Goal: Task Accomplishment & Management: Manage account settings

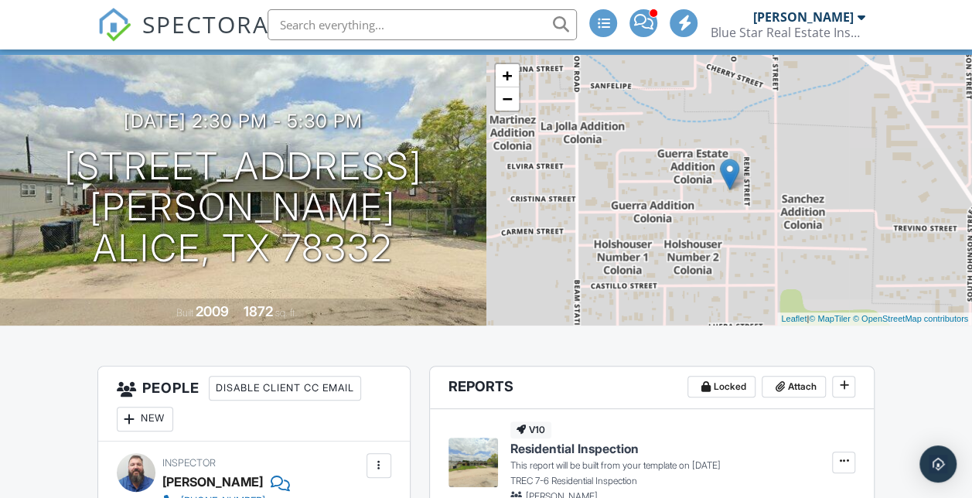
scroll to position [137, 0]
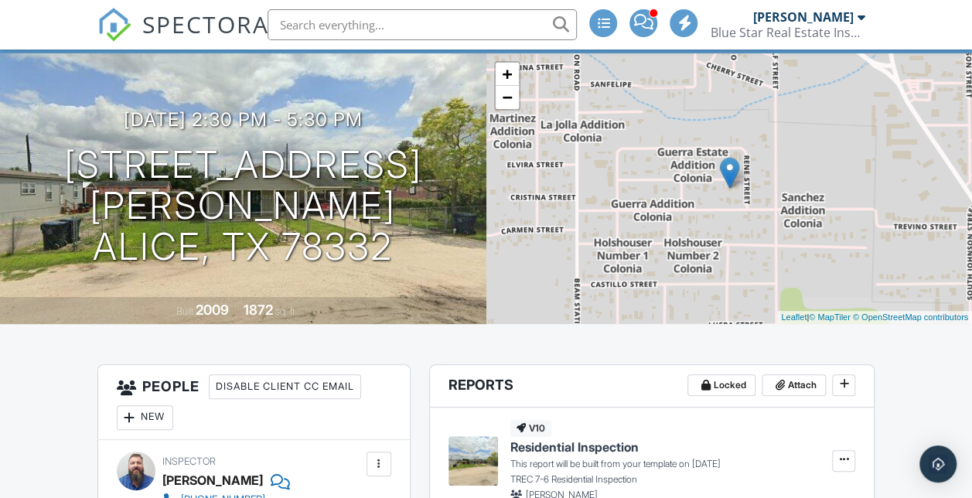
click at [114, 18] on img at bounding box center [114, 25] width 34 height 34
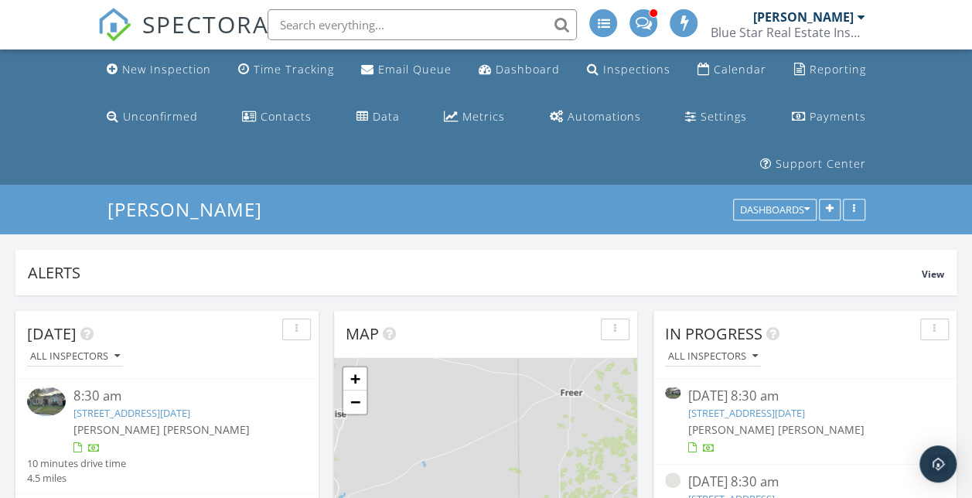
click at [172, 71] on div "New Inspection" at bounding box center [166, 69] width 89 height 15
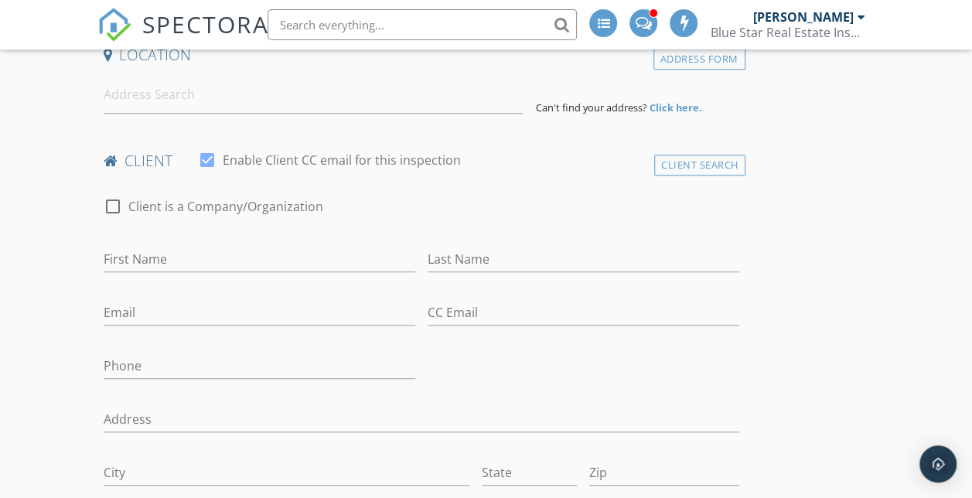
scroll to position [458, 0]
click at [167, 305] on input "Email" at bounding box center [259, 312] width 311 height 26
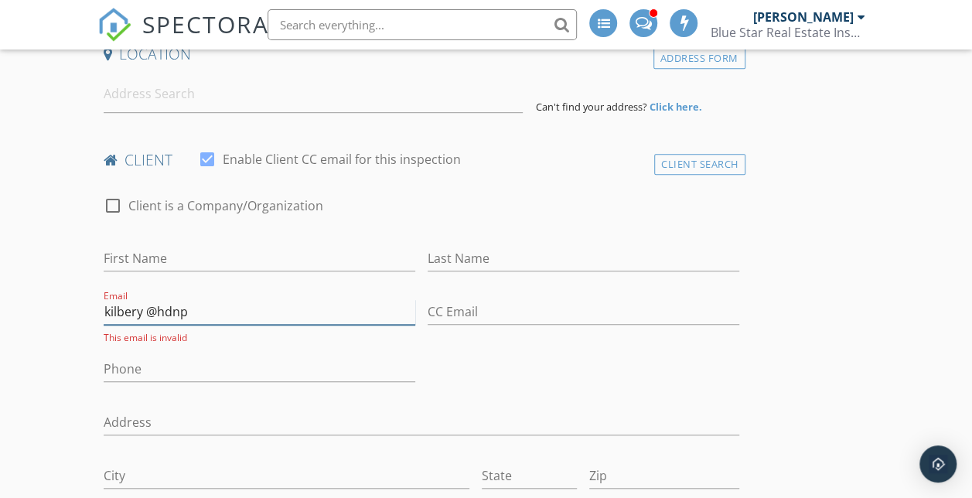
type input "kilbery @hdnp"
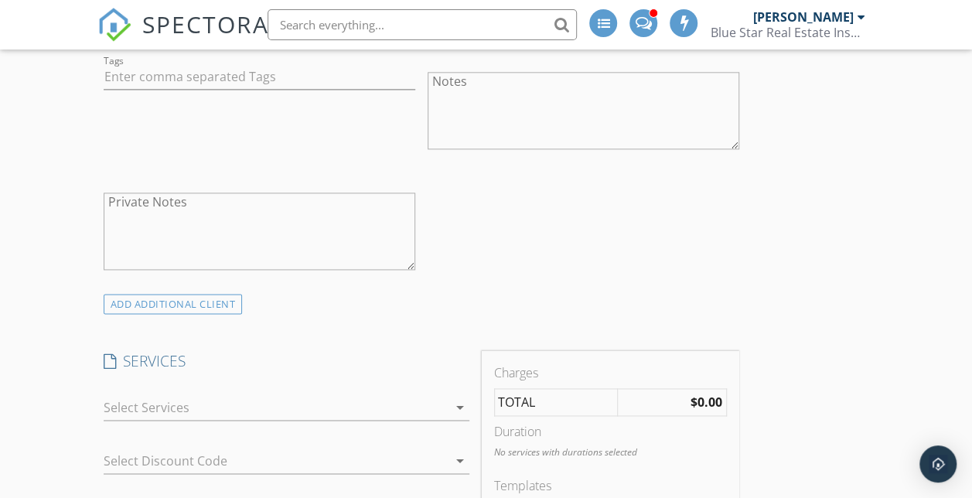
scroll to position [915, 0]
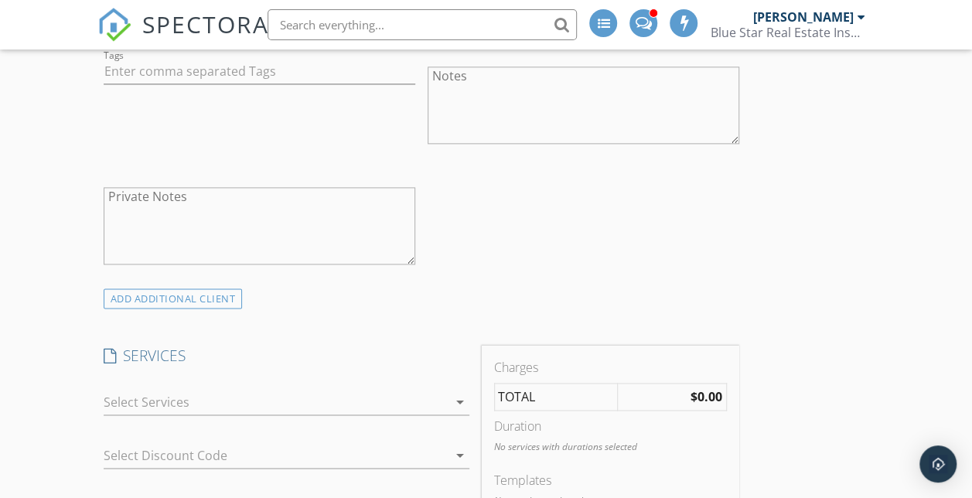
type input "509-930-3848"
click at [241, 409] on div at bounding box center [276, 402] width 344 height 25
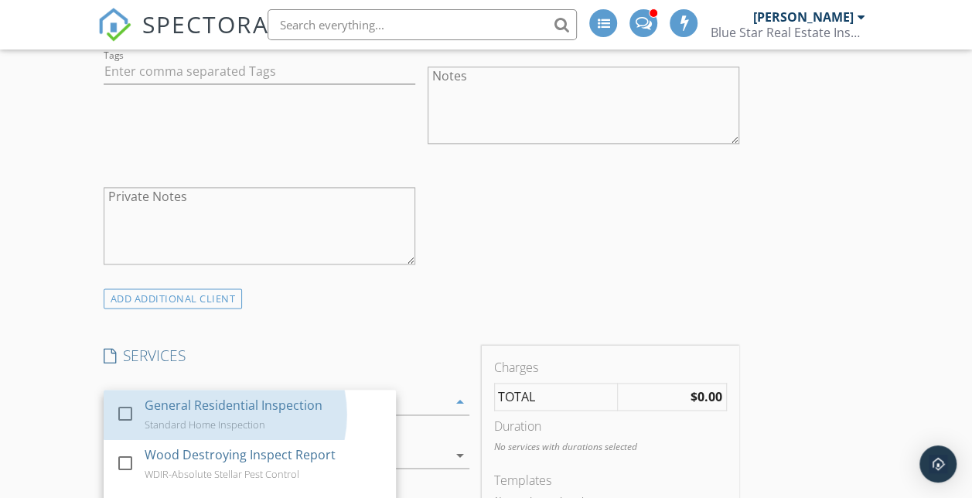
click at [241, 409] on div "General Residential Inspection" at bounding box center [234, 405] width 178 height 19
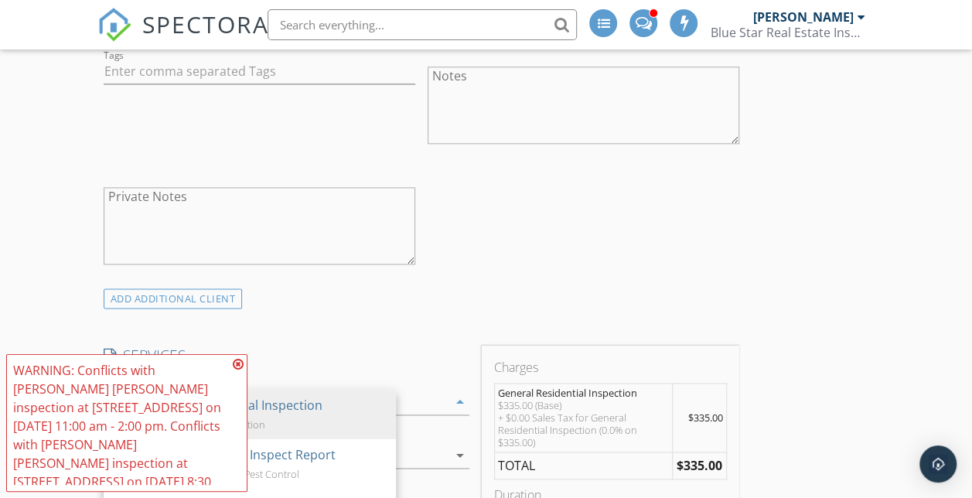
click at [238, 360] on icon at bounding box center [238, 364] width 11 height 12
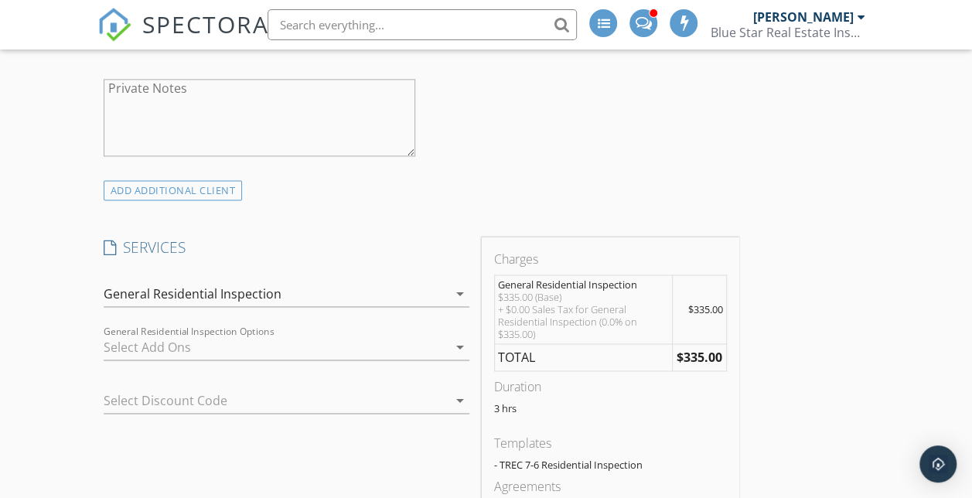
scroll to position [1024, 0]
click at [301, 288] on div "General Residential Inspection" at bounding box center [276, 293] width 344 height 25
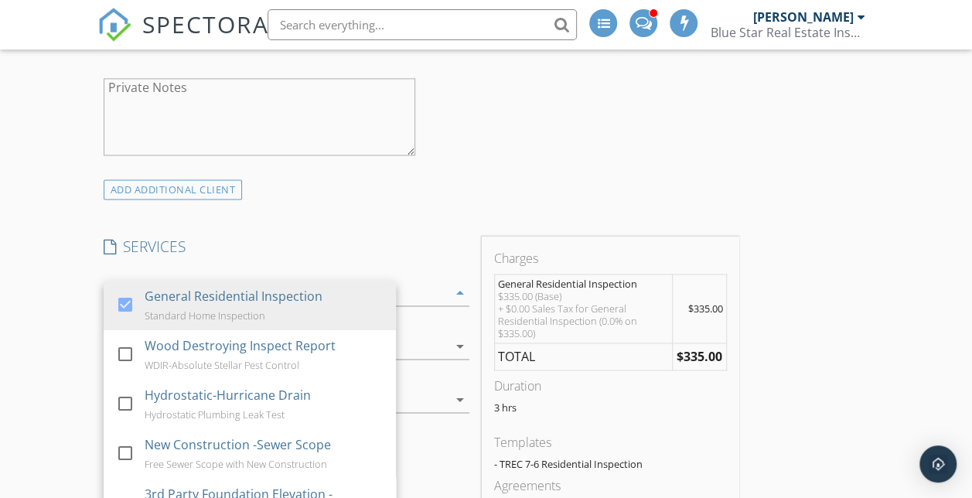
click at [246, 359] on div "WDIR-Absolute Stellar Pest Control" at bounding box center [222, 365] width 155 height 12
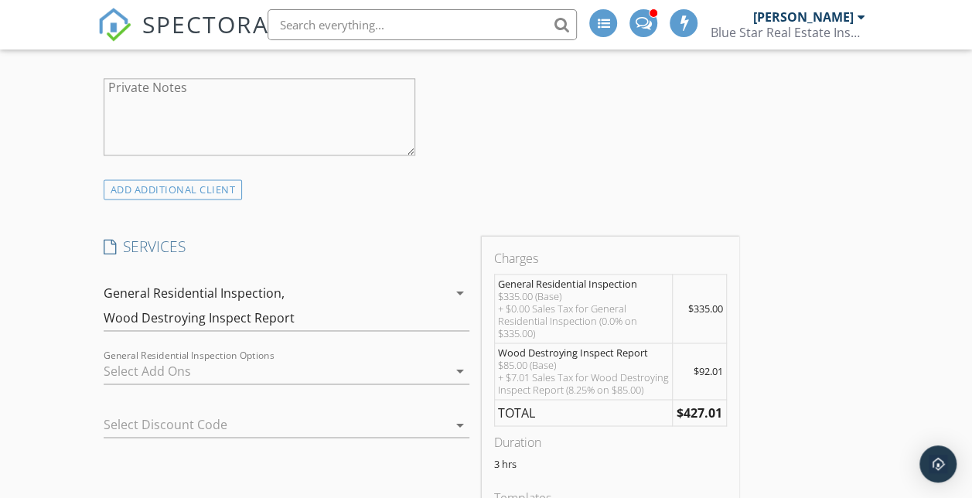
click at [223, 315] on div "Wood Destroying Inspect Report" at bounding box center [199, 318] width 191 height 14
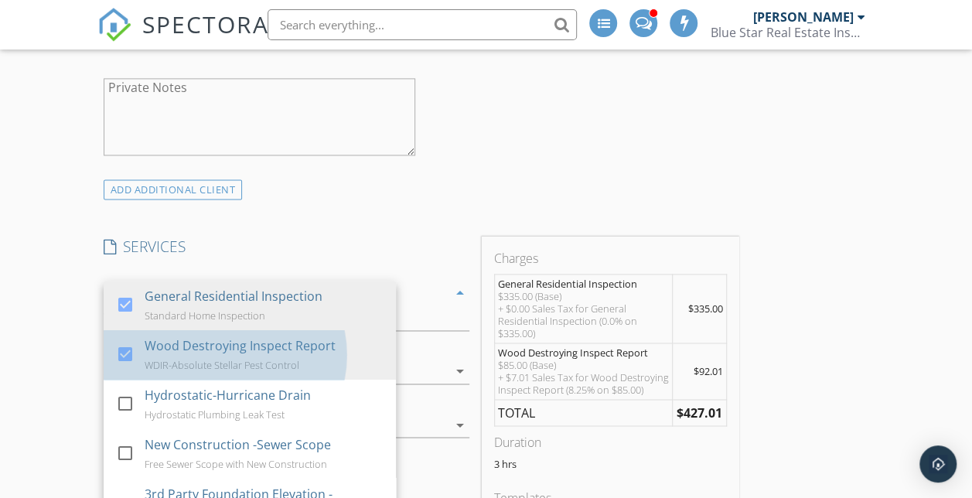
click at [204, 350] on div "Wood Destroying Inspect Report WDIR-Absolute Stellar Pest Control" at bounding box center [264, 354] width 239 height 49
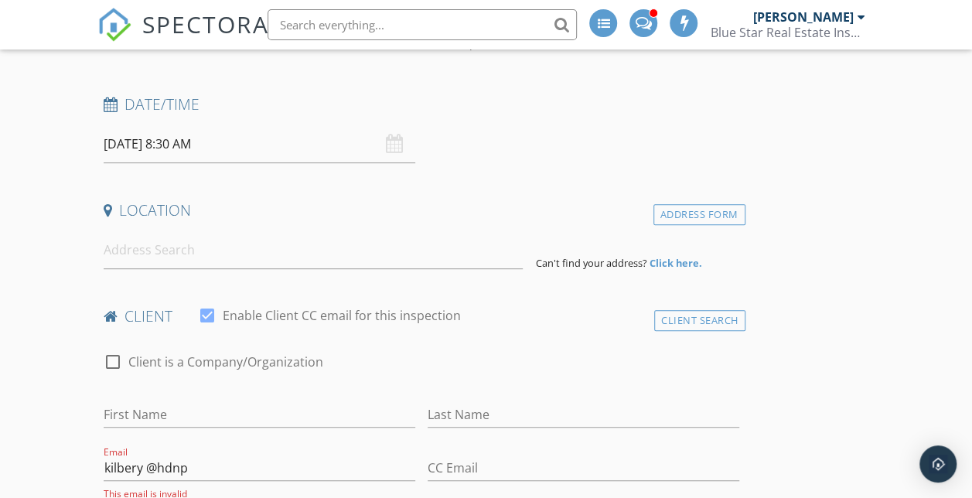
scroll to position [309, 0]
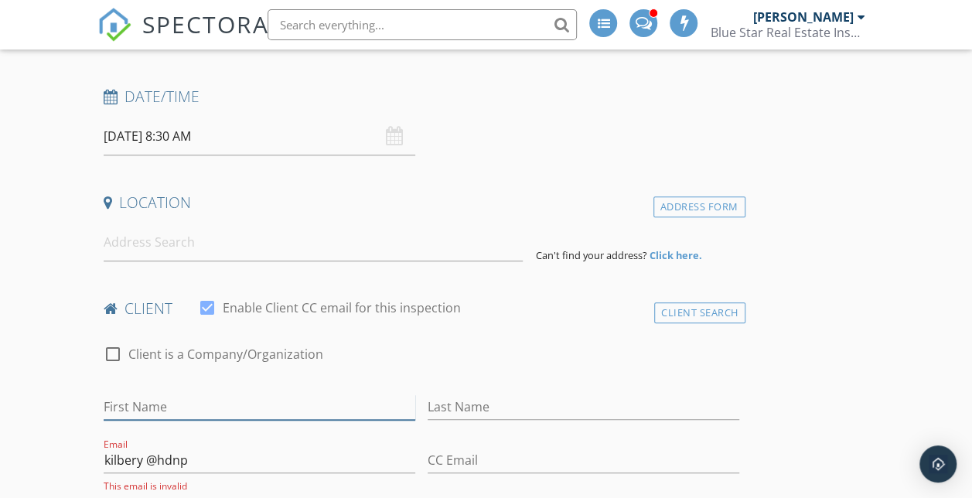
click at [214, 403] on input "First Name" at bounding box center [259, 407] width 311 height 26
type input "Lonzo"
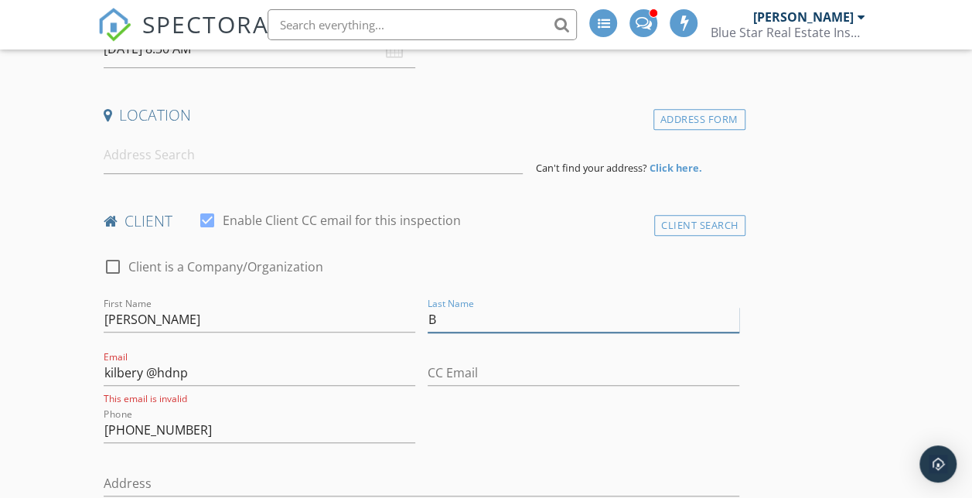
scroll to position [397, 0]
type input "B"
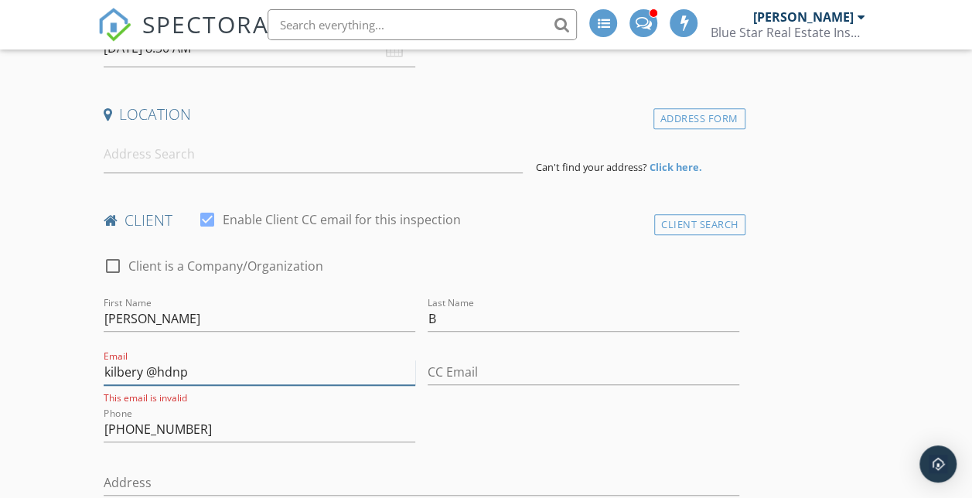
click at [187, 381] on input "kilbery @hdnp" at bounding box center [259, 372] width 311 height 26
type input "k"
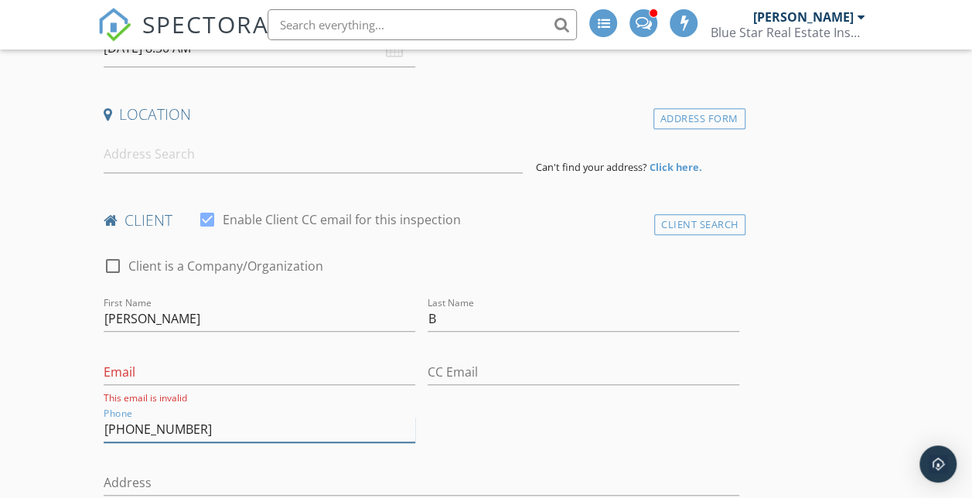
click at [194, 425] on input "509-930-3848" at bounding box center [259, 430] width 311 height 26
type input "5"
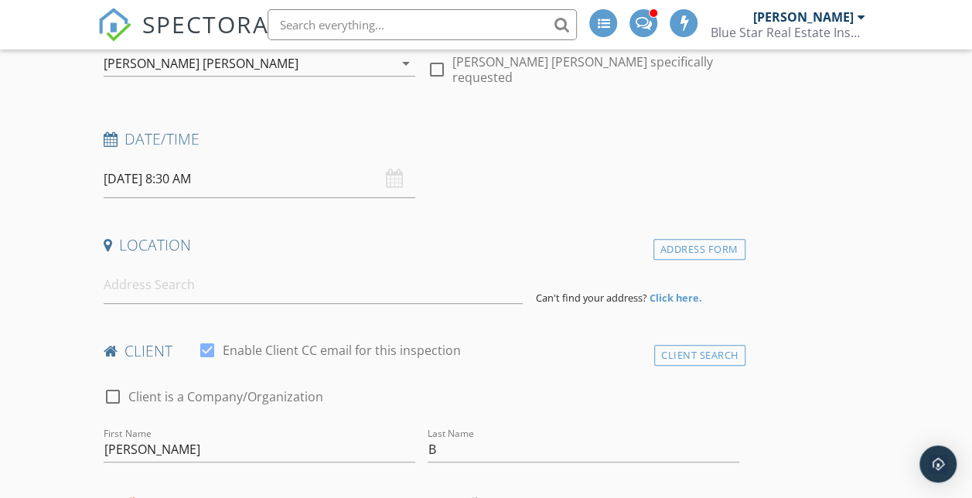
scroll to position [107, 0]
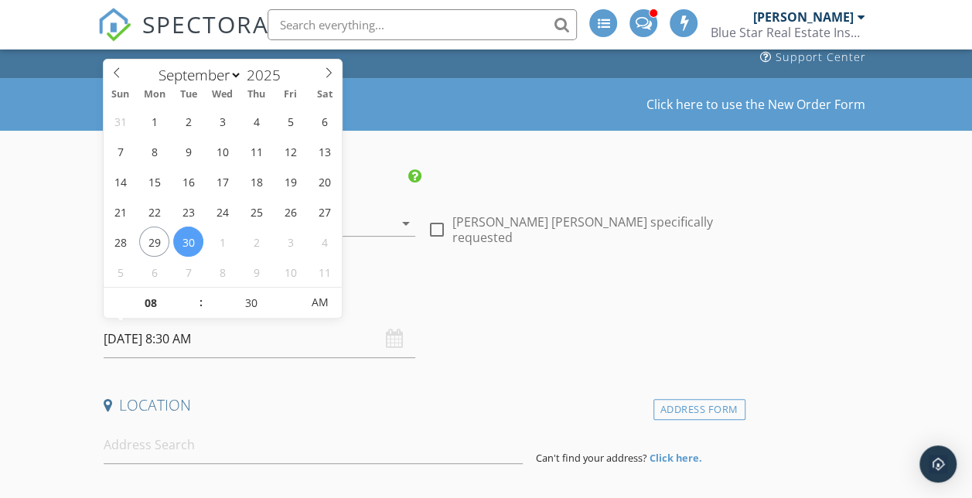
click at [151, 339] on input "09/30/2025 8:30 AM" at bounding box center [259, 339] width 311 height 38
select select "9"
type input "[DATE] 8:30 AM"
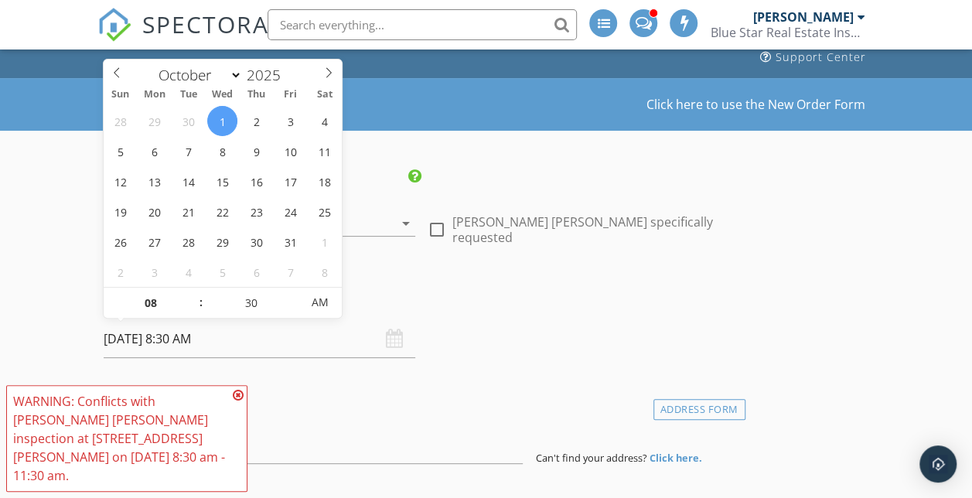
type input "09"
type input "10/01/2025 9:30 AM"
click at [192, 292] on span at bounding box center [193, 295] width 11 height 15
type input "10"
type input "10/01/2025 10:30 AM"
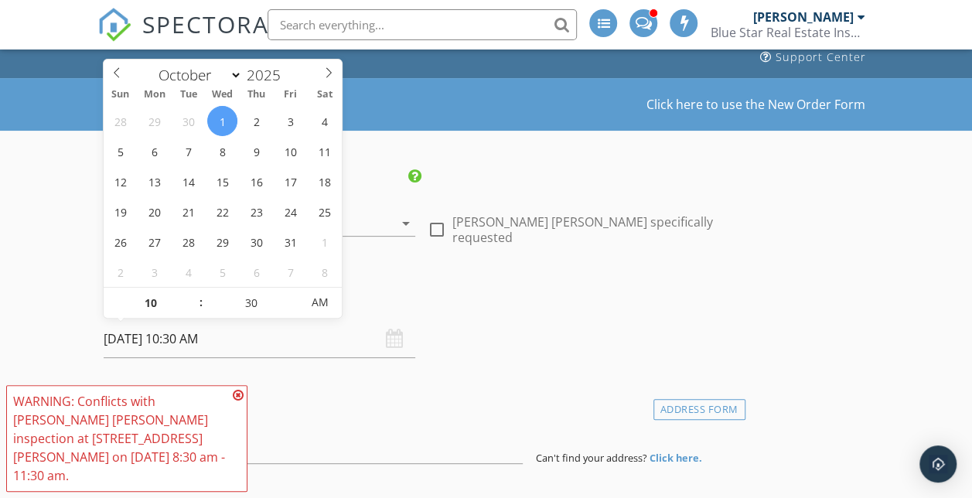
click at [192, 292] on span at bounding box center [193, 295] width 11 height 15
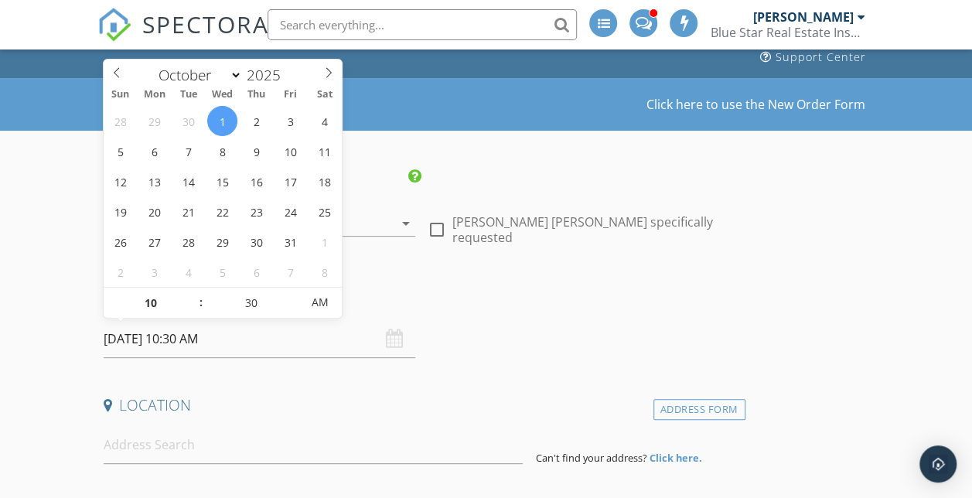
type input "11"
type input "10/01/2025 11:30 AM"
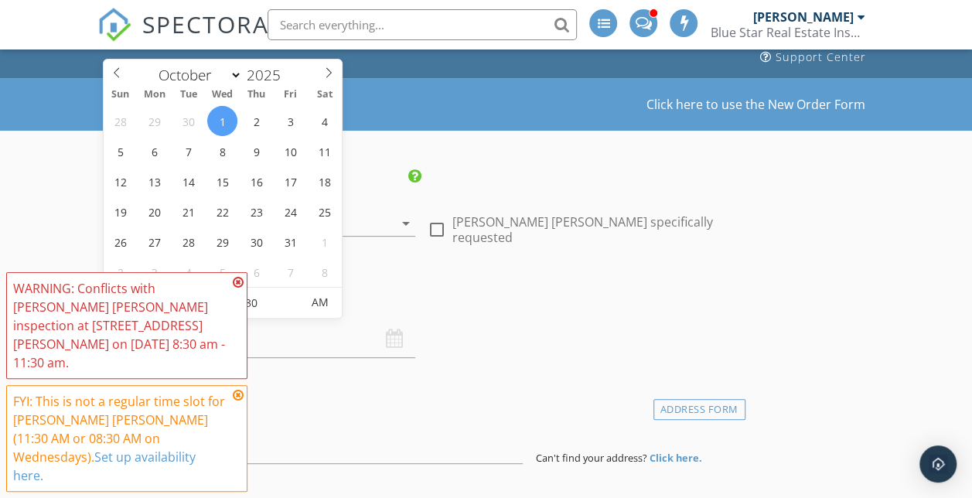
click at [192, 292] on span at bounding box center [193, 295] width 11 height 15
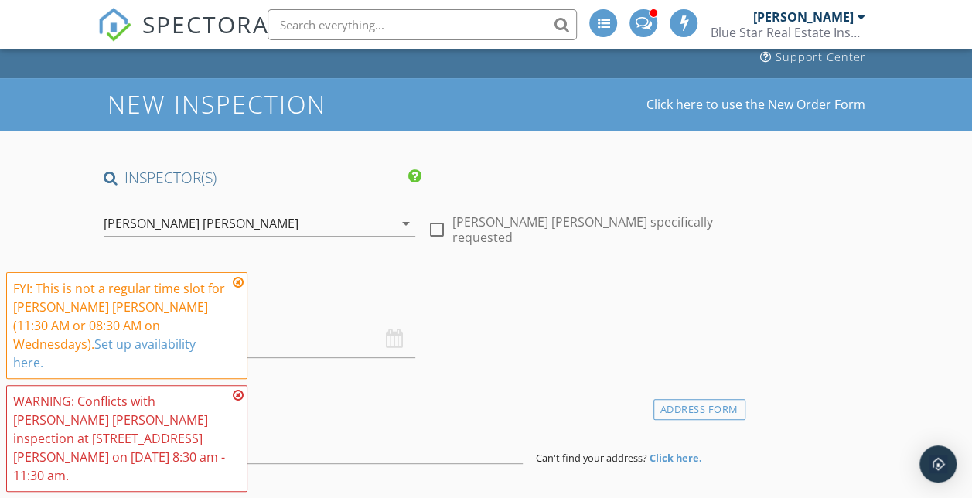
click at [237, 288] on icon at bounding box center [238, 282] width 11 height 12
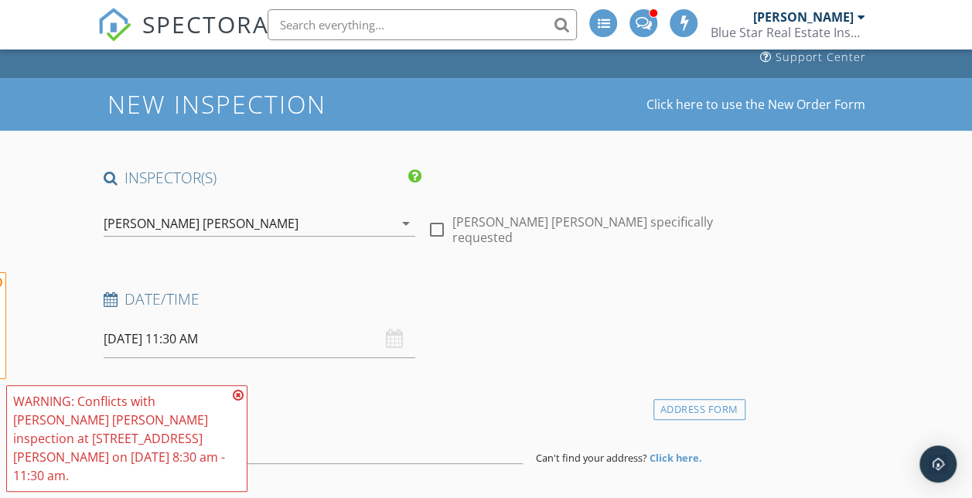
click at [241, 421] on div "WARNING: Conflicts with James Matthew Lynch's inspection at 5913 Lucille Dr on …" at bounding box center [126, 438] width 241 height 107
click at [240, 401] on icon at bounding box center [238, 395] width 11 height 12
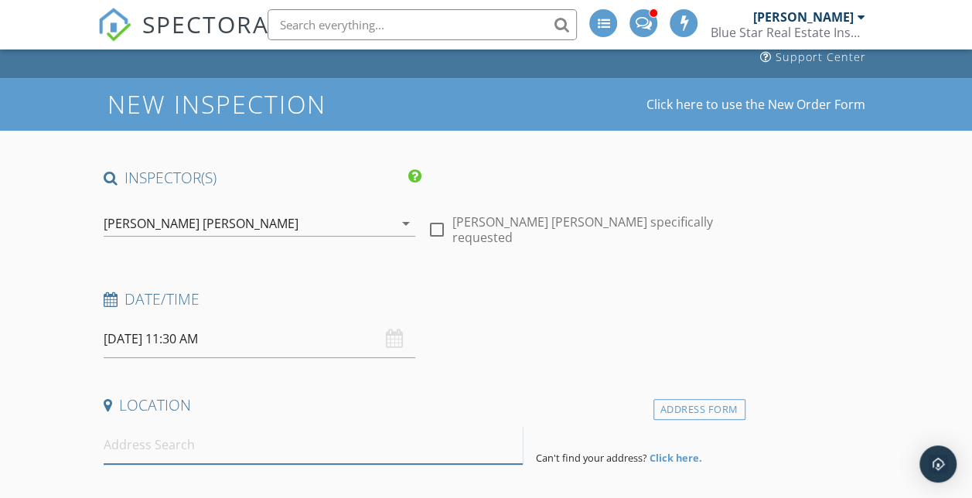
click at [226, 454] on input at bounding box center [314, 445] width 420 height 38
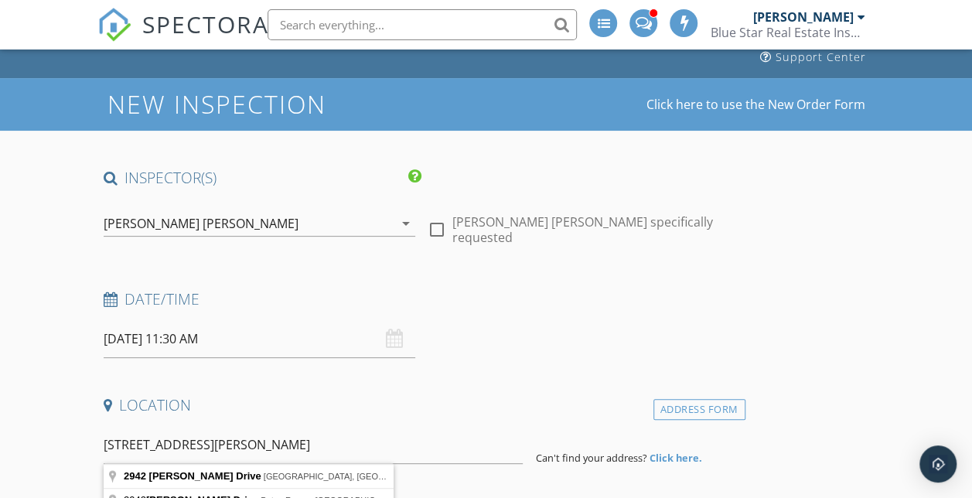
type input "2942 Masterson Drive, Corpus Christi, TX, USA"
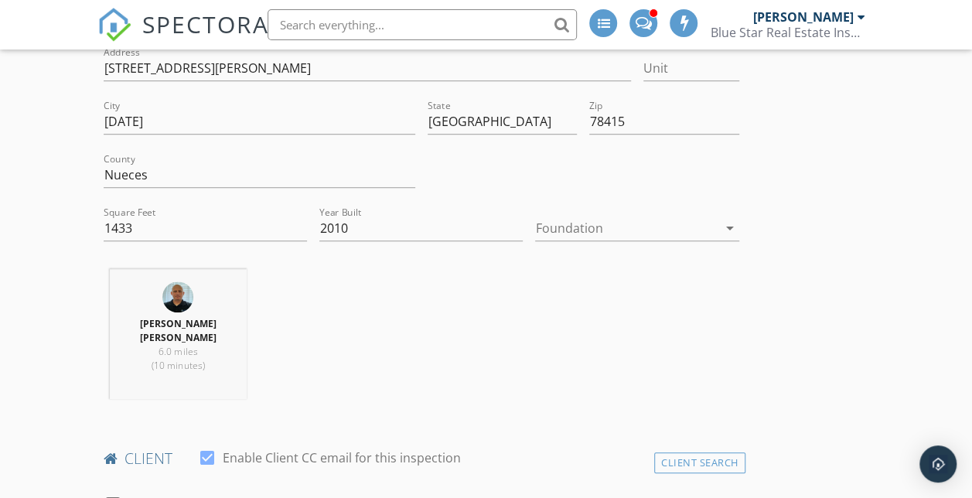
scroll to position [491, 0]
click at [535, 216] on div at bounding box center [626, 226] width 182 height 25
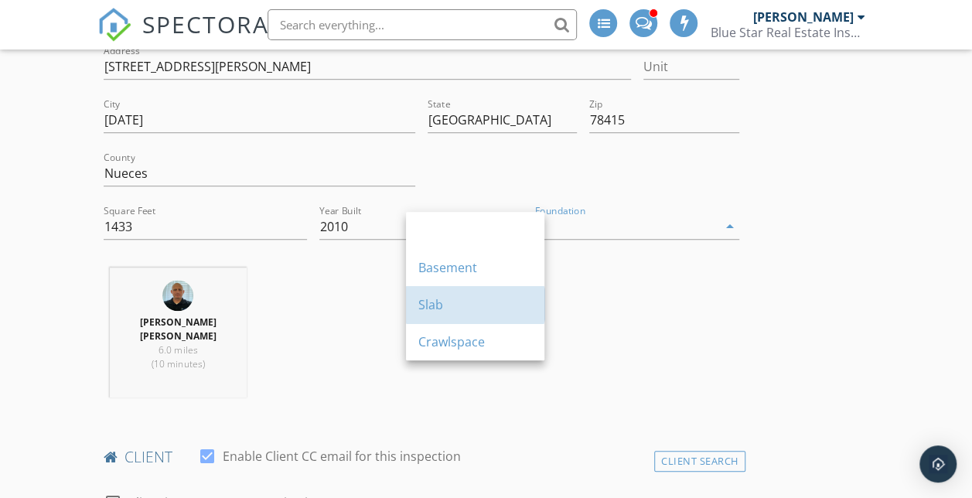
click at [444, 304] on div "Slab" at bounding box center [475, 304] width 114 height 19
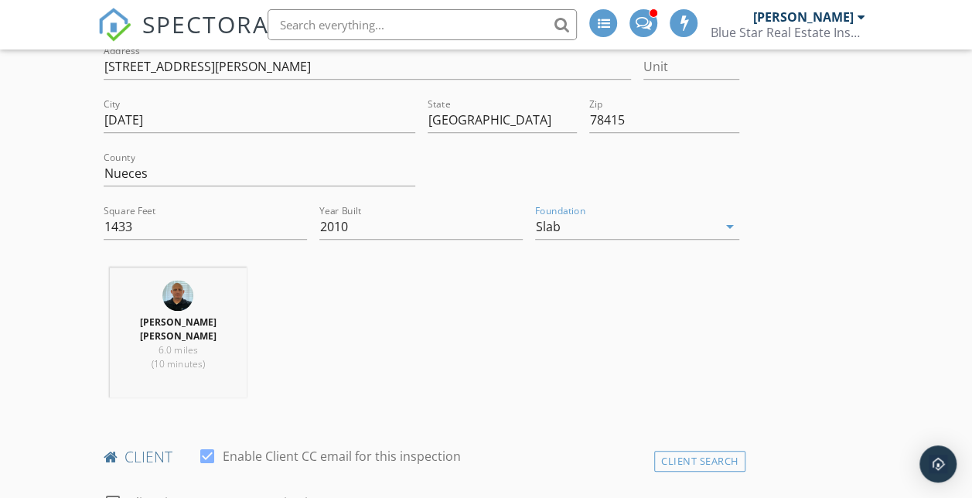
click at [377, 325] on div "James Matthew Lynch 6.0 miles (10 minutes)" at bounding box center [421, 338] width 648 height 142
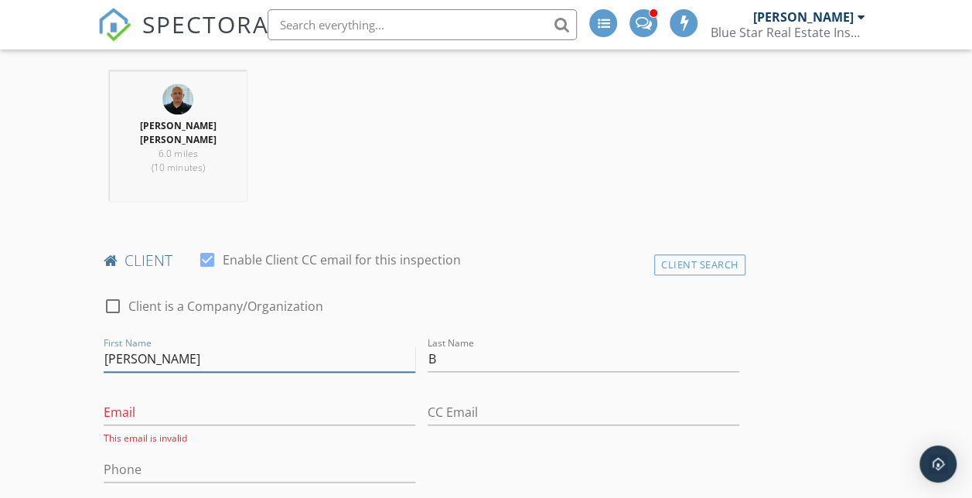
click at [218, 366] on input "Lonzo" at bounding box center [259, 359] width 311 height 26
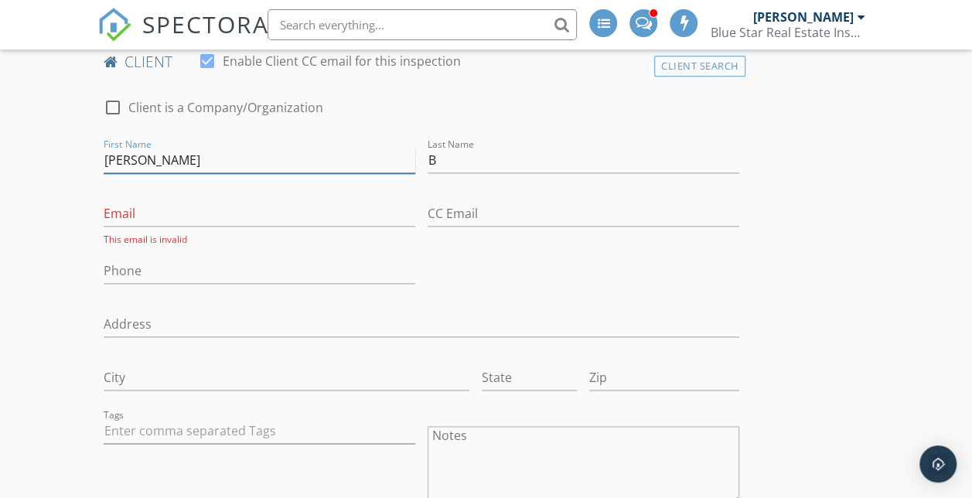
scroll to position [885, 0]
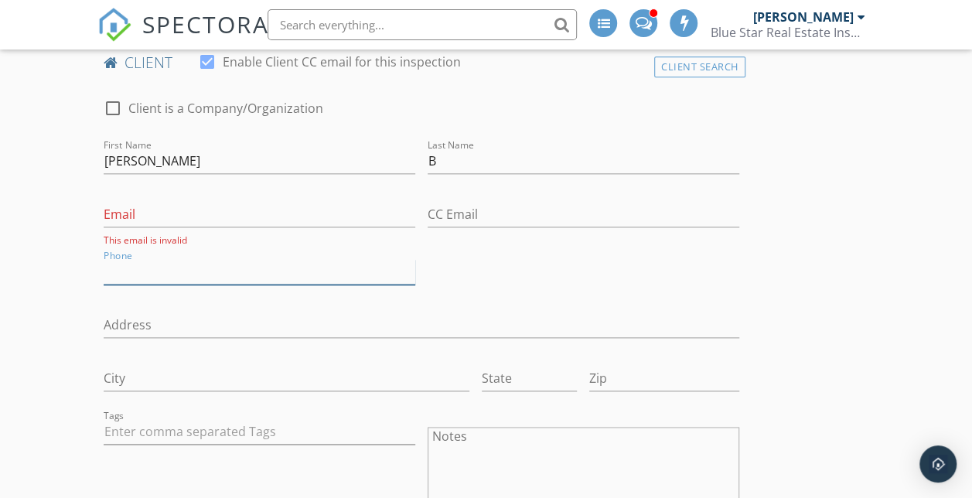
click at [210, 284] on input "Phone" at bounding box center [259, 272] width 311 height 26
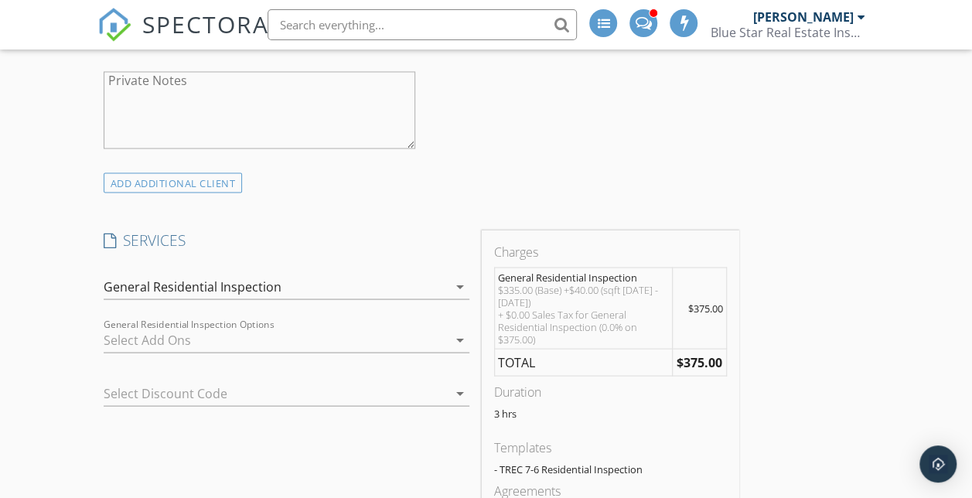
scroll to position [1360, 0]
type input "720-276-6942"
click at [216, 281] on div "check_box General Residential Inspection Standard Home Inspection check_box_out…" at bounding box center [287, 290] width 366 height 50
click at [213, 291] on div "General Residential Inspection" at bounding box center [193, 287] width 178 height 14
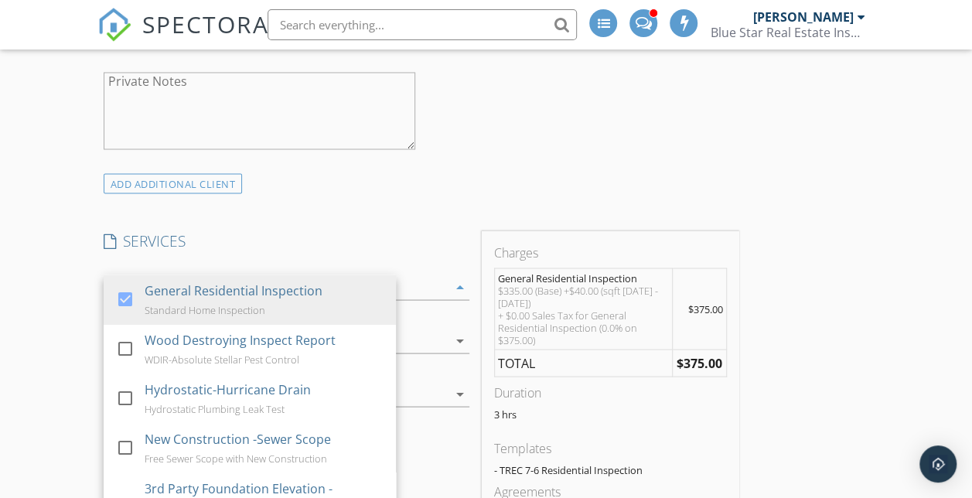
drag, startPoint x: 190, startPoint y: 350, endPoint x: 179, endPoint y: 412, distance: 62.9
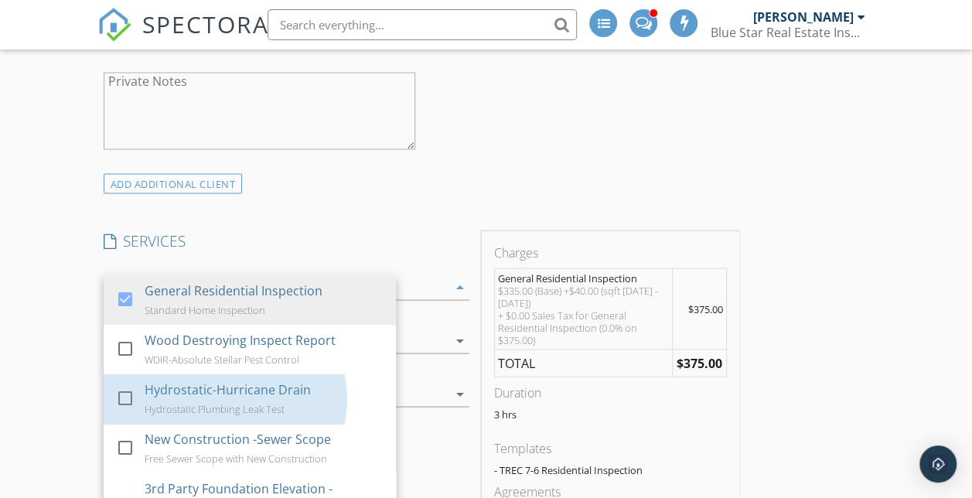
click at [179, 412] on div "Hydrostatic Plumbing Leak Test" at bounding box center [215, 408] width 140 height 12
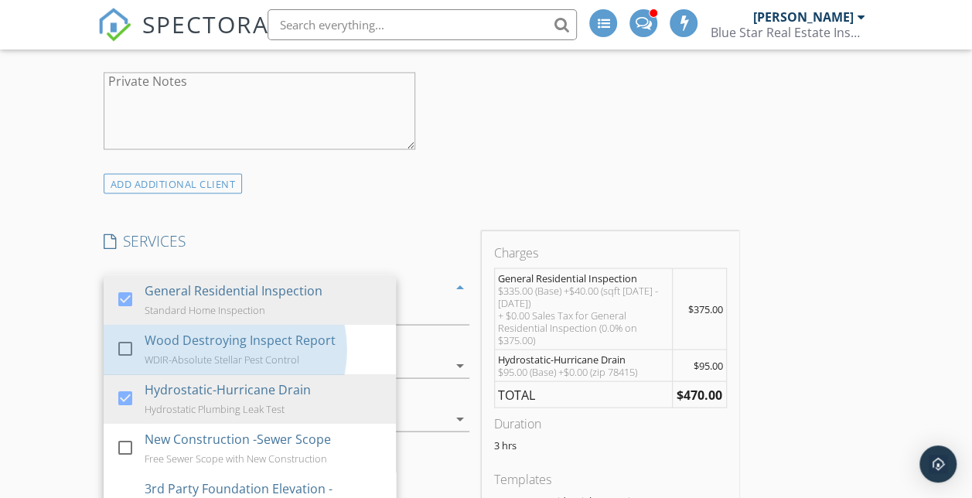
click at [189, 365] on div "WDIR-Absolute Stellar Pest Control" at bounding box center [222, 358] width 155 height 12
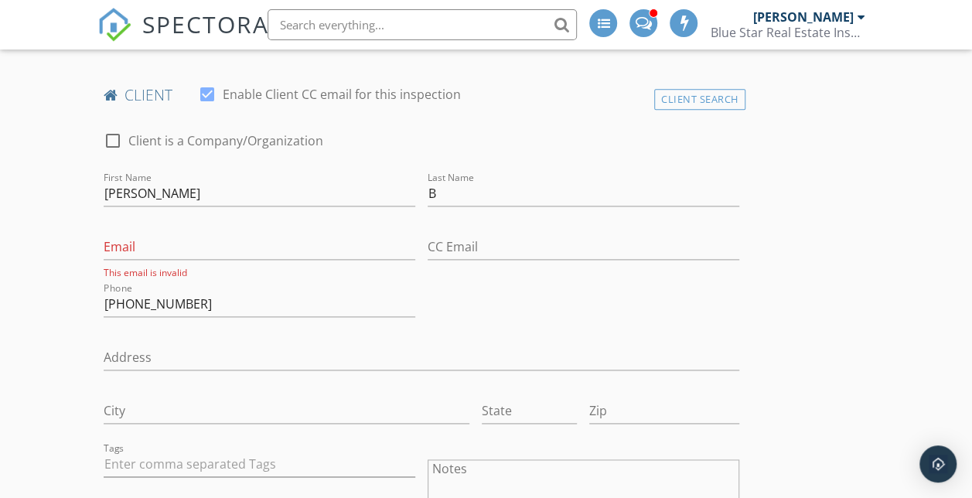
scroll to position [853, 0]
click at [427, 218] on div "Last Name B" at bounding box center [582, 200] width 311 height 41
click at [427, 199] on input "B" at bounding box center [582, 193] width 311 height 26
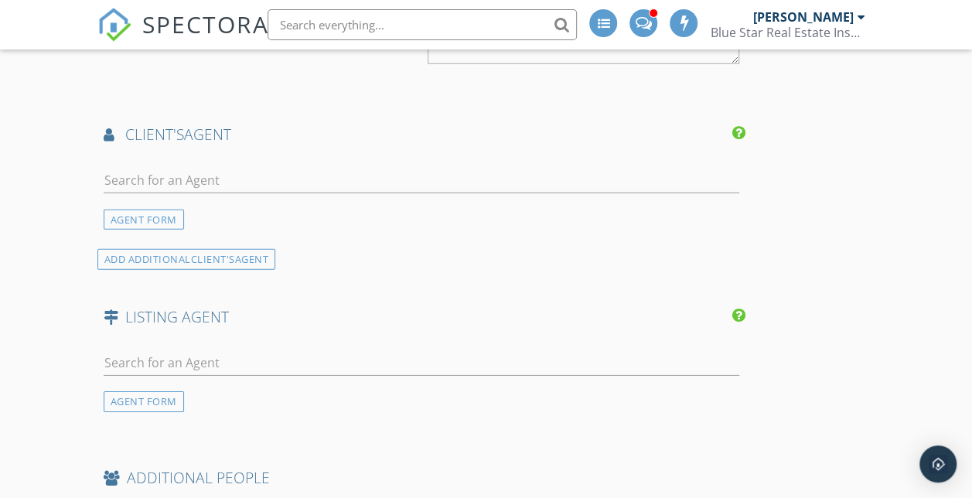
scroll to position [2423, 0]
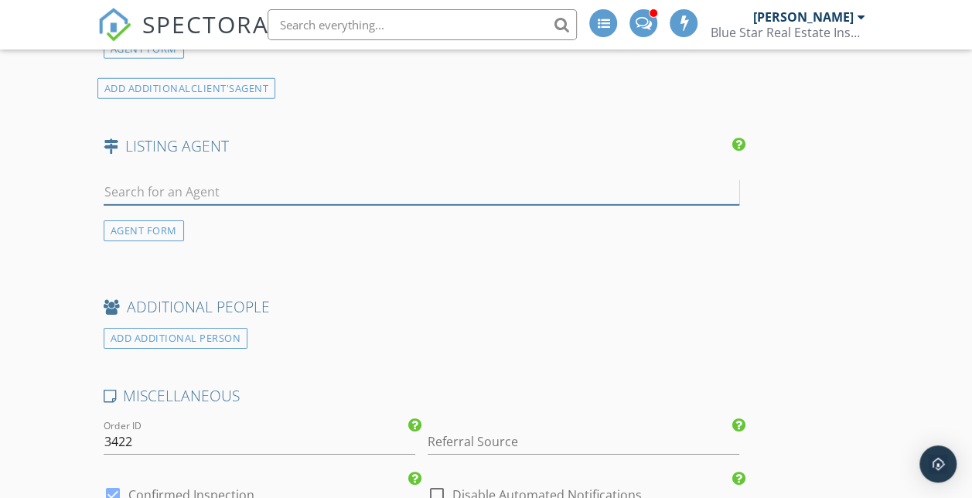
click at [213, 205] on input "text" at bounding box center [421, 192] width 635 height 26
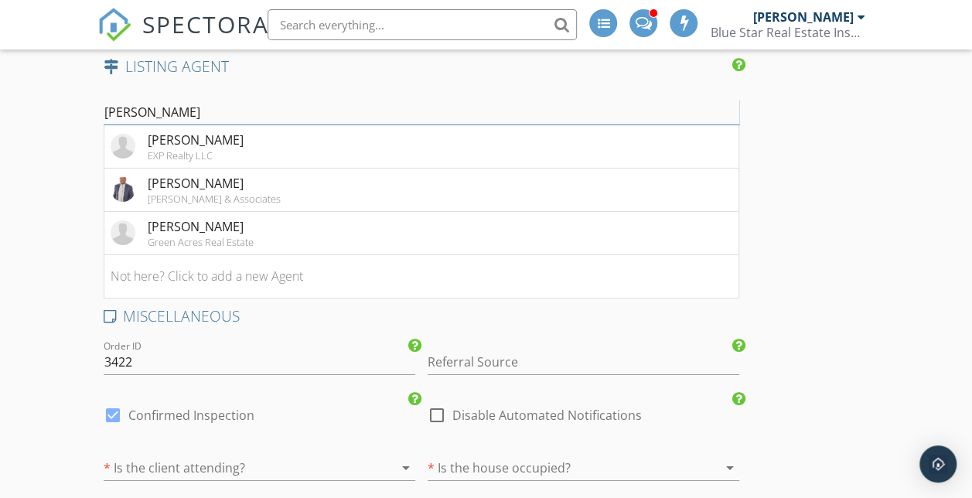
scroll to position [2503, 0]
type input "Patrick"
click at [147, 298] on li "Not here? Click to add a new Agent" at bounding box center [421, 275] width 634 height 43
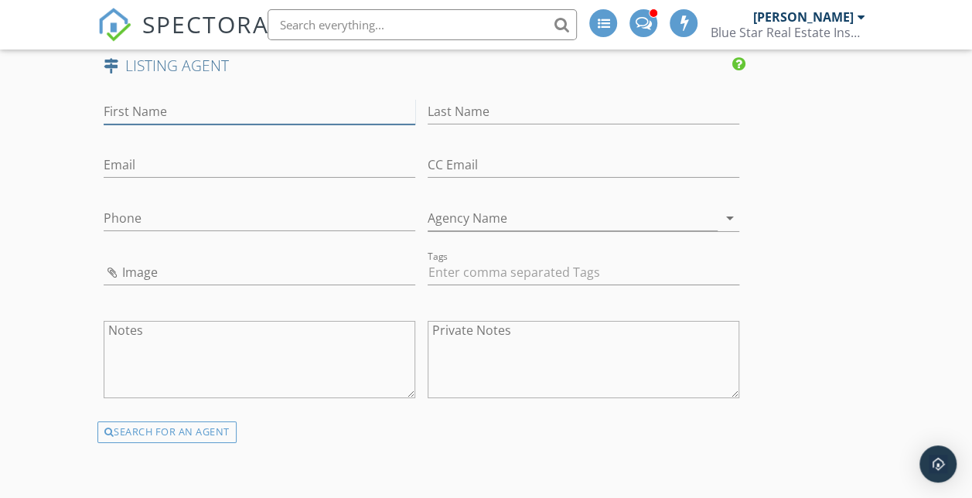
click at [228, 124] on input "First Name" at bounding box center [259, 112] width 311 height 26
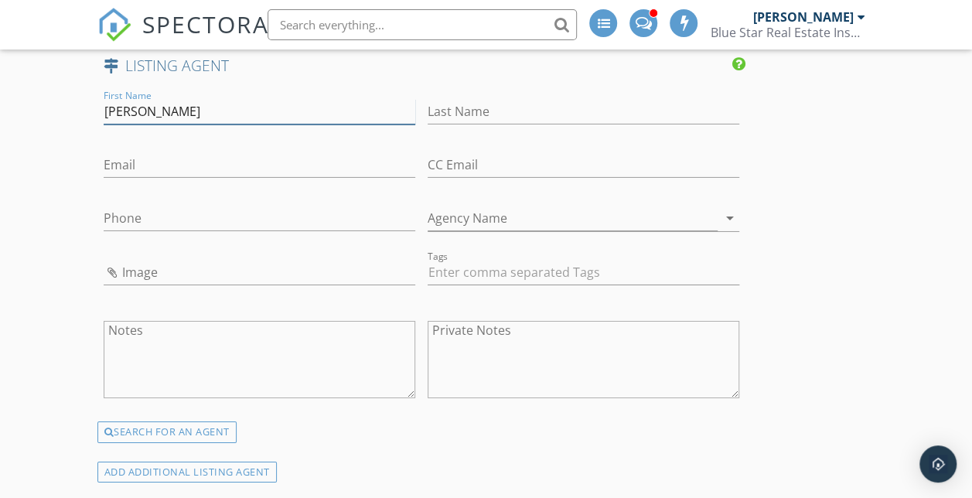
type input "Patrick"
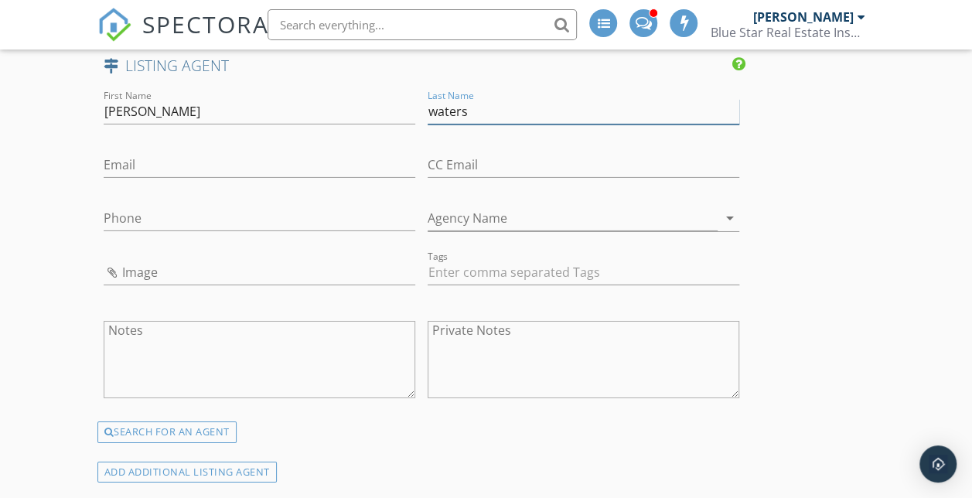
click at [427, 124] on input "waters" at bounding box center [582, 112] width 311 height 26
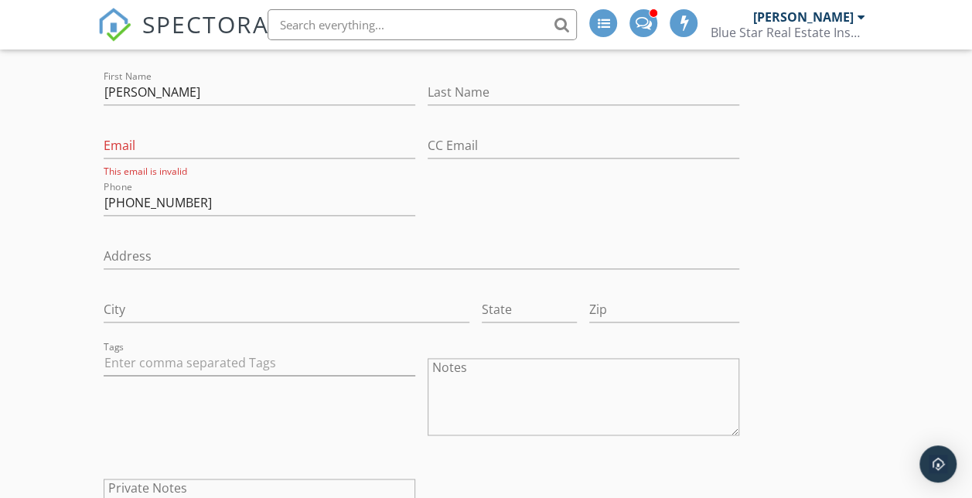
scroll to position [787, 0]
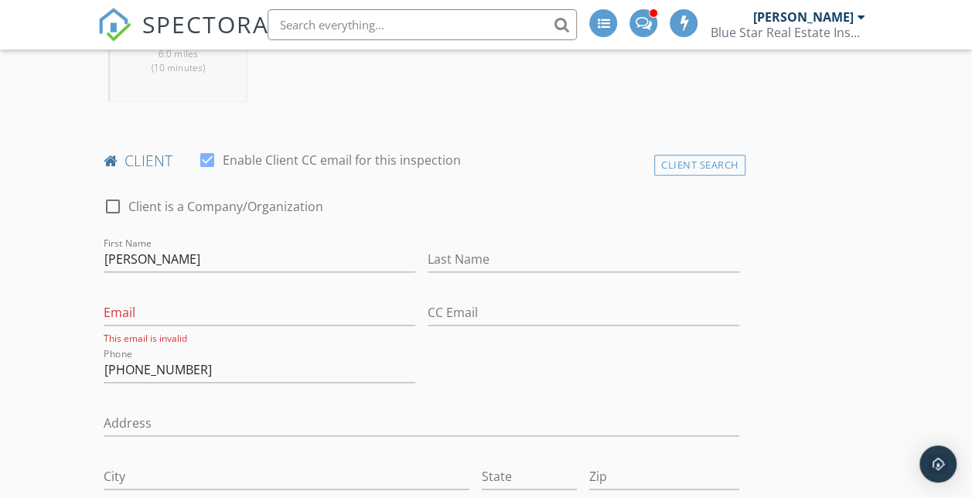
type input "Waters"
click at [427, 265] on input "Last Name" at bounding box center [582, 260] width 311 height 26
type input "Bustos"
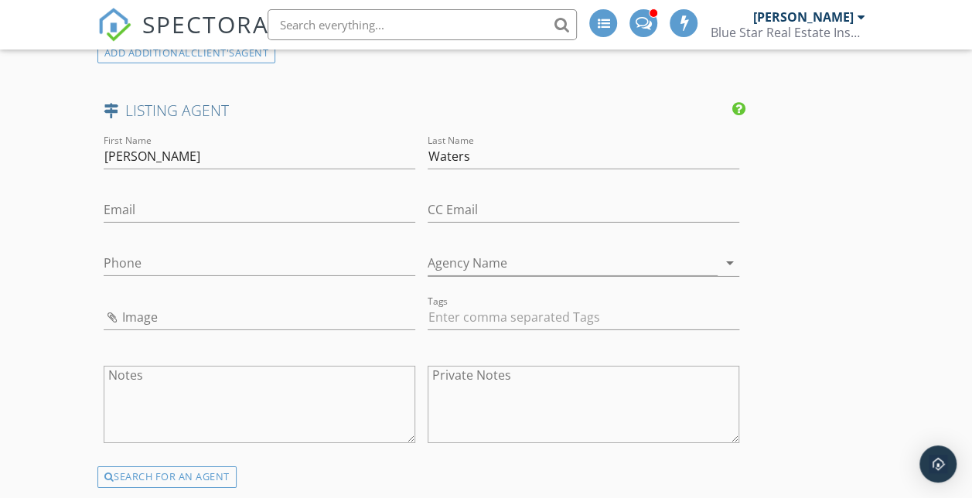
scroll to position [2458, 0]
type input "rosie"
click at [210, 19] on div "No results found. Click to add a new Agent" at bounding box center [227, 9] width 233 height 19
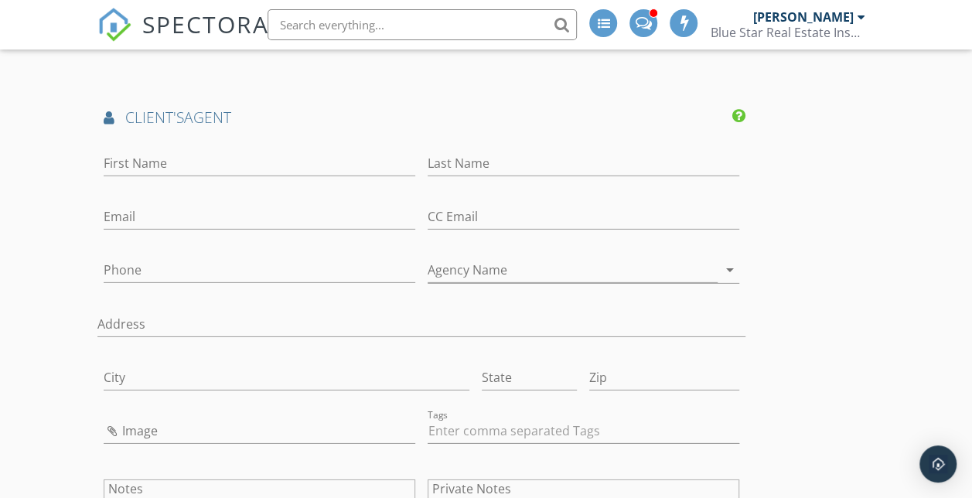
scroll to position [2299, 0]
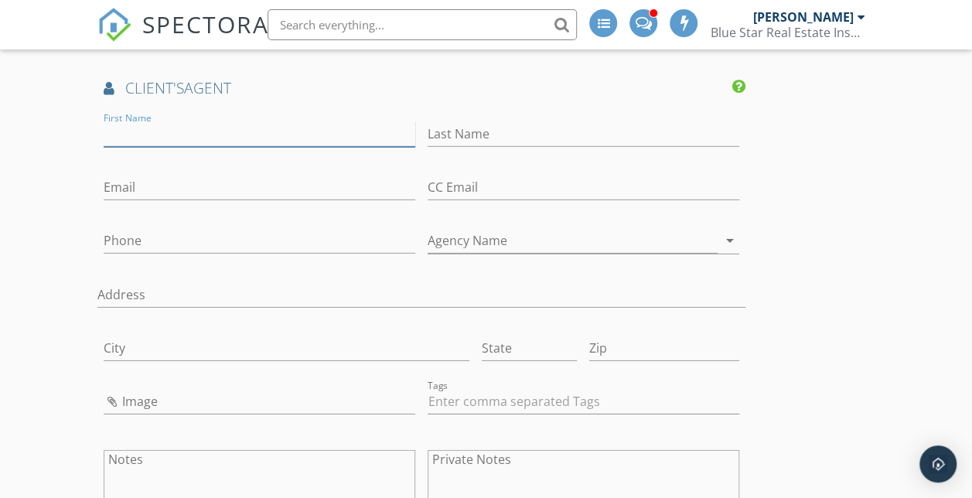
click at [145, 147] on input "First Name" at bounding box center [259, 134] width 311 height 26
type input "Rosie"
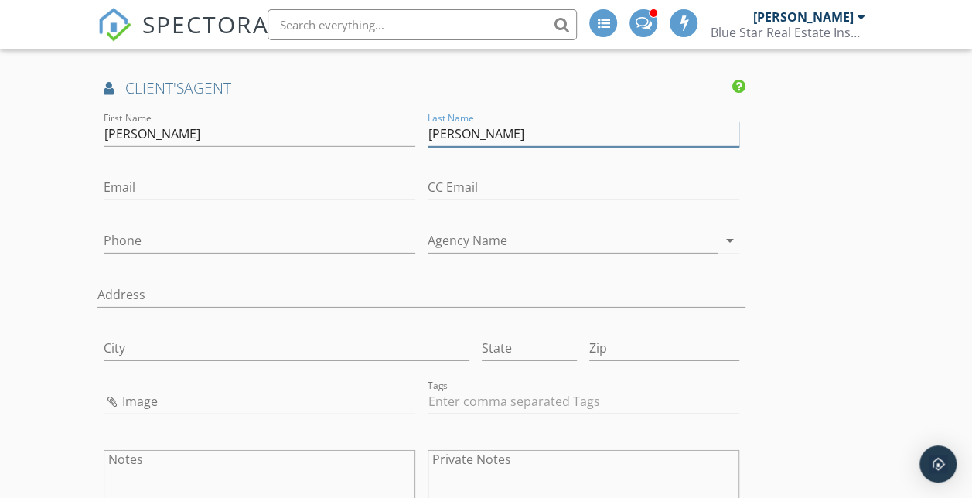
type input "Posey"
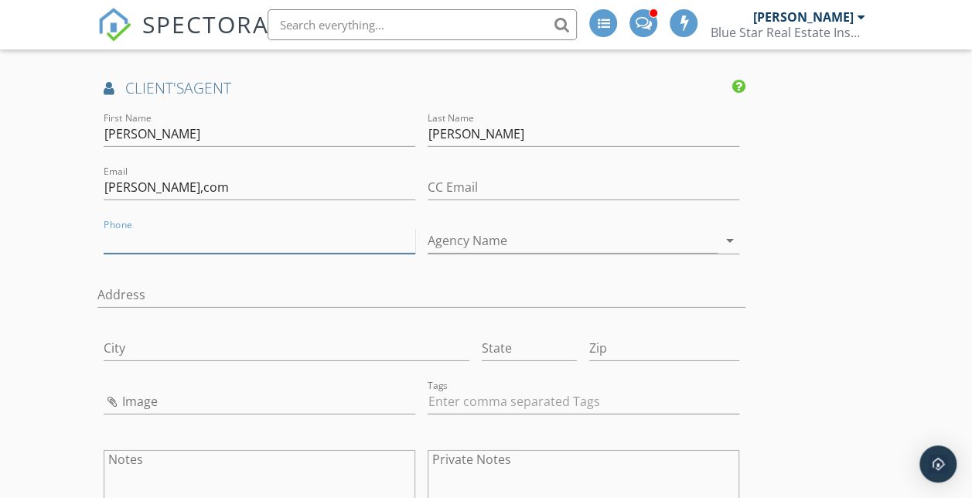
click at [243, 254] on input "Phone" at bounding box center [259, 241] width 311 height 26
click at [257, 200] on input "rosie@amywillisrealestate,com" at bounding box center [259, 188] width 311 height 26
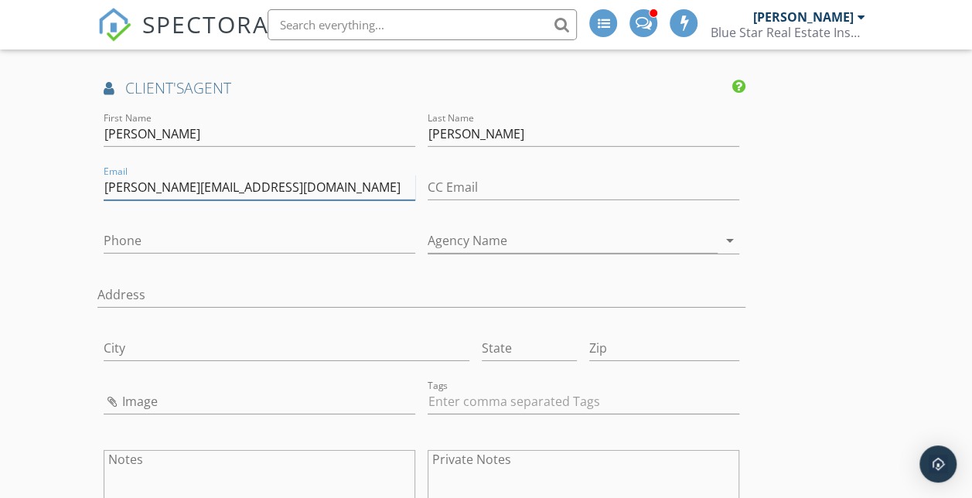
type input "rosie@amywillisrealestate.com"
click at [238, 254] on input "Phone" at bounding box center [259, 241] width 311 height 26
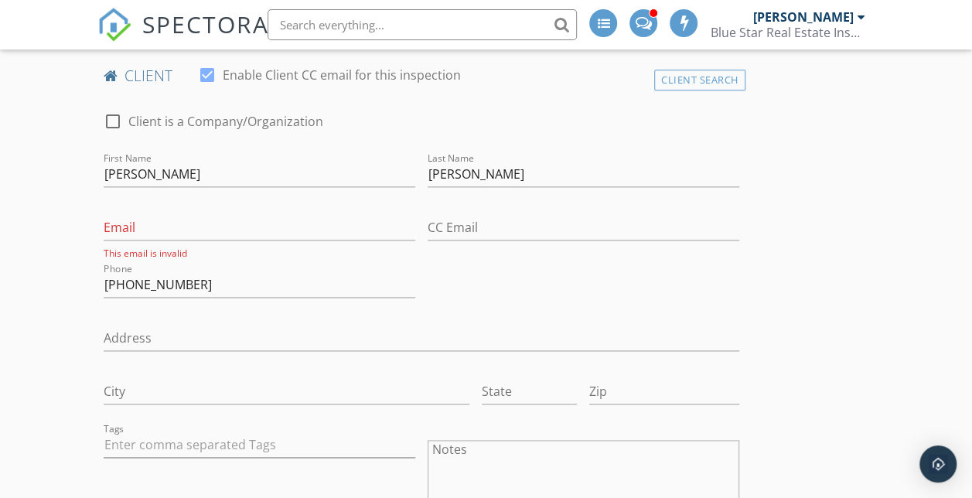
scroll to position [880, 0]
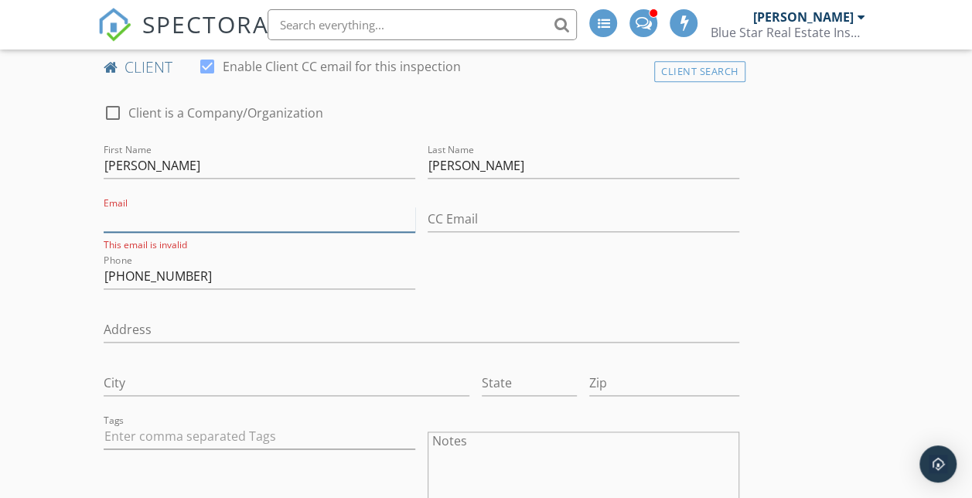
click at [271, 232] on input "Email" at bounding box center [259, 219] width 311 height 26
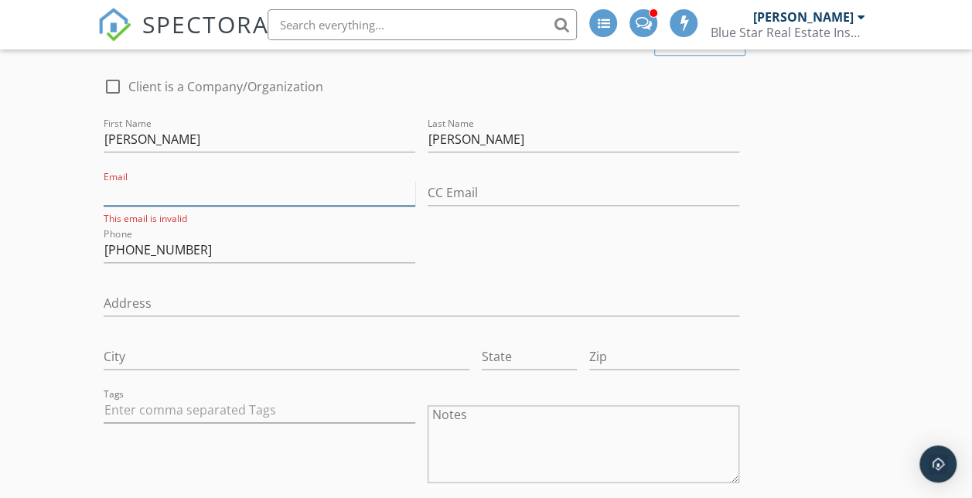
scroll to position [909, 0]
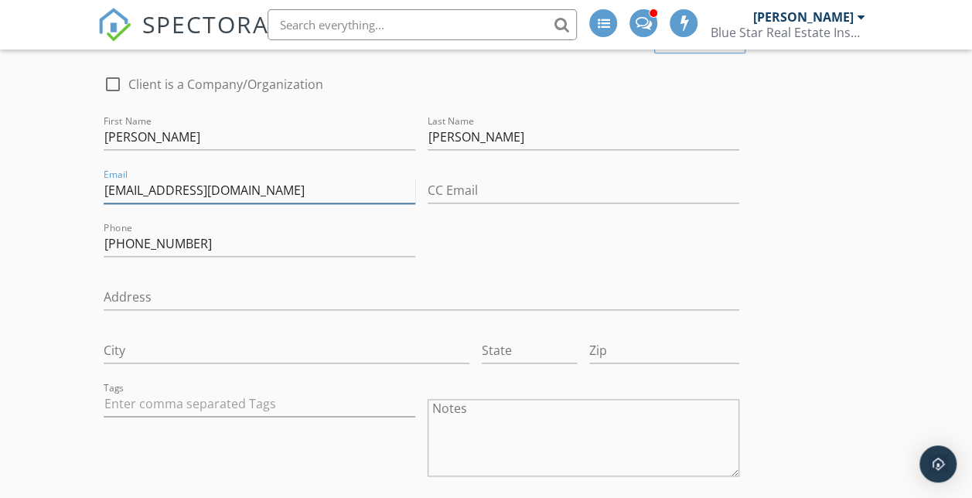
type input "floatinghook@gmail.com"
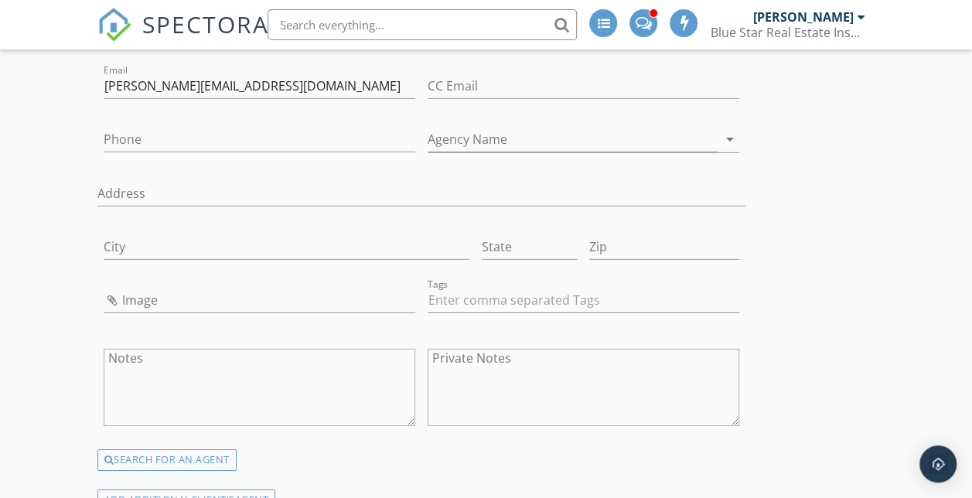
scroll to position [2403, 0]
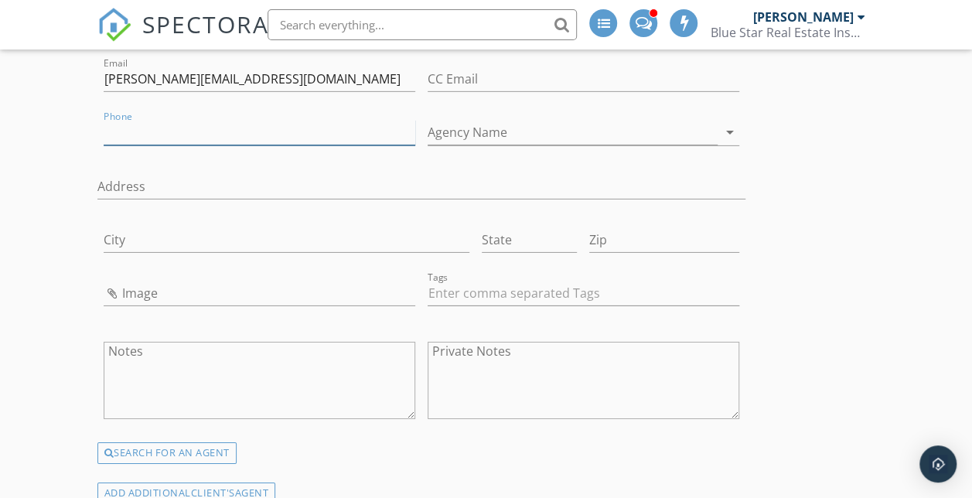
click at [199, 145] on input "Phone" at bounding box center [259, 133] width 311 height 26
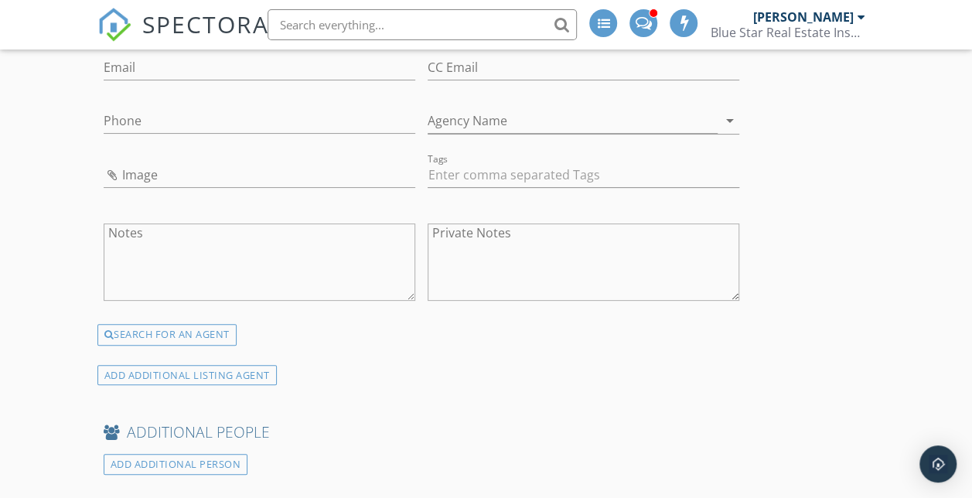
scroll to position [2986, 0]
click at [427, 133] on input "Agency Name" at bounding box center [572, 120] width 290 height 26
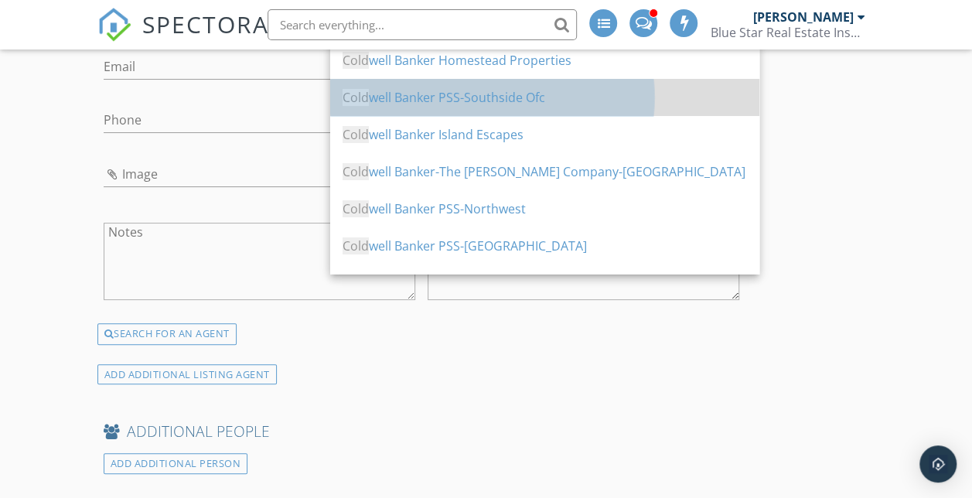
click at [480, 93] on div "Cold well Banker PSS-Southside Ofc" at bounding box center [544, 97] width 404 height 19
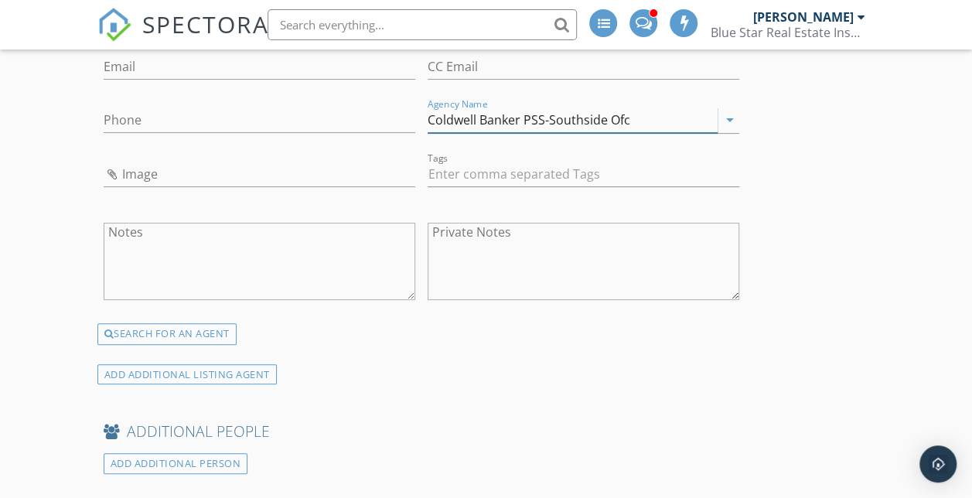
click at [717, 129] on div "arrow_drop_down" at bounding box center [728, 120] width 22 height 19
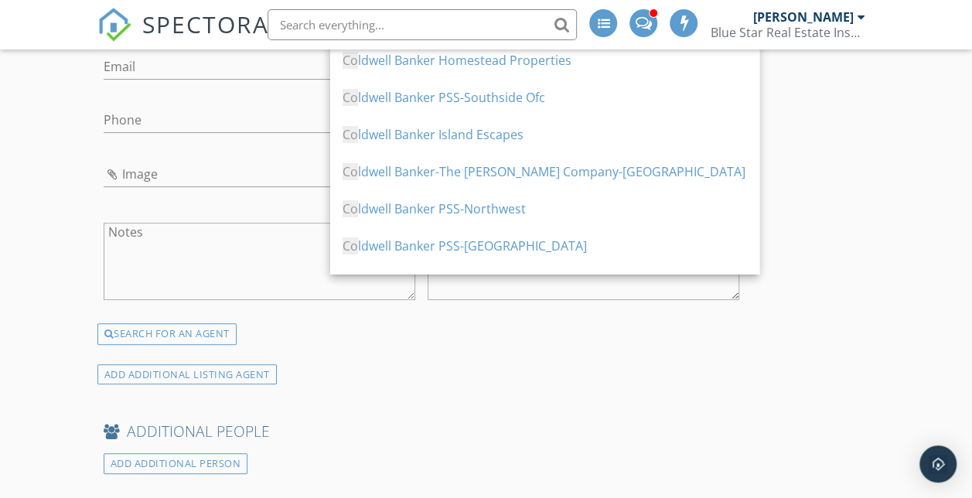
type input "C"
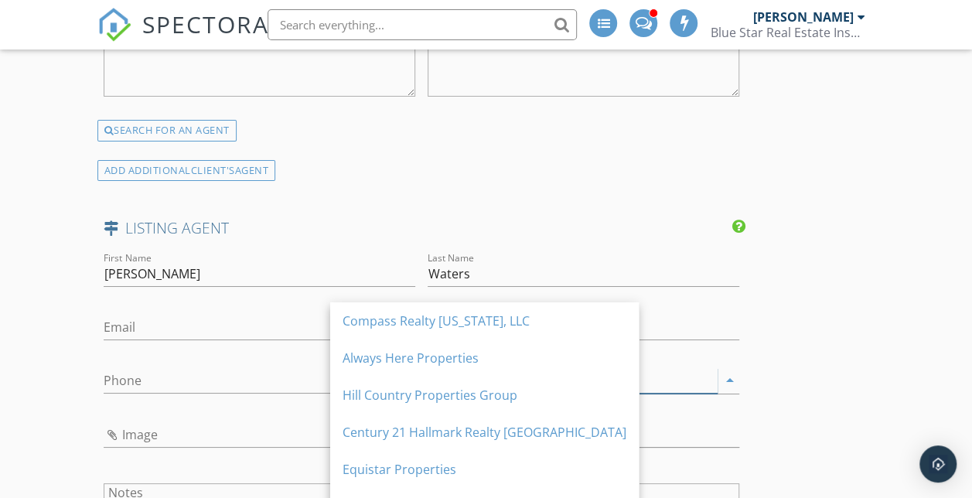
scroll to position [2487, 0]
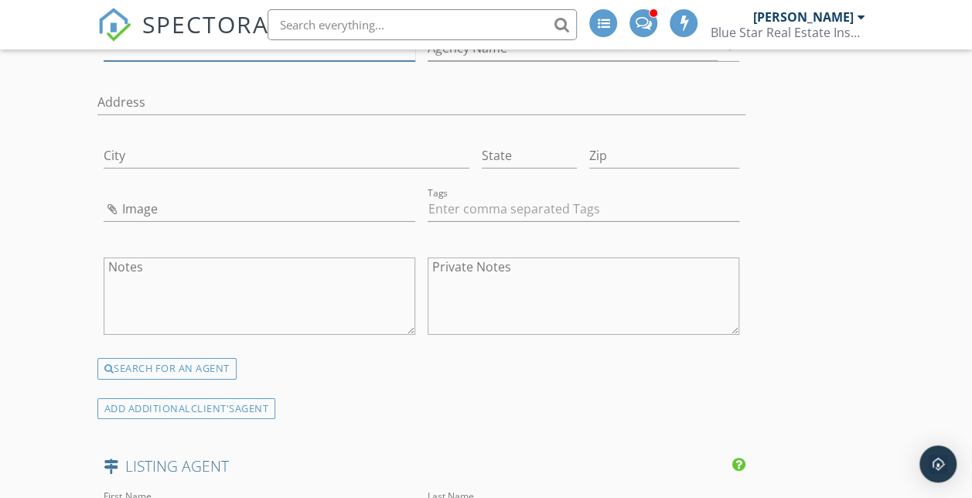
click at [124, 61] on input "Phone" at bounding box center [259, 49] width 311 height 26
type input "361-993-7653"
click at [427, 77] on div "Agency Name arrow_drop_down" at bounding box center [582, 51] width 311 height 51
click at [427, 61] on input "Agency Name" at bounding box center [572, 49] width 290 height 26
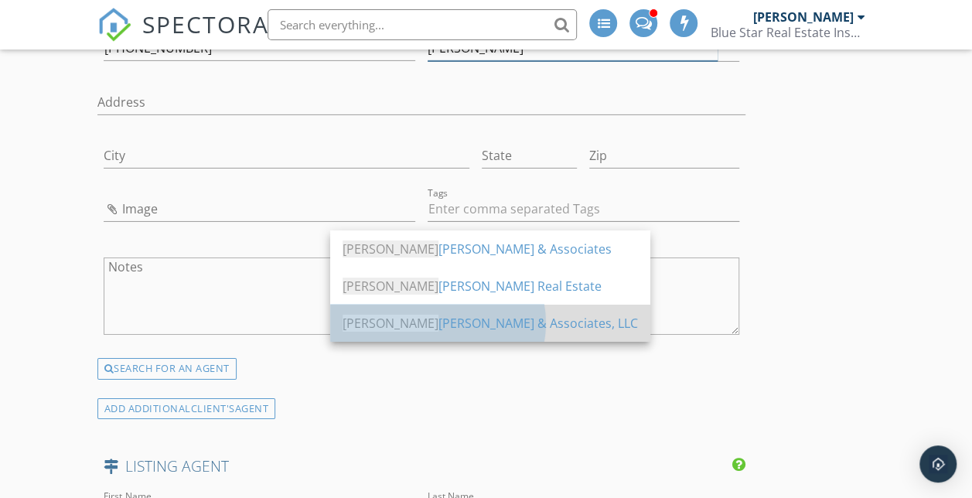
click at [424, 335] on div "Amy Willis & Associates, LLC" at bounding box center [489, 323] width 295 height 37
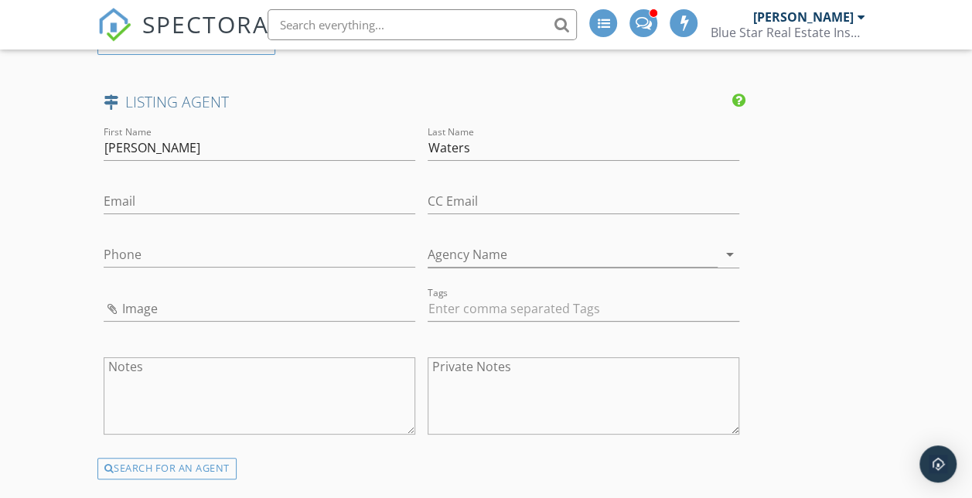
scroll to position [2852, 0]
type input "Amy Willis & Associates, LLC"
click at [203, 213] on input "Email" at bounding box center [259, 201] width 311 height 26
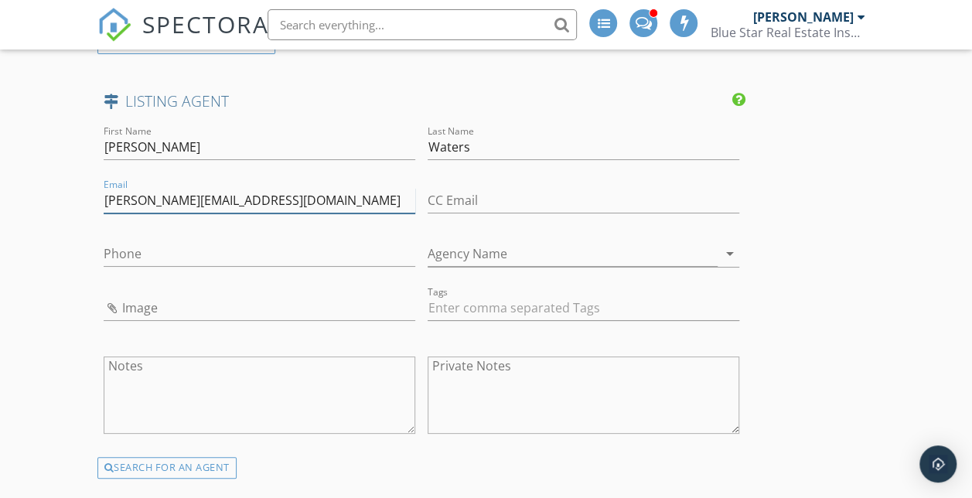
type input "ryan@amywillisrealestate.com"
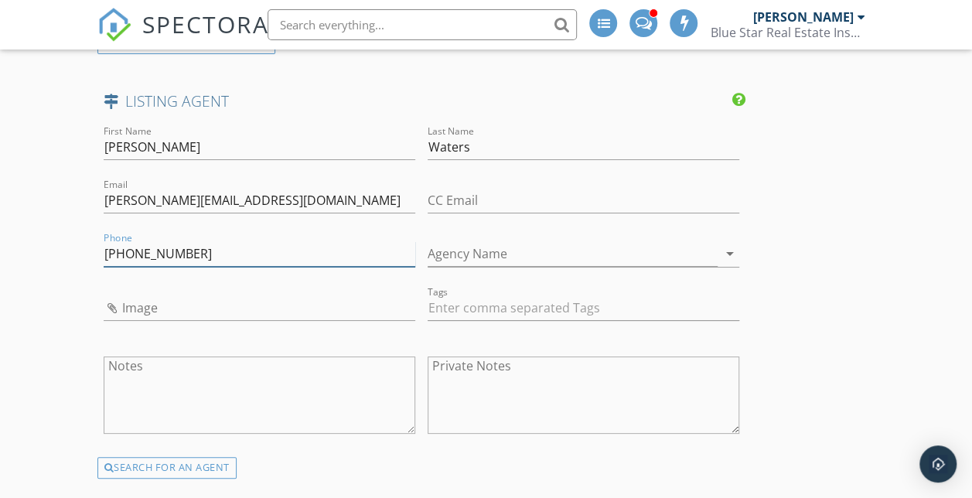
type input "361-205-0999"
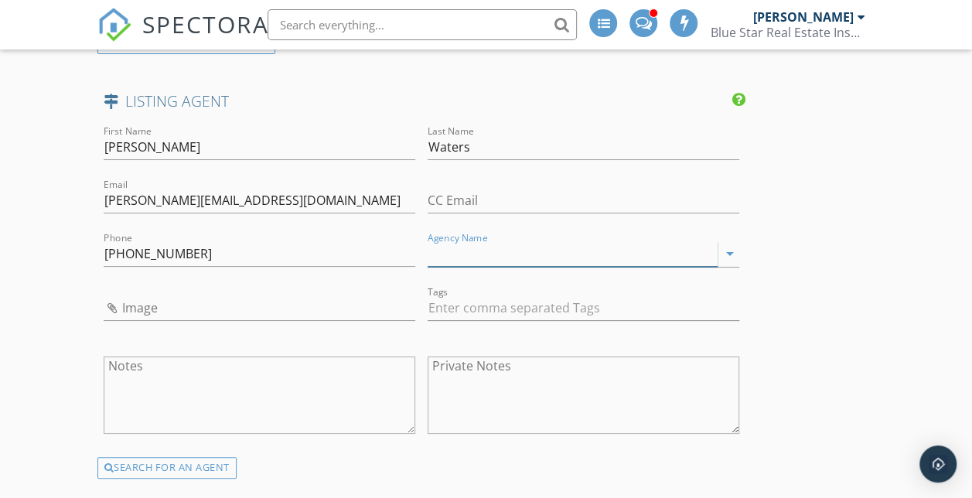
click at [427, 267] on input "Agency Name" at bounding box center [572, 254] width 290 height 26
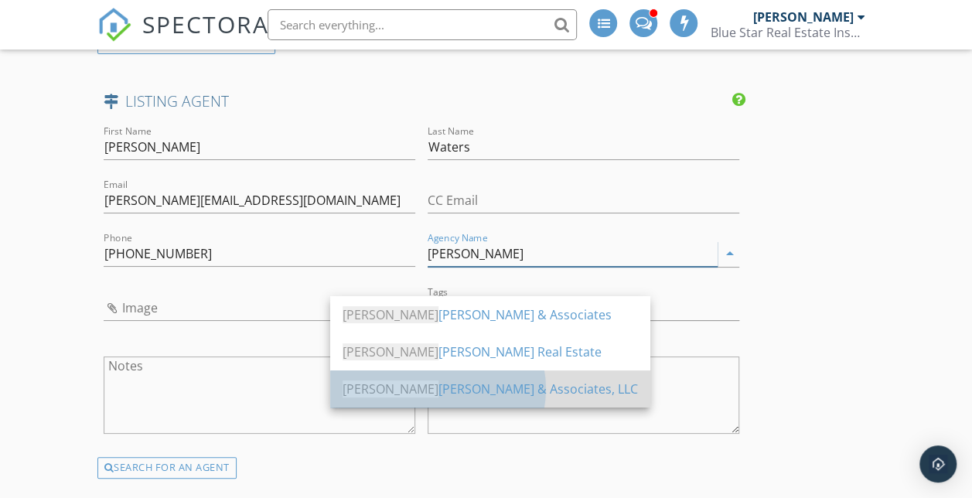
click at [444, 383] on div "Amy Willis & Associates, LLC" at bounding box center [489, 388] width 295 height 19
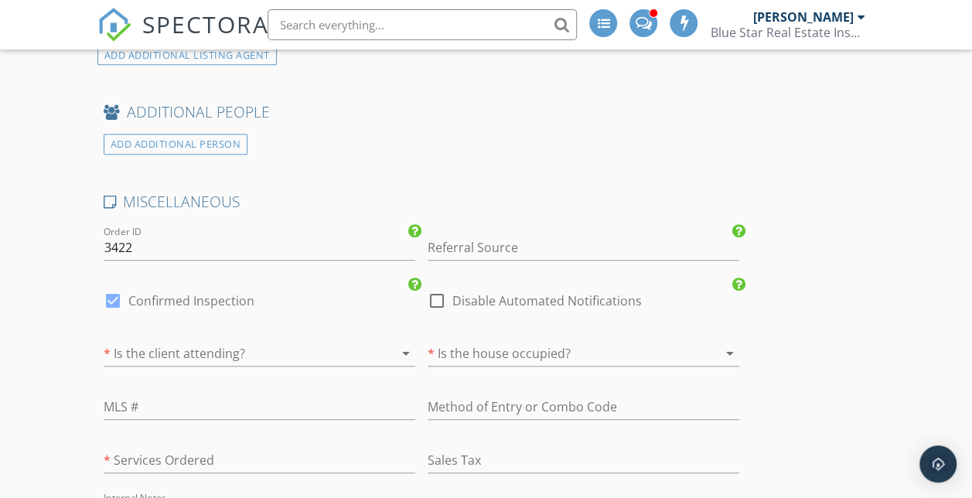
scroll to position [3306, 0]
type input "Amy Willis & Associates, LLC"
click at [224, 154] on div "ADD ADDITIONAL PERSON" at bounding box center [176, 143] width 145 height 21
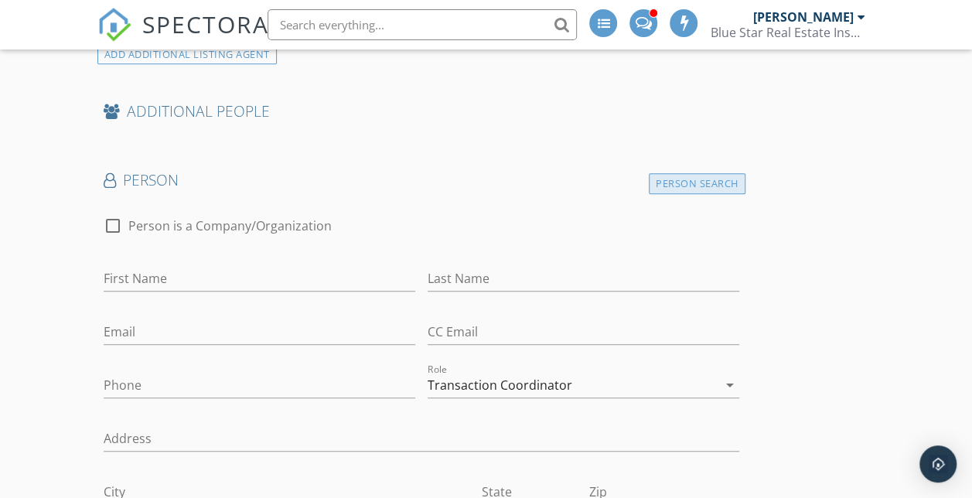
click at [648, 194] on div "Person Search" at bounding box center [696, 183] width 97 height 21
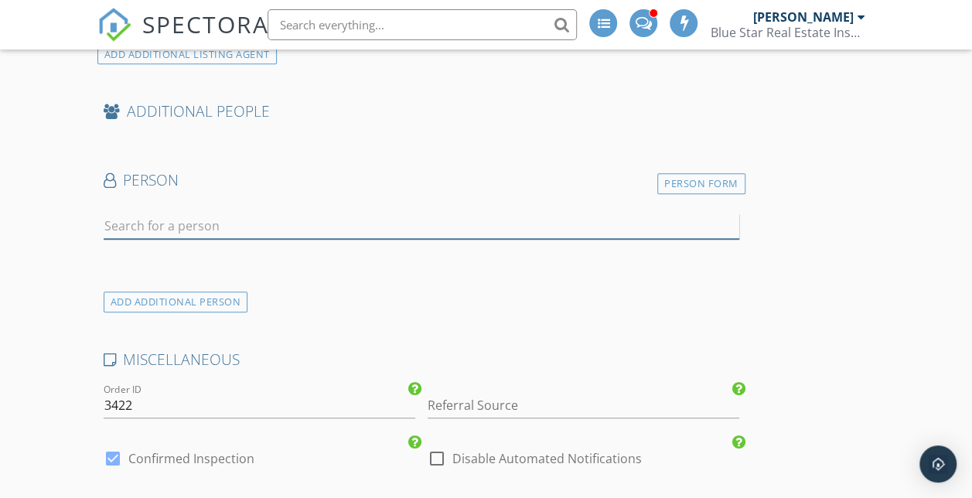
click at [271, 239] on input "text" at bounding box center [421, 226] width 635 height 26
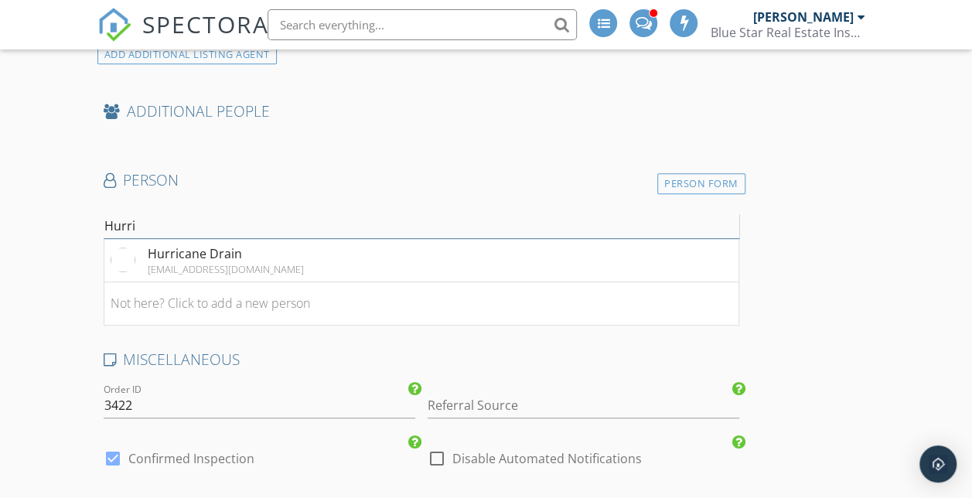
type input "Hurricane Drain"
click at [191, 275] on div "hurricanedrain@yahoo.com" at bounding box center [226, 269] width 156 height 12
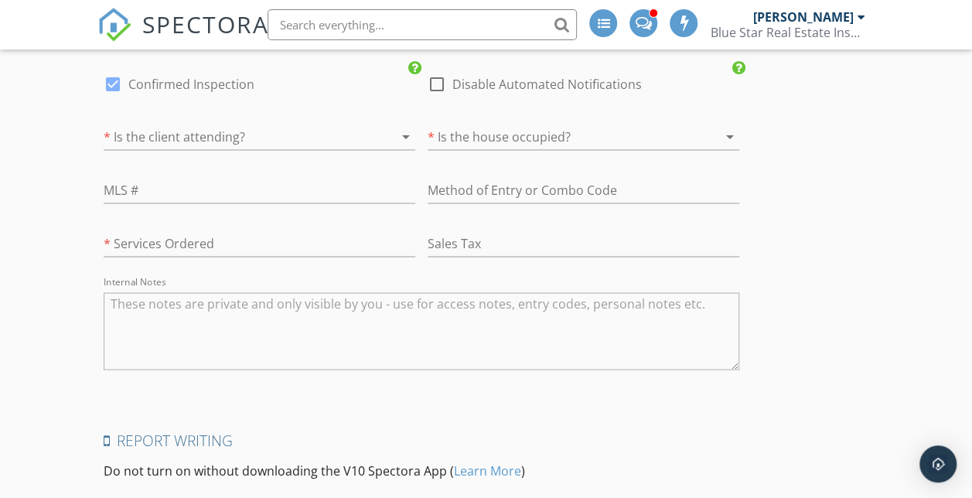
scroll to position [4119, 0]
click at [261, 150] on div at bounding box center [238, 137] width 268 height 25
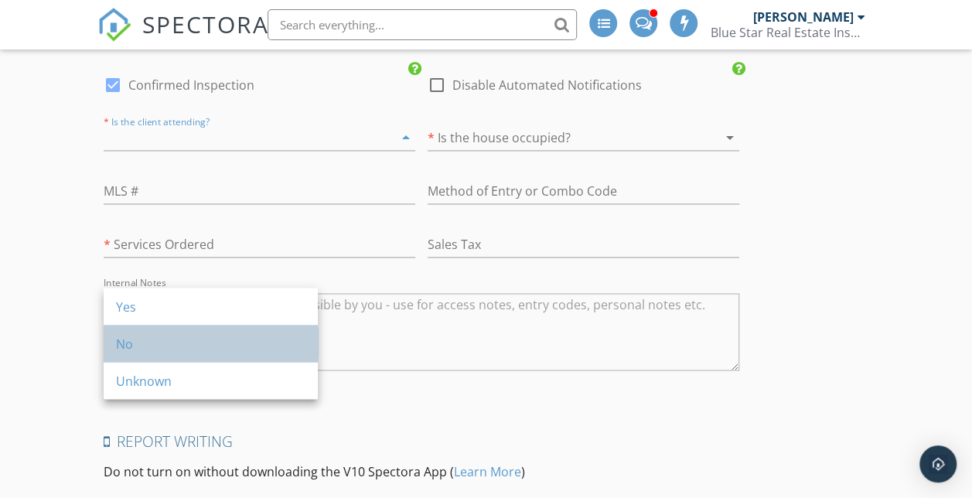
click at [247, 340] on div "No" at bounding box center [210, 343] width 189 height 19
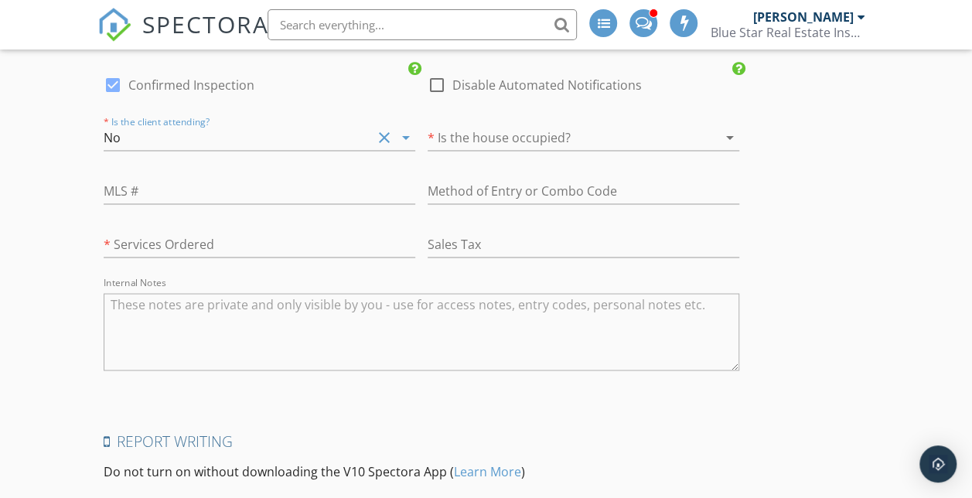
scroll to position [4144, 0]
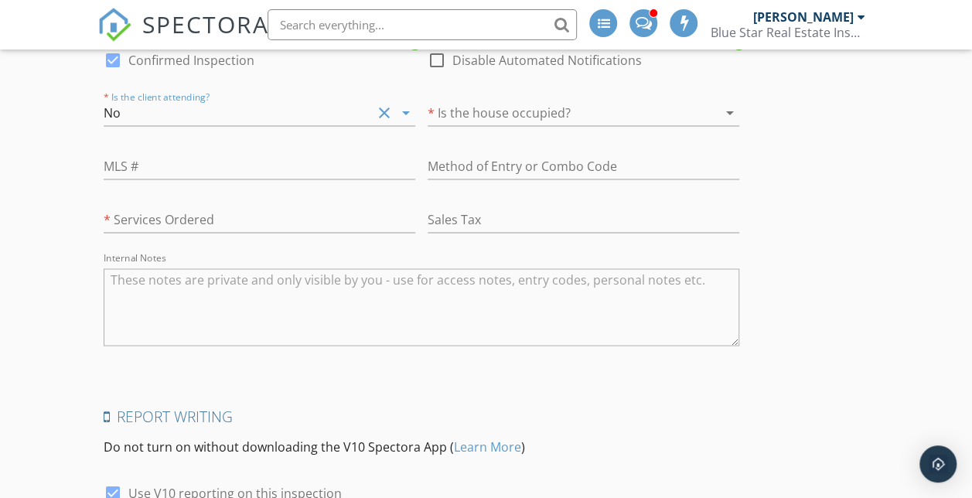
click at [432, 125] on div at bounding box center [561, 112] width 268 height 25
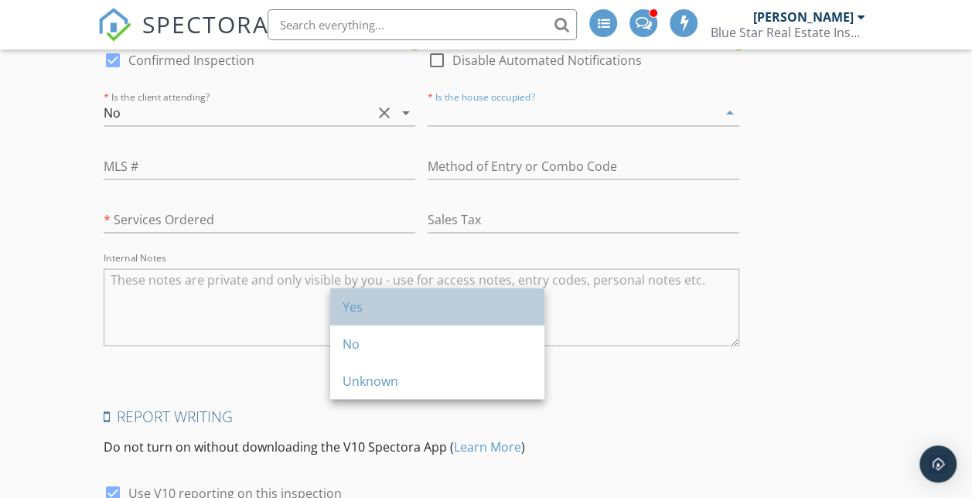
click at [362, 291] on div "Yes" at bounding box center [436, 306] width 189 height 37
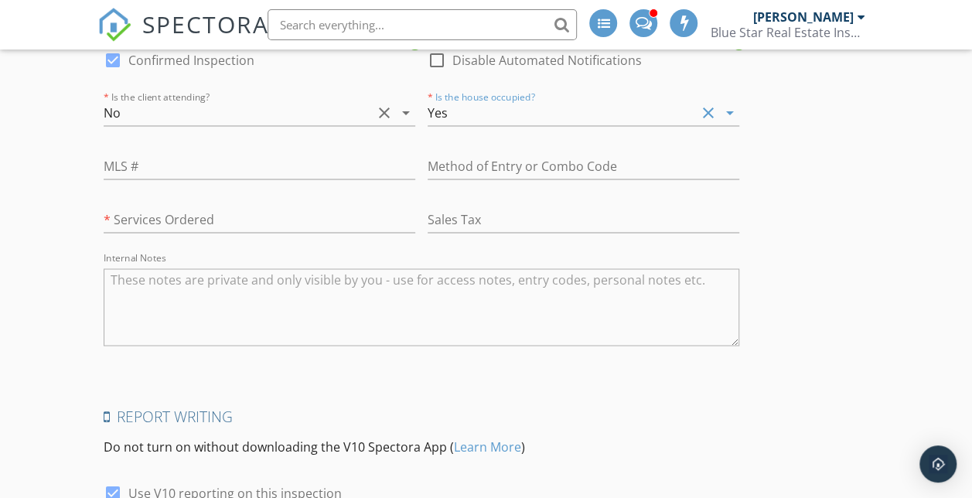
click at [222, 195] on div "MLS #" at bounding box center [259, 174] width 311 height 41
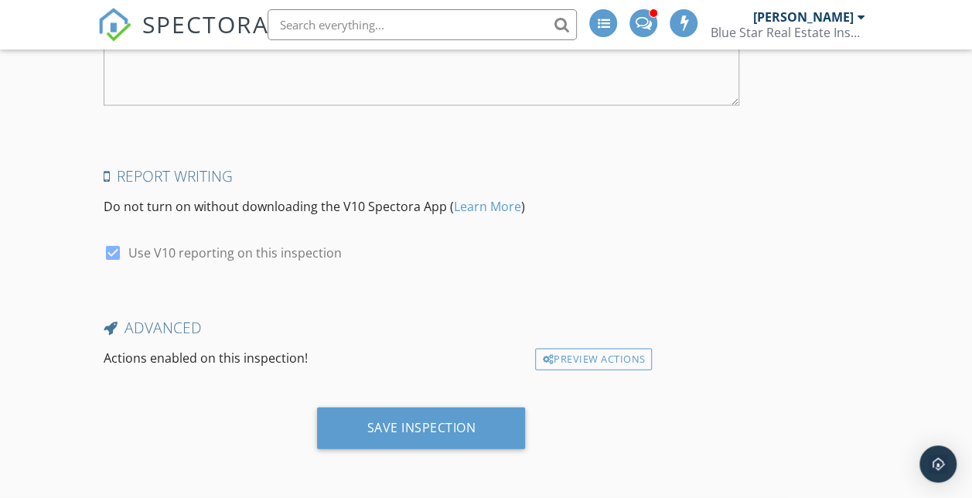
scroll to position [4569, 0]
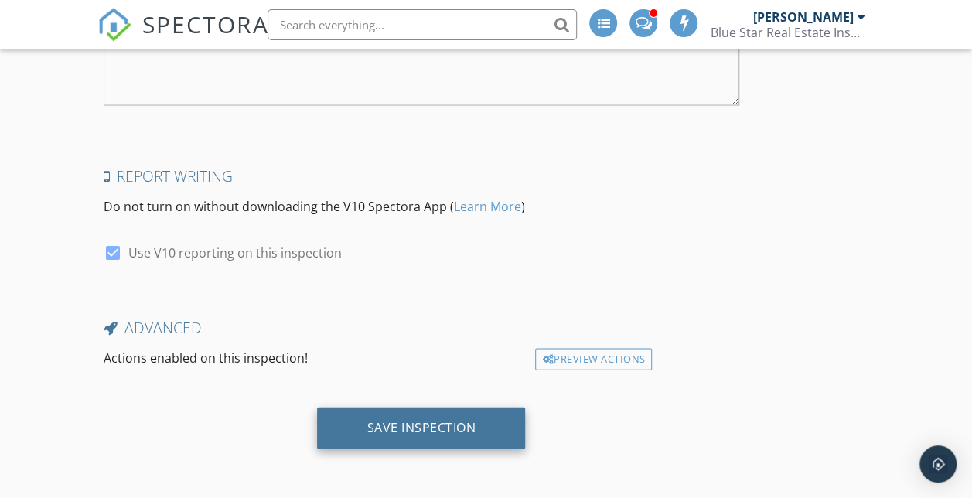
click at [366, 425] on div "Save Inspection" at bounding box center [420, 427] width 109 height 15
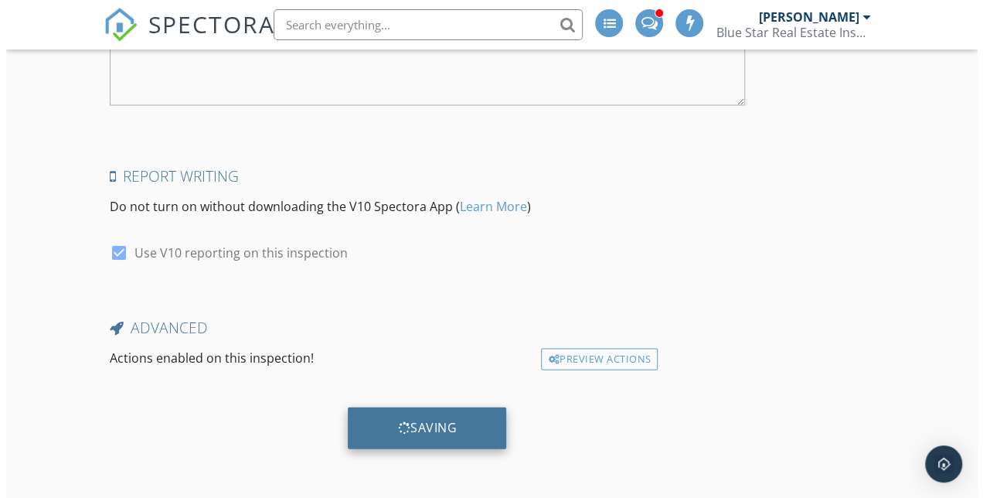
scroll to position [4484, 0]
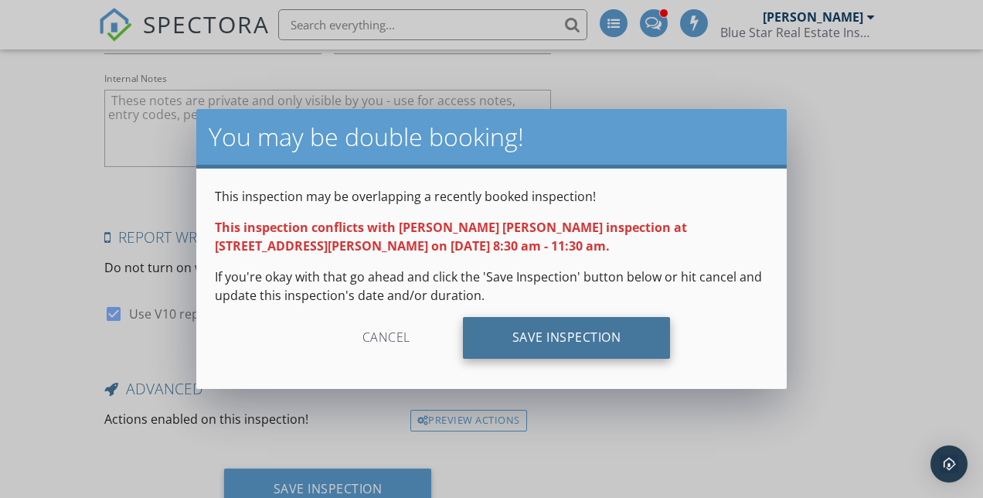
click at [540, 329] on div "Save Inspection" at bounding box center [567, 338] width 208 height 42
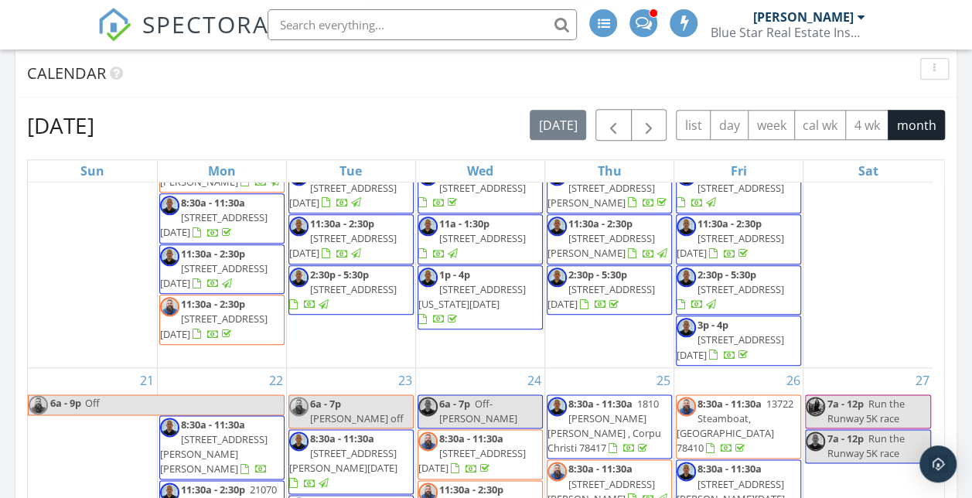
scroll to position [1104, 0]
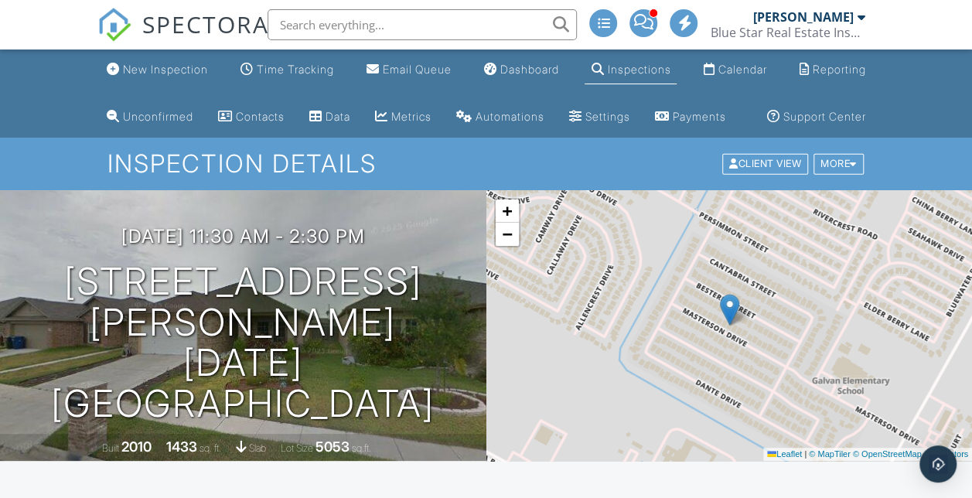
click at [120, 22] on img at bounding box center [114, 25] width 34 height 34
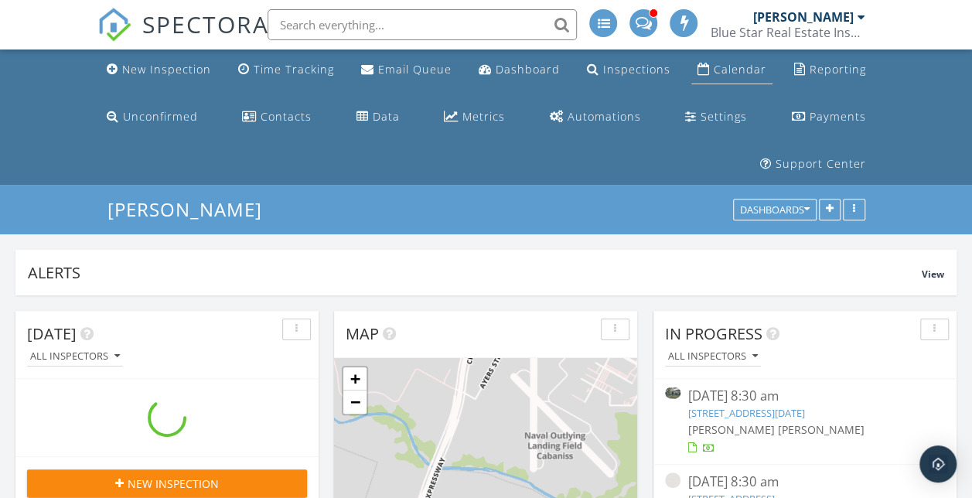
click at [756, 69] on div "Calendar" at bounding box center [739, 69] width 53 height 15
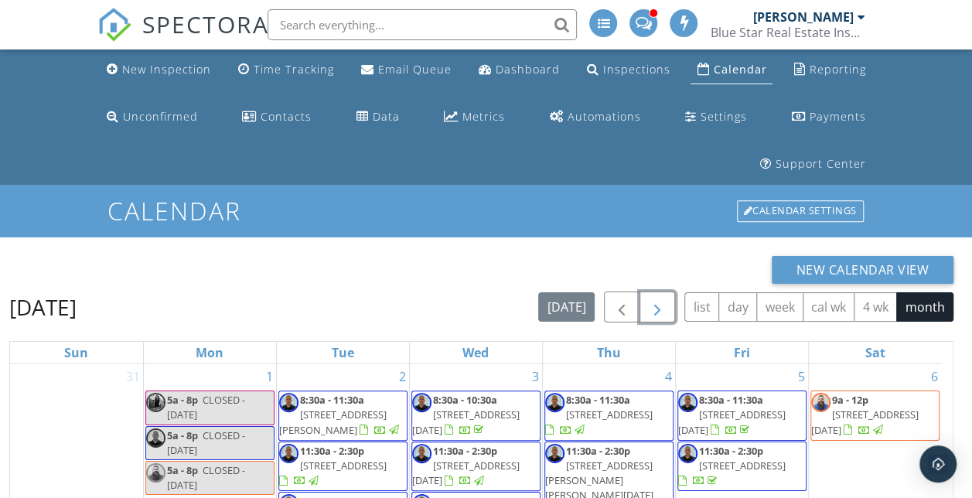
click at [657, 300] on span "button" at bounding box center [657, 307] width 19 height 19
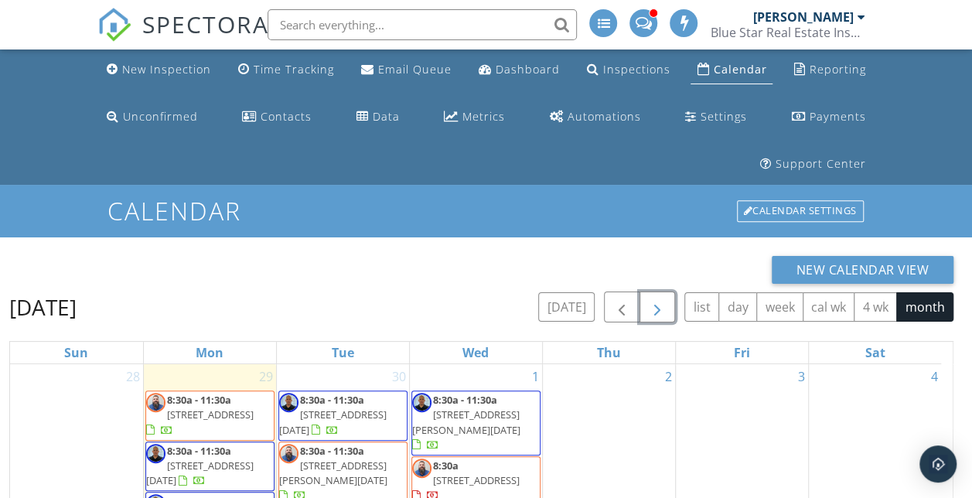
scroll to position [299, 0]
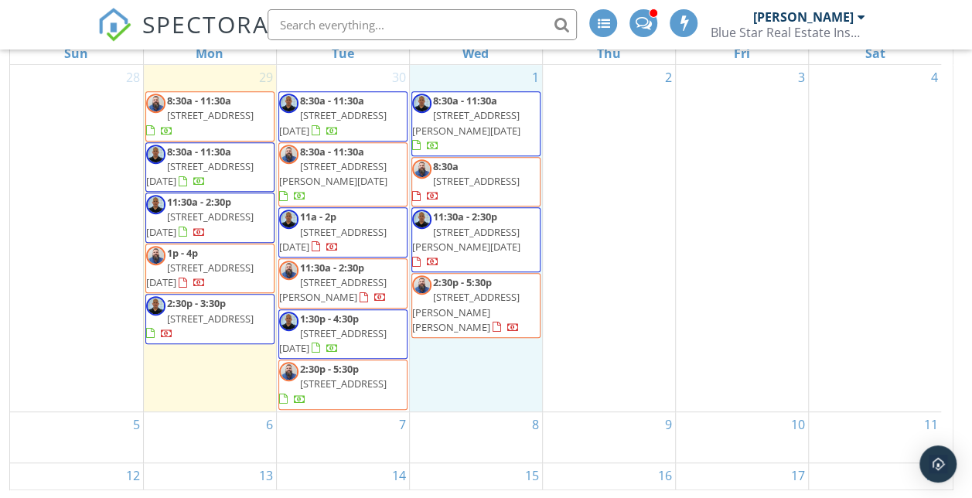
click at [512, 305] on div "1 8:30a - 11:30a 5913 Lucille Dr, Corpus Christi 78412 8:30a 1143 Athena Dr, Po…" at bounding box center [476, 237] width 132 height 345
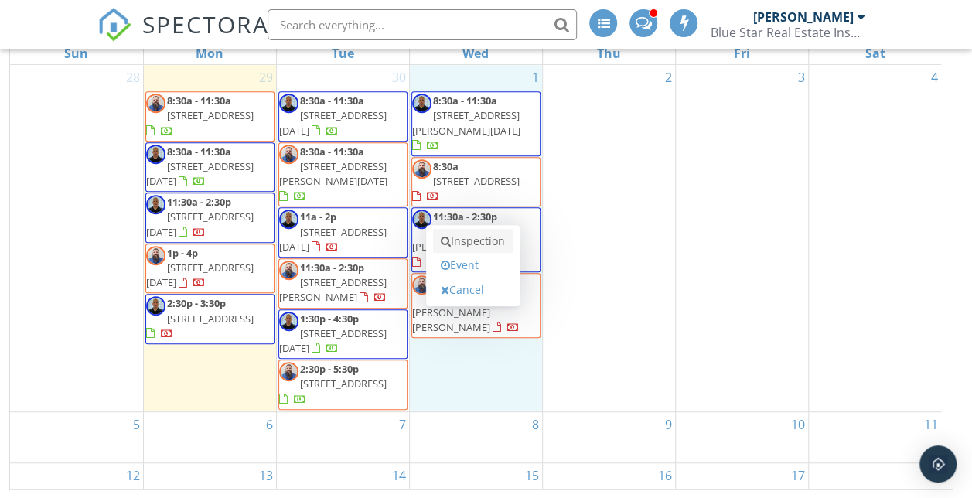
click at [496, 241] on link "Inspection" at bounding box center [473, 241] width 80 height 25
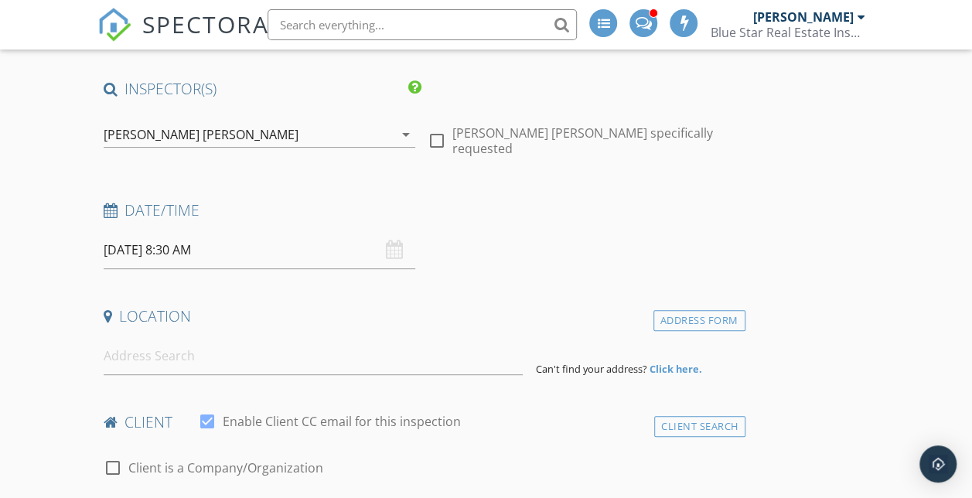
scroll to position [196, 0]
click at [196, 249] on input "[DATE] 8:30 AM" at bounding box center [259, 249] width 311 height 38
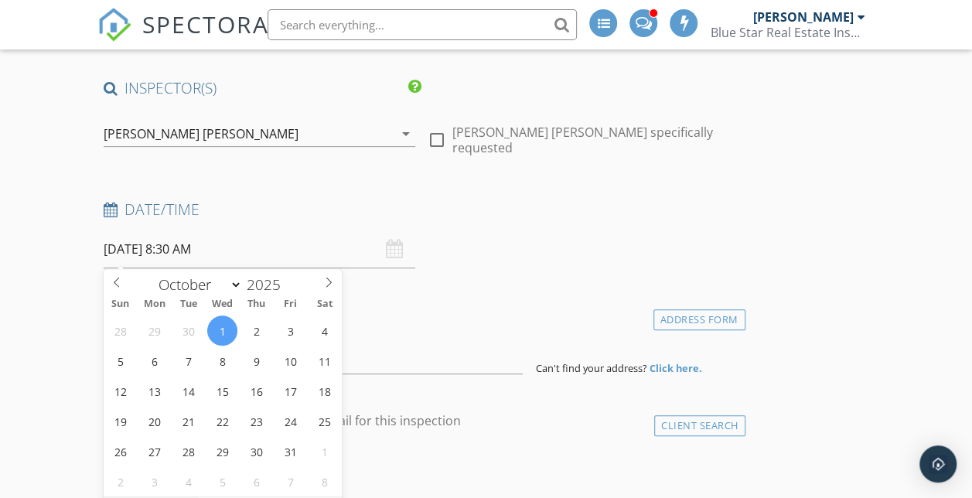
scroll to position [226, 0]
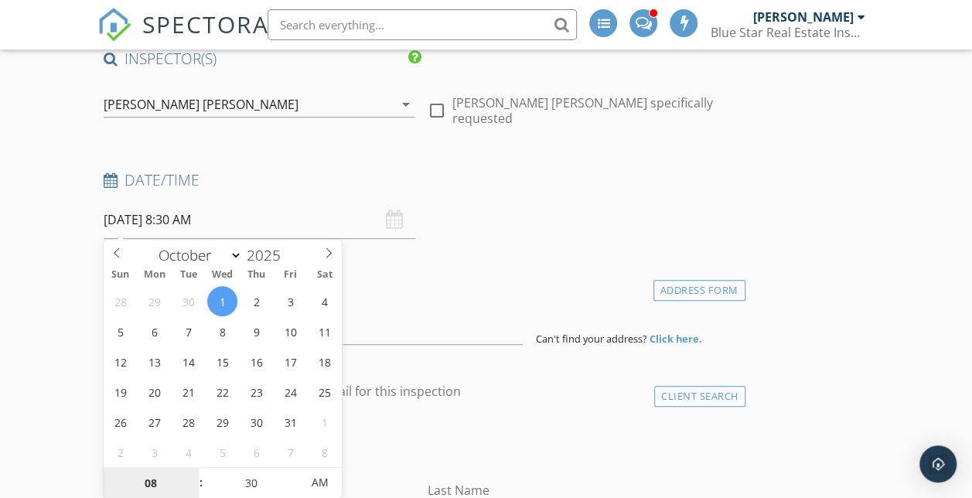
drag, startPoint x: 226, startPoint y: 318, endPoint x: 20, endPoint y: 423, distance: 231.2
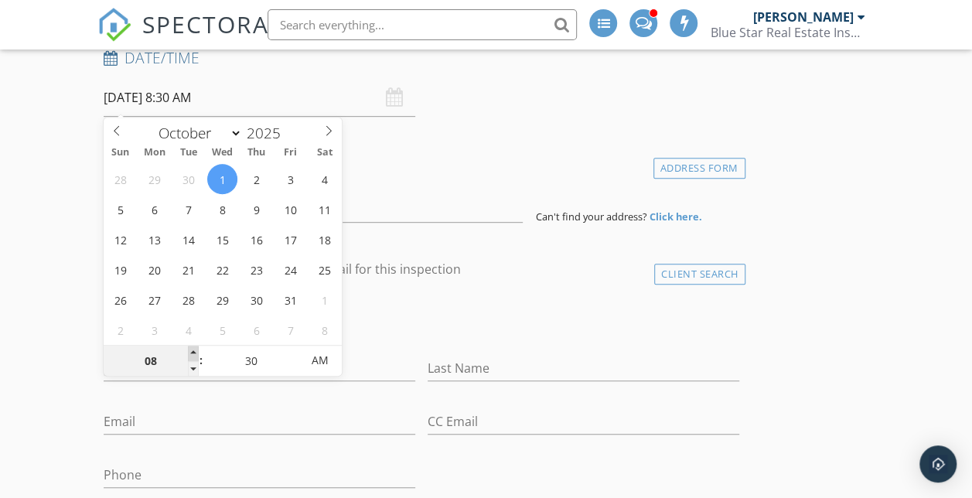
type input "09"
type input "10/01/2025 9:30 AM"
click at [192, 347] on span at bounding box center [193, 352] width 11 height 15
type input "10"
type input "10/01/2025 10:30 AM"
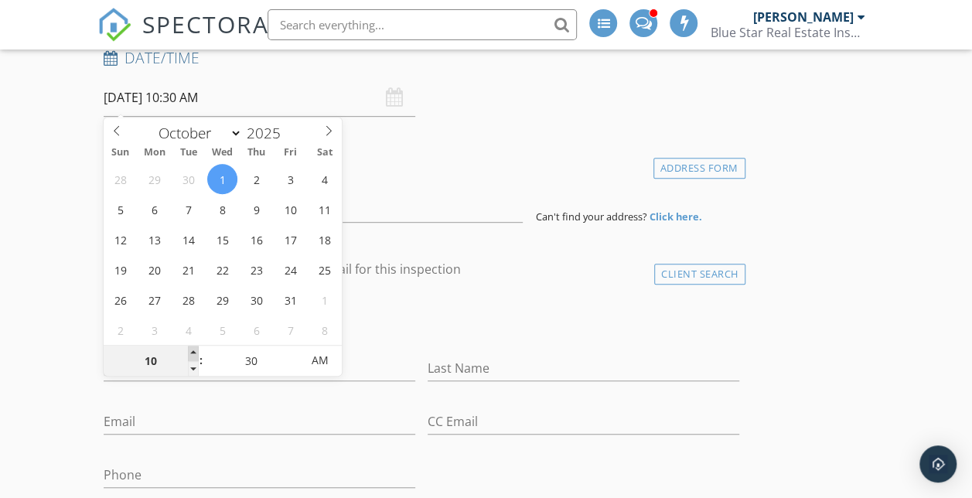
click at [192, 347] on span at bounding box center [193, 352] width 11 height 15
type input "11"
type input "10/01/2025 11:30 AM"
click at [192, 347] on span at bounding box center [193, 352] width 11 height 15
type input "12"
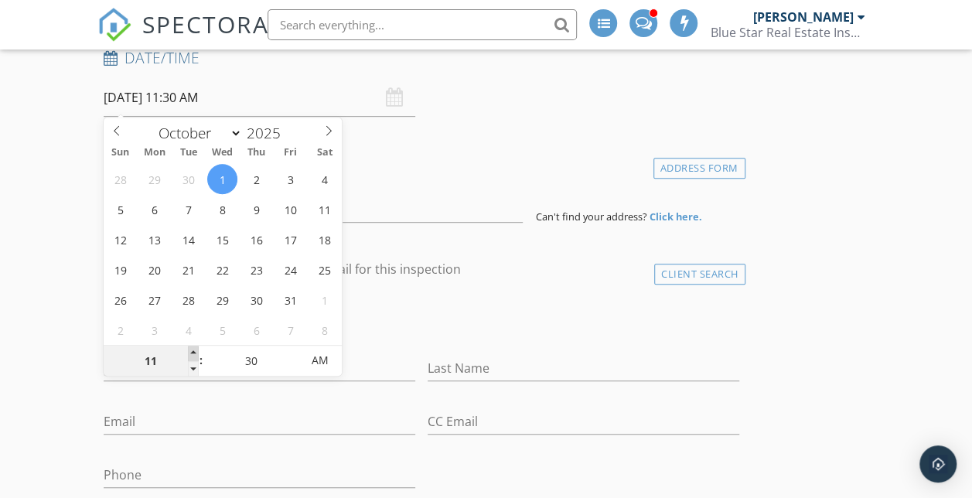
type input "10/01/2025 12:30 PM"
click at [192, 347] on span at bounding box center [193, 352] width 11 height 15
type input "01"
type input "10/01/2025 1:30 PM"
click at [192, 347] on span at bounding box center [193, 352] width 11 height 15
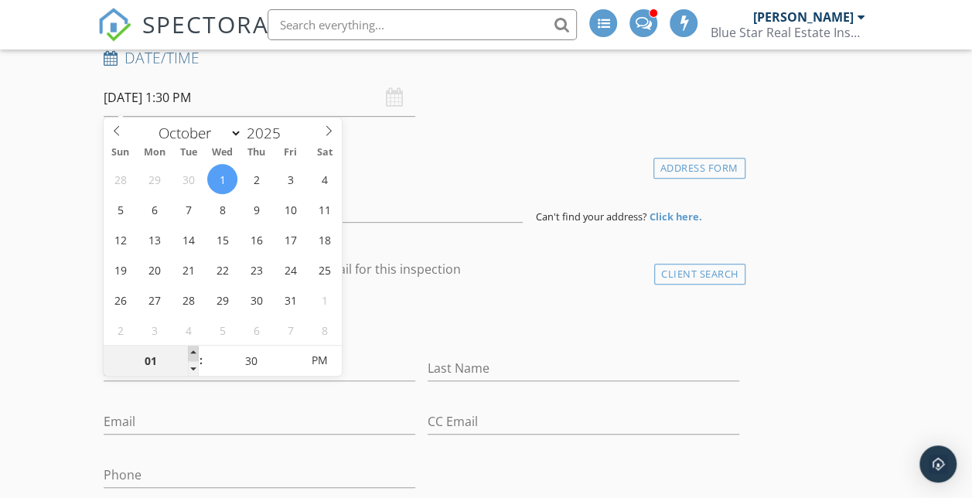
type input "02"
type input "[DATE] 2:30 PM"
click at [192, 347] on span at bounding box center [193, 352] width 11 height 15
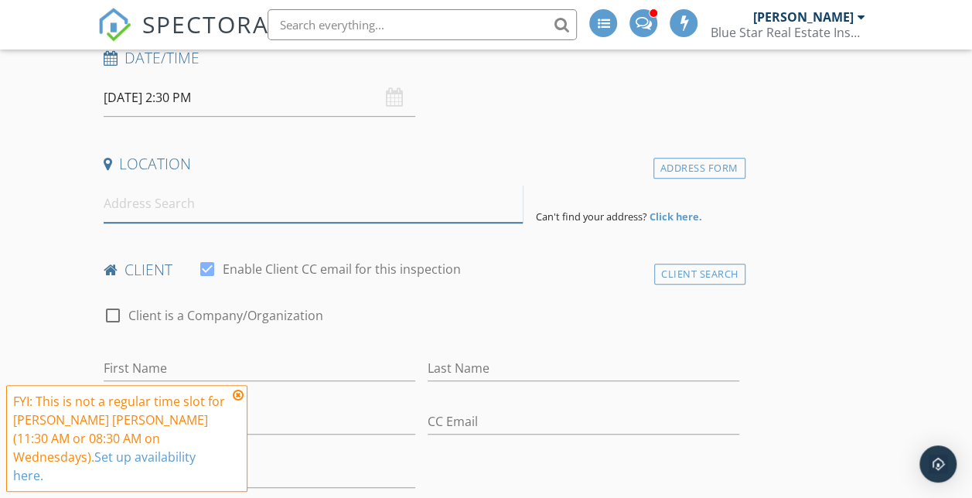
click at [220, 220] on input at bounding box center [314, 204] width 420 height 38
click at [224, 213] on input at bounding box center [314, 204] width 420 height 38
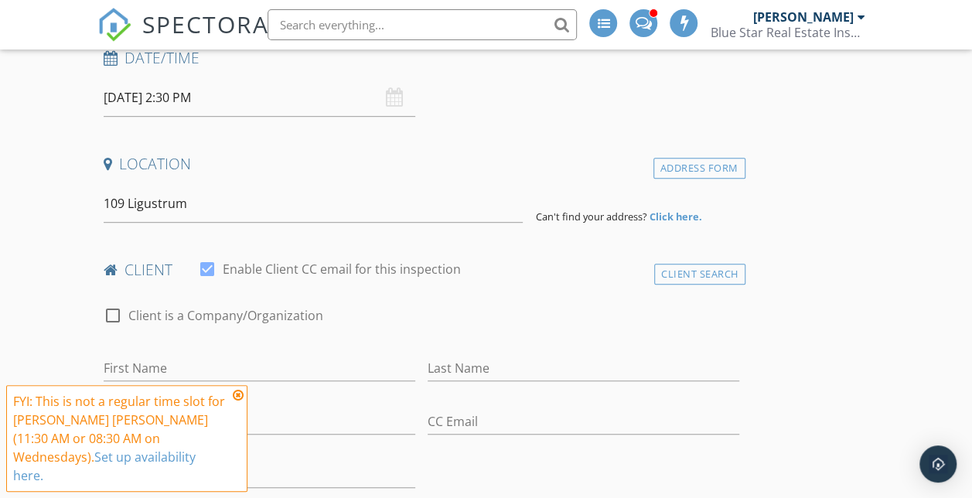
type input "109 West Ligustrum Boulevard, Robstown, TX, USA"
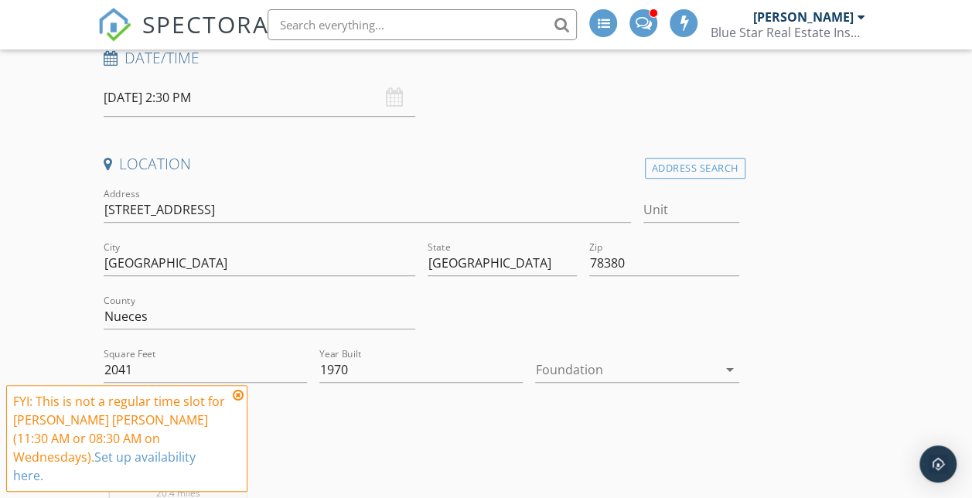
click at [535, 360] on div at bounding box center [626, 369] width 182 height 25
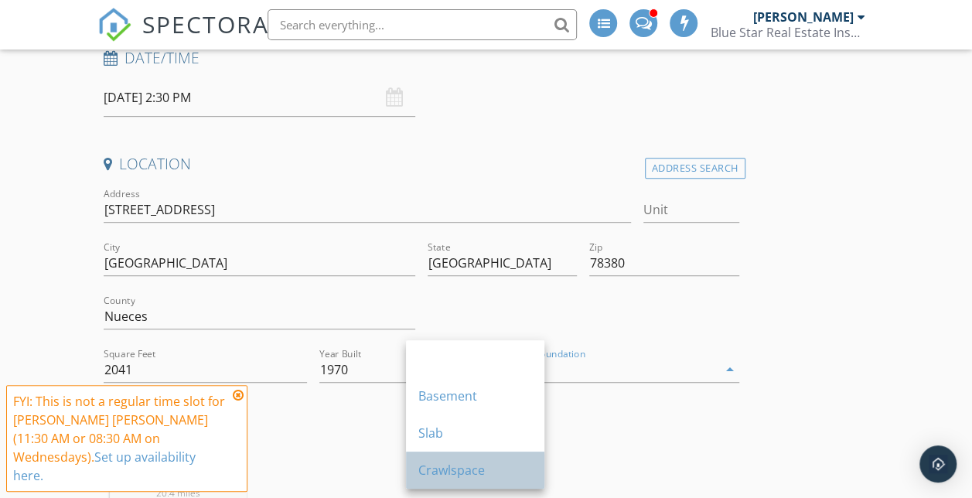
click at [438, 467] on div "Crawlspace" at bounding box center [475, 470] width 114 height 19
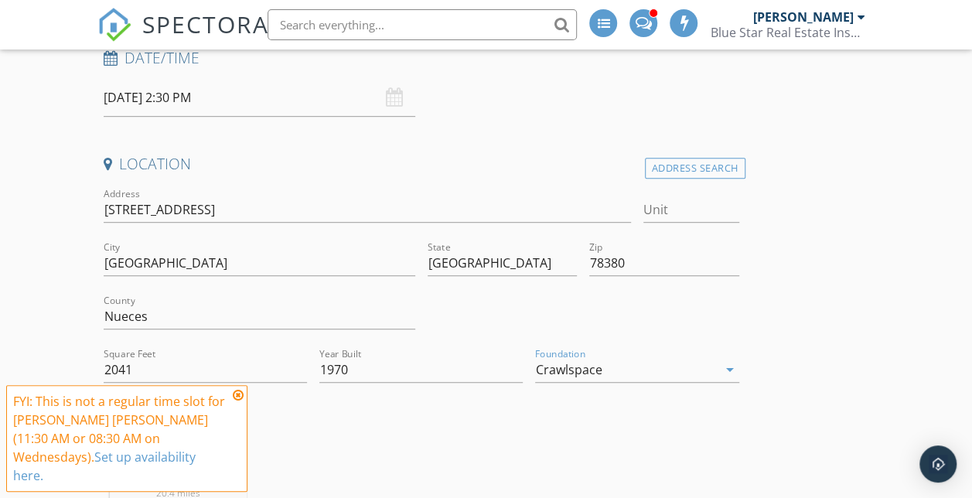
click at [351, 439] on div "James Matthew Lynch 20.4 miles (26 minutes)" at bounding box center [421, 481] width 648 height 142
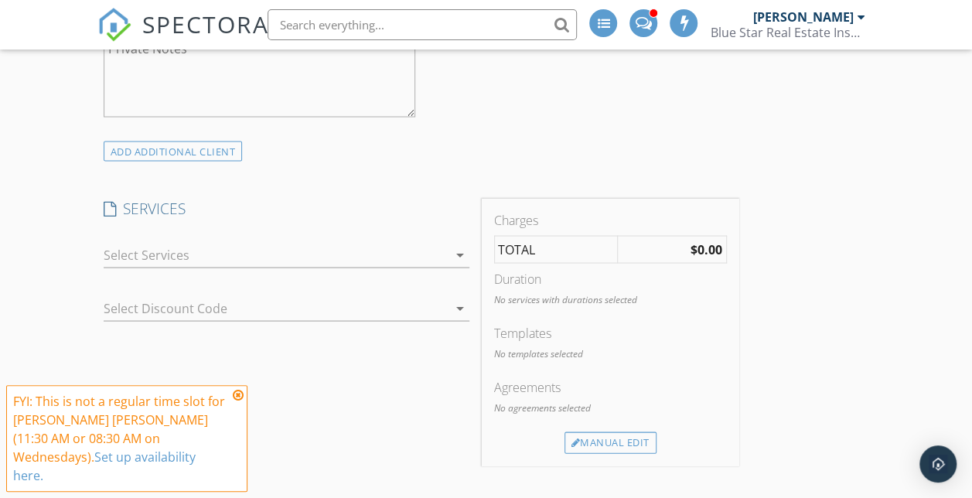
scroll to position [1400, 0]
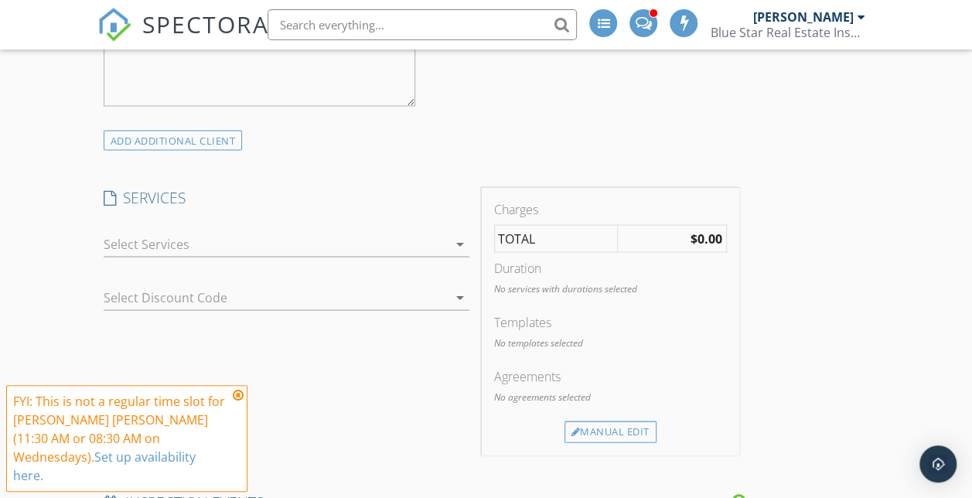
click at [302, 255] on div at bounding box center [276, 243] width 344 height 25
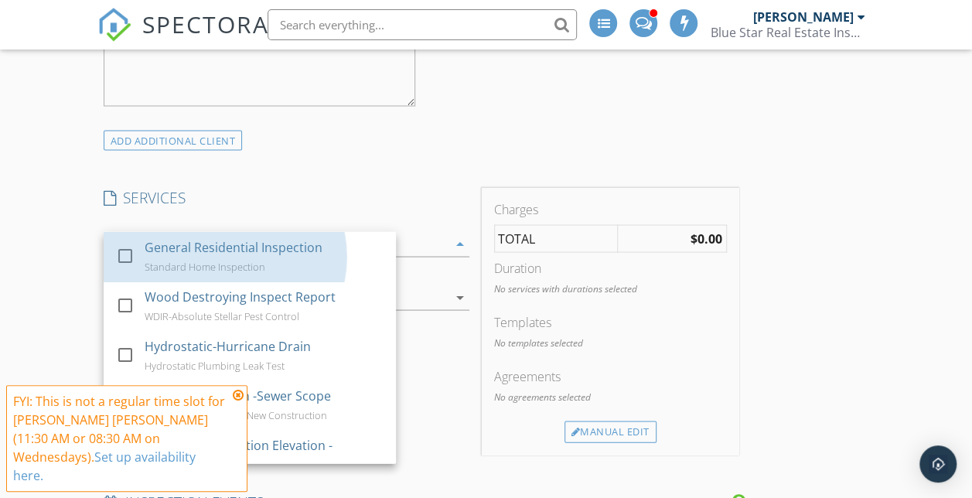
click at [302, 255] on div "General Residential Inspection" at bounding box center [234, 246] width 178 height 19
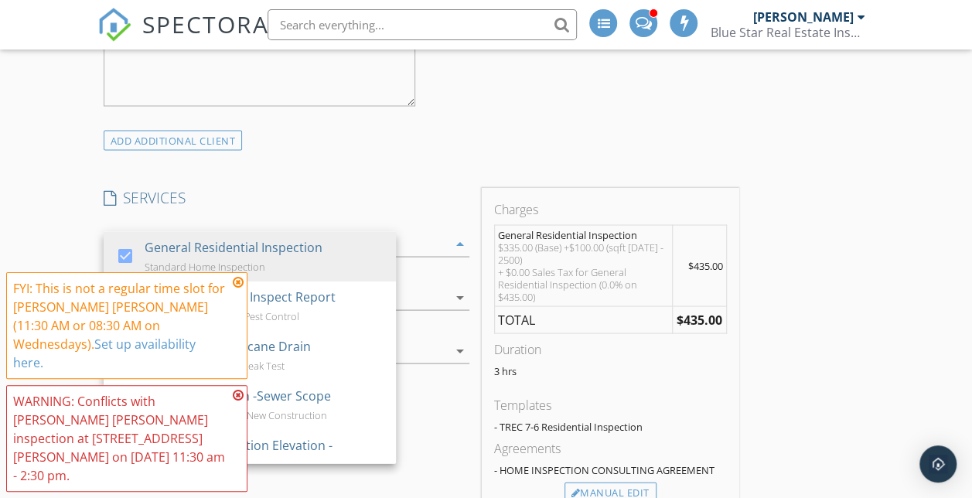
click at [241, 288] on icon at bounding box center [238, 282] width 11 height 12
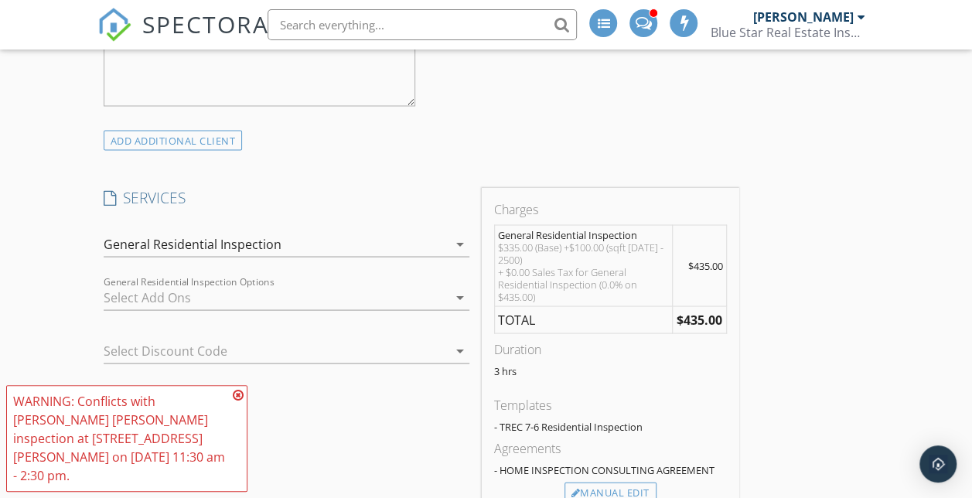
click at [237, 401] on icon at bounding box center [238, 395] width 11 height 12
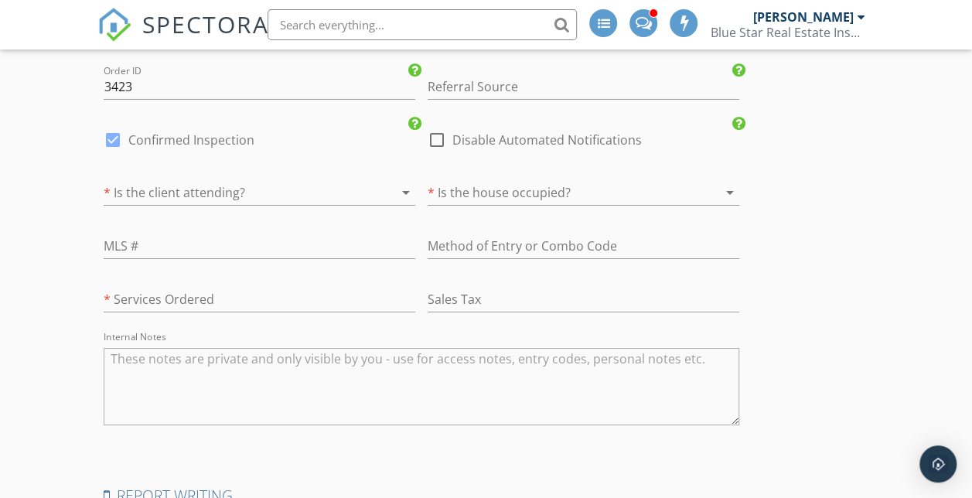
scroll to position [2737, 0]
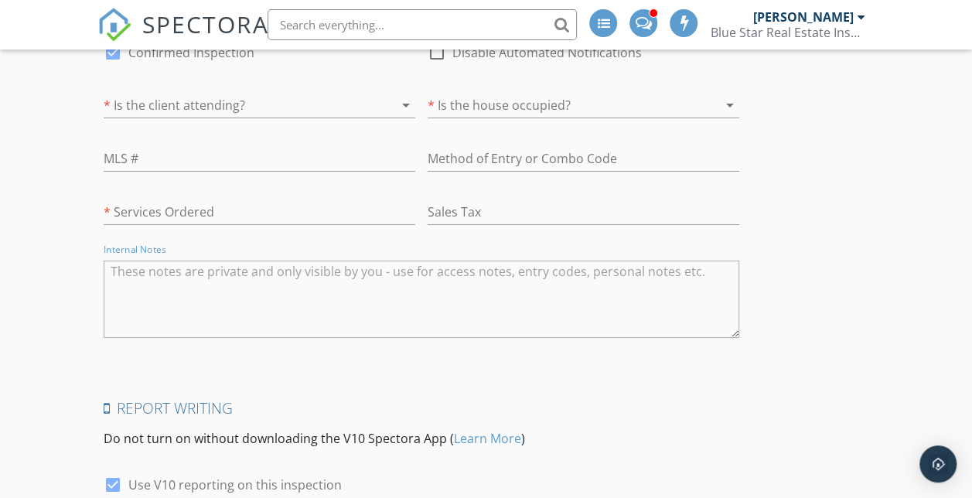
click at [275, 338] on textarea "Internal Notes" at bounding box center [421, 298] width 635 height 77
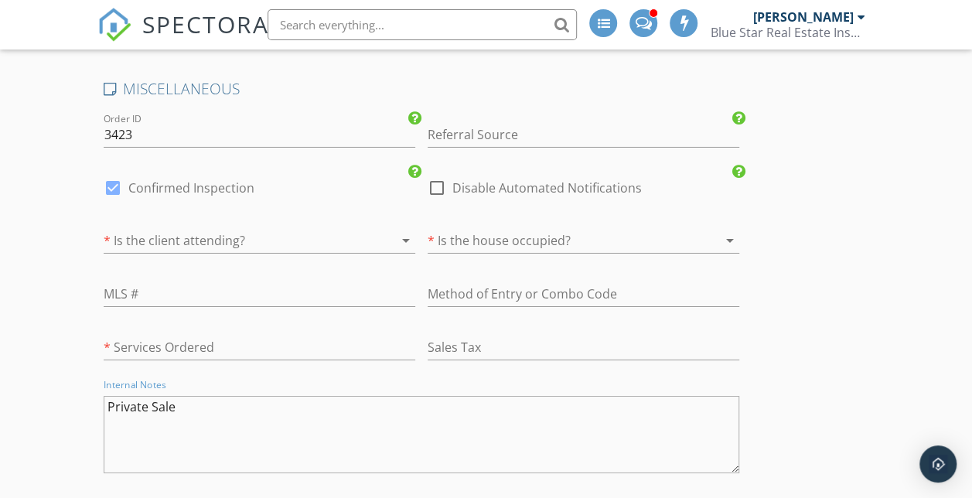
scroll to position [2602, 0]
type textarea "Private Sale"
click at [424, 201] on div at bounding box center [437, 188] width 26 height 26
checkbox input "true"
click at [243, 196] on label "Confirmed Inspection" at bounding box center [191, 187] width 126 height 15
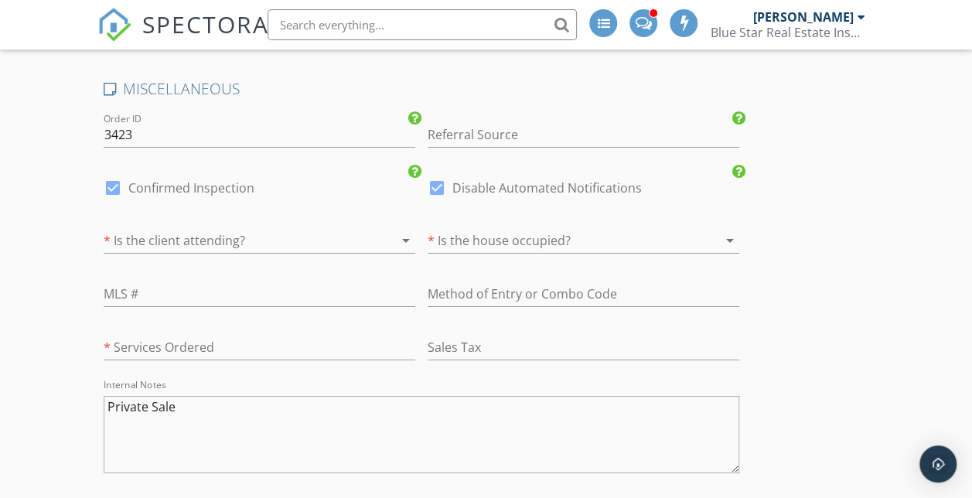
checkbox input "false"
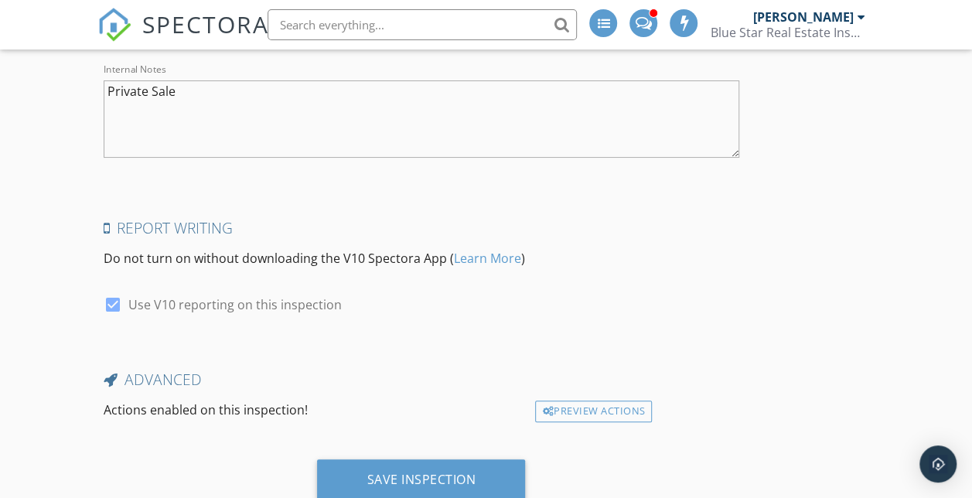
scroll to position [3036, 0]
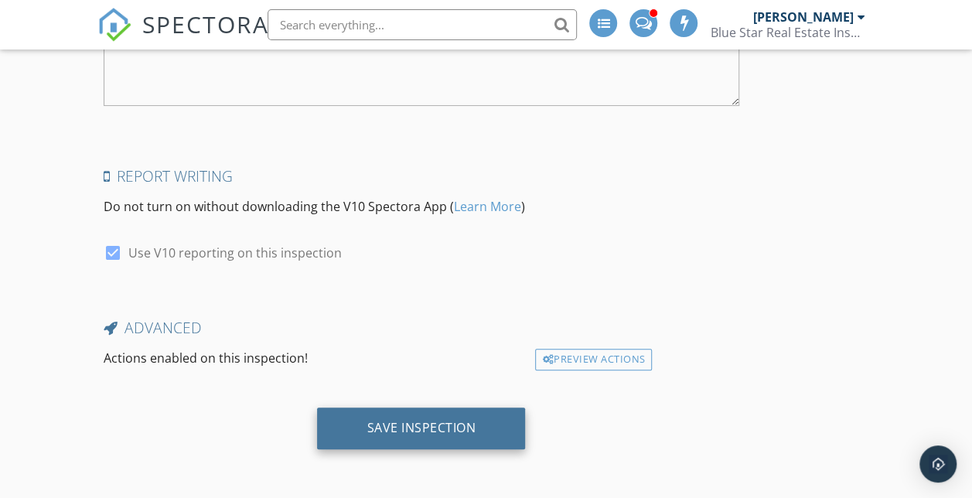
click at [383, 414] on div "Save Inspection" at bounding box center [421, 428] width 208 height 42
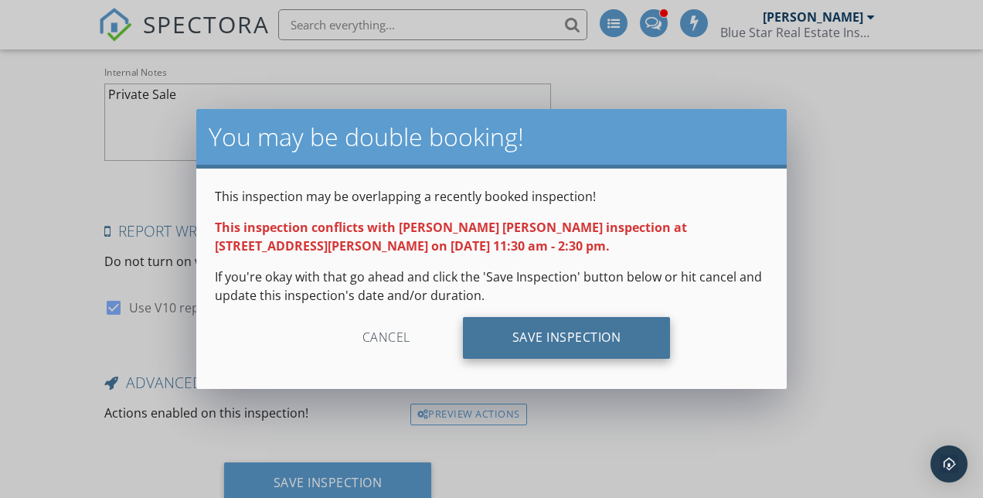
click at [577, 342] on div "Save Inspection" at bounding box center [567, 338] width 208 height 42
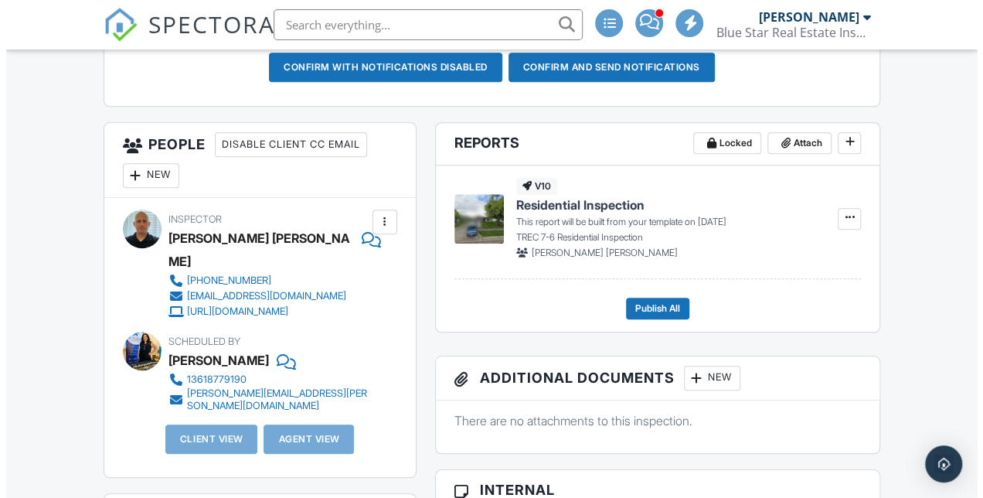
scroll to position [507, 0]
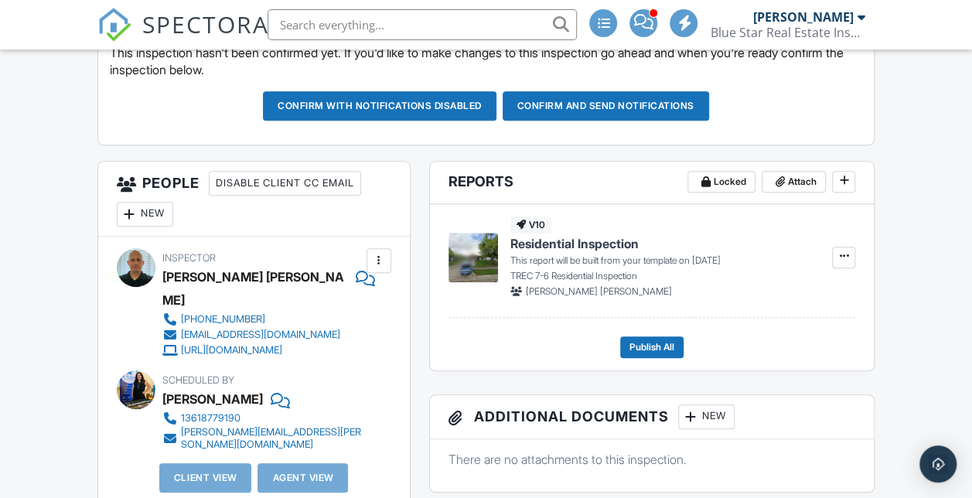
click at [136, 222] on div at bounding box center [129, 213] width 15 height 15
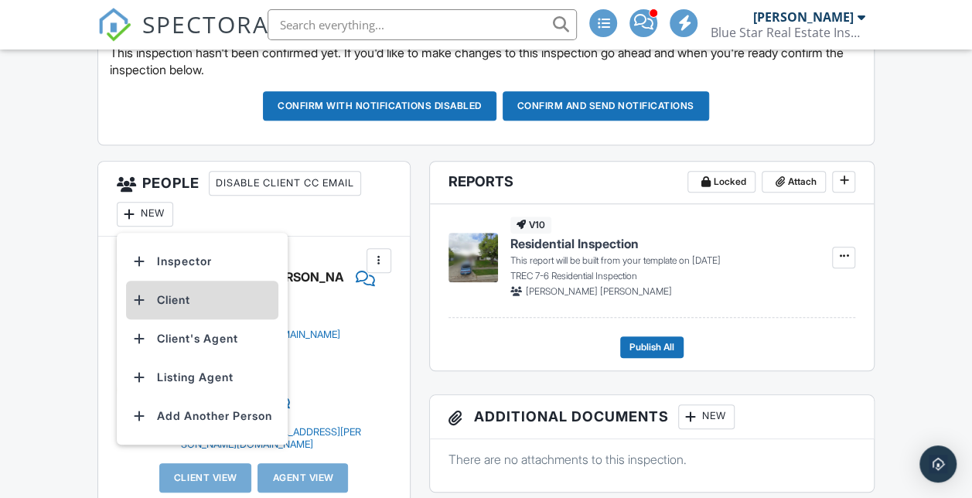
click at [191, 319] on li "Client" at bounding box center [202, 300] width 152 height 39
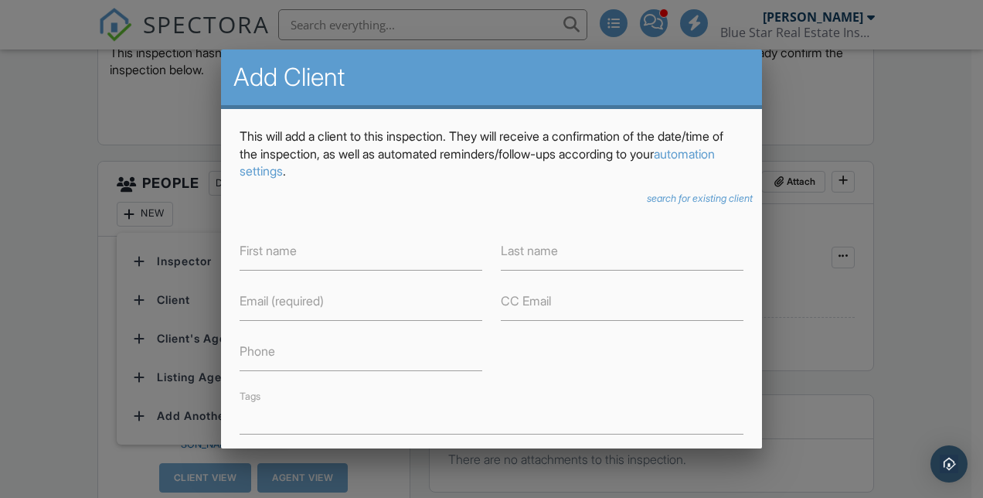
click at [271, 356] on label "Phone" at bounding box center [258, 350] width 36 height 17
click at [271, 356] on input "Phone" at bounding box center [361, 352] width 243 height 38
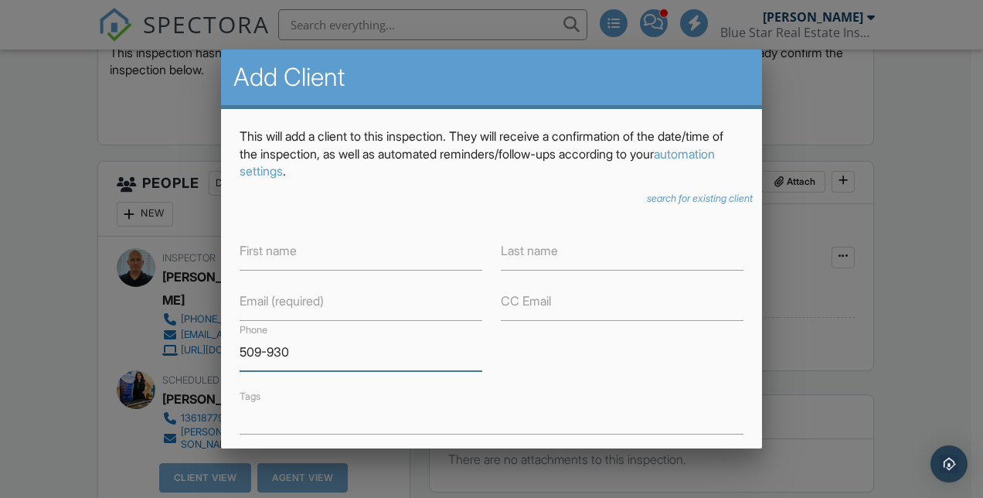
type input "509-930"
drag, startPoint x: 410, startPoint y: 2, endPoint x: 544, endPoint y: 363, distance: 385.9
click at [544, 363] on div "First name Last name Email (required) CC Email Phone 509-930 Tags Address City …" at bounding box center [491, 377] width 522 height 315
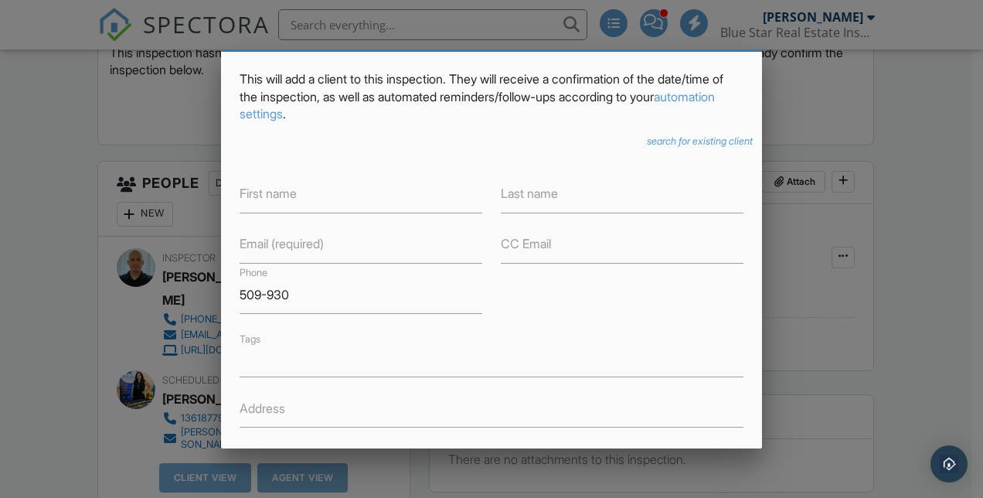
scroll to position [57, 0]
click at [461, 192] on input "First name" at bounding box center [361, 194] width 243 height 38
type input "Blake"
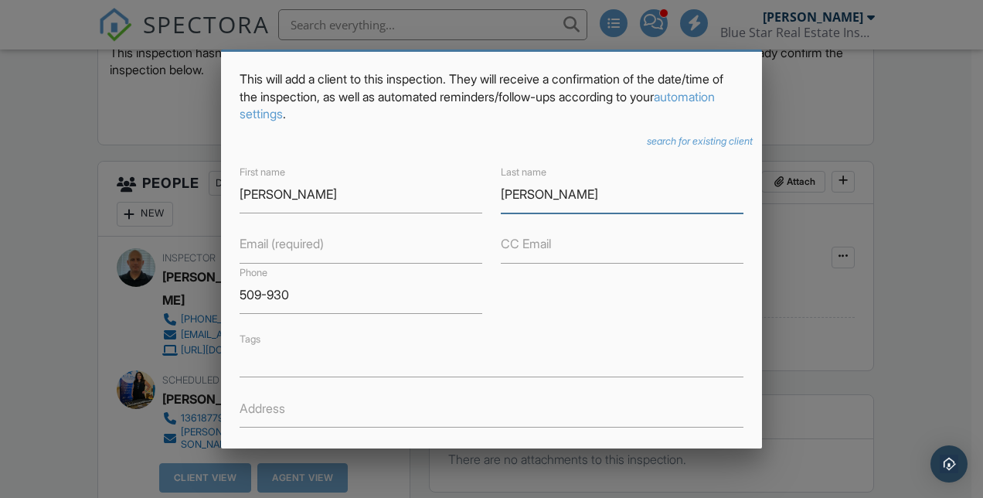
type input "Kilbury"
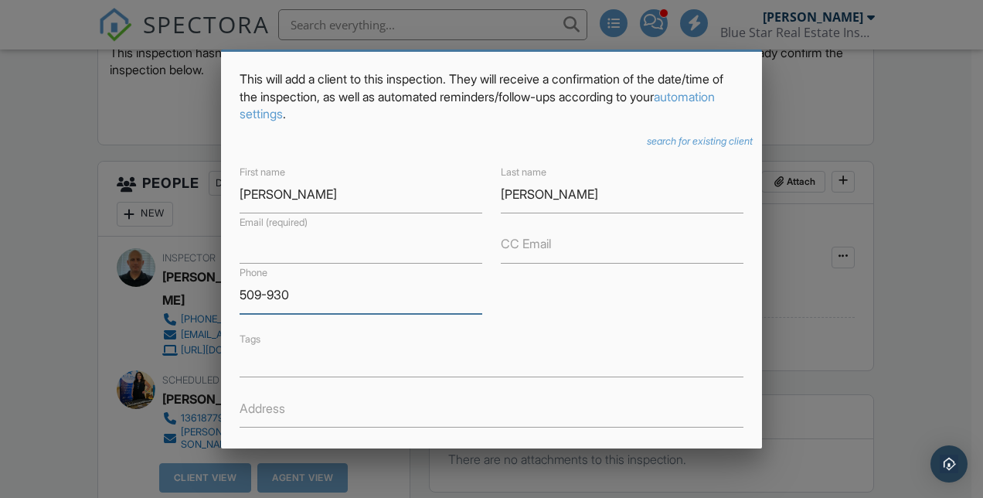
click at [349, 297] on input "509-930" at bounding box center [361, 295] width 243 height 38
type input "[PHONE_NUMBER]"
click at [351, 254] on input "Email (required)" at bounding box center [361, 245] width 243 height 38
click at [350, 248] on input "Bakilbury" at bounding box center [361, 245] width 243 height 38
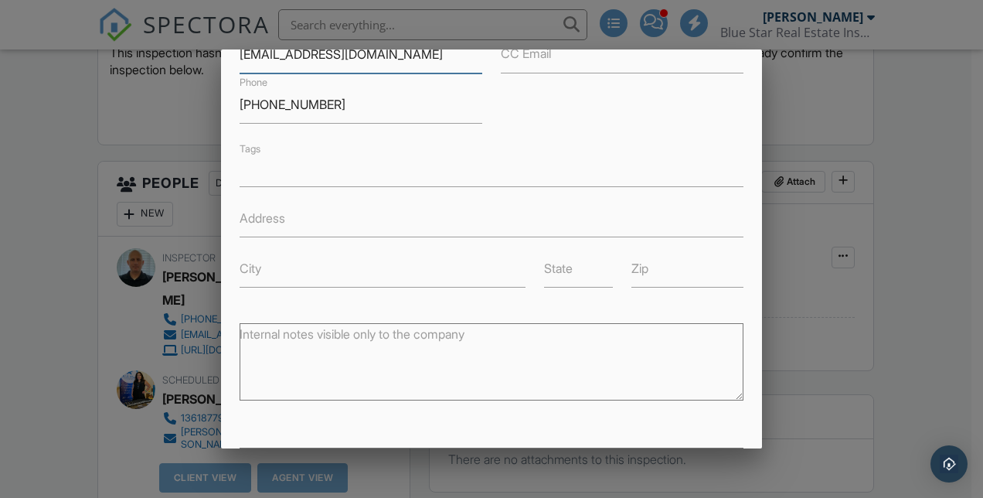
scroll to position [408, 0]
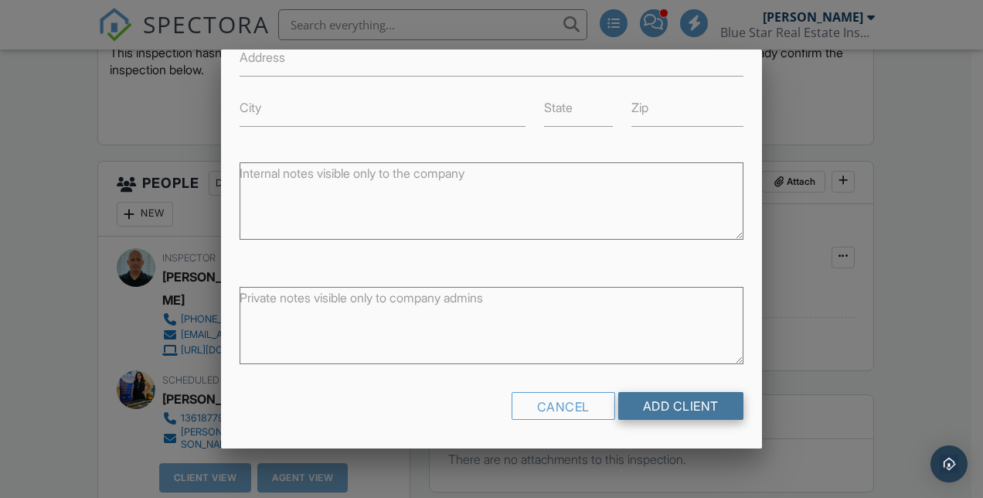
type input "Bakilbury@gmail.com"
click at [689, 406] on input "Add Client" at bounding box center [680, 406] width 125 height 28
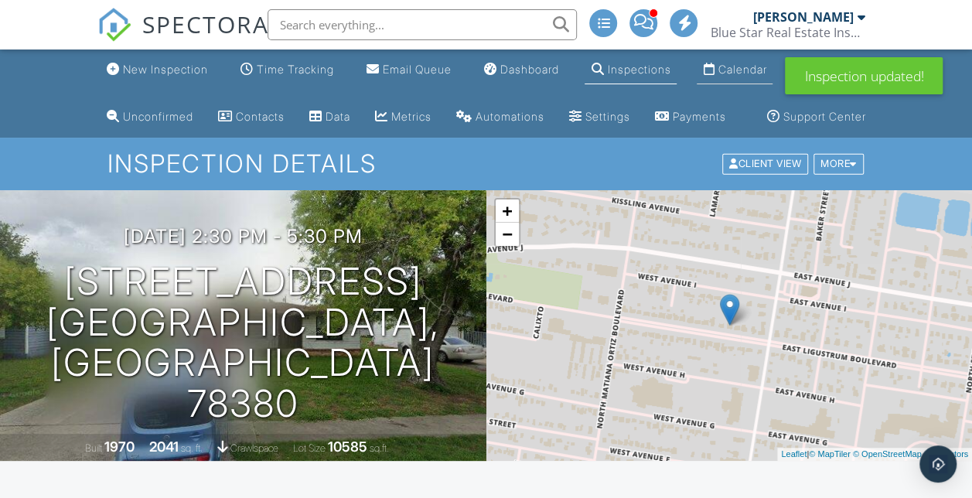
click at [731, 60] on link "Calendar" at bounding box center [734, 70] width 76 height 29
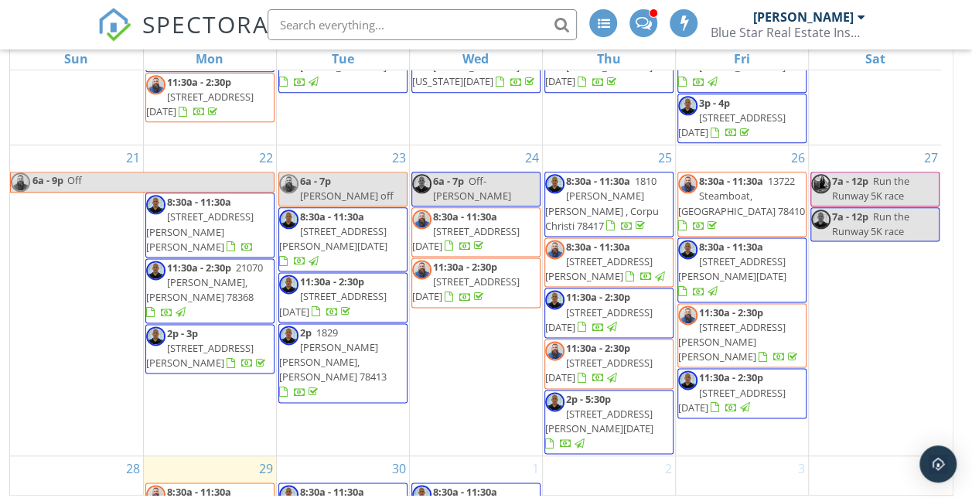
scroll to position [1121, 0]
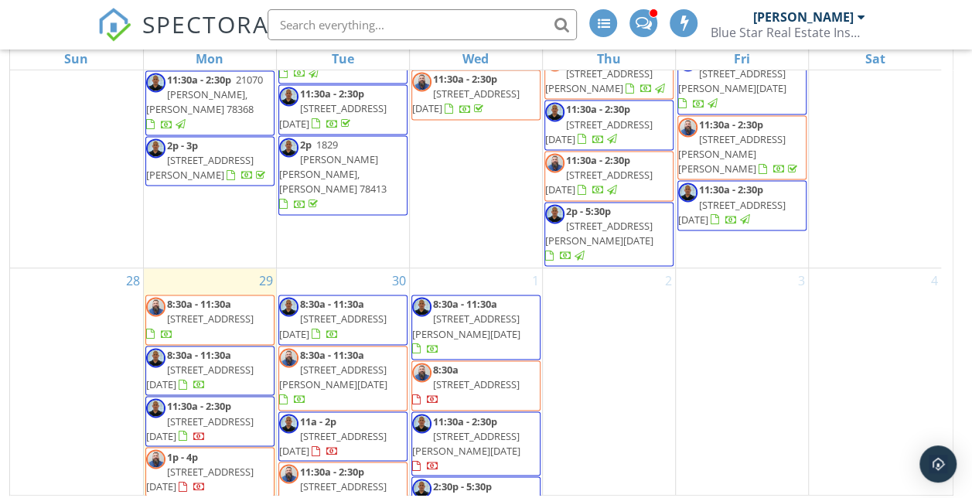
click at [458, 493] on span "[STREET_ADDRESS]" at bounding box center [476, 500] width 87 height 14
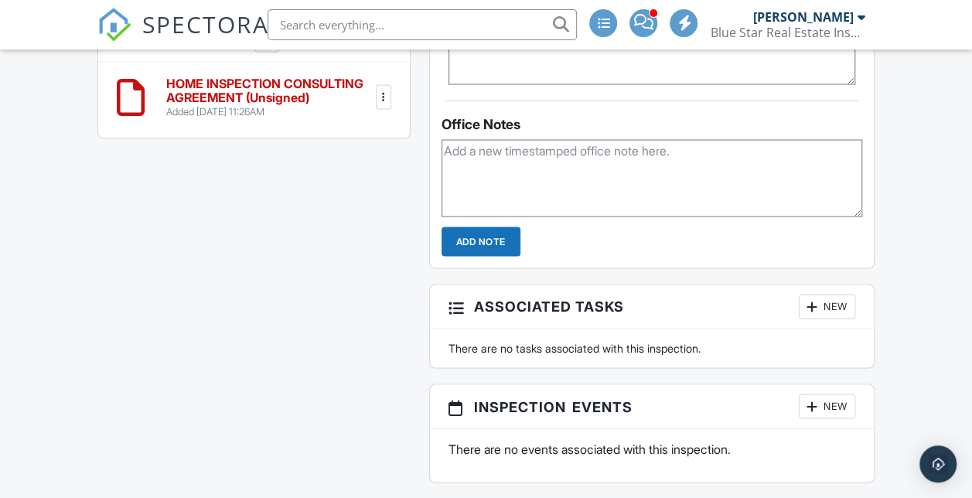
scroll to position [1396, 0]
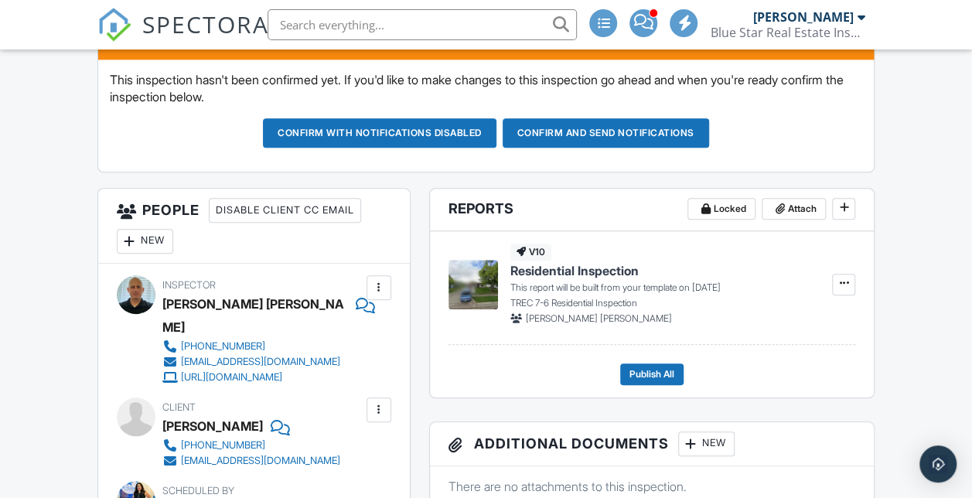
scroll to position [481, 0]
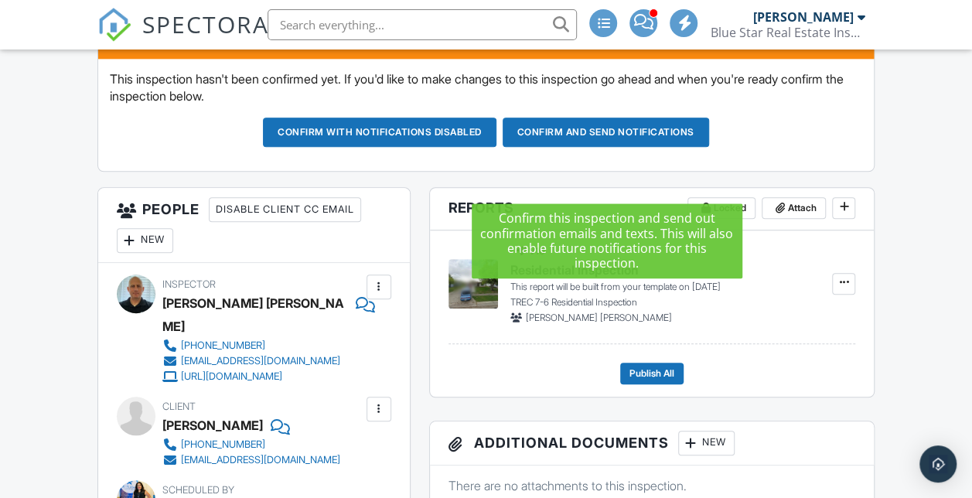
click at [572, 147] on button "Confirm and send notifications" at bounding box center [605, 131] width 206 height 29
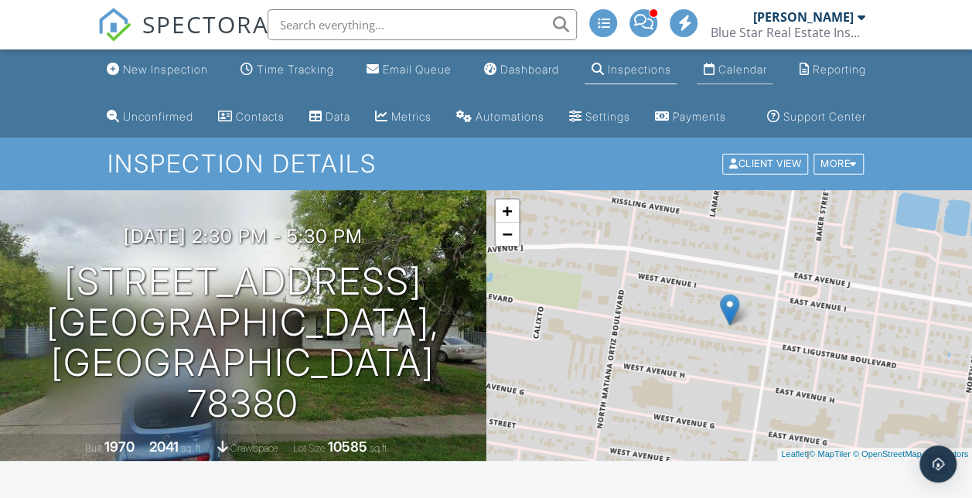
click at [706, 70] on div "Calendar" at bounding box center [709, 69] width 12 height 12
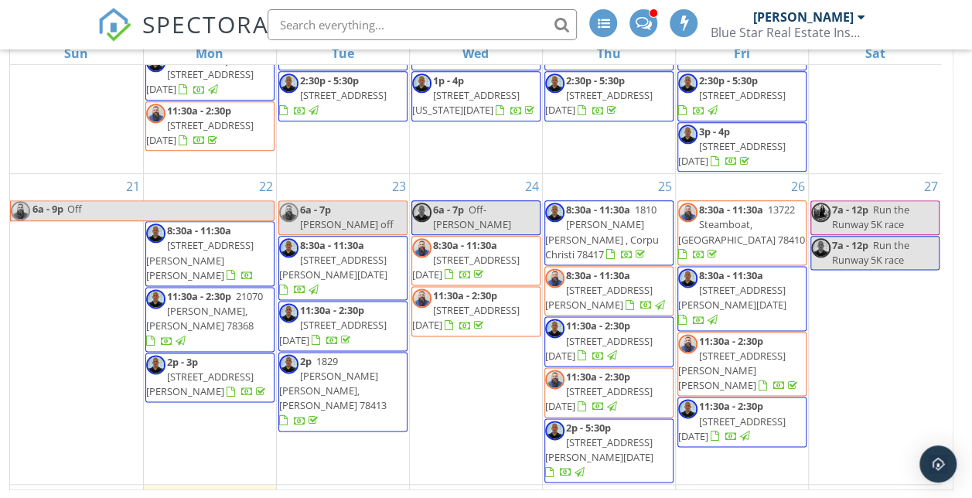
scroll to position [1121, 0]
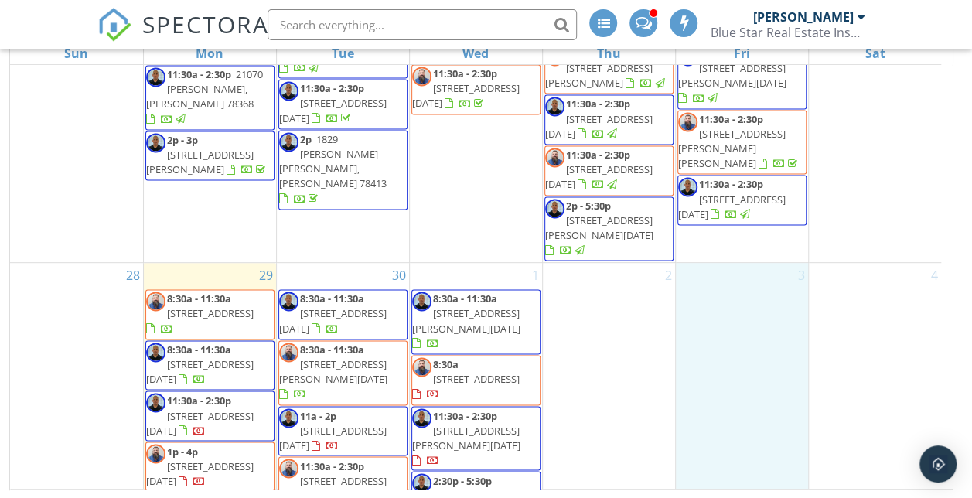
click at [760, 373] on div "3" at bounding box center [742, 435] width 132 height 345
click at [227, 306] on span "1240 Redfish Dr, Riviera 78379" at bounding box center [210, 313] width 87 height 14
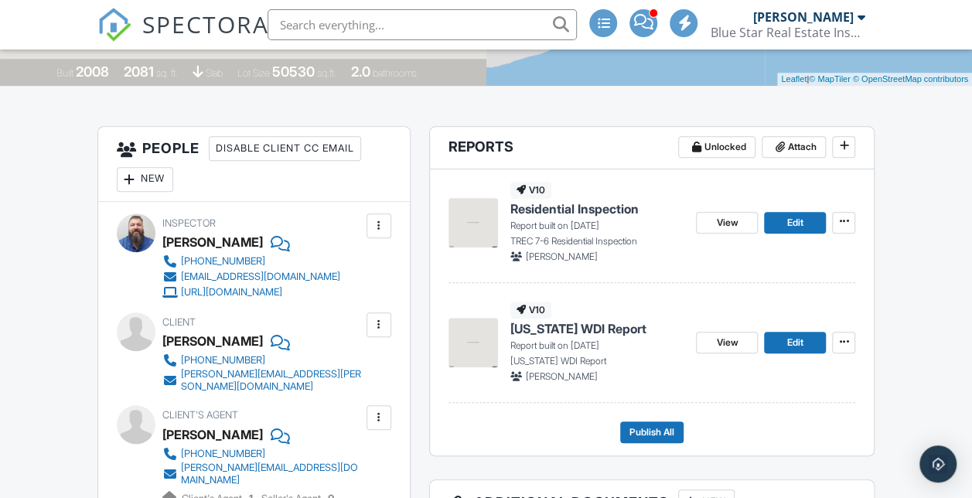
scroll to position [374, 0]
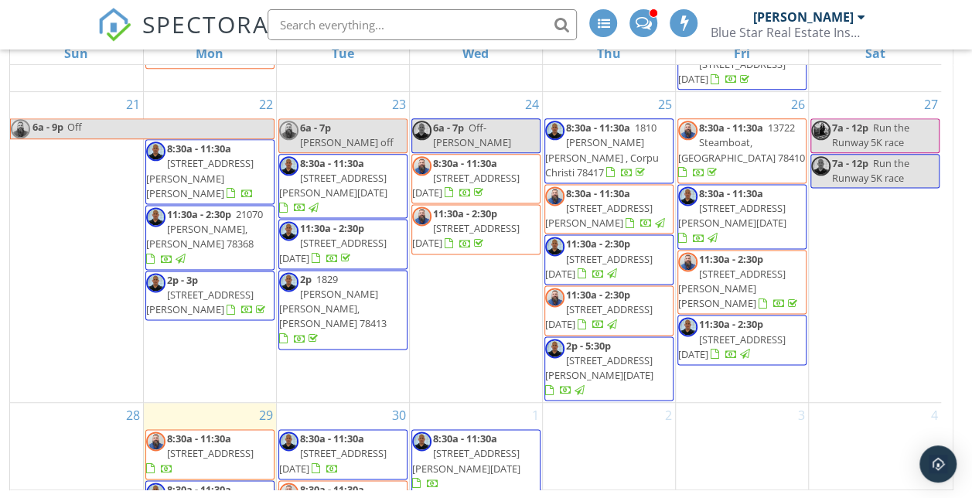
scroll to position [1070, 0]
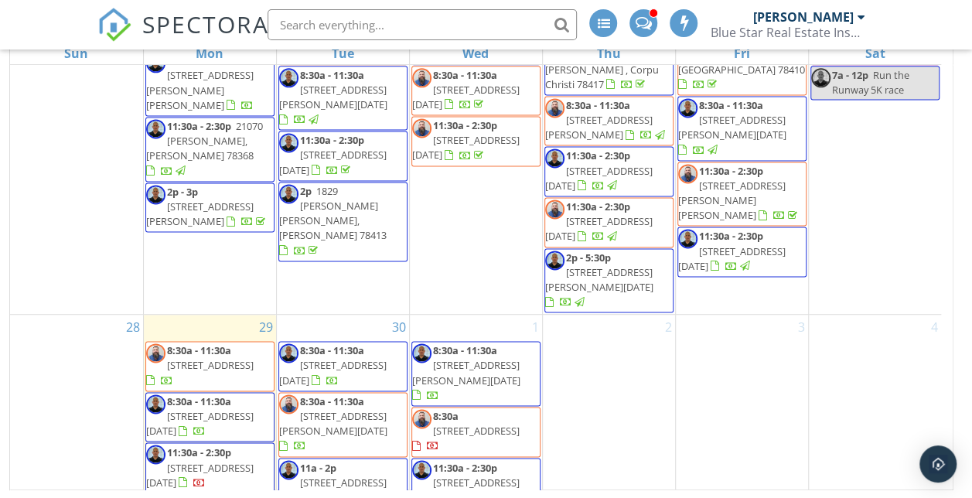
drag, startPoint x: 230, startPoint y: 288, endPoint x: 220, endPoint y: 310, distance: 24.6
click at [220, 409] on span "3030 Quail Hollow Dr , Corpus Christi 78414" at bounding box center [199, 423] width 107 height 29
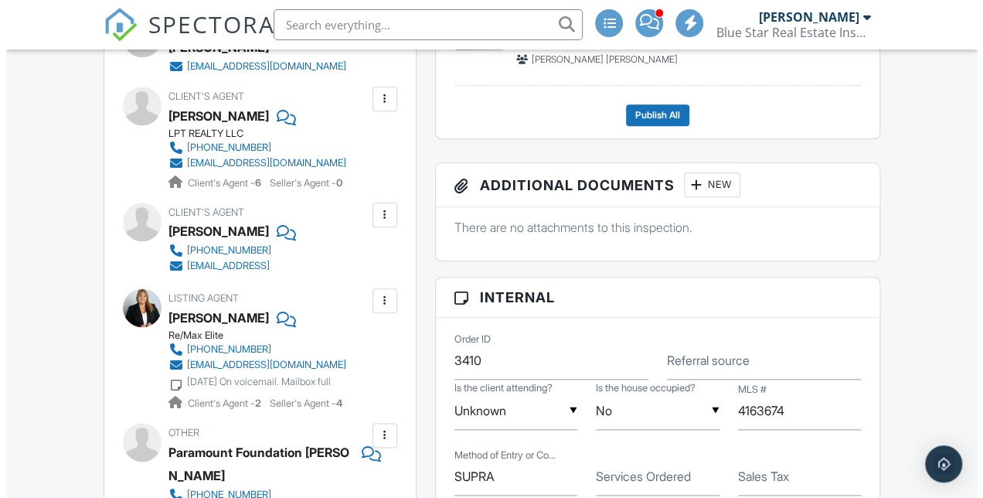
scroll to position [691, 0]
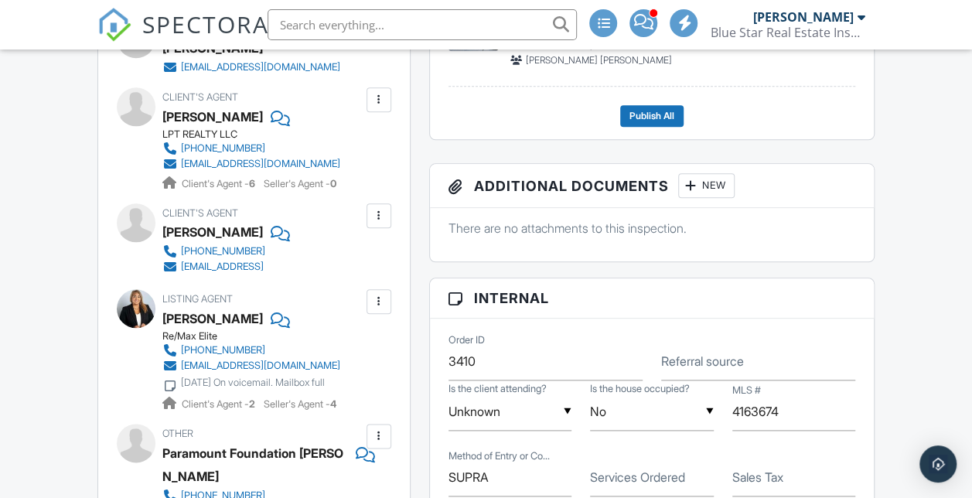
click at [377, 309] on div at bounding box center [378, 301] width 15 height 15
click at [361, 407] on li "Remove" at bounding box center [342, 387] width 79 height 39
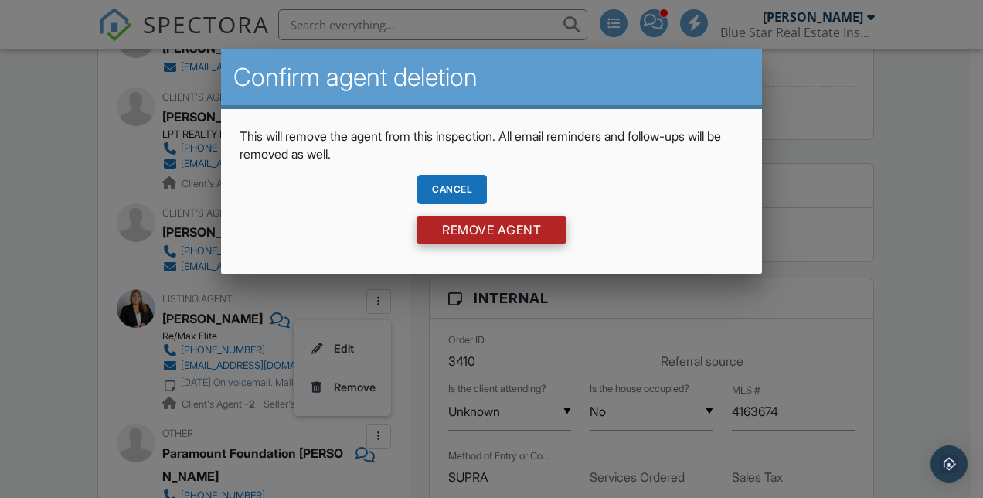
click at [440, 225] on input "Remove Agent" at bounding box center [491, 230] width 148 height 28
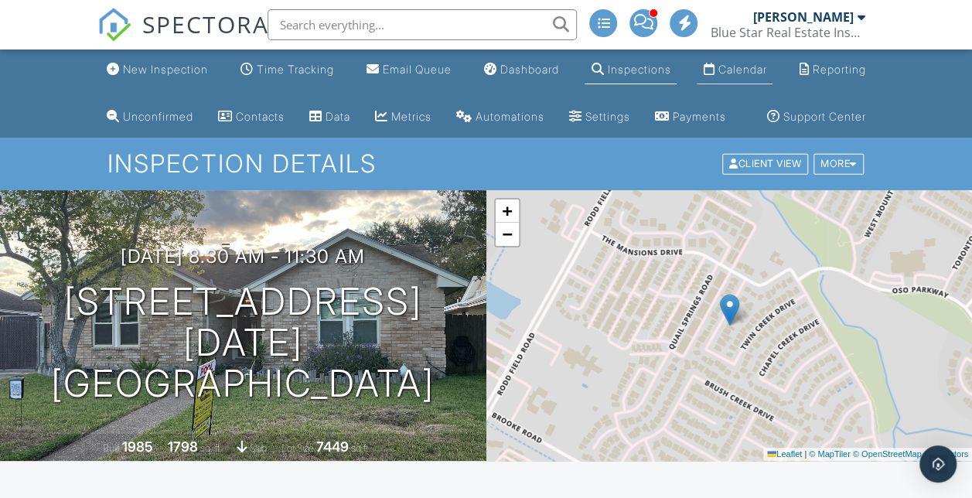
click at [761, 69] on div "Calendar" at bounding box center [741, 69] width 49 height 13
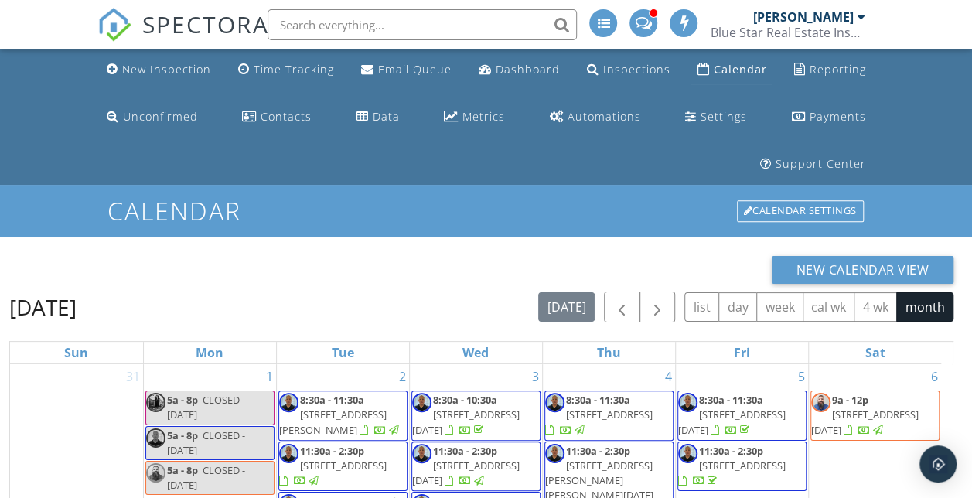
click at [182, 70] on div "New Inspection" at bounding box center [166, 69] width 89 height 15
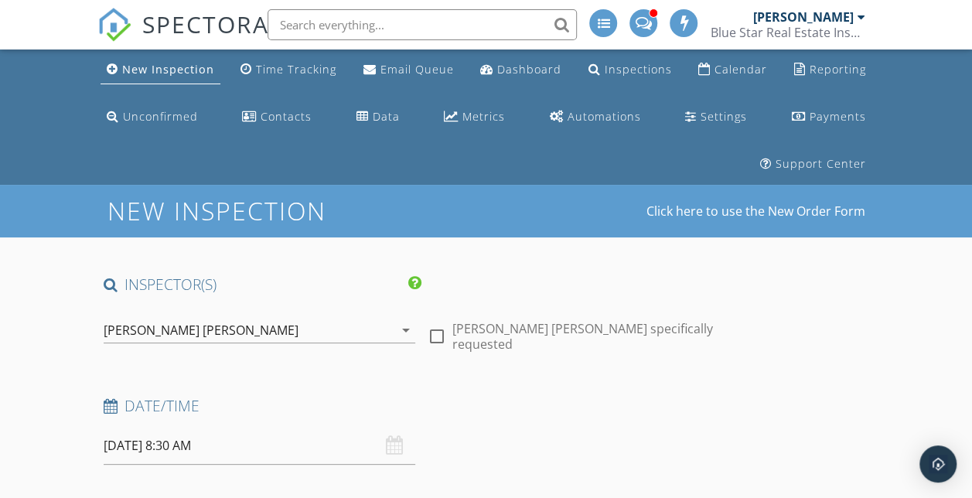
click at [179, 339] on div "[PERSON_NAME] [PERSON_NAME]" at bounding box center [249, 330] width 290 height 25
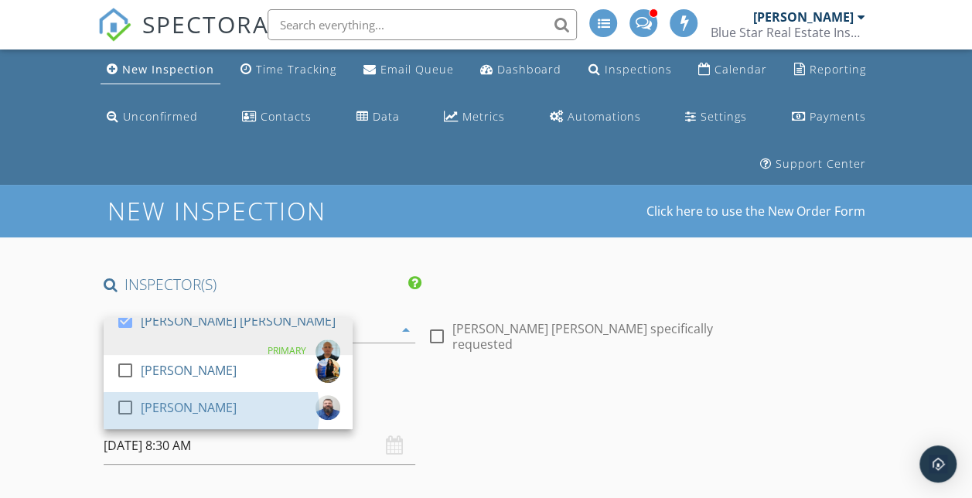
click at [172, 421] on div "check_box_outline_blank [PERSON_NAME]" at bounding box center [176, 410] width 121 height 31
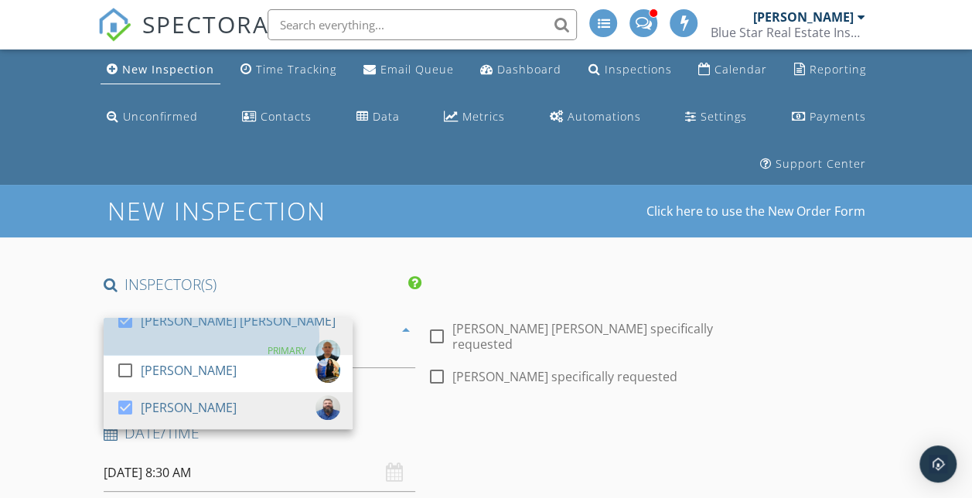
click at [203, 324] on div "[PERSON_NAME] [PERSON_NAME]" at bounding box center [238, 320] width 195 height 25
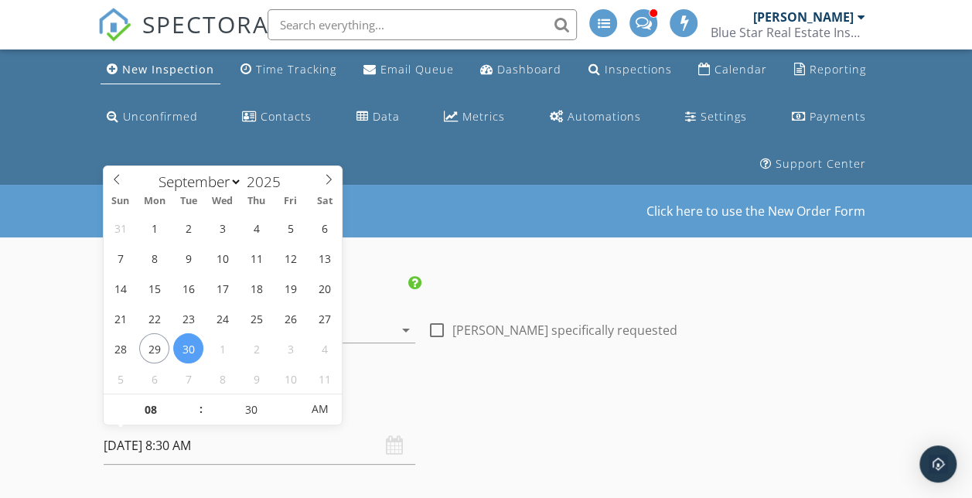
click at [122, 444] on input "09/30/2025 8:30 AM" at bounding box center [259, 446] width 311 height 38
select select "9"
type input "10/01/2025 8:30 AM"
type input "09"
type input "10/01/2025 9:30 AM"
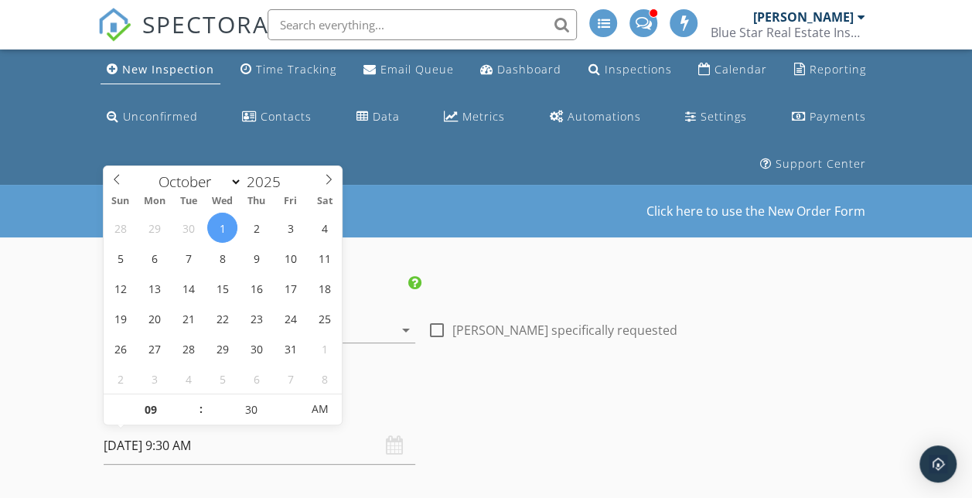
click at [192, 400] on span at bounding box center [193, 401] width 11 height 15
type input "10"
type input "10/01/2025 10:30 AM"
click at [192, 400] on span at bounding box center [193, 401] width 11 height 15
type input "11"
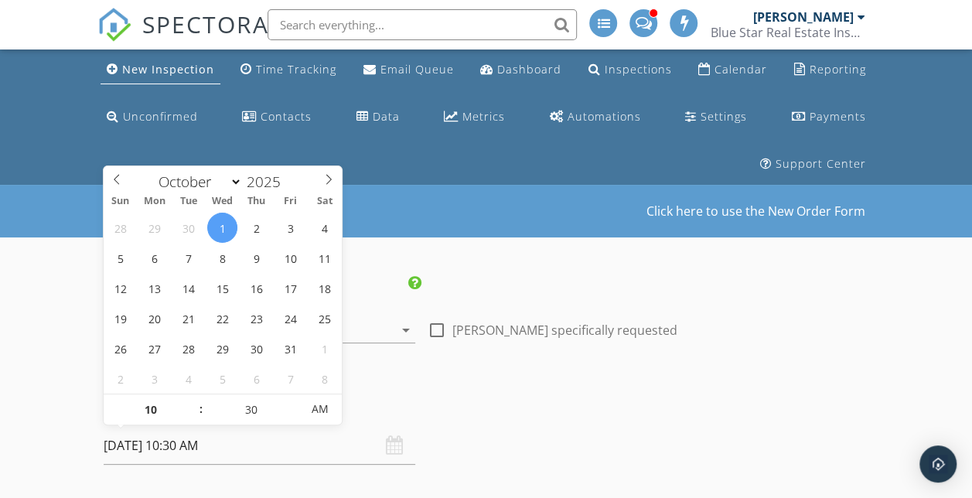
type input "10/01/2025 11:30 AM"
click at [192, 400] on span at bounding box center [193, 401] width 11 height 15
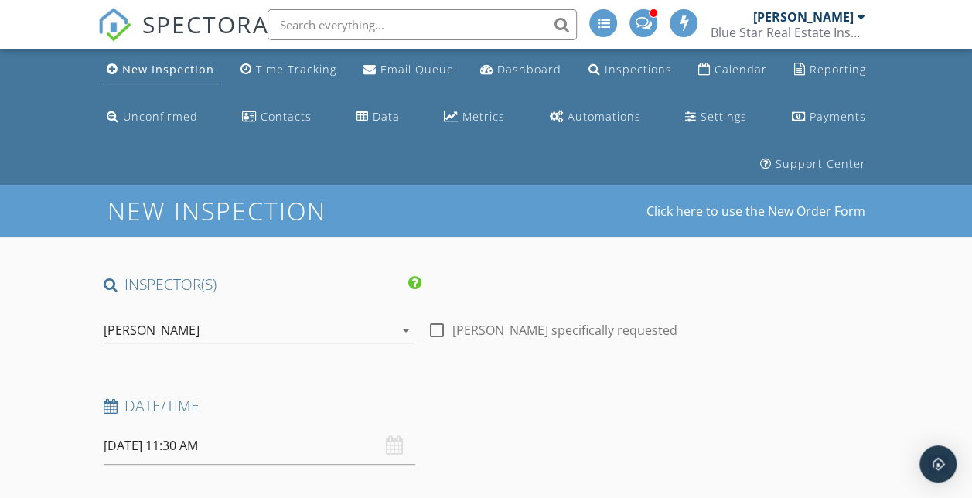
click at [367, 422] on div "Date/Time" at bounding box center [421, 411] width 648 height 31
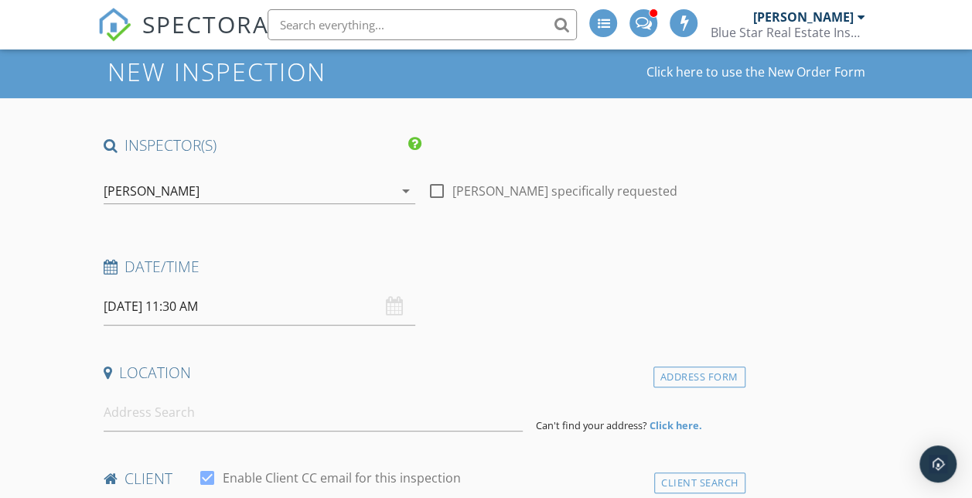
scroll to position [159, 0]
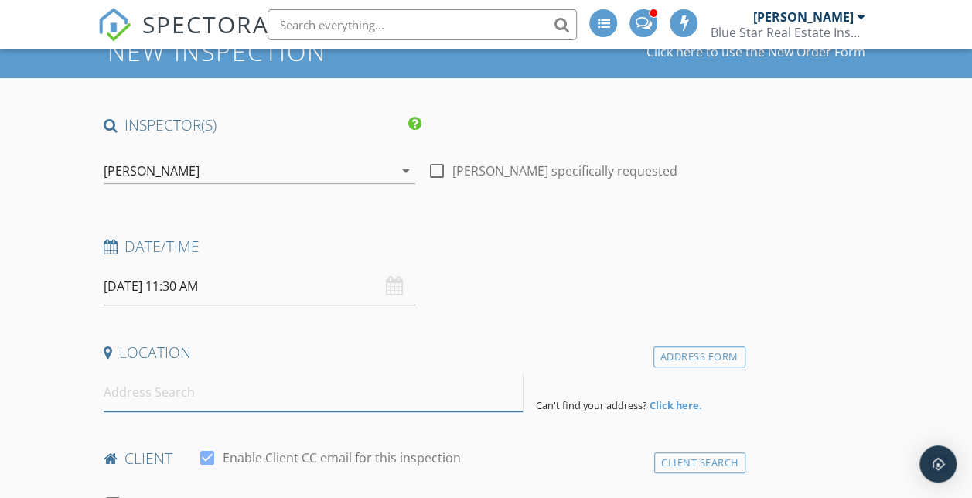
click at [209, 395] on input at bounding box center [314, 392] width 420 height 38
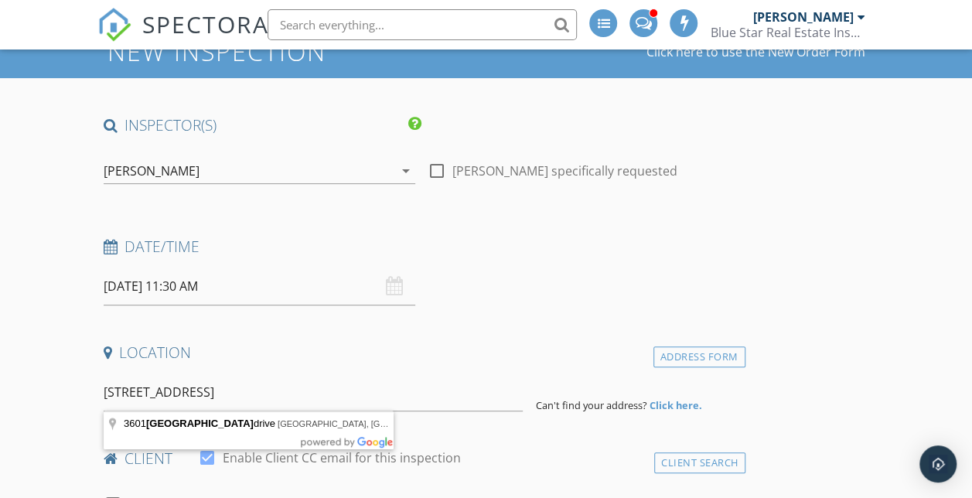
type input "3601 Sahar lake drive, Robstown, TX, USA"
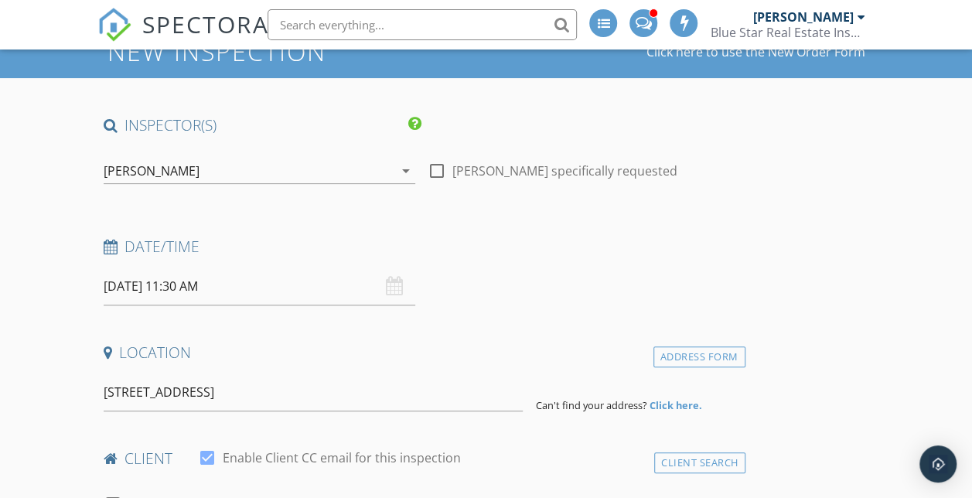
click at [648, 398] on strong "Click here." at bounding box center [674, 405] width 53 height 14
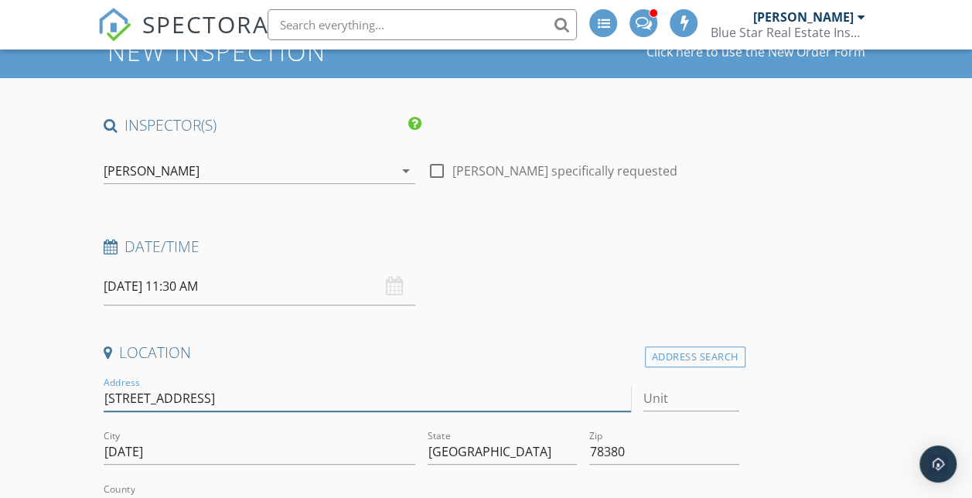
click at [240, 397] on input "3601 Sahar Lake" at bounding box center [367, 399] width 527 height 26
type input "3601 Sahar Lake Drive"
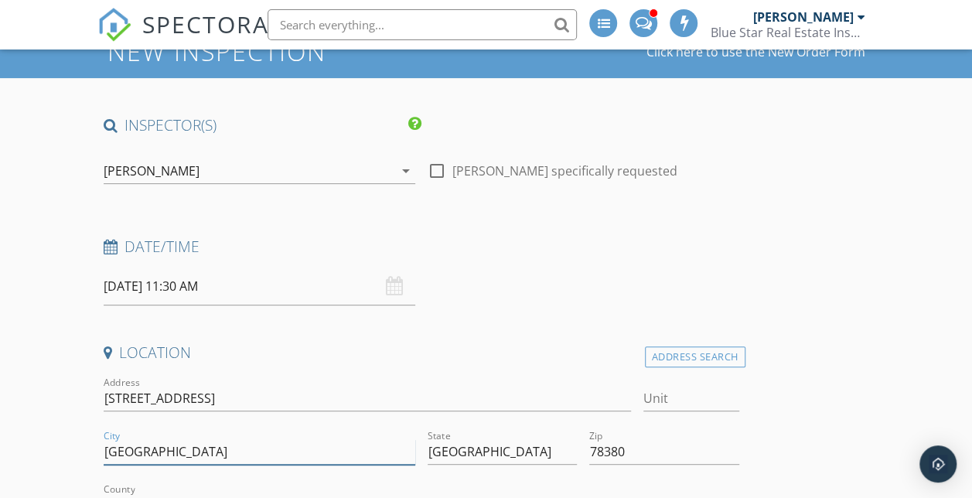
type input "Robstown"
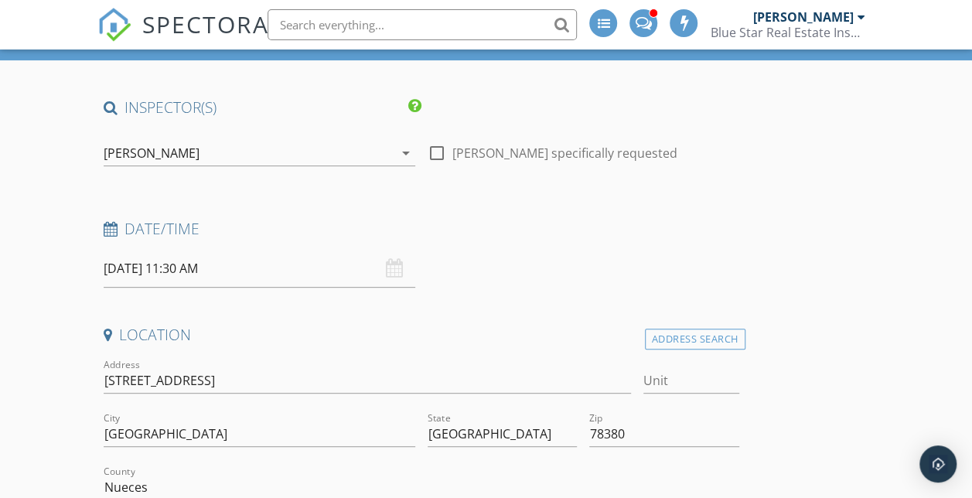
scroll to position [467, 0]
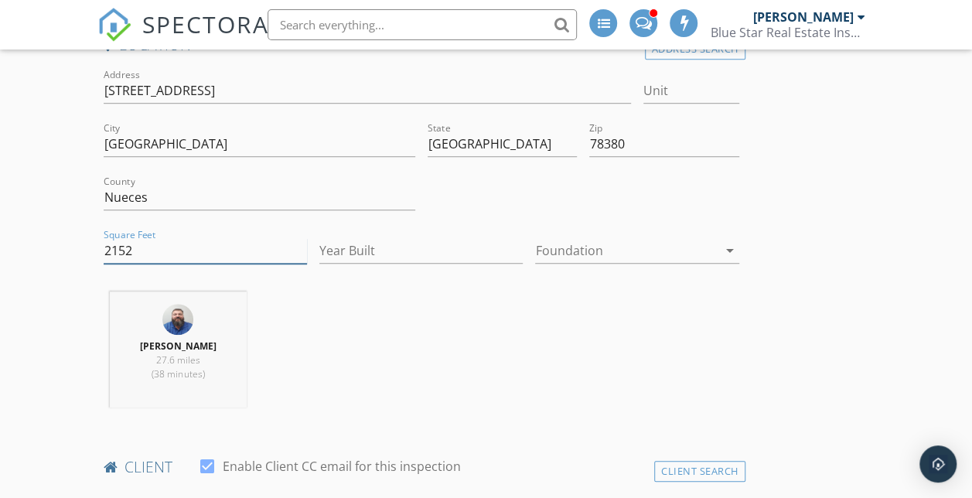
type input "2152"
click at [320, 255] on input "Year Built" at bounding box center [420, 251] width 203 height 26
type input "2025"
click at [535, 254] on div at bounding box center [626, 250] width 182 height 25
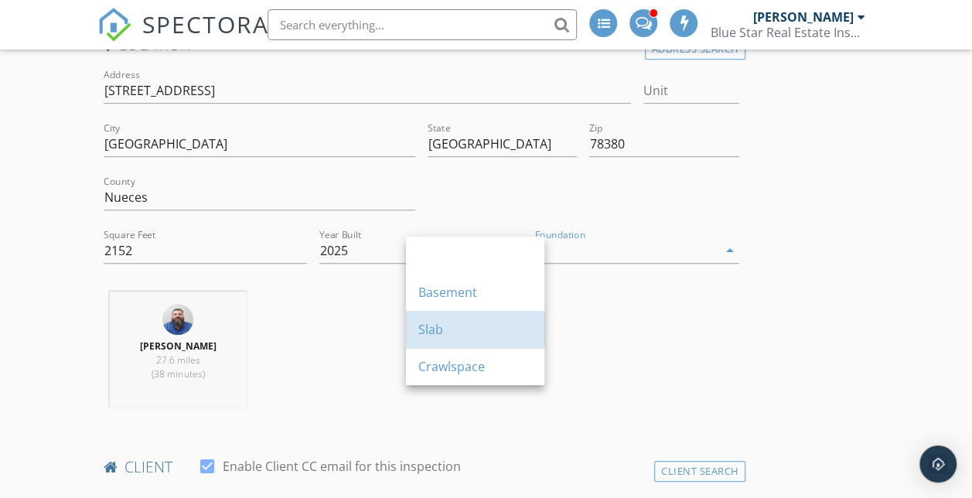
click at [431, 331] on div "Slab" at bounding box center [475, 329] width 114 height 19
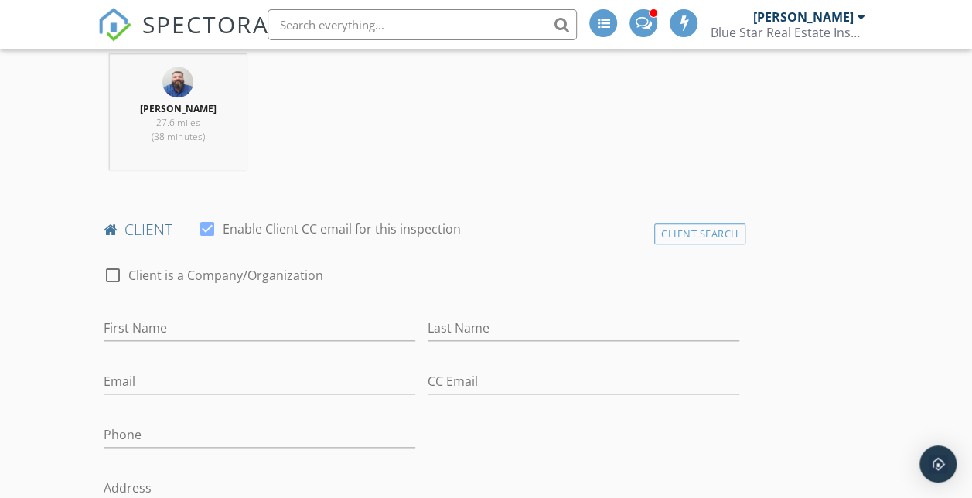
scroll to position [707, 0]
click at [256, 304] on div "First Name" at bounding box center [259, 328] width 311 height 50
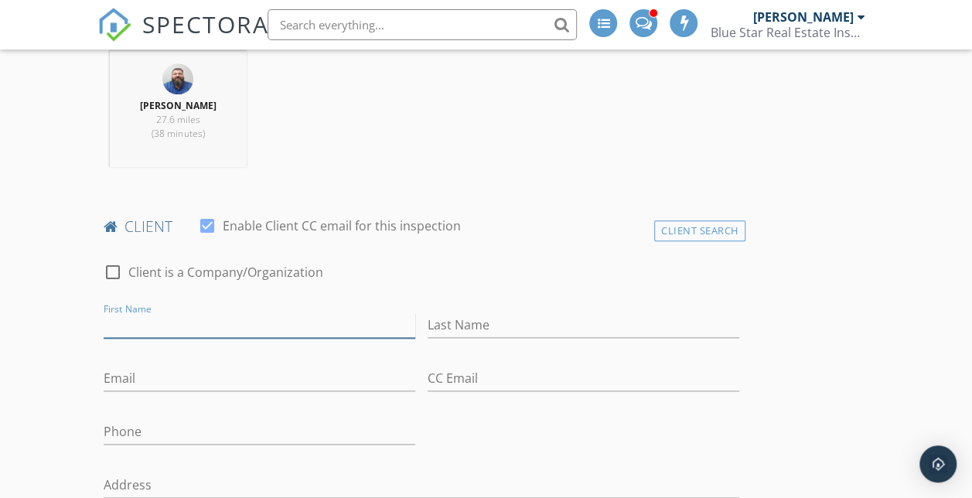
click at [247, 318] on input "First Name" at bounding box center [259, 325] width 311 height 26
type input "[PERSON_NAME]"
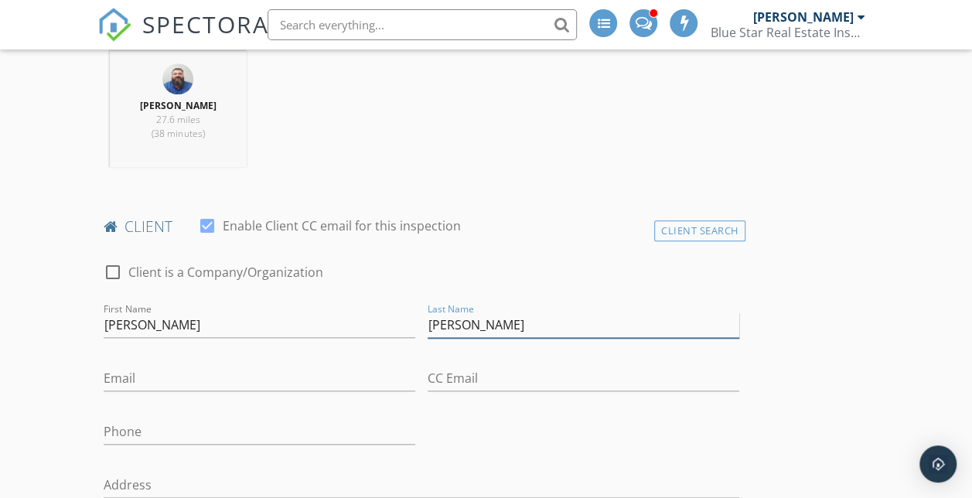
type input "Charles"
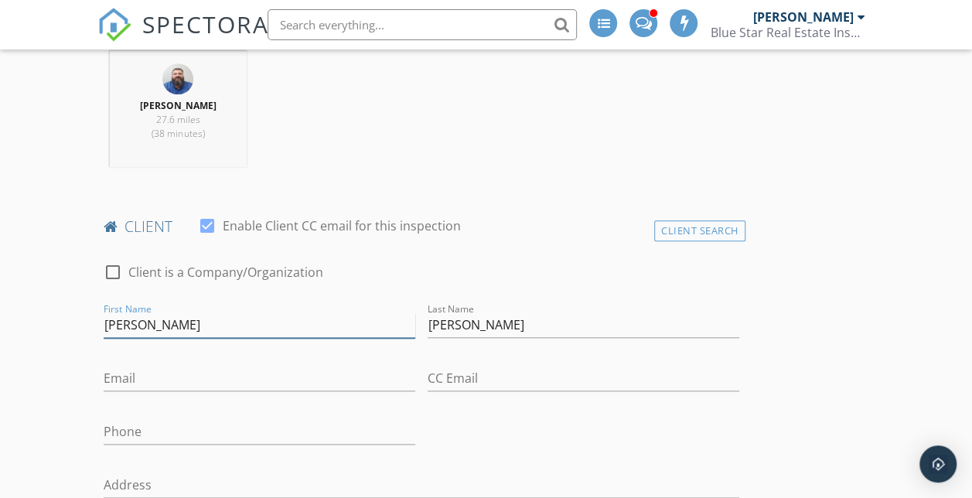
click at [246, 318] on input "Robert" at bounding box center [259, 325] width 311 height 26
type input "Robert Charles"
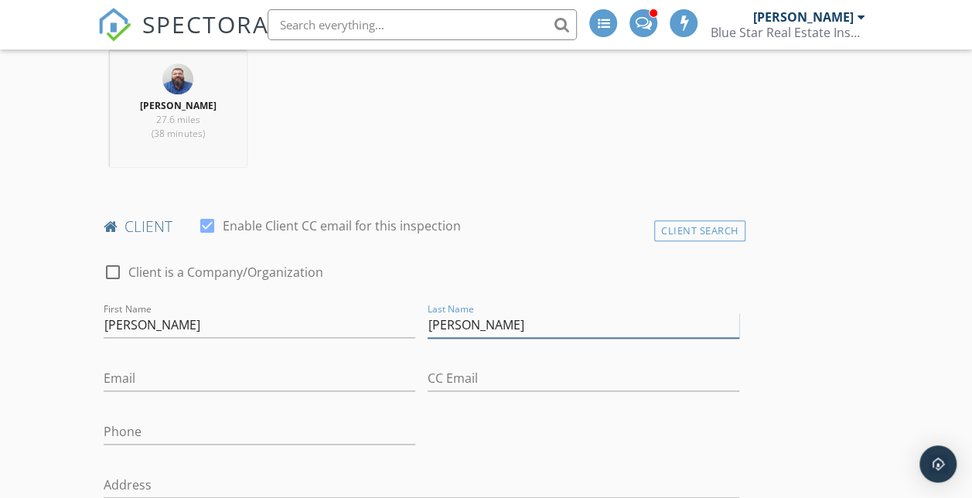
type input "Hankins"
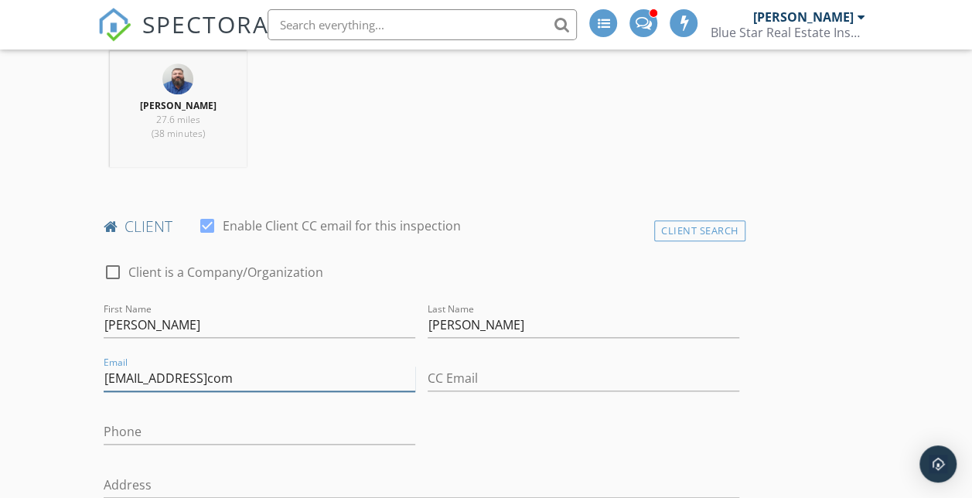
type input "teamhankins09@gmailcom"
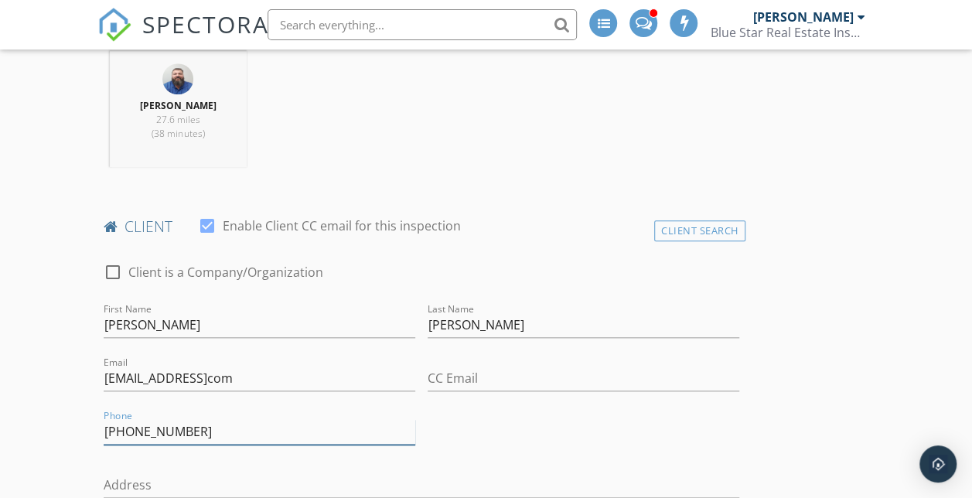
click at [118, 424] on input "925-206-0531" at bounding box center [259, 432] width 311 height 26
click at [118, 424] on input "905" at bounding box center [259, 432] width 311 height 26
type input "9"
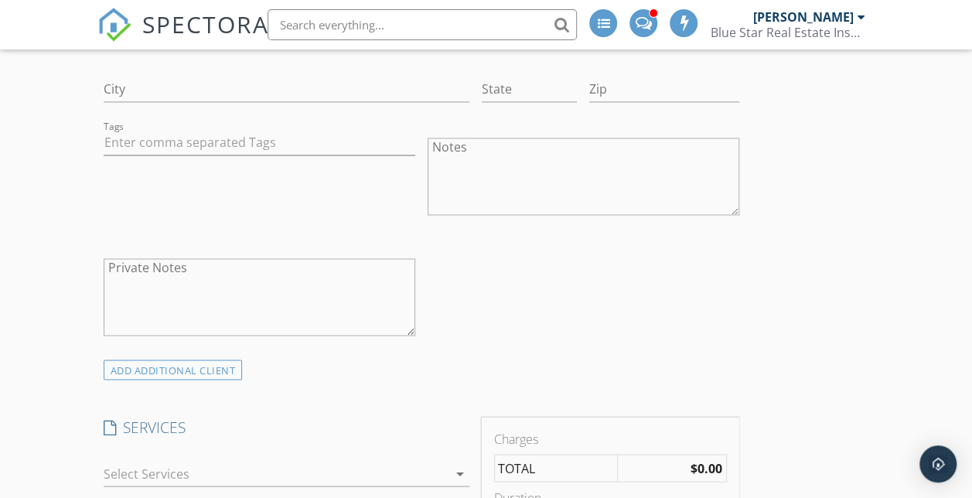
scroll to position [1321, 0]
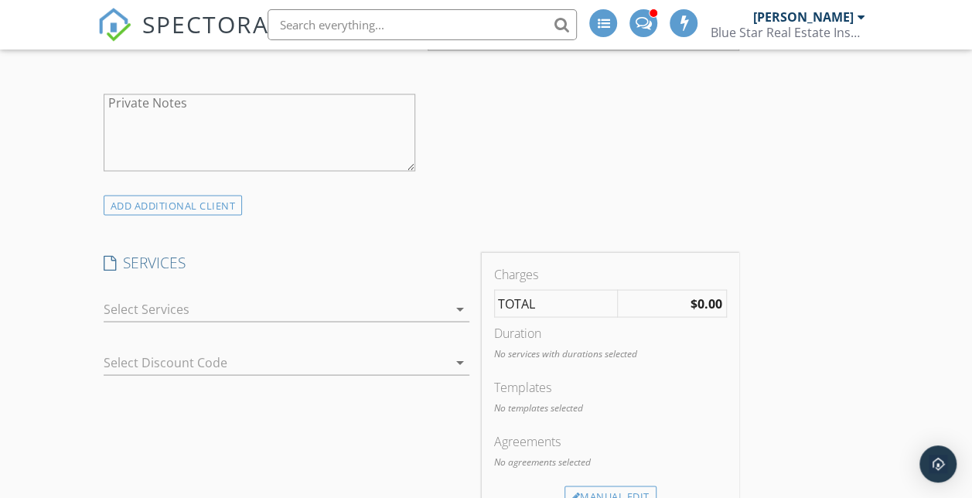
type input "915-206-0538"
click at [239, 206] on div "ADD ADDITIONAL client" at bounding box center [173, 205] width 139 height 21
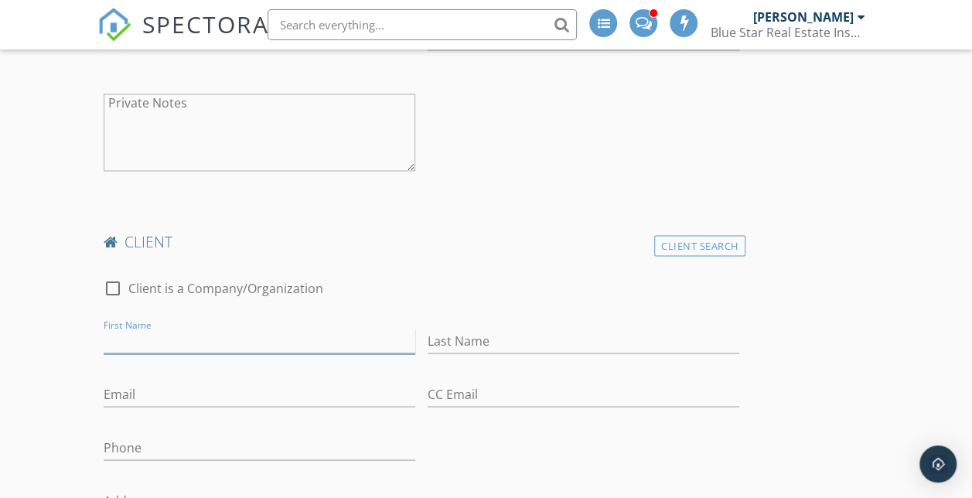
click at [181, 339] on input "First Name" at bounding box center [259, 341] width 311 height 26
type input "Alessia"
type input "M"
click at [168, 340] on input "Alessia" at bounding box center [259, 341] width 311 height 26
type input "Alessia Michele"
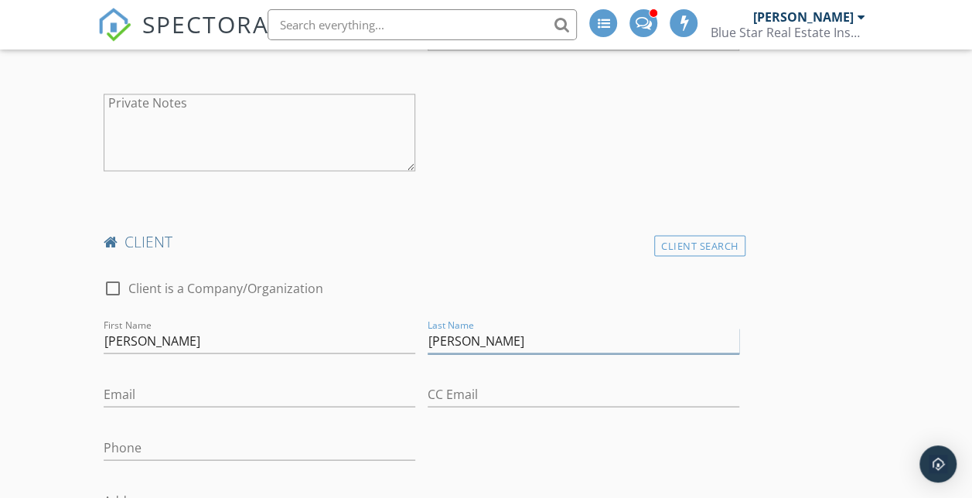
type input "Hankins"
type input "hankinsalessia@gmail.com"
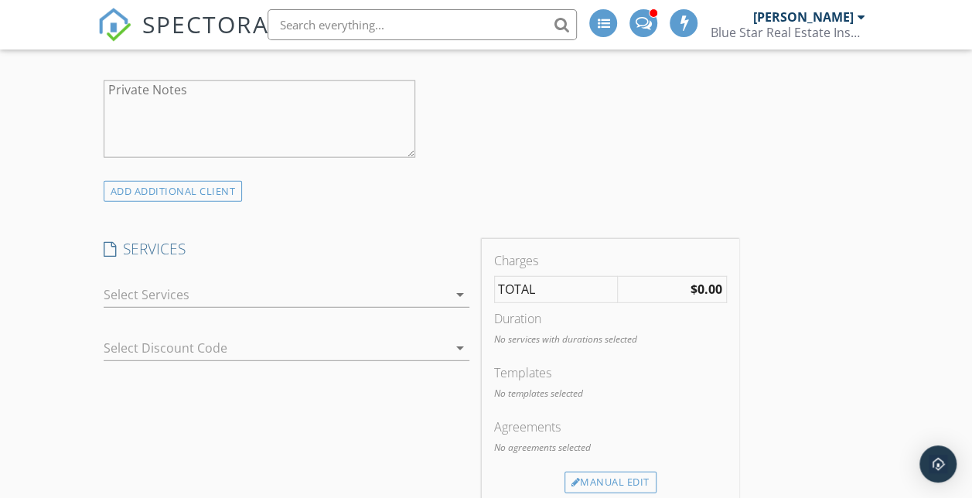
scroll to position [1973, 0]
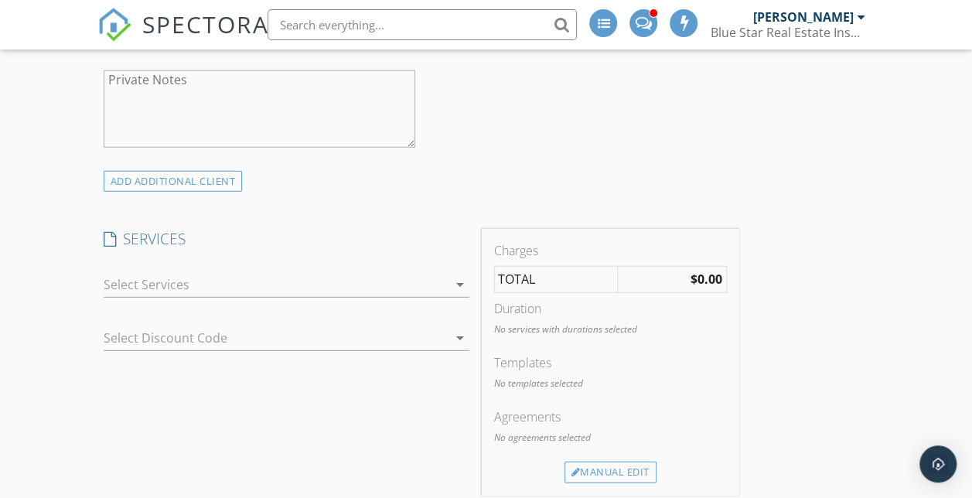
type input "915-875-3329"
click at [178, 292] on div "arrow_drop_down" at bounding box center [287, 292] width 366 height 41
click at [191, 281] on div at bounding box center [276, 284] width 344 height 25
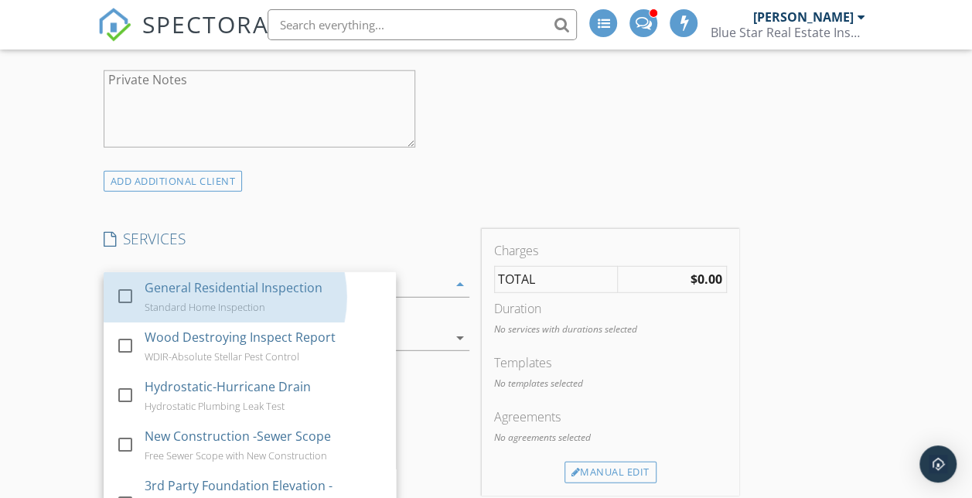
click at [191, 281] on div "General Residential Inspection" at bounding box center [234, 287] width 178 height 19
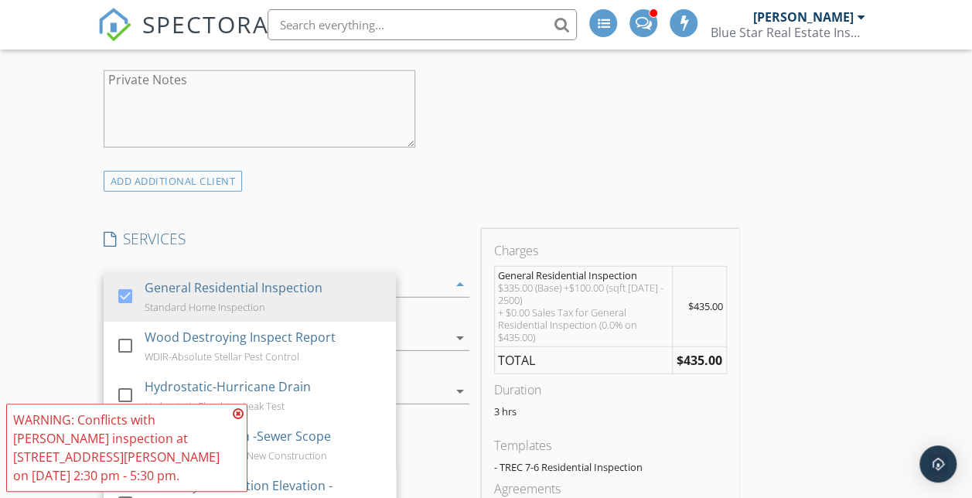
click at [241, 420] on icon at bounding box center [238, 413] width 11 height 12
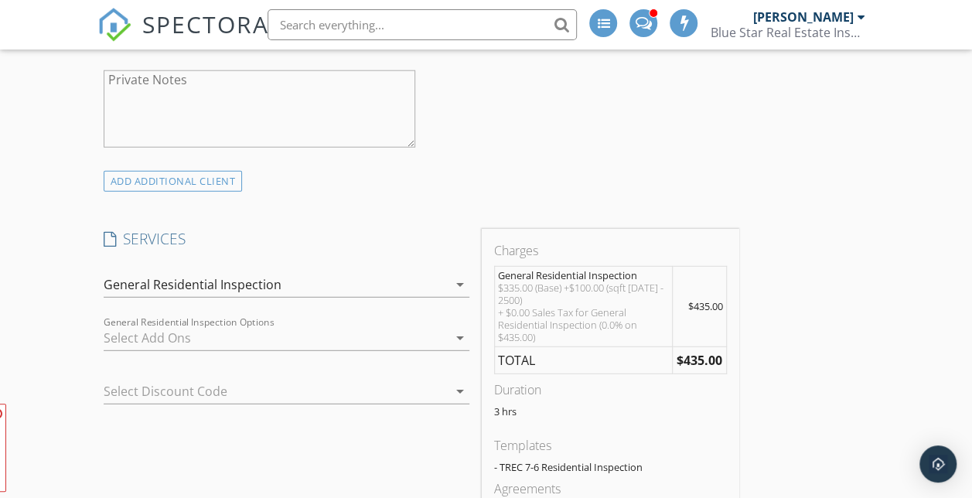
click at [241, 430] on span "WARNING: Conflicts with Shane Smith's inspection at 1103 Vela St on 10/01/2025 …" at bounding box center [126, 447] width 241 height 88
drag, startPoint x: 241, startPoint y: 430, endPoint x: 277, endPoint y: 280, distance: 154.1
click at [277, 280] on div "General Residential Inspection" at bounding box center [193, 284] width 178 height 14
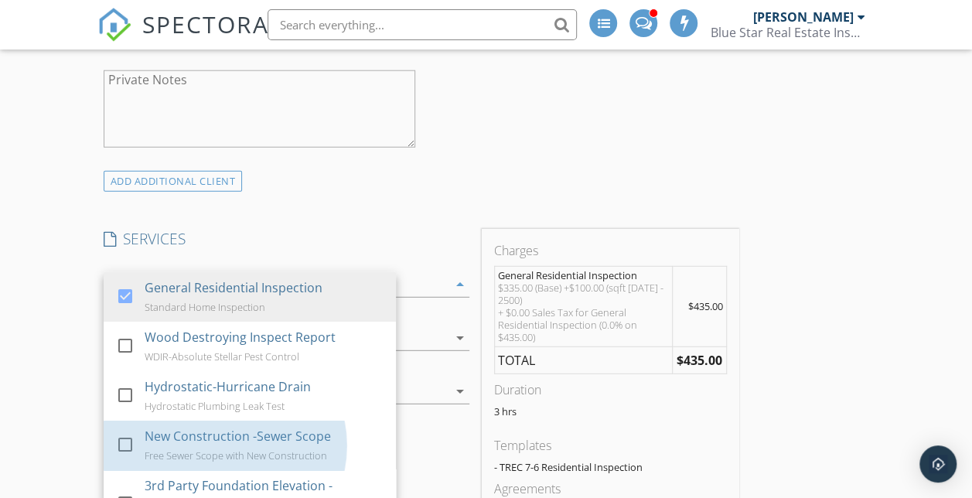
click at [170, 452] on div "Free Sewer Scope with New Construction" at bounding box center [236, 455] width 182 height 12
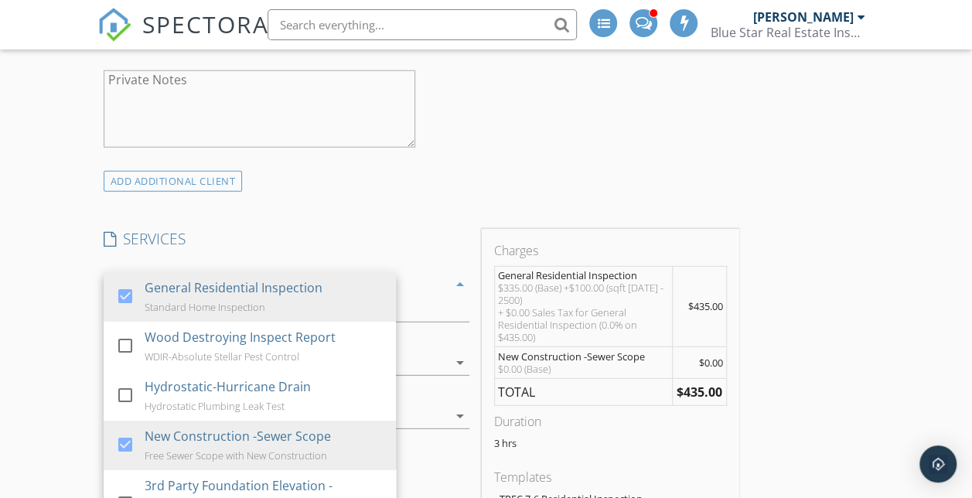
click at [39, 391] on div "New Inspection Click here to use the New Order Form INSPECTOR(S) check_box_outl…" at bounding box center [486, 187] width 972 height 3952
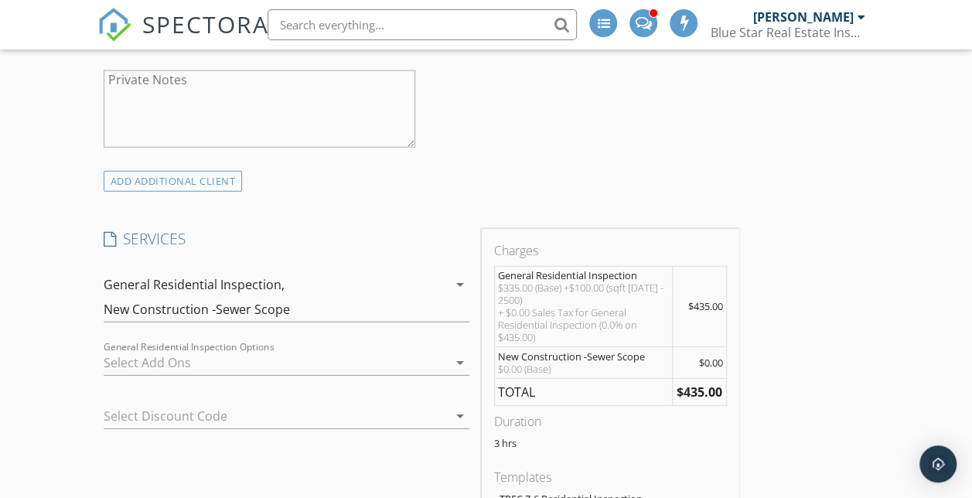
click at [699, 369] on span "$0.00" at bounding box center [711, 363] width 24 height 14
click at [497, 362] on div "New Construction -Sewer Scope" at bounding box center [583, 356] width 172 height 12
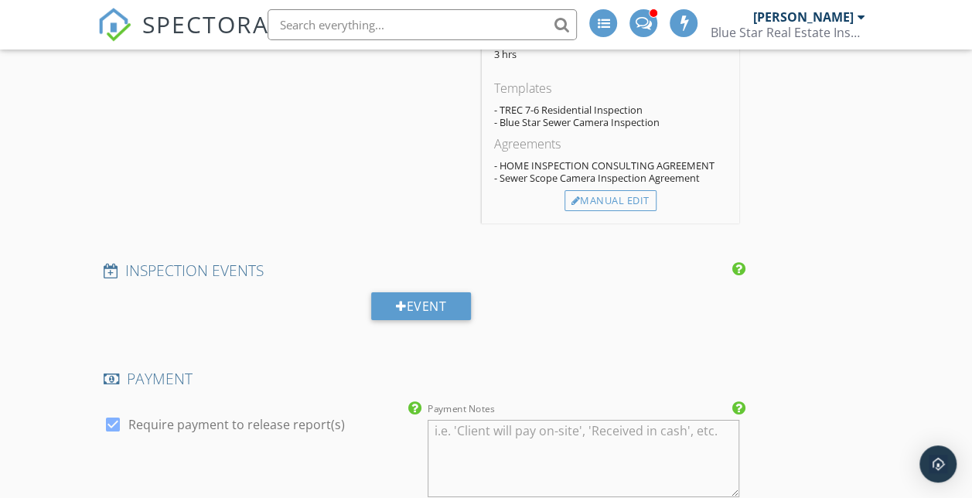
scroll to position [2367, 0]
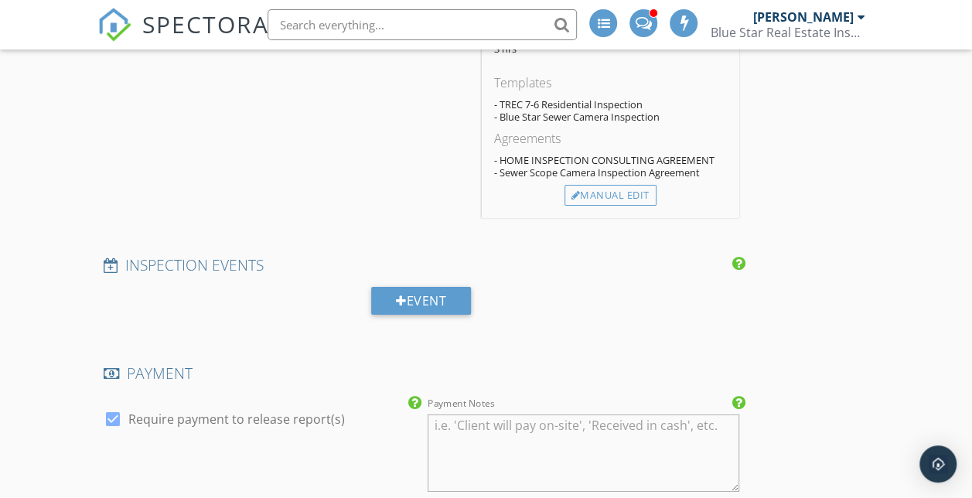
click at [482, 219] on div "Charges General Residential Inspection $335.00 (Base) +$100.00 (sqft 2001 - 250…" at bounding box center [610, 27] width 257 height 384
click at [564, 206] on div "Manual Edit" at bounding box center [610, 196] width 92 height 22
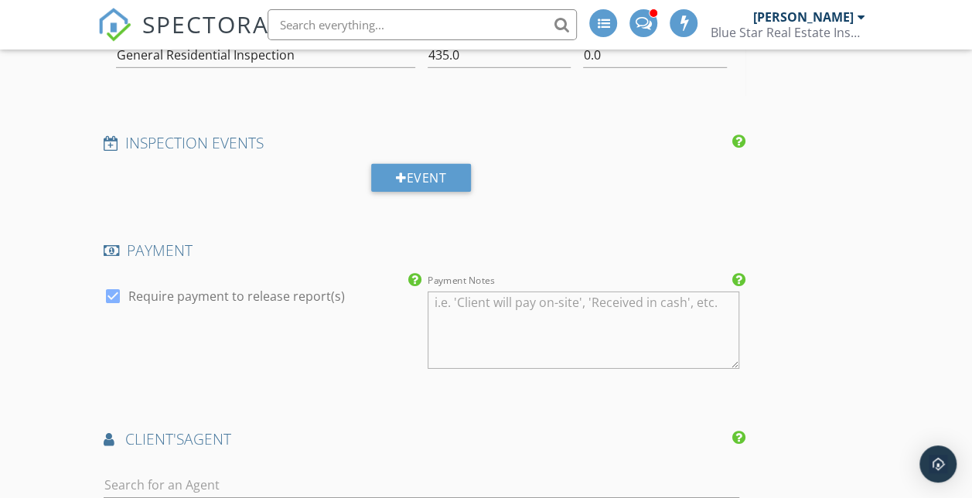
type input "0"
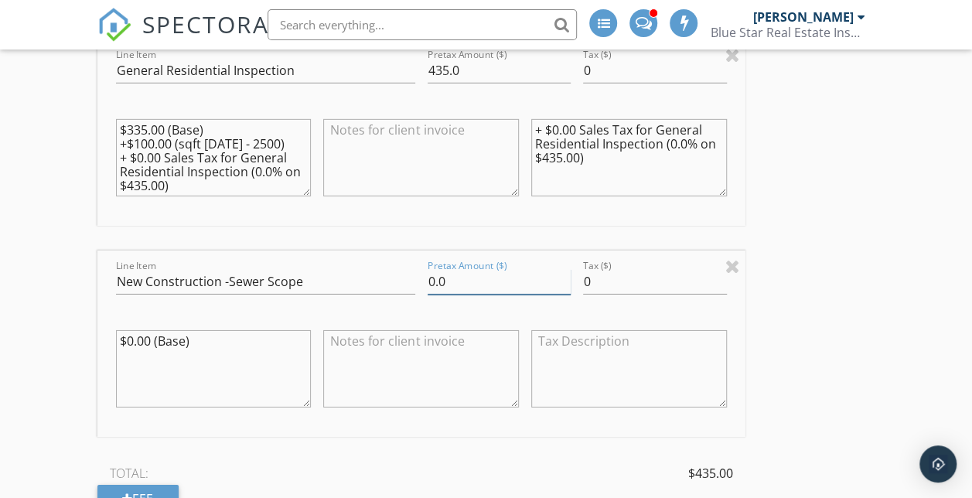
click at [427, 291] on input "0.0" at bounding box center [498, 282] width 143 height 26
type input "0"
type input "50.00"
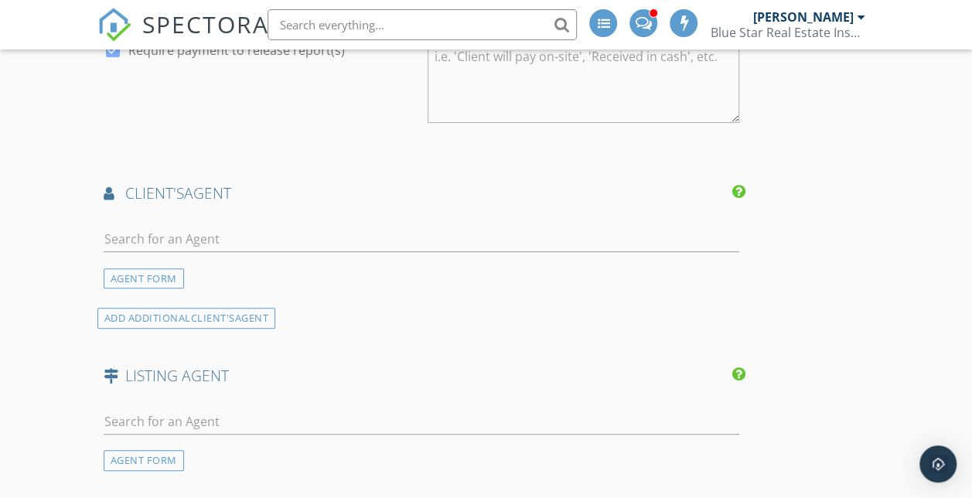
scroll to position [3171, 0]
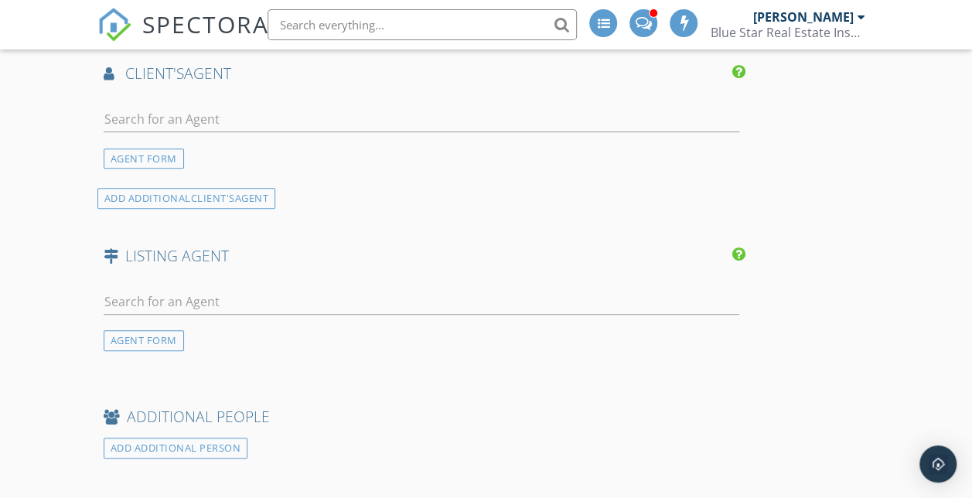
click at [247, 104] on div "AGENT FORM" at bounding box center [421, 131] width 648 height 74
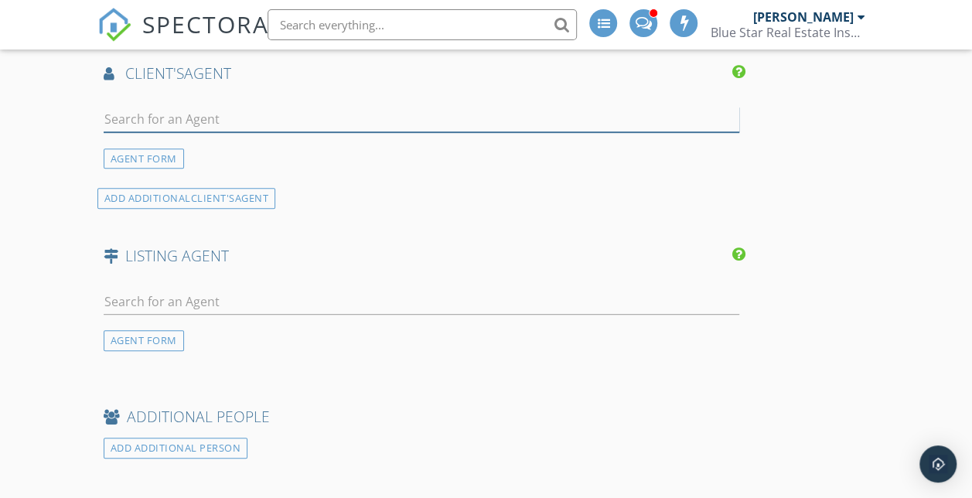
click at [243, 125] on input "text" at bounding box center [421, 120] width 635 height 26
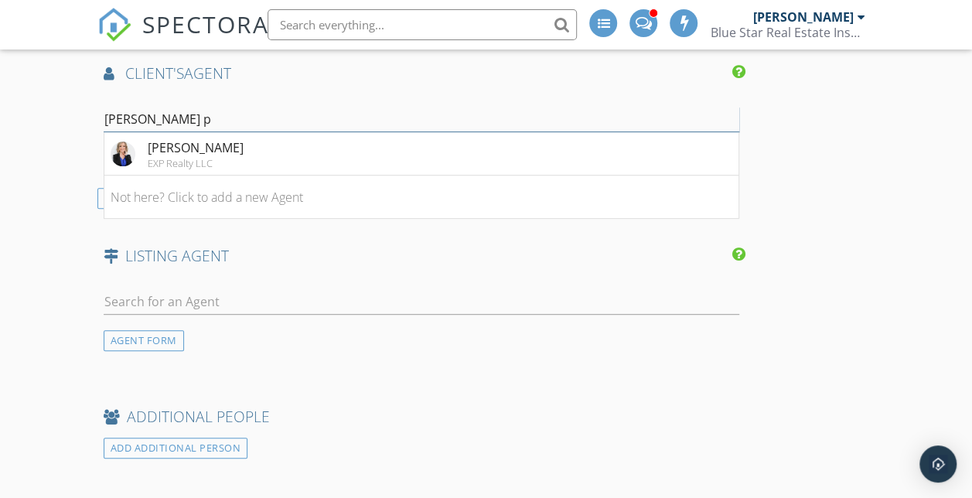
type input "Tasha p"
click at [214, 165] on div "EXP Realty LLC" at bounding box center [196, 163] width 96 height 12
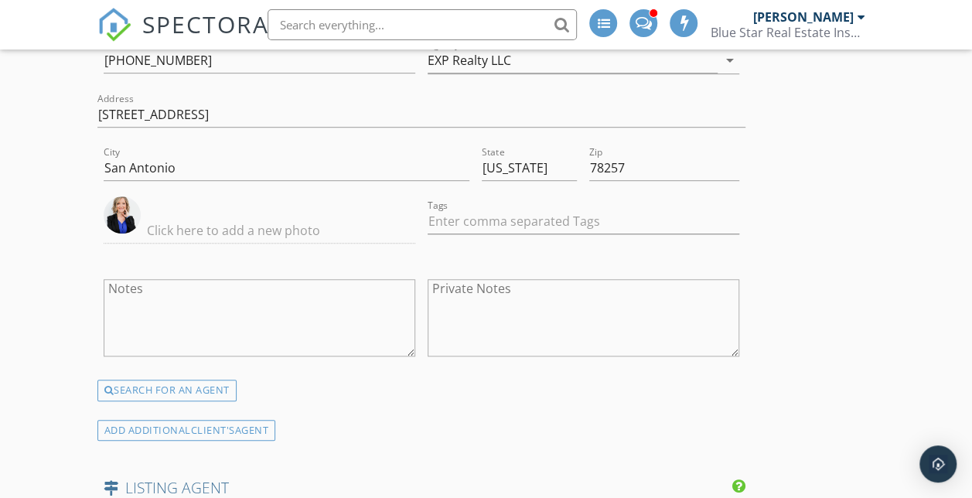
scroll to position [3587, 0]
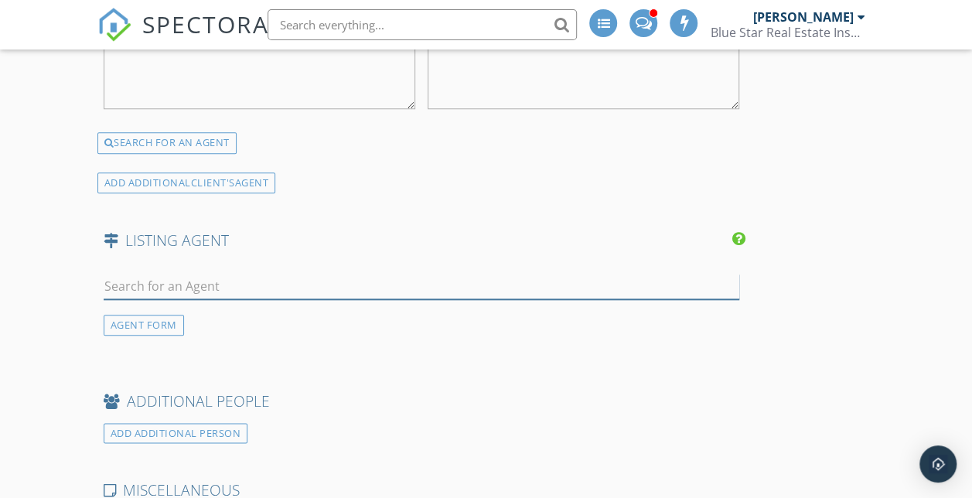
click at [237, 296] on input "text" at bounding box center [421, 287] width 635 height 26
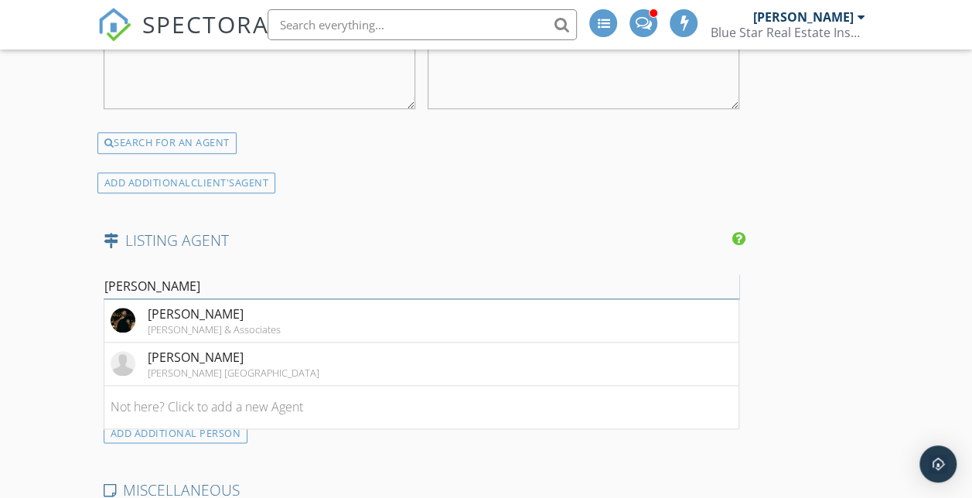
type input "Gino"
click at [269, 314] on div "Gino Montalvo" at bounding box center [214, 314] width 133 height 19
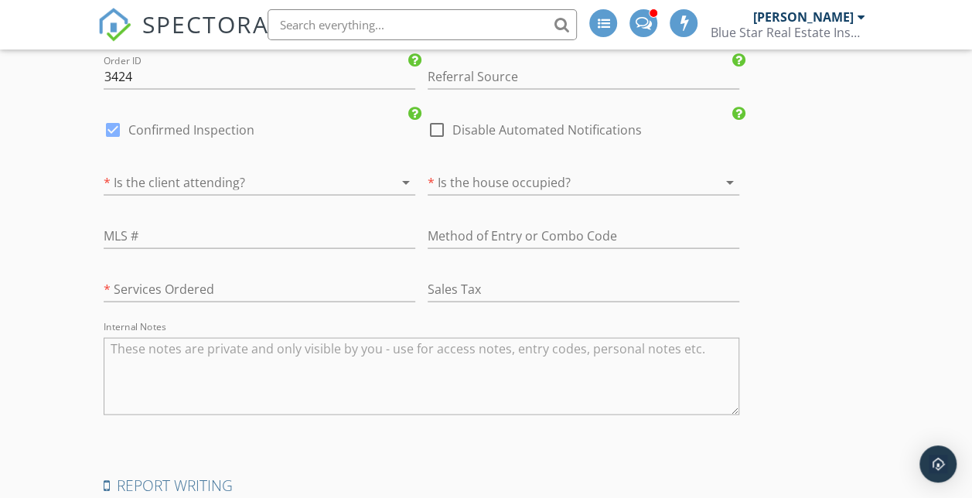
scroll to position [4363, 0]
click at [226, 189] on div at bounding box center [238, 180] width 268 height 25
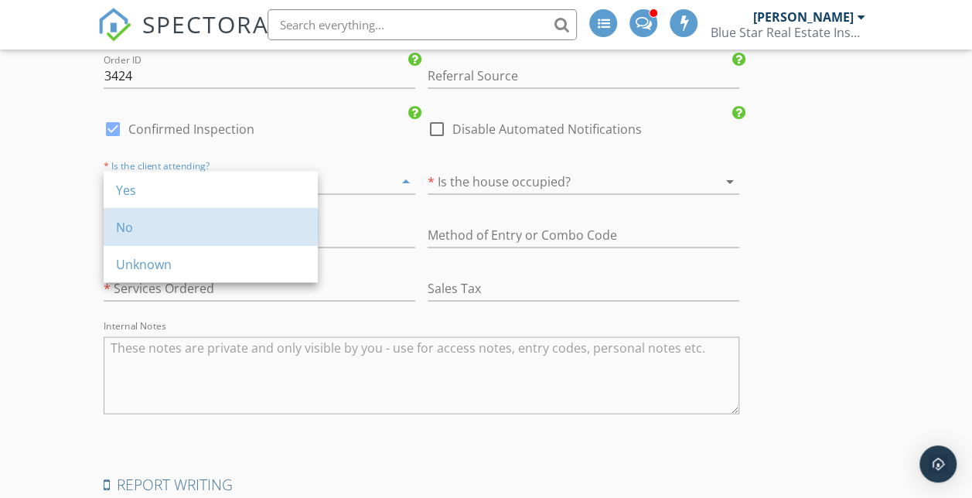
click at [213, 226] on div "No" at bounding box center [210, 226] width 189 height 19
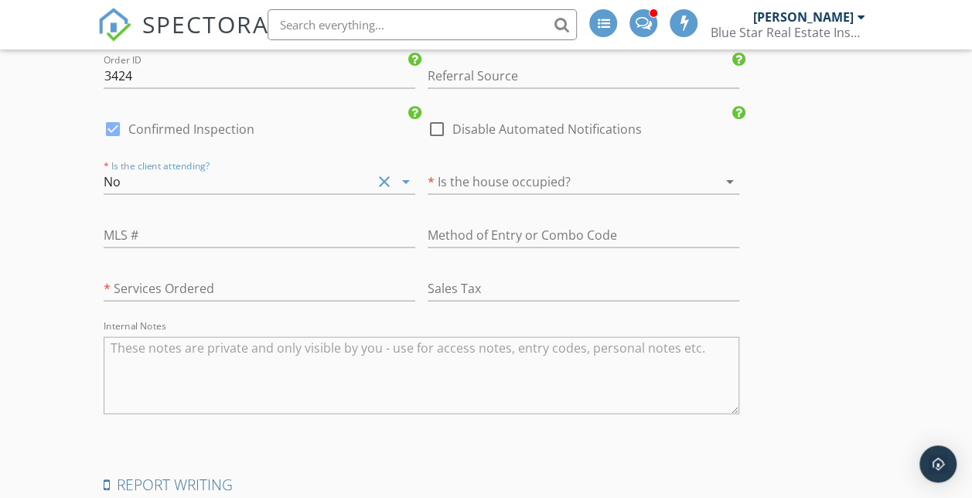
click at [427, 174] on div at bounding box center [561, 180] width 268 height 25
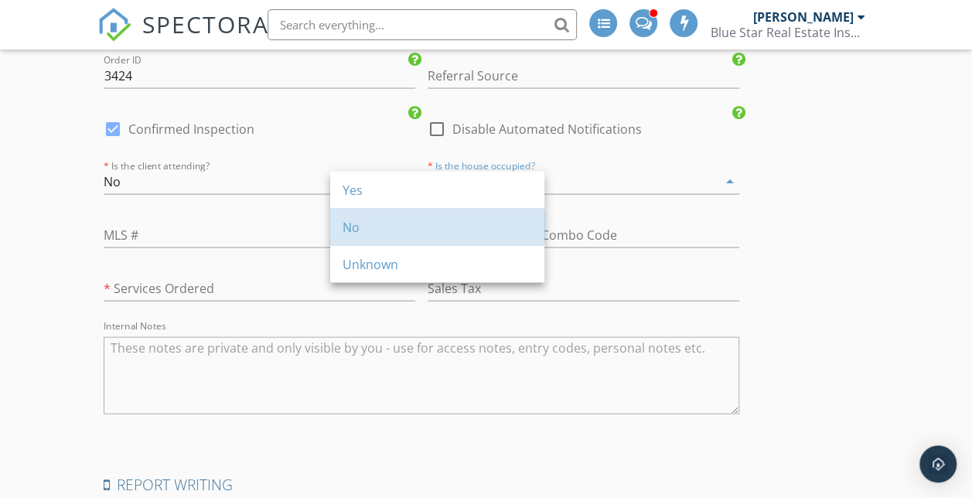
click at [372, 219] on div "No" at bounding box center [436, 226] width 189 height 19
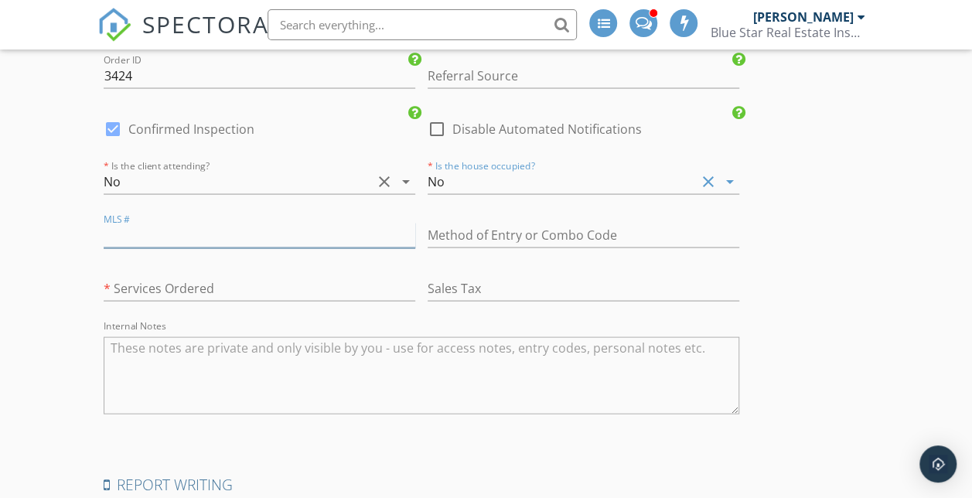
click at [235, 227] on input "text" at bounding box center [259, 235] width 311 height 26
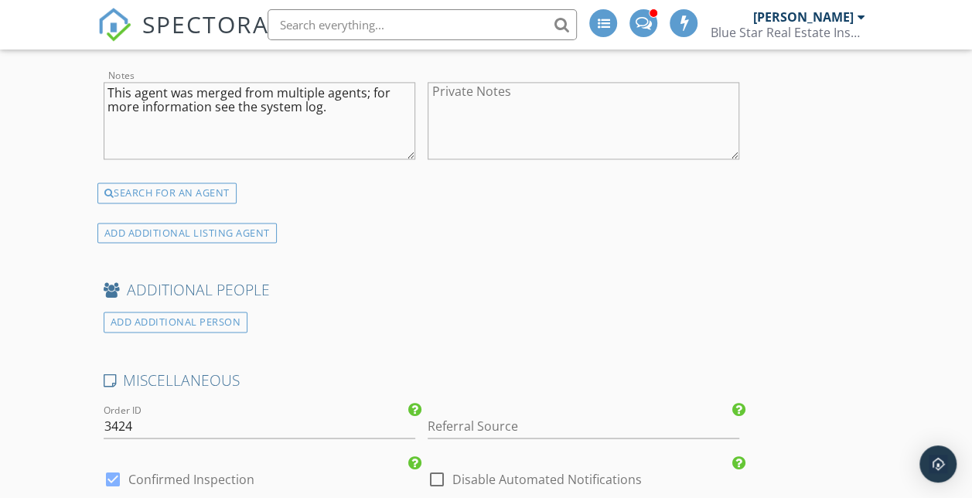
scroll to position [4000, 0]
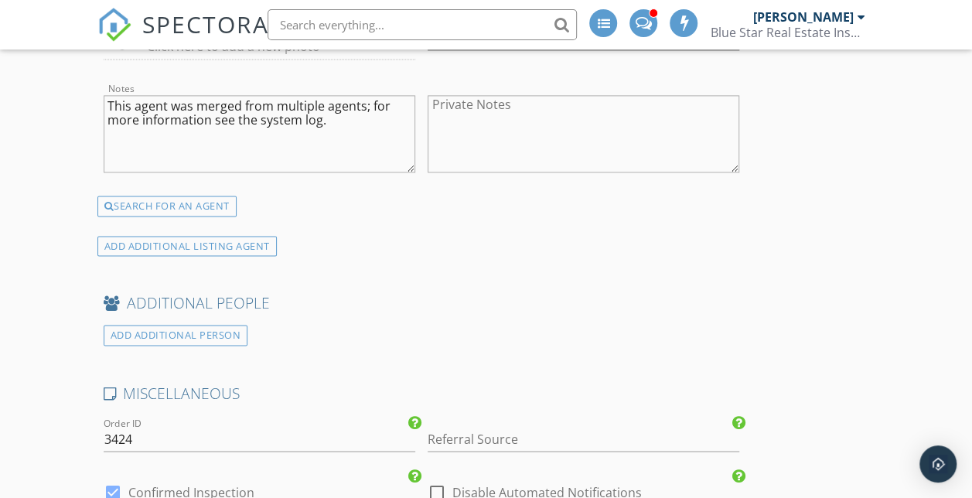
type input "460522"
click at [208, 330] on div "ADD ADDITIONAL PERSON" at bounding box center [176, 335] width 145 height 21
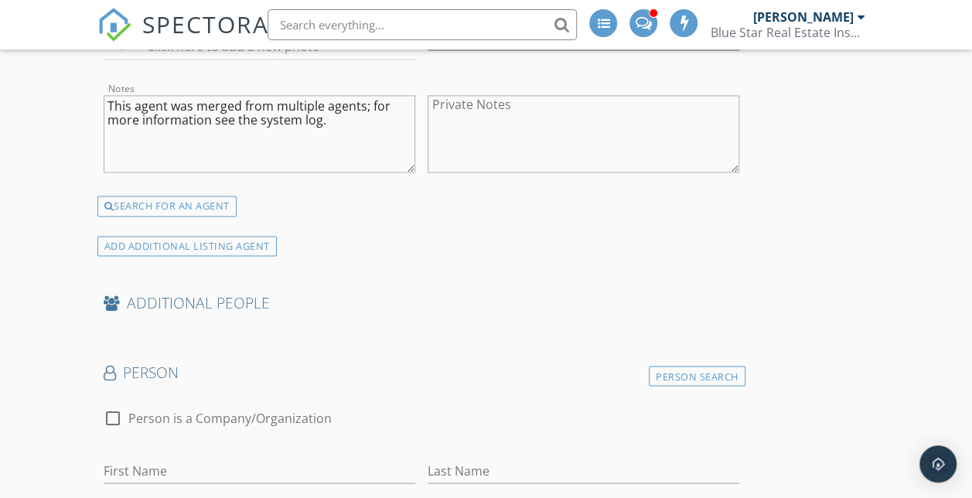
click at [648, 371] on div "Person Search" at bounding box center [696, 376] width 97 height 21
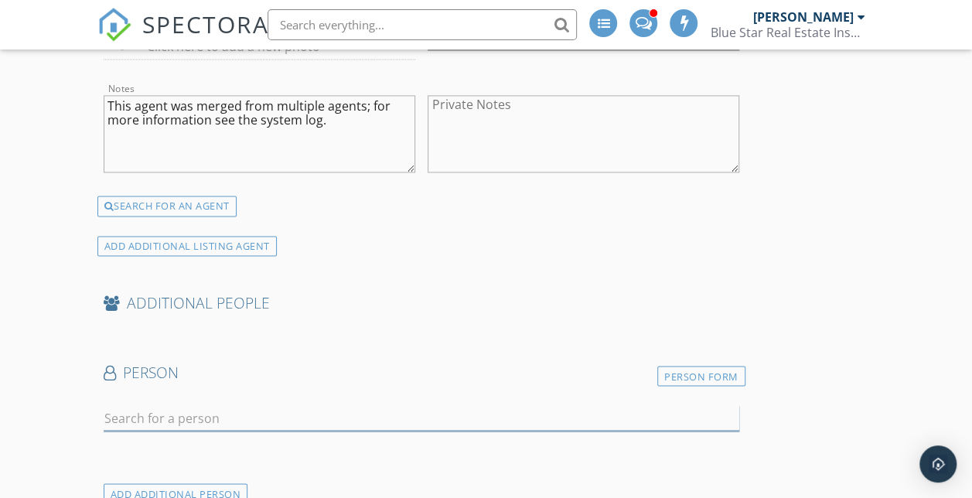
click at [223, 423] on input "text" at bounding box center [421, 418] width 635 height 26
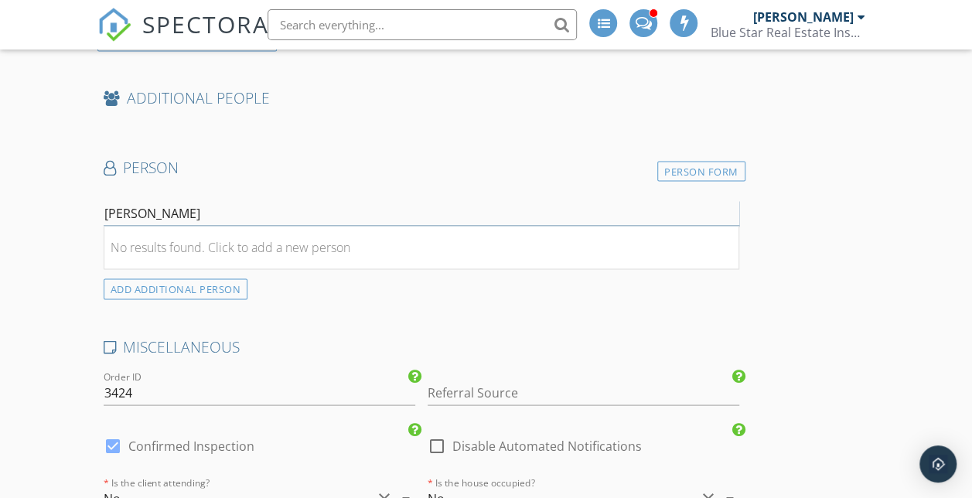
scroll to position [4215, 0]
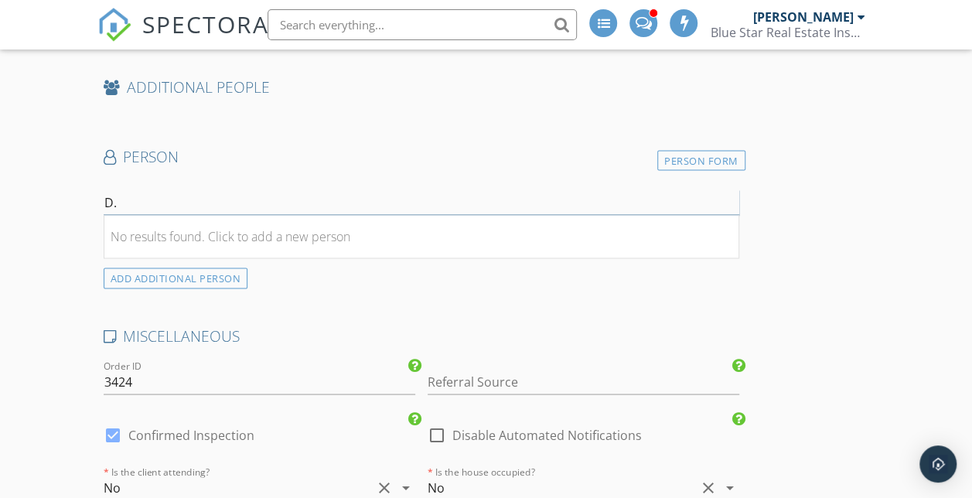
type input "D"
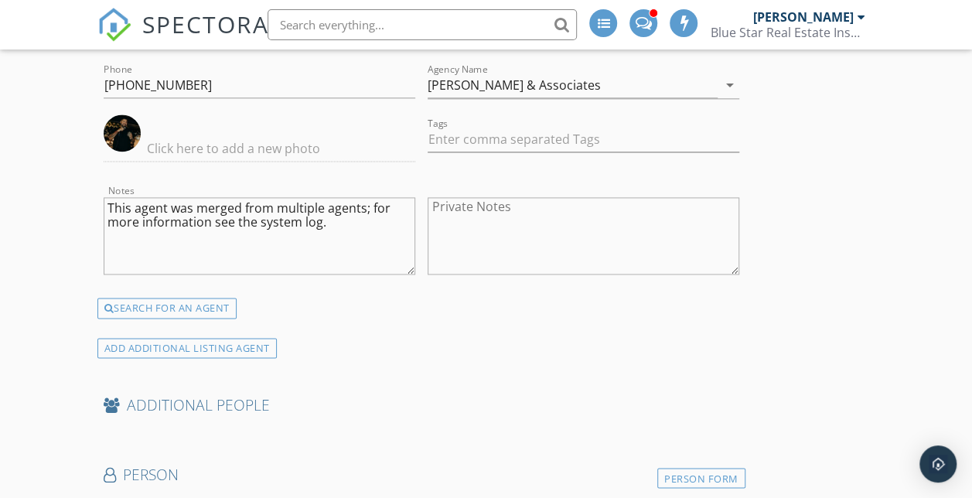
scroll to position [3902, 0]
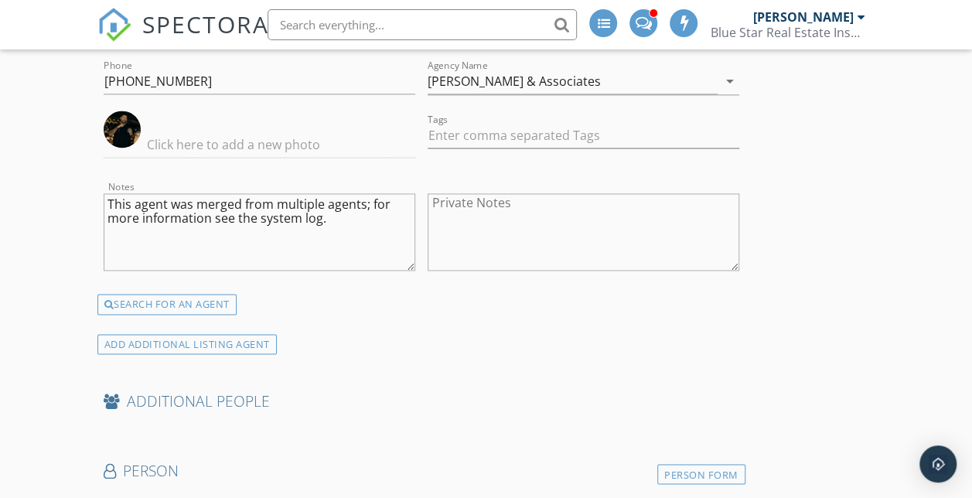
click at [195, 338] on div "ADD ADDITIONAL LISTING AGENT" at bounding box center [186, 344] width 179 height 21
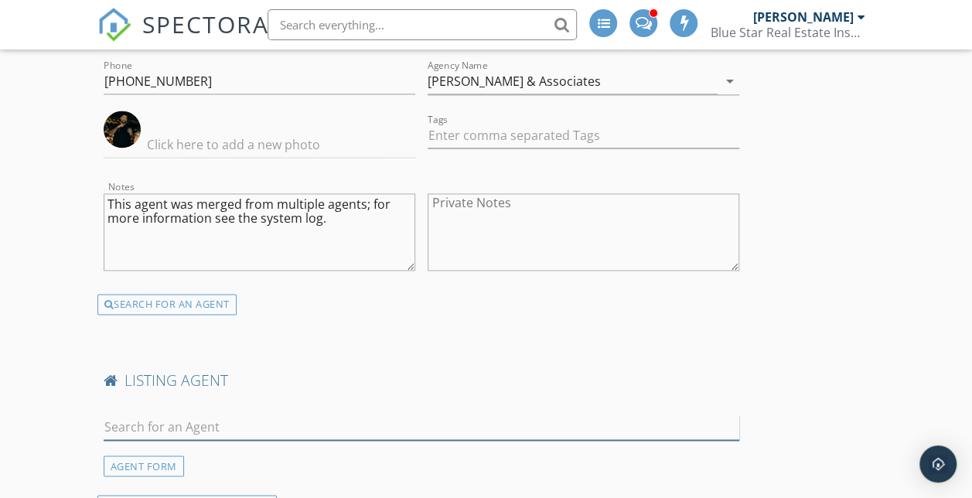
click at [236, 424] on input "text" at bounding box center [421, 427] width 635 height 26
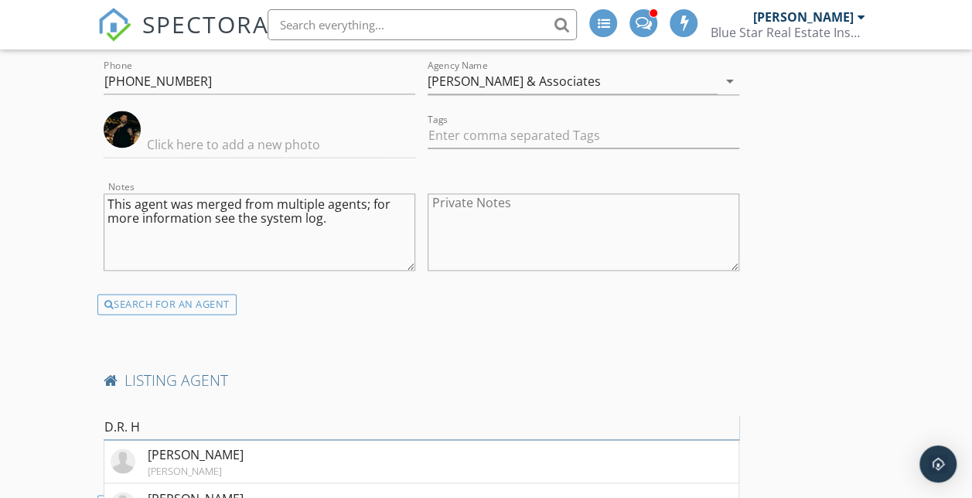
type input "D.R. H"
click at [213, 459] on div "D.R. Horton" at bounding box center [196, 454] width 96 height 19
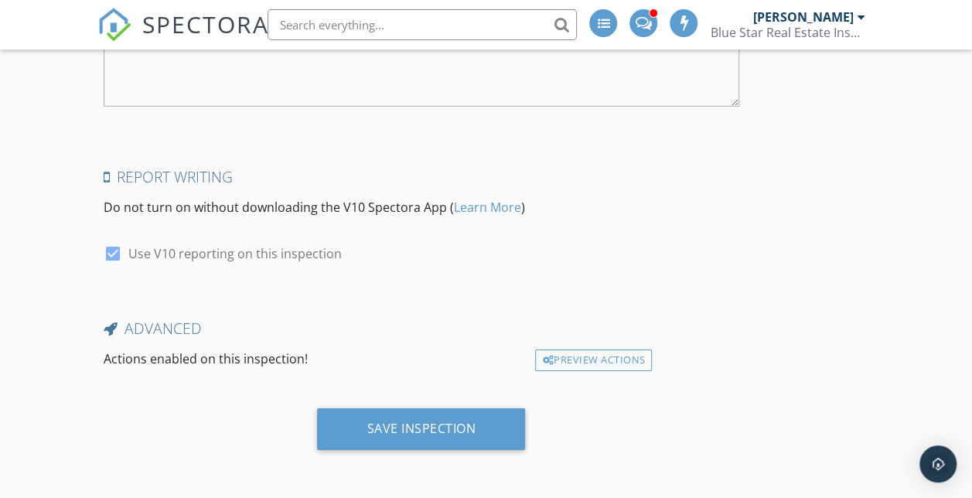
scroll to position [5281, 0]
click at [366, 432] on div "Save Inspection" at bounding box center [420, 427] width 109 height 15
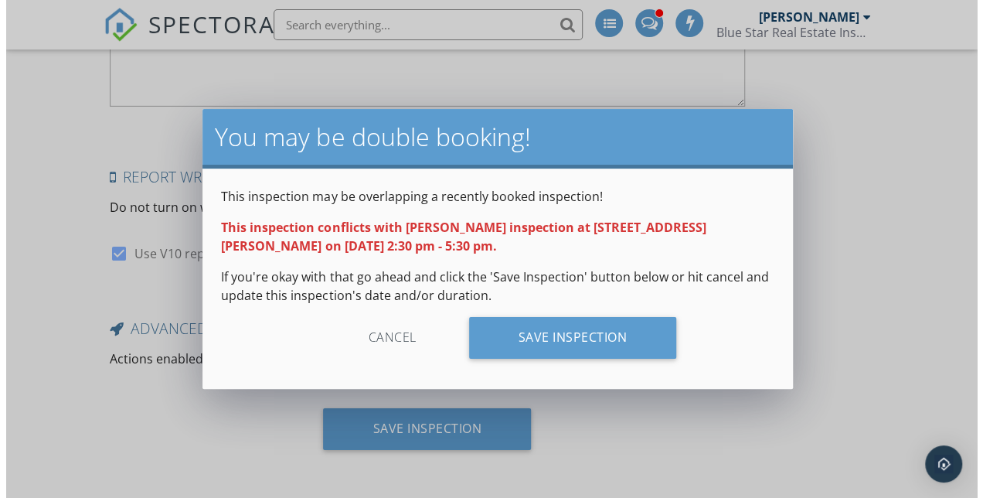
scroll to position [5233, 0]
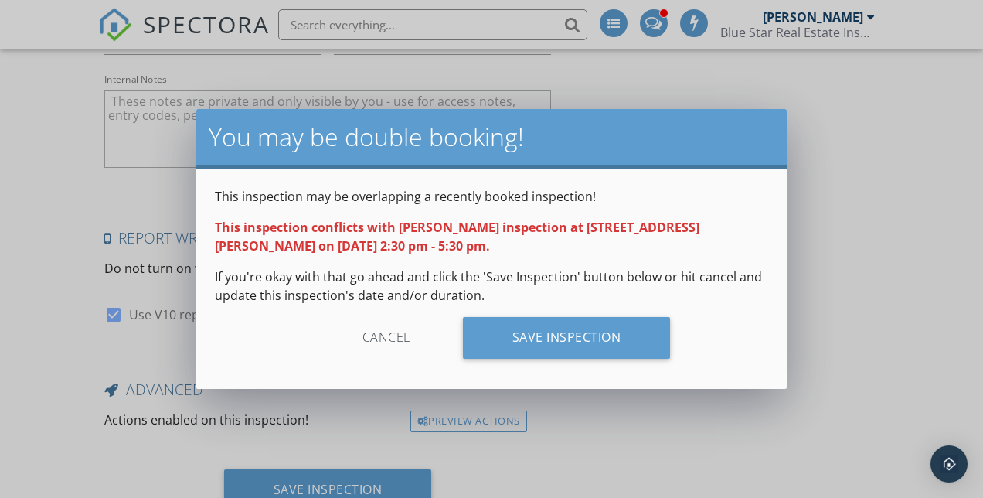
click at [566, 329] on div "Save Inspection" at bounding box center [567, 338] width 208 height 42
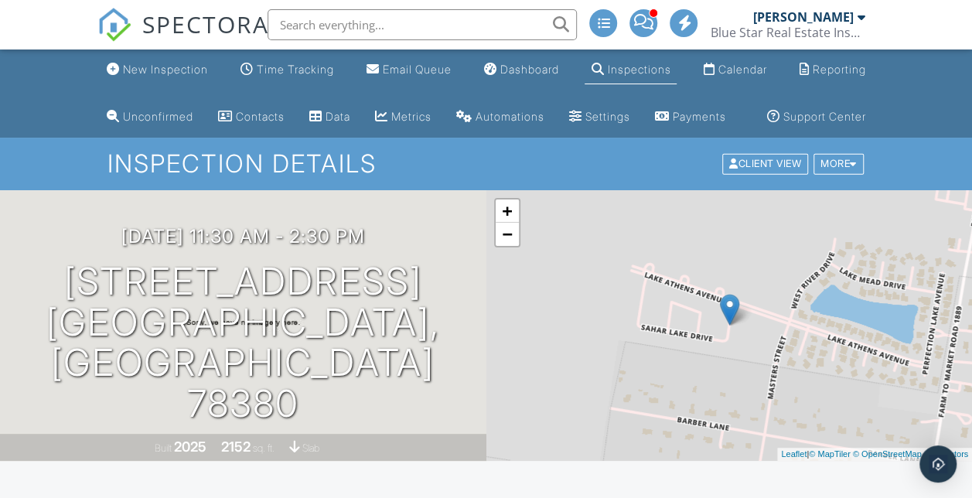
click at [723, 66] on div "Calendar" at bounding box center [741, 69] width 49 height 13
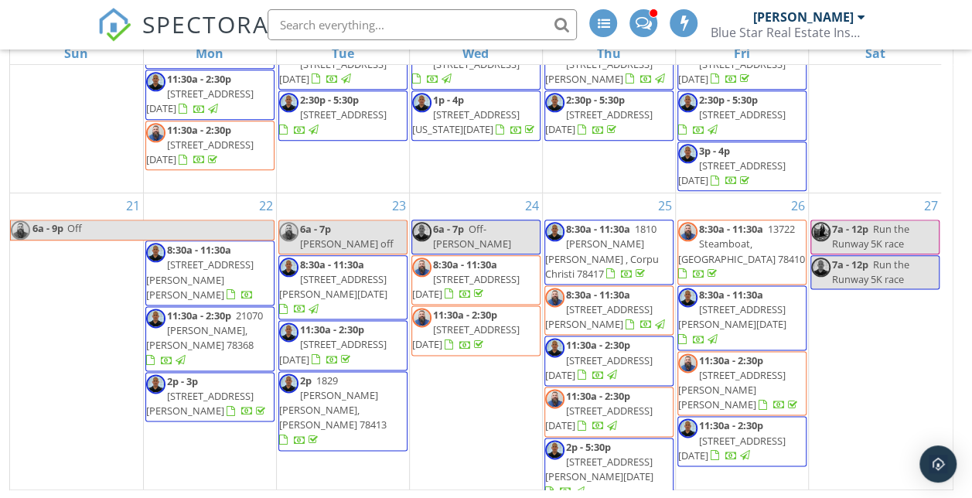
scroll to position [1121, 0]
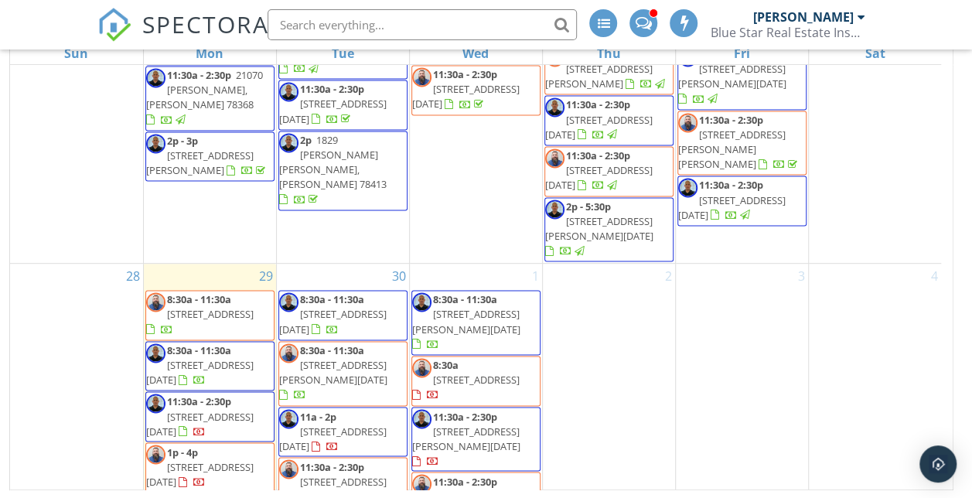
click at [203, 358] on span "[STREET_ADDRESS][DATE]" at bounding box center [199, 372] width 107 height 29
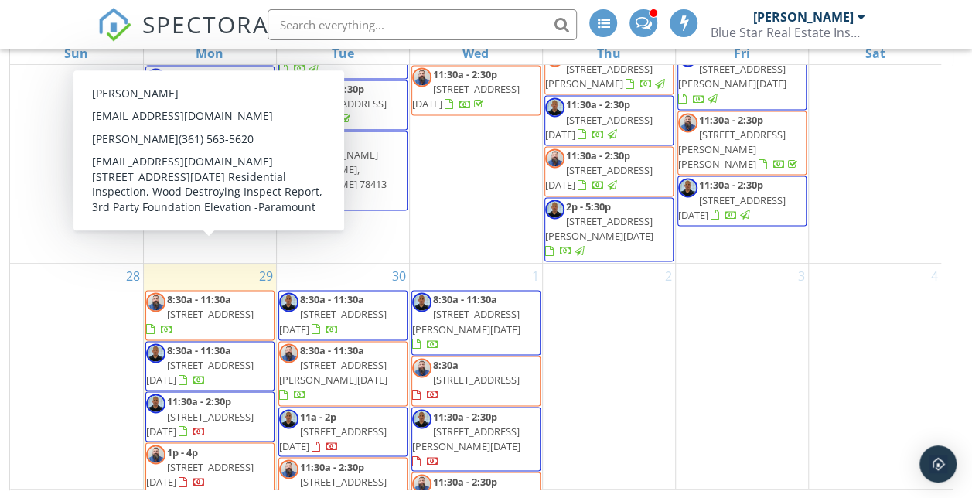
click at [203, 358] on span "[STREET_ADDRESS][DATE]" at bounding box center [199, 372] width 107 height 29
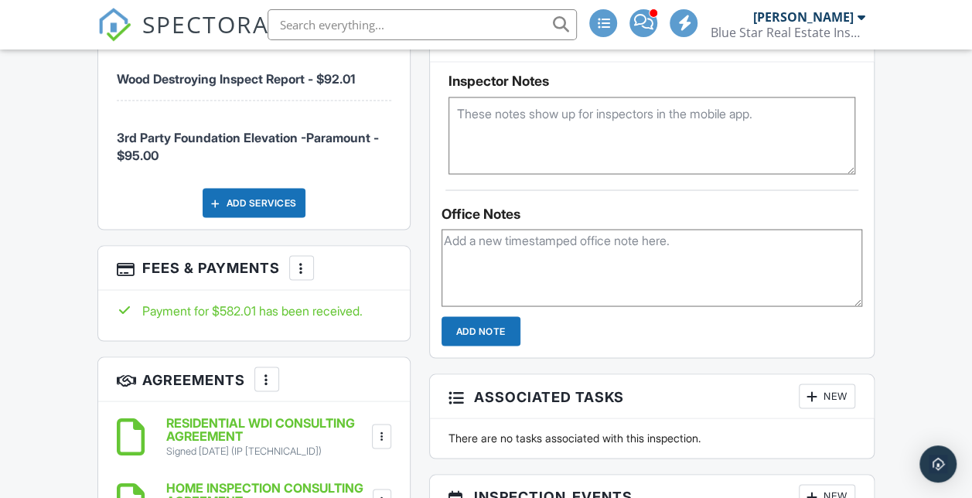
scroll to position [1326, 0]
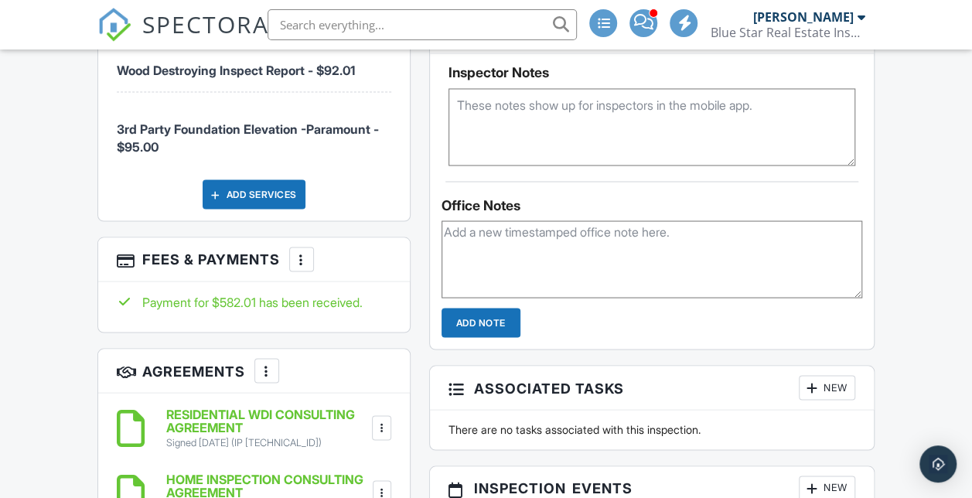
click at [107, 22] on img at bounding box center [114, 25] width 34 height 34
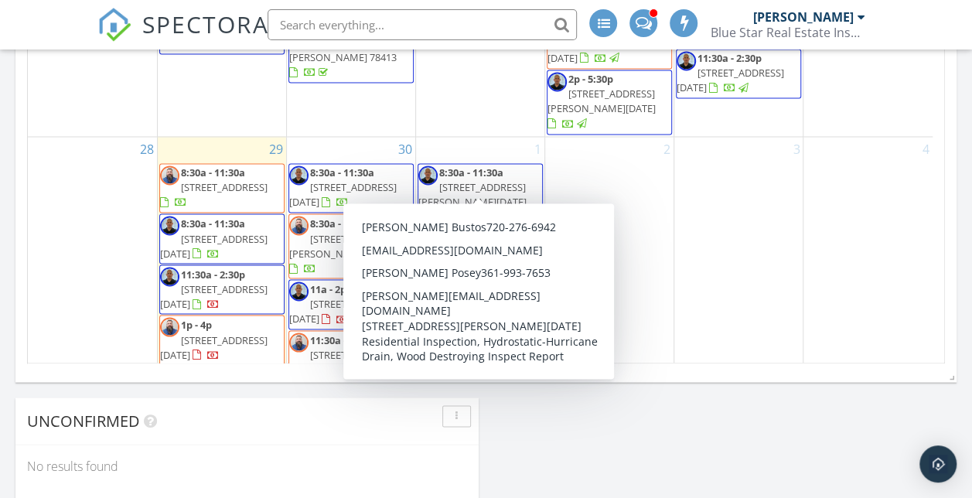
scroll to position [1267, 0]
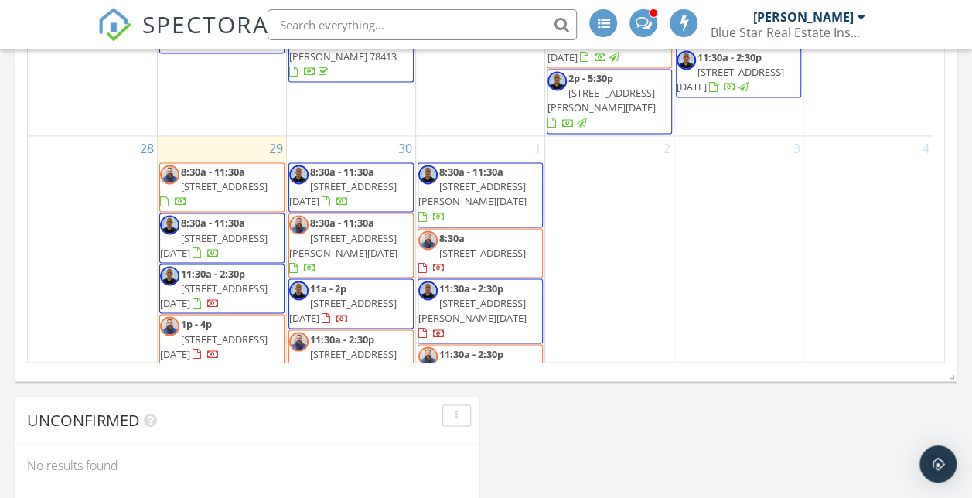
click at [122, 27] on img at bounding box center [114, 25] width 34 height 34
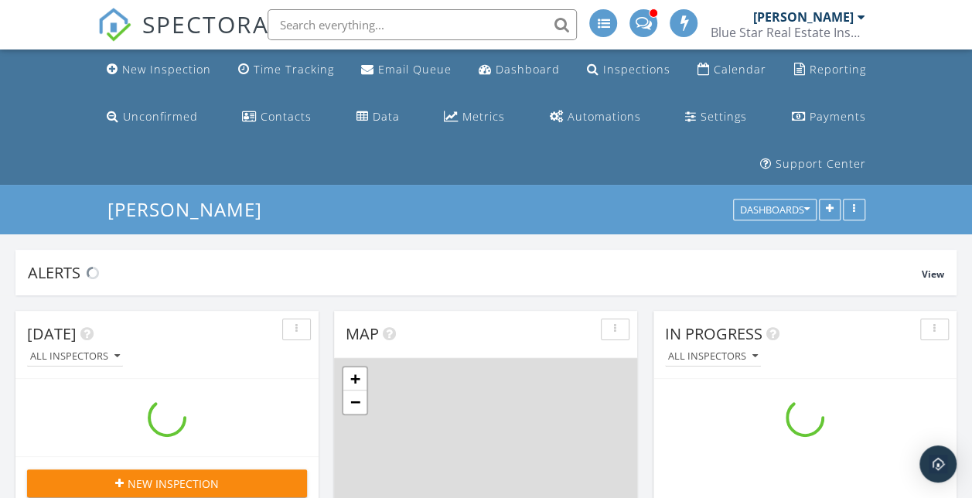
click at [194, 74] on div "New Inspection" at bounding box center [166, 69] width 89 height 15
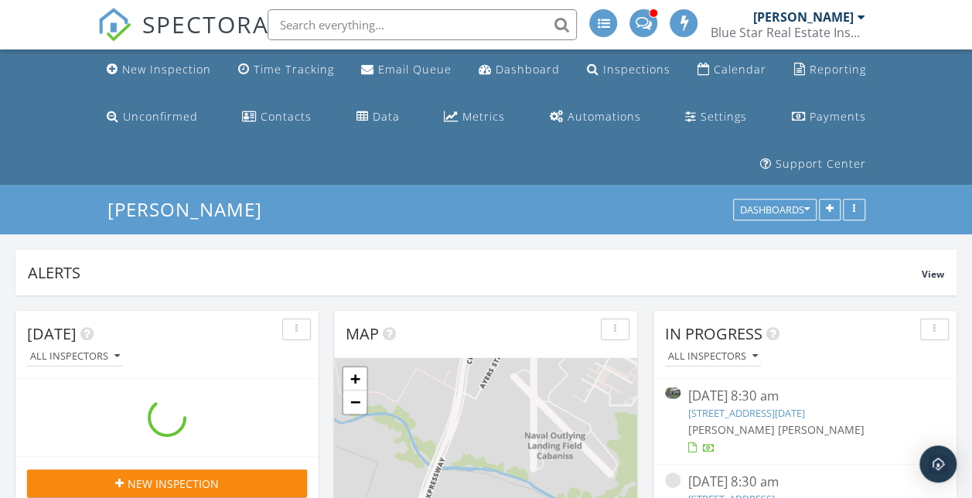
scroll to position [332, 303]
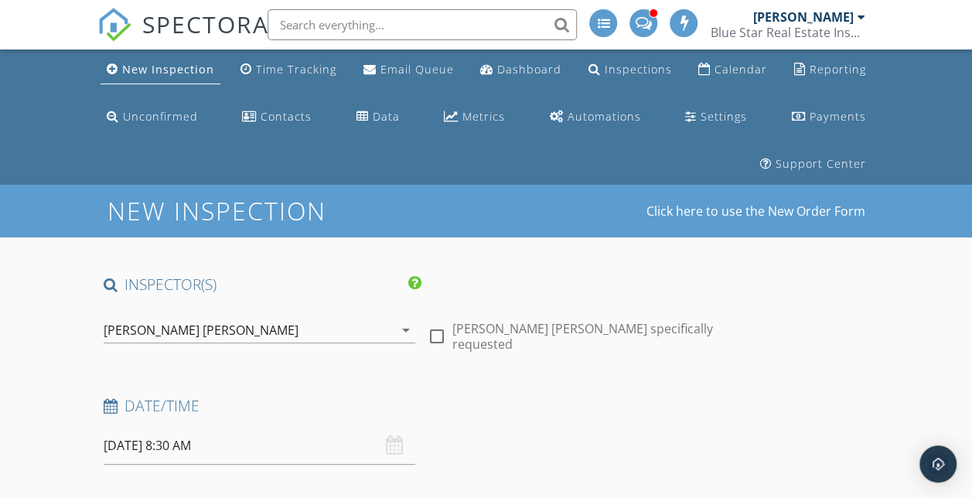
scroll to position [249, 0]
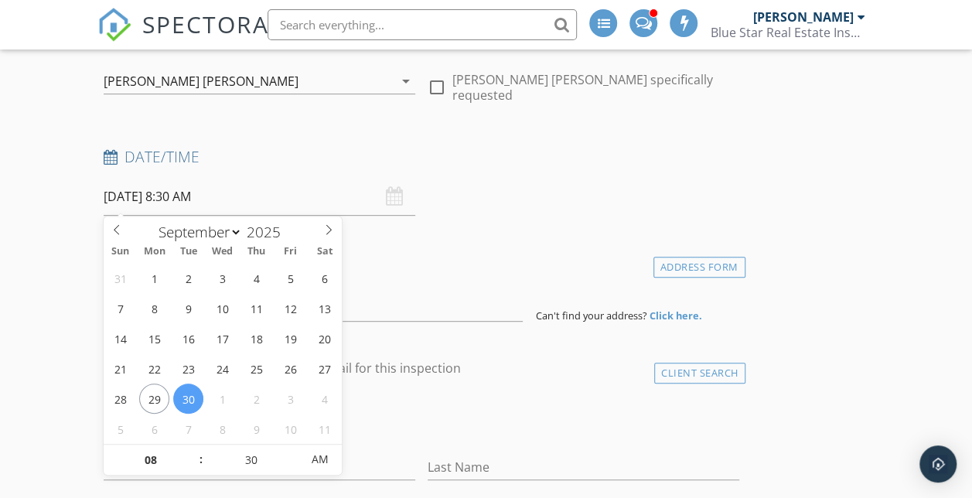
click at [165, 198] on input "[DATE] 8:30 AM" at bounding box center [259, 197] width 311 height 38
select select "9"
type input "[DATE] 8:30 AM"
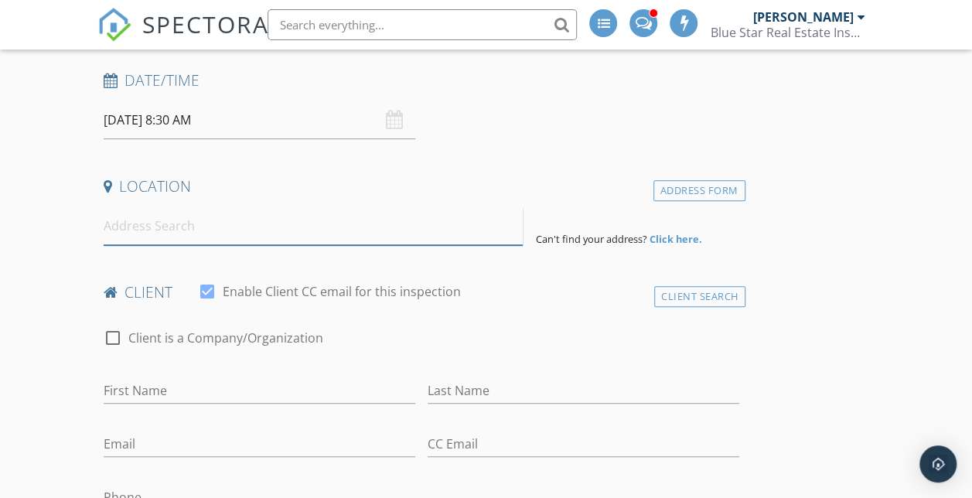
click at [148, 241] on input at bounding box center [314, 226] width 420 height 38
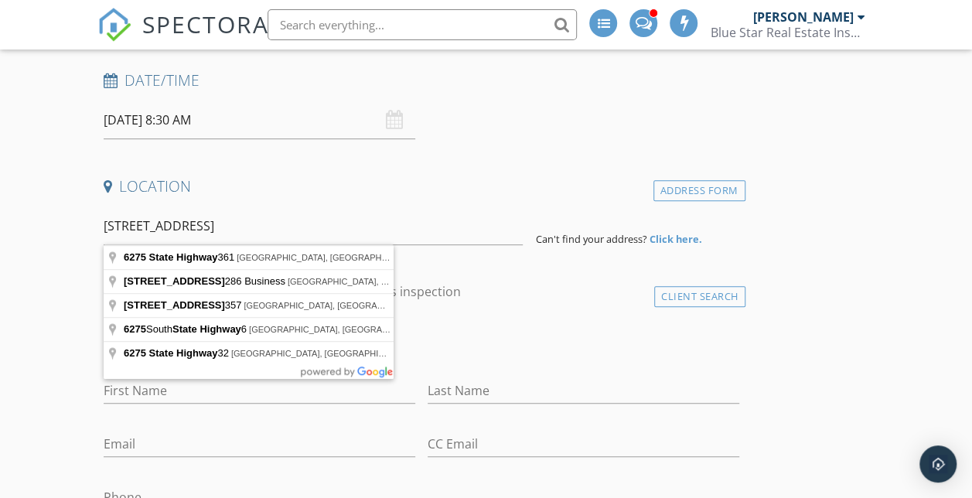
type input "6275 State Highway 361, Port Aransas, TX, USA"
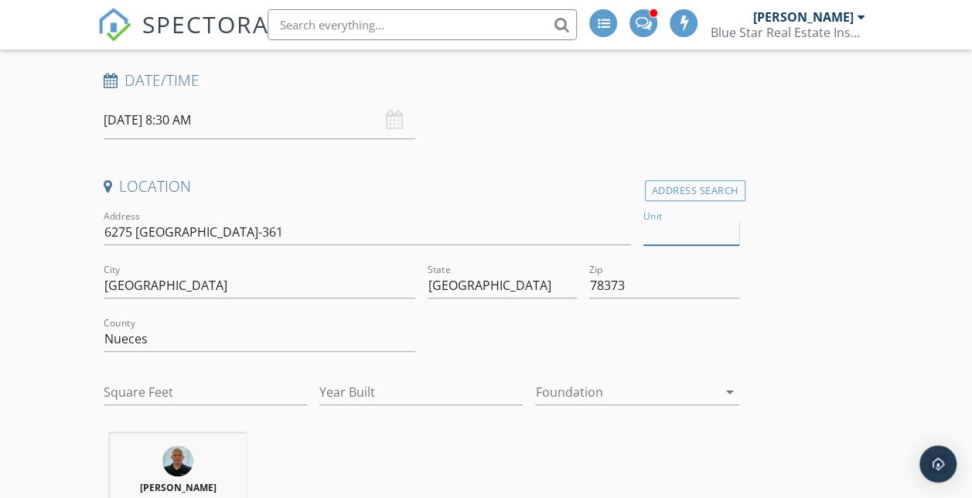
click at [643, 233] on input "Unit" at bounding box center [691, 233] width 96 height 26
type input "208"
type input "1078"
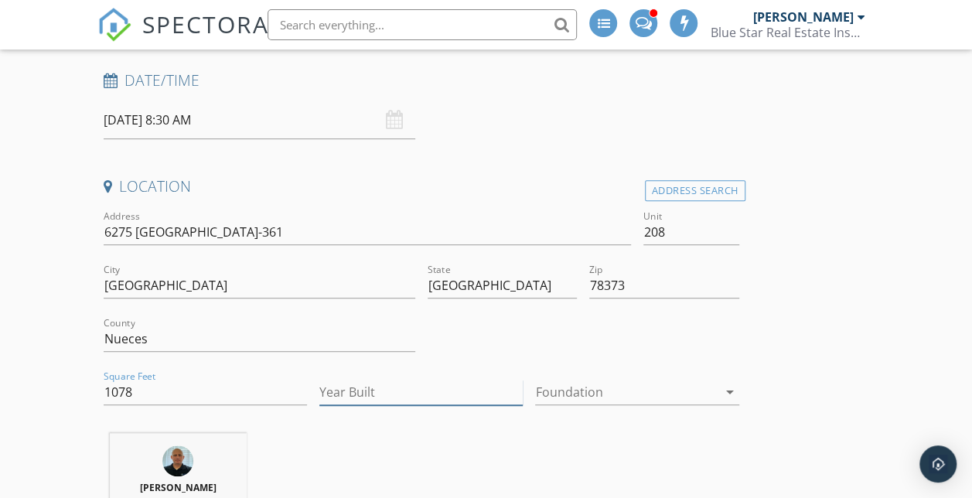
click at [319, 385] on input "Year Built" at bounding box center [420, 392] width 203 height 26
click at [535, 391] on div at bounding box center [626, 391] width 182 height 25
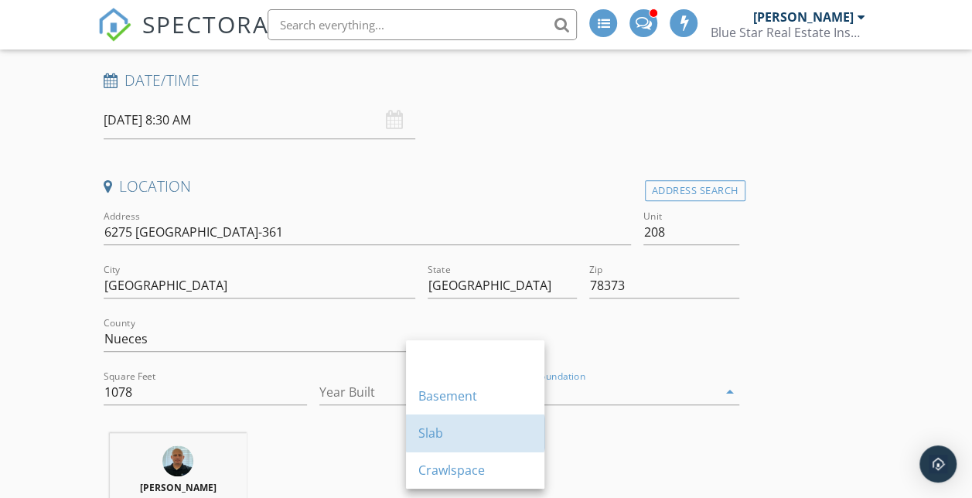
click at [447, 448] on div "Slab" at bounding box center [475, 432] width 114 height 37
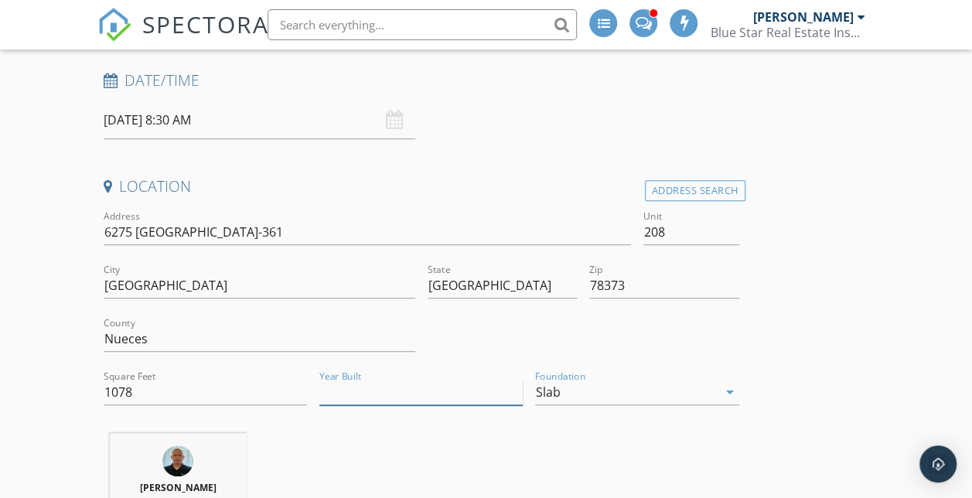
click at [341, 396] on input "Year Built" at bounding box center [420, 392] width 203 height 26
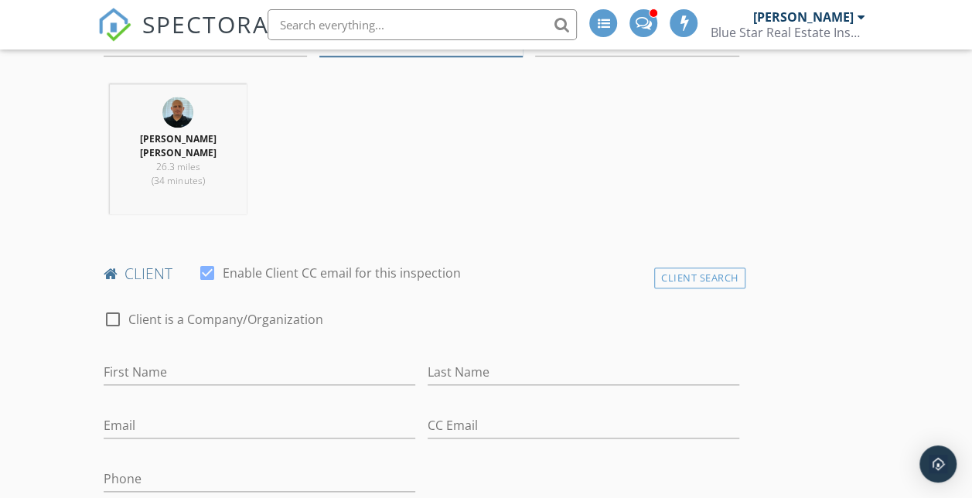
scroll to position [748, 0]
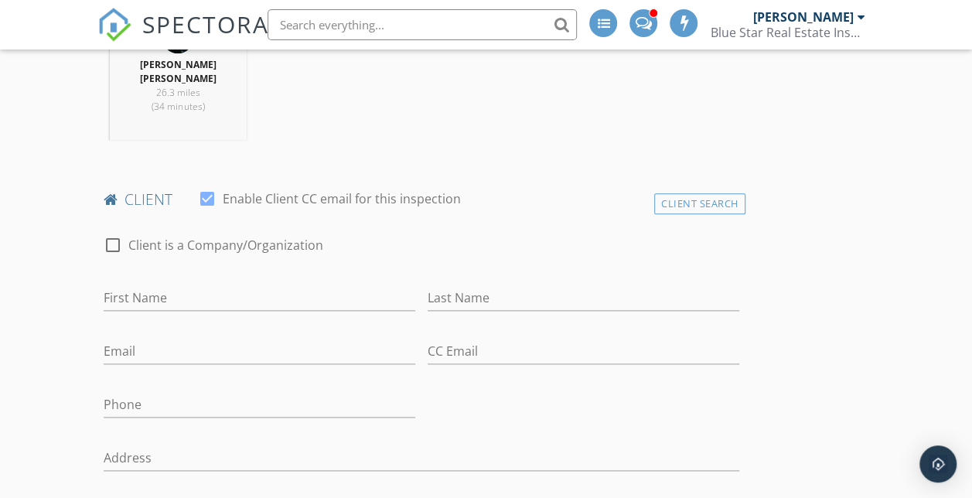
type input "1986"
click at [136, 309] on input "First Name" at bounding box center [259, 298] width 311 height 26
click at [533, 201] on h4 "client" at bounding box center [421, 199] width 635 height 20
click at [654, 210] on div "Client Search" at bounding box center [699, 203] width 91 height 21
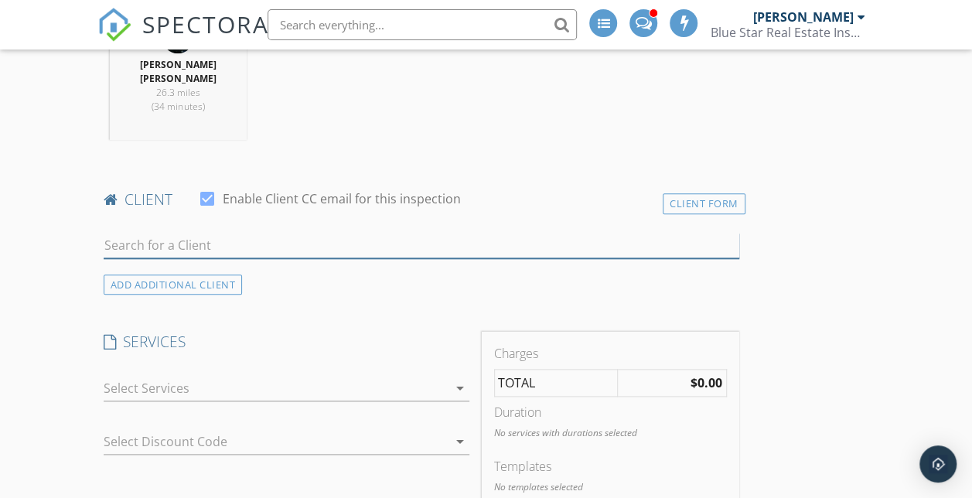
click at [291, 258] on input "text" at bounding box center [421, 246] width 635 height 26
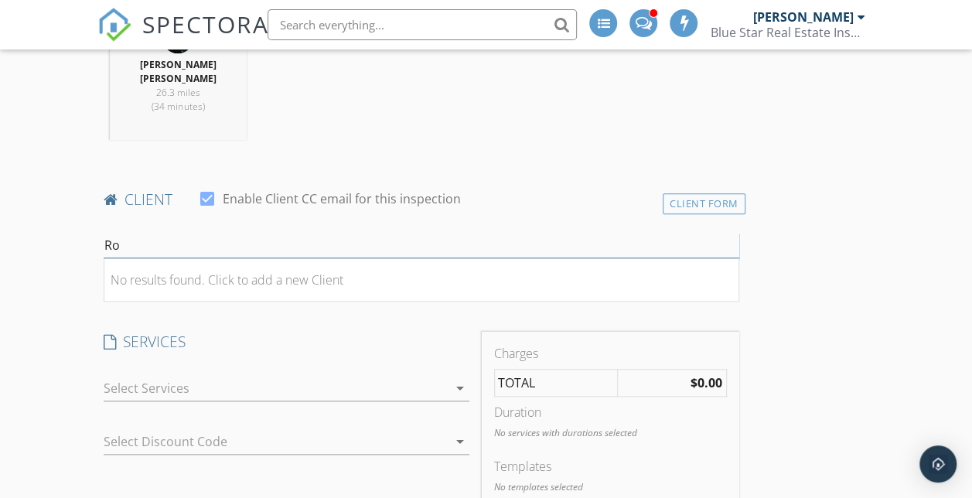
type input "R"
click at [662, 206] on div "Client Form" at bounding box center [703, 203] width 83 height 21
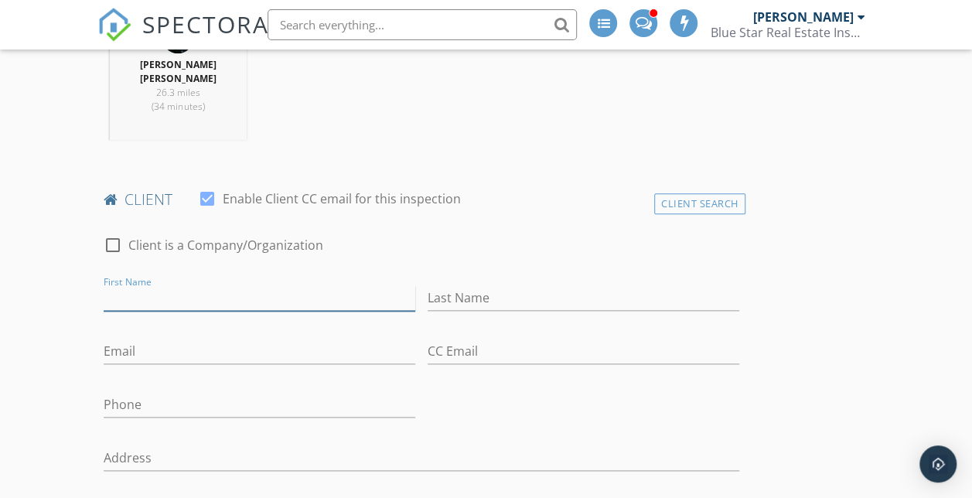
click at [234, 311] on input "First Name" at bounding box center [259, 298] width 311 height 26
type input "Robert"
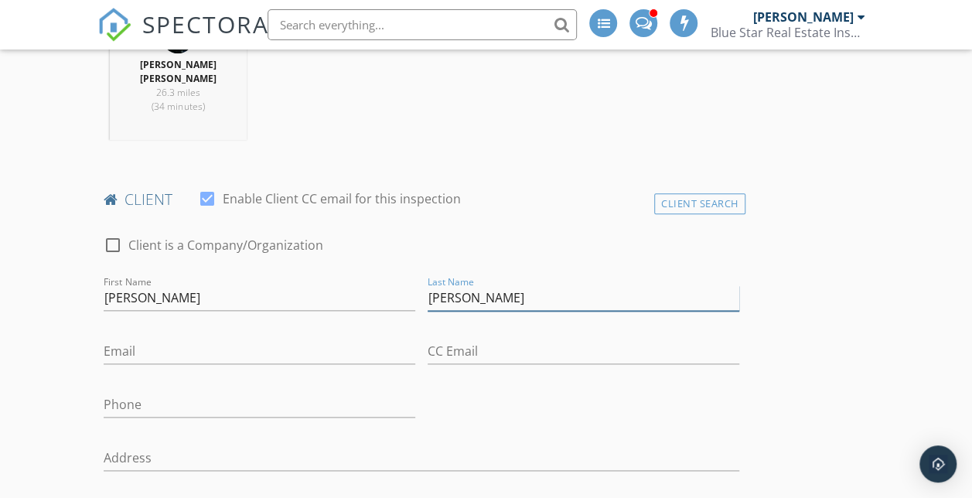
type input "Trevino"
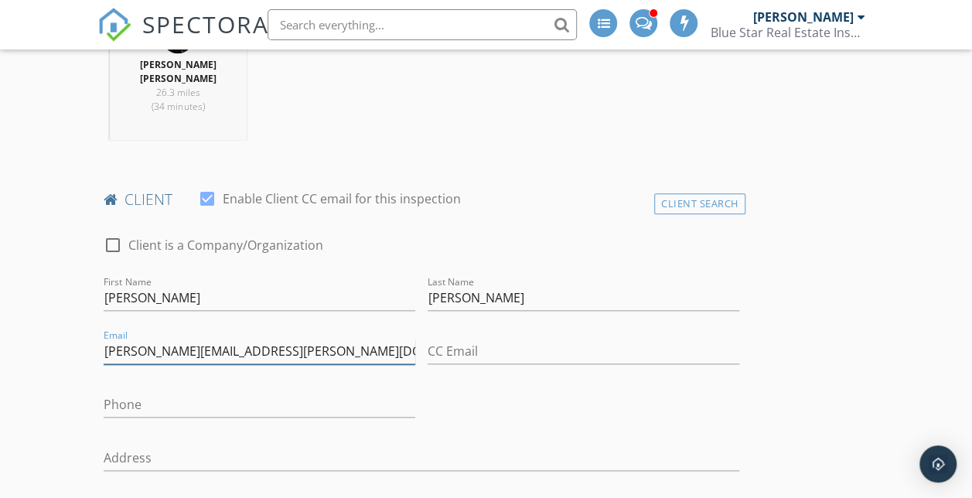
type input "jeff.trevino@greatclips.net"
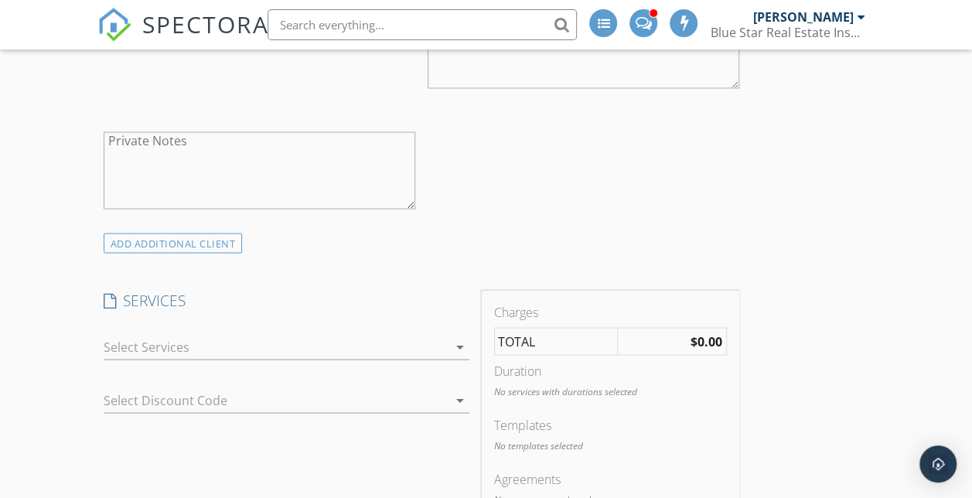
scroll to position [1309, 0]
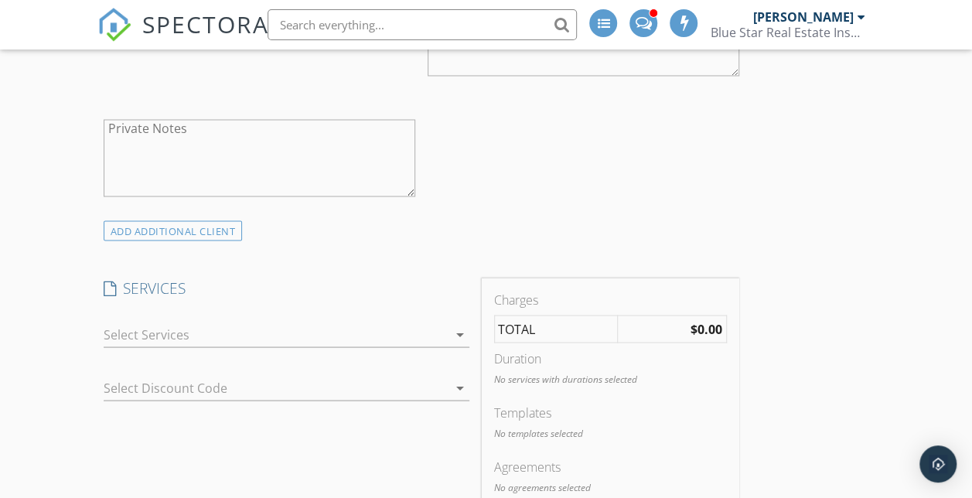
type input "210-415-5153"
click at [217, 241] on div "ADD ADDITIONAL client" at bounding box center [173, 230] width 139 height 21
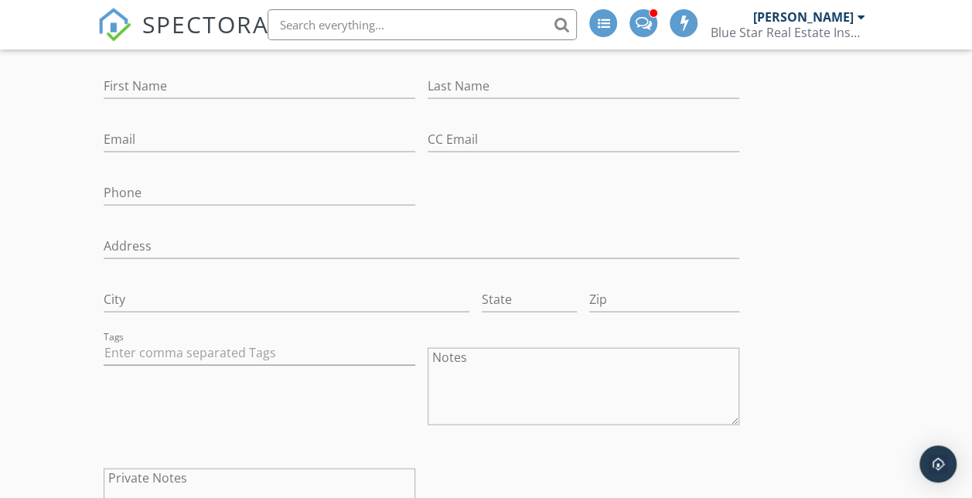
scroll to position [1589, 0]
click at [216, 99] on input "First Name" at bounding box center [259, 86] width 311 height 26
type input "Elizabeth"
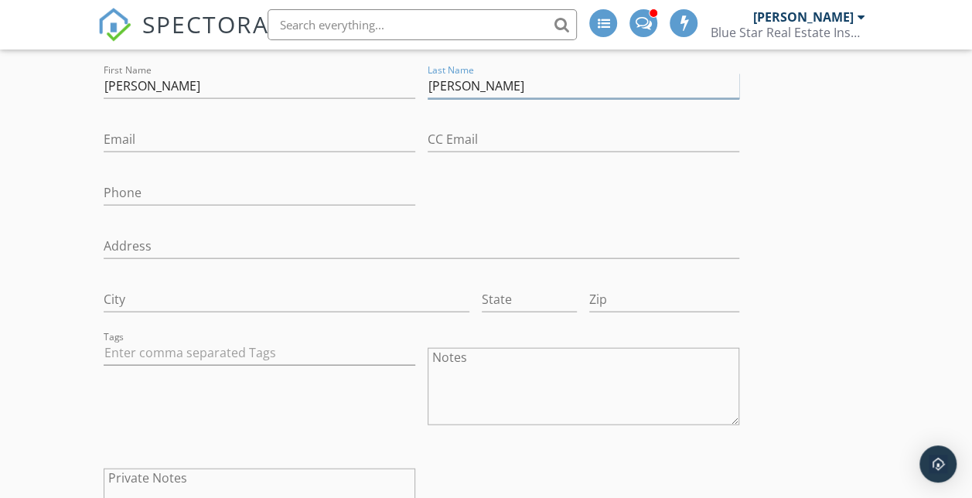
type input "Trevino"
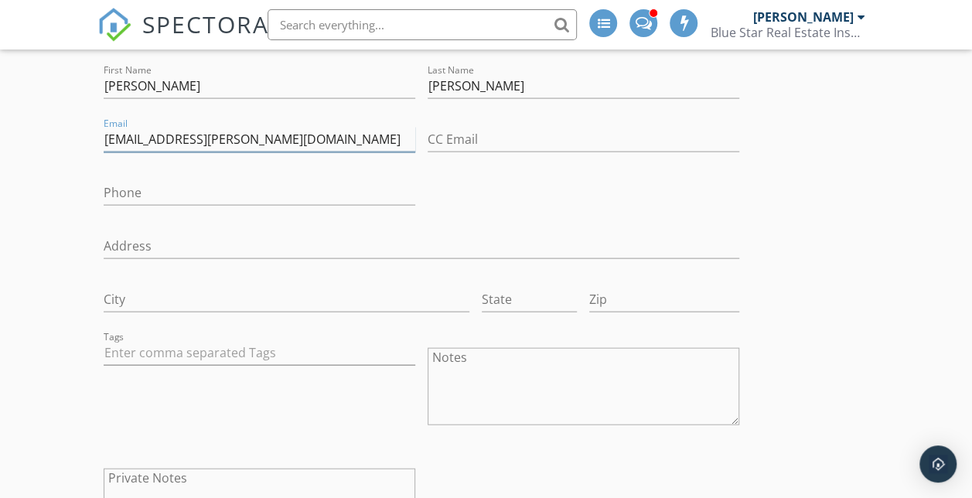
type input "liz.trevino@greatclips.net"
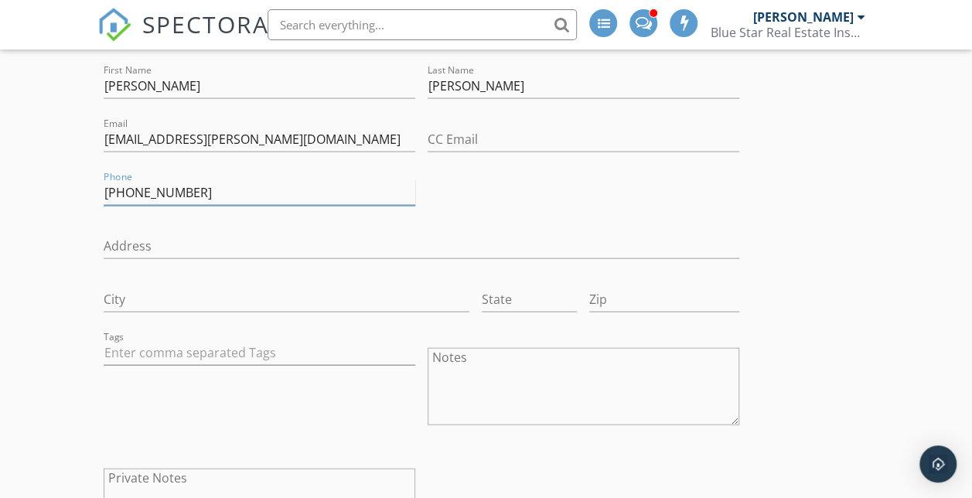
scroll to position [1948, 0]
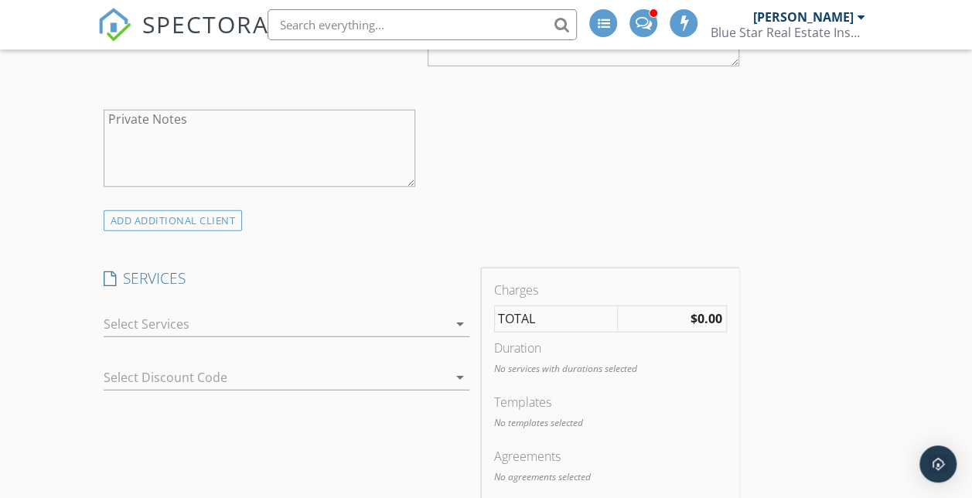
type input "210-415-6424"
click at [204, 336] on div at bounding box center [276, 323] width 344 height 25
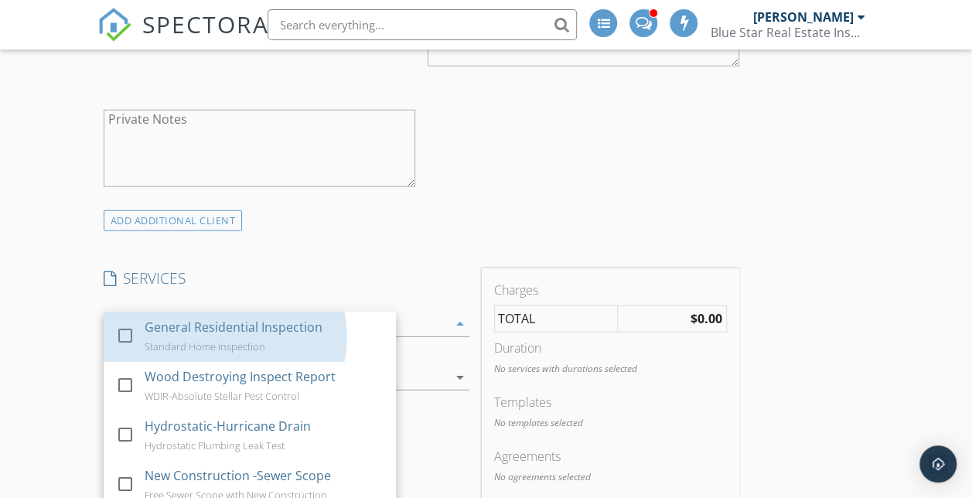
click at [204, 336] on div "General Residential Inspection" at bounding box center [234, 327] width 178 height 19
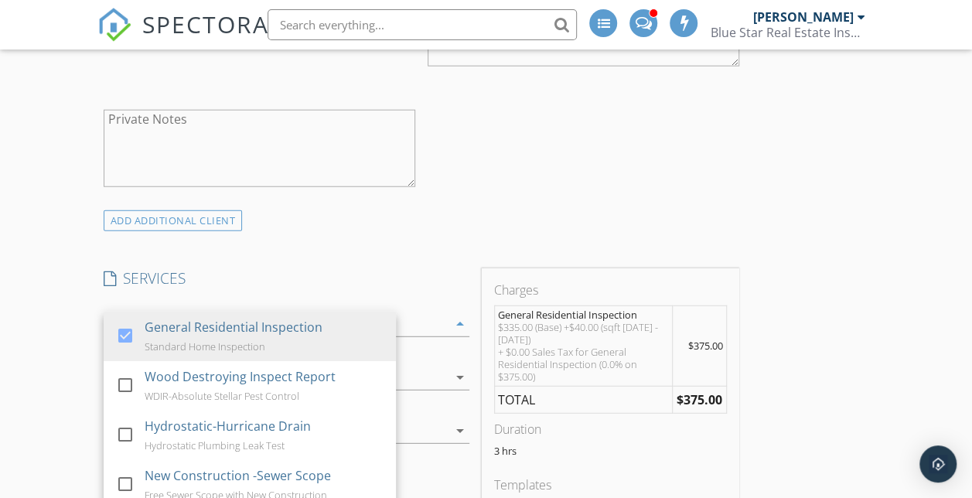
click at [637, 241] on div "INSPECTOR(S) check_box James Matthew Lynch PRIMARY check_box_outline_blank Ange…" at bounding box center [486, 219] width 778 height 3784
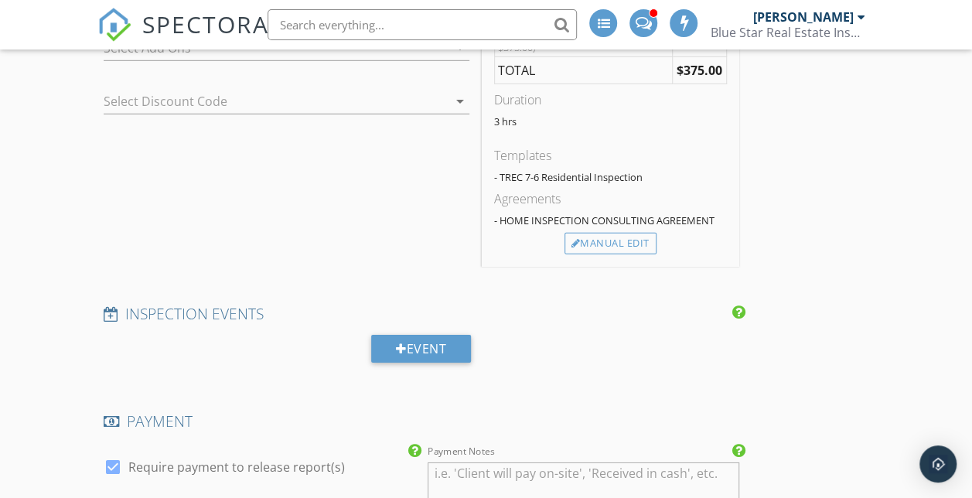
scroll to position [2585, 0]
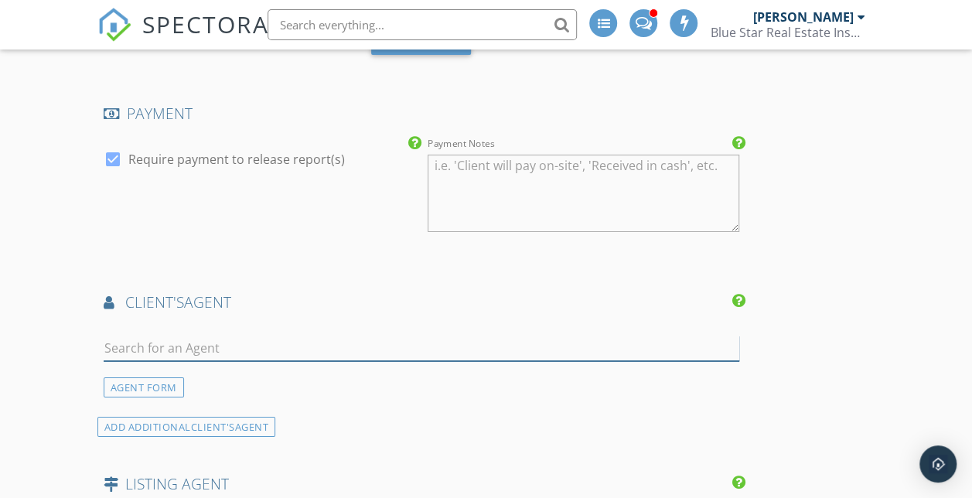
click at [187, 361] on input "text" at bounding box center [421, 348] width 635 height 26
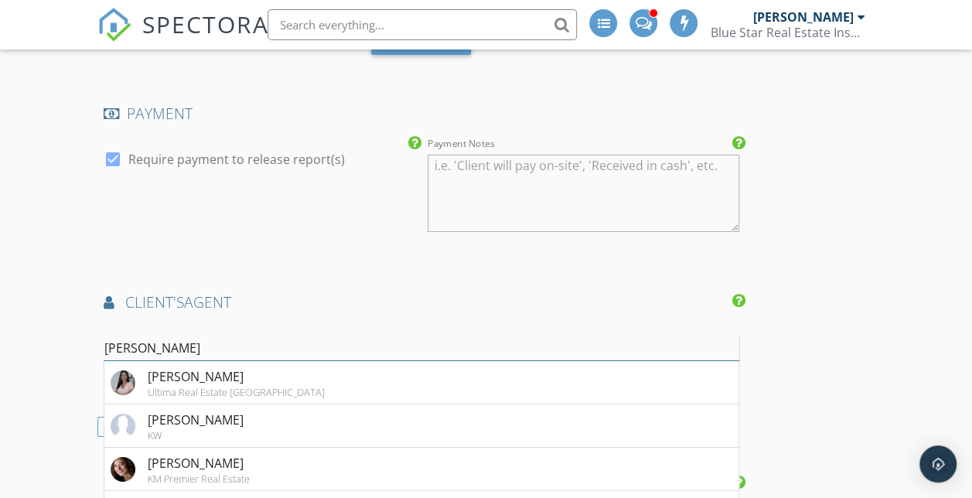
type input "Maria P"
click at [189, 398] on div "Ultima Real Estate Corpus Christi" at bounding box center [236, 392] width 177 height 12
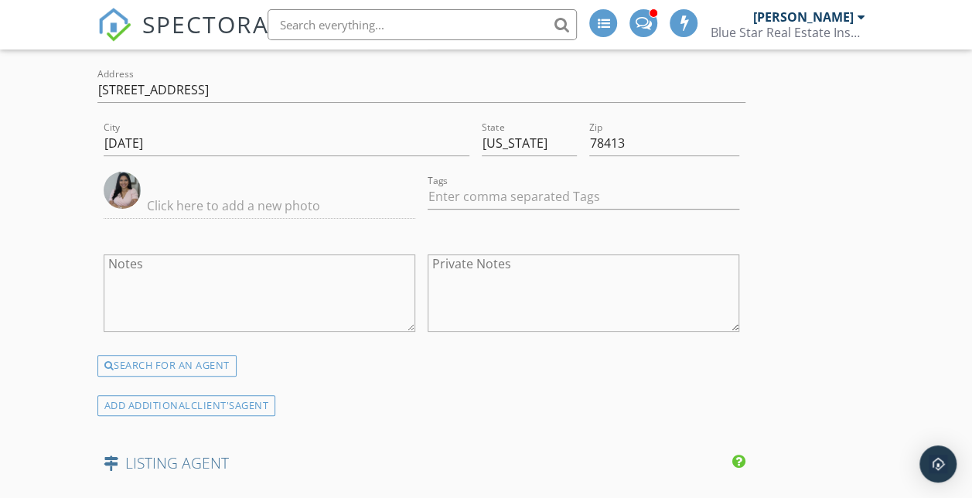
scroll to position [3266, 0]
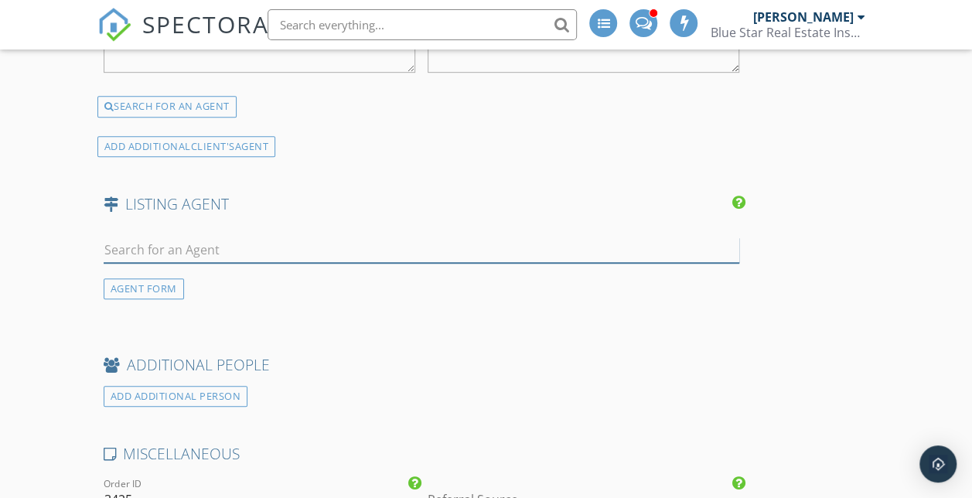
click at [413, 263] on input "text" at bounding box center [421, 250] width 635 height 26
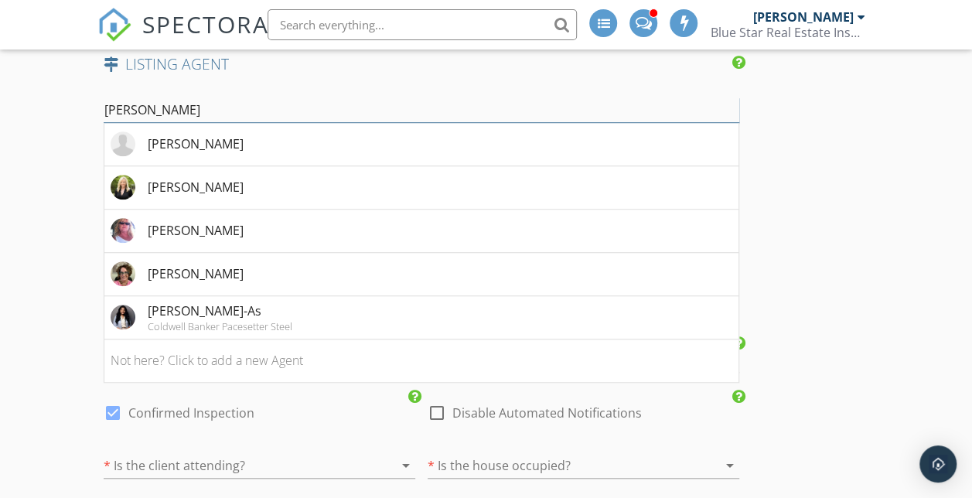
scroll to position [3406, 0]
type input "Kristi"
click at [291, 382] on li "Not here? Click to add a new Agent" at bounding box center [421, 360] width 634 height 43
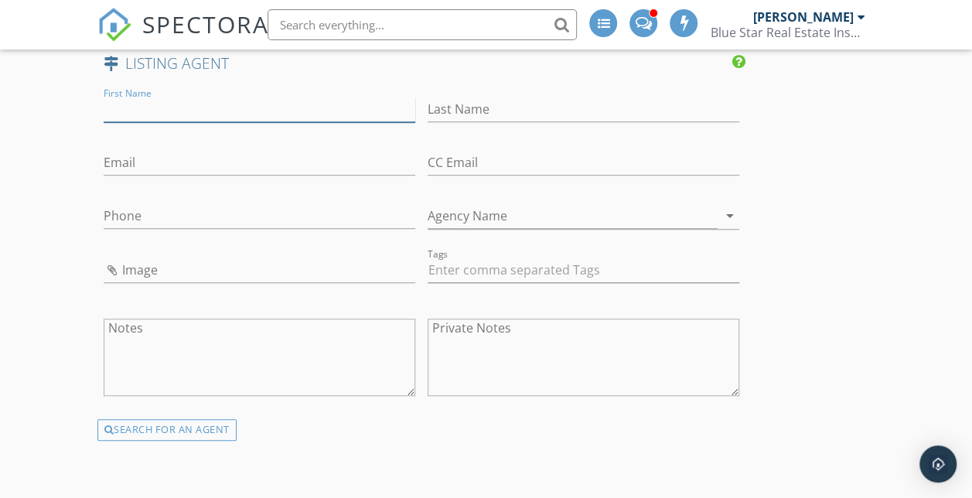
click at [172, 122] on input "First Name" at bounding box center [259, 110] width 311 height 26
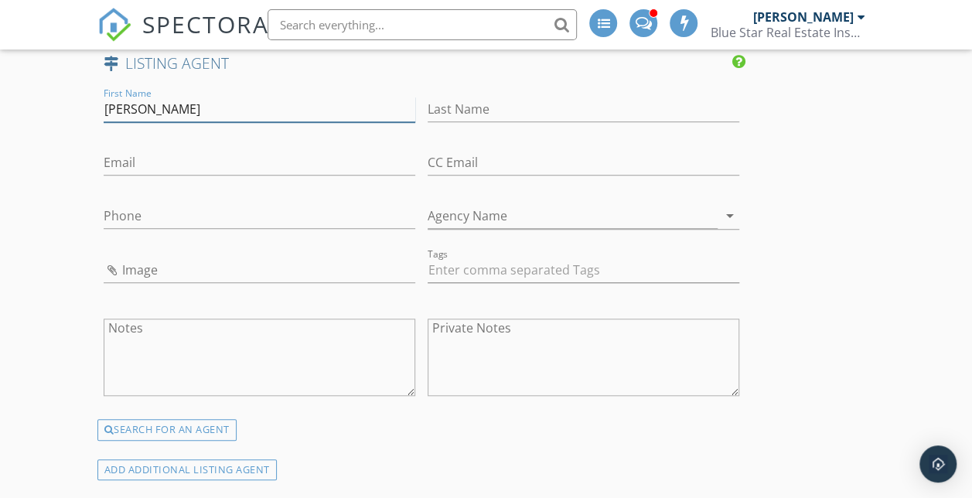
type input "Kristi"
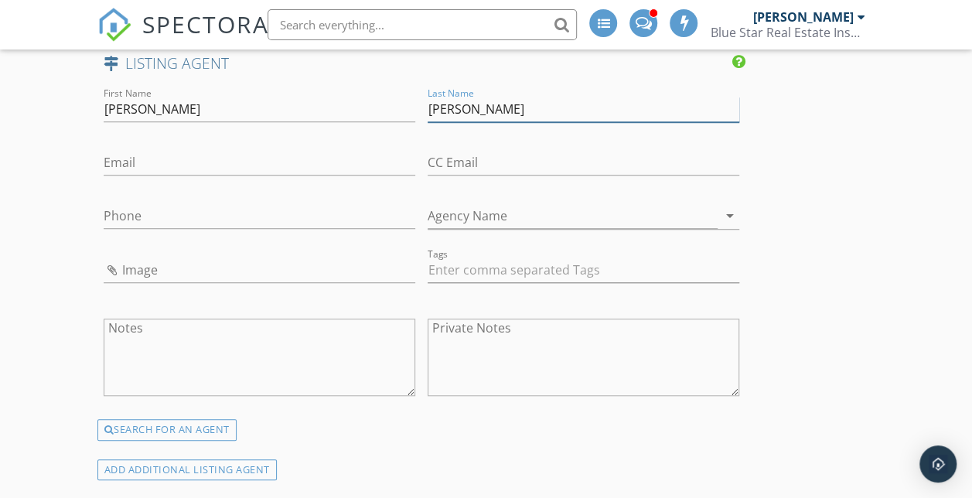
type input "Cartwright"
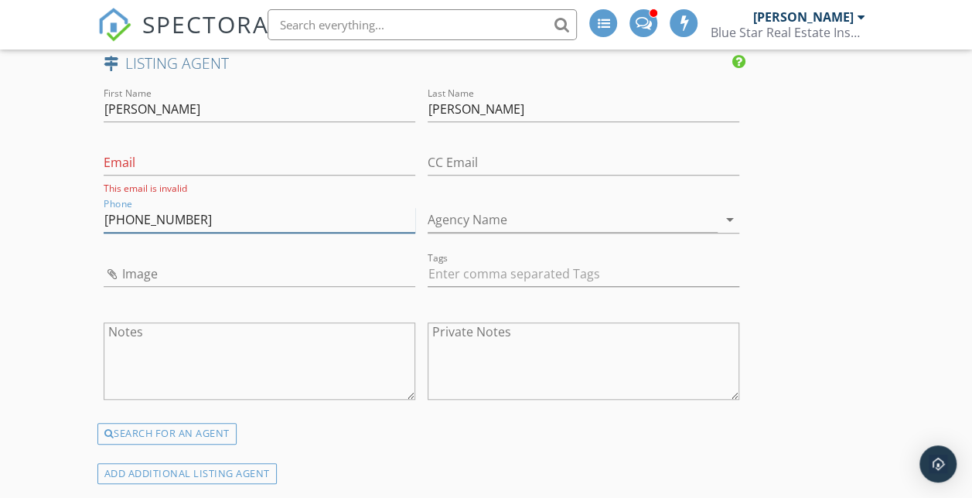
type input "512-897-4411"
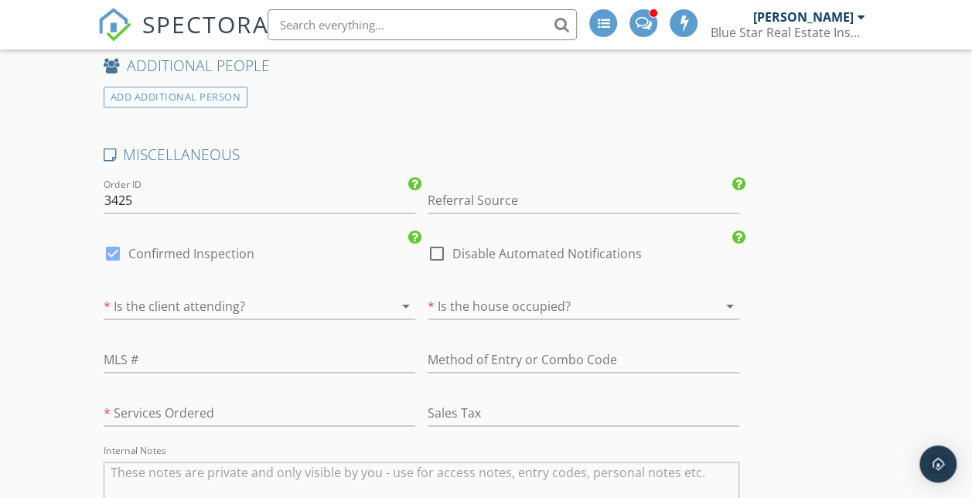
scroll to position [3962, 0]
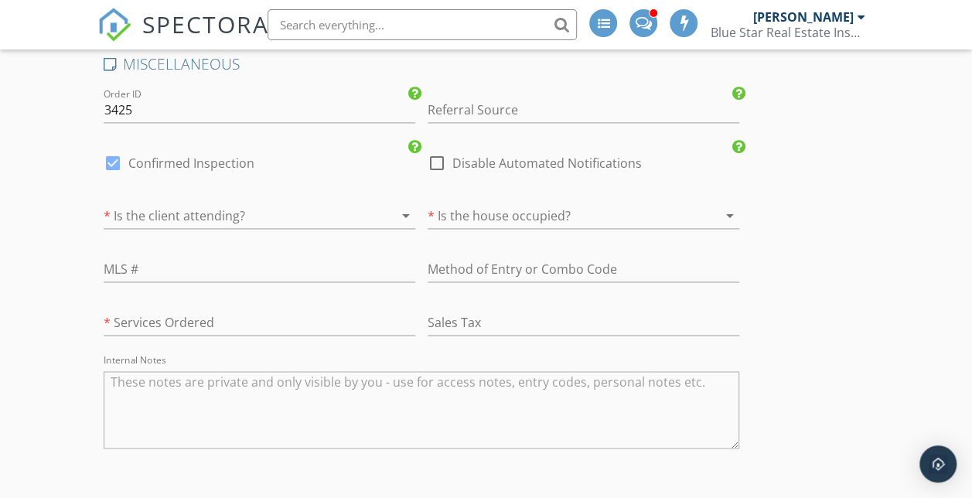
click at [222, 228] on div at bounding box center [238, 215] width 268 height 25
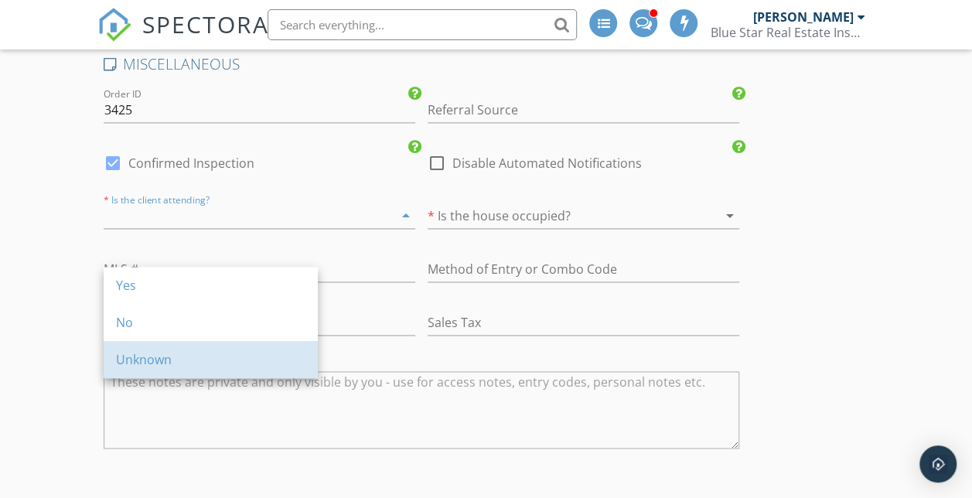
click at [199, 362] on div "Unknown" at bounding box center [210, 359] width 189 height 19
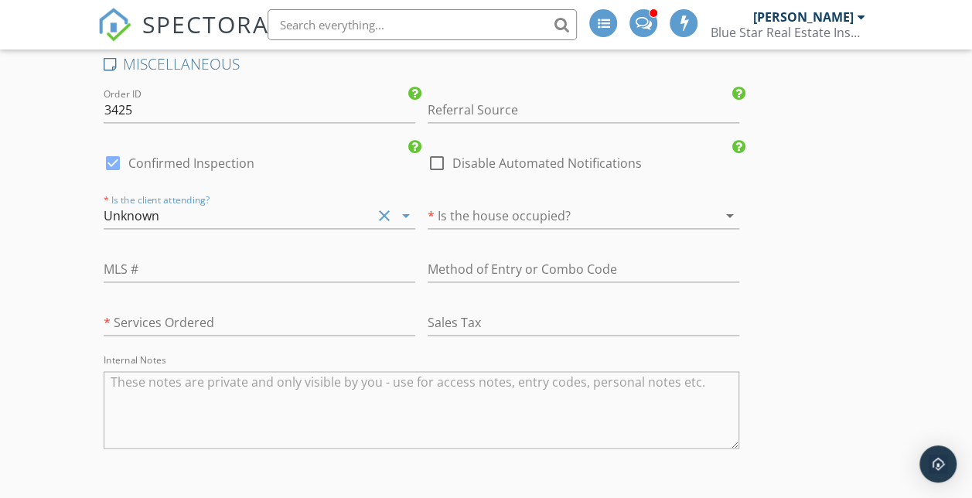
click at [429, 228] on div at bounding box center [561, 215] width 268 height 25
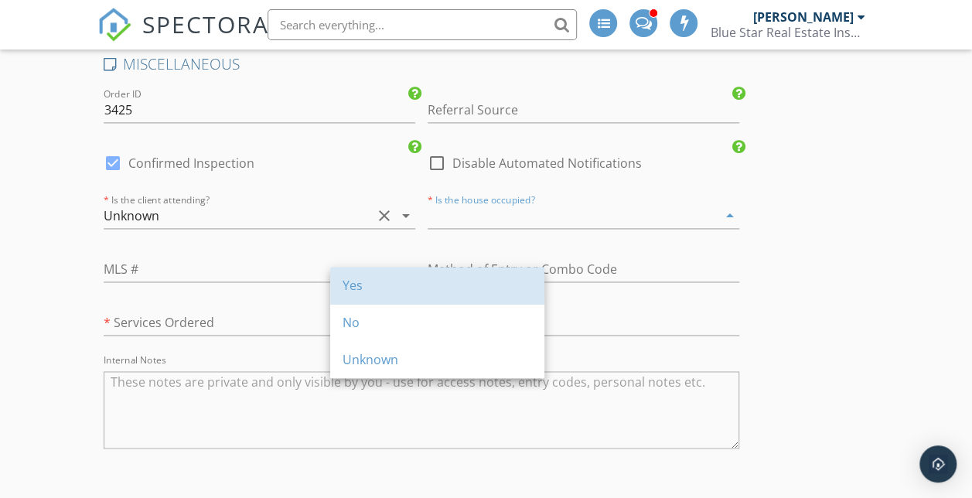
click at [371, 298] on div "Yes" at bounding box center [436, 285] width 189 height 37
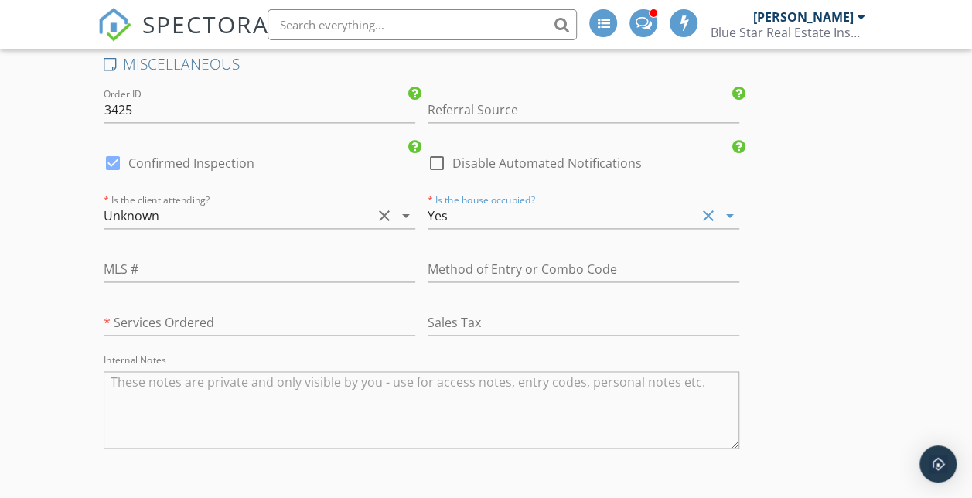
scroll to position [3988, 0]
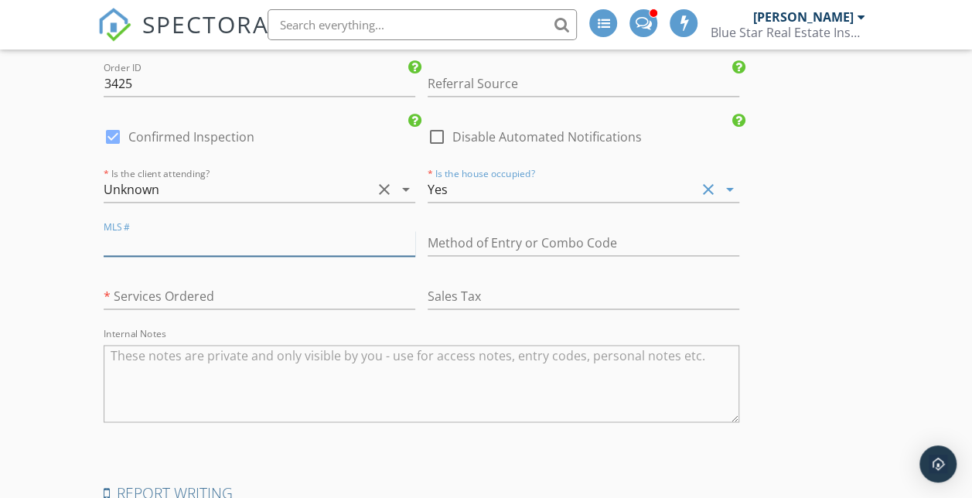
click at [229, 256] on input "text" at bounding box center [259, 243] width 311 height 26
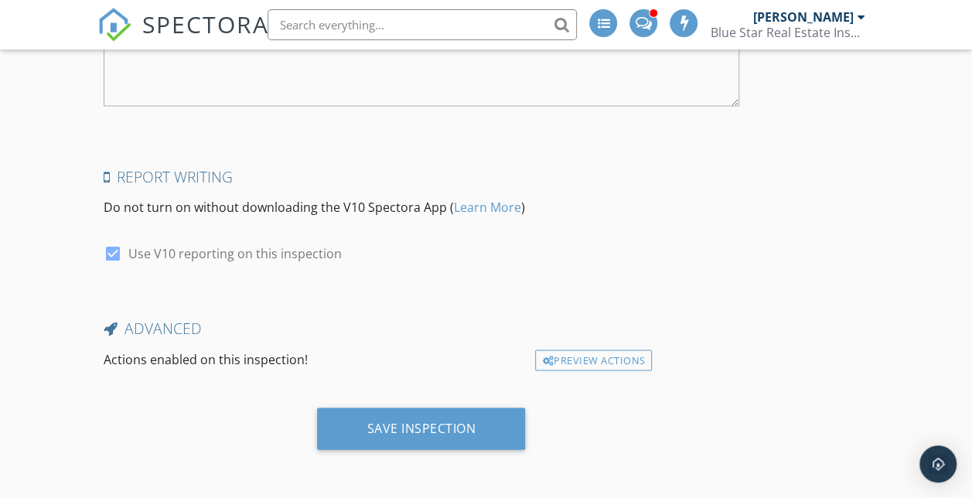
type input "455688"
click at [366, 423] on div "Save Inspection" at bounding box center [420, 427] width 109 height 15
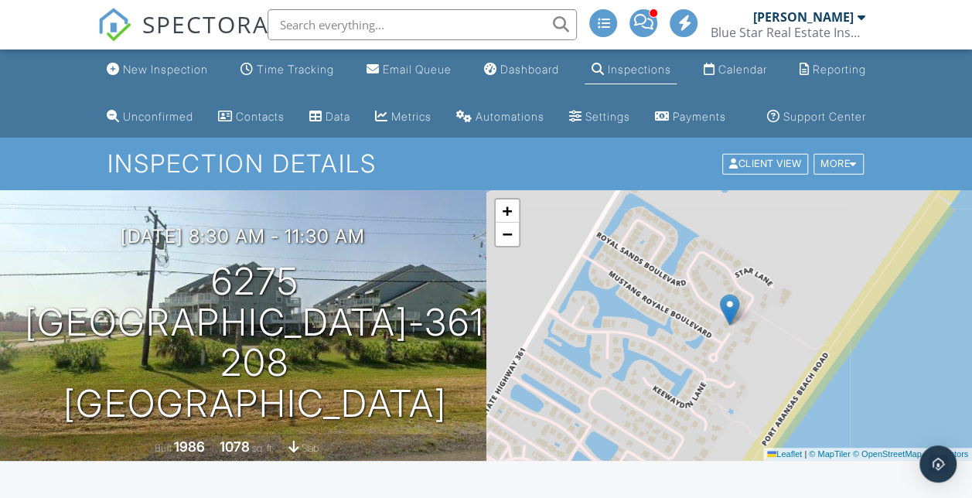
click at [150, 70] on div "New Inspection" at bounding box center [165, 69] width 85 height 13
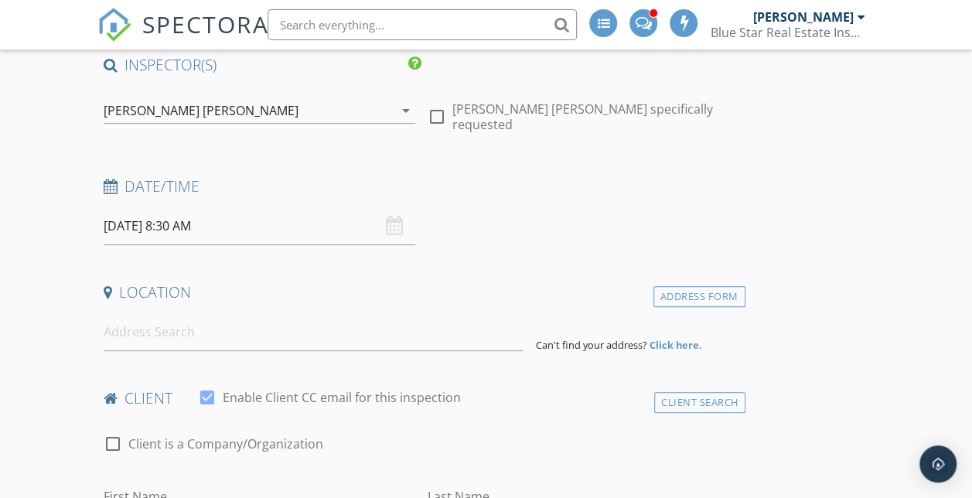
scroll to position [243, 0]
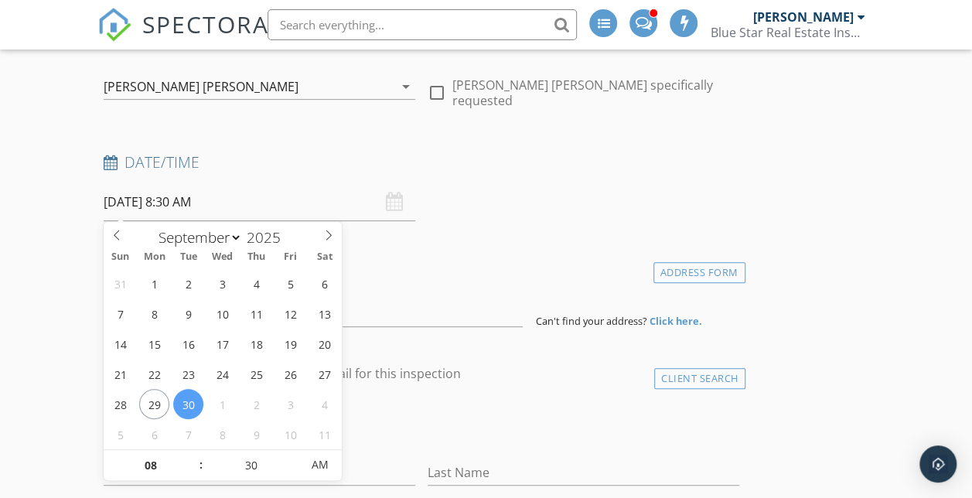
click at [168, 213] on input "[DATE] 8:30 AM" at bounding box center [259, 202] width 311 height 38
select select "9"
type input "[DATE] 8:30 AM"
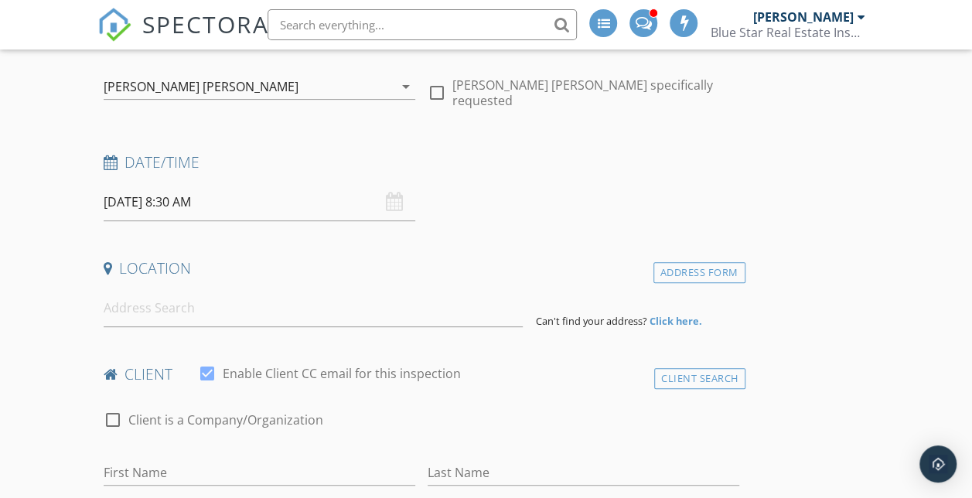
click at [448, 201] on div "Date/Time 10/02/2025 8:30 AM" at bounding box center [421, 186] width 648 height 69
click at [263, 311] on input at bounding box center [314, 308] width 420 height 38
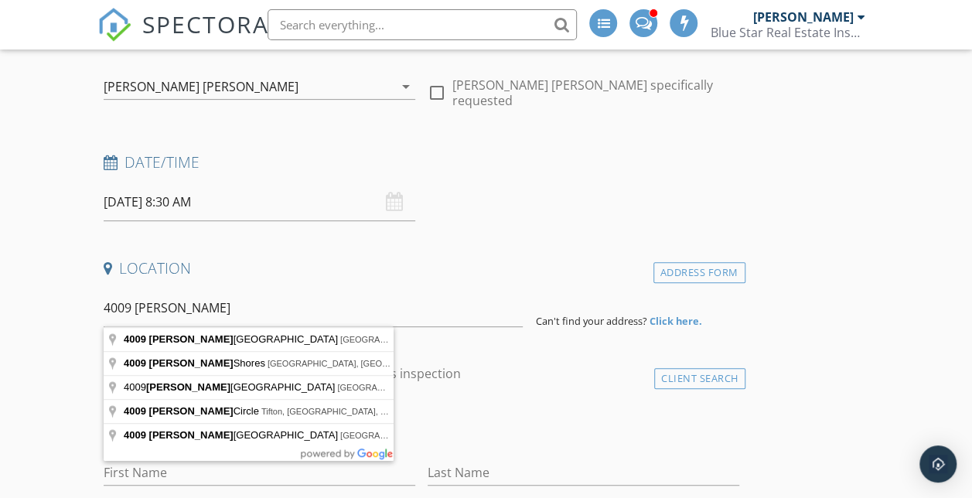
type input "4009 Sandy Hollow Creek Drive, Corpus Christi, TX, USA"
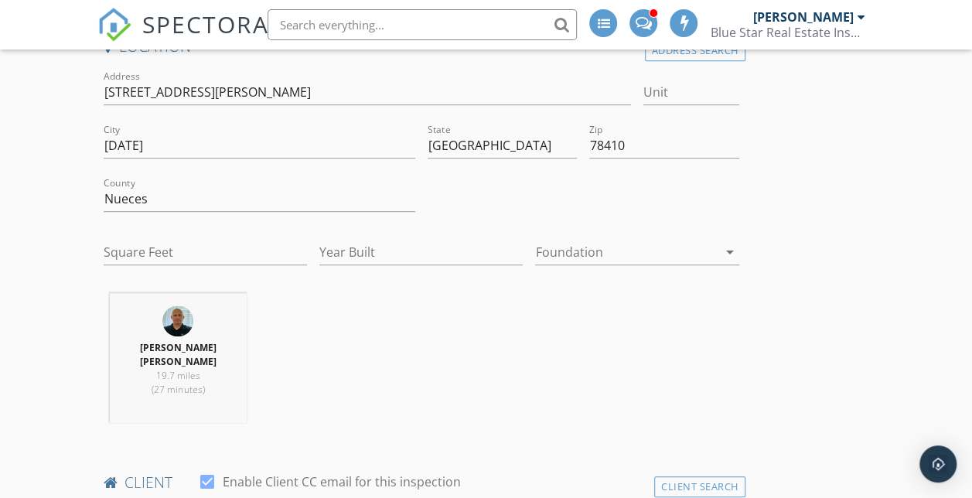
scroll to position [547, 0]
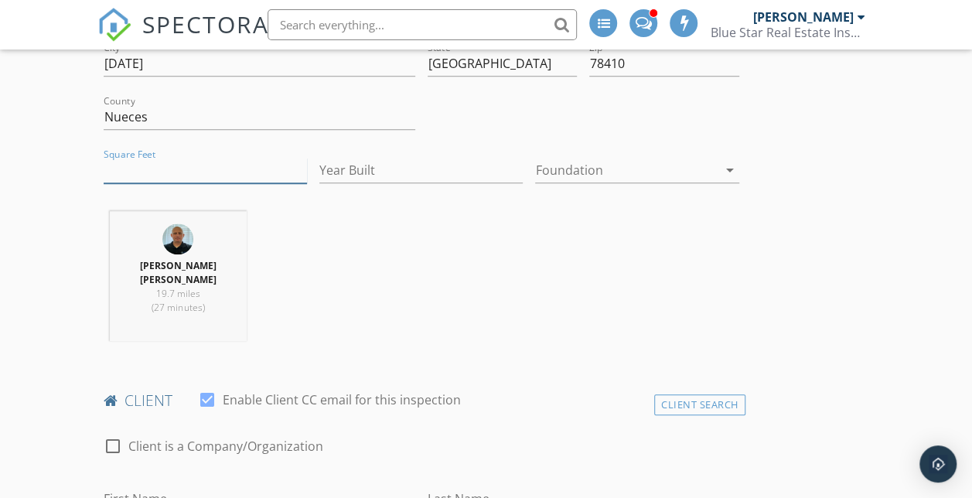
click at [199, 167] on input "Square Feet" at bounding box center [205, 171] width 203 height 26
type input "1597"
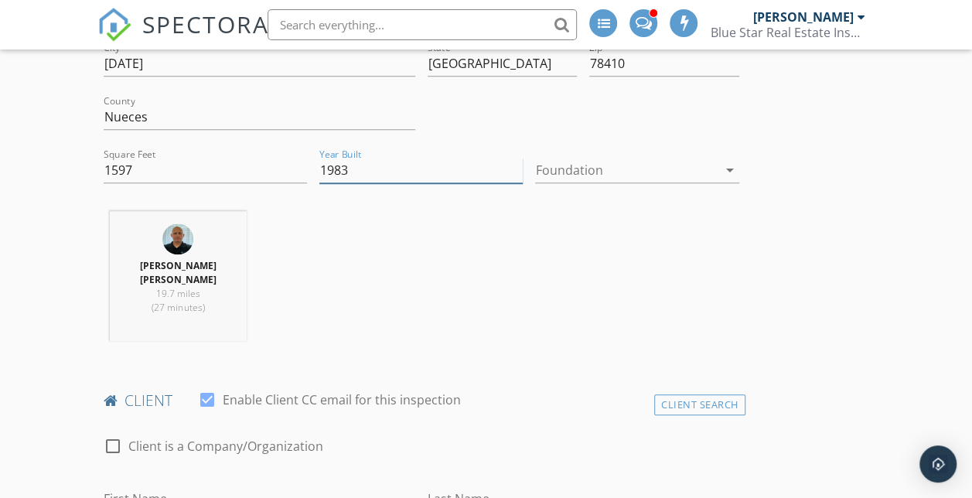
type input "1983"
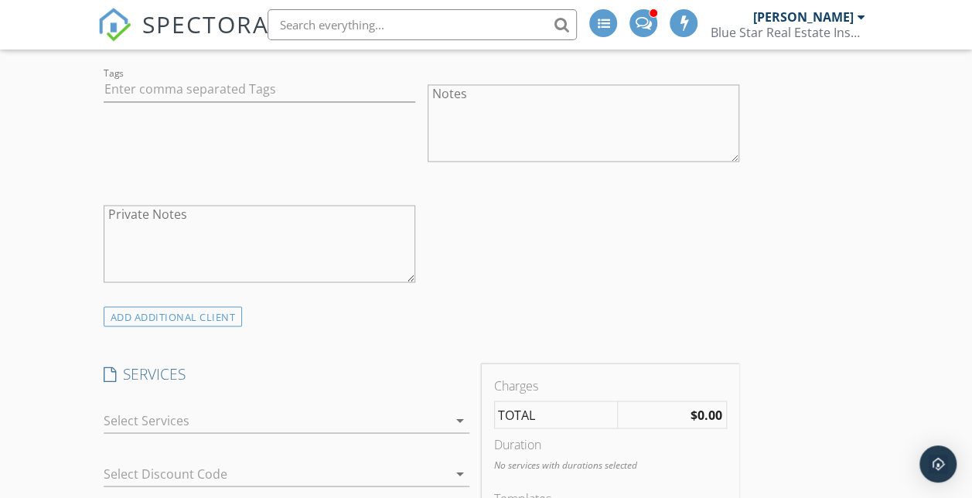
scroll to position [1454, 0]
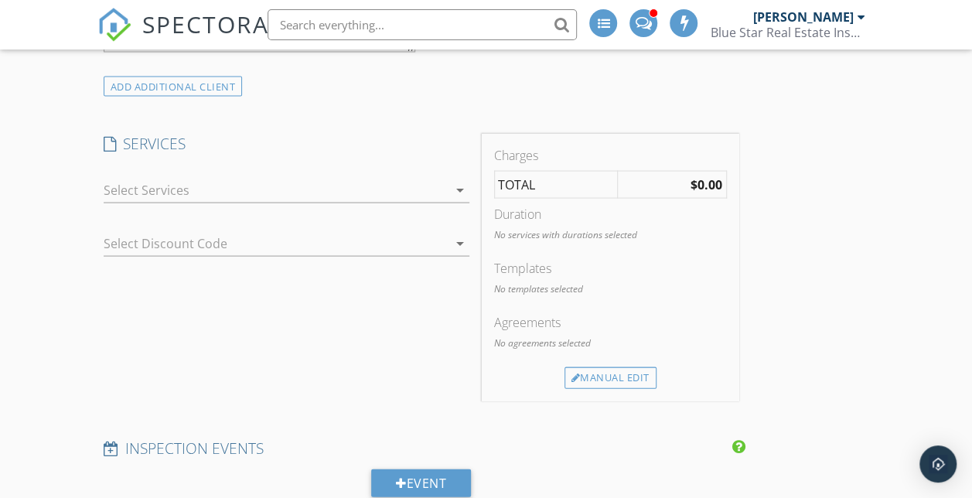
click at [260, 191] on div at bounding box center [276, 189] width 344 height 25
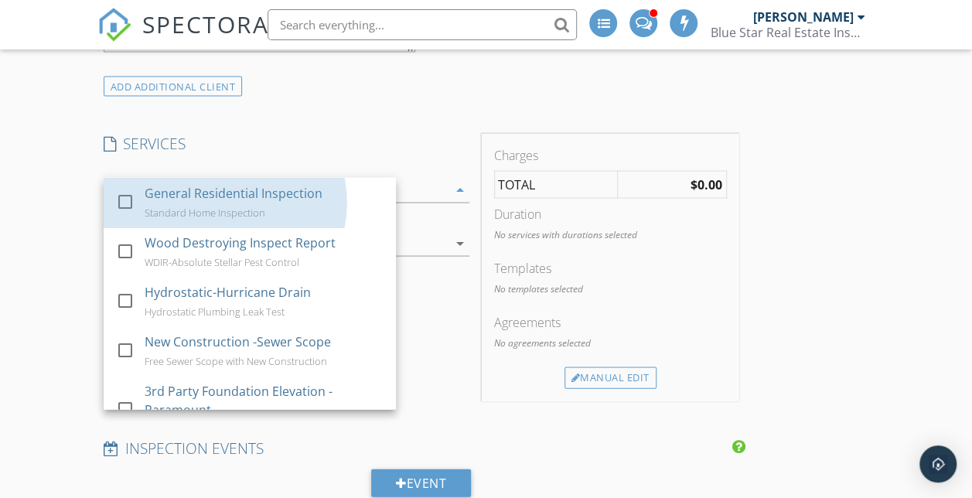
click at [260, 191] on div "General Residential Inspection Standard Home Inspection" at bounding box center [264, 201] width 239 height 49
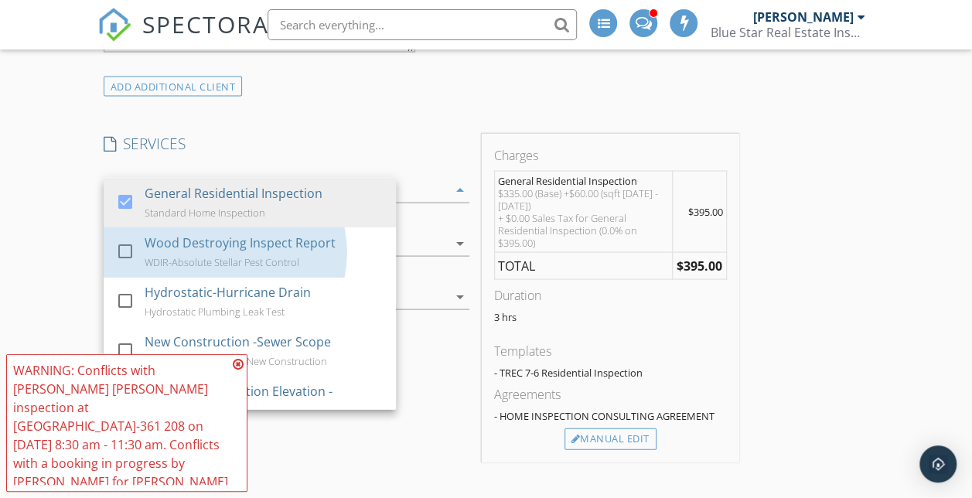
click at [240, 266] on div "WDIR-Absolute Stellar Pest Control" at bounding box center [222, 261] width 155 height 12
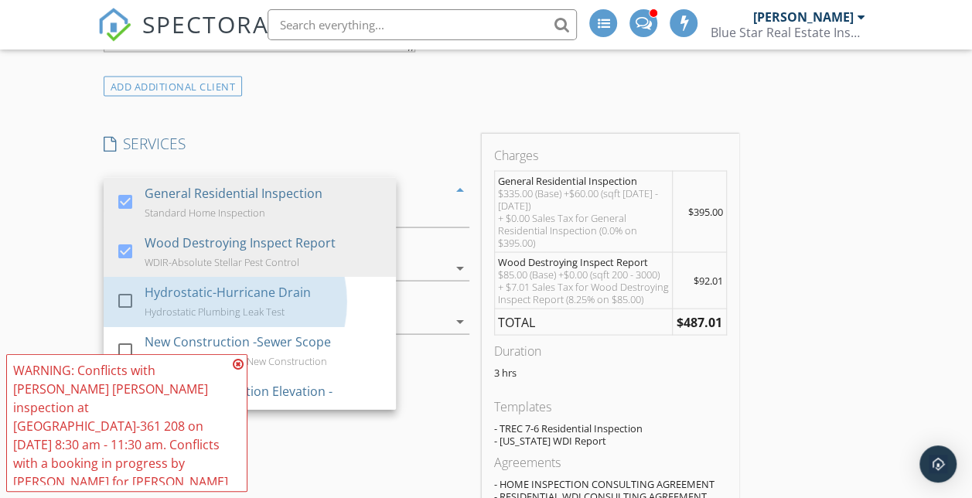
click at [240, 311] on div "Hydrostatic-Hurricane Drain Hydrostatic Plumbing Leak Test" at bounding box center [264, 300] width 239 height 49
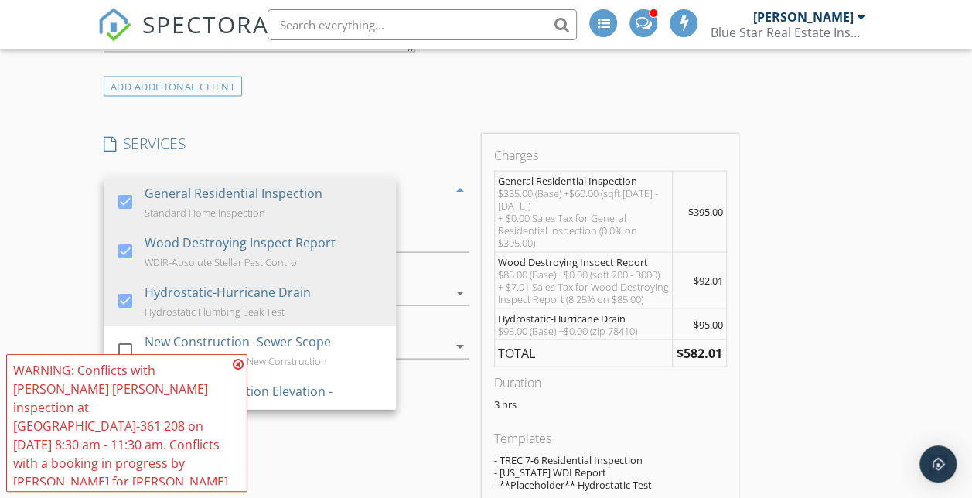
click at [235, 363] on icon at bounding box center [238, 364] width 11 height 12
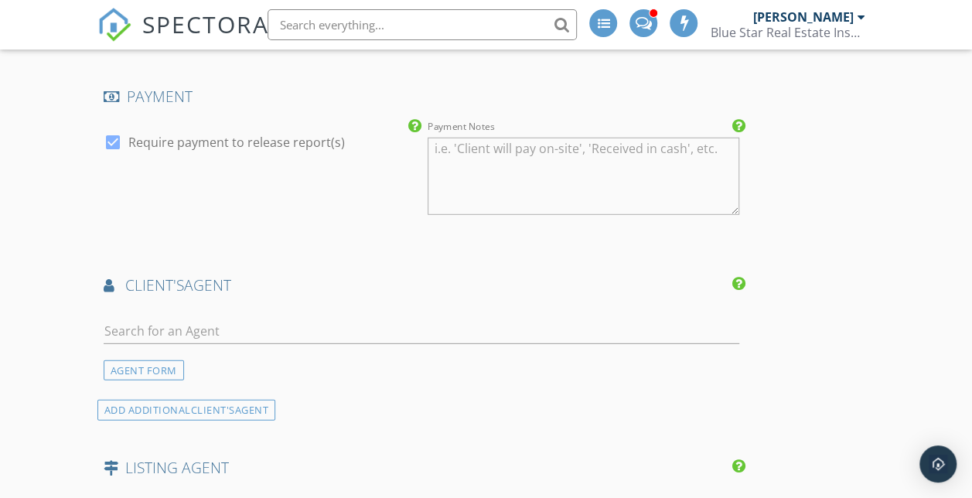
scroll to position [2389, 0]
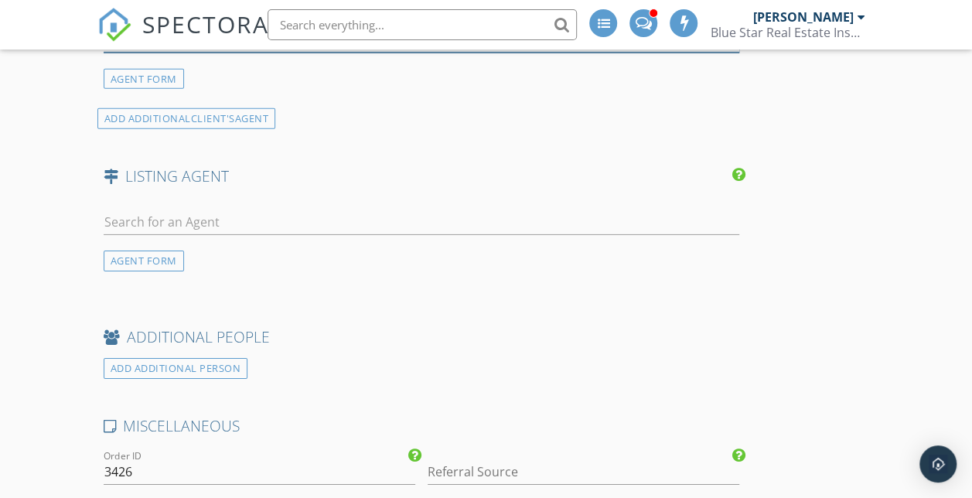
click at [385, 53] on input "text" at bounding box center [421, 40] width 635 height 26
type input "A"
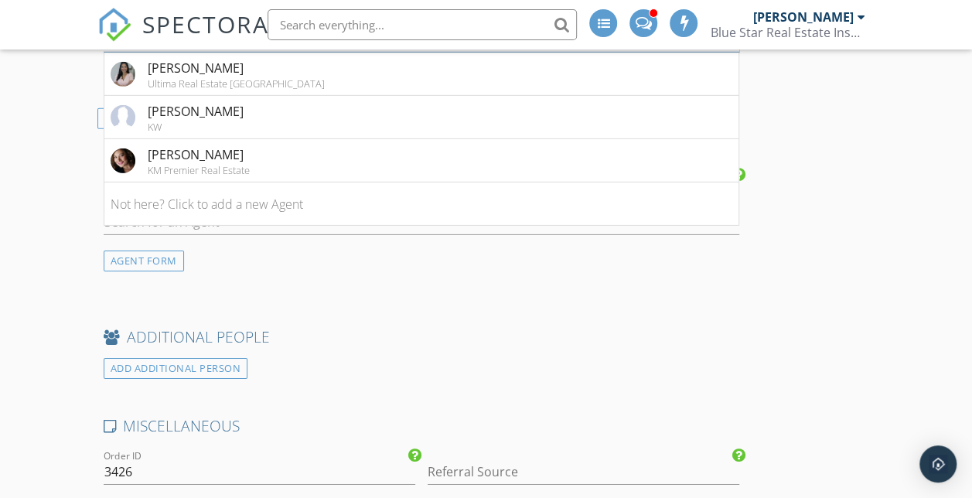
type input "Maria P"
click at [122, 87] on img at bounding box center [123, 74] width 25 height 25
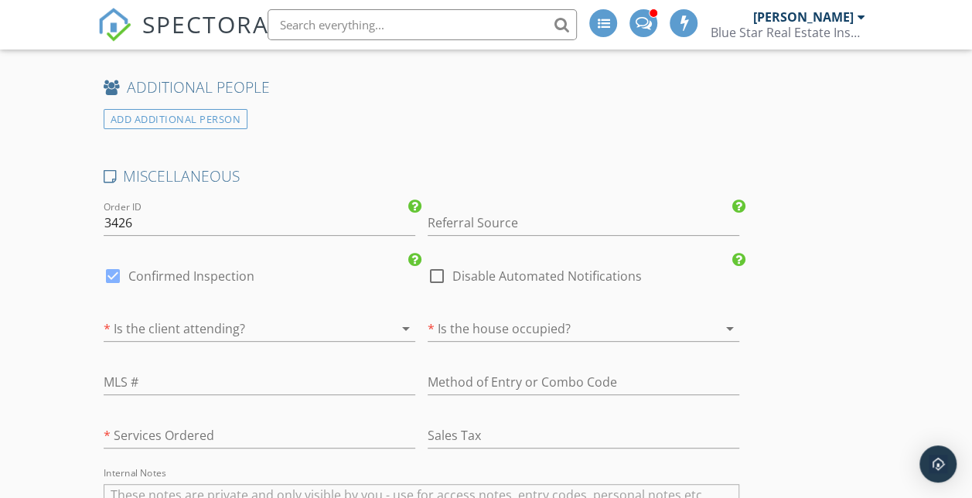
scroll to position [3045, 0]
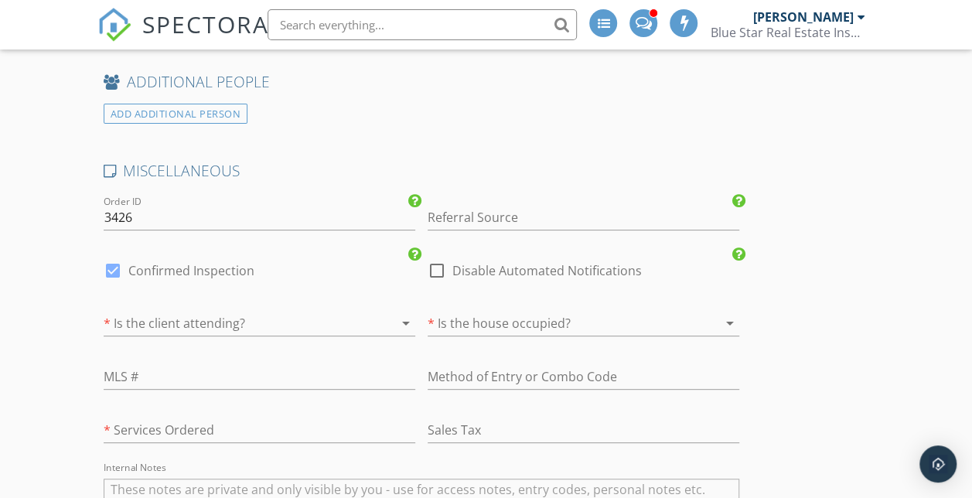
type input "Jesse Gal"
click at [269, 23] on li "Jesse Galvan EXP Realty LLC" at bounding box center [421, 1] width 634 height 43
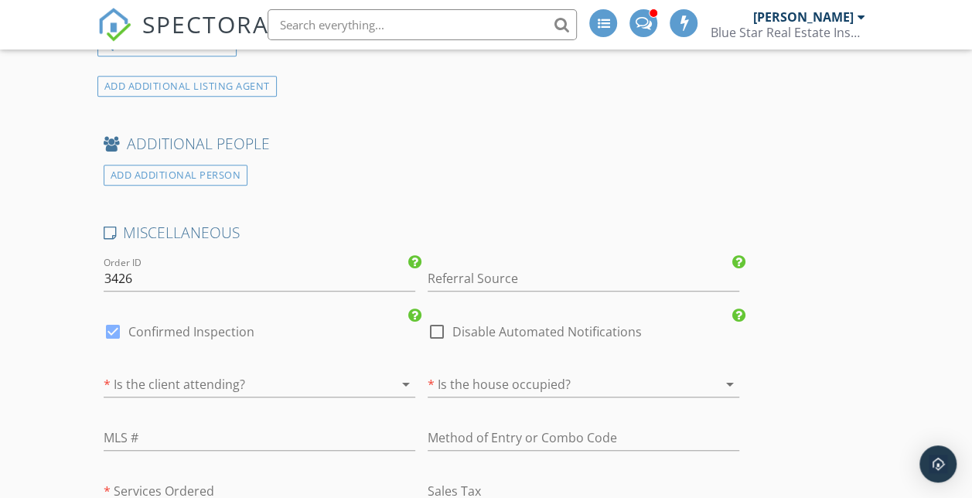
scroll to position [3309, 0]
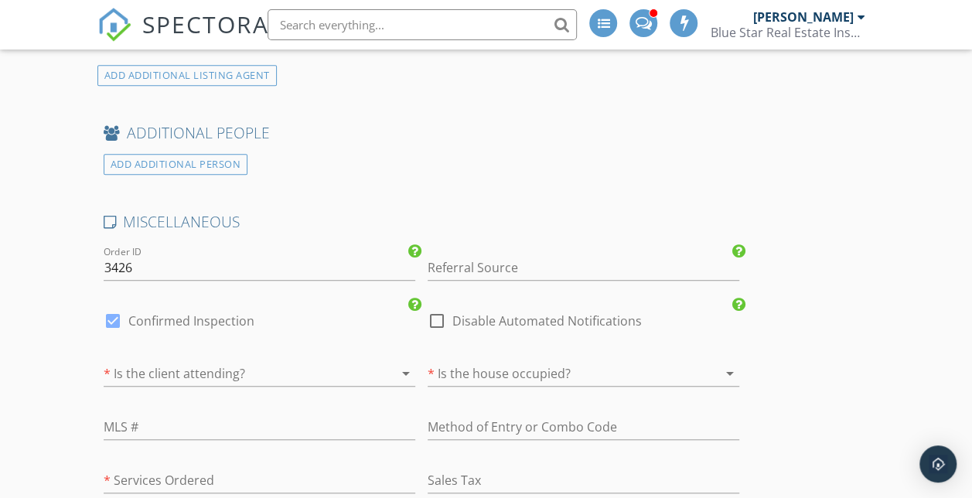
click at [226, 175] on div "ADD ADDITIONAL PERSON" at bounding box center [176, 164] width 145 height 21
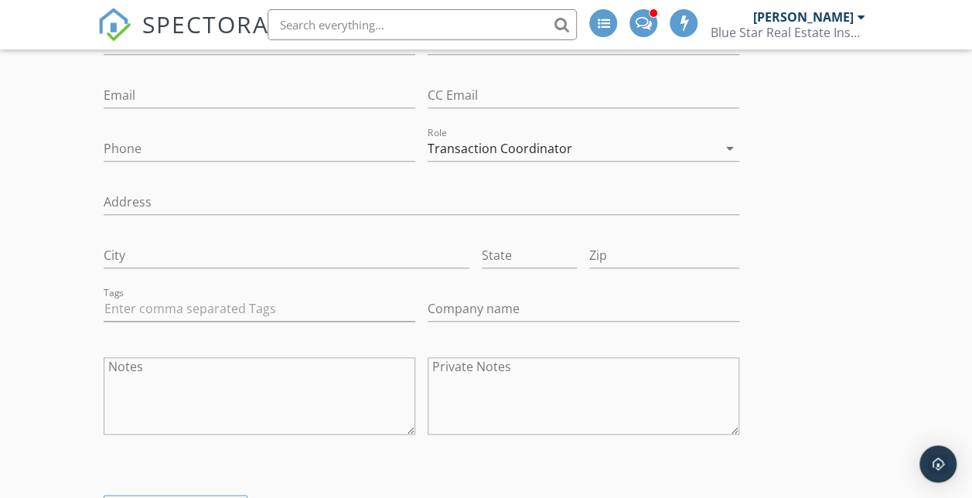
scroll to position [3569, 0]
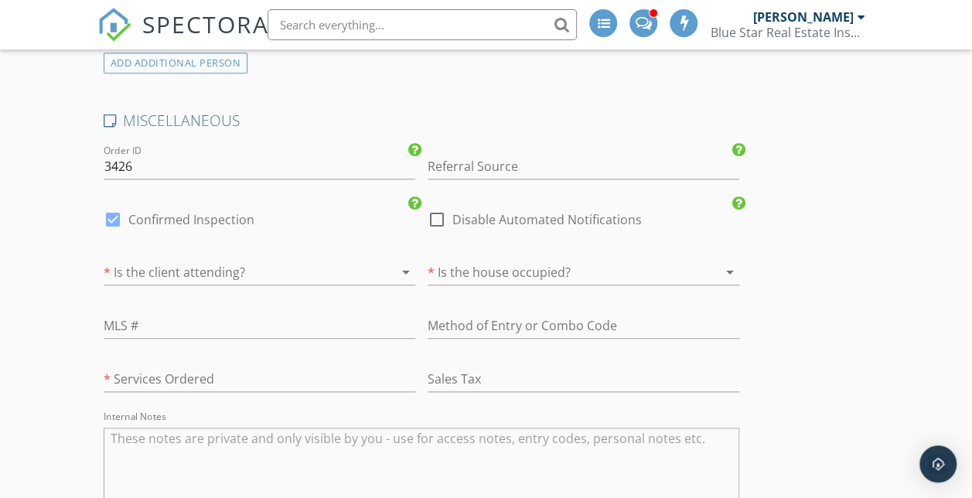
type input "Hurricane Drain"
click at [220, 24] on div "Hurricane Drain" at bounding box center [226, 14] width 156 height 19
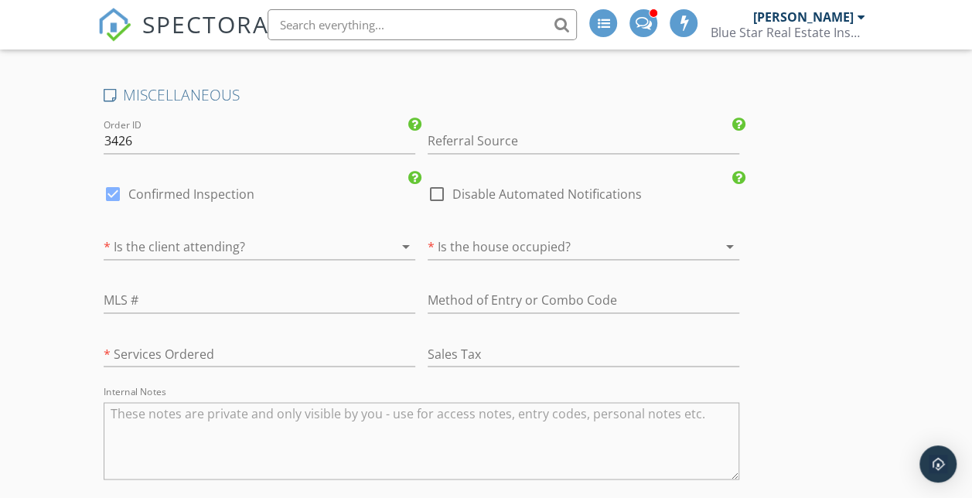
scroll to position [4059, 0]
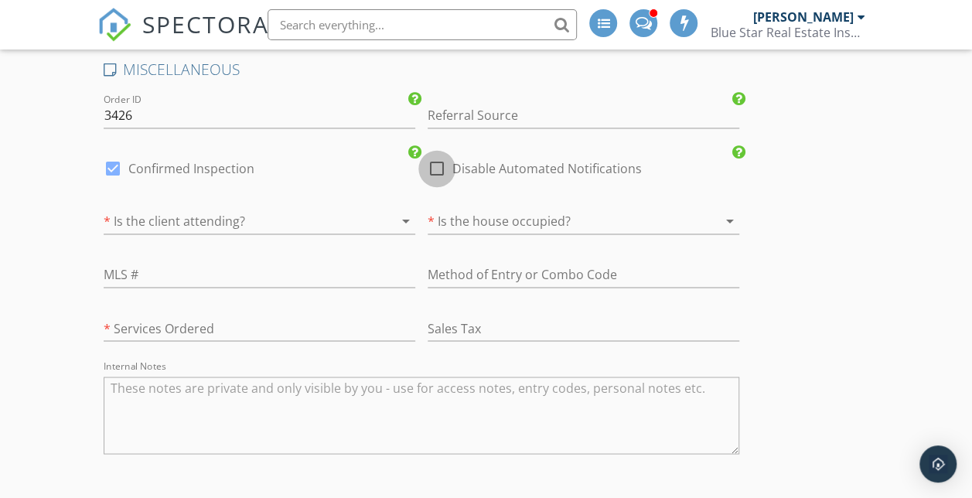
click at [424, 182] on div at bounding box center [437, 168] width 26 height 26
checkbox input "true"
click at [212, 176] on label "Confirmed Inspection" at bounding box center [191, 168] width 126 height 15
checkbox input "false"
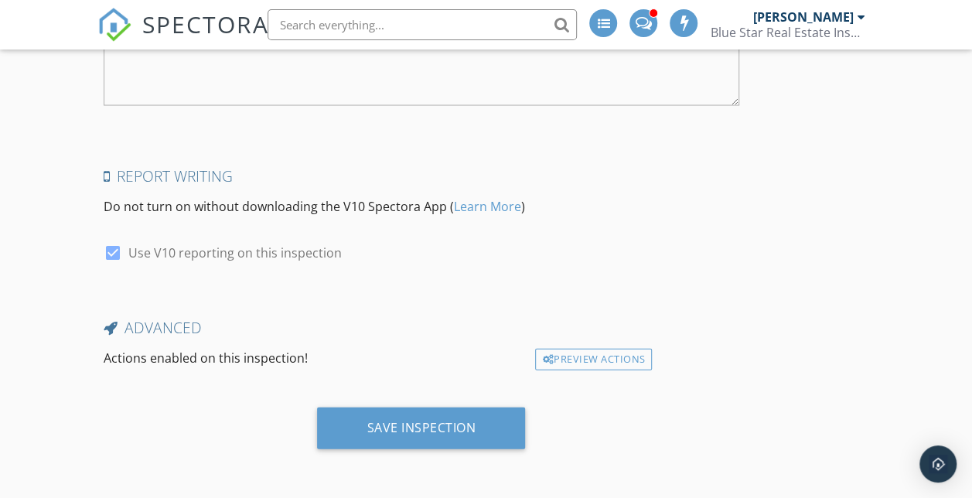
scroll to position [4593, 0]
click at [408, 417] on div "Save Inspection" at bounding box center [421, 428] width 208 height 42
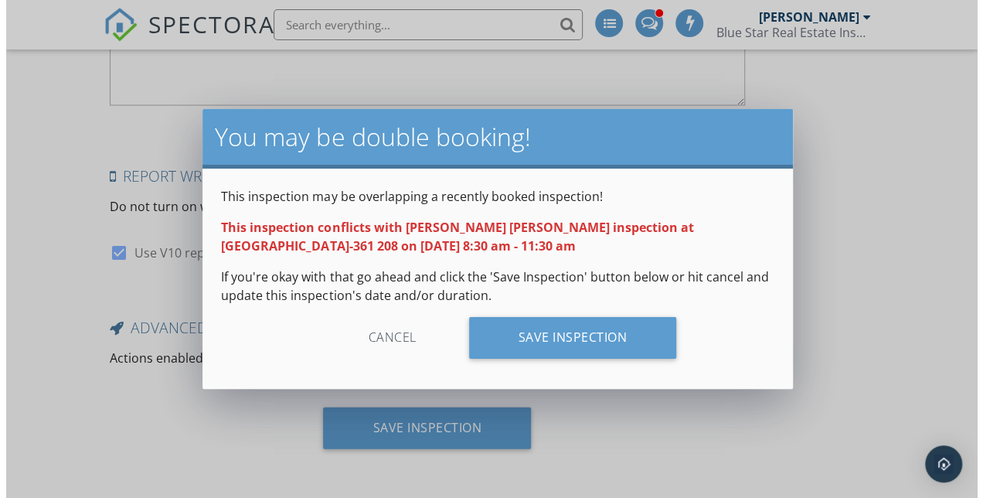
scroll to position [4509, 0]
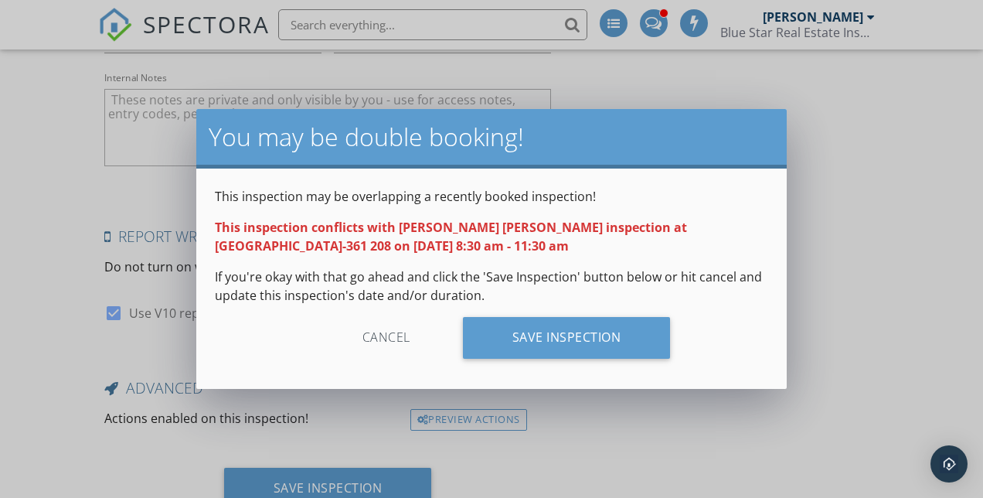
click at [629, 328] on div "Save Inspection" at bounding box center [567, 338] width 208 height 42
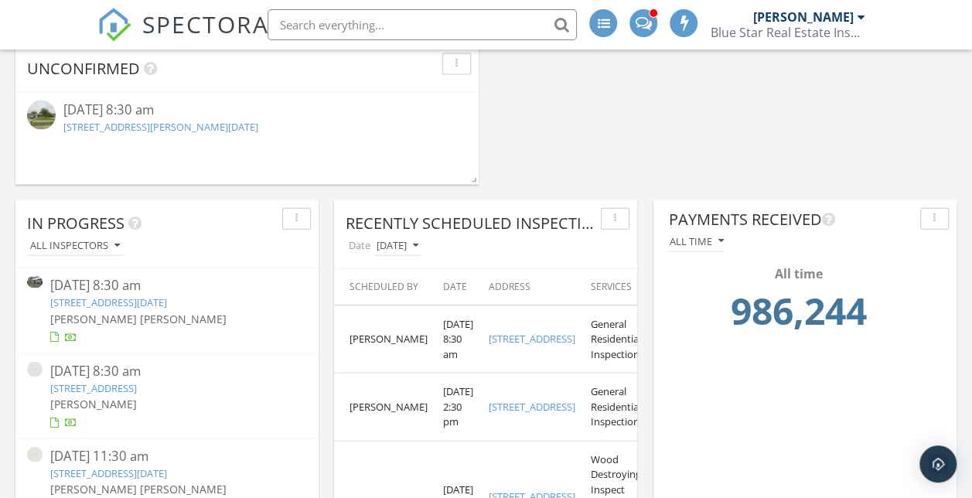
click at [109, 29] on img at bounding box center [114, 25] width 34 height 34
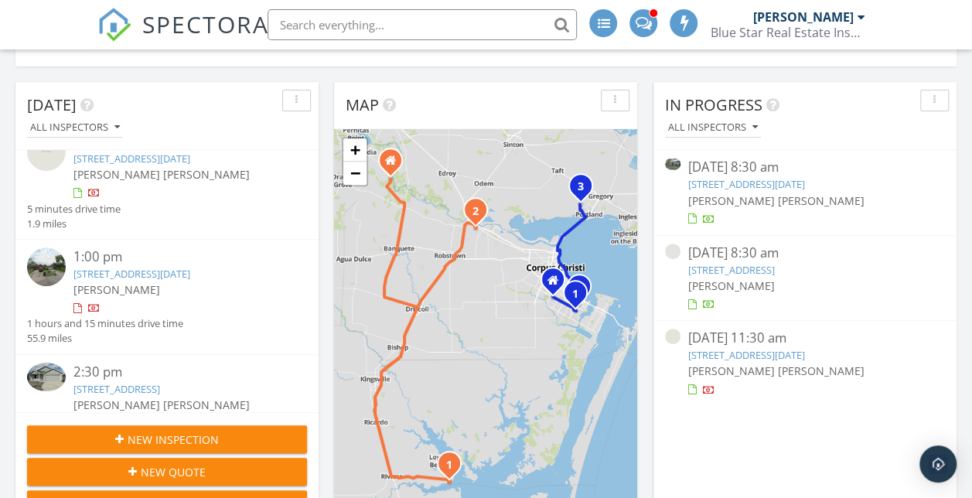
scroll to position [262, 0]
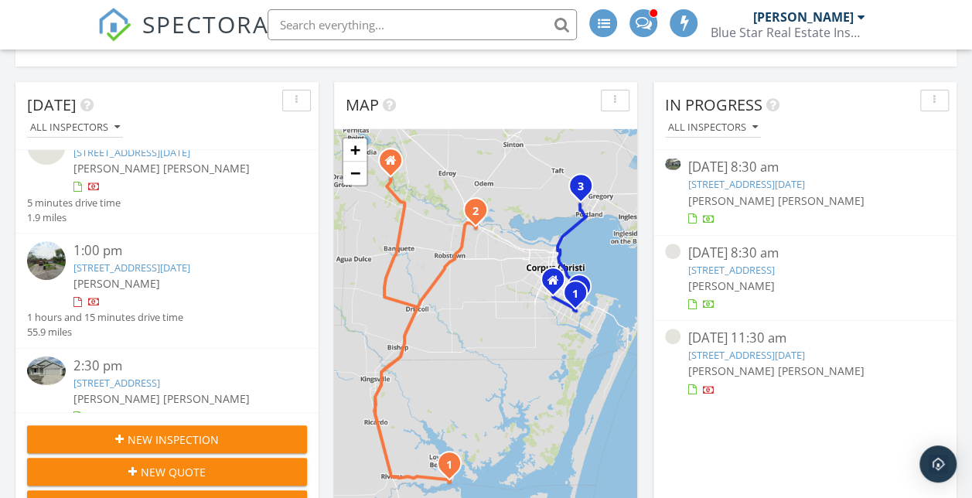
click at [111, 26] on img at bounding box center [114, 25] width 34 height 34
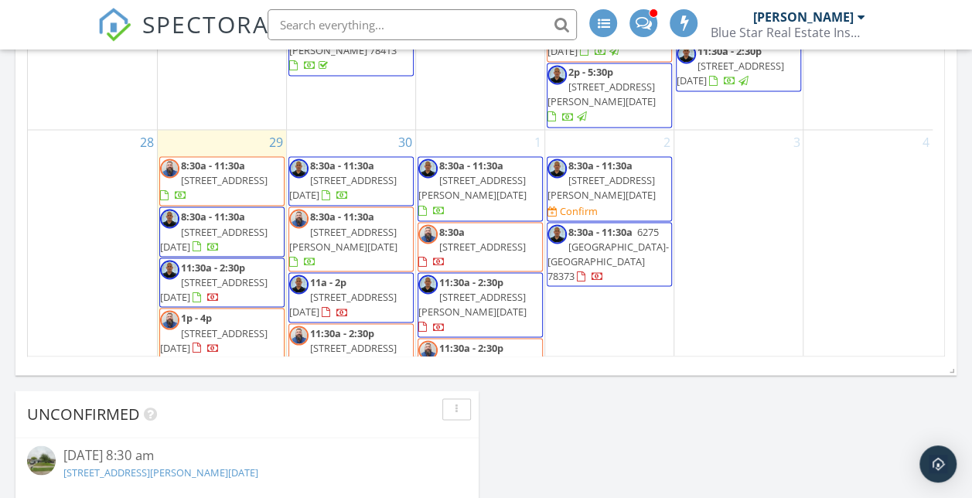
scroll to position [1137, 0]
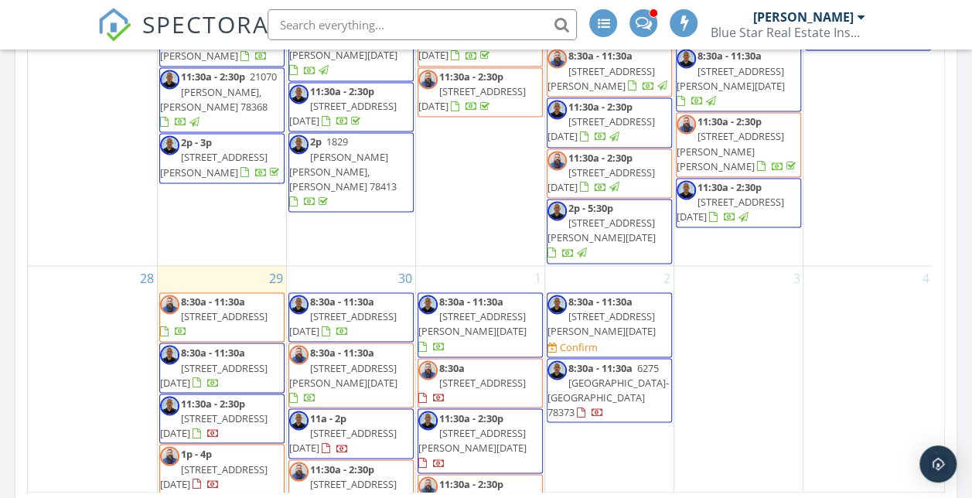
click at [591, 294] on span "8:30a - 11:30a" at bounding box center [600, 301] width 64 height 14
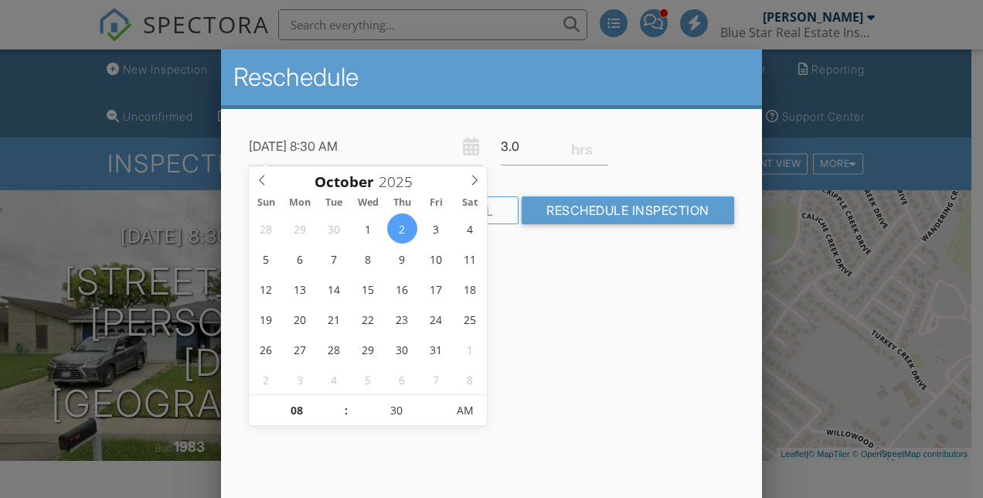
type input "[DATE] 9:30 AM"
type input "09"
click at [339, 402] on span at bounding box center [338, 402] width 11 height 15
type input "10/02/2025 10:30 AM"
type input "10"
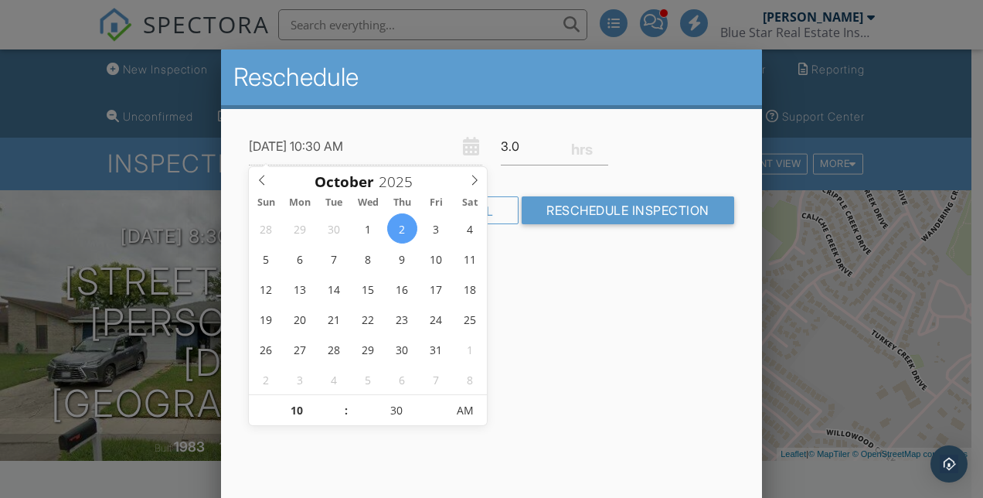
click at [339, 402] on span at bounding box center [338, 402] width 11 height 15
type input "10/02/2025 11:30 AM"
type input "11"
click at [339, 402] on span at bounding box center [338, 402] width 11 height 15
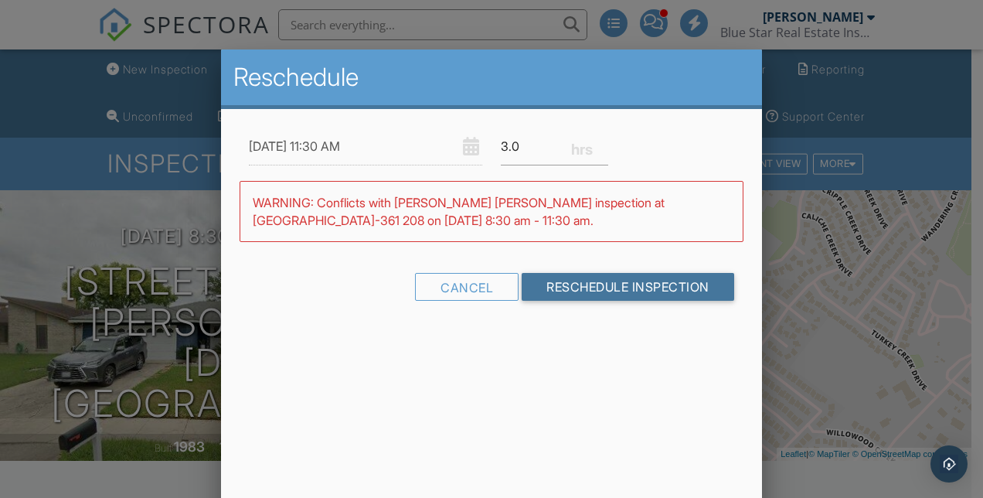
click at [604, 291] on input "Reschedule Inspection" at bounding box center [628, 287] width 213 height 28
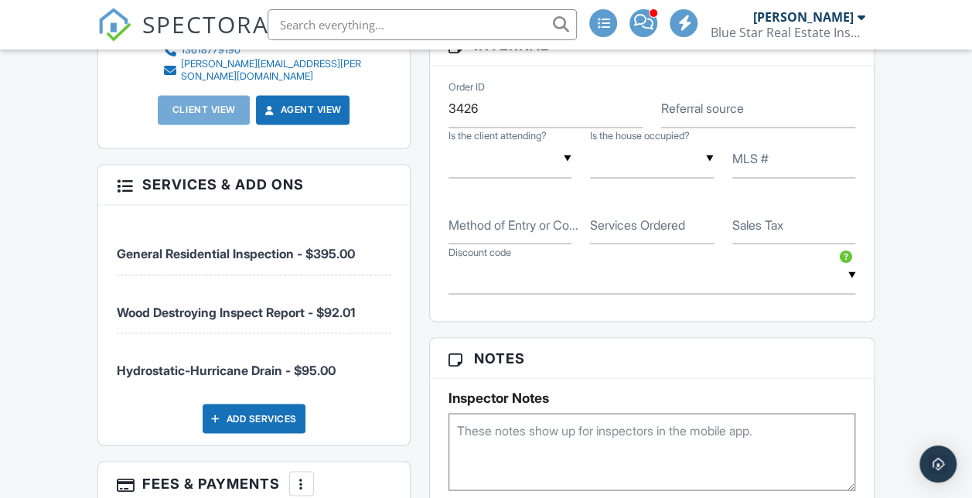
scroll to position [1240, 0]
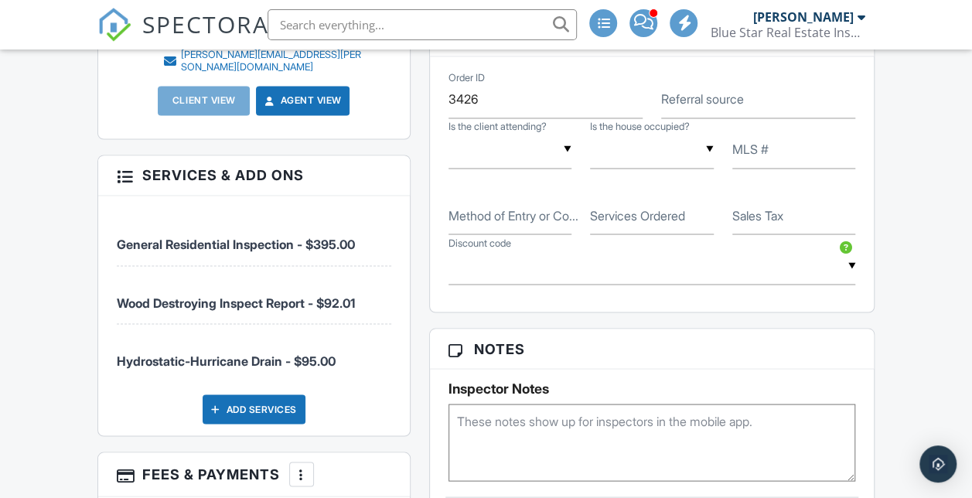
click at [530, 184] on div "▼ Yes No Unknown Yes No Unknown Is the client attending?" at bounding box center [510, 157] width 142 height 53
click at [541, 168] on input "text" at bounding box center [510, 150] width 124 height 38
click at [524, 325] on span "Unknown" at bounding box center [503, 306] width 78 height 39
type input "Unknown"
click at [625, 168] on input "text" at bounding box center [652, 150] width 124 height 38
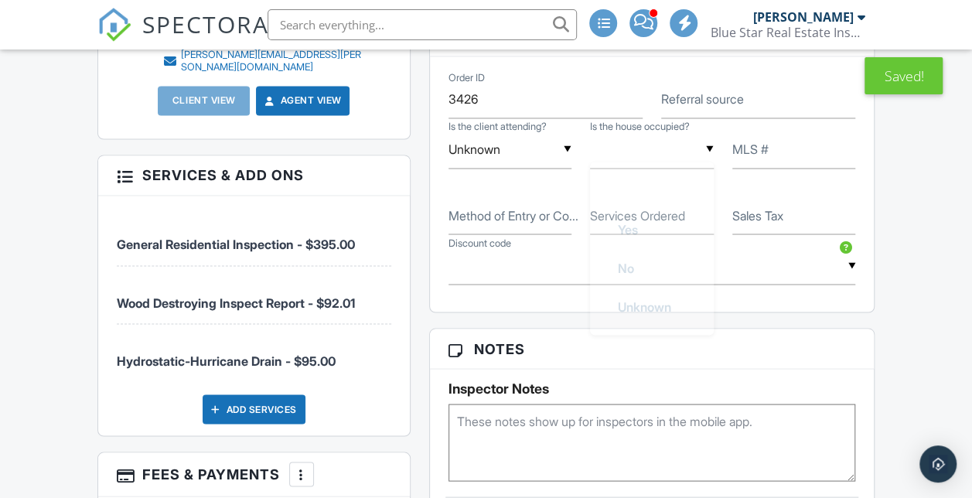
click at [621, 287] on span "No" at bounding box center [625, 267] width 41 height 39
type input "No"
click at [759, 168] on input "MLS #" at bounding box center [794, 150] width 124 height 38
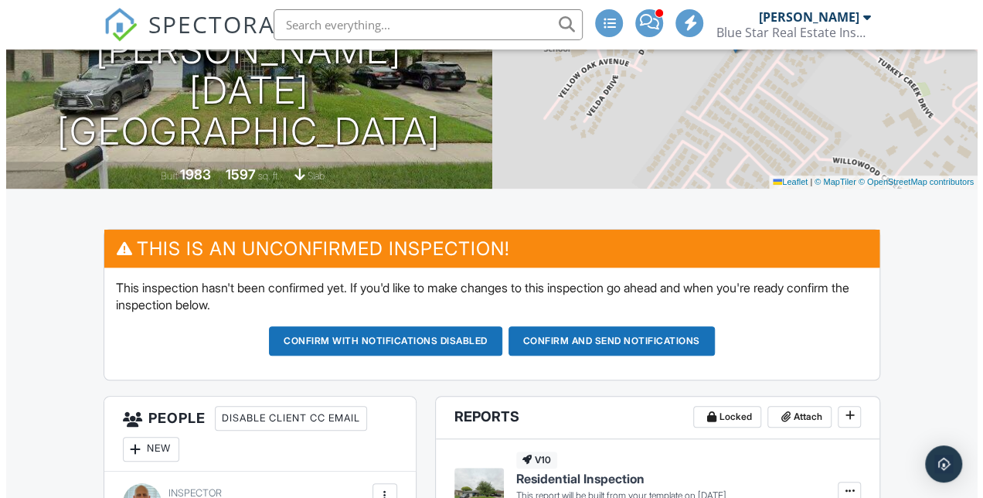
scroll to position [414, 0]
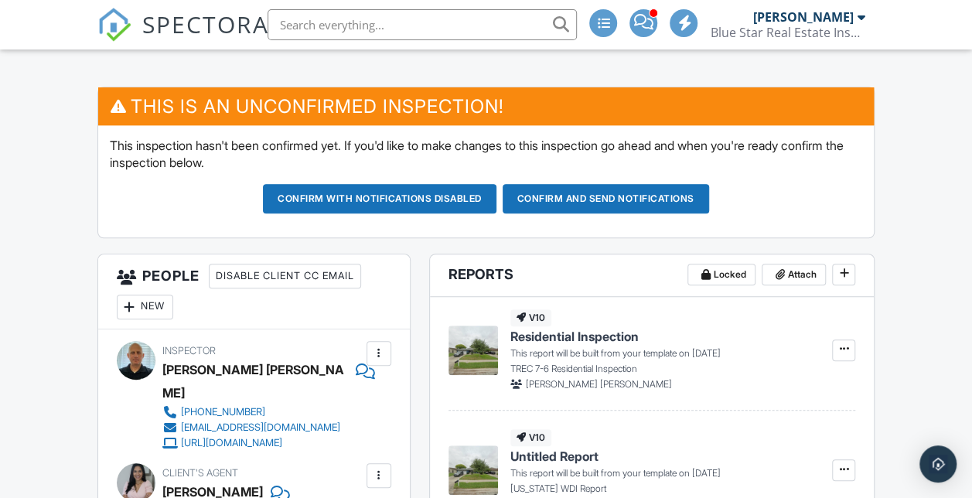
type input "465253"
click at [138, 319] on div "New" at bounding box center [145, 306] width 56 height 25
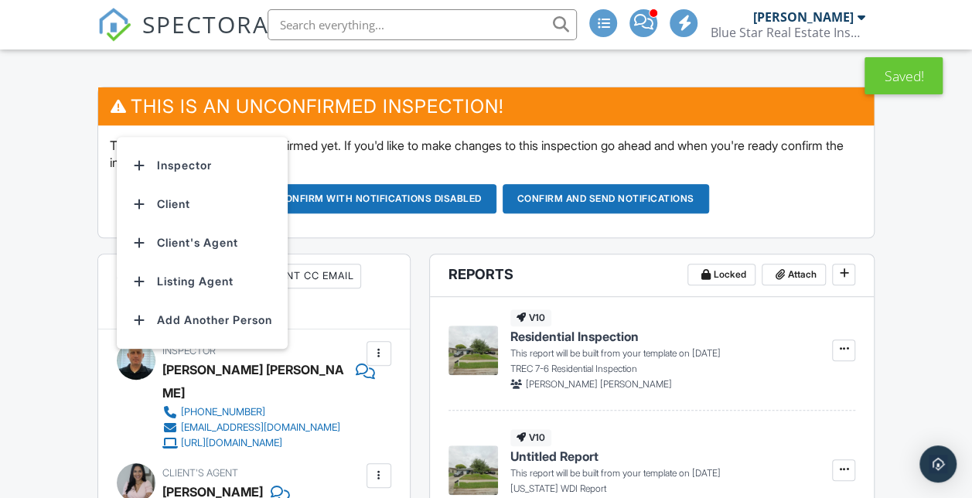
click at [204, 223] on li "Client" at bounding box center [202, 204] width 152 height 39
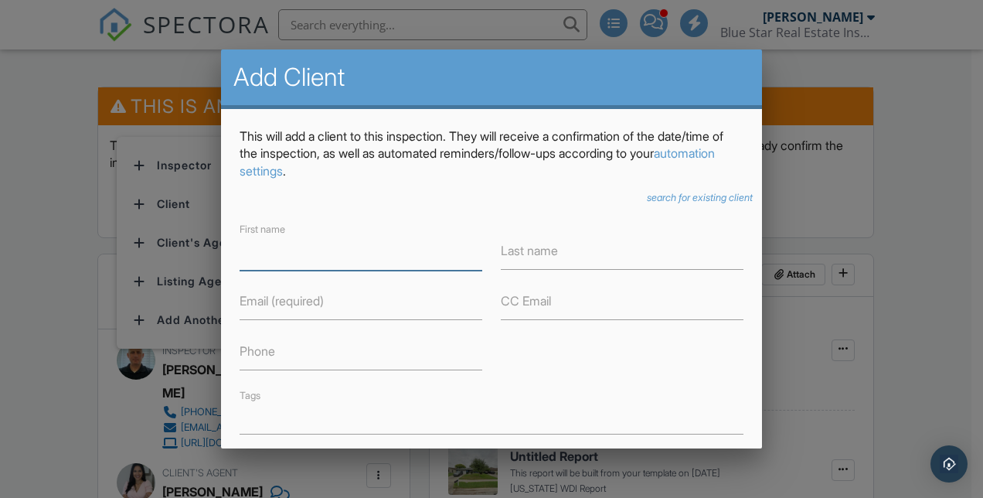
click at [292, 243] on input "First name" at bounding box center [361, 252] width 243 height 38
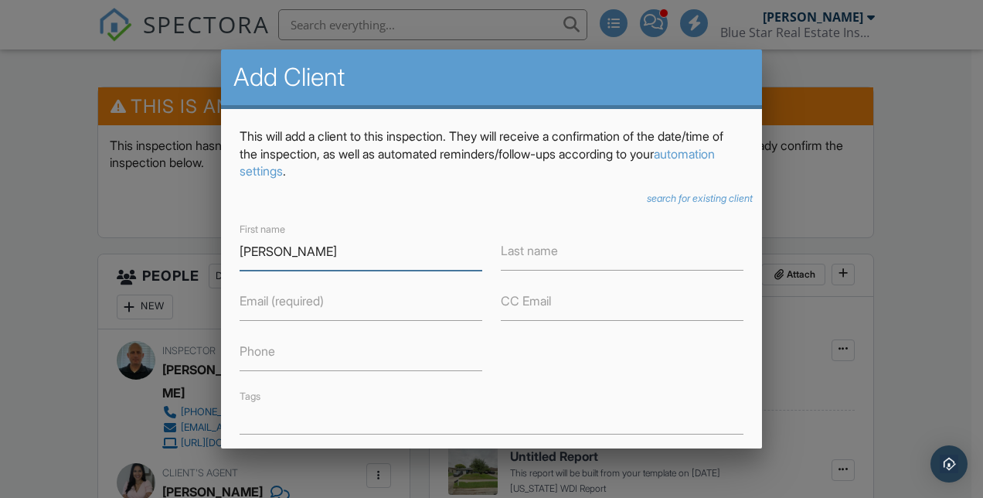
type input "Aron"
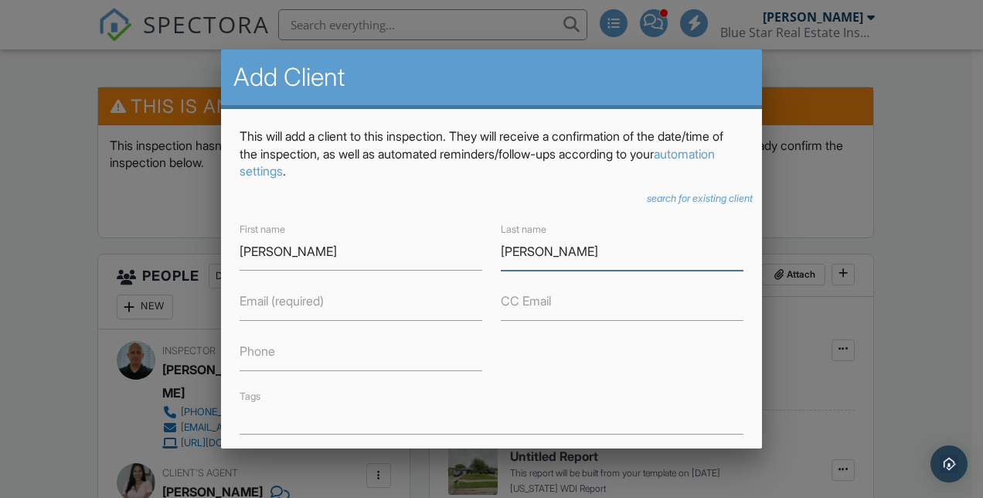
type input "Reyes"
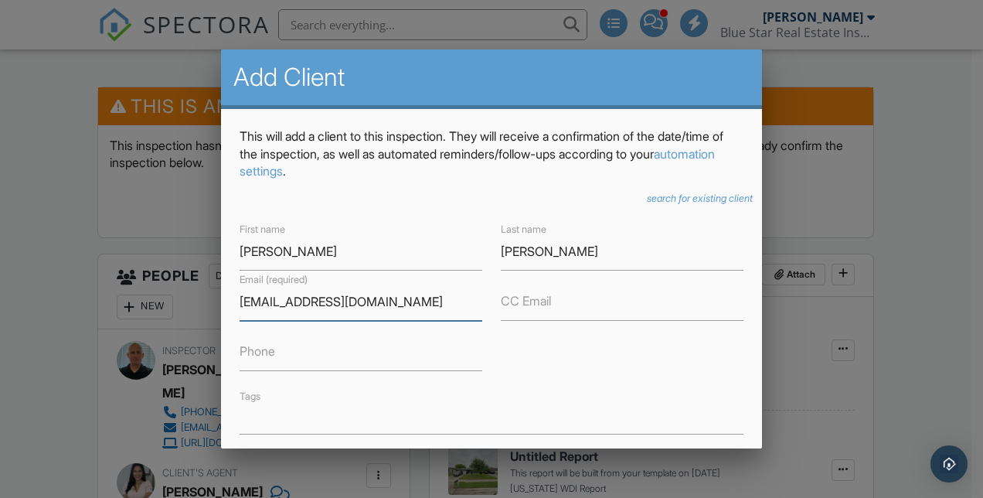
type input "[EMAIL_ADDRESS][DOMAIN_NAME]"
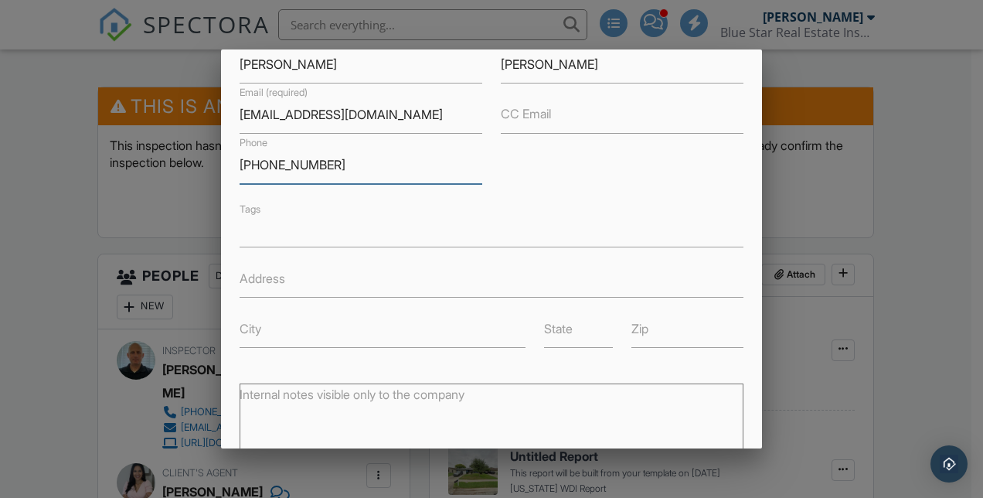
scroll to position [408, 0]
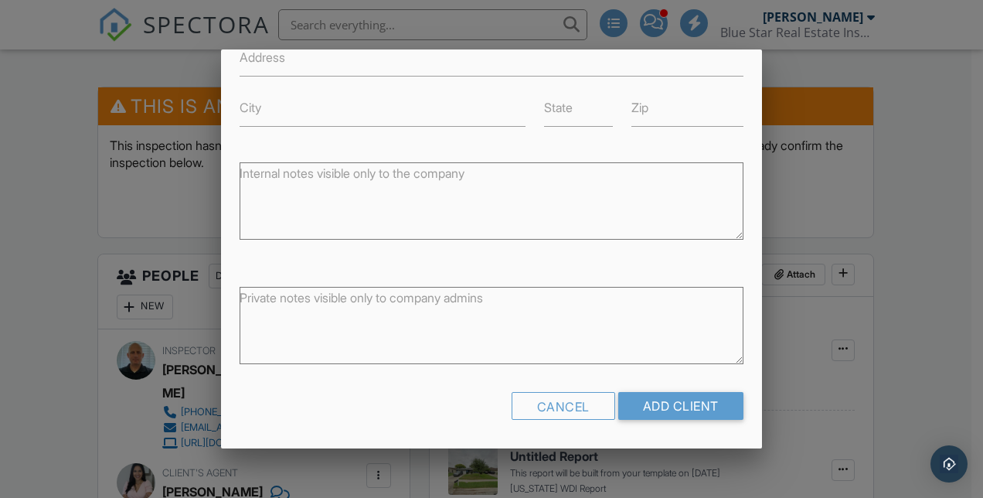
type input "361-696-2797"
click at [665, 403] on input "Add Client" at bounding box center [680, 406] width 125 height 28
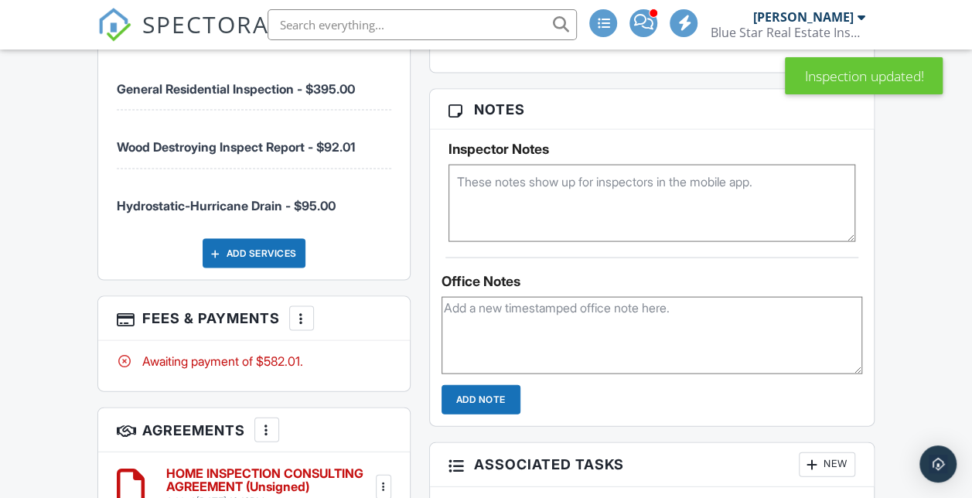
scroll to position [1479, 0]
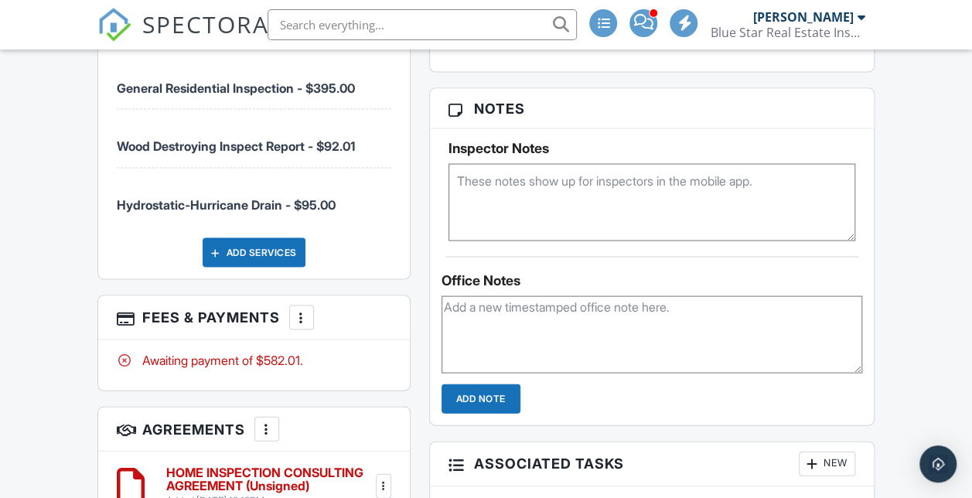
click at [403, 212] on div "General Residential Inspection - $395.00 Wood Destroying Inspect Report - $92.0…" at bounding box center [253, 159] width 311 height 239
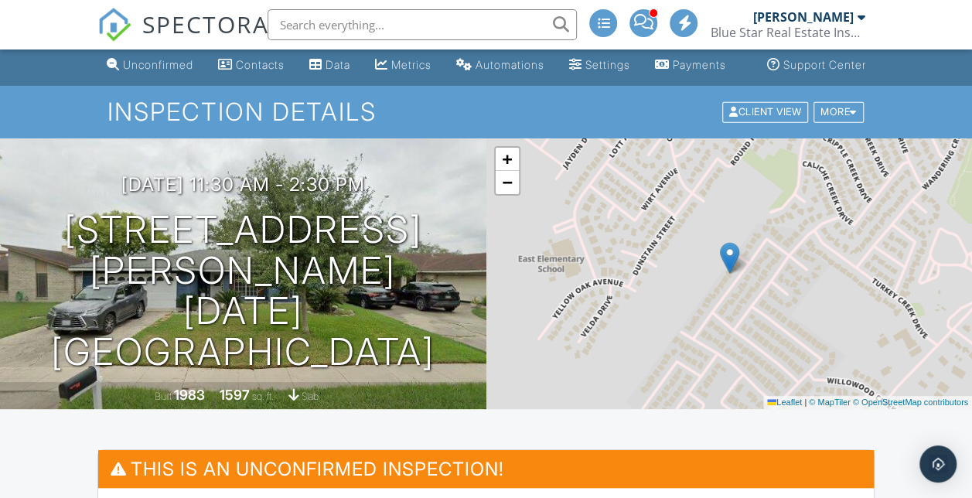
scroll to position [0, 0]
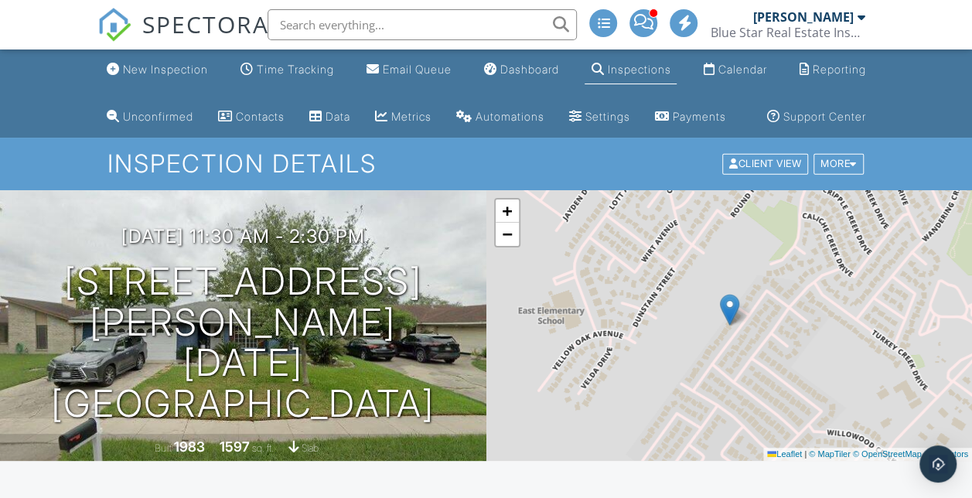
click at [126, 22] on img at bounding box center [114, 25] width 34 height 34
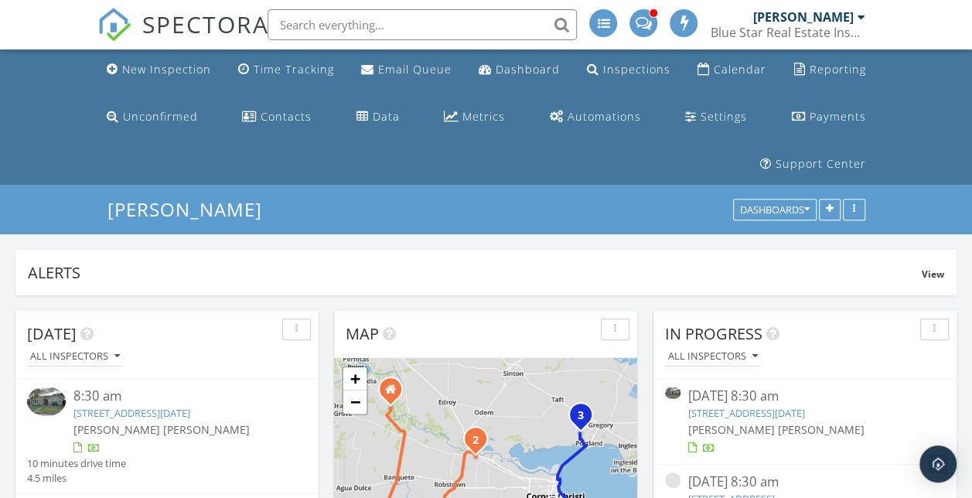
click at [142, 46] on link "SPECTORA" at bounding box center [183, 37] width 172 height 32
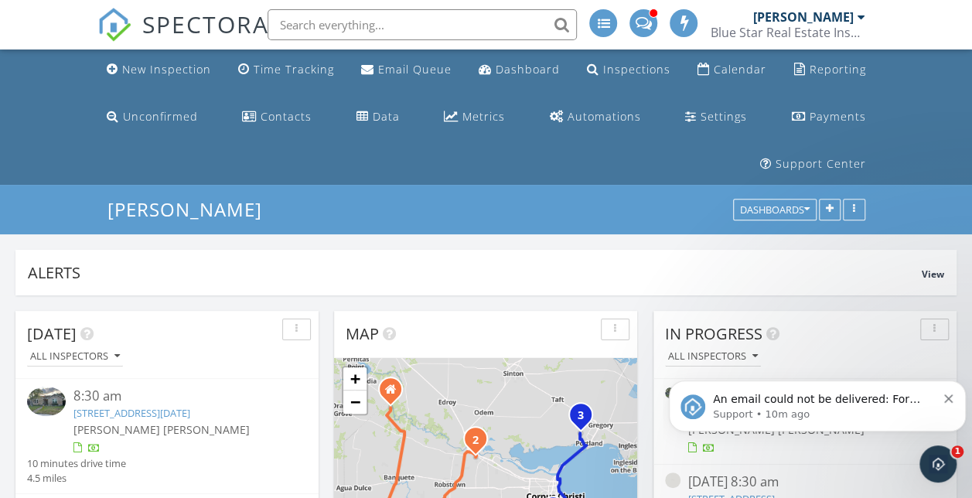
click at [180, 66] on div "New Inspection" at bounding box center [166, 69] width 89 height 15
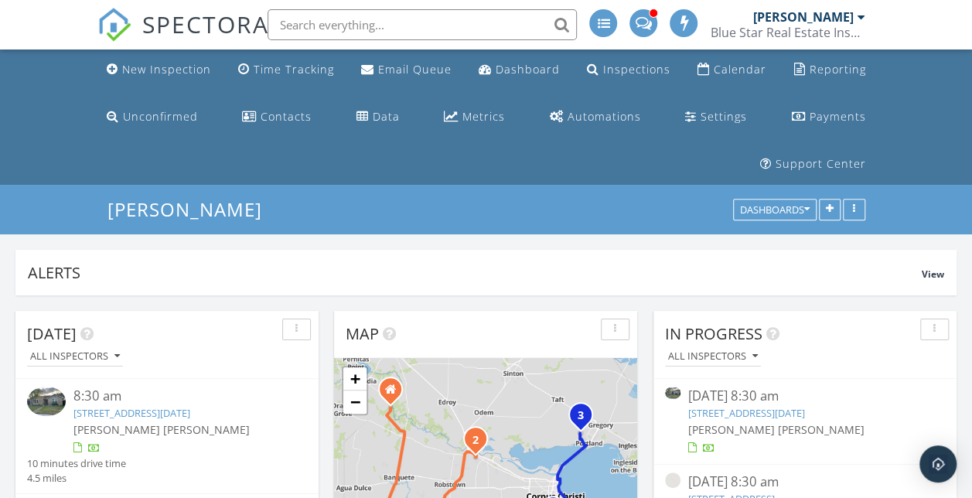
click at [718, 64] on div "Calendar" at bounding box center [739, 69] width 53 height 15
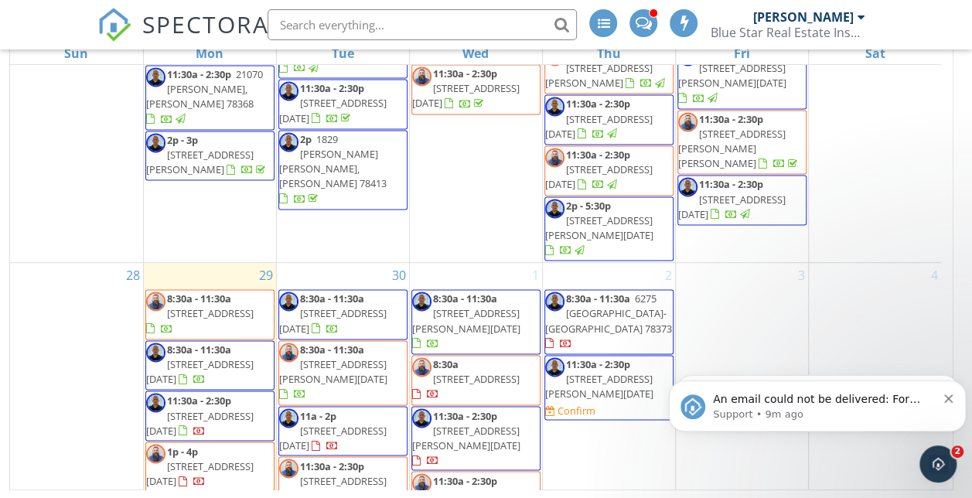
click at [955, 399] on div "An email could not be delivered: For more information, view Why emails don't ge…" at bounding box center [817, 405] width 297 height 51
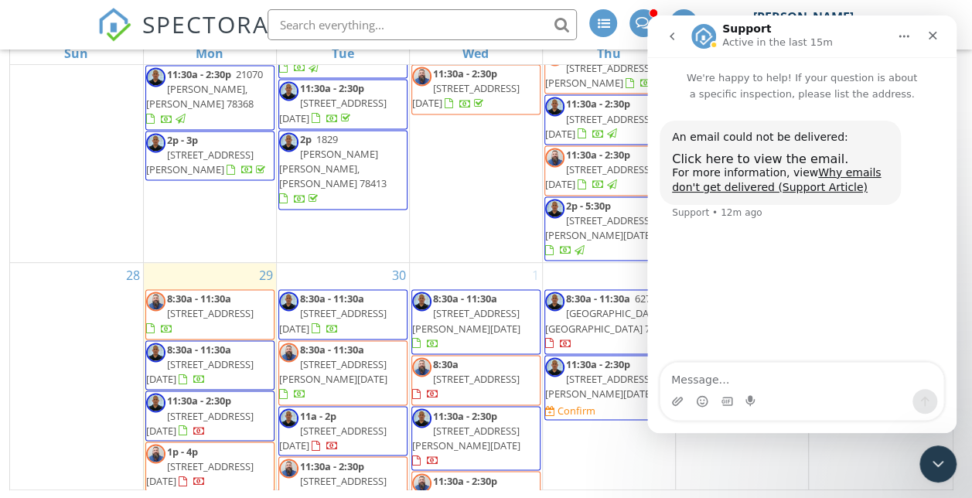
click at [117, 37] on img at bounding box center [114, 25] width 34 height 34
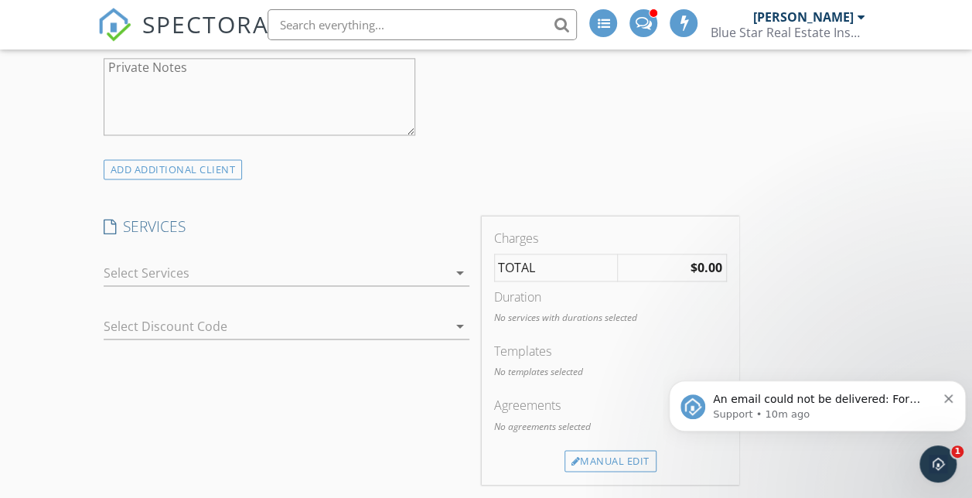
click at [309, 271] on div at bounding box center [276, 272] width 344 height 25
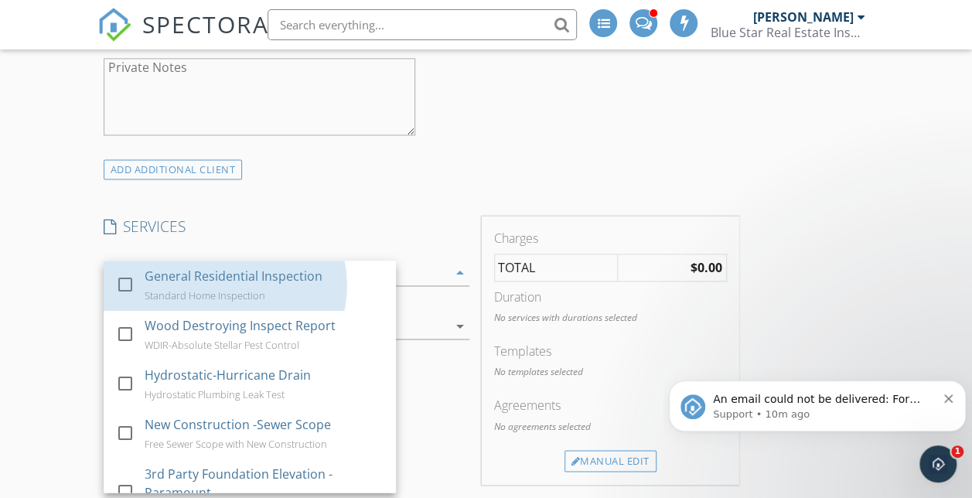
click at [308, 273] on div "General Residential Inspection" at bounding box center [234, 276] width 178 height 19
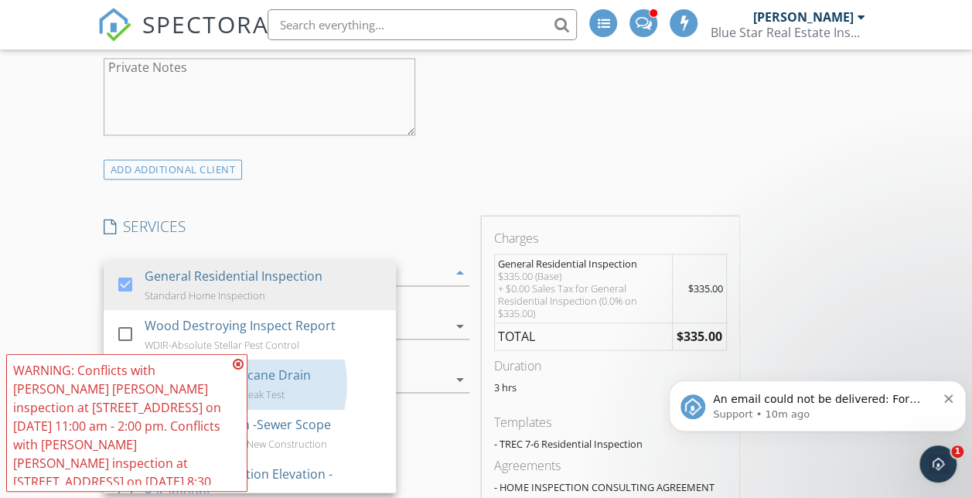
click at [289, 383] on div "Hydrostatic-Hurricane Drain Hydrostatic Plumbing Leak Test" at bounding box center [264, 383] width 239 height 49
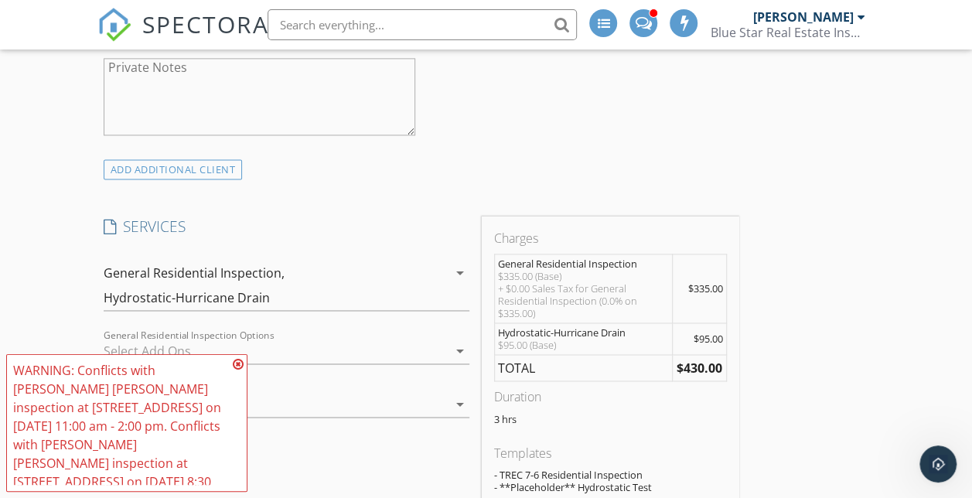
click at [239, 360] on icon at bounding box center [238, 364] width 11 height 12
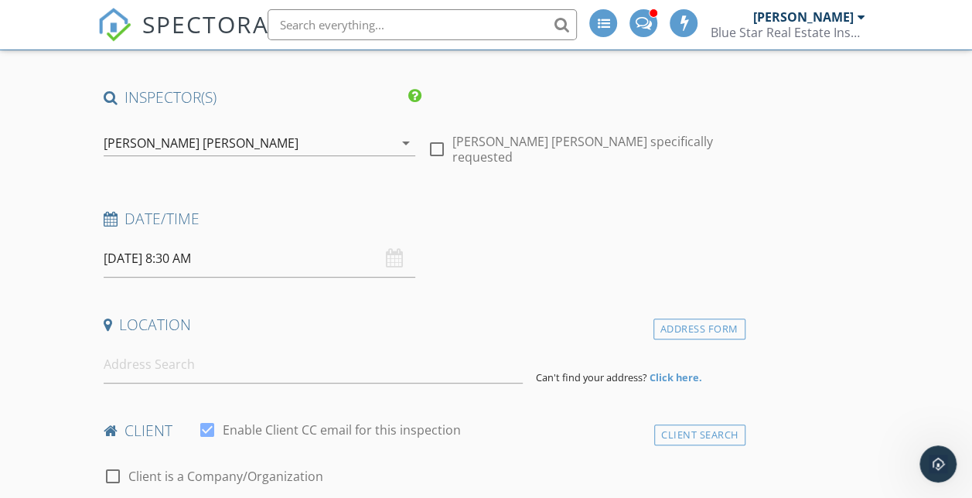
scroll to position [188, 0]
click at [179, 365] on input at bounding box center [314, 364] width 420 height 38
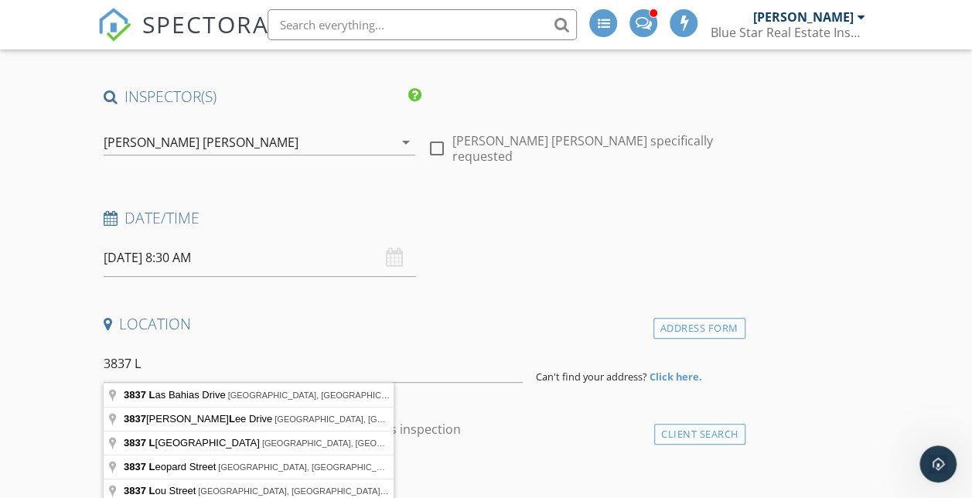
type input "3837 Las Bahias Drive, Corpus Christi, TX, USA"
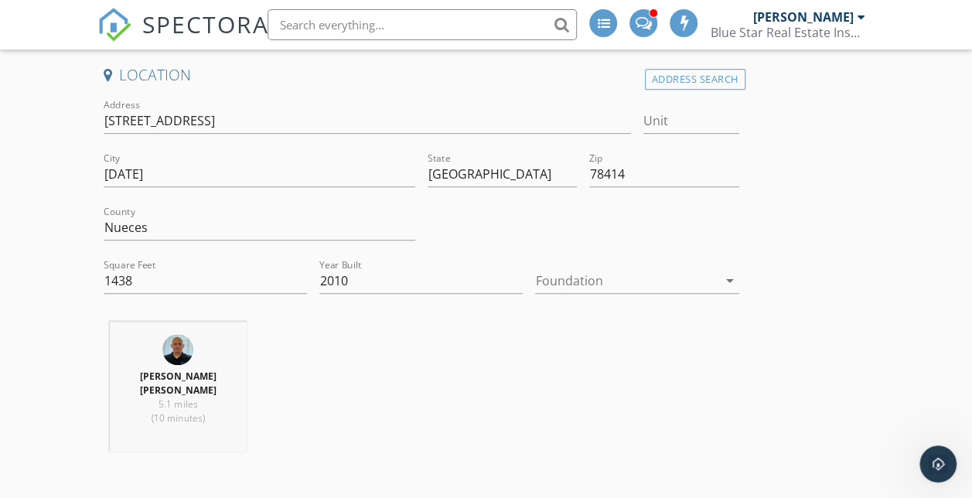
scroll to position [453, 0]
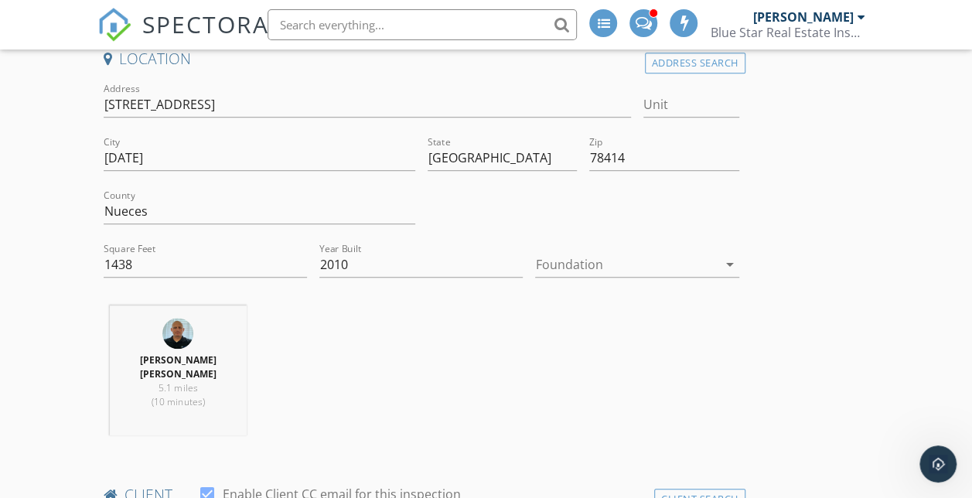
click at [535, 264] on div at bounding box center [626, 264] width 182 height 25
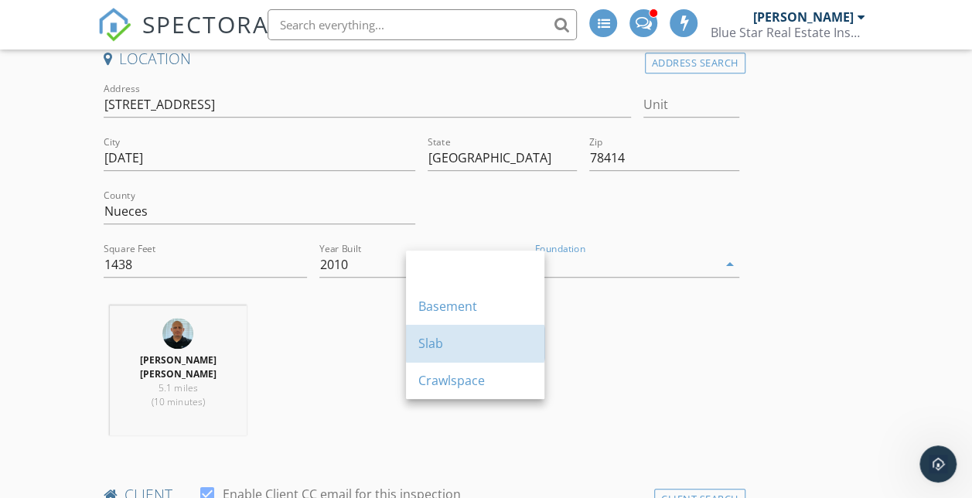
click at [445, 342] on div "Slab" at bounding box center [475, 343] width 114 height 19
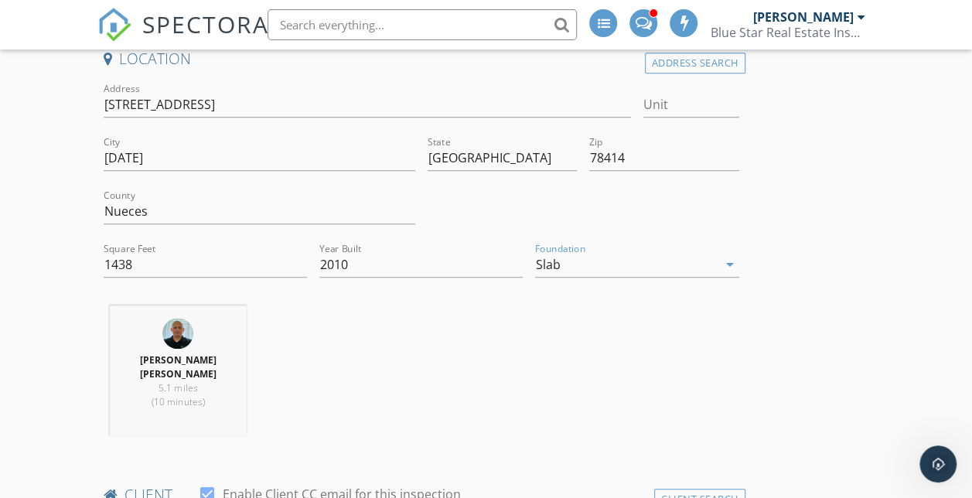
click at [333, 383] on div "James Matthew Lynch 5.1 miles (10 minutes)" at bounding box center [421, 376] width 648 height 142
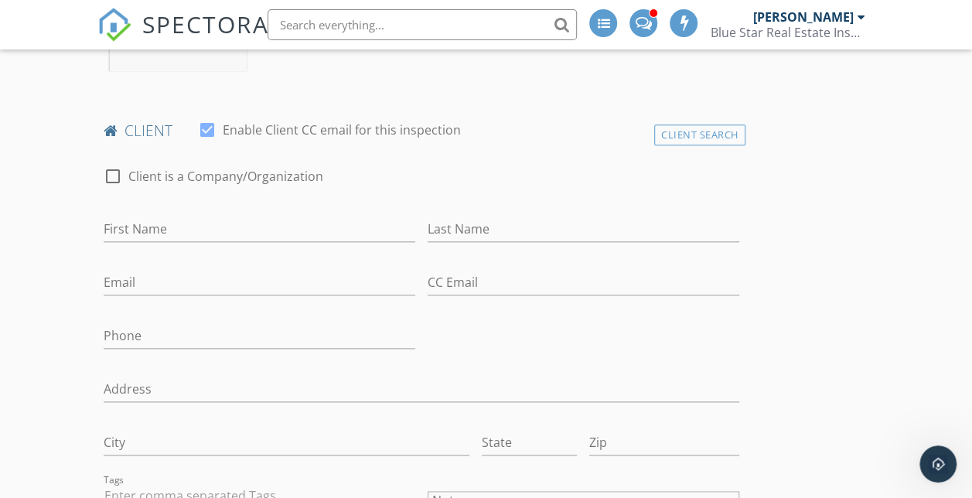
scroll to position [818, 0]
click at [654, 145] on div "Client Search" at bounding box center [699, 134] width 91 height 21
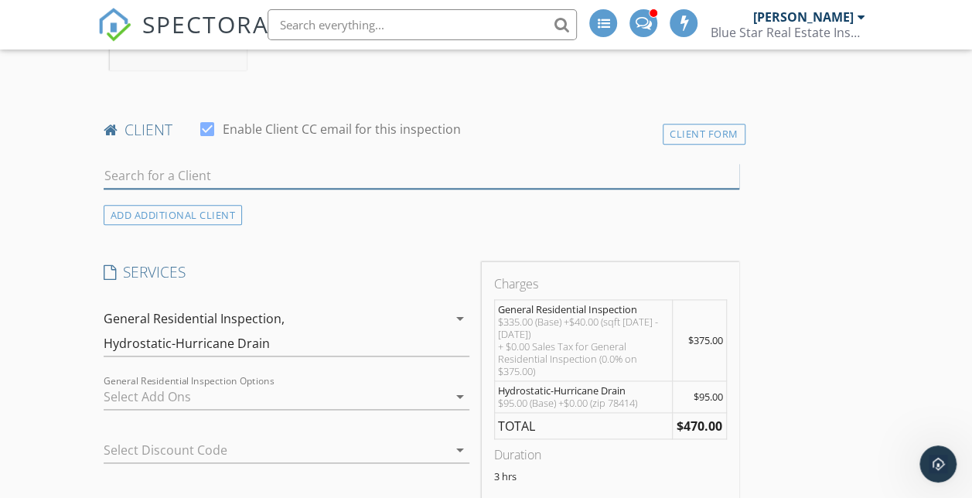
click at [216, 189] on input "text" at bounding box center [421, 176] width 635 height 26
type input "E"
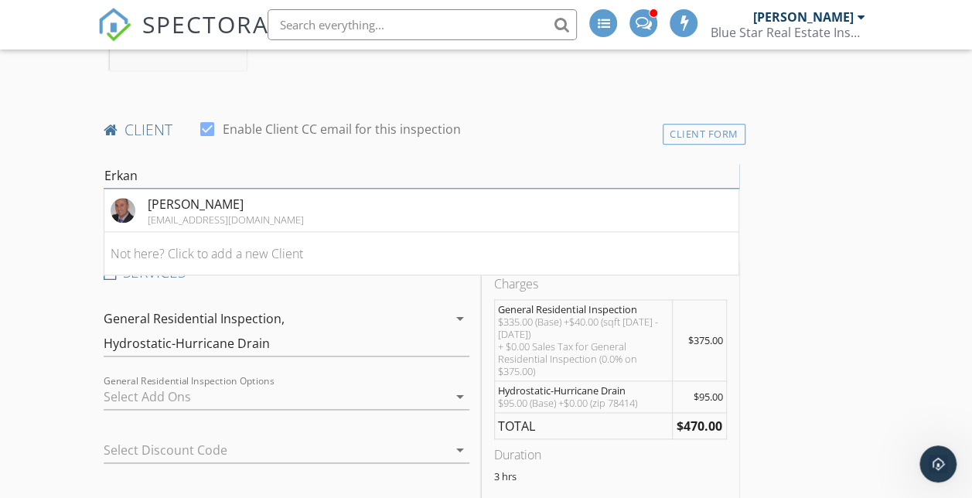
type input "Erkan"
click at [208, 226] on div "erkanozbent@hotmail.com" at bounding box center [226, 219] width 156 height 12
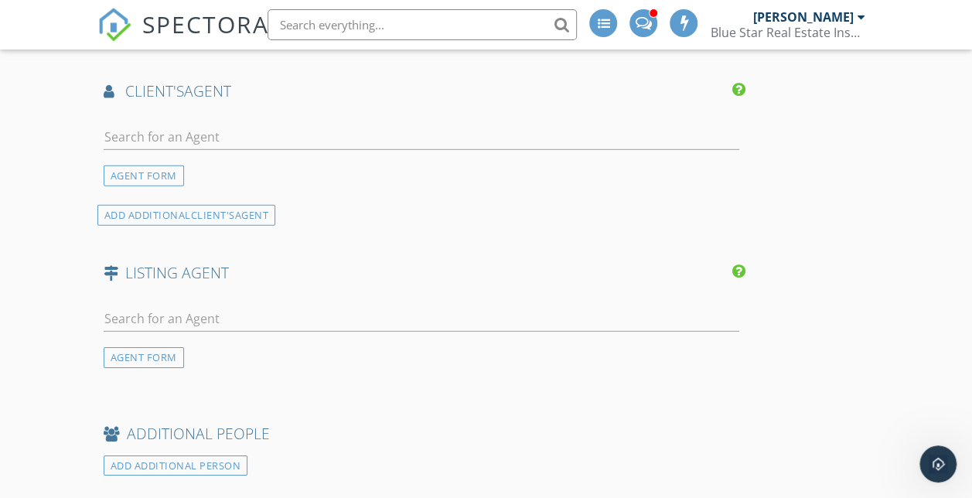
scroll to position [2212, 0]
click at [202, 149] on input "text" at bounding box center [421, 137] width 635 height 26
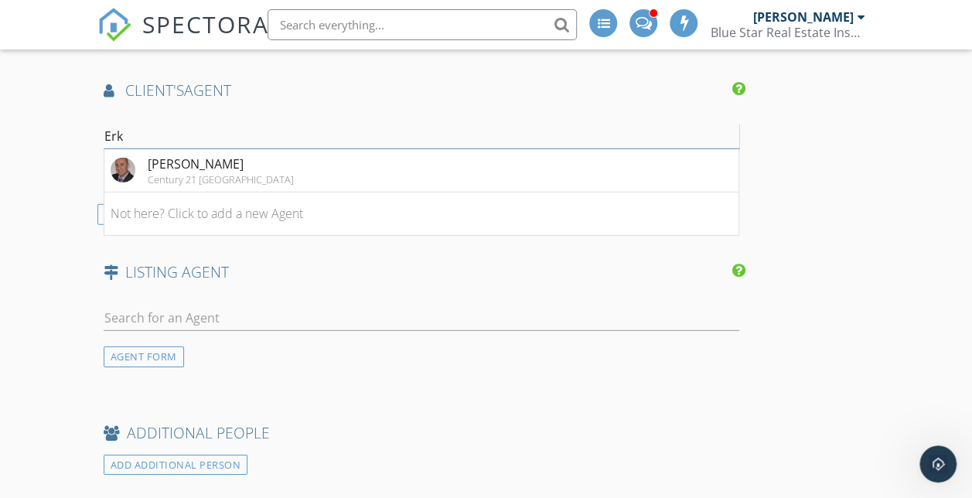
type input "Erk"
click at [114, 182] on img at bounding box center [123, 170] width 25 height 25
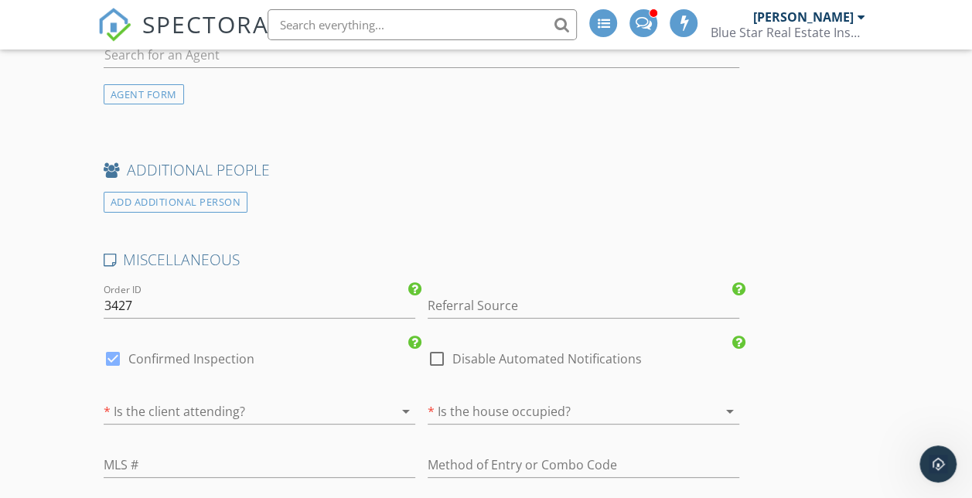
scroll to position [2876, 0]
click at [159, 67] on input "text" at bounding box center [421, 55] width 635 height 26
type input "Erkan"
click at [158, 92] on div "Erkan Ozbent" at bounding box center [221, 82] width 146 height 19
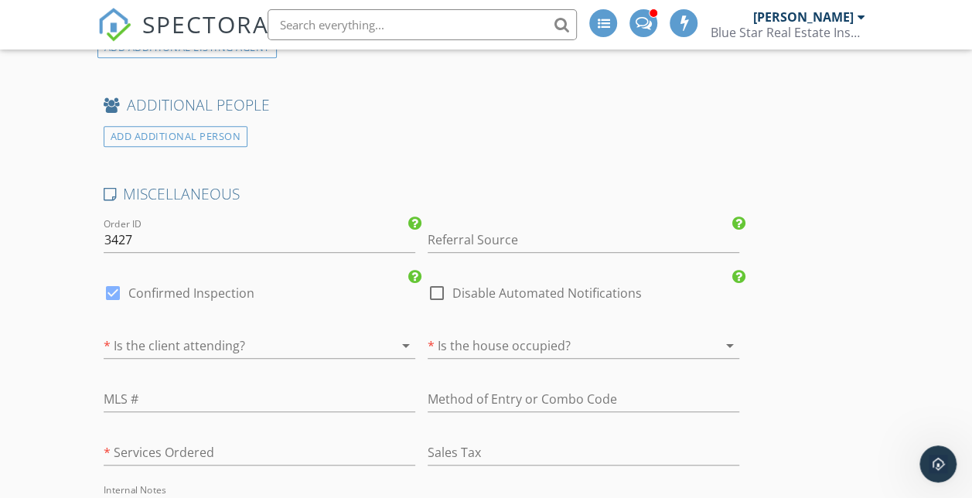
scroll to position [3255, 0]
click at [424, 307] on div at bounding box center [437, 294] width 26 height 26
checkbox input "true"
click at [231, 322] on div "check_box Confirmed Inspection" at bounding box center [179, 302] width 151 height 37
click at [233, 301] on label "Confirmed Inspection" at bounding box center [191, 293] width 126 height 15
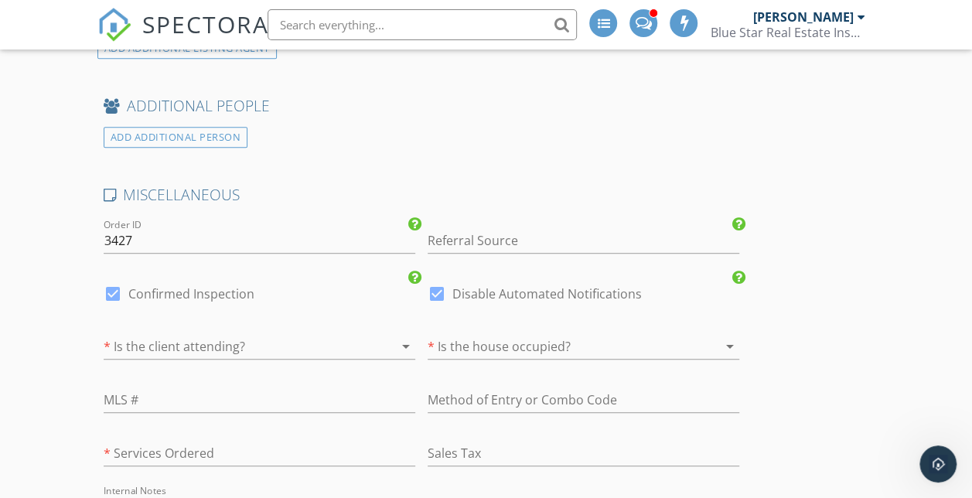
checkbox input "false"
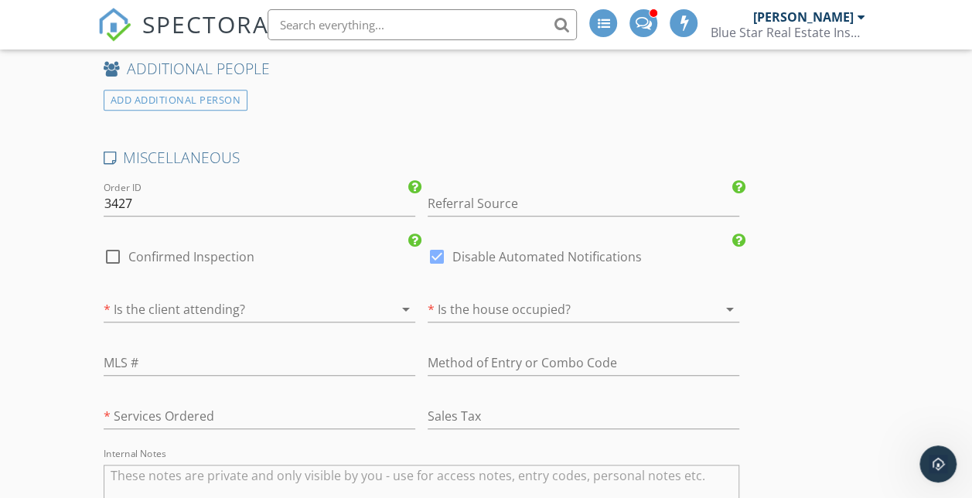
scroll to position [3426, 0]
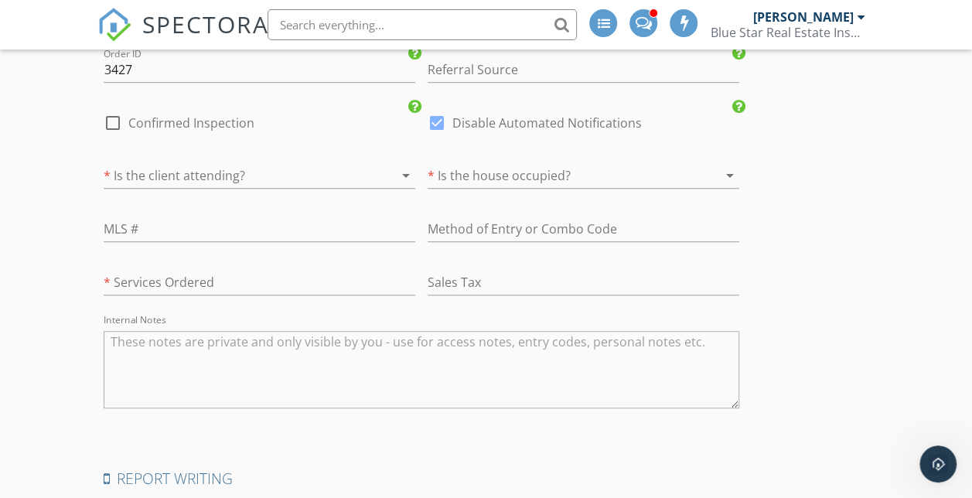
click at [247, 204] on div "* Is the client attending? arrow_drop_down" at bounding box center [259, 183] width 311 height 41
click at [257, 188] on div at bounding box center [238, 175] width 268 height 25
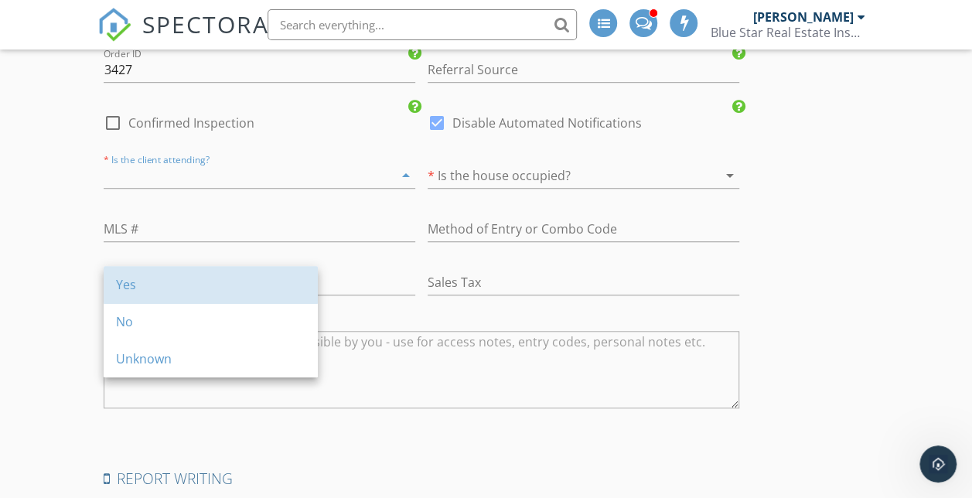
click at [257, 284] on div "Yes" at bounding box center [210, 284] width 189 height 19
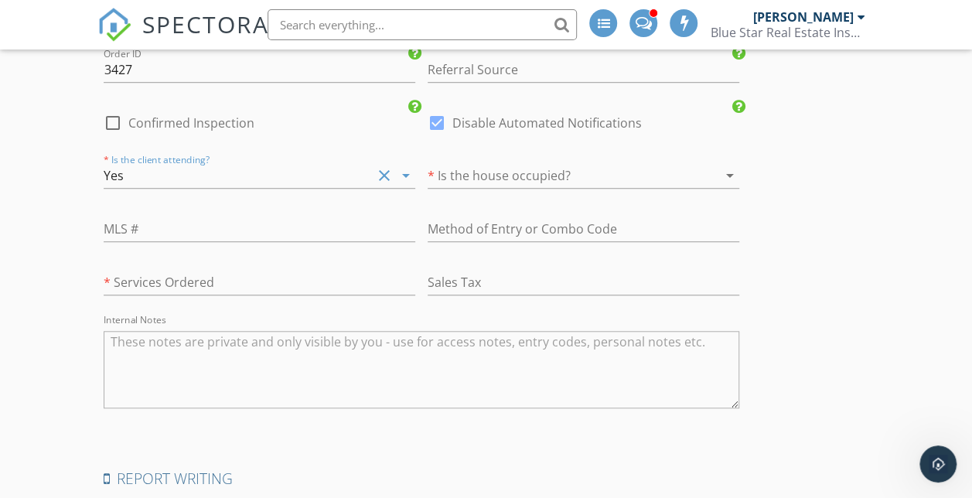
click at [427, 188] on div at bounding box center [561, 175] width 268 height 25
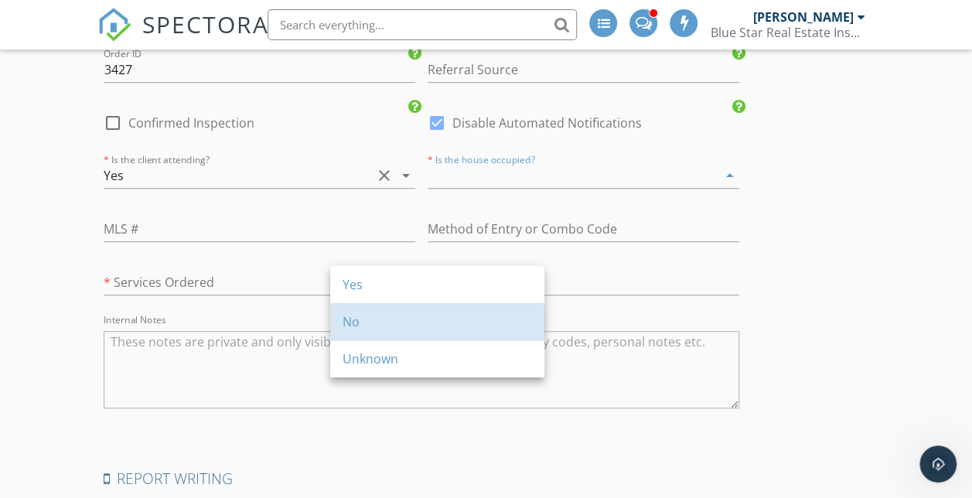
click at [369, 315] on div "No" at bounding box center [436, 321] width 189 height 19
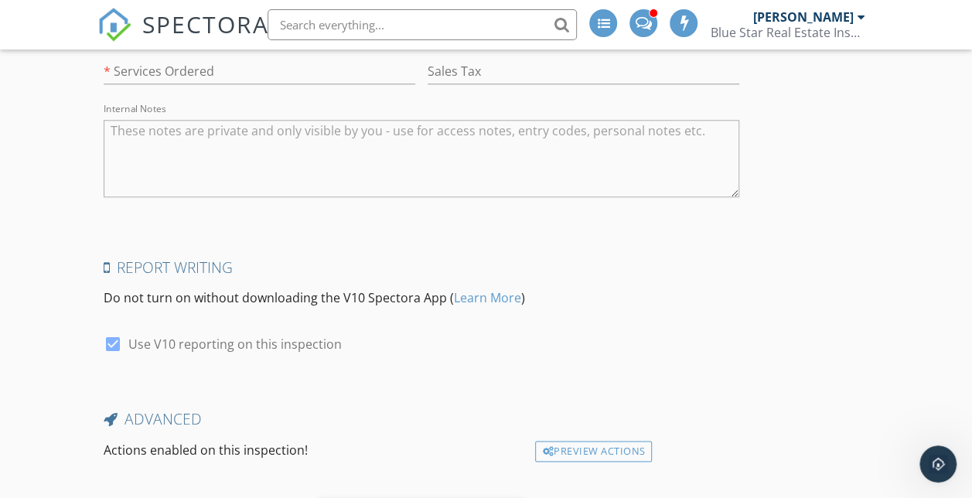
scroll to position [3829, 0]
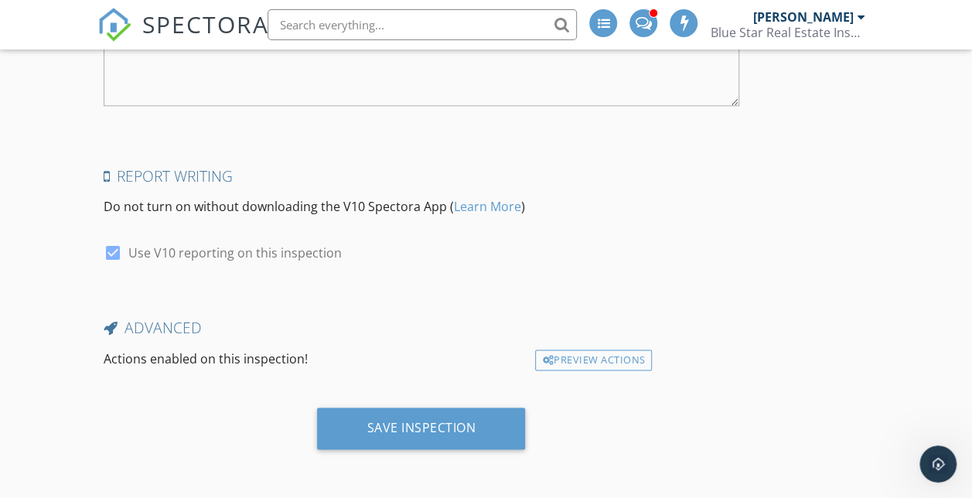
click at [366, 421] on div "Save Inspection" at bounding box center [420, 427] width 109 height 15
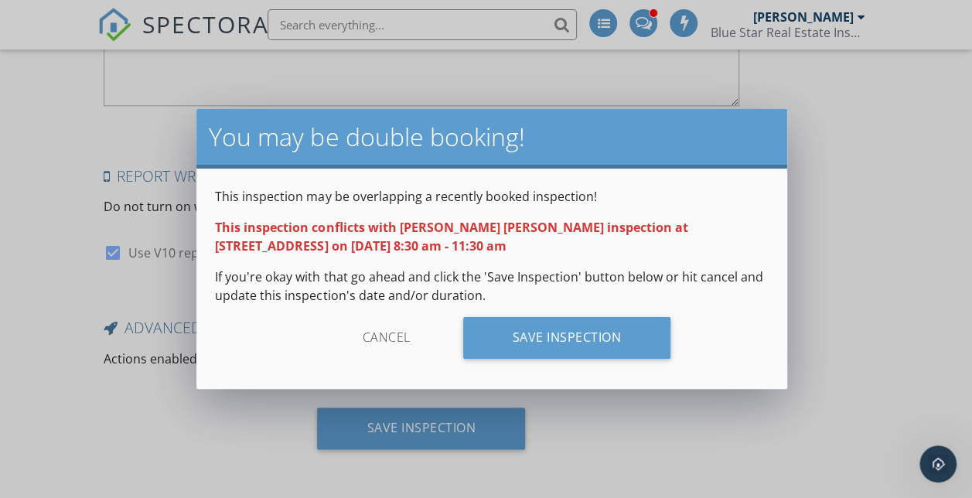
scroll to position [3769, 0]
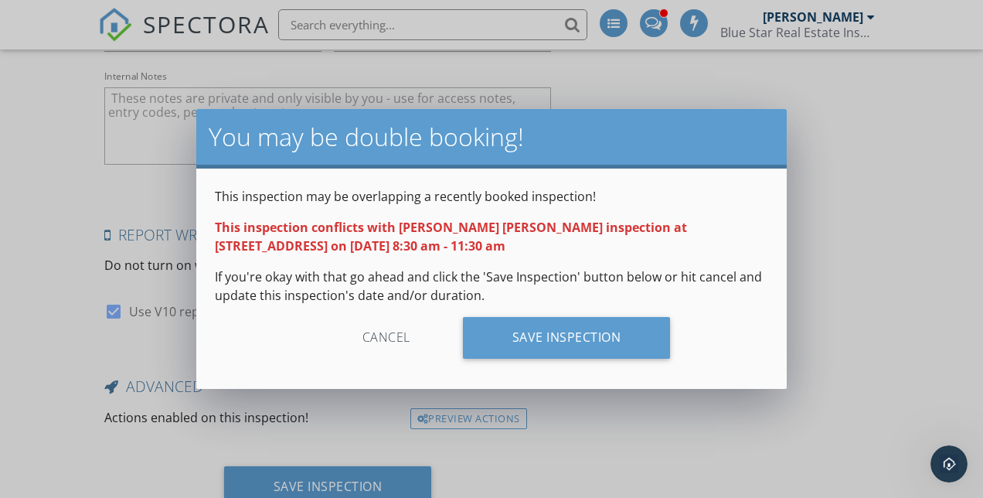
click at [407, 341] on div "Cancel" at bounding box center [386, 338] width 147 height 42
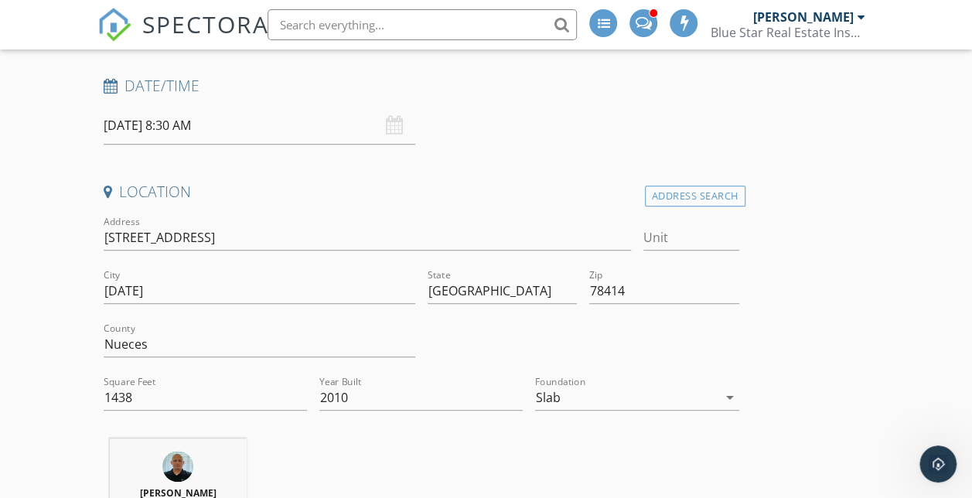
scroll to position [0, 0]
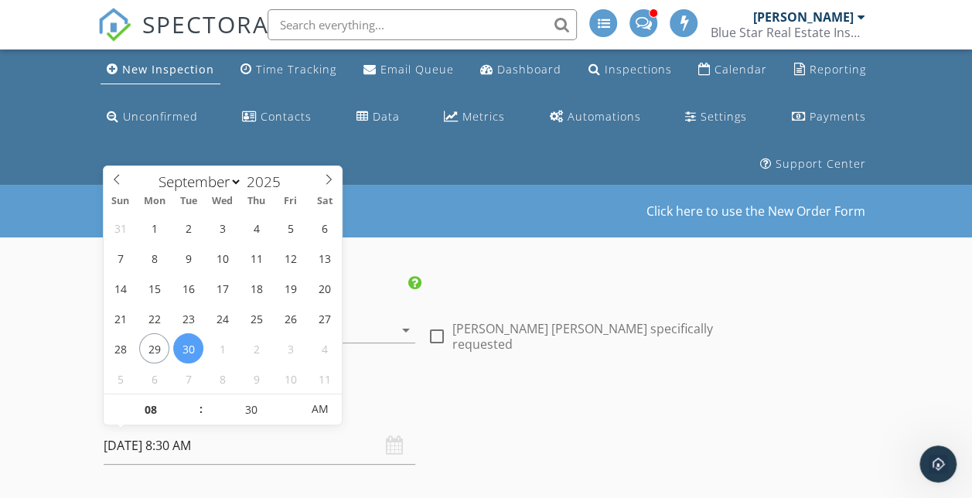
click at [181, 448] on input "09/30/2025 8:30 AM" at bounding box center [259, 446] width 311 height 38
select select "9"
type input "10/03/2025 8:30 AM"
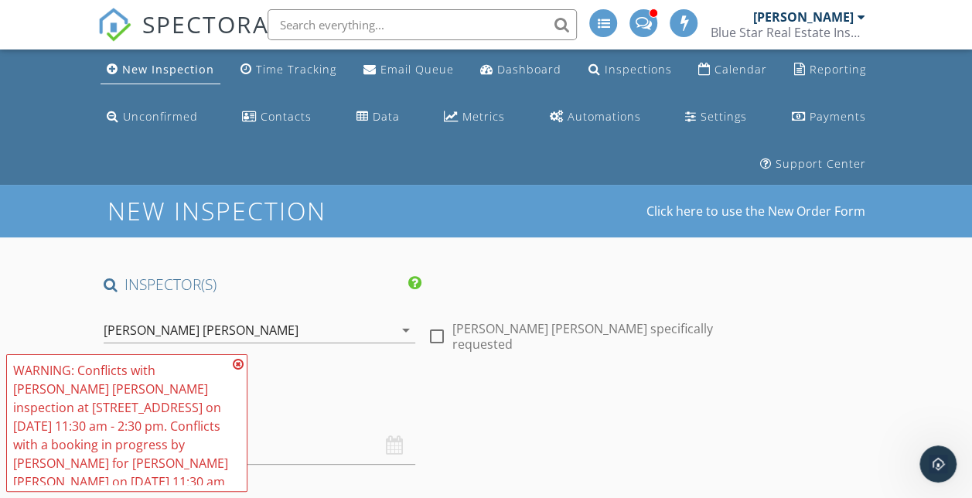
click at [459, 410] on h4 "Date/Time" at bounding box center [421, 406] width 635 height 20
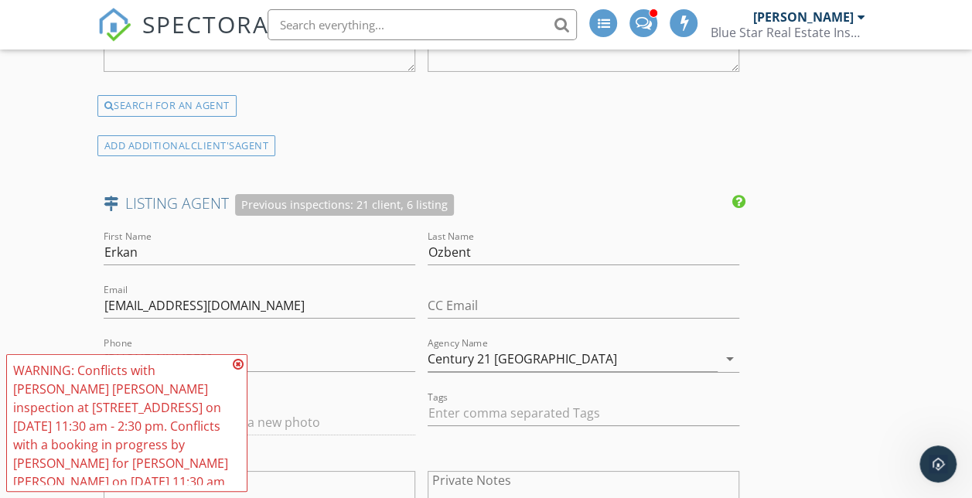
scroll to position [2687, 0]
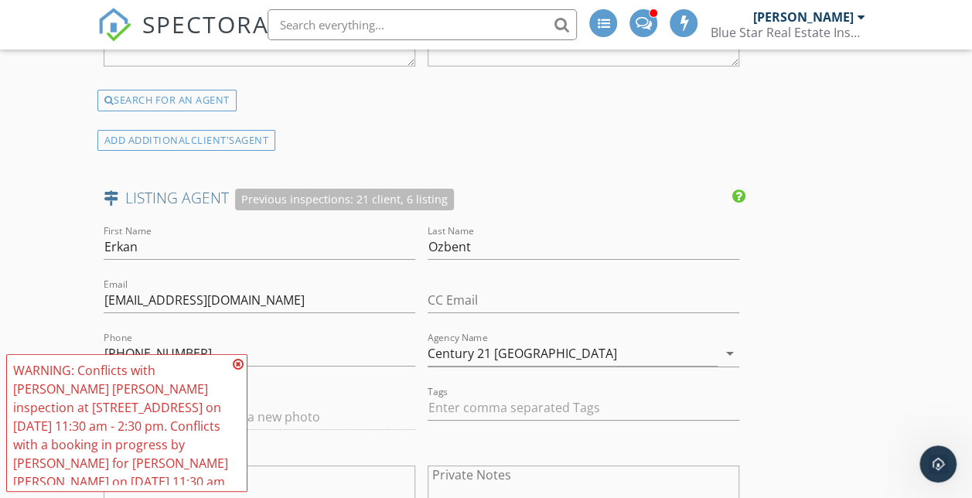
click at [238, 365] on icon at bounding box center [238, 364] width 11 height 12
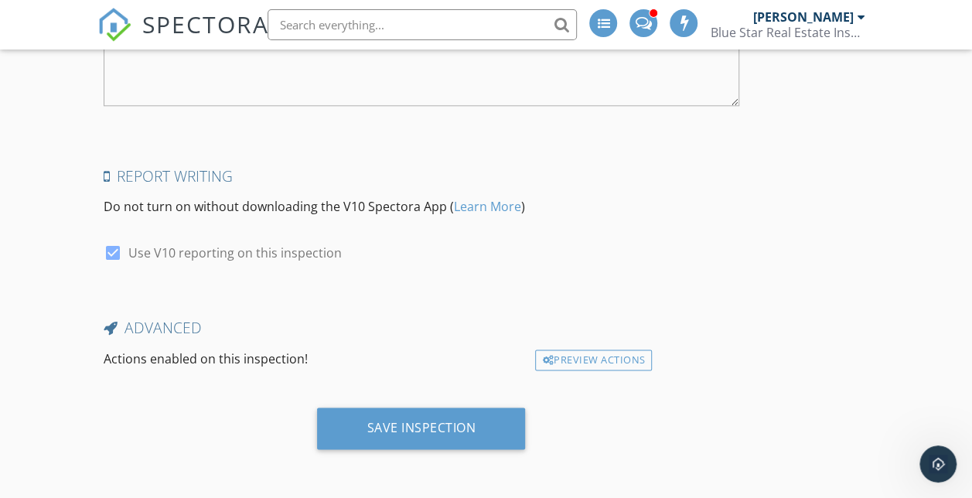
scroll to position [3829, 0]
click at [366, 420] on div "Save Inspection" at bounding box center [420, 427] width 109 height 15
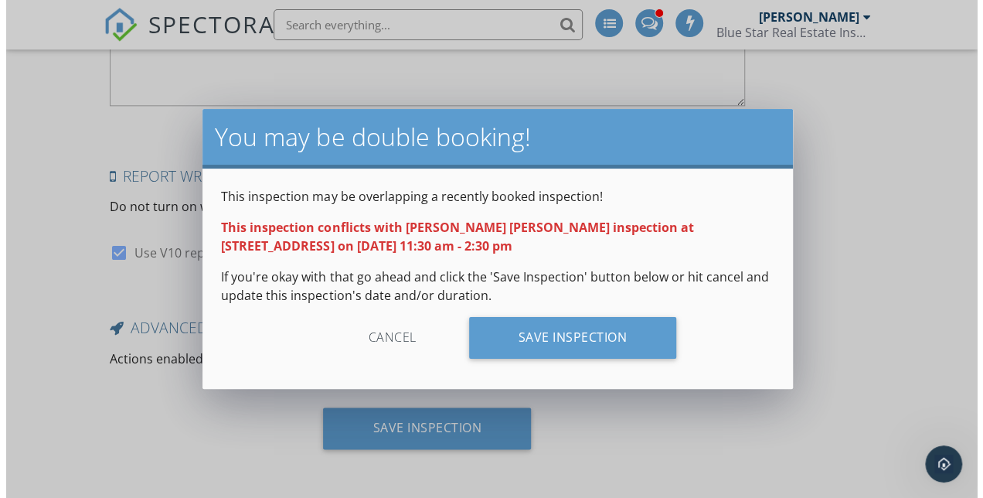
scroll to position [3769, 0]
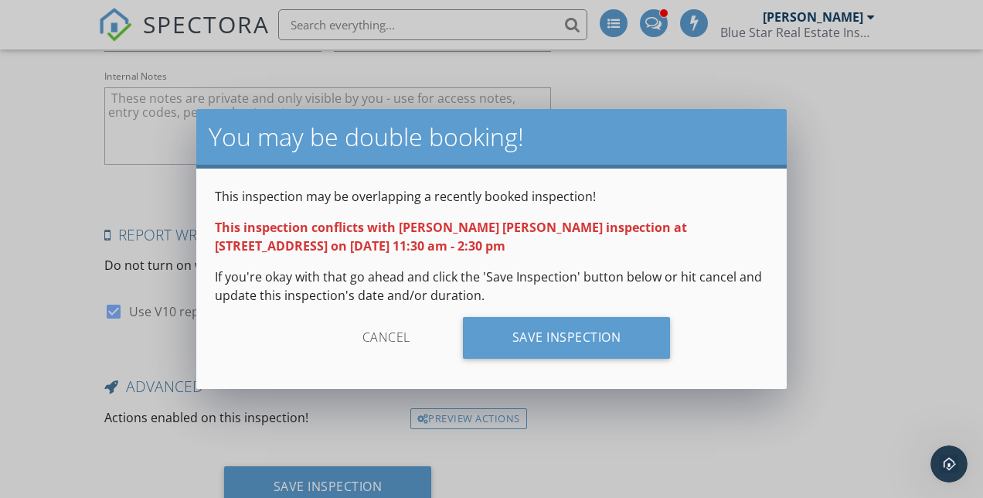
click at [649, 349] on div "Save Inspection" at bounding box center [567, 338] width 208 height 42
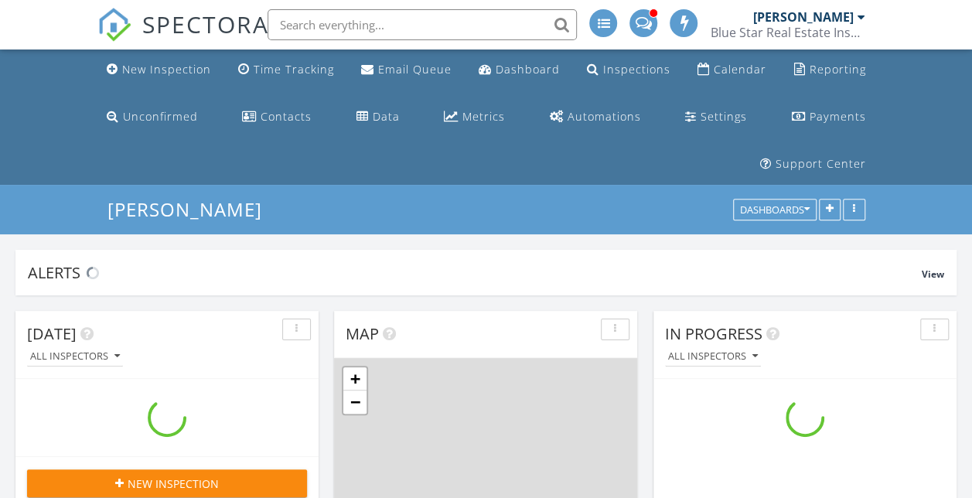
click at [136, 57] on link "New Inspection" at bounding box center [158, 70] width 117 height 29
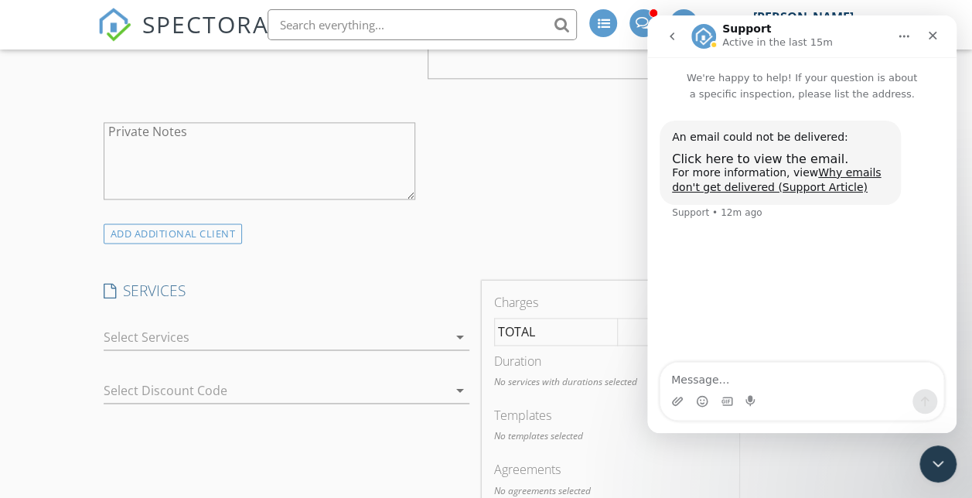
scroll to position [972, 0]
click at [285, 350] on div at bounding box center [276, 341] width 344 height 25
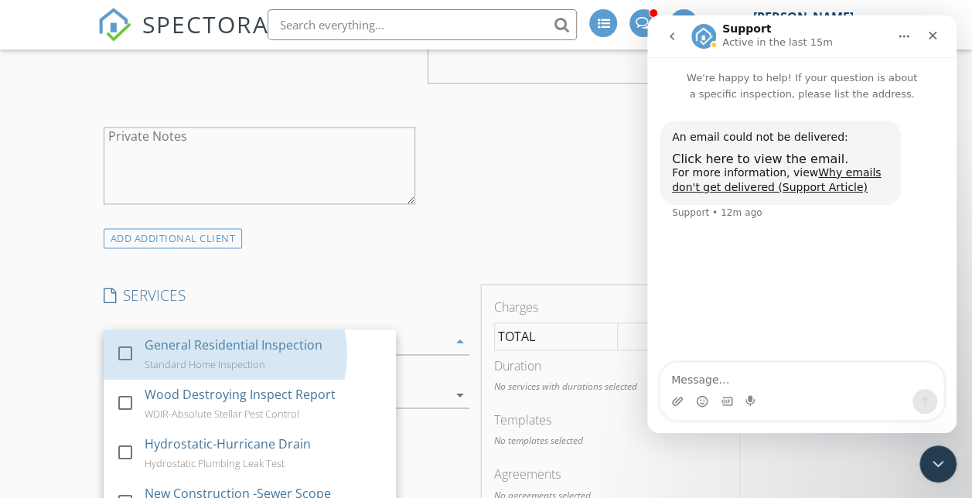
click at [285, 350] on div "General Residential Inspection Standard Home Inspection" at bounding box center [264, 353] width 239 height 49
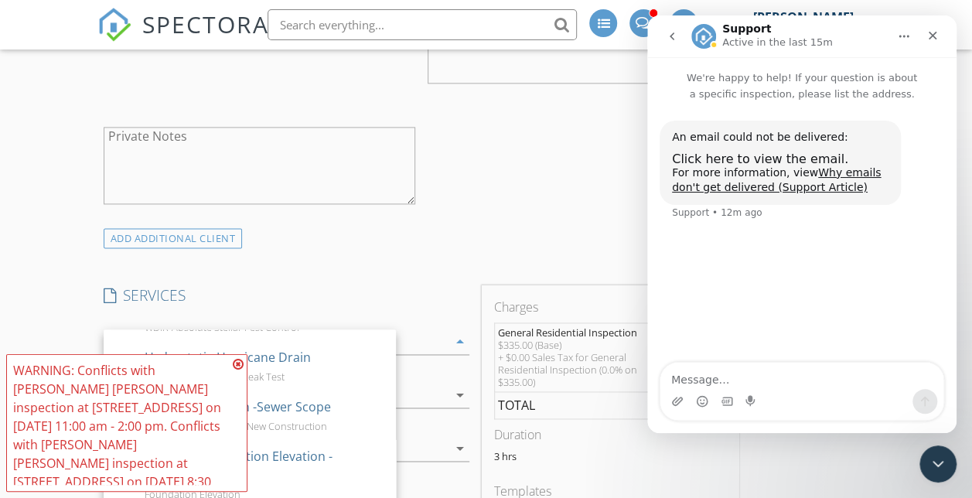
scroll to position [87, 0]
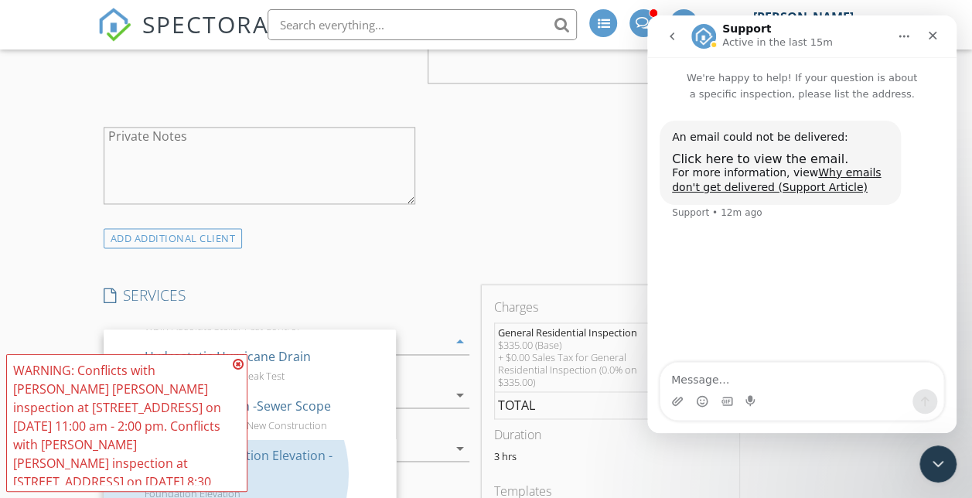
click at [300, 459] on div "3rd Party Foundation Elevation -Paramount" at bounding box center [264, 464] width 239 height 37
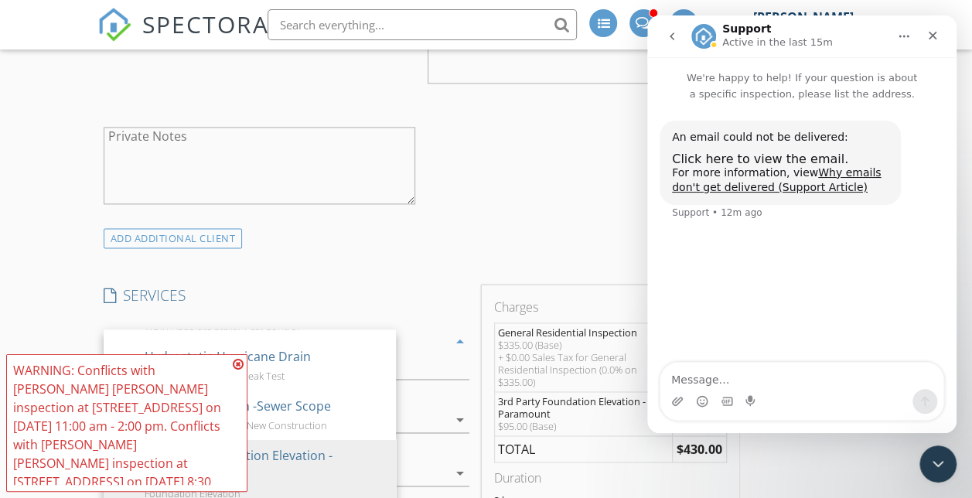
click at [235, 365] on icon at bounding box center [238, 364] width 11 height 12
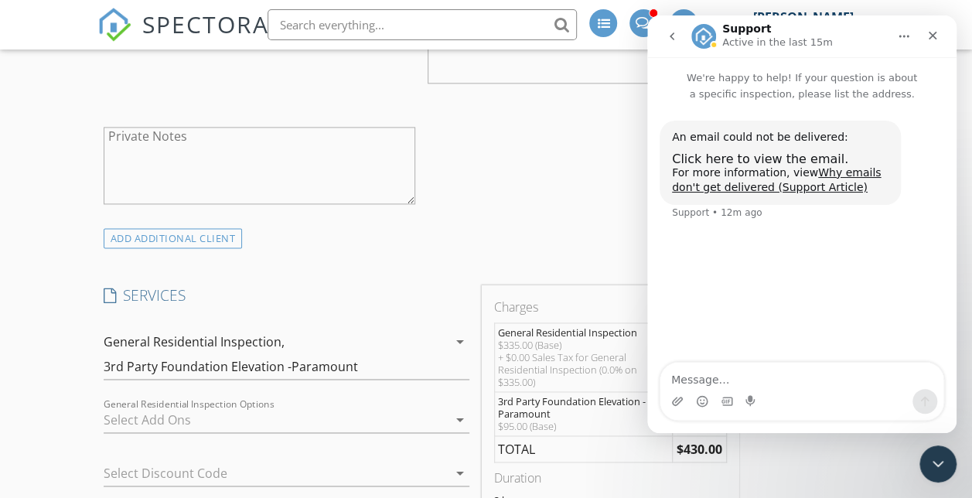
click at [235, 365] on div "3rd Party Foundation Elevation -Paramount" at bounding box center [231, 366] width 254 height 14
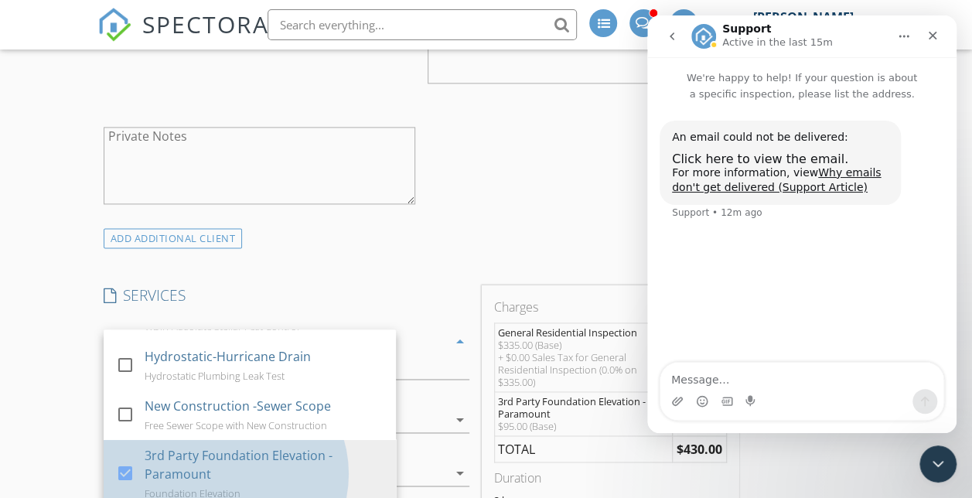
click at [198, 487] on div "Foundation Elevation" at bounding box center [193, 493] width 96 height 12
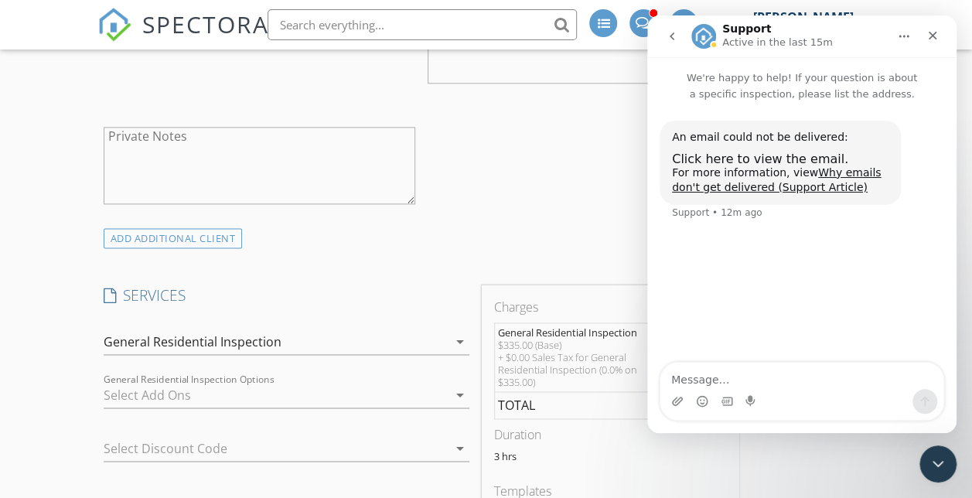
click at [143, 387] on div at bounding box center [276, 395] width 344 height 25
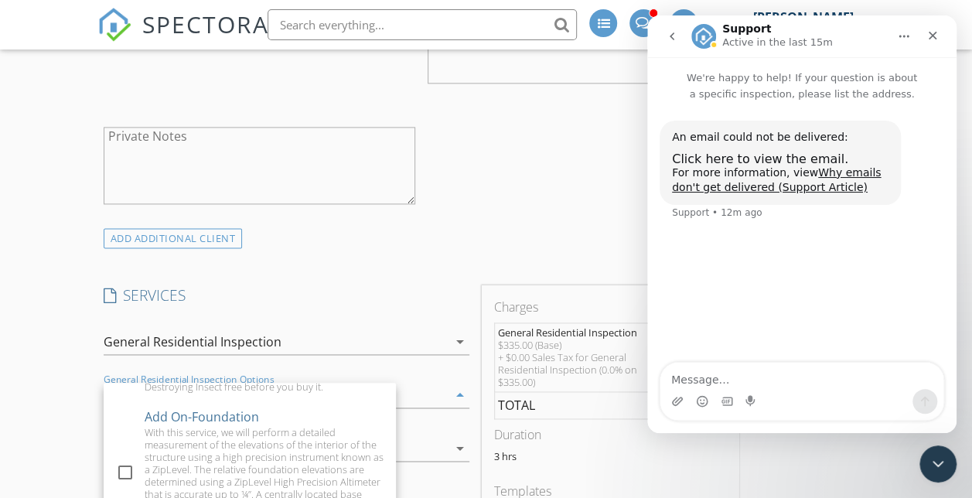
scroll to position [53, 0]
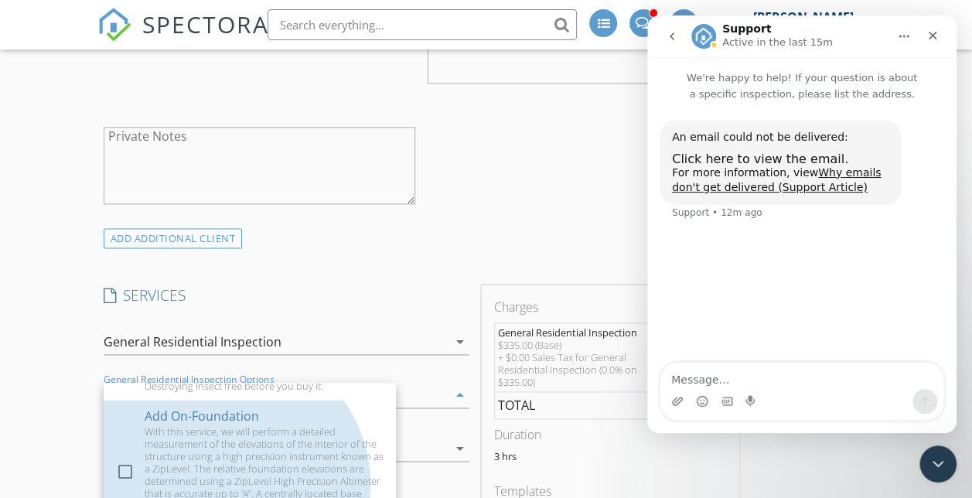
click at [257, 431] on div "Add On-Foundation With this service, we will perform a detailed measurement of …" at bounding box center [264, 472] width 239 height 145
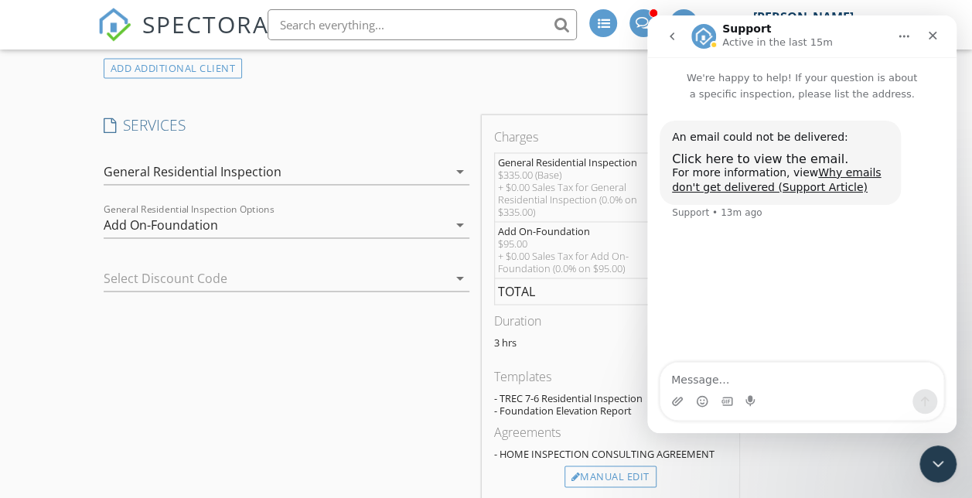
scroll to position [1171, 0]
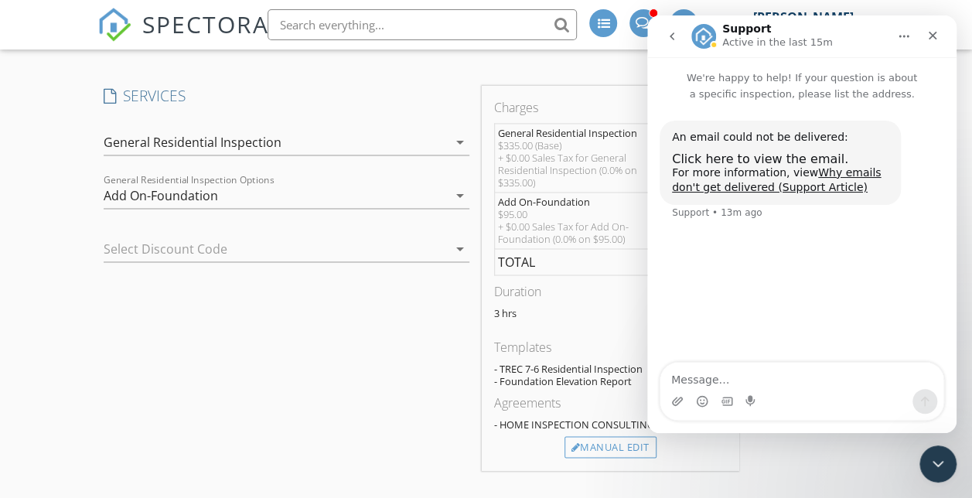
click at [451, 186] on icon "arrow_drop_down" at bounding box center [460, 195] width 19 height 19
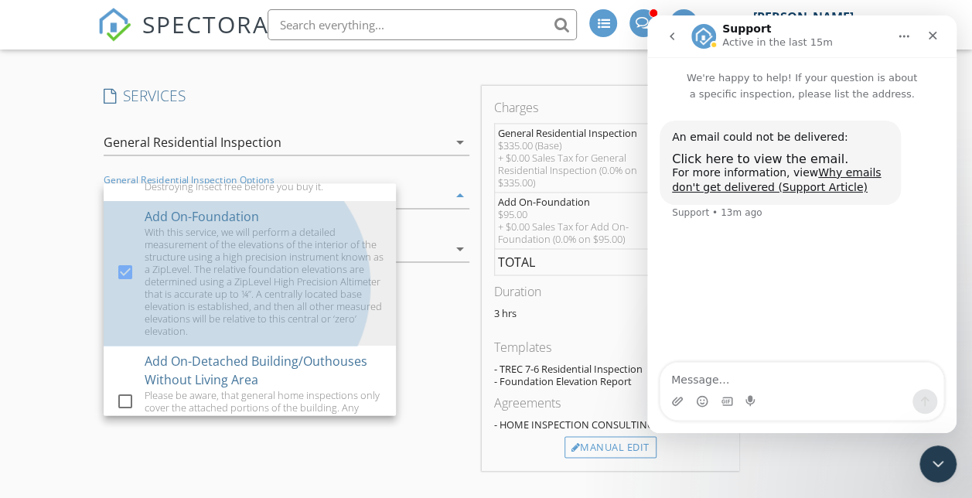
click at [187, 315] on div "With this service, we will perform a detailed measurement of the elevations of …" at bounding box center [264, 281] width 239 height 111
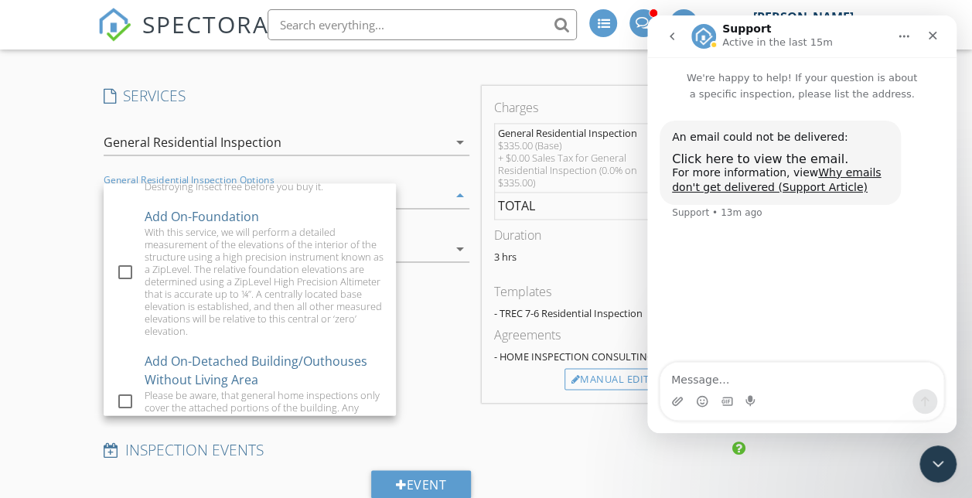
click at [42, 274] on div "New Inspection Click here to use the New Order Form INSPECTOR(S) check_box Jame…" at bounding box center [486, 483] width 972 height 2939
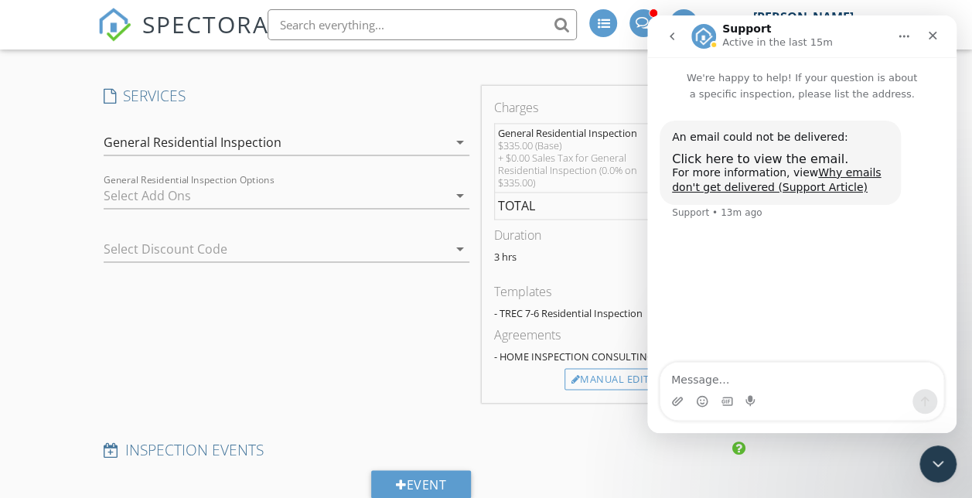
click at [267, 139] on div "General Residential Inspection" at bounding box center [193, 142] width 178 height 14
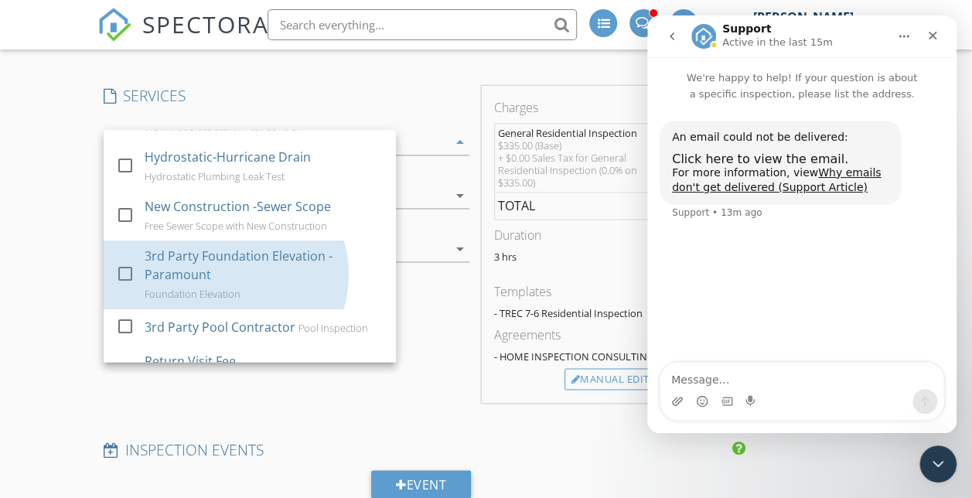
click at [266, 271] on div "3rd Party Foundation Elevation -Paramount" at bounding box center [264, 265] width 239 height 37
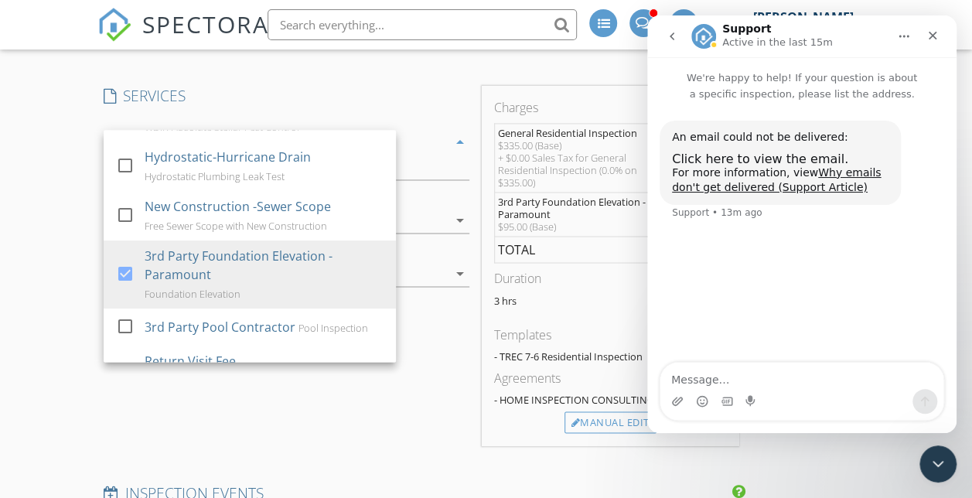
click at [66, 277] on div "New Inspection Click here to use the New Order Form INSPECTOR(S) check_box Jame…" at bounding box center [486, 505] width 972 height 2983
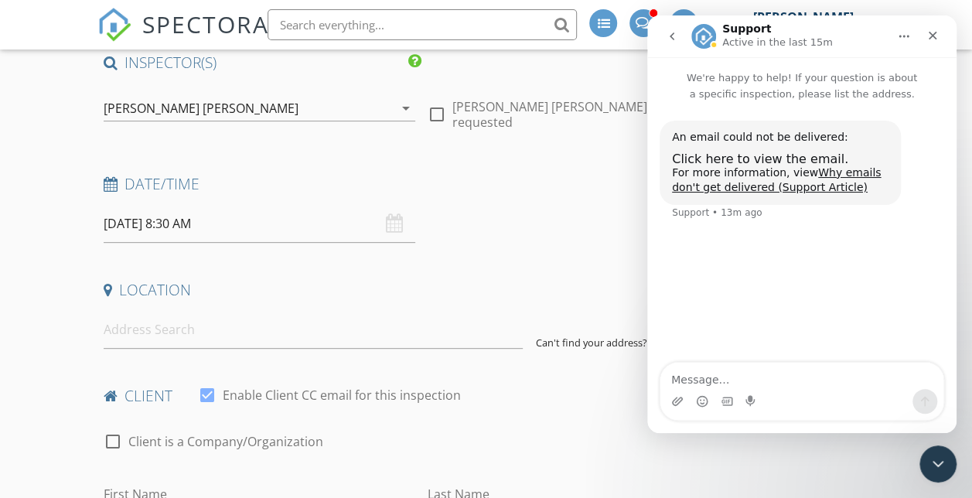
scroll to position [223, 0]
click at [184, 339] on input at bounding box center [314, 329] width 420 height 38
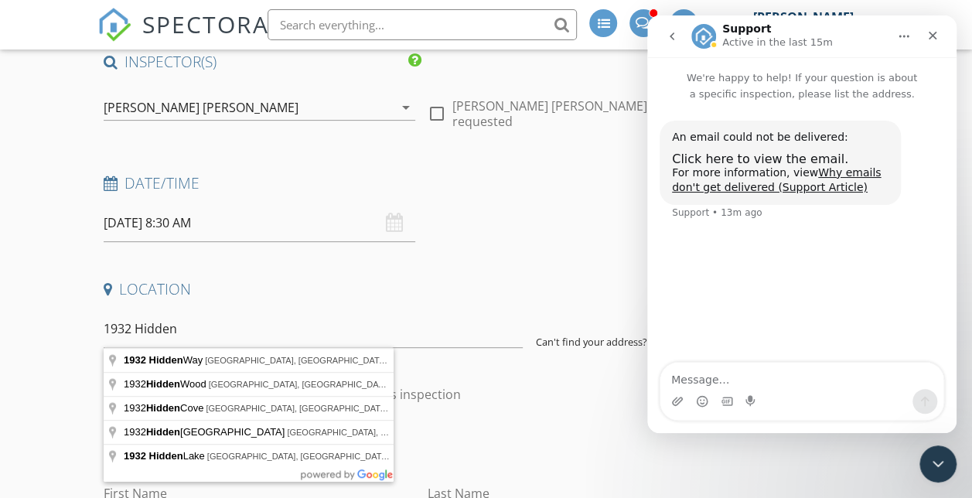
type input "1932 Hidden Way, Corpus Christi, TX, USA"
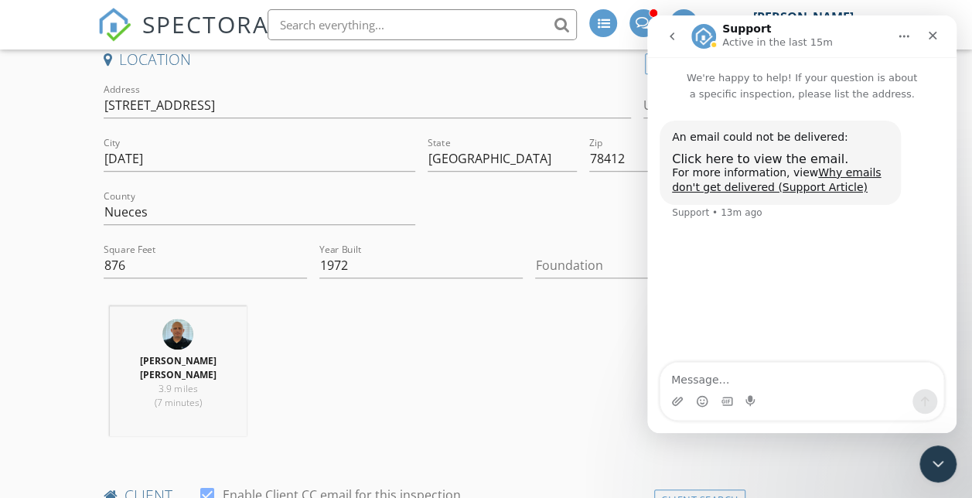
scroll to position [453, 0]
click at [535, 268] on div at bounding box center [626, 264] width 182 height 25
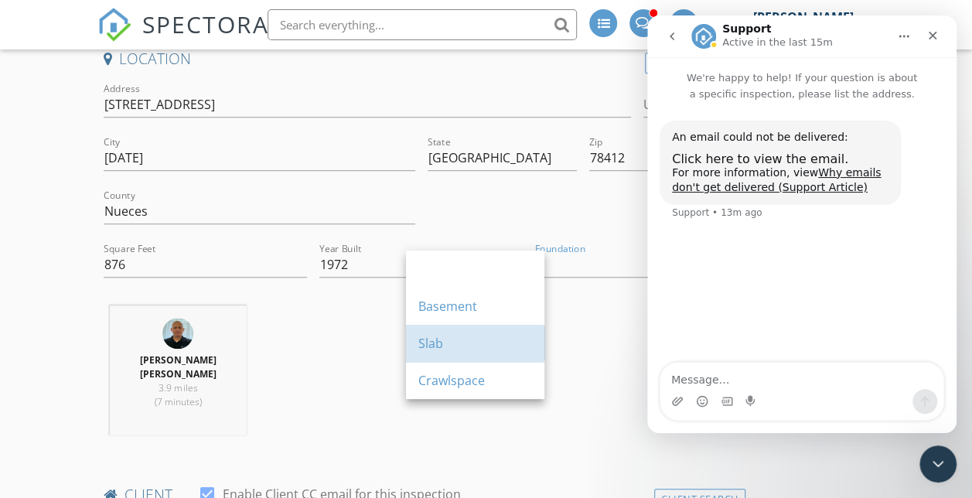
click at [470, 342] on div "Slab" at bounding box center [475, 343] width 114 height 19
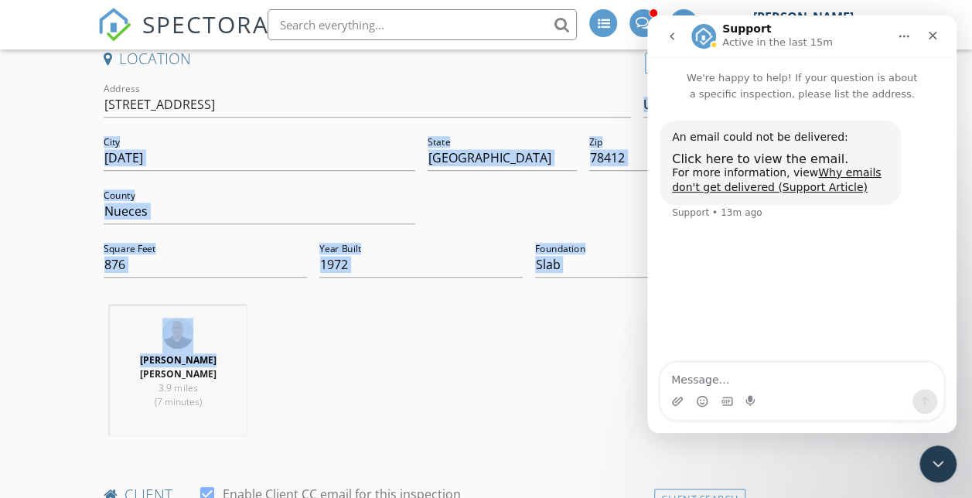
scroll to position [0, 0]
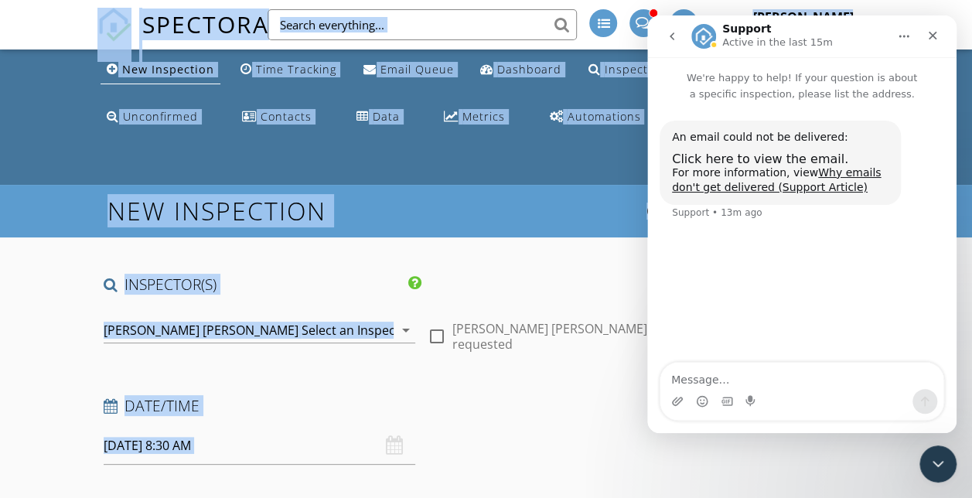
drag, startPoint x: 406, startPoint y: 379, endPoint x: 791, endPoint y: -63, distance: 586.7
click at [199, 399] on h4 "Date/Time" at bounding box center [421, 406] width 635 height 20
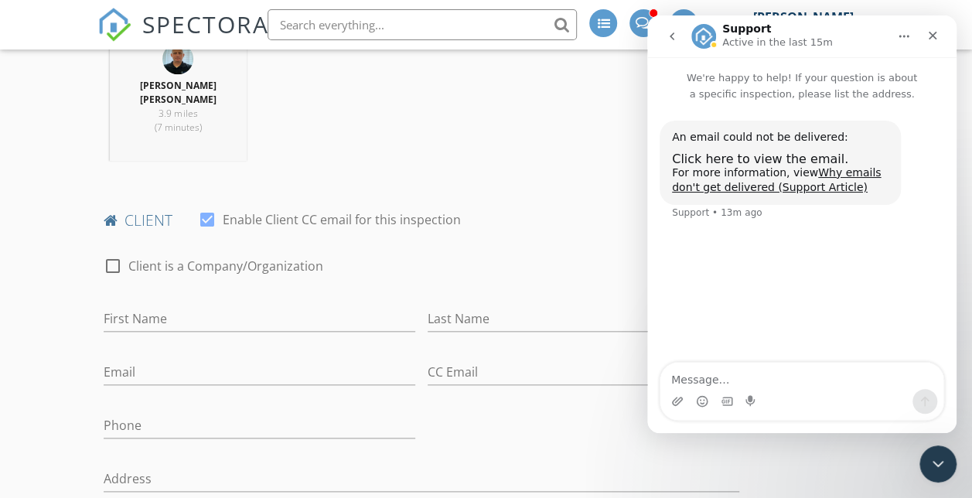
scroll to position [729, 0]
click at [284, 330] on input "First Name" at bounding box center [259, 318] width 311 height 26
type input "Erkan"
type input "Ozbent"
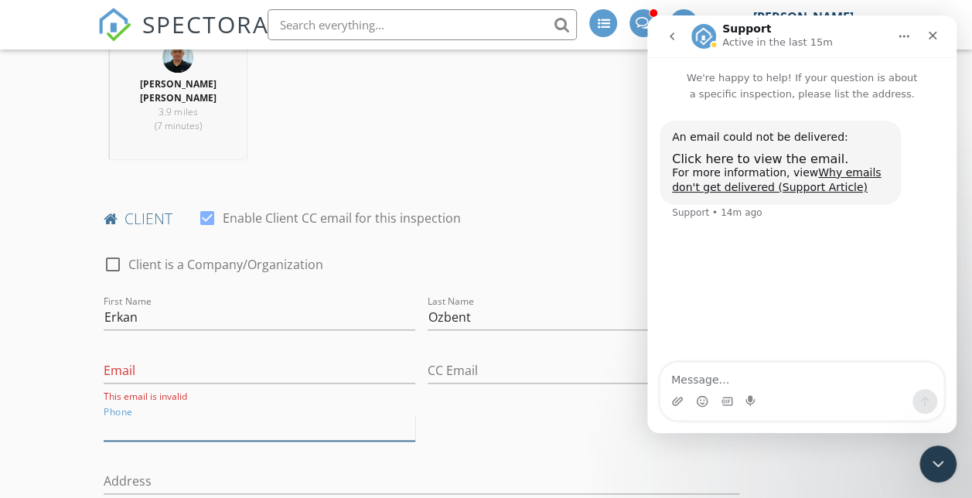
click at [210, 441] on input "Phone" at bounding box center [259, 428] width 311 height 26
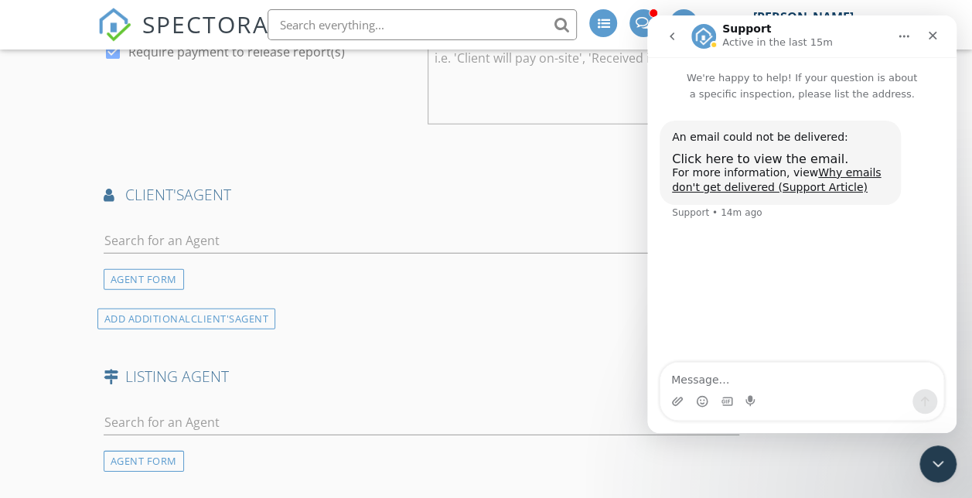
scroll to position [2100, 0]
type input "[PHONE_NUMBER]"
click at [250, 253] on input "text" at bounding box center [421, 240] width 635 height 26
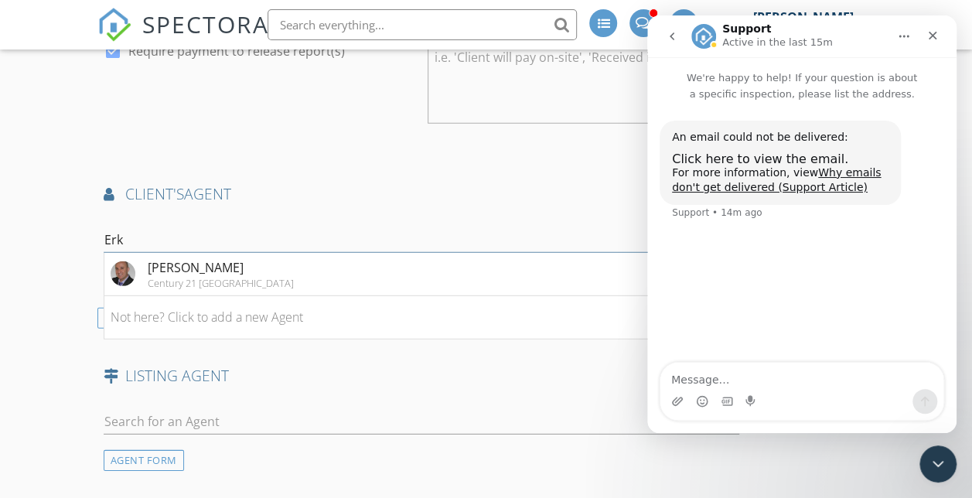
type input "Erk"
click at [119, 286] on img at bounding box center [123, 273] width 25 height 25
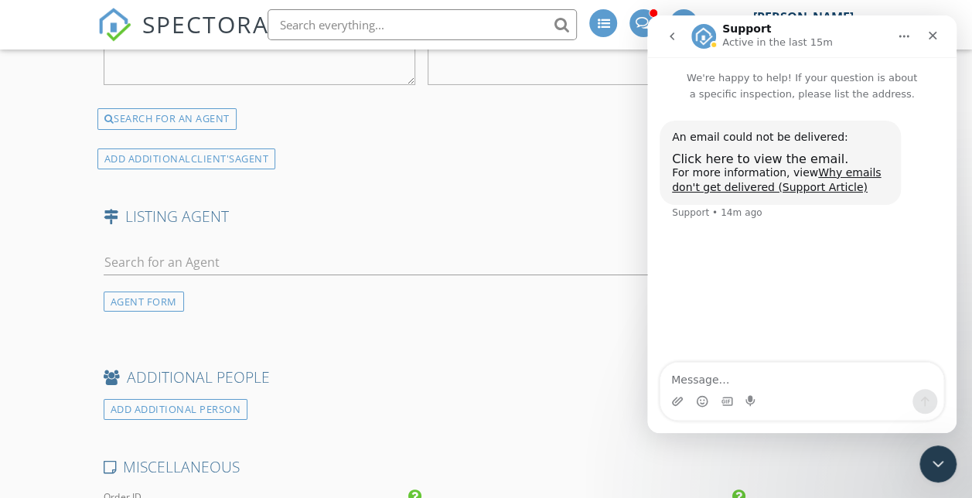
scroll to position [2660, 0]
click at [175, 274] on input "text" at bounding box center [421, 262] width 635 height 26
type input "Robert Bar"
click at [210, 299] on div "Robert Barger" at bounding box center [234, 290] width 172 height 19
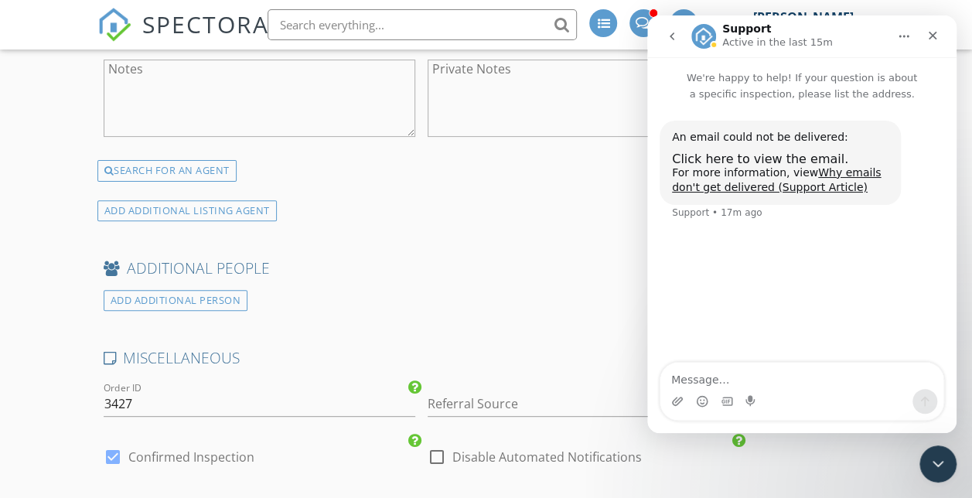
scroll to position [3083, 0]
click at [210, 308] on div "ADD ADDITIONAL PERSON" at bounding box center [176, 298] width 145 height 21
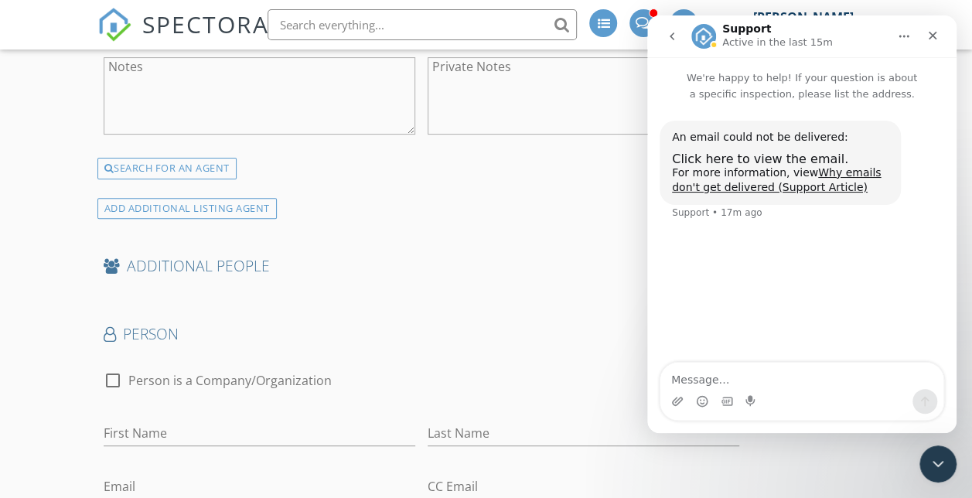
click at [648, 349] on div "Person Search" at bounding box center [696, 338] width 97 height 21
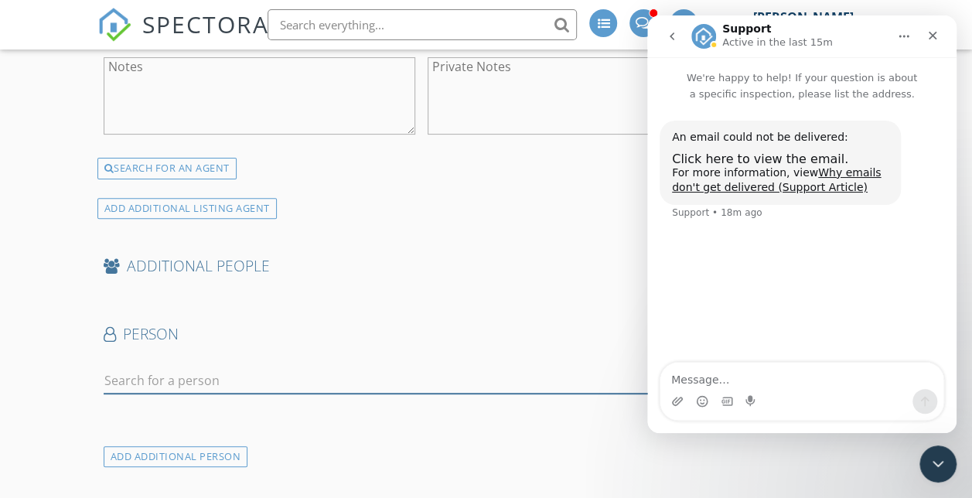
click at [250, 393] on input "text" at bounding box center [421, 381] width 635 height 26
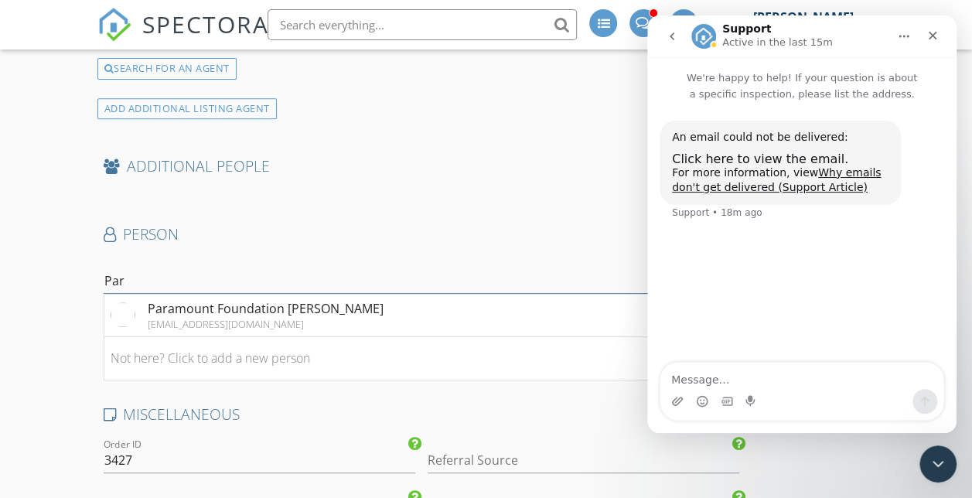
scroll to position [3184, 0]
type input "Par"
click at [271, 317] on div "Paramount Foundation Eric Rodriguez" at bounding box center [266, 307] width 236 height 19
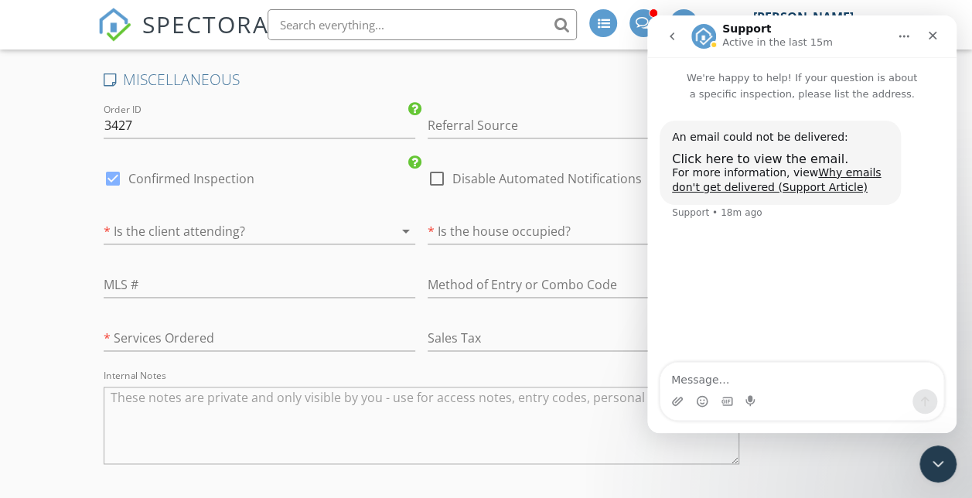
scroll to position [3958, 0]
click at [257, 243] on div at bounding box center [238, 230] width 268 height 25
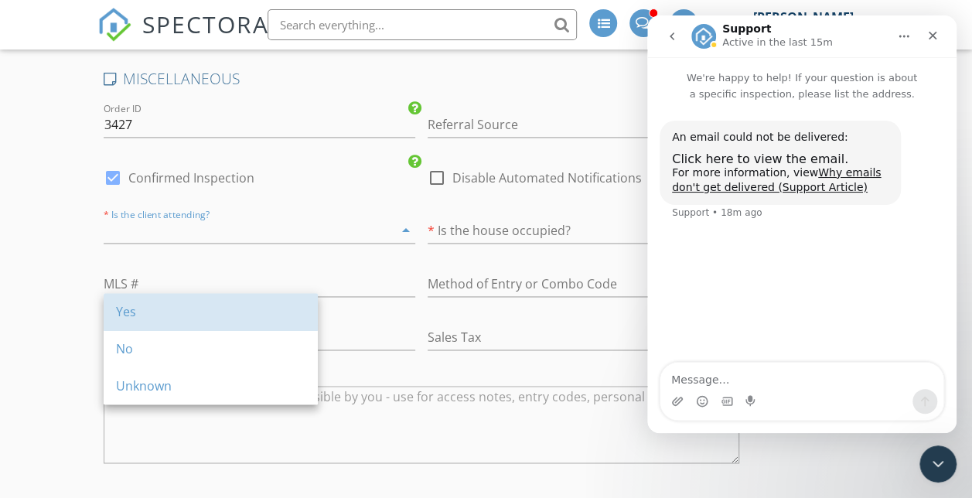
click at [233, 319] on div "Yes" at bounding box center [210, 311] width 189 height 19
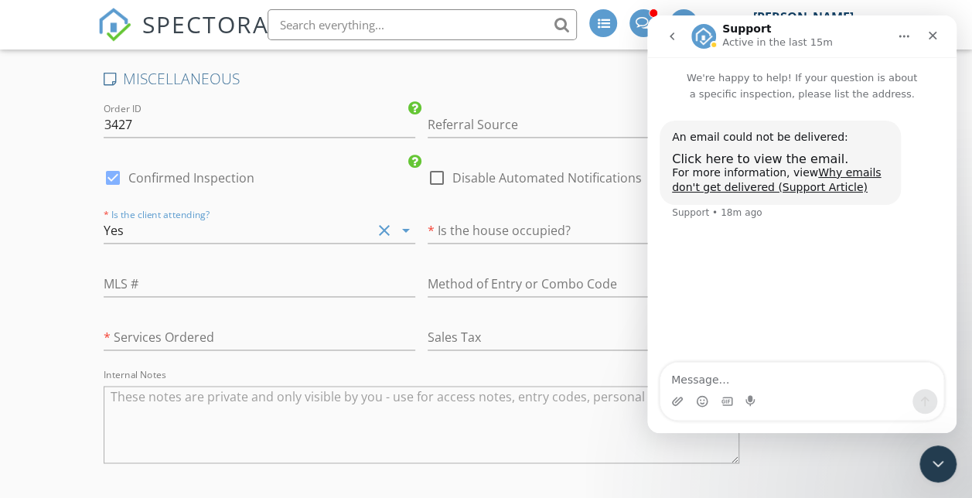
click at [427, 259] on div "* Is the house occupied? arrow_drop_down" at bounding box center [582, 234] width 311 height 50
click at [427, 243] on div at bounding box center [561, 230] width 268 height 25
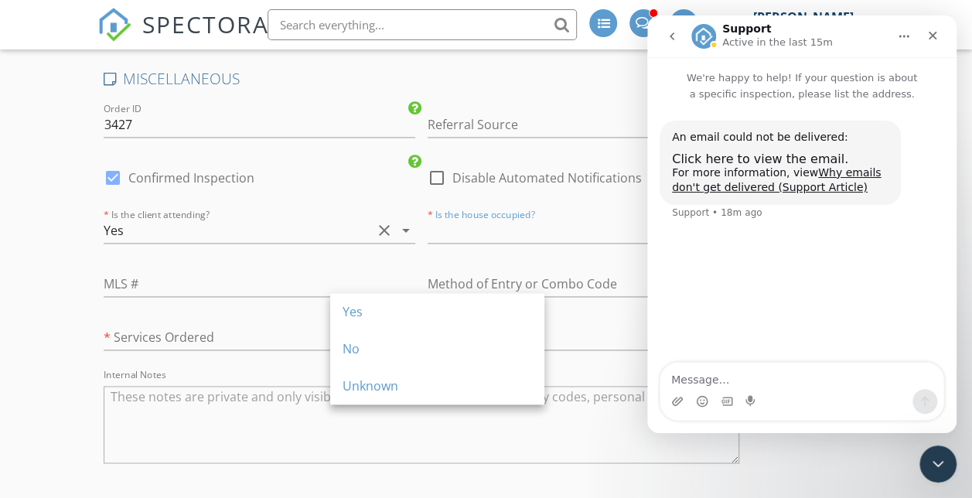
click at [386, 311] on div "Yes" at bounding box center [436, 311] width 189 height 19
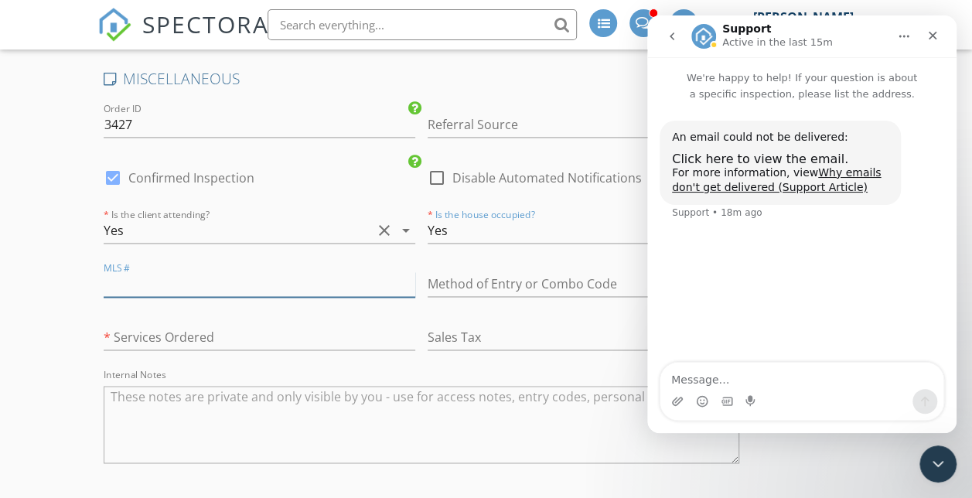
click at [212, 297] on input "text" at bounding box center [259, 284] width 311 height 26
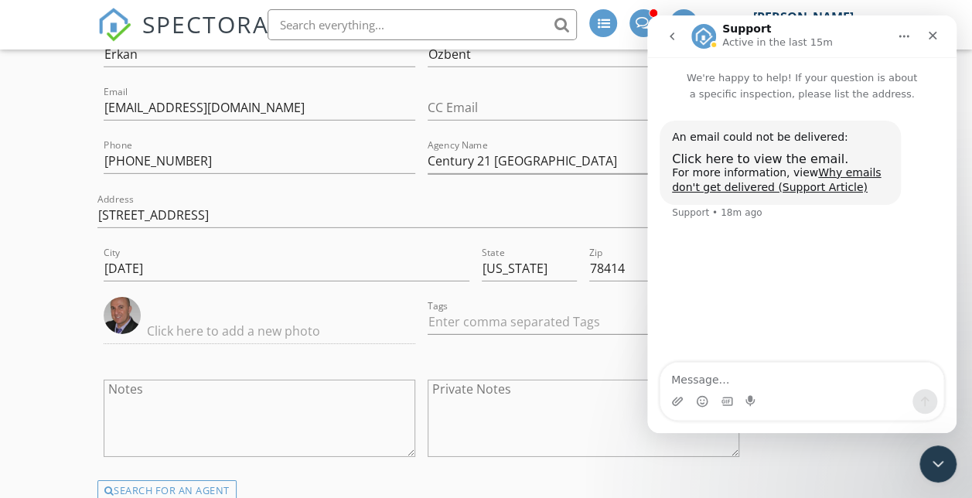
scroll to position [2216, 0]
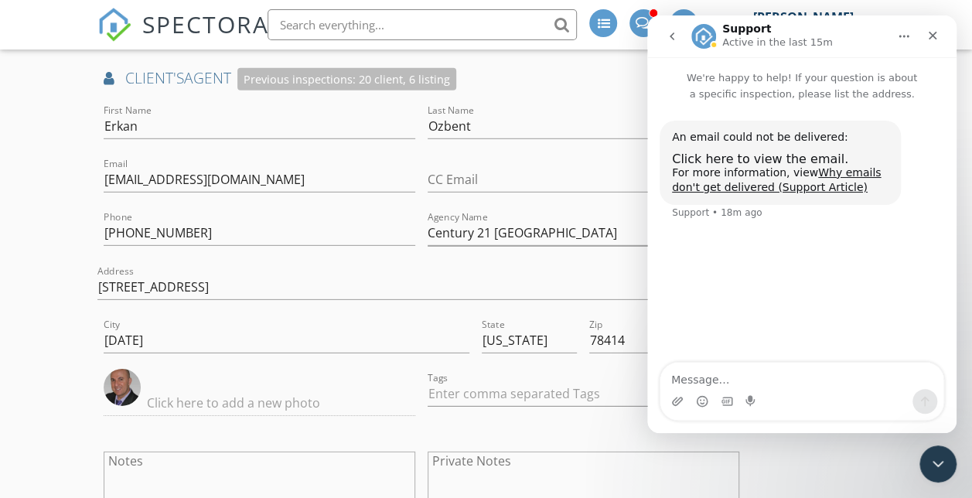
type input "465431"
drag, startPoint x: 267, startPoint y: 259, endPoint x: 76, endPoint y: 274, distance: 191.5
click at [76, 274] on div "New Inspection Click here to use the New Order Form INSPECTOR(S) check_box Jame…" at bounding box center [486, 283] width 972 height 4628
click at [567, 264] on div "INSPECTOR(S) check_box James Matthew Lynch PRIMARY check_box_outline_blank Ange…" at bounding box center [486, 308] width 778 height 4501
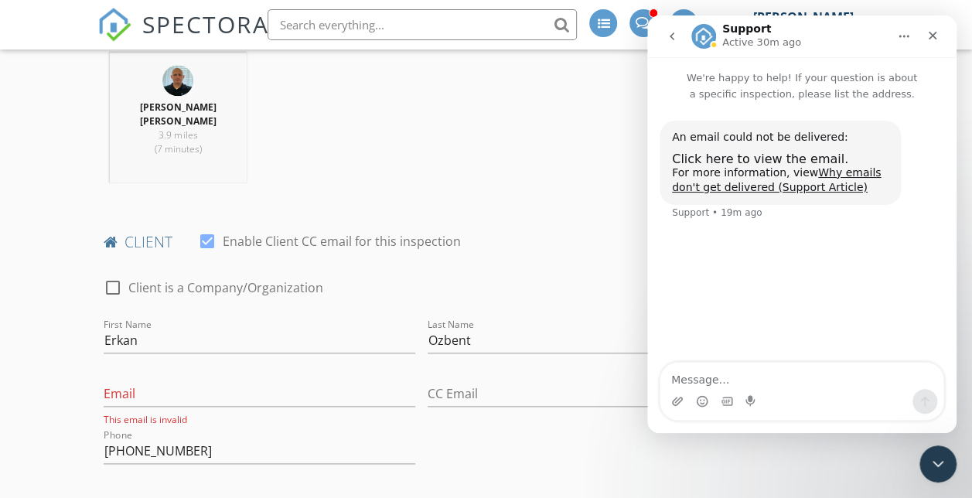
scroll to position [704, 0]
click at [222, 391] on div "Email This email is invalid" at bounding box center [259, 400] width 311 height 54
click at [216, 403] on input "Email" at bounding box center [259, 396] width 311 height 26
paste input "erkanozbent@hotmail.com"
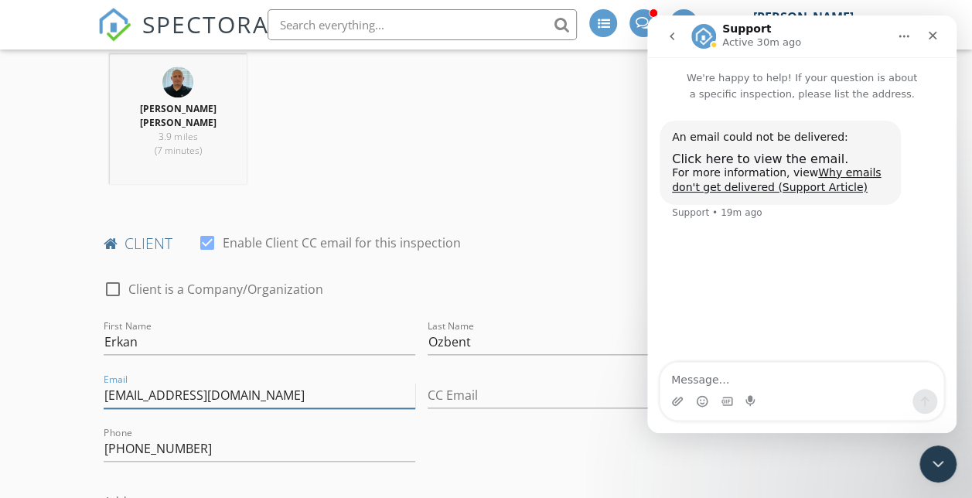
type input "[EMAIL_ADDRESS][DOMAIN_NAME]"
click at [938, 465] on icon "Close Intercom Messenger" at bounding box center [937, 464] width 11 height 6
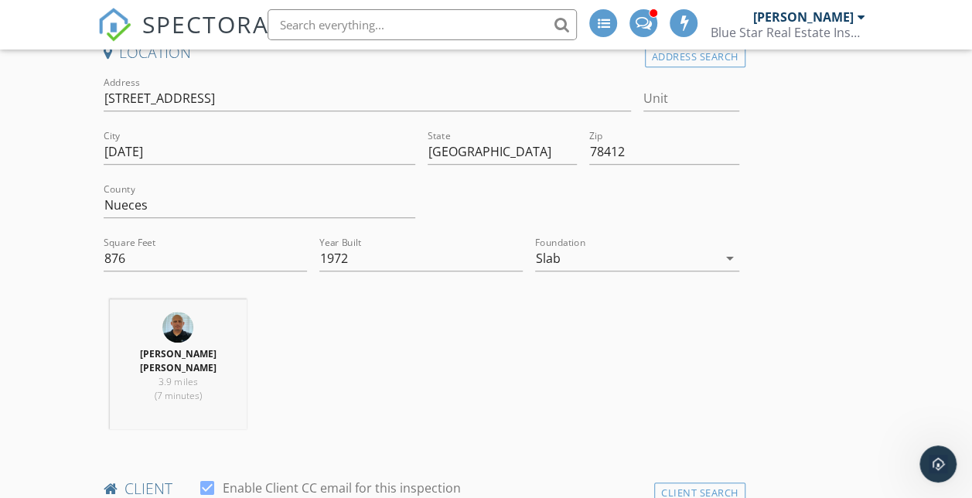
scroll to position [310, 0]
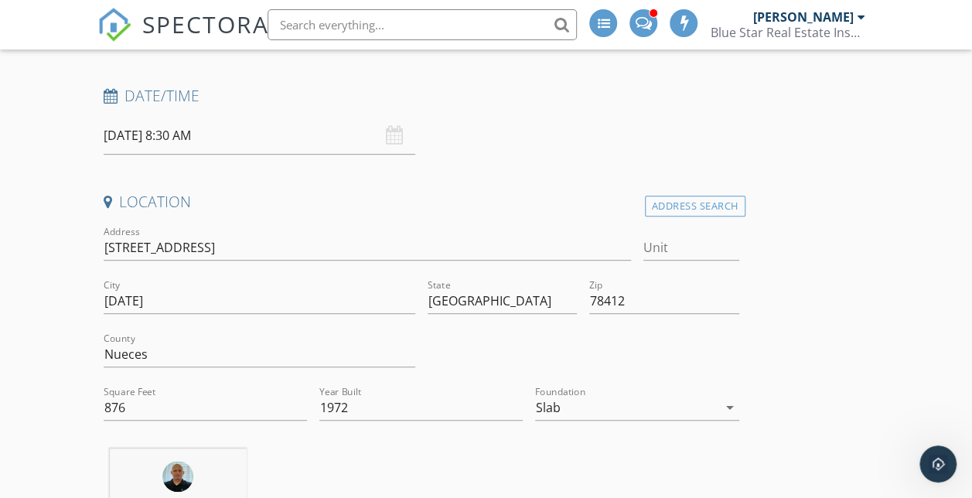
click at [194, 139] on input "09/30/2025 8:30 AM" at bounding box center [259, 136] width 311 height 38
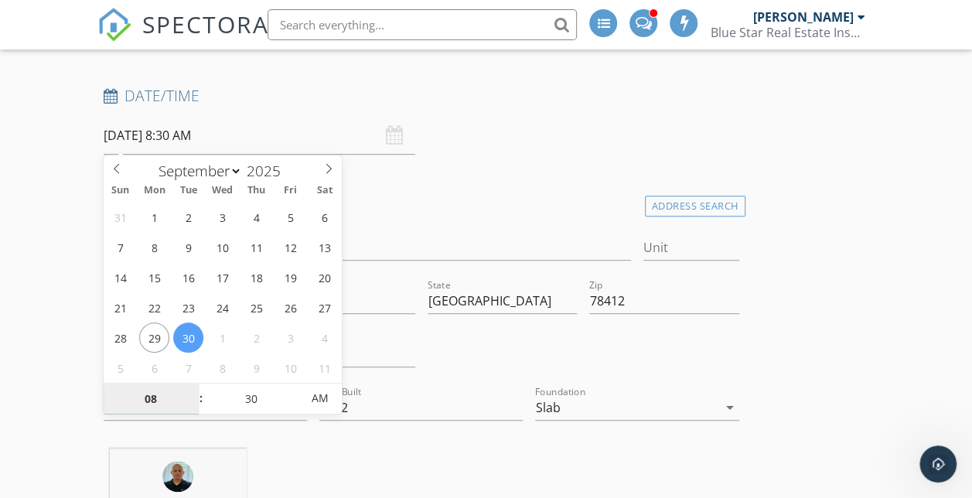
select select "9"
type input "10/03/2025 8:30 AM"
type input "09"
type input "[DATE] 9:30 AM"
click at [189, 389] on span at bounding box center [193, 390] width 11 height 15
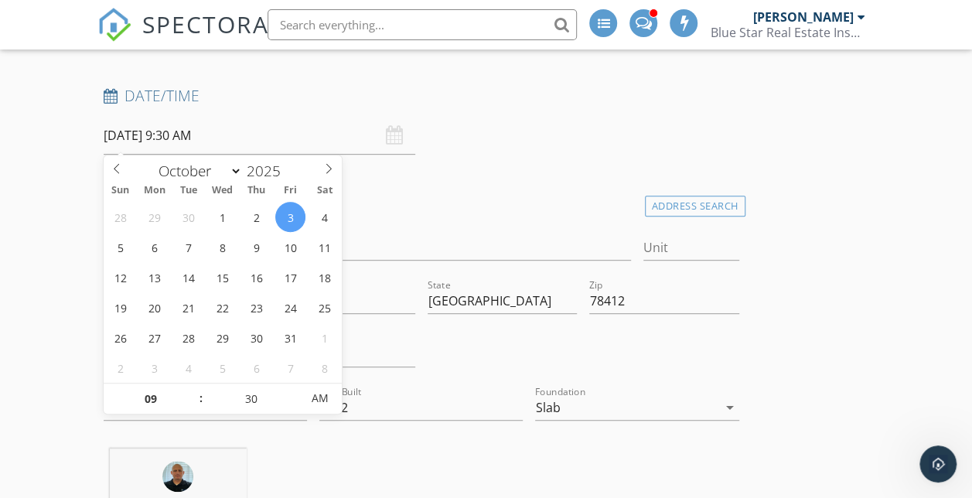
type input "10"
type input "10/03/2025 10:30 AM"
click at [189, 389] on span at bounding box center [193, 390] width 11 height 15
type input "11"
type input "10/03/2025 11:30 AM"
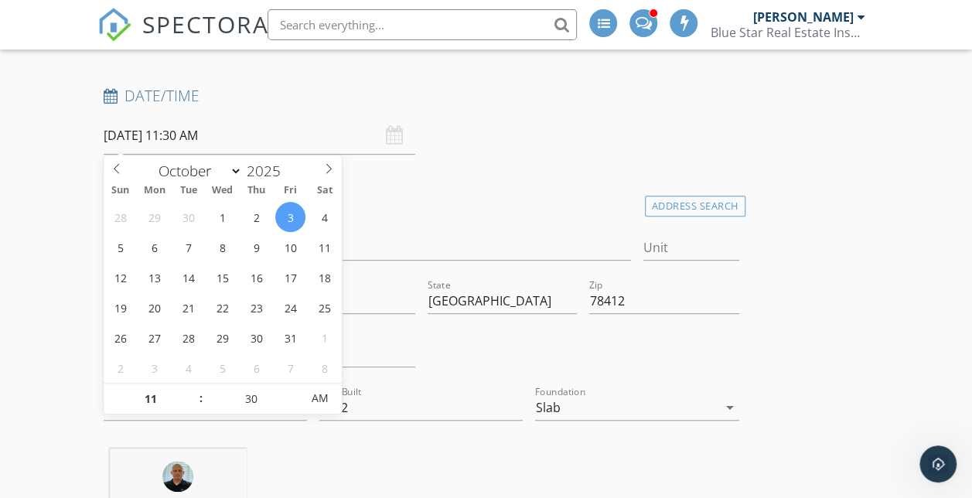
click at [189, 389] on span at bounding box center [193, 390] width 11 height 15
type input "12"
type input "10/03/2025 12:30 PM"
click at [189, 389] on span at bounding box center [193, 390] width 11 height 15
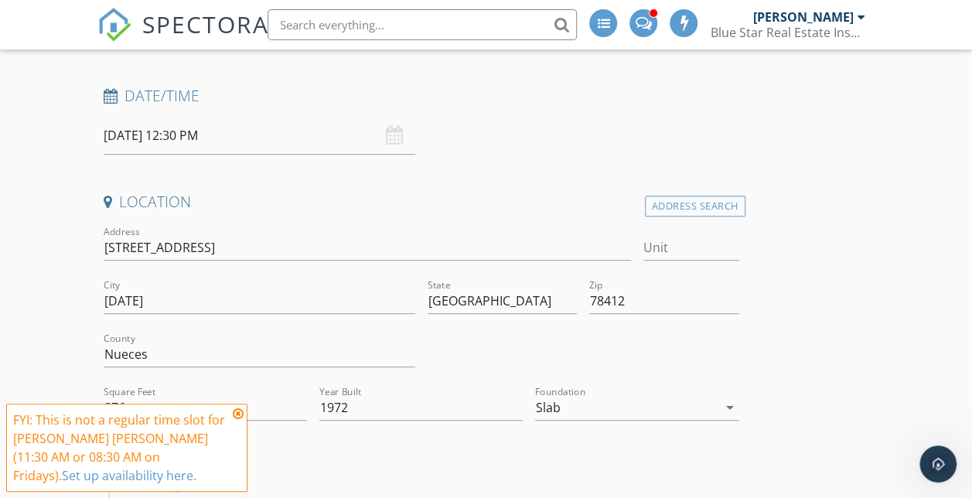
drag, startPoint x: 328, startPoint y: 468, endPoint x: 642, endPoint y: 81, distance: 497.8
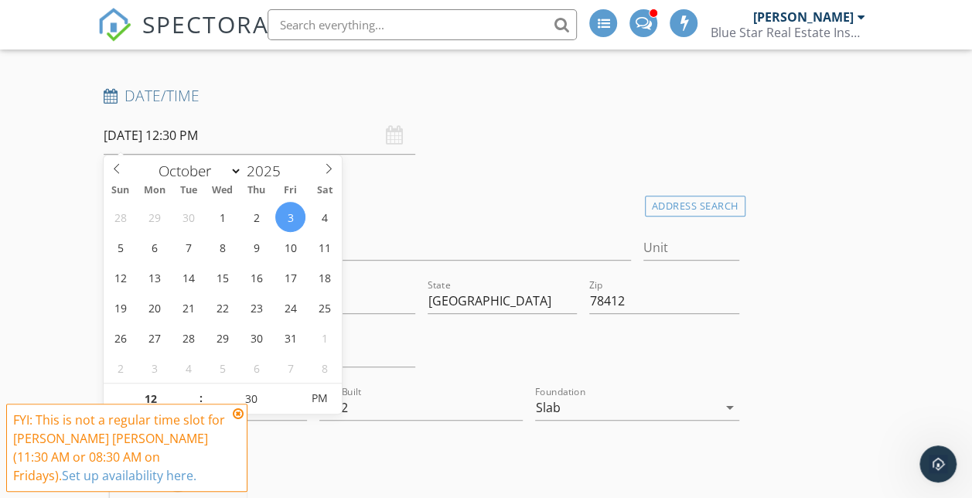
click at [165, 137] on input "10/03/2025 12:30 PM" at bounding box center [259, 136] width 311 height 38
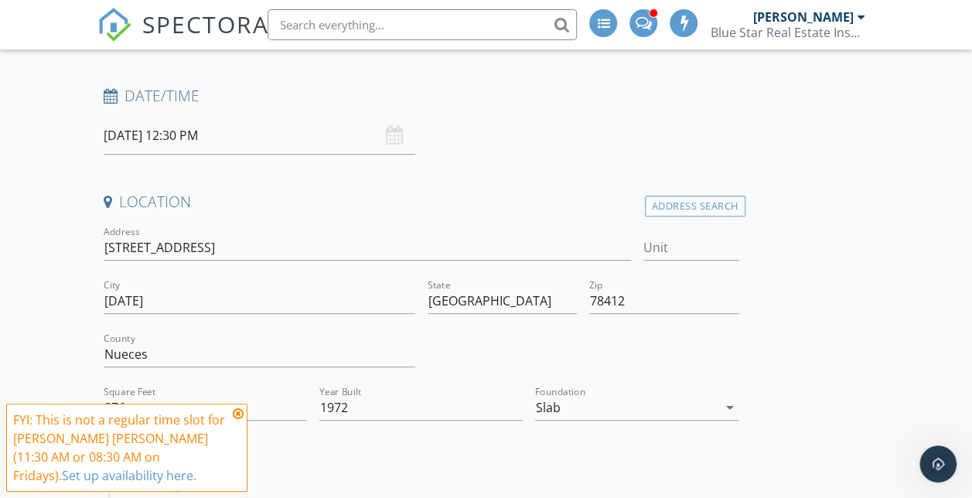
click at [237, 415] on icon at bounding box center [238, 413] width 11 height 12
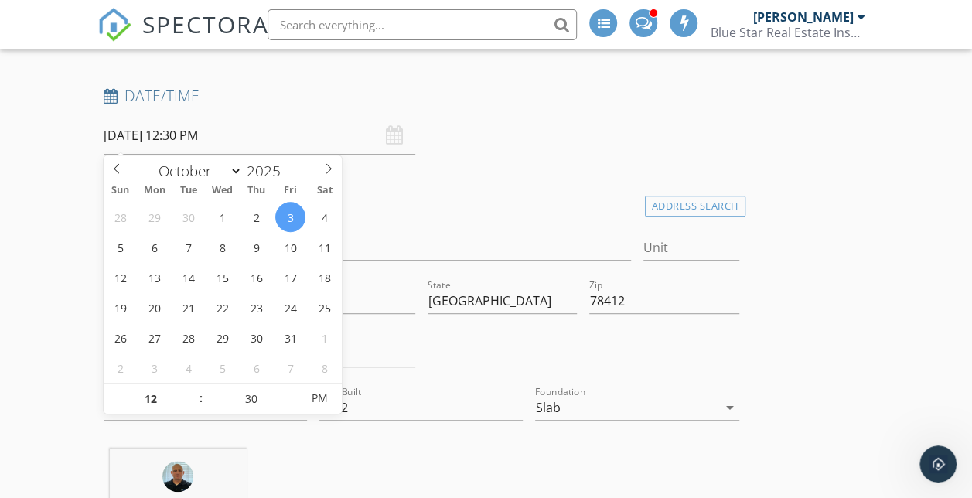
click at [178, 151] on input "10/03/2025 12:30 PM" at bounding box center [259, 136] width 311 height 38
type input "11"
type input "10/03/2025 11:30 AM"
click at [192, 411] on span at bounding box center [193, 406] width 11 height 15
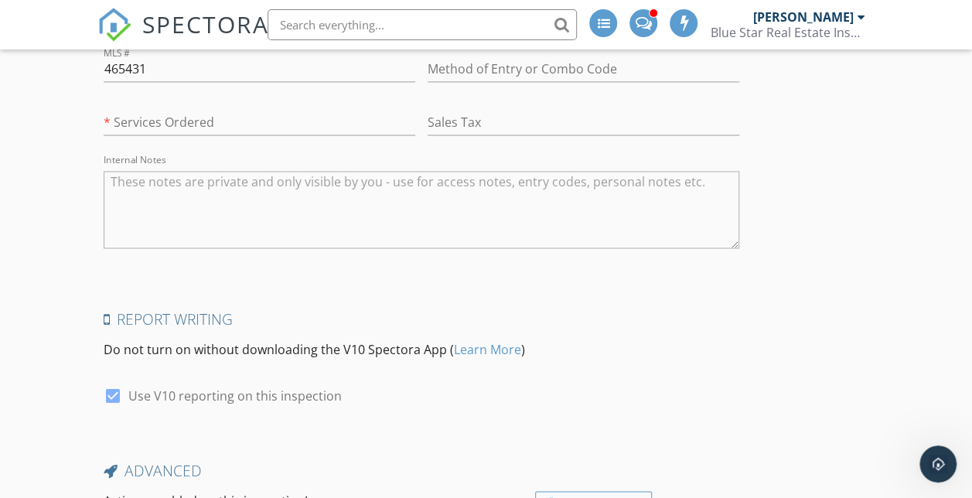
scroll to position [4386, 0]
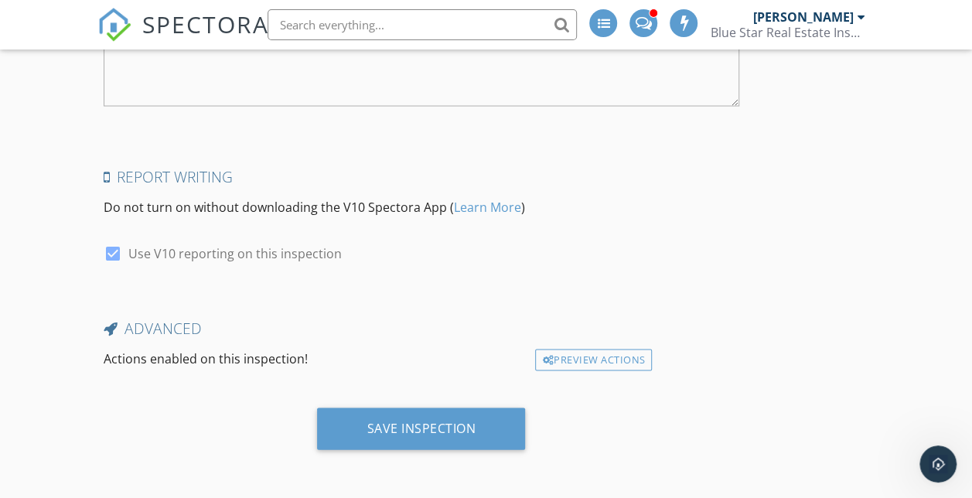
click at [346, 411] on div "Save Inspection" at bounding box center [421, 428] width 208 height 42
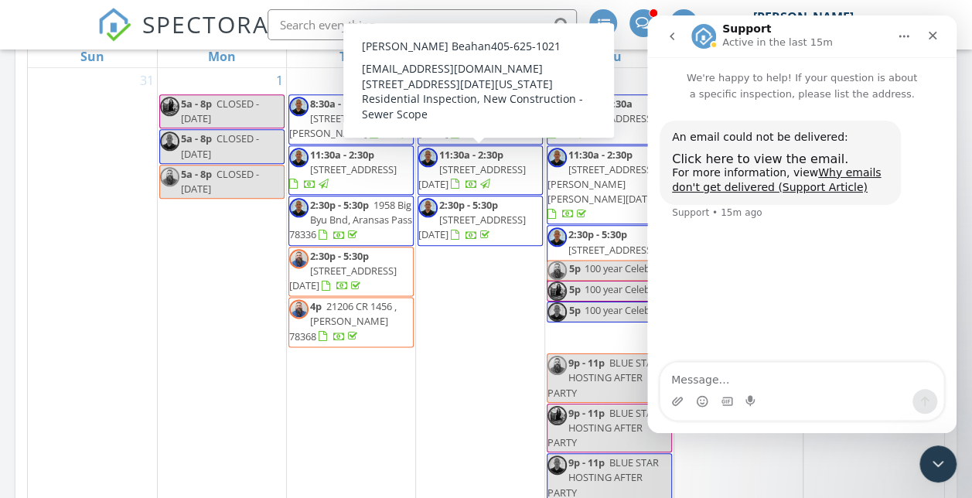
click at [956, 451] on html at bounding box center [937, 463] width 37 height 37
click at [934, 458] on icon "Close Intercom Messenger" at bounding box center [937, 463] width 19 height 19
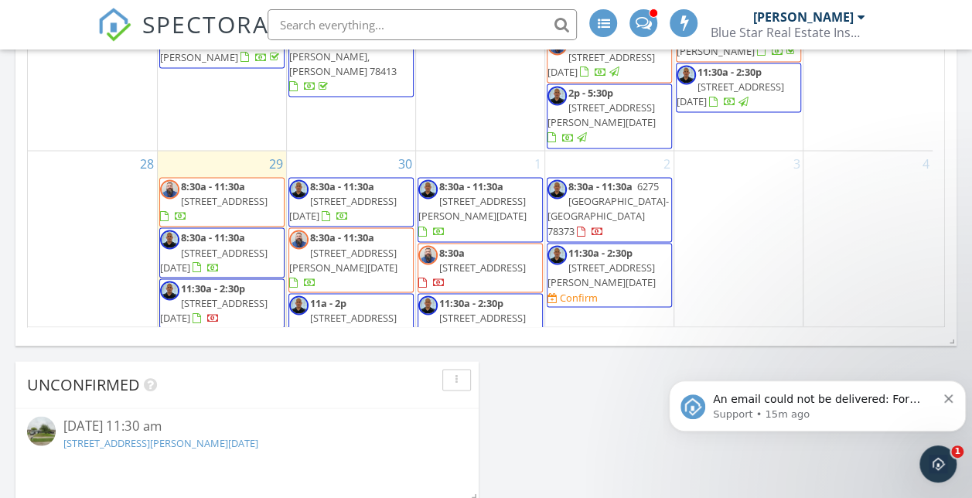
scroll to position [883, 0]
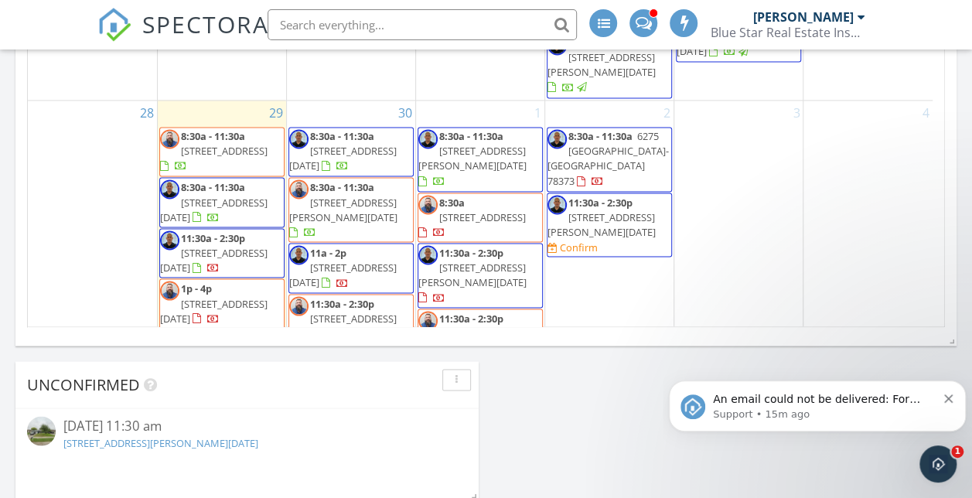
click at [474, 311] on span "11:30a - 2:30p" at bounding box center [471, 318] width 64 height 14
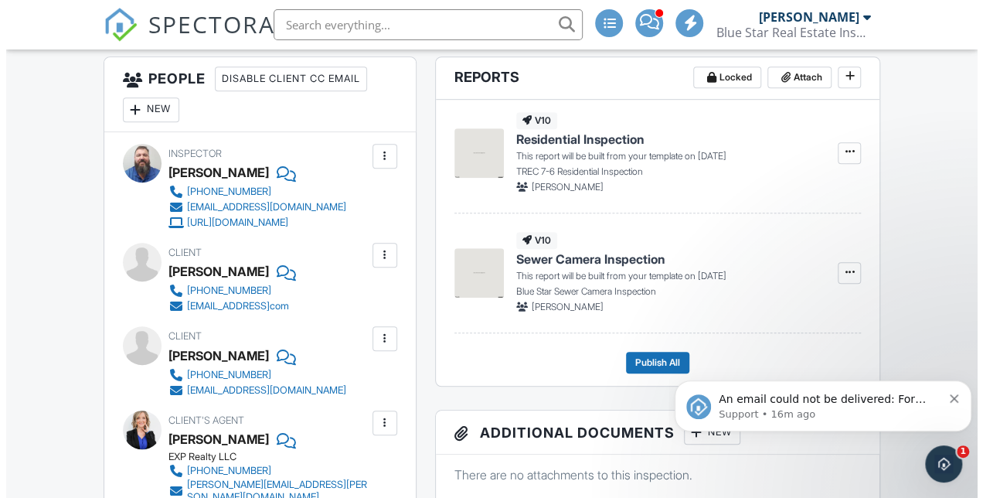
scroll to position [445, 0]
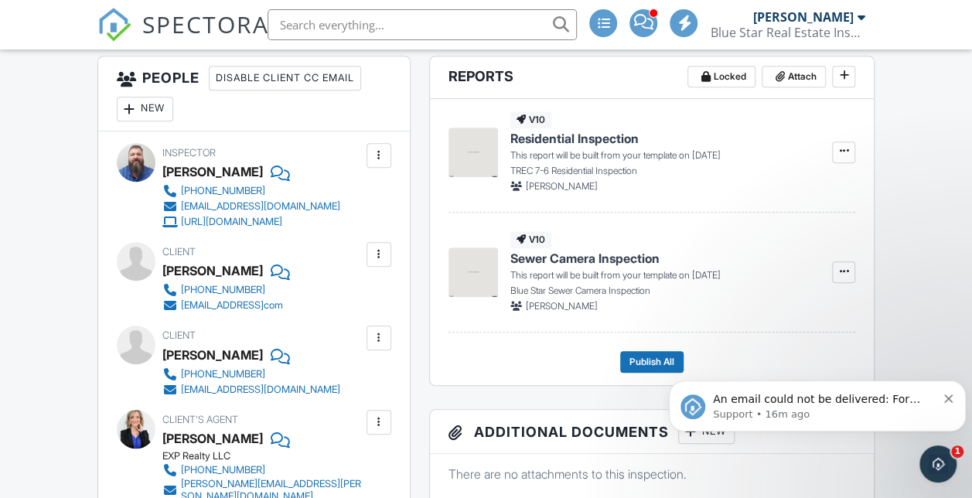
click at [383, 267] on div at bounding box center [378, 254] width 25 height 25
click at [360, 321] on li "Edit" at bounding box center [342, 301] width 79 height 39
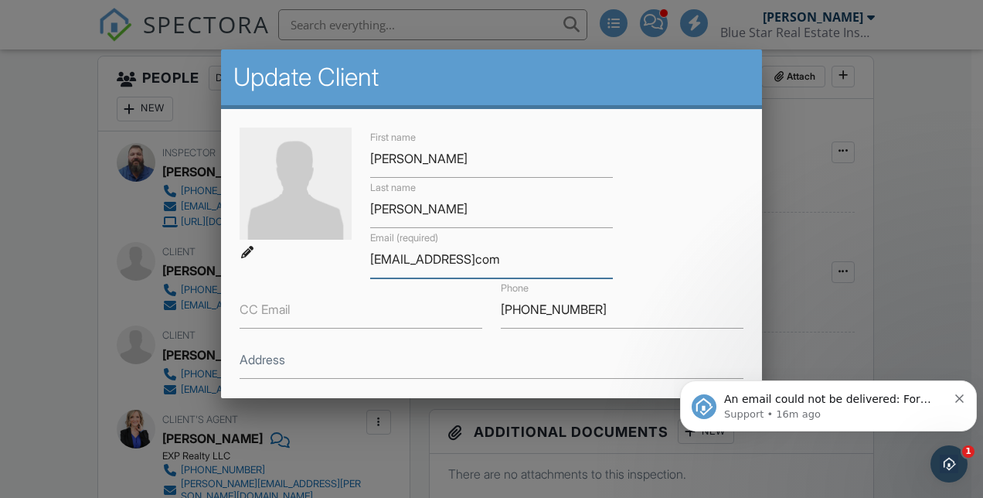
click at [501, 260] on input "[EMAIL_ADDRESS]com" at bounding box center [491, 259] width 243 height 38
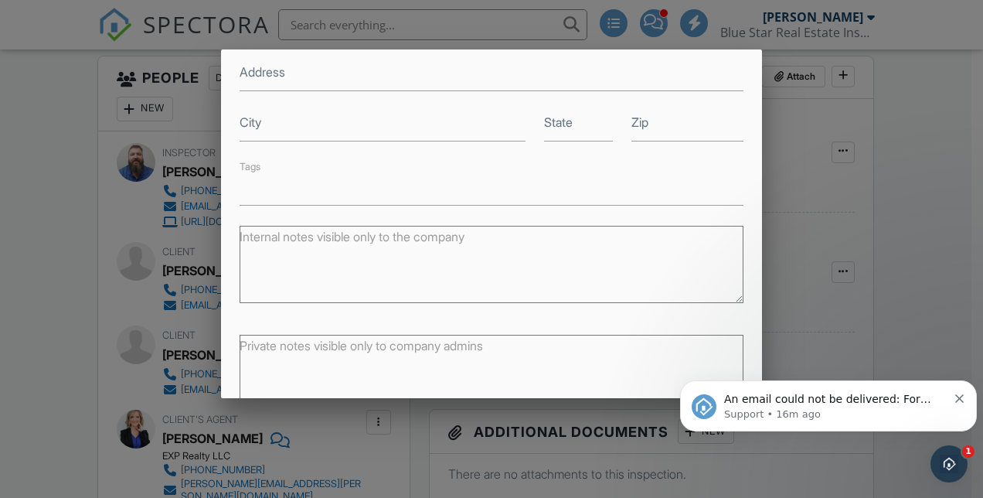
scroll to position [369, 0]
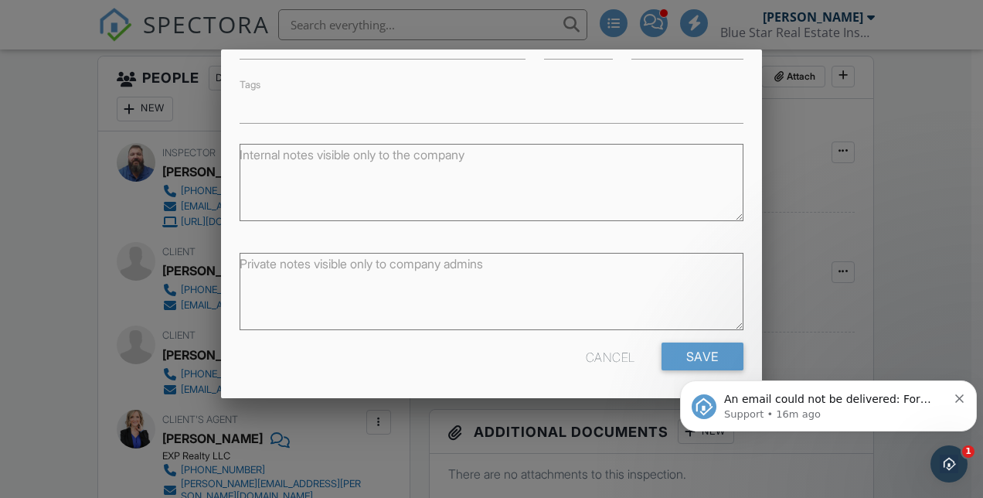
type input "[EMAIL_ADDRESS][DOMAIN_NAME]"
click at [677, 354] on html "An email could not be delivered: For more information, view Why emails don't ge…" at bounding box center [828, 402] width 309 height 108
click at [696, 356] on body "An email could not be delivered: For more information, view Why emails don't ge…" at bounding box center [828, 402] width 297 height 96
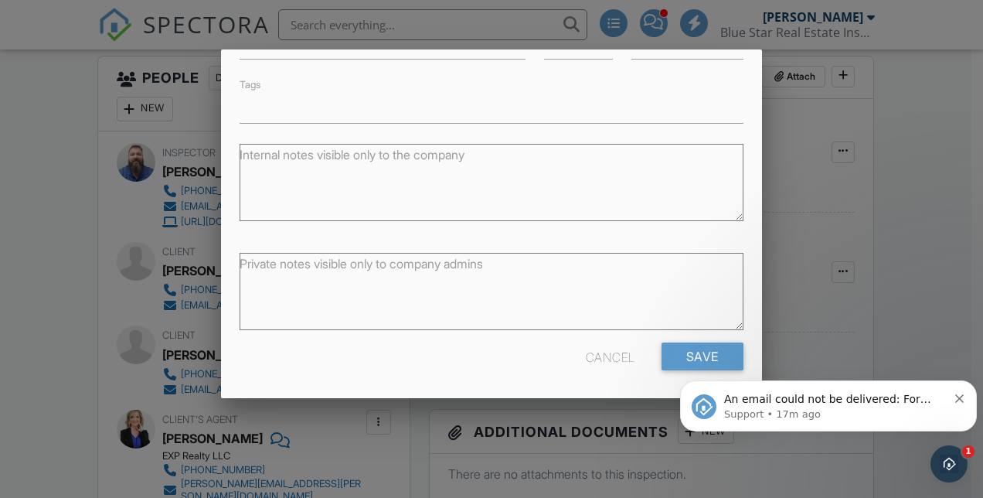
click at [963, 408] on div "An email could not be delivered: For more information, view Why emails don't ge…" at bounding box center [829, 405] width 274 height 31
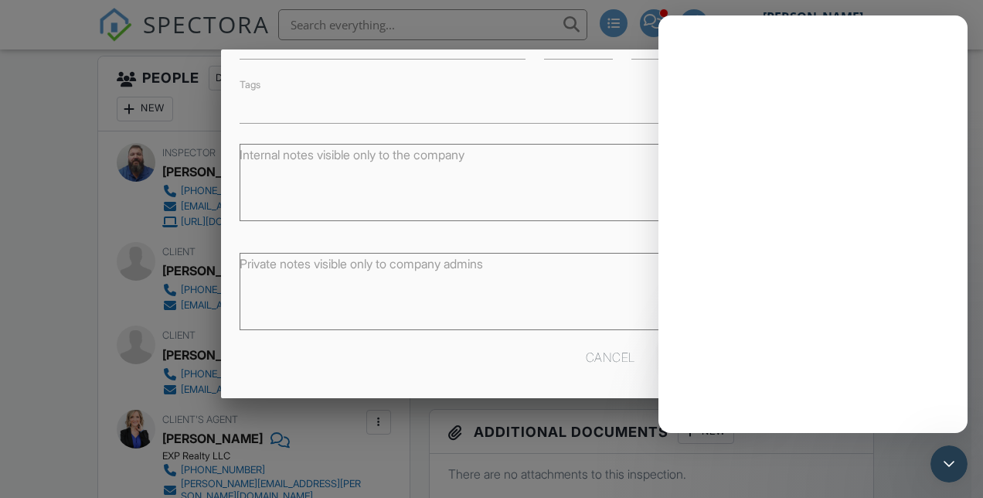
scroll to position [0, 0]
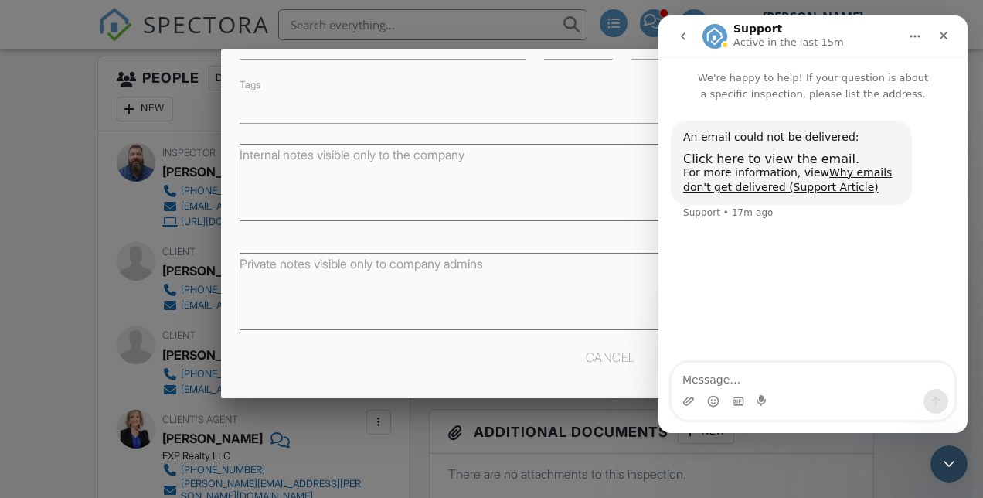
click at [948, 464] on icon "Close Intercom Messenger" at bounding box center [949, 463] width 19 height 19
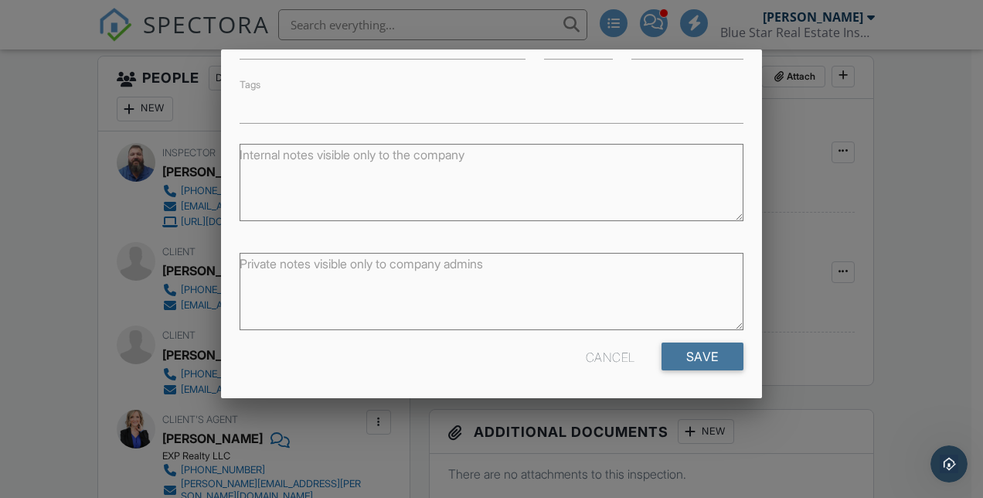
click at [717, 366] on input "Save" at bounding box center [703, 356] width 82 height 28
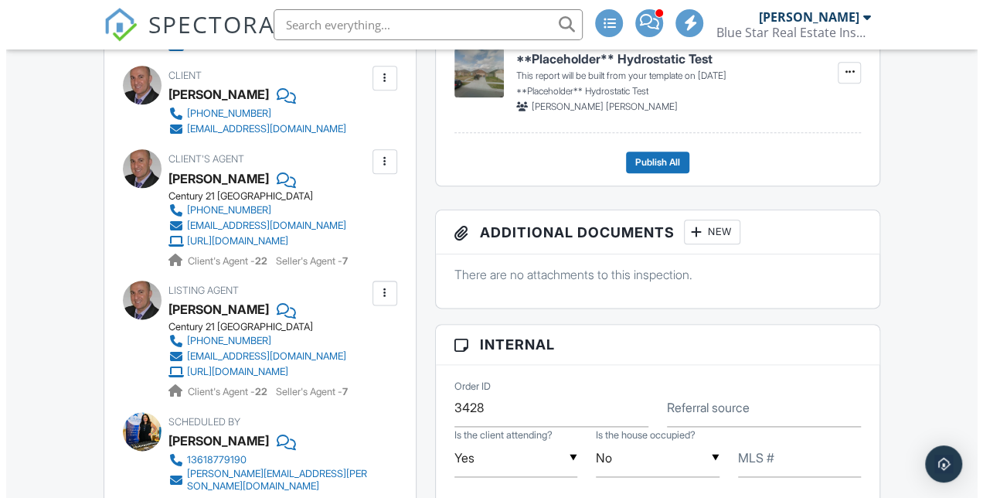
scroll to position [813, 0]
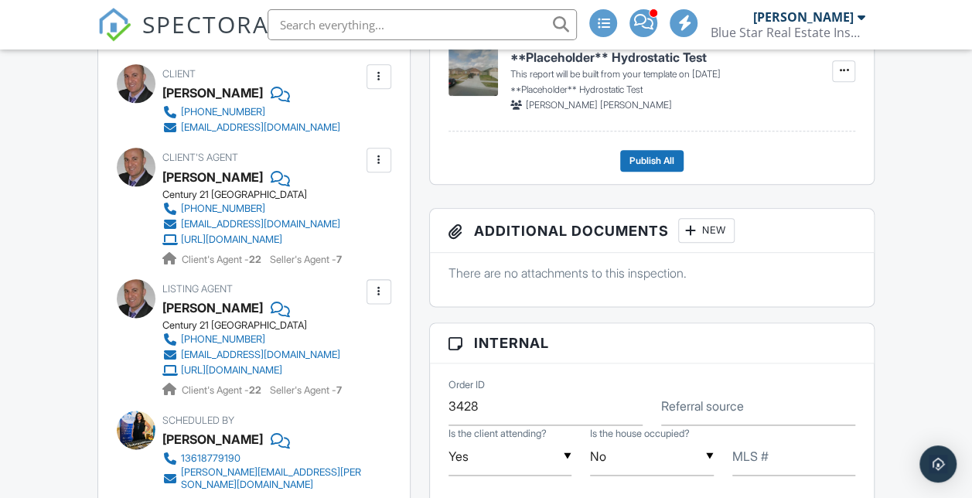
click at [377, 299] on div at bounding box center [378, 291] width 15 height 15
click at [364, 397] on li "Remove" at bounding box center [342, 377] width 79 height 39
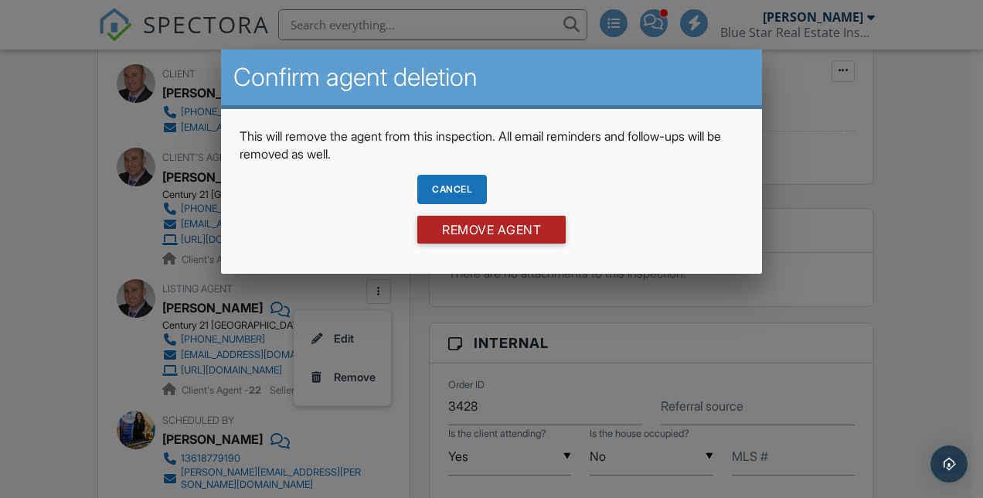
click at [502, 220] on input "Remove Agent" at bounding box center [491, 230] width 148 height 28
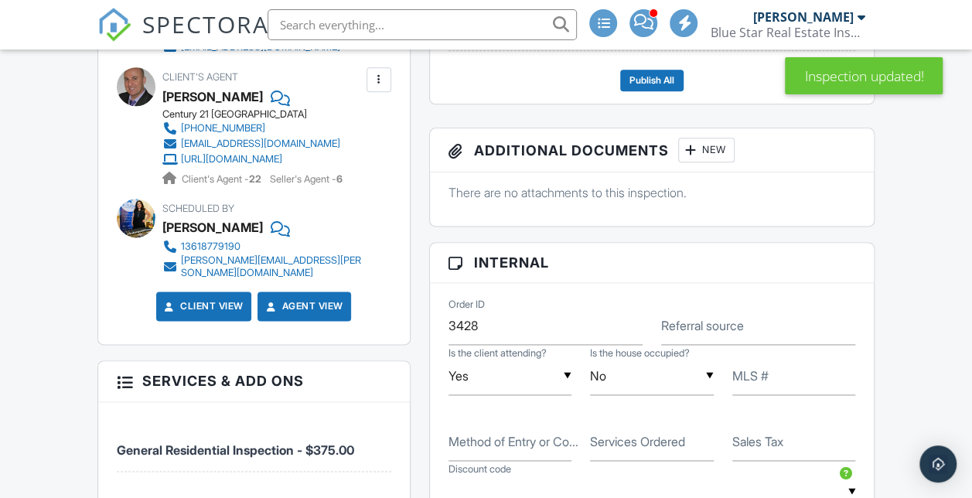
click at [379, 87] on div at bounding box center [378, 79] width 15 height 15
click at [360, 185] on li "Remove" at bounding box center [342, 165] width 79 height 39
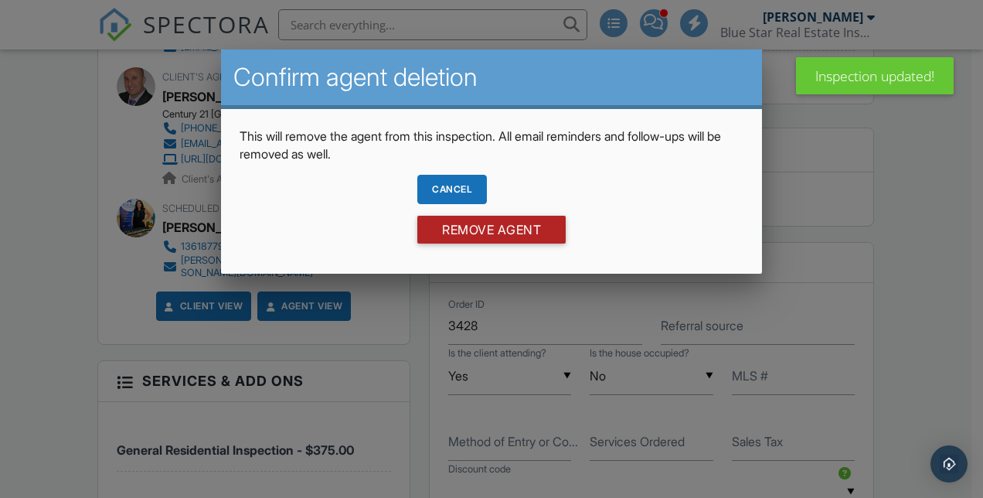
click at [446, 222] on input "Remove Agent" at bounding box center [491, 230] width 148 height 28
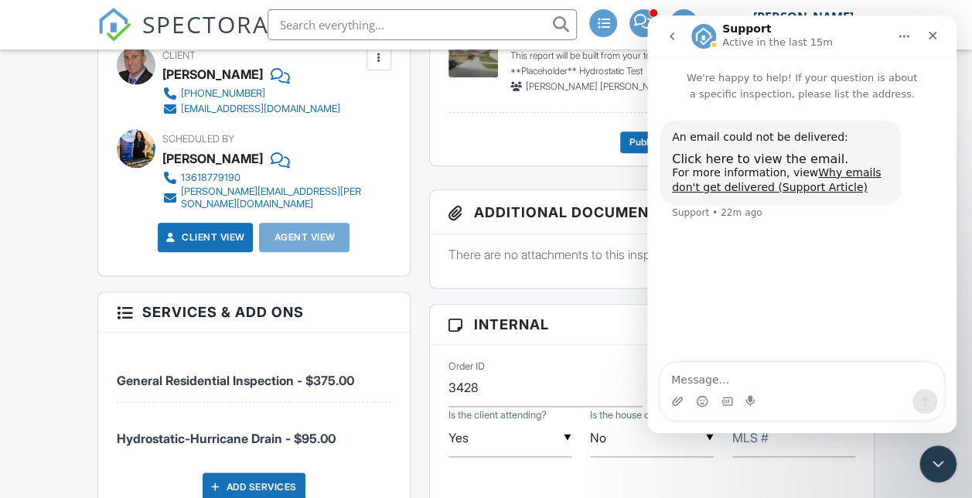
click at [928, 455] on icon "Close Intercom Messenger" at bounding box center [937, 463] width 19 height 19
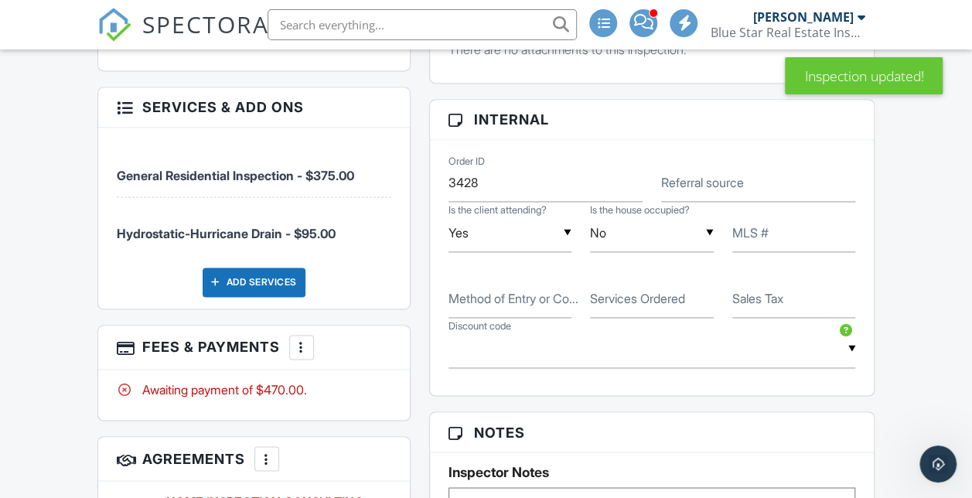
scroll to position [1297, 0]
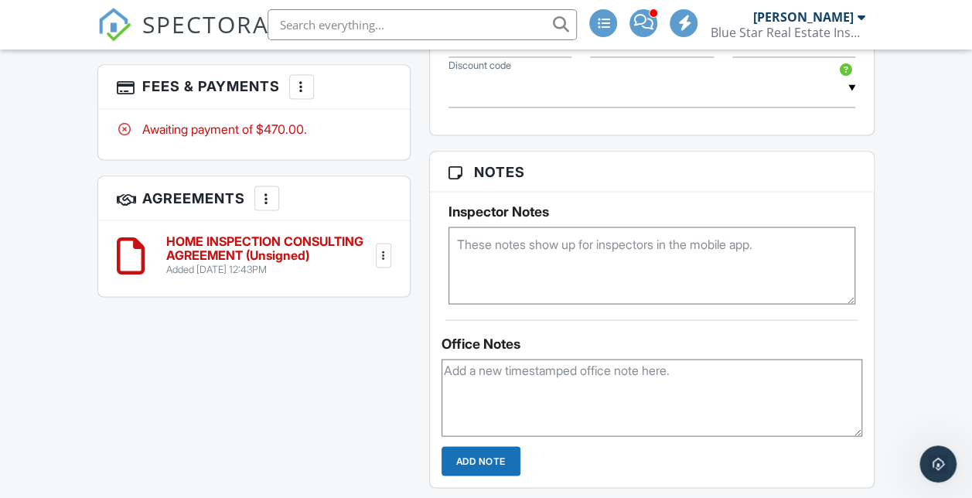
click at [529, 304] on textarea at bounding box center [651, 264] width 407 height 77
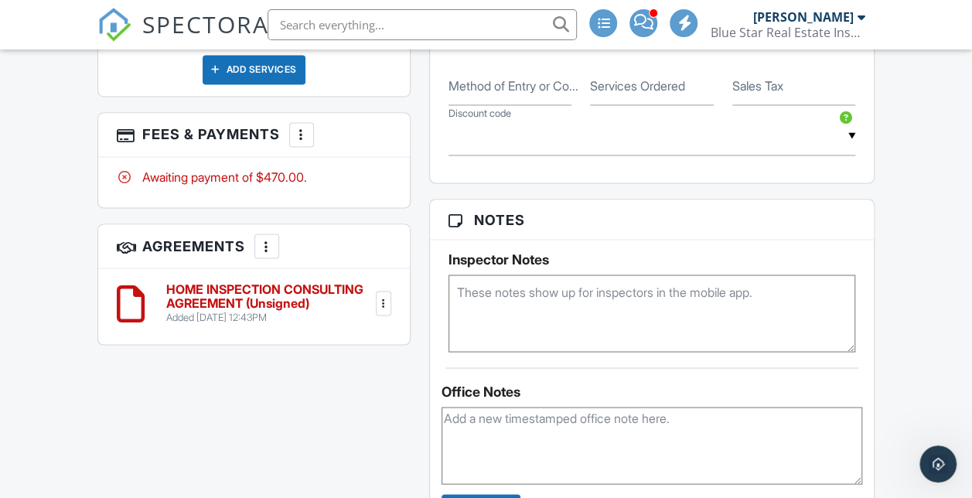
scroll to position [1250, 0]
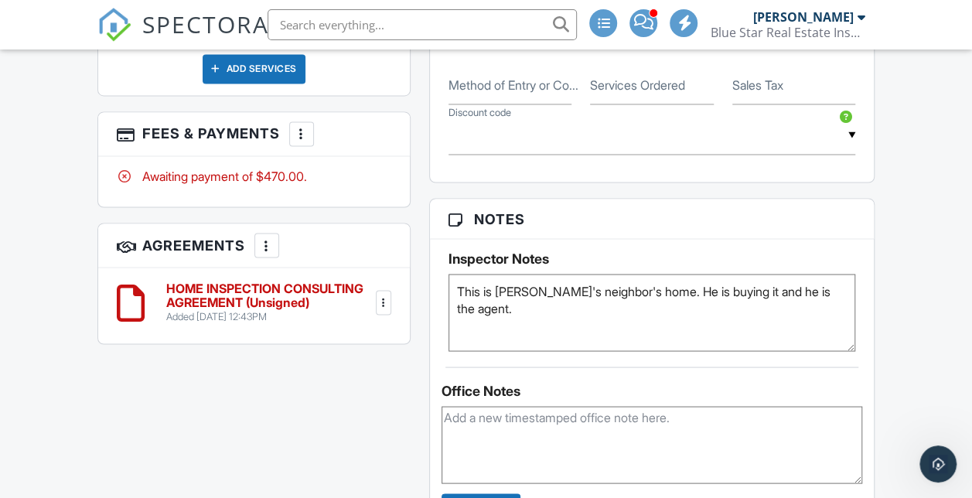
click at [585, 351] on textarea "This is Erkan's neighbor's home. He is buying it and he is the agent." at bounding box center [651, 312] width 407 height 77
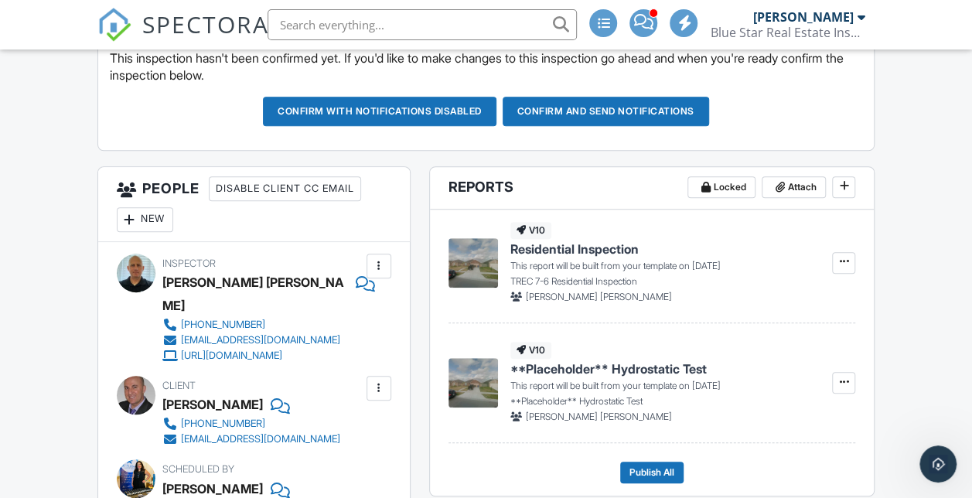
scroll to position [488, 0]
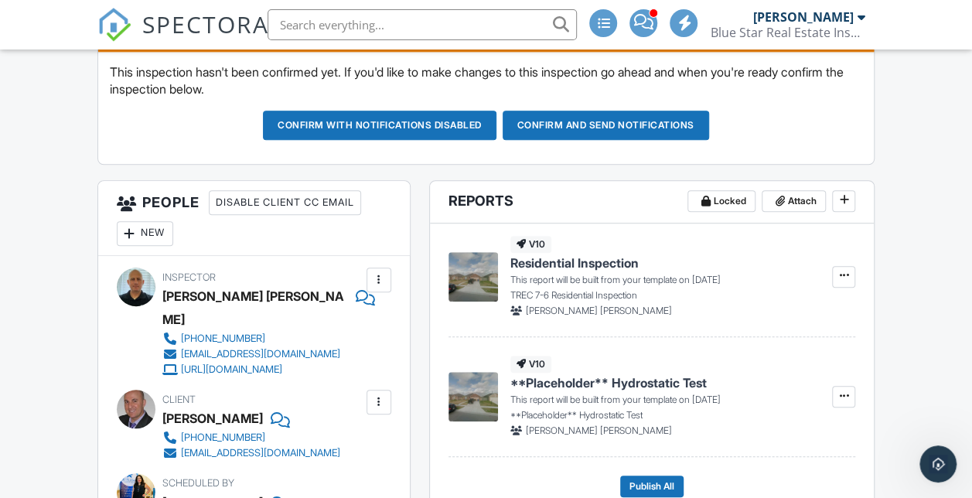
type textarea "This is Erkan's neighbor's home. He is buying it and he is the agent."
click at [124, 241] on div at bounding box center [129, 233] width 15 height 15
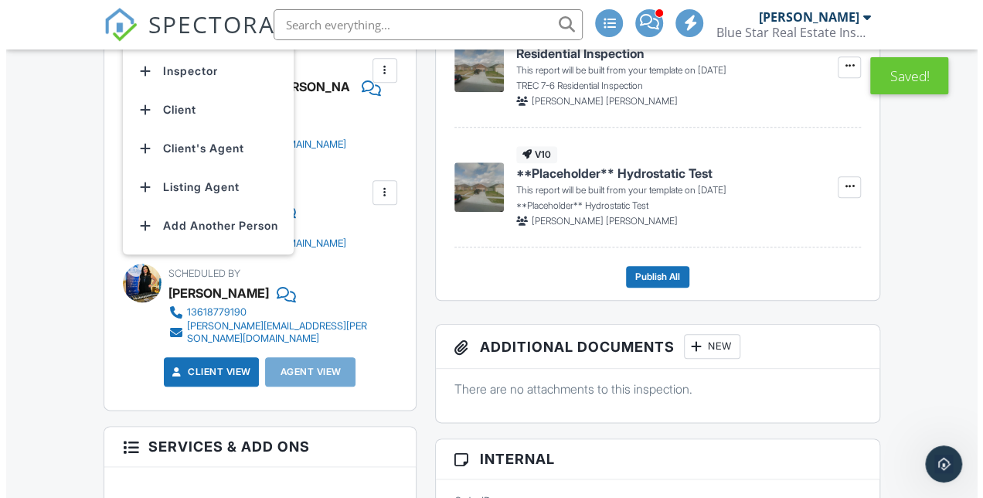
scroll to position [698, 0]
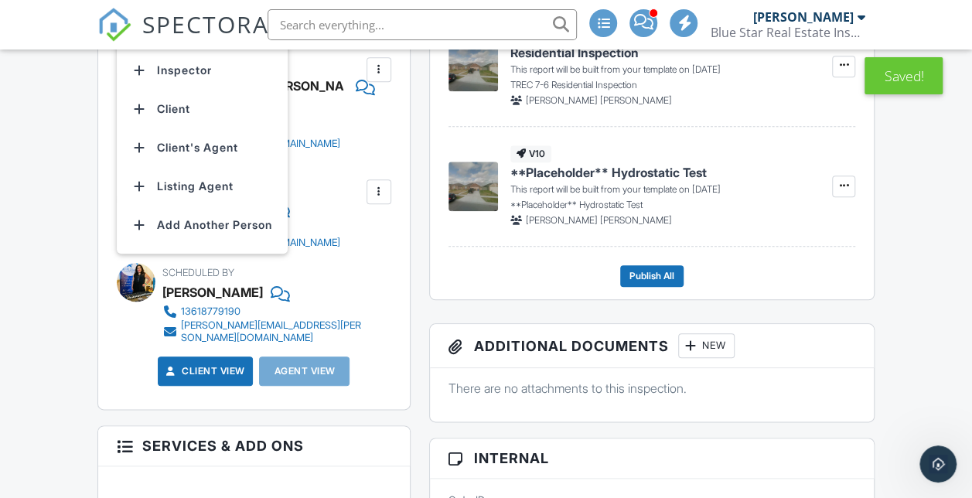
click at [218, 244] on li "Add Another Person" at bounding box center [202, 225] width 152 height 39
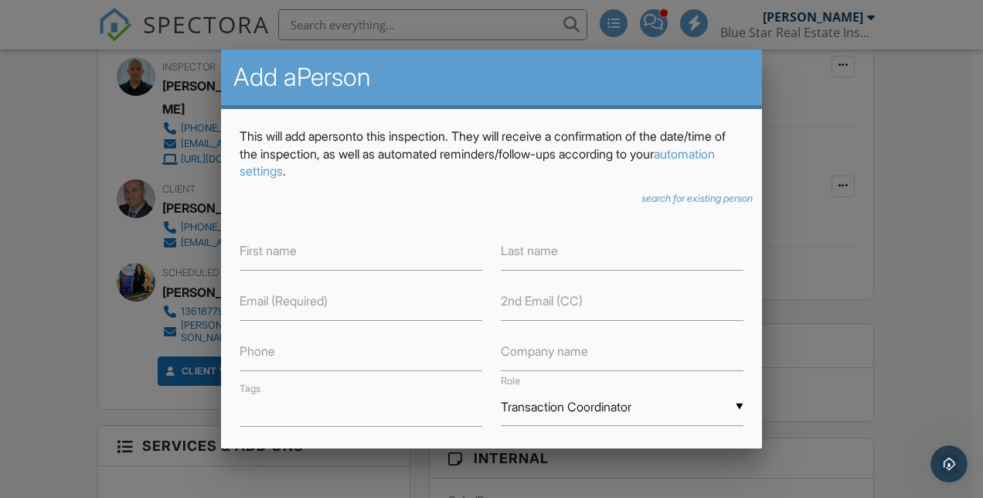
click at [686, 198] on icon "search for existing person" at bounding box center [697, 198] width 111 height 12
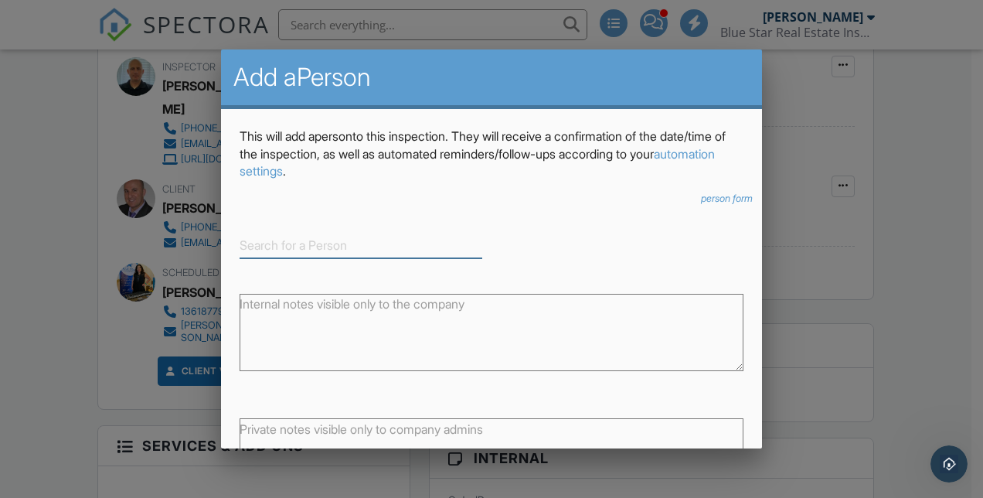
click at [373, 248] on input at bounding box center [361, 246] width 243 height 26
click at [343, 265] on div "Hurricane Drain" at bounding box center [360, 269] width 235 height 17
type input "Hurricane Drain"
type input "Other"
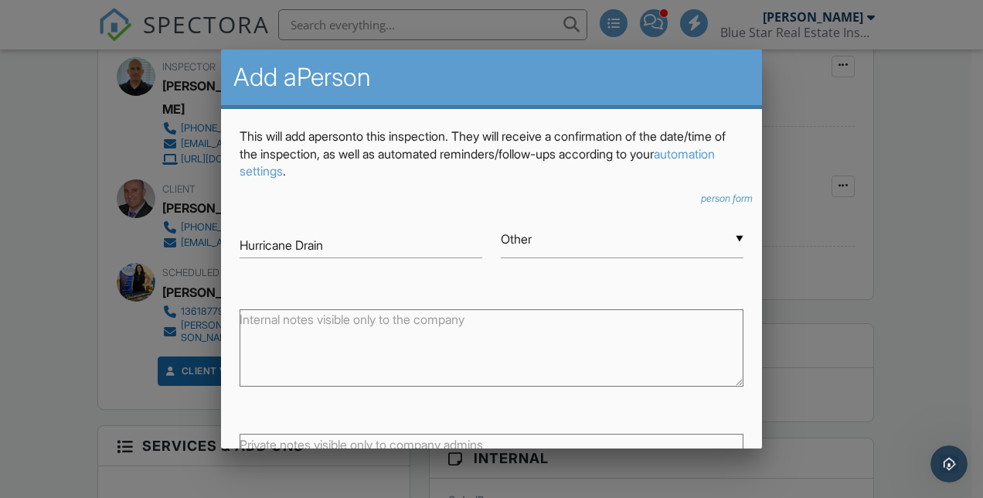
scroll to position [148, 0]
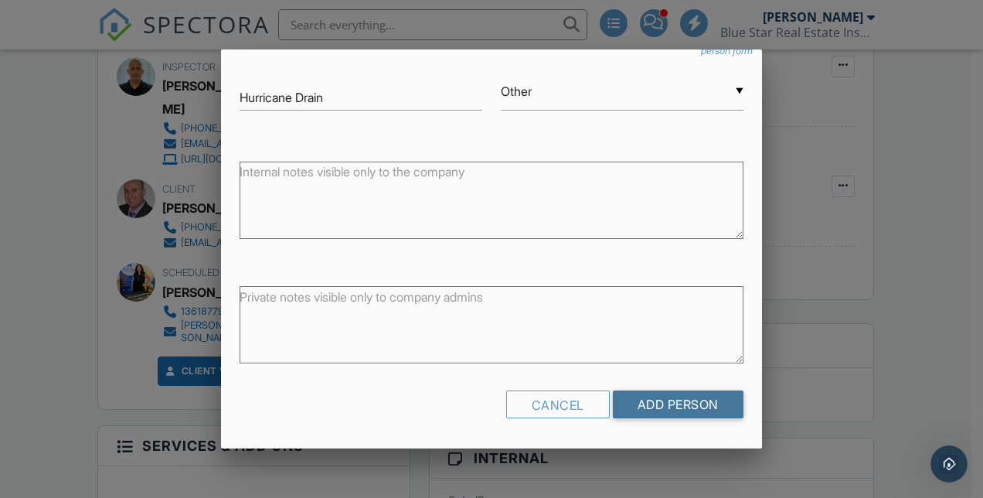
click at [641, 413] on input "Add Person" at bounding box center [678, 404] width 131 height 28
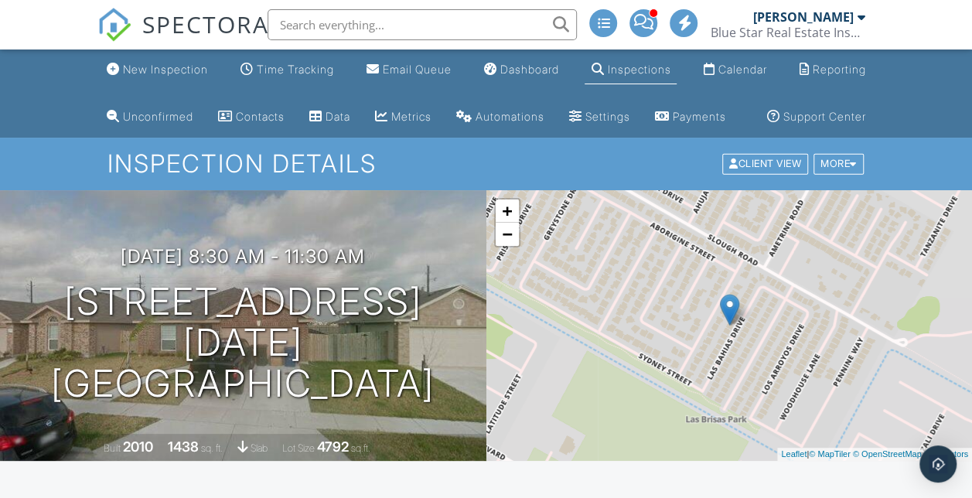
click at [739, 74] on div "Calendar" at bounding box center [741, 69] width 49 height 13
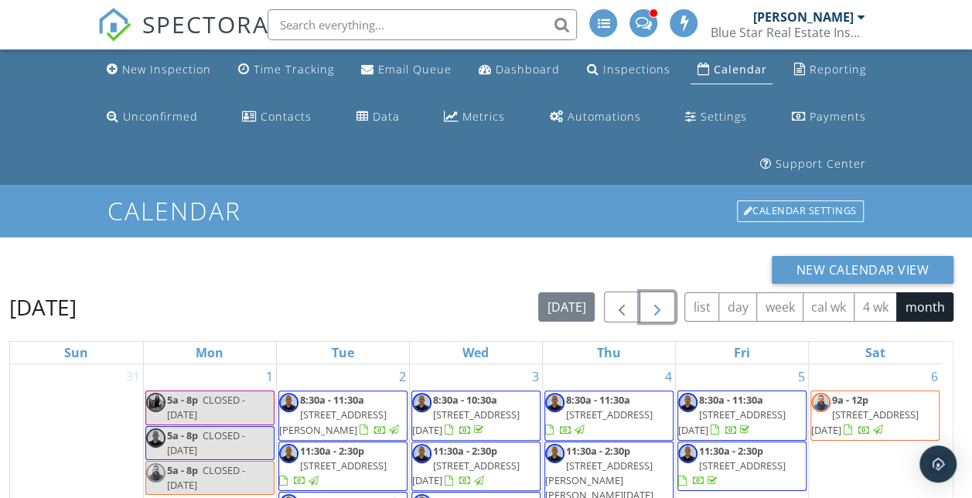
click at [665, 309] on span "button" at bounding box center [657, 307] width 19 height 19
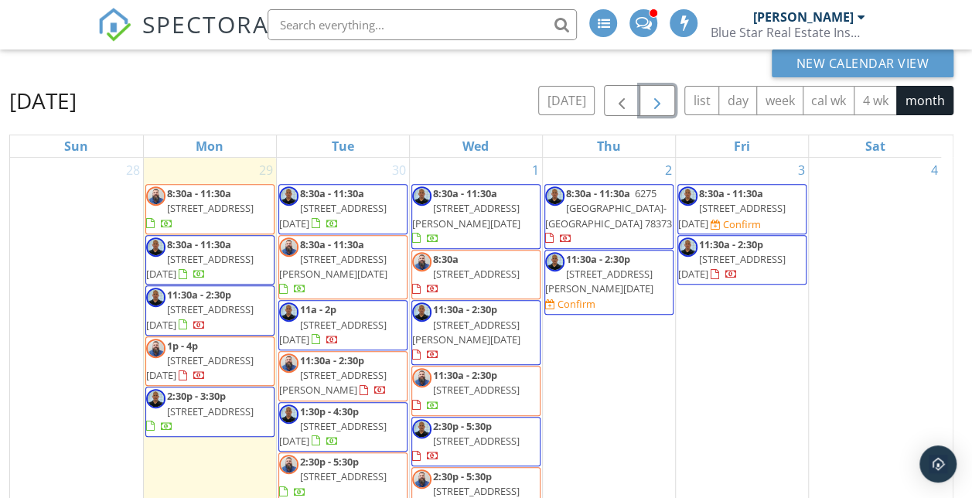
scroll to position [216, 0]
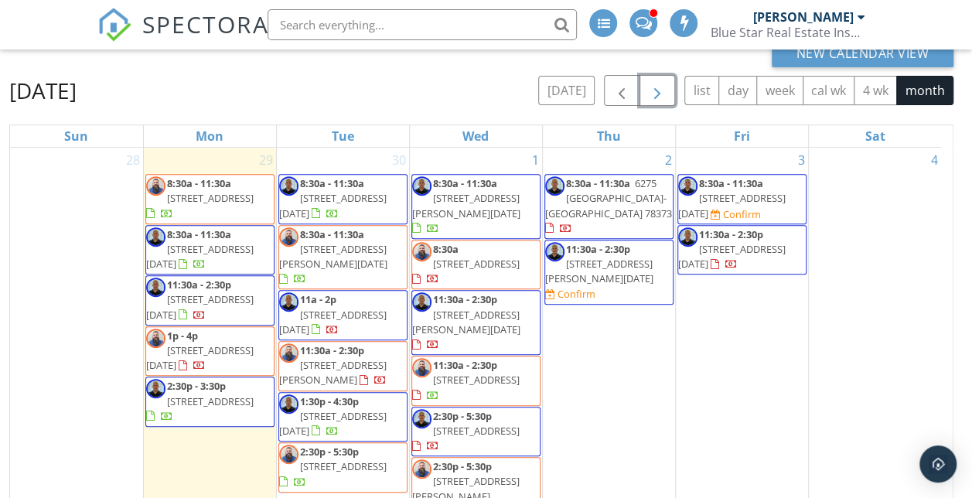
click at [600, 261] on span "4009 Sandy Hollow Creek Dr, Corpus Christi 78410" at bounding box center [599, 271] width 108 height 29
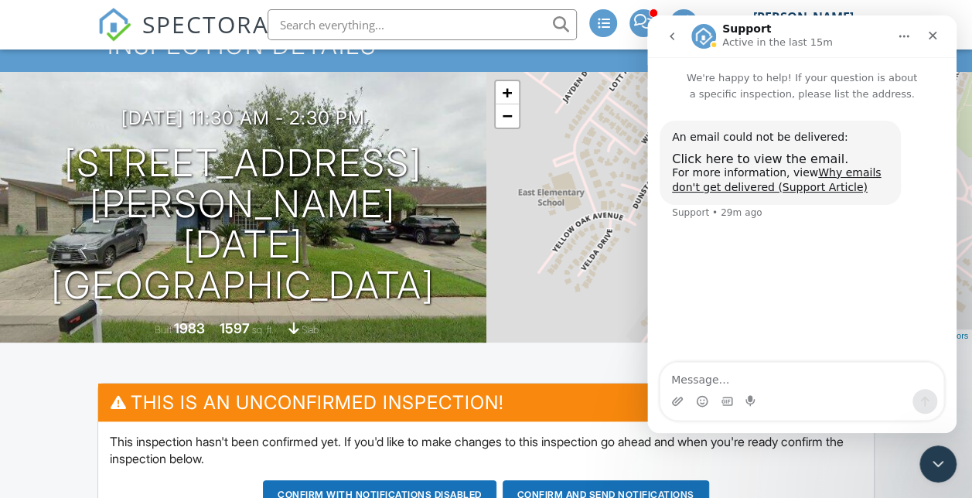
scroll to position [119, 0]
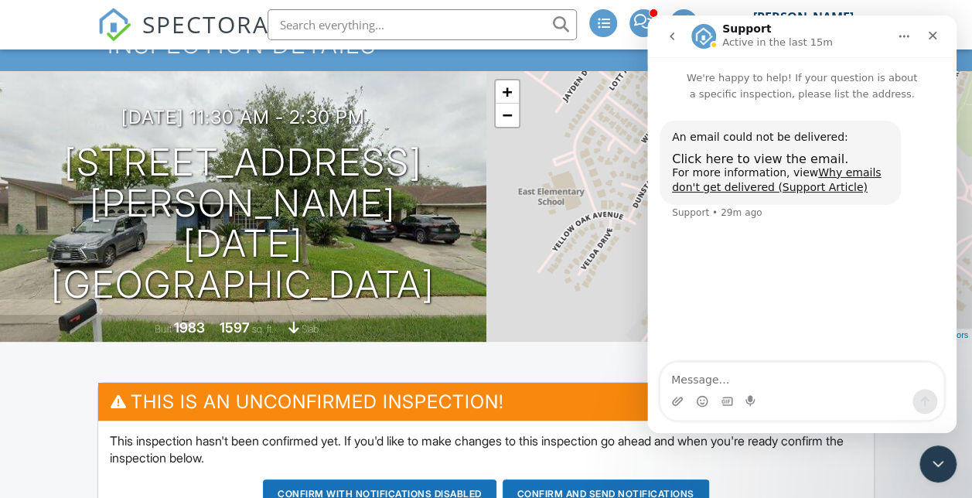
click at [921, 464] on div "Close Intercom Messenger" at bounding box center [937, 463] width 37 height 37
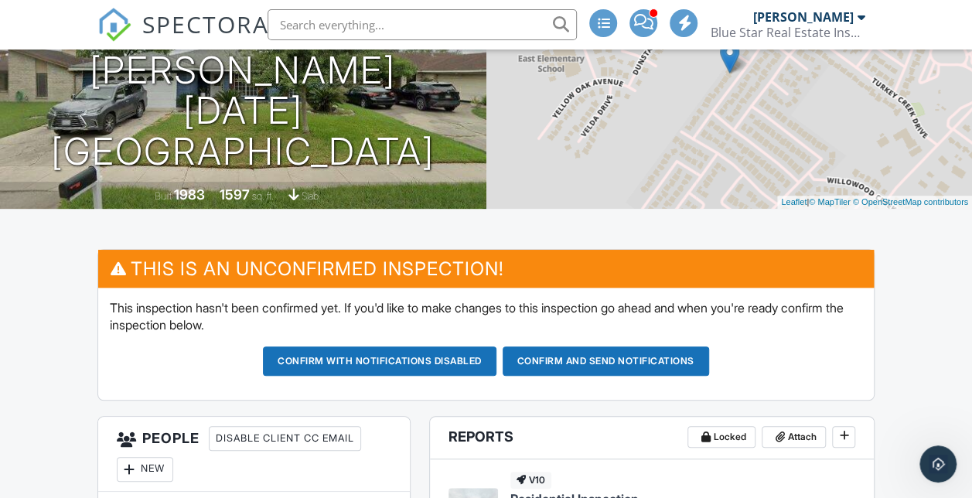
scroll to position [253, 0]
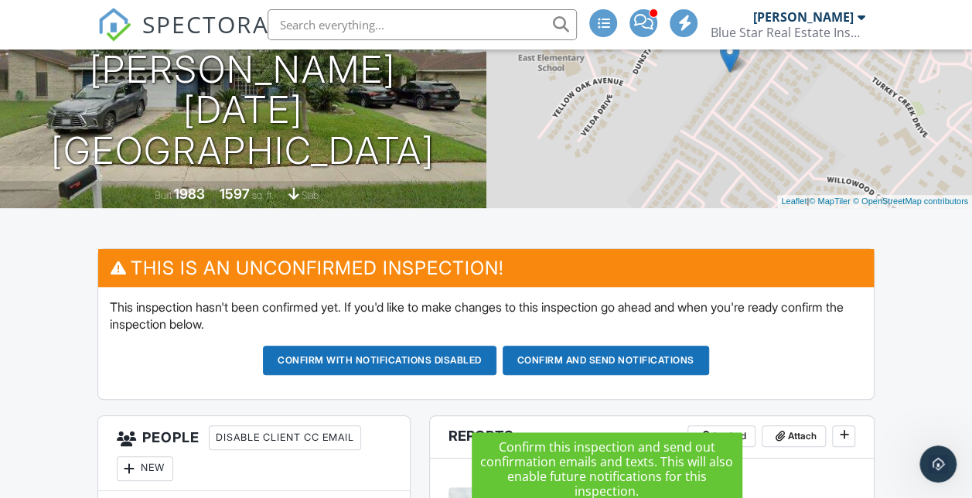
click at [574, 375] on button "Confirm and send notifications" at bounding box center [605, 359] width 206 height 29
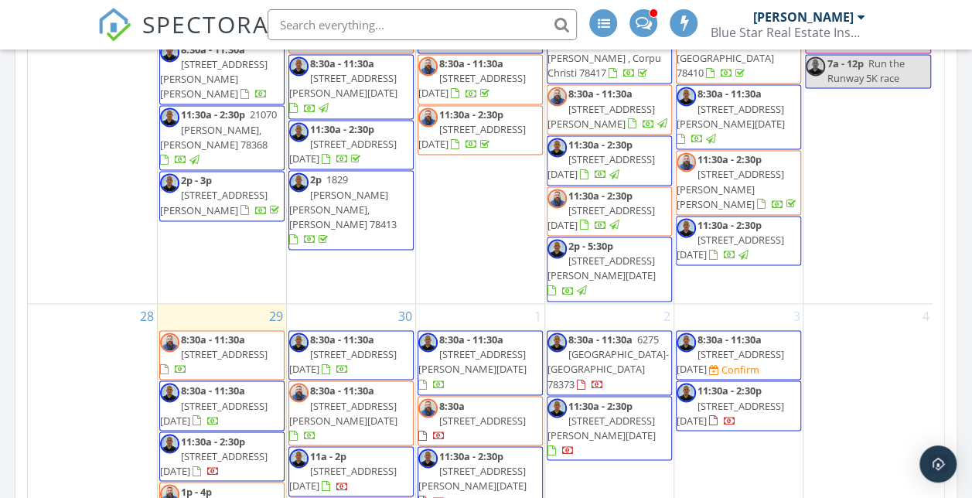
scroll to position [1176, 0]
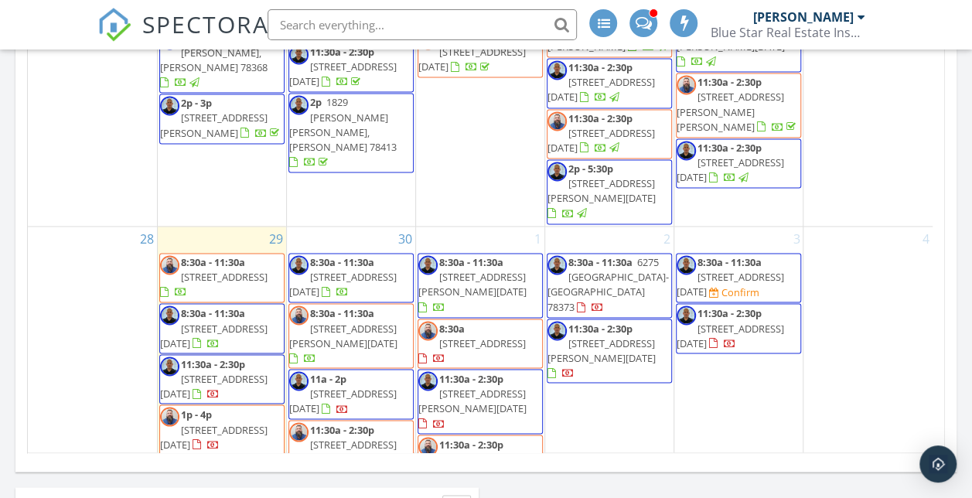
click at [734, 270] on span "3837 Las Bahias Dr, Corpus Christi 78414" at bounding box center [729, 284] width 107 height 29
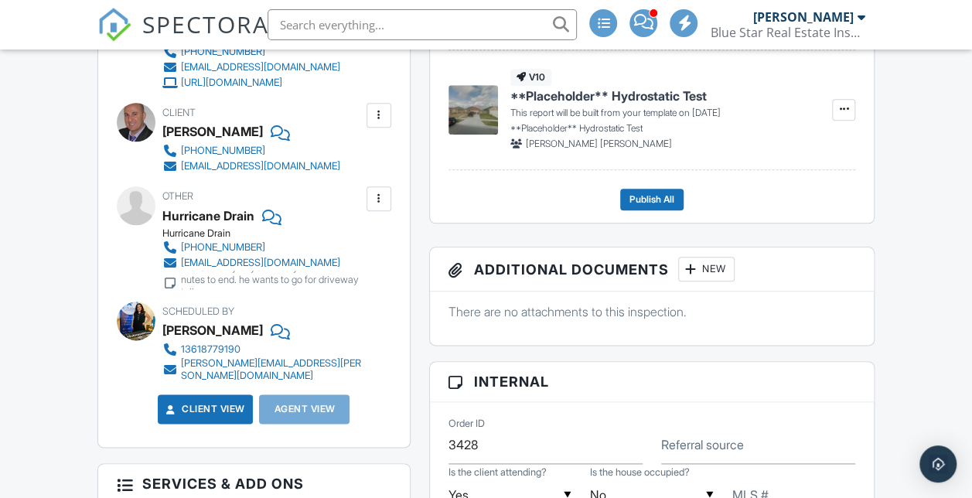
scroll to position [437, 0]
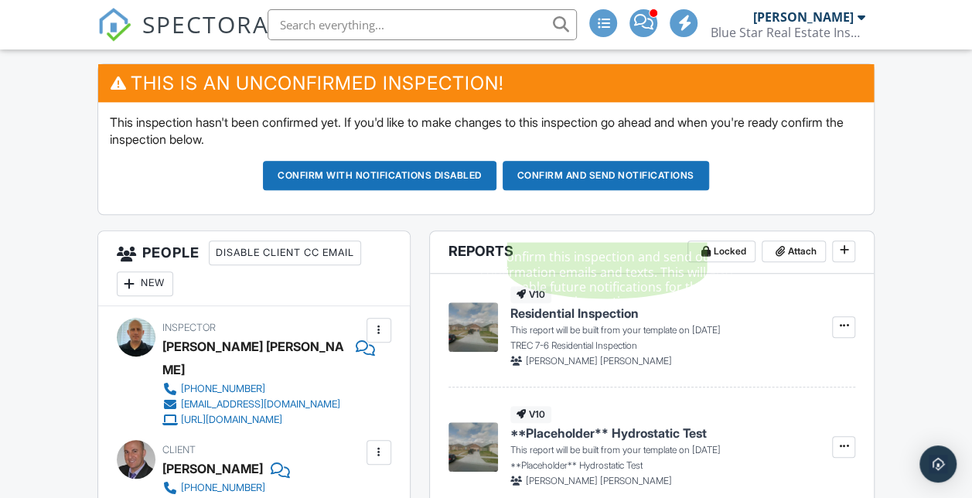
click at [539, 190] on button "Confirm and send notifications" at bounding box center [605, 175] width 206 height 29
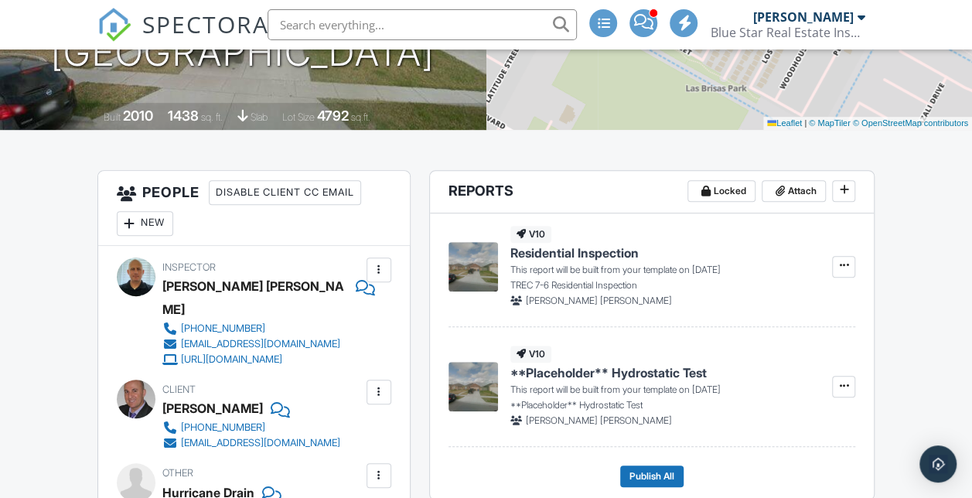
scroll to position [328, 0]
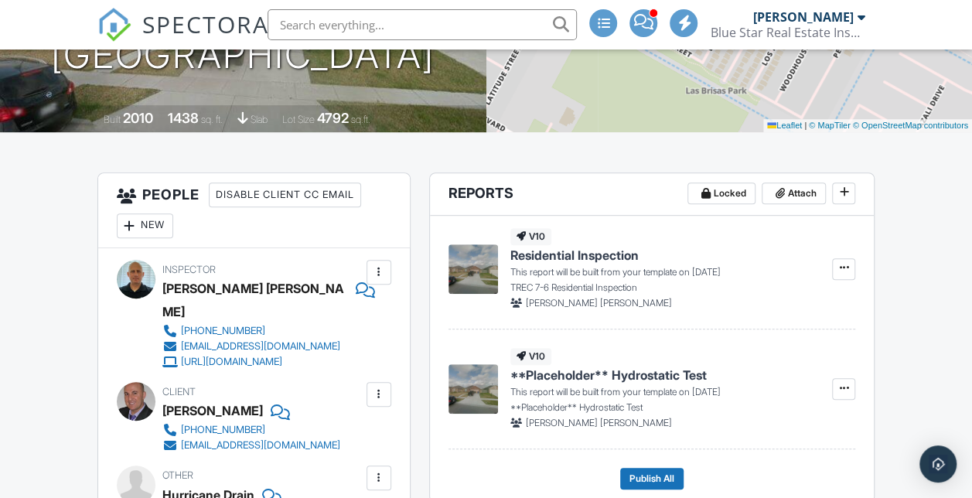
click at [127, 9] on img at bounding box center [114, 25] width 34 height 34
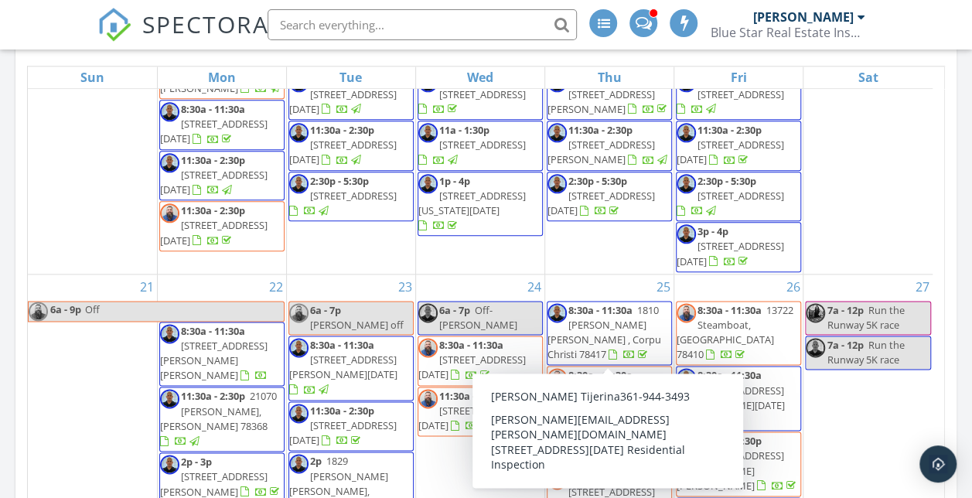
scroll to position [1182, 0]
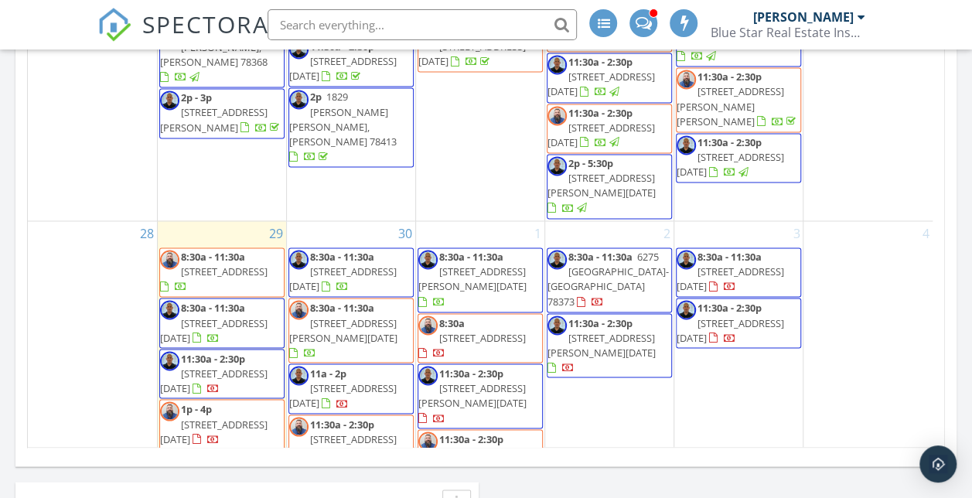
click at [649, 330] on span "4009 Sandy Hollow Creek Dr, Corpus Christi 78410" at bounding box center [601, 344] width 108 height 29
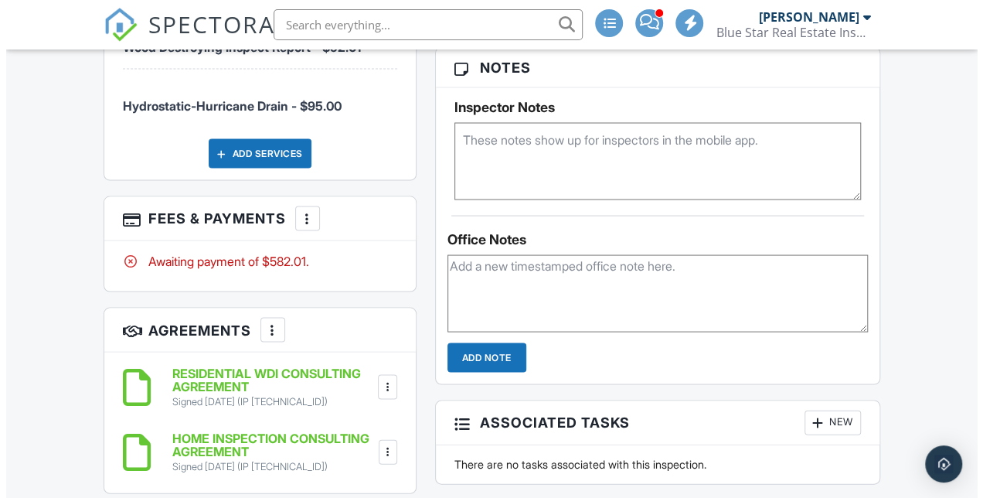
scroll to position [1407, 0]
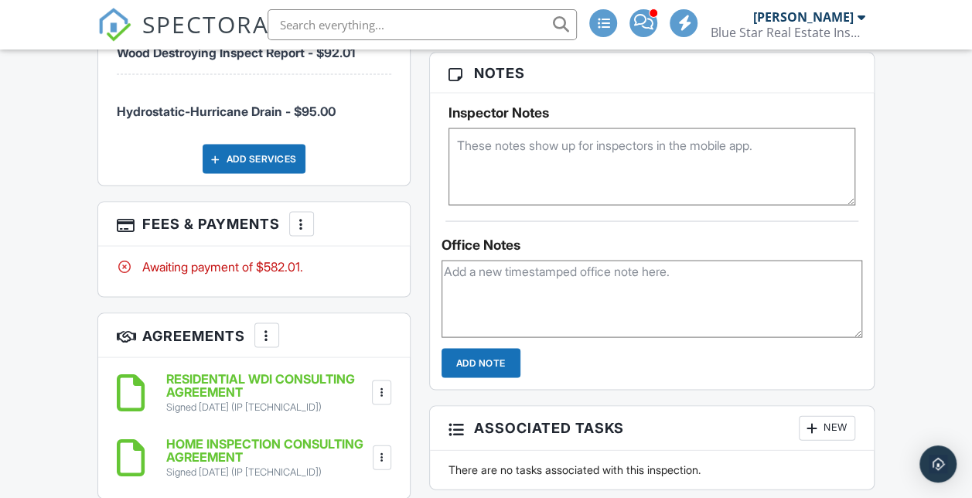
click at [308, 230] on div at bounding box center [301, 223] width 15 height 15
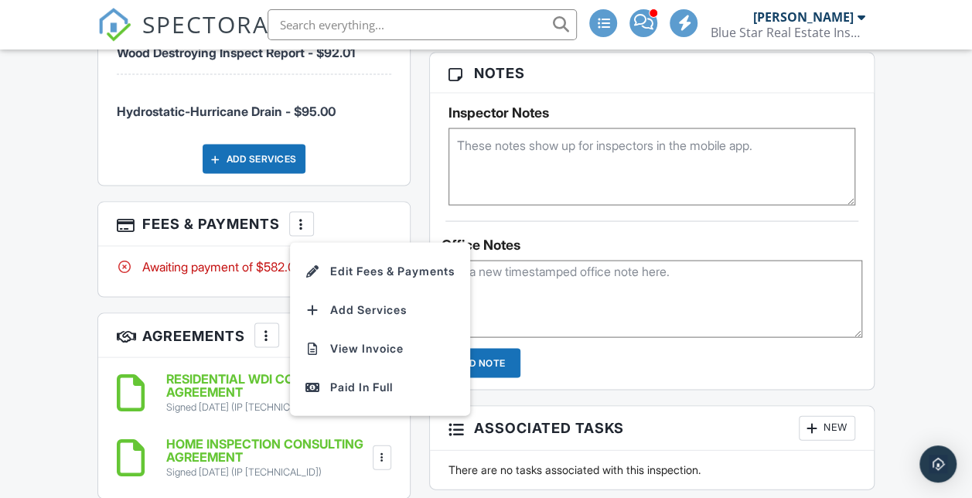
click at [332, 290] on li "Edit Fees & Payments" at bounding box center [380, 270] width 162 height 39
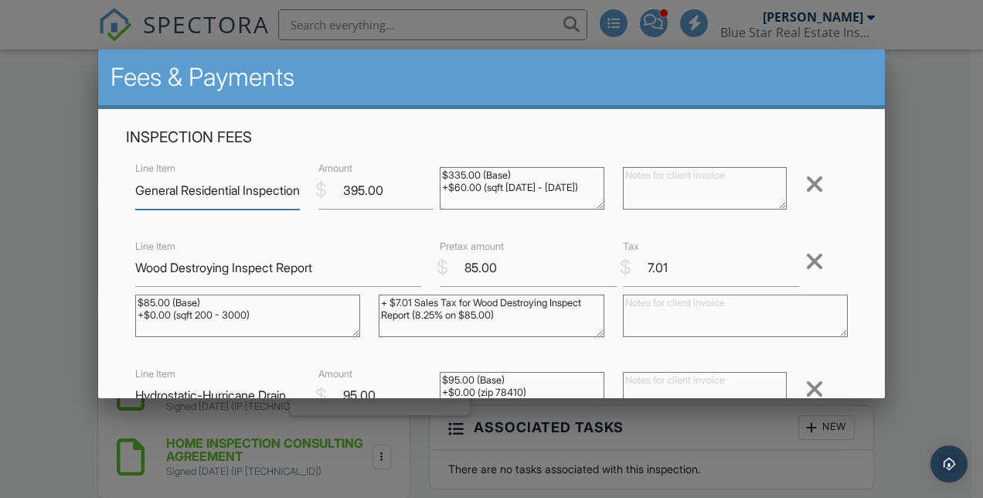
scroll to position [257, 0]
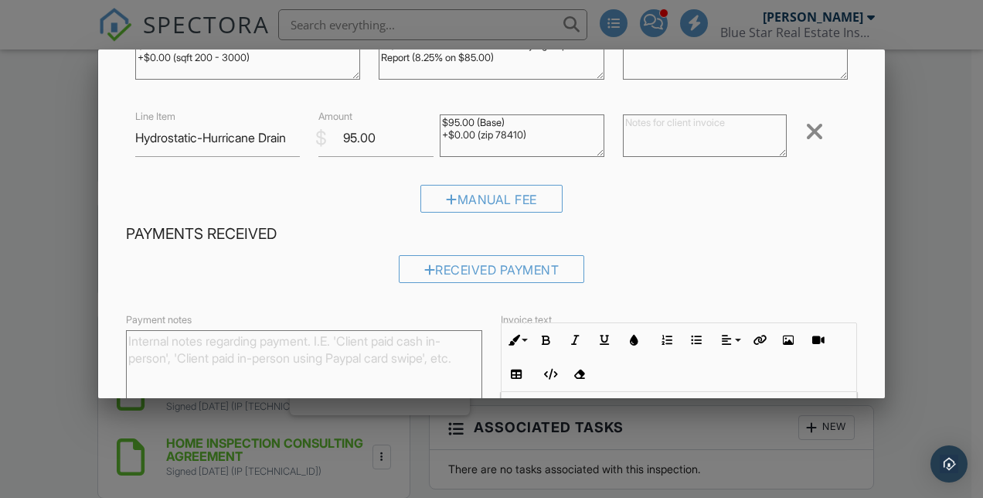
click at [807, 137] on div at bounding box center [814, 131] width 19 height 25
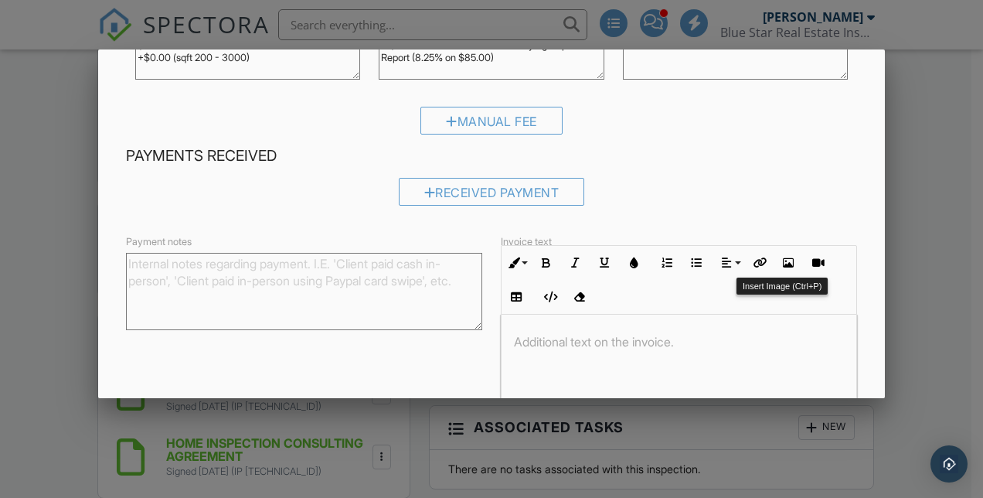
scroll to position [362, 0]
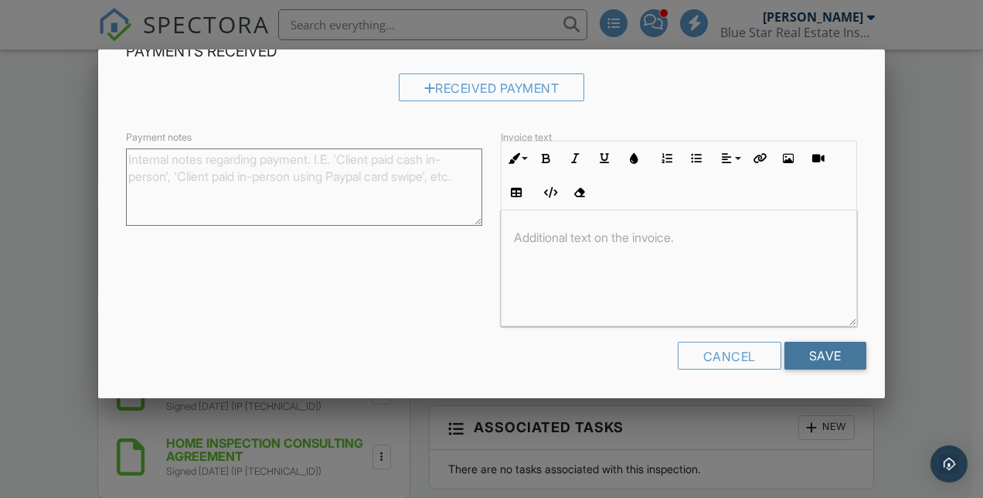
click at [802, 362] on input "Save" at bounding box center [826, 356] width 82 height 28
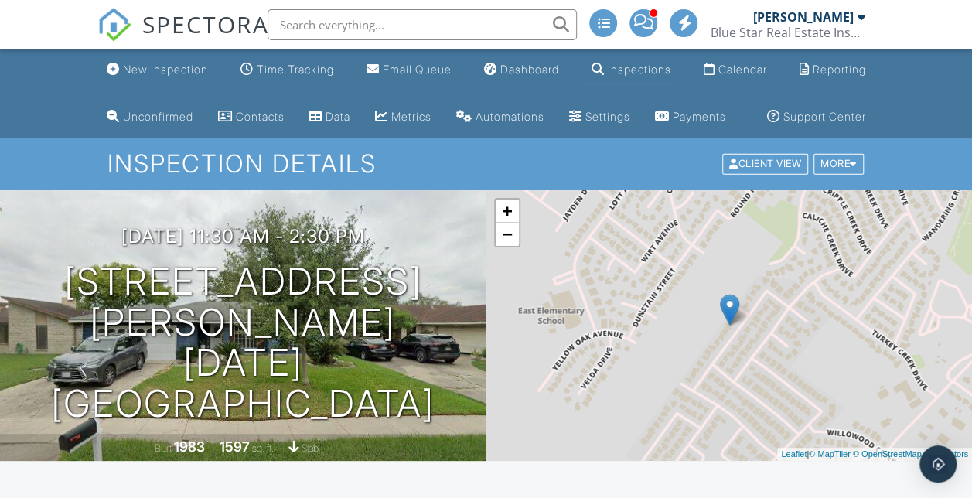
click at [751, 58] on link "Calendar" at bounding box center [734, 70] width 76 height 29
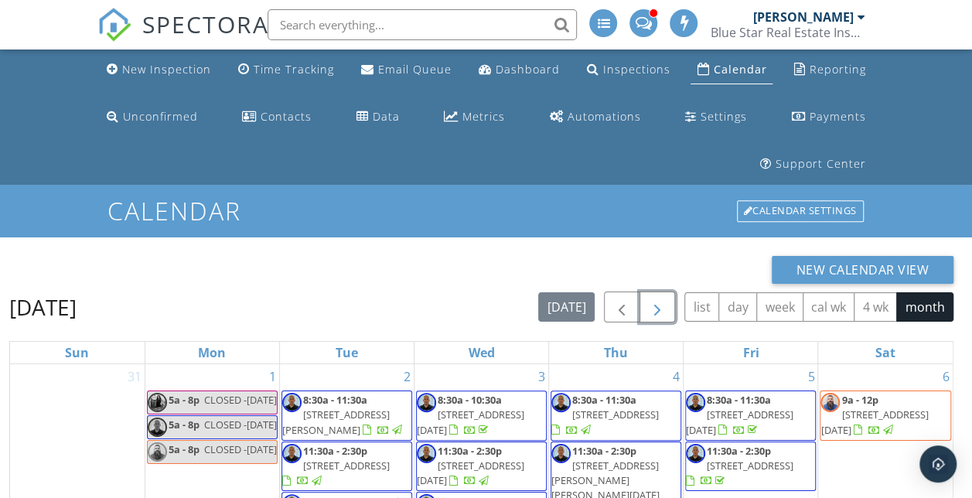
click at [652, 305] on span "button" at bounding box center [657, 307] width 19 height 19
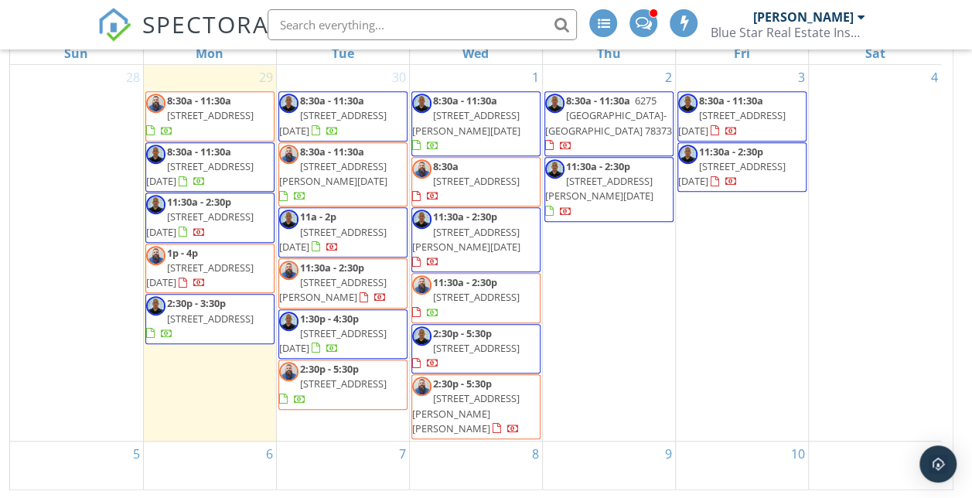
click at [390, 311] on span "1:30p - 4:30p 3714 Violet Rd , Corpus Christi 78410" at bounding box center [343, 334] width 128 height 46
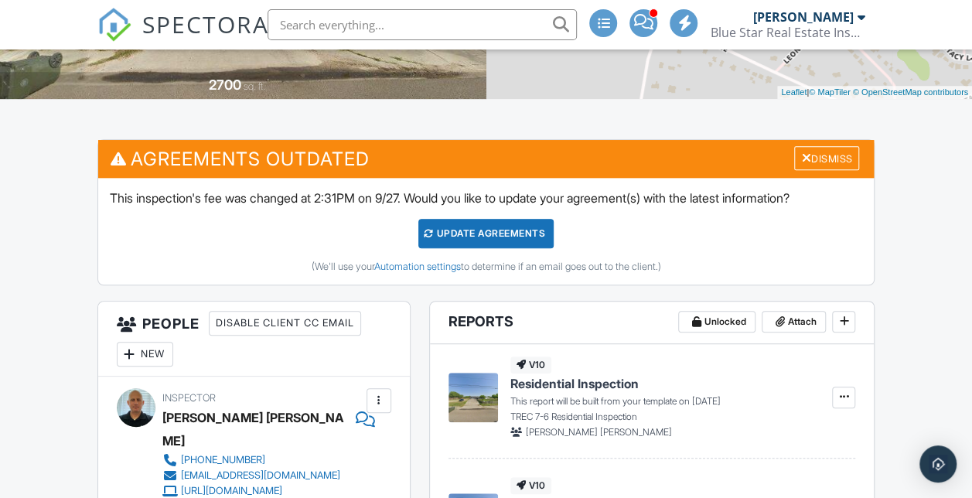
scroll to position [243, 0]
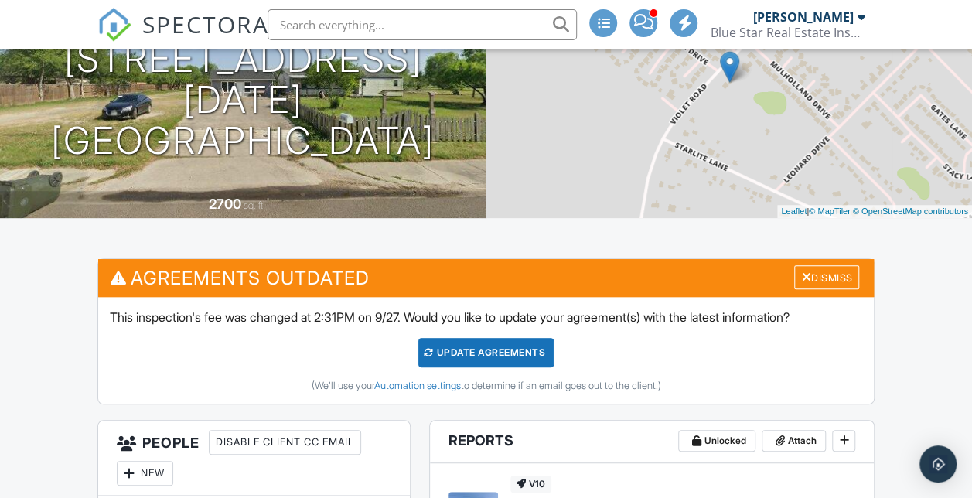
click at [116, 36] on img at bounding box center [114, 25] width 34 height 34
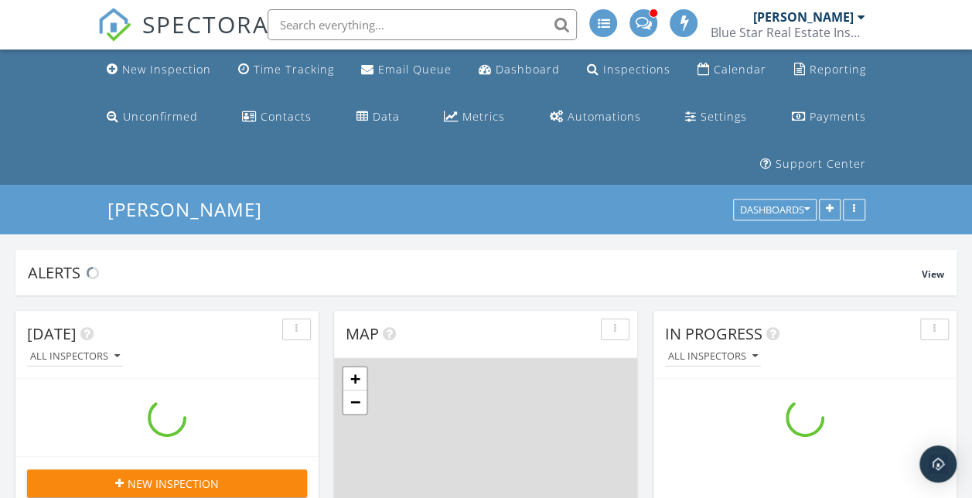
click at [745, 60] on link "Calendar" at bounding box center [731, 70] width 81 height 29
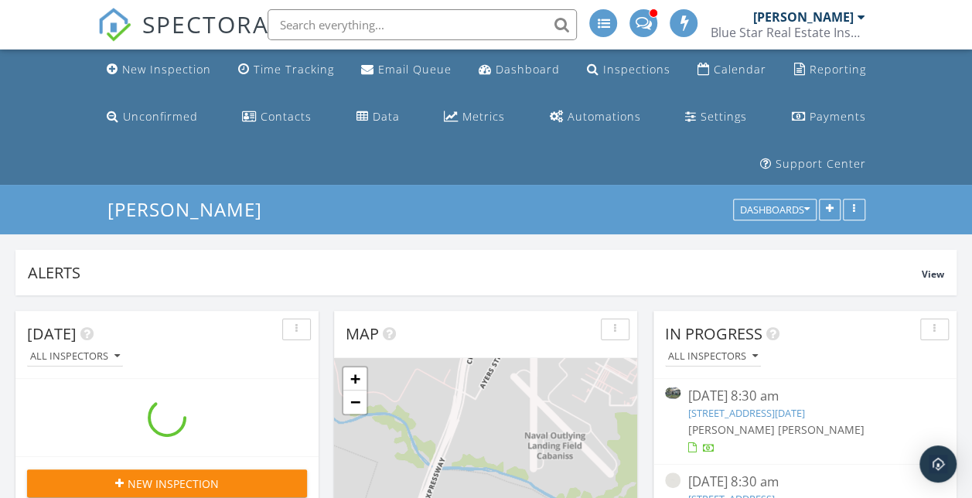
scroll to position [332, 303]
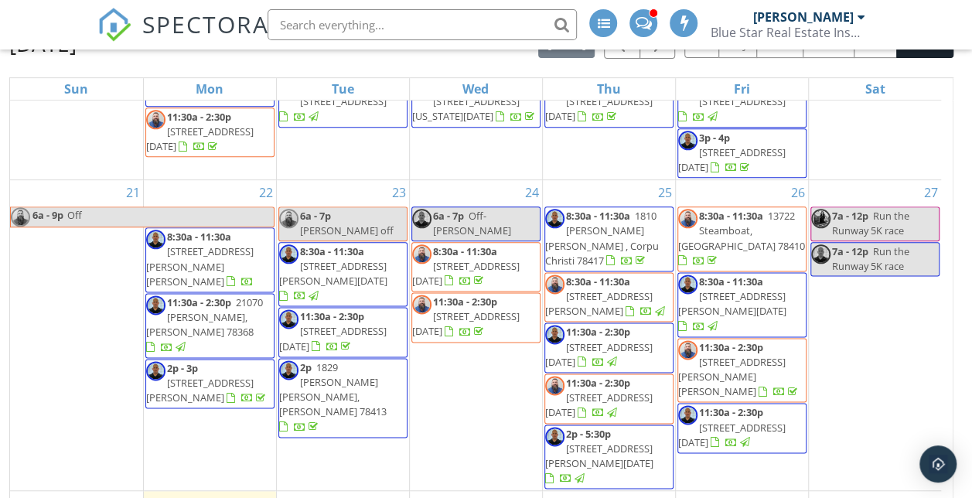
scroll to position [1121, 0]
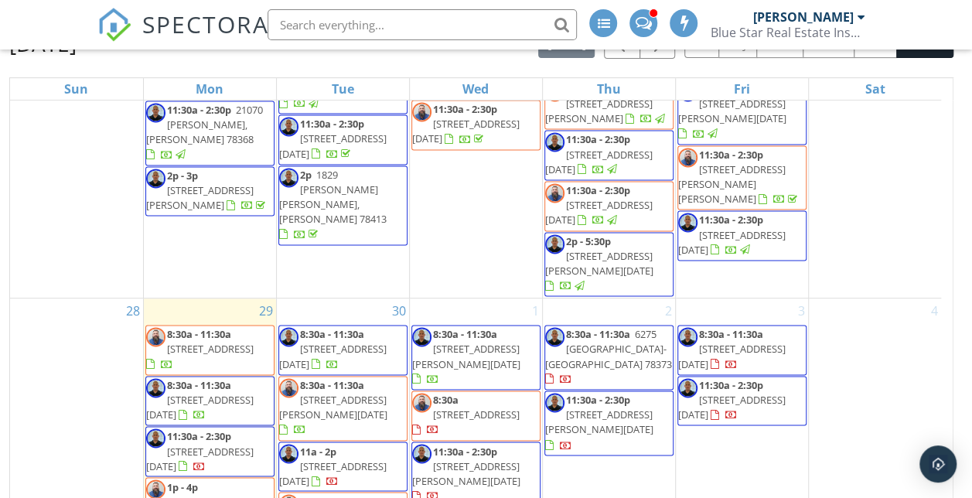
click at [726, 327] on span "8:30a - 11:30a" at bounding box center [731, 334] width 64 height 14
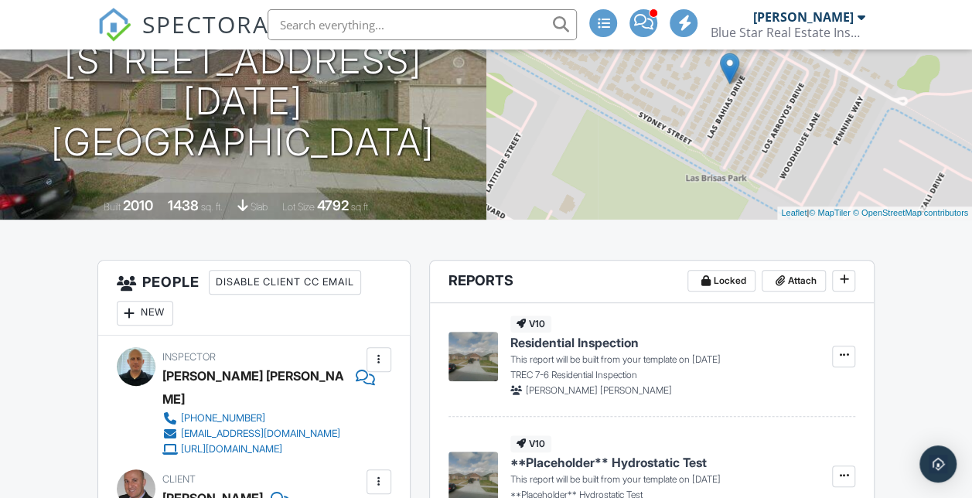
click at [111, 23] on img at bounding box center [114, 25] width 34 height 34
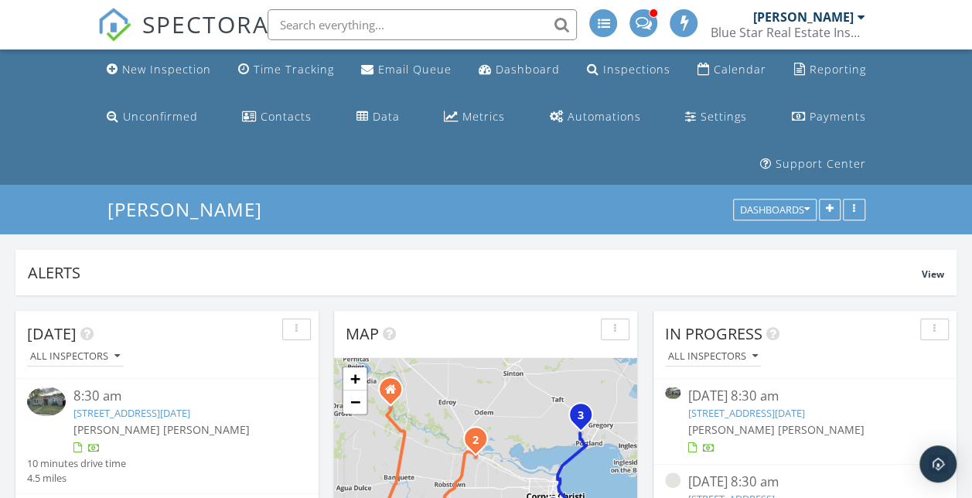
click at [111, 23] on img at bounding box center [114, 25] width 34 height 34
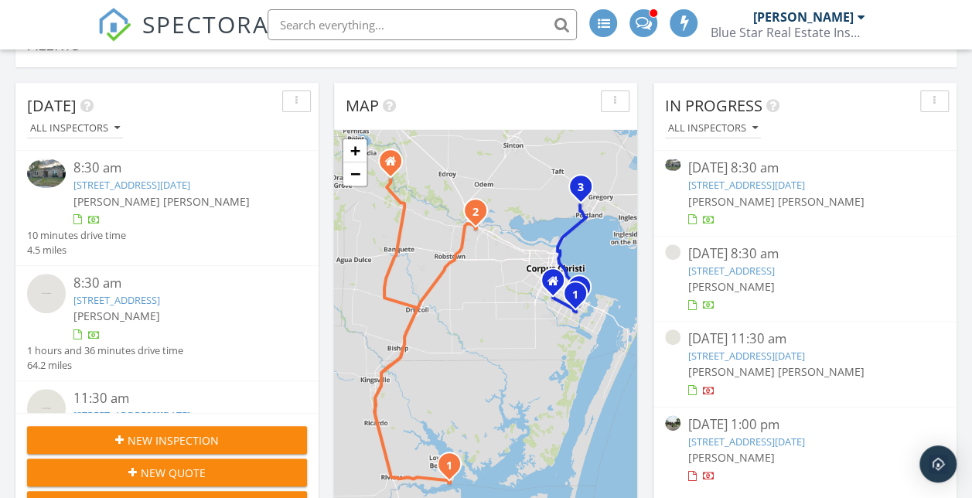
scroll to position [230, 0]
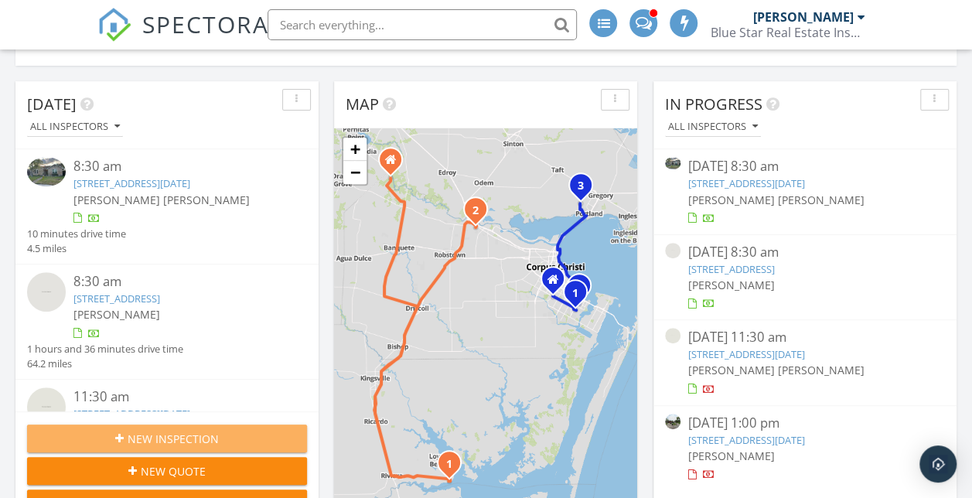
click at [107, 437] on div "New Inspection" at bounding box center [166, 439] width 255 height 16
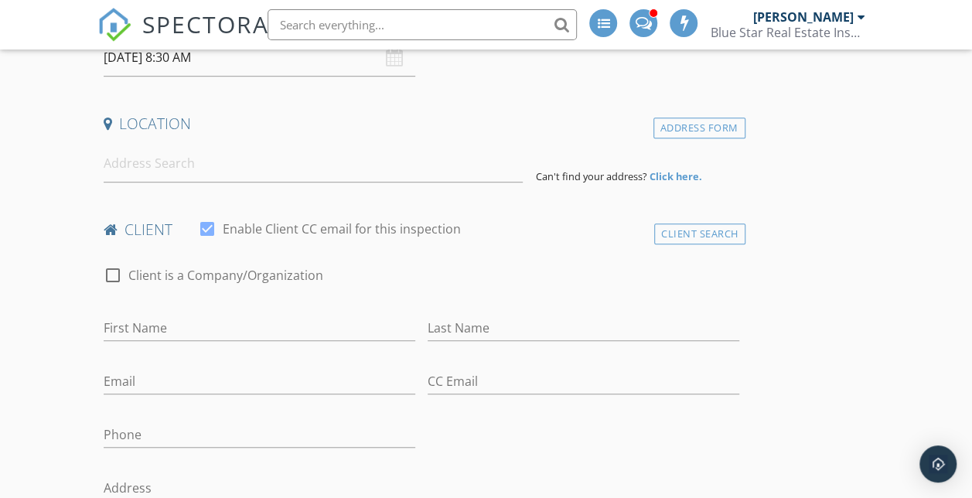
scroll to position [394, 0]
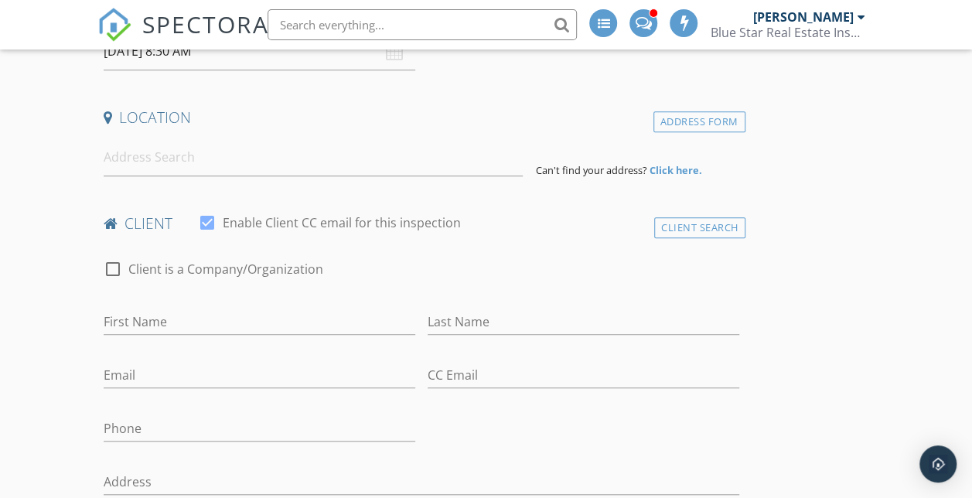
click at [239, 161] on input at bounding box center [314, 157] width 420 height 38
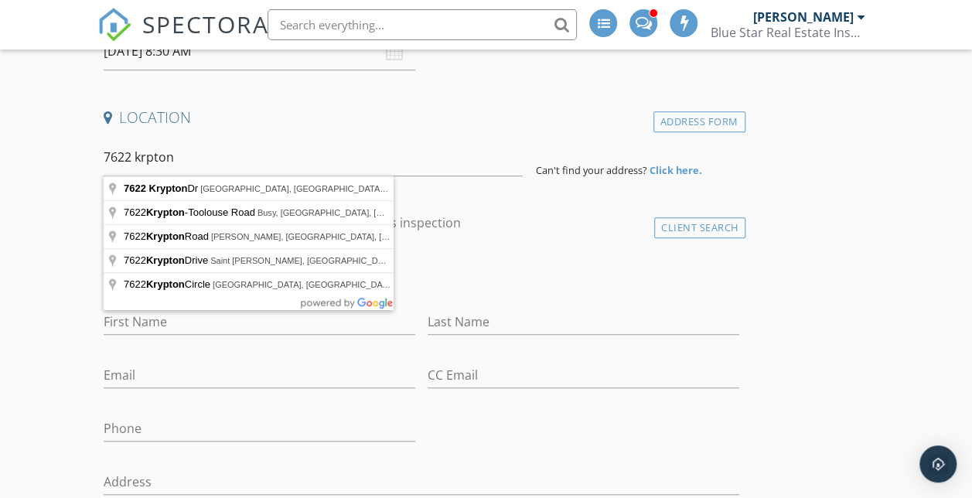
type input "7622 Krypton Dr, Corpus Christi, TX, USA"
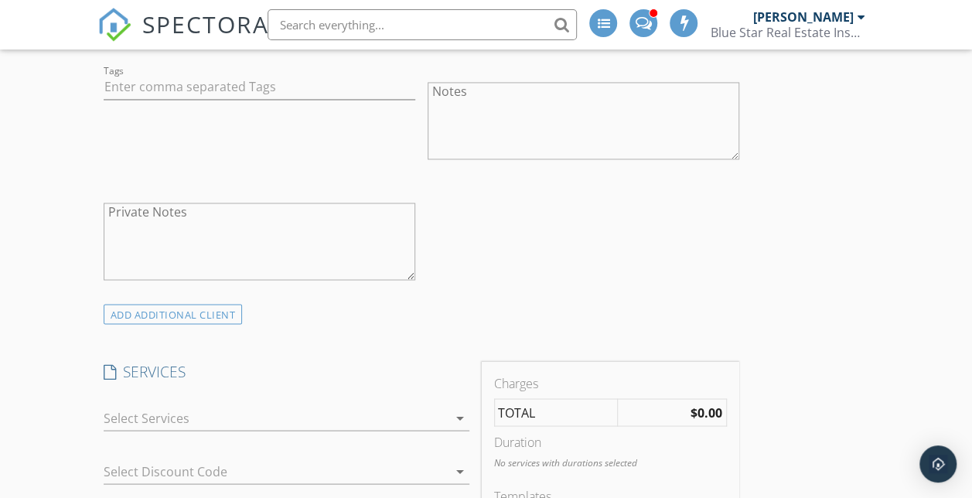
scroll to position [1244, 0]
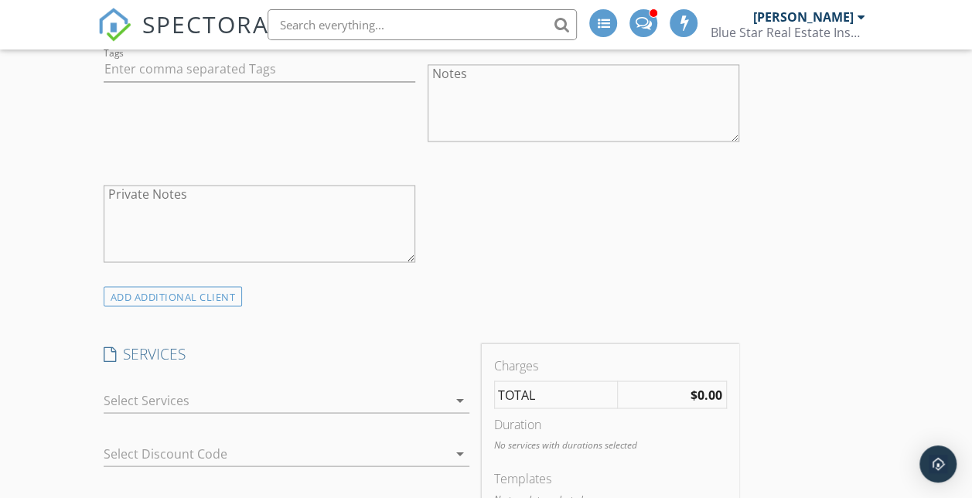
click at [240, 407] on div at bounding box center [276, 399] width 344 height 25
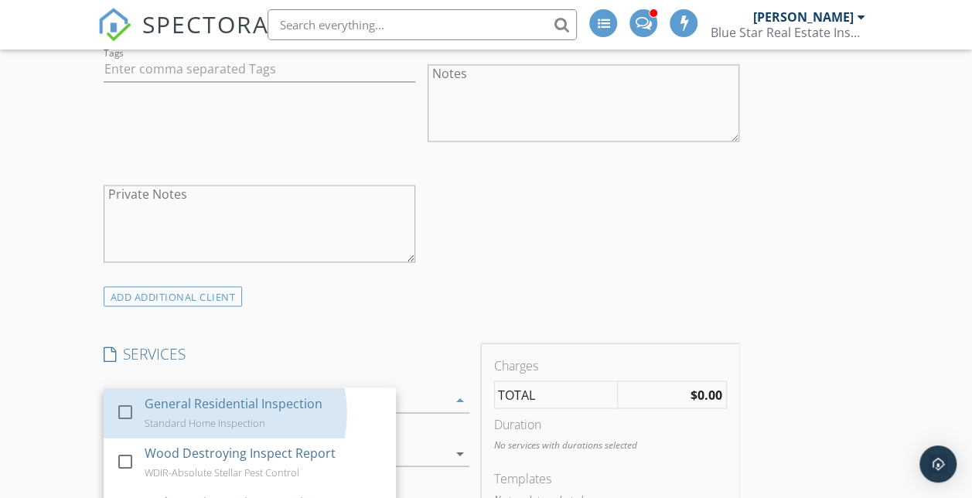
click at [240, 407] on div "General Residential Inspection" at bounding box center [234, 402] width 178 height 19
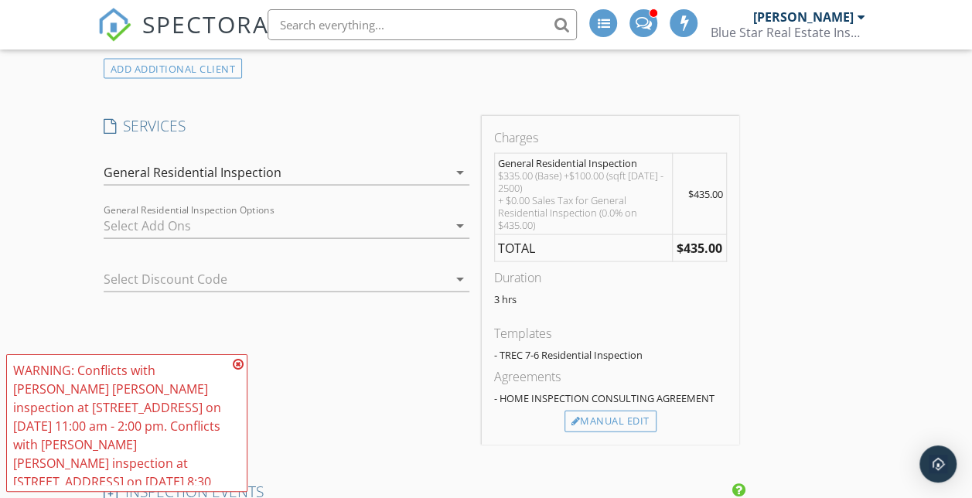
scroll to position [1513, 0]
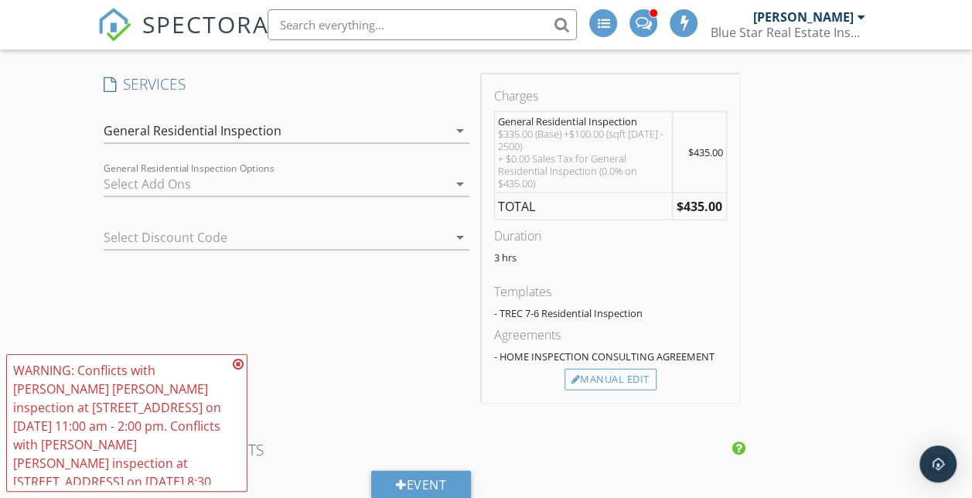
click at [239, 363] on icon at bounding box center [238, 364] width 11 height 12
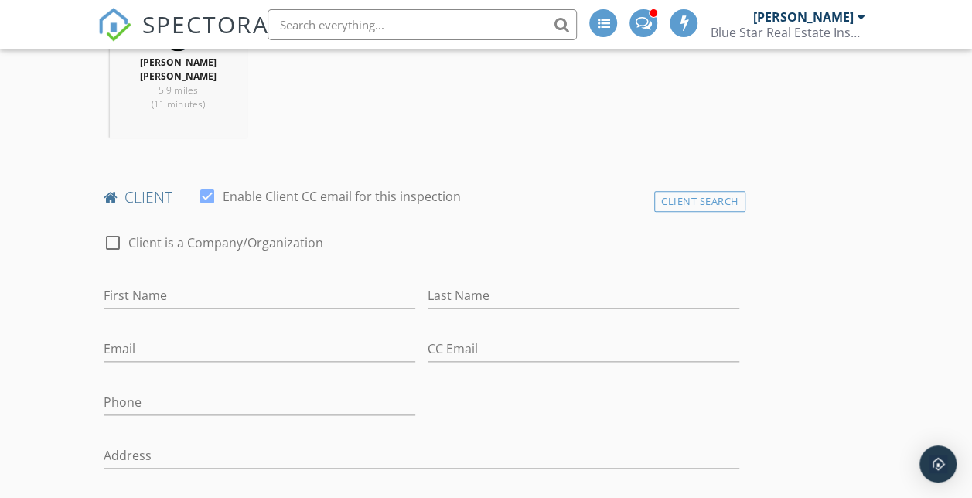
scroll to position [0, 0]
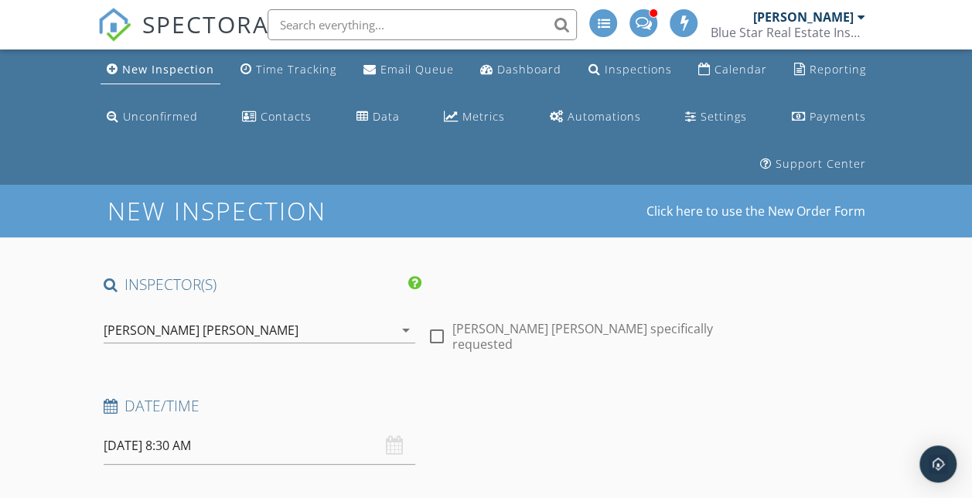
click at [744, 80] on link "Calendar" at bounding box center [732, 70] width 81 height 29
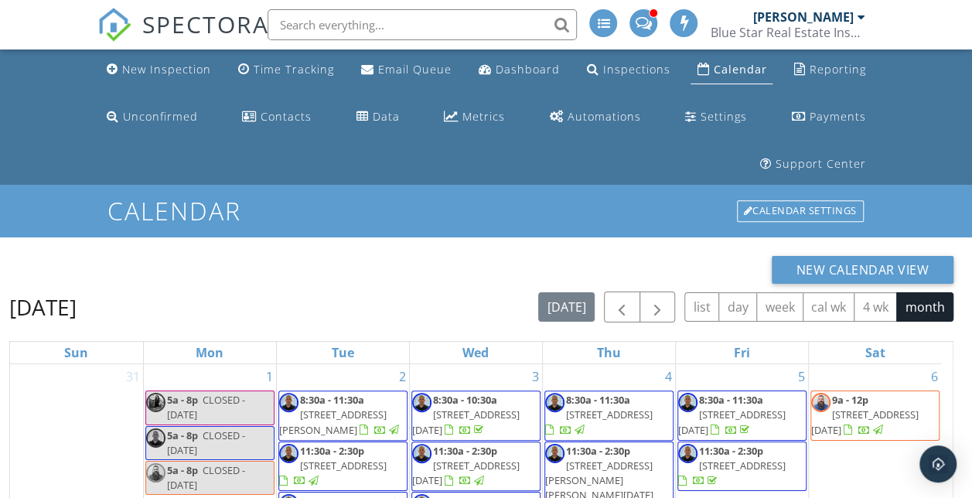
click at [352, 298] on div "[DATE] [DATE] list day week cal wk 4 wk month" at bounding box center [481, 307] width 944 height 32
click at [652, 312] on span "button" at bounding box center [657, 307] width 19 height 19
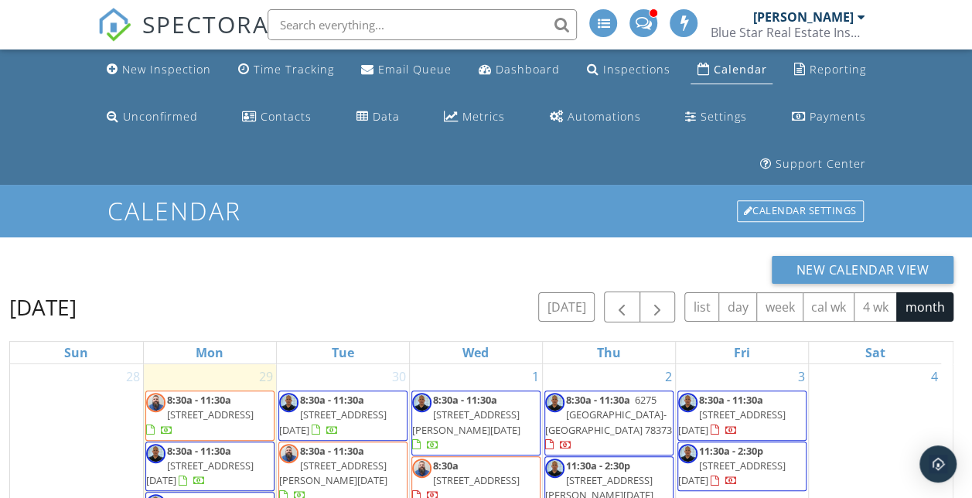
click at [142, 76] on div "New Inspection" at bounding box center [166, 69] width 89 height 15
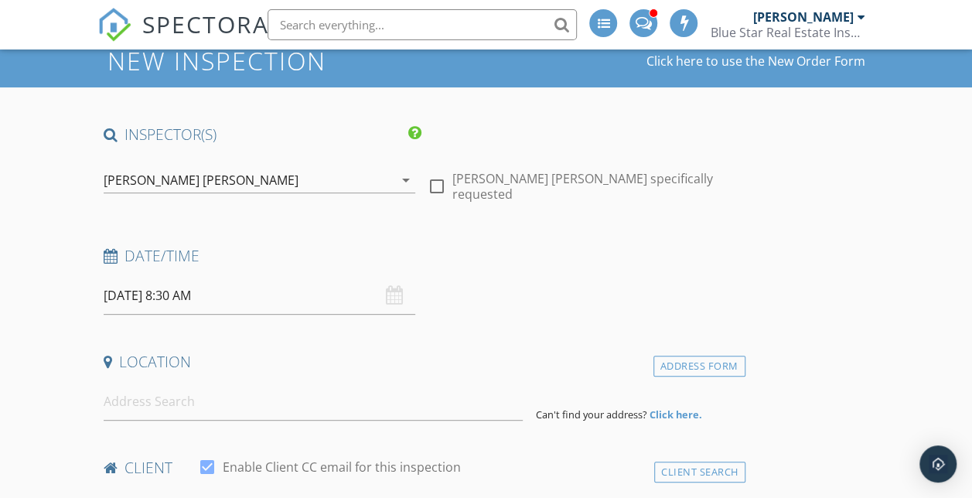
scroll to position [186, 0]
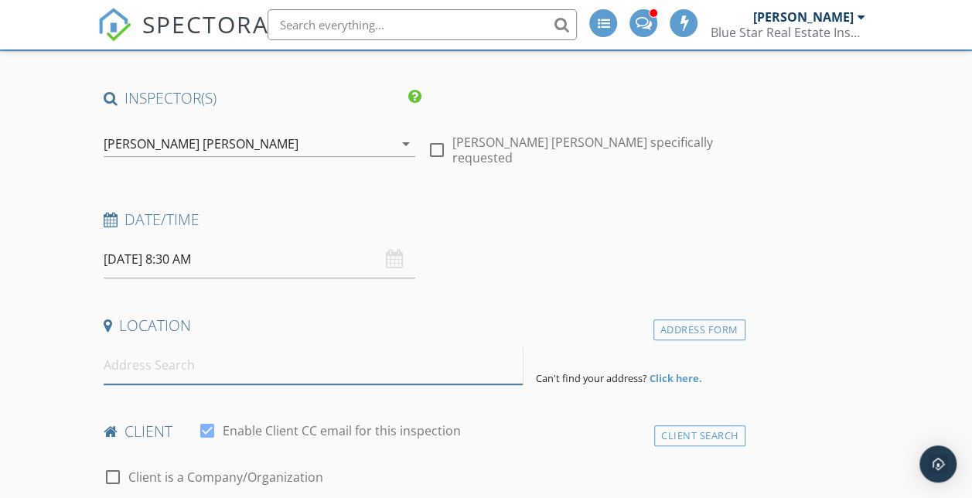
click at [184, 374] on input at bounding box center [314, 365] width 420 height 38
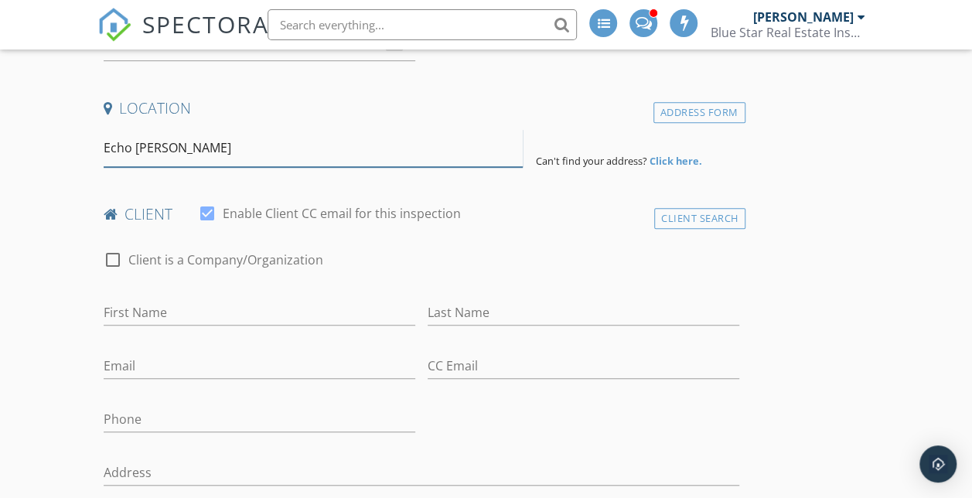
scroll to position [404, 0]
type input "Echo Rurak"
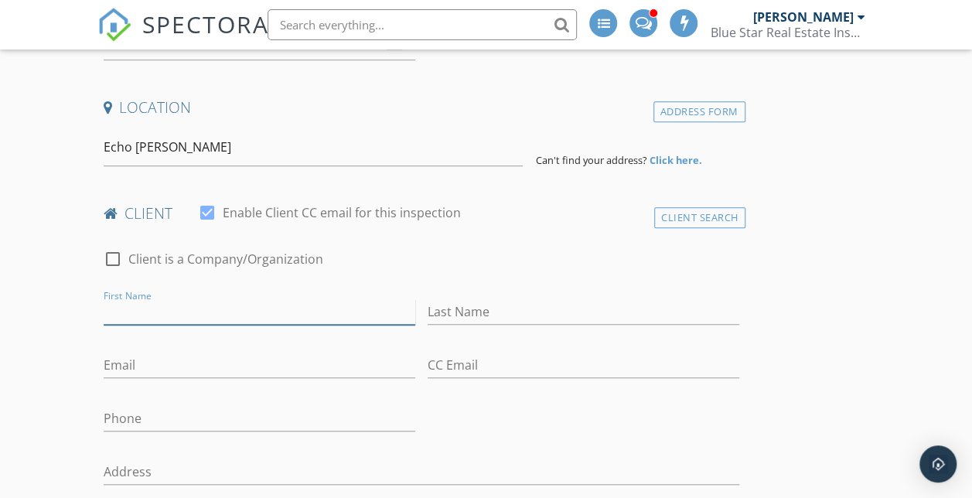
click at [194, 322] on input "First Name" at bounding box center [259, 312] width 311 height 26
type input "Echo"
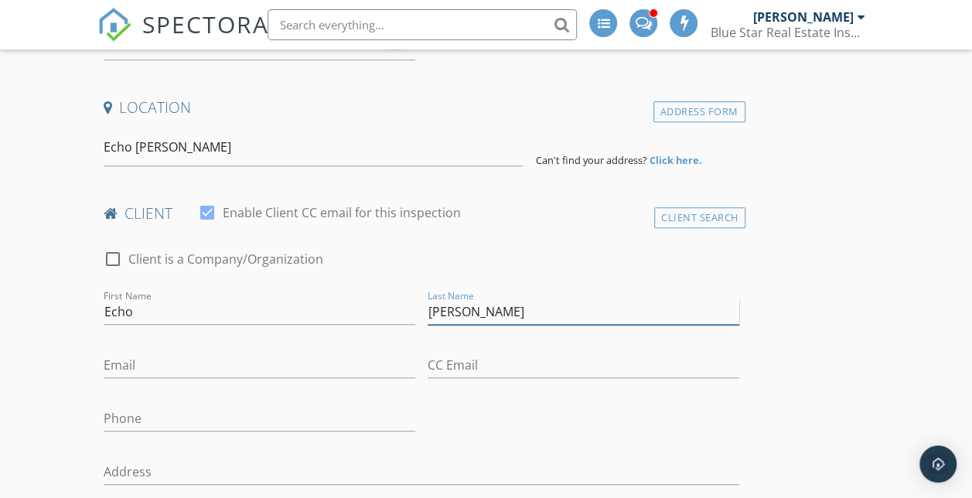
type input "[PERSON_NAME]"
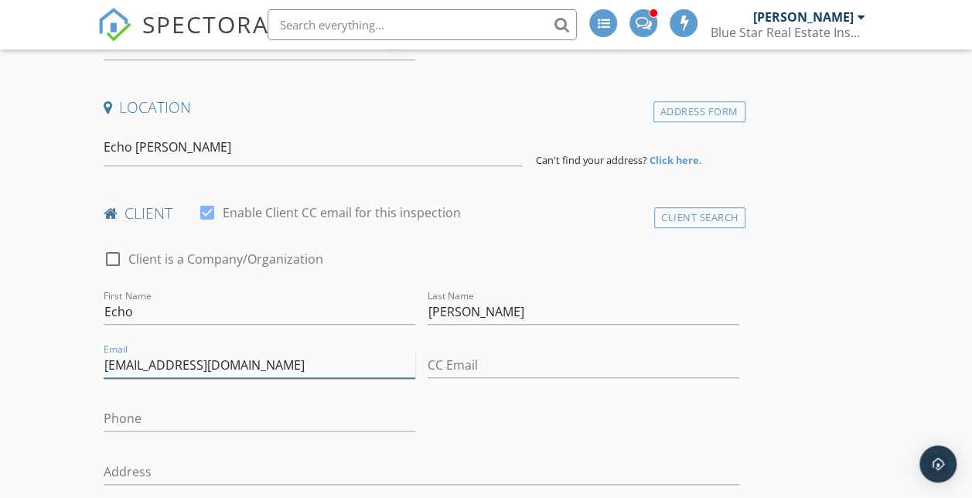
type input "echorurack@gmail.com"
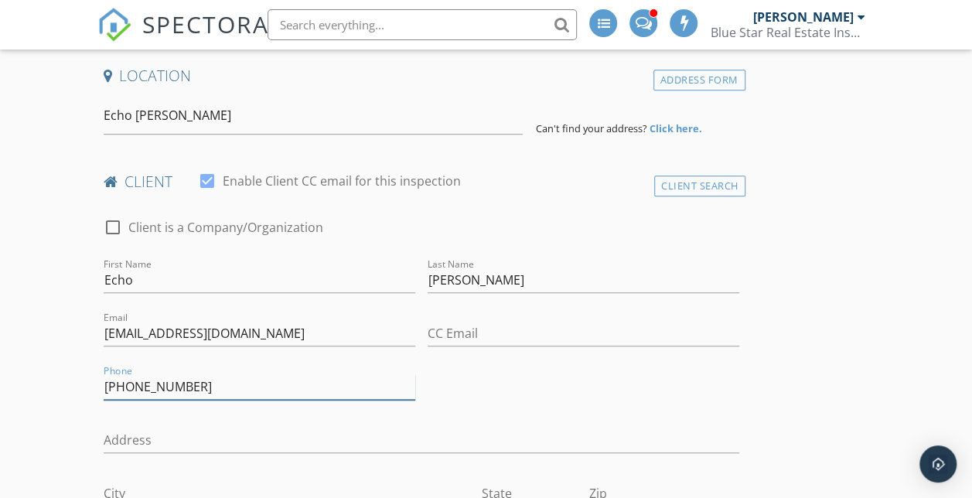
scroll to position [437, 0]
type input "817-526-1806"
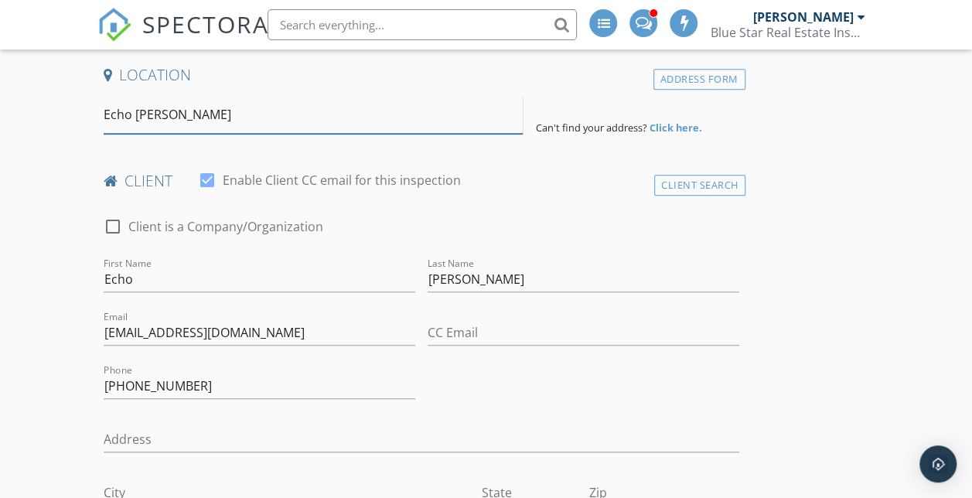
click at [201, 117] on input "Echo Rurak" at bounding box center [314, 115] width 420 height 38
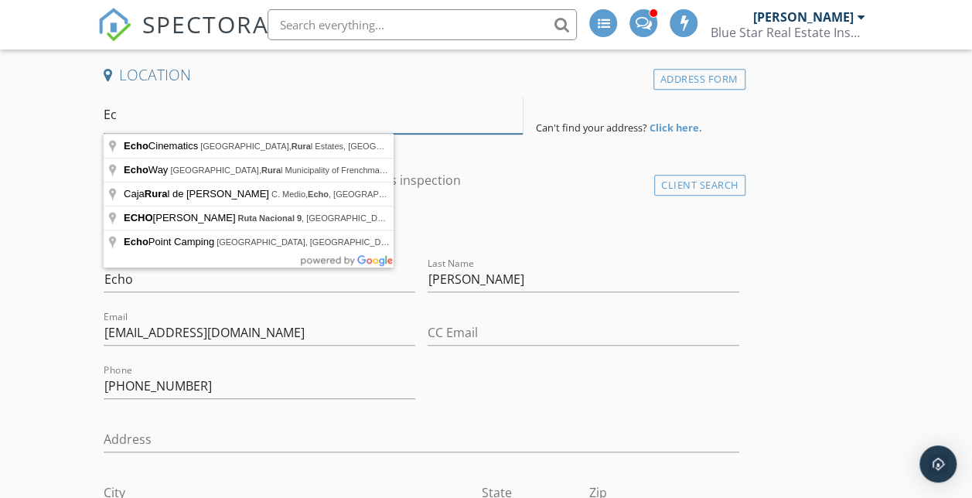
type input "E"
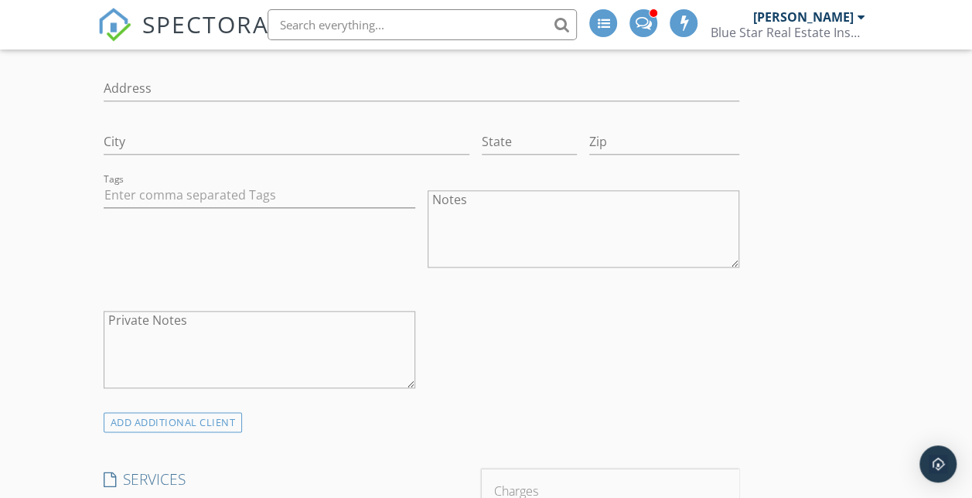
scroll to position [982, 0]
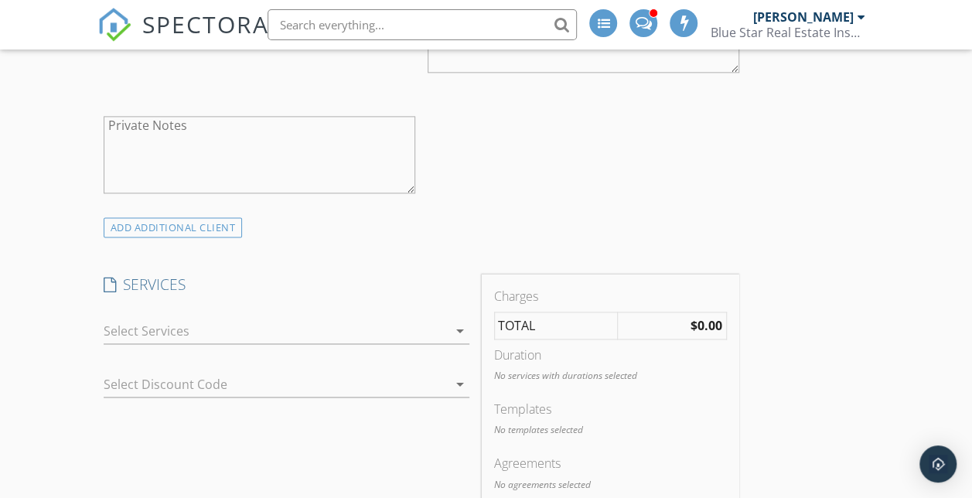
click at [162, 320] on div at bounding box center [276, 330] width 344 height 25
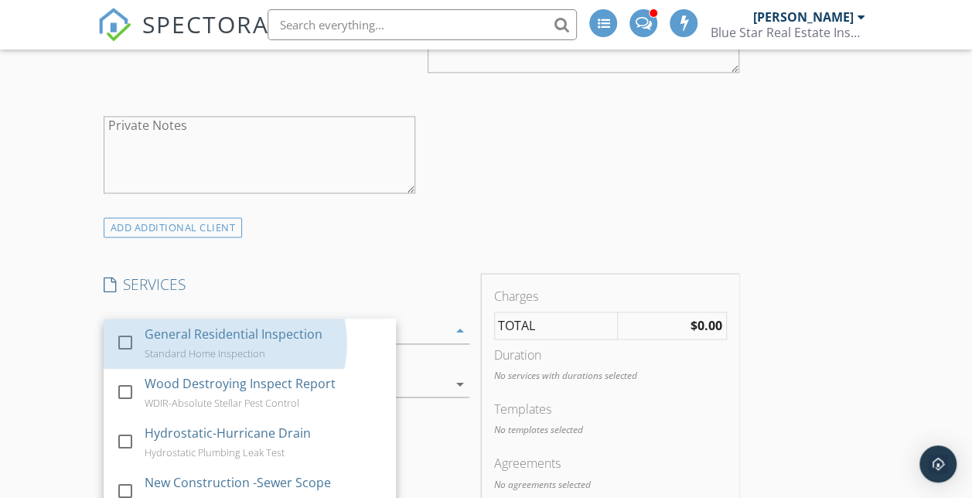
click at [155, 339] on div "General Residential Inspection" at bounding box center [234, 334] width 178 height 19
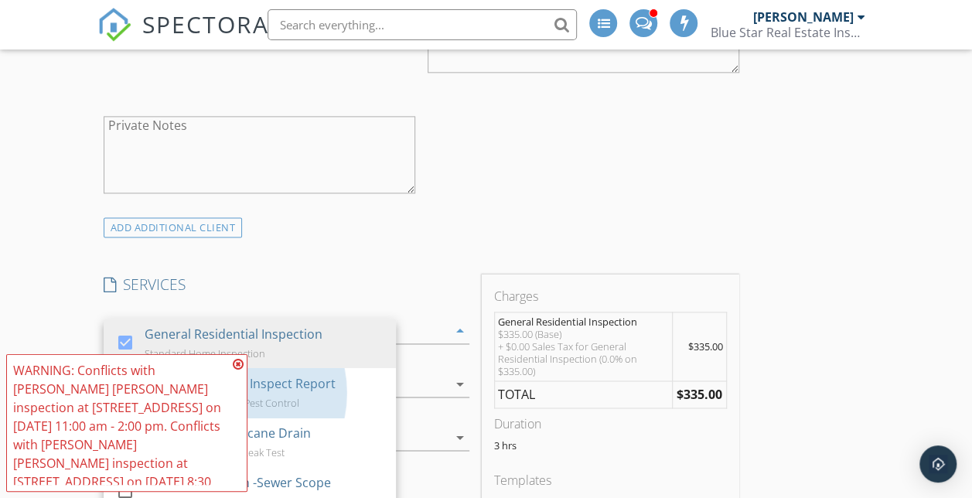
click at [294, 390] on div "Wood Destroying Inspect Report WDIR-Absolute Stellar Pest Control" at bounding box center [264, 392] width 239 height 49
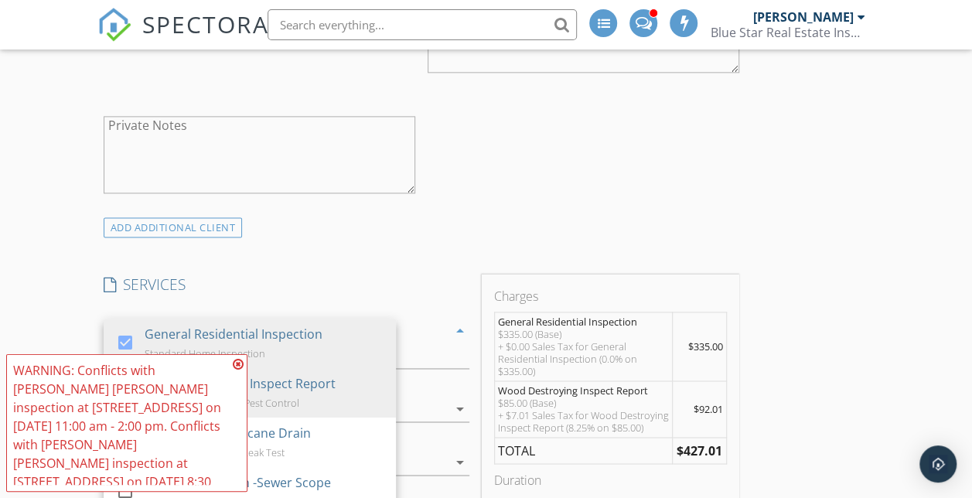
click at [237, 362] on icon at bounding box center [238, 364] width 11 height 12
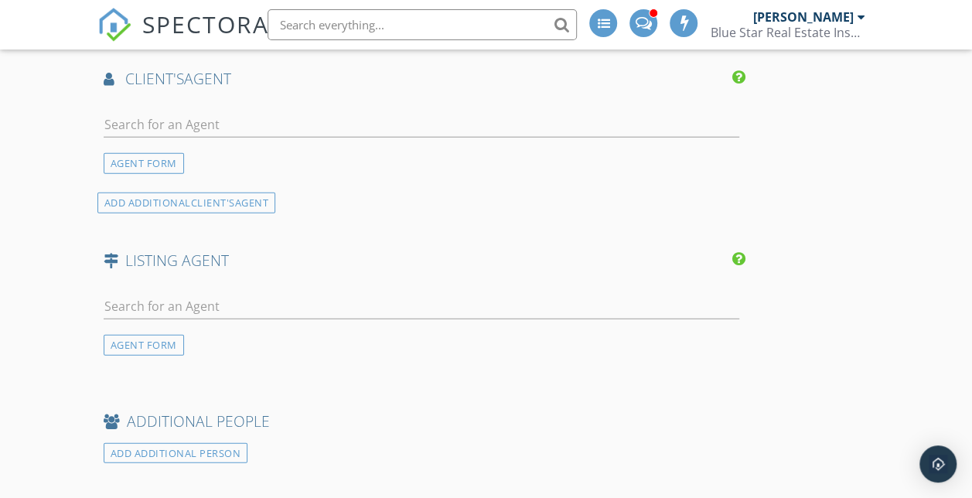
scroll to position [1935, 0]
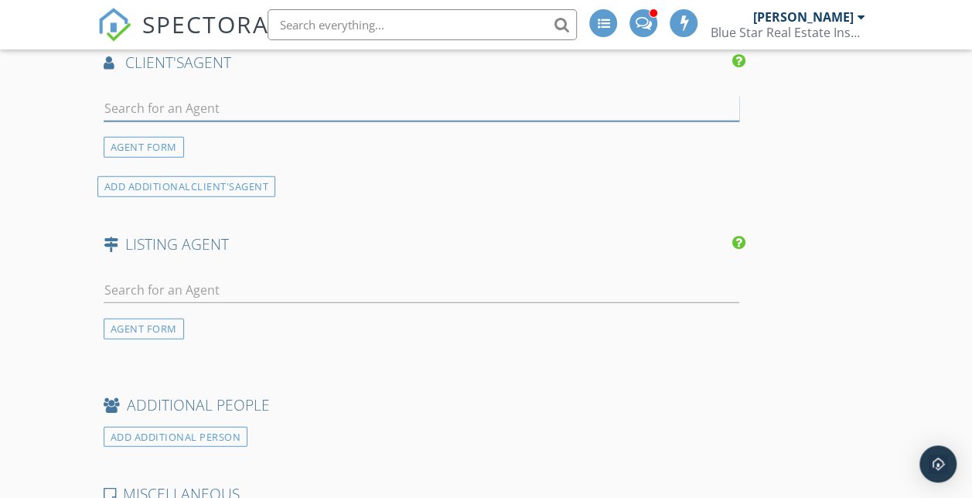
click at [343, 121] on input "text" at bounding box center [421, 109] width 635 height 26
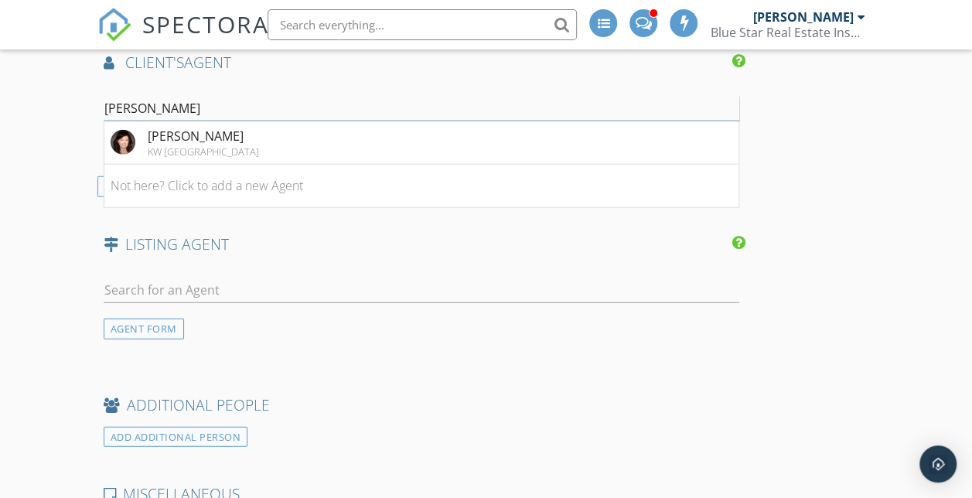
type input "Janet Brown"
click at [205, 145] on div "Janet Brown" at bounding box center [203, 136] width 111 height 19
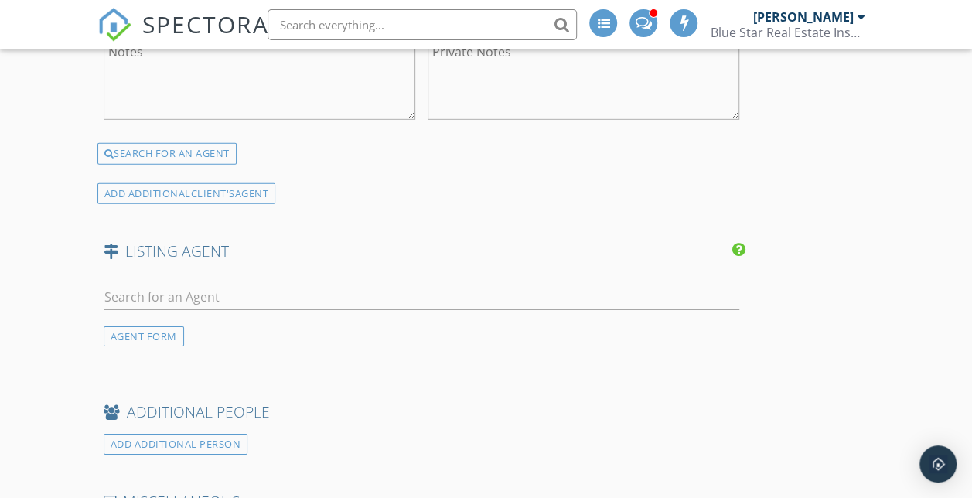
scroll to position [2327, 0]
click at [239, 311] on input "text" at bounding box center [421, 298] width 635 height 26
type input "Gino Mon"
click at [221, 335] on div "Gino Montalvo" at bounding box center [214, 326] width 133 height 19
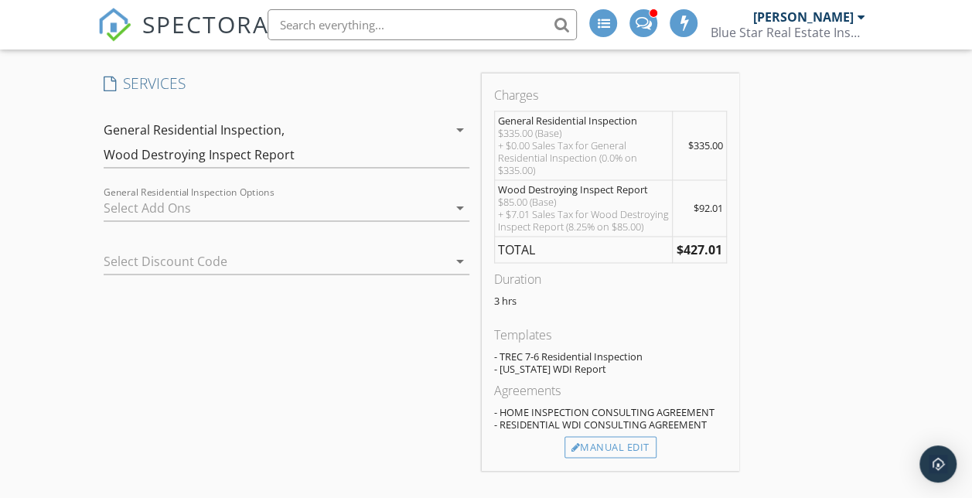
scroll to position [1183, 0]
click at [451, 131] on icon "arrow_drop_down" at bounding box center [460, 130] width 19 height 19
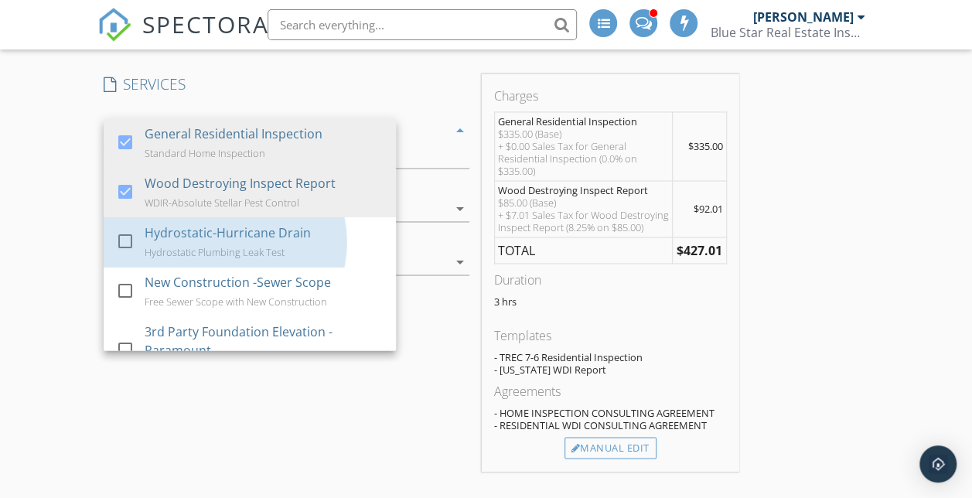
click at [216, 234] on div "Hydrostatic-Hurricane Drain" at bounding box center [228, 232] width 166 height 19
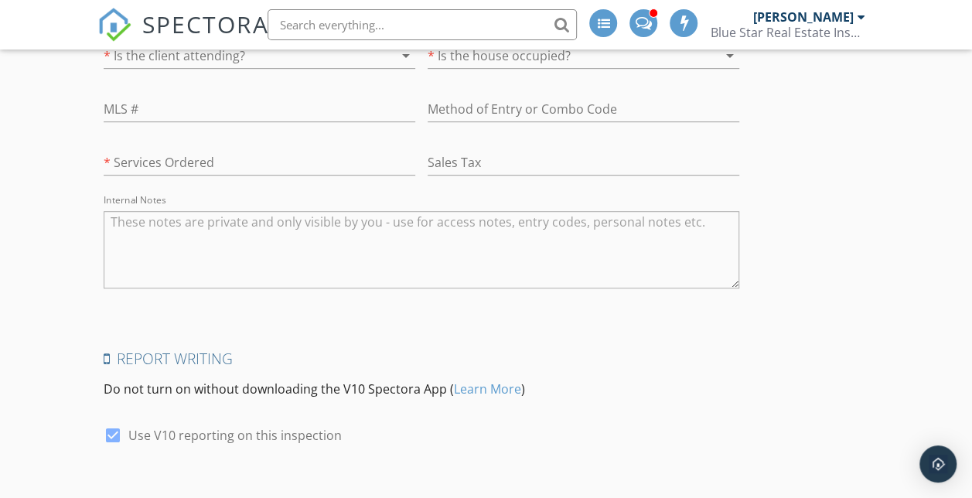
scroll to position [3283, 0]
click at [158, 69] on div at bounding box center [238, 56] width 268 height 25
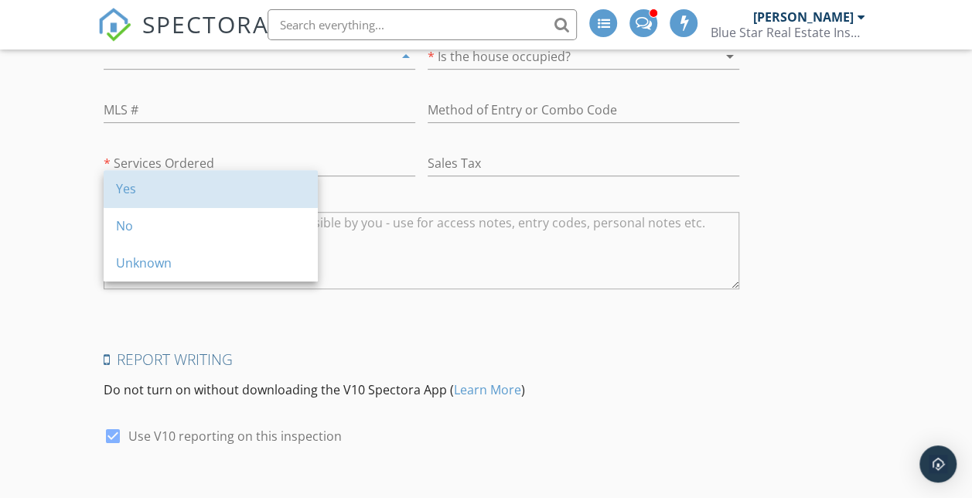
click at [158, 186] on div "Yes" at bounding box center [210, 188] width 189 height 19
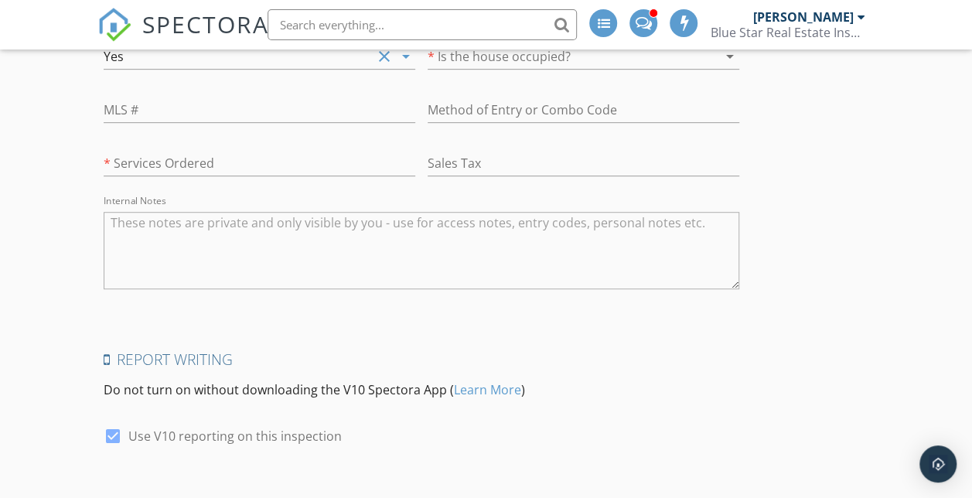
click at [427, 69] on div at bounding box center [561, 56] width 268 height 25
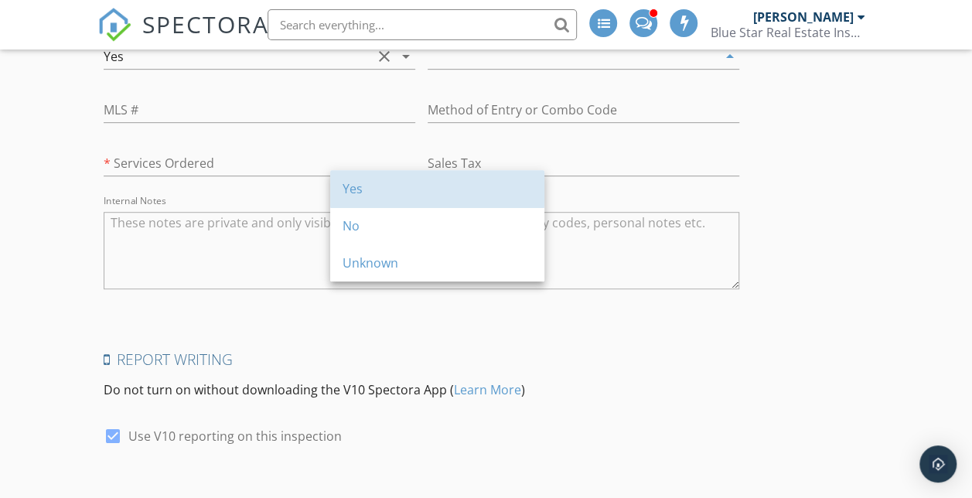
click at [374, 193] on div "Yes" at bounding box center [436, 188] width 189 height 19
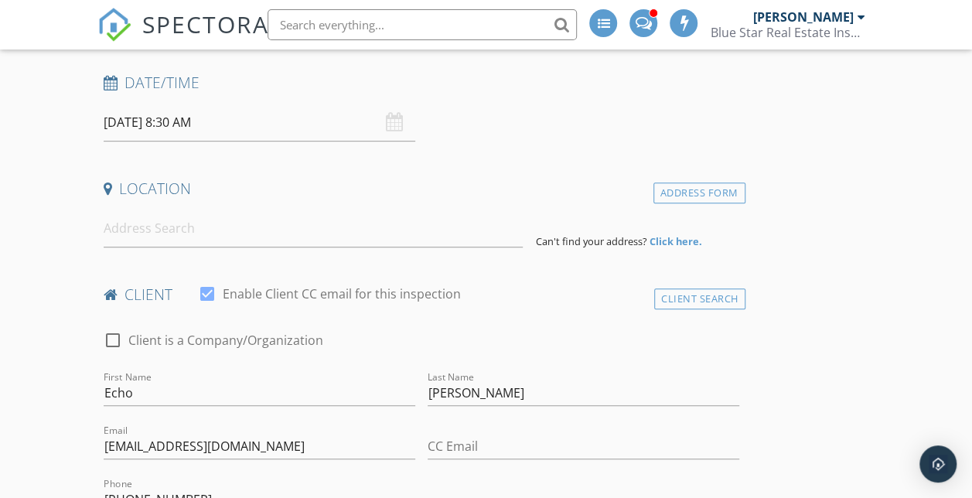
scroll to position [334, 0]
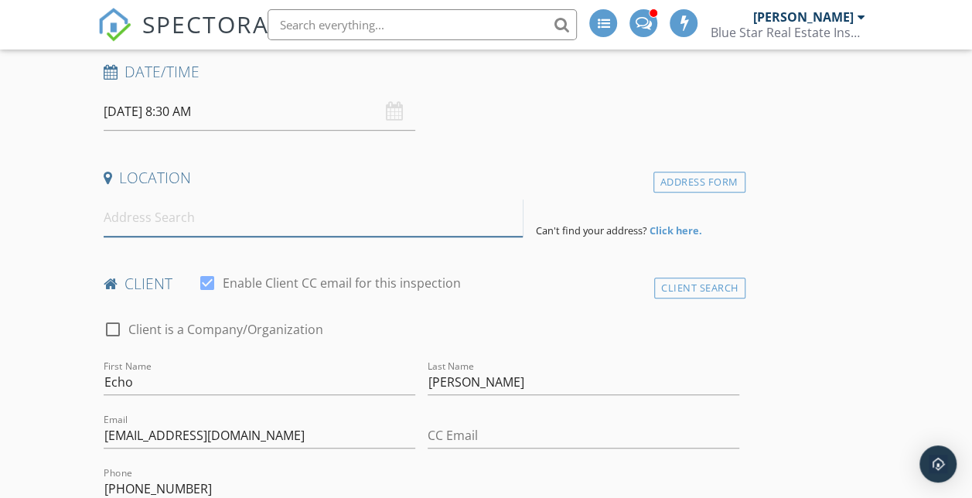
click at [202, 226] on input at bounding box center [314, 218] width 420 height 38
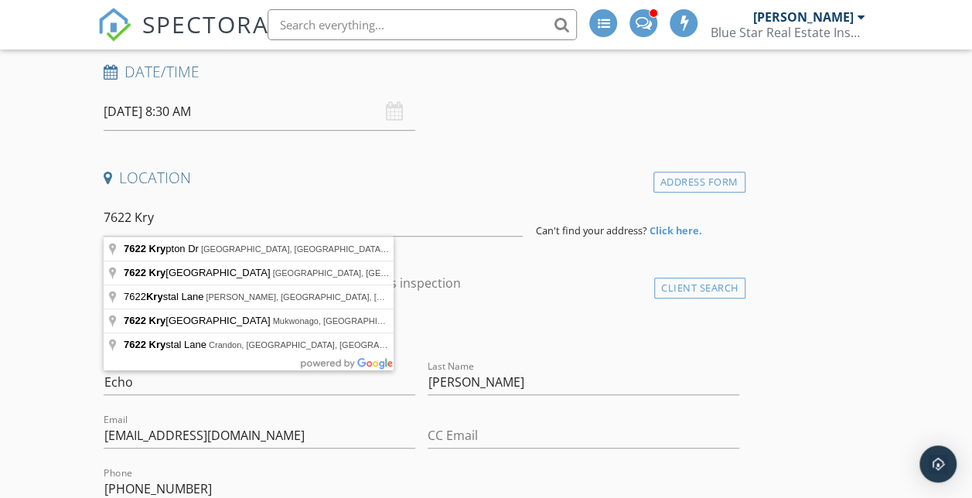
type input "7622 Krypton Dr, Corpus Christi, TX, USA"
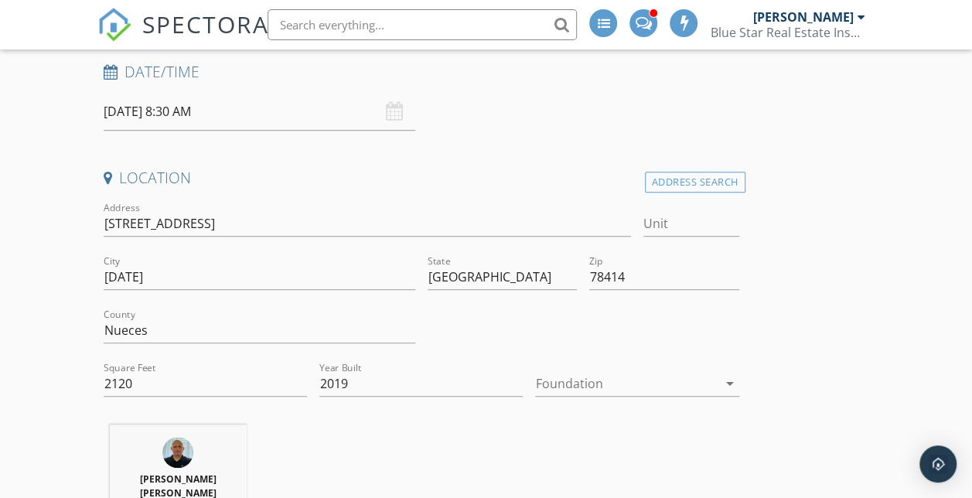
click at [535, 381] on div at bounding box center [626, 383] width 182 height 25
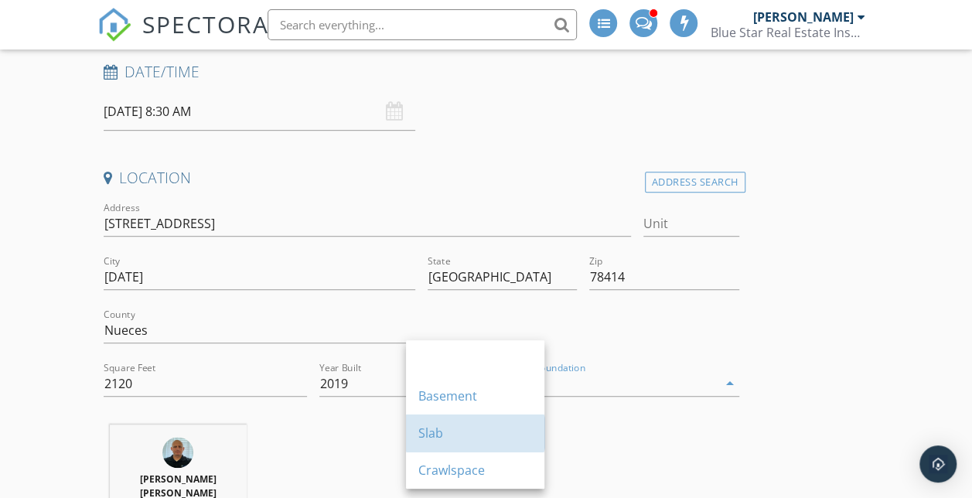
click at [439, 431] on div "Slab" at bounding box center [475, 433] width 114 height 19
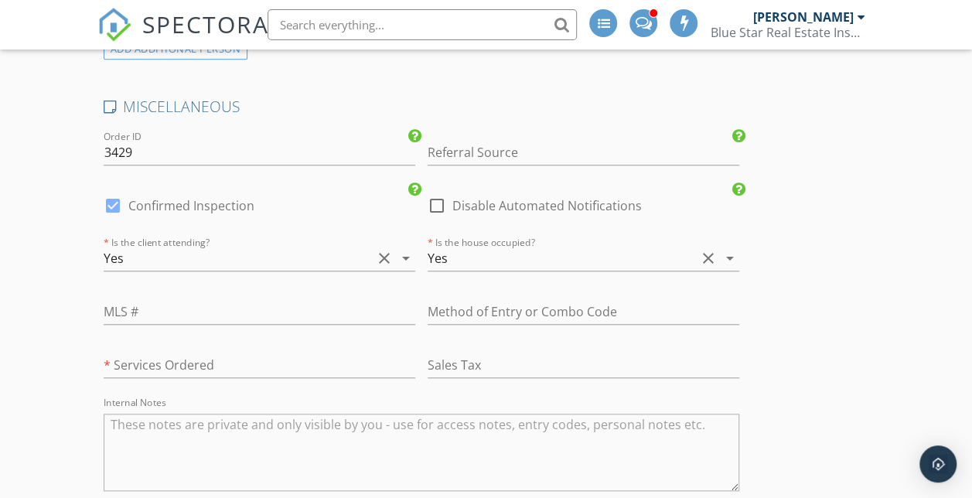
scroll to position [3422, 0]
click at [207, 61] on div "ADD ADDITIONAL PERSON" at bounding box center [176, 50] width 145 height 21
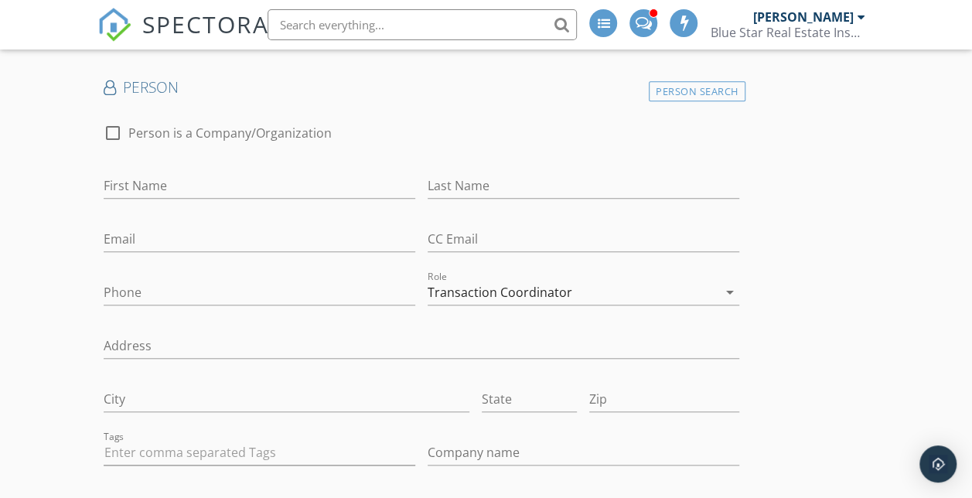
click at [648, 102] on div "Person Search" at bounding box center [696, 91] width 97 height 21
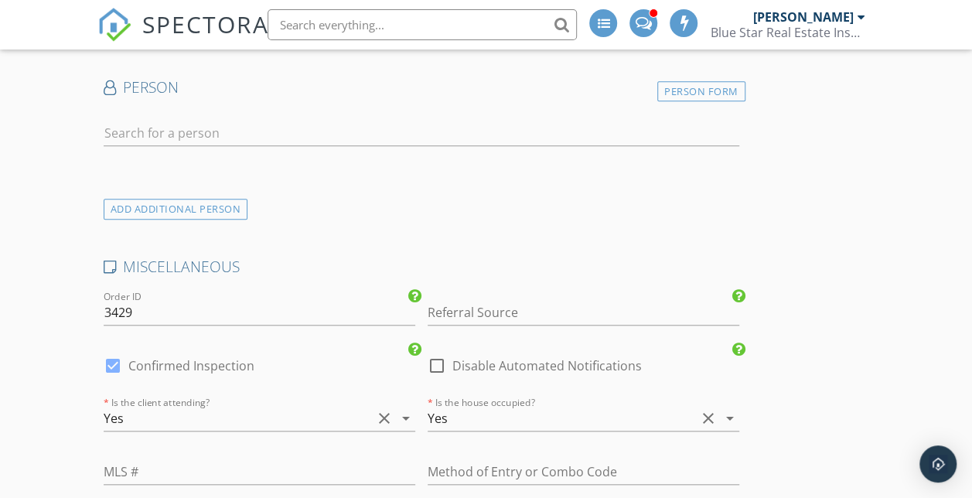
click at [657, 102] on div "Person Form" at bounding box center [701, 91] width 88 height 21
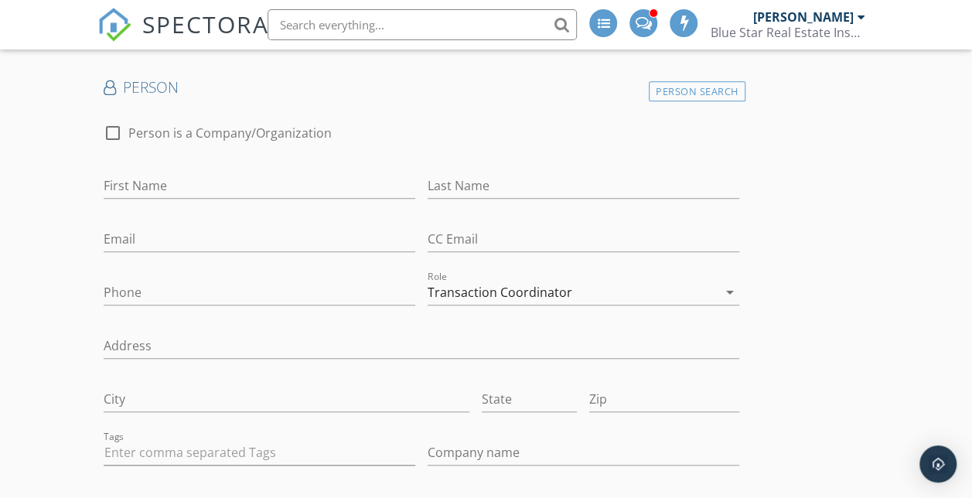
click at [648, 102] on div "Person Search" at bounding box center [696, 91] width 97 height 21
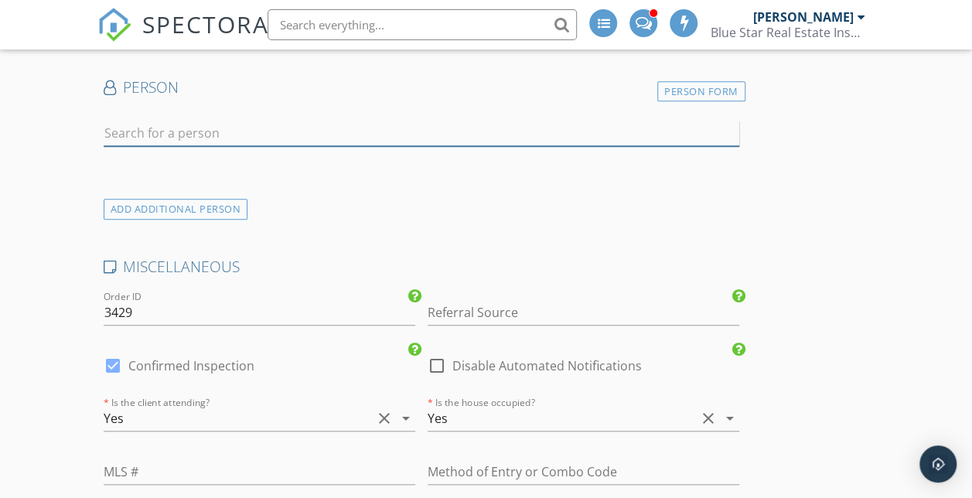
click at [280, 146] on input "text" at bounding box center [421, 134] width 635 height 26
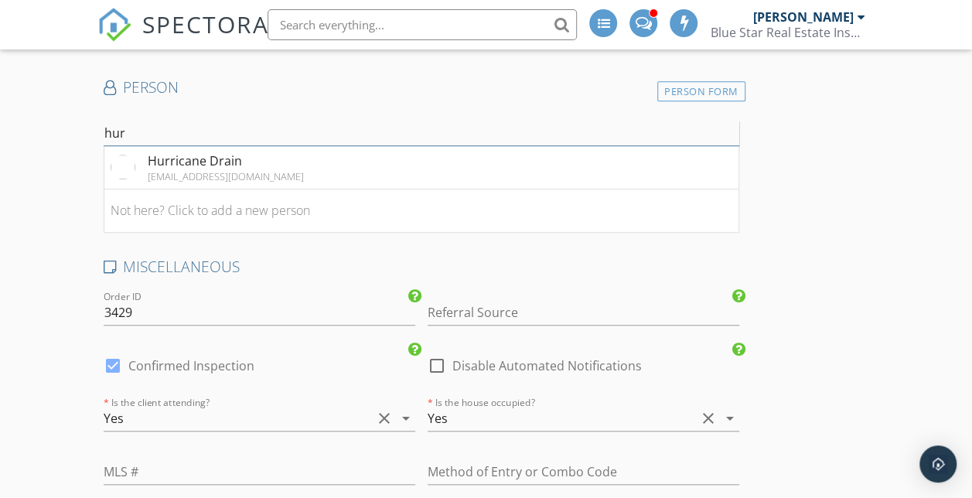
type input "hur"
click at [275, 189] on li "Hurricane Drain hurricanedrain@yahoo.com" at bounding box center [421, 167] width 634 height 43
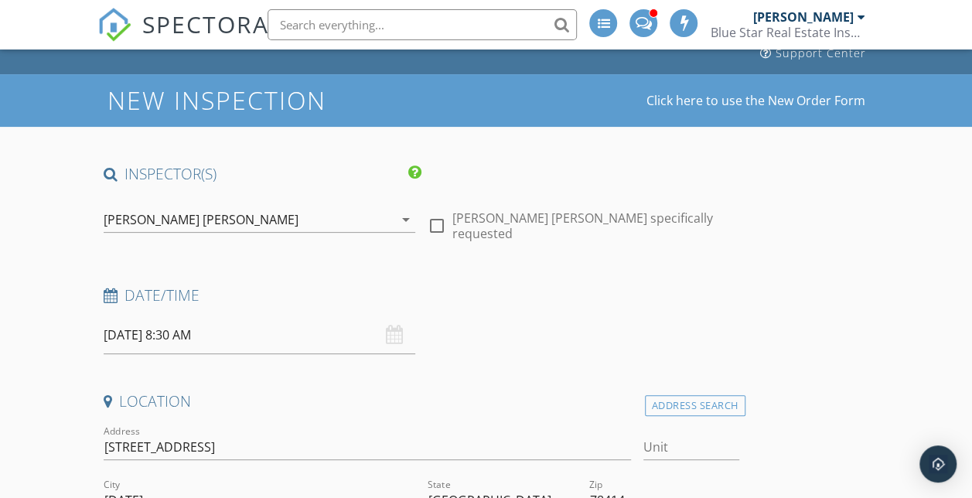
scroll to position [0, 0]
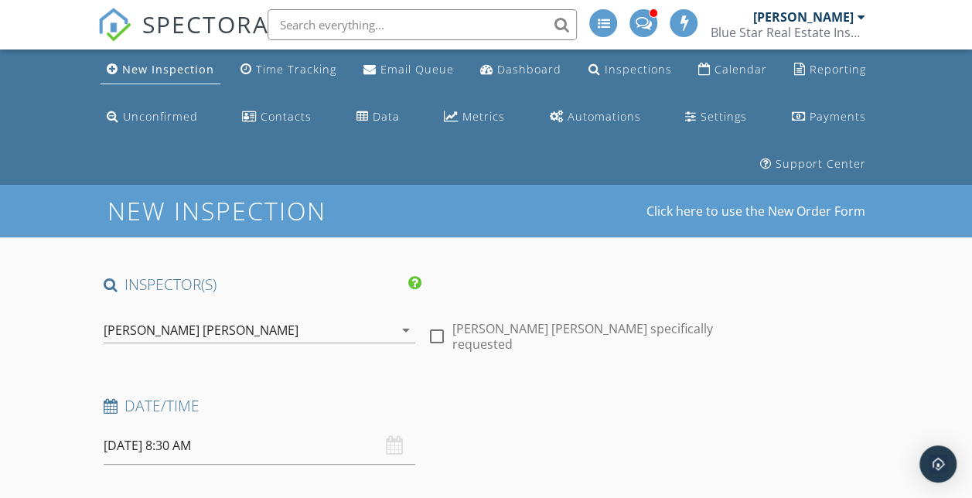
click at [180, 339] on div "James Matthew Lynch" at bounding box center [249, 330] width 290 height 25
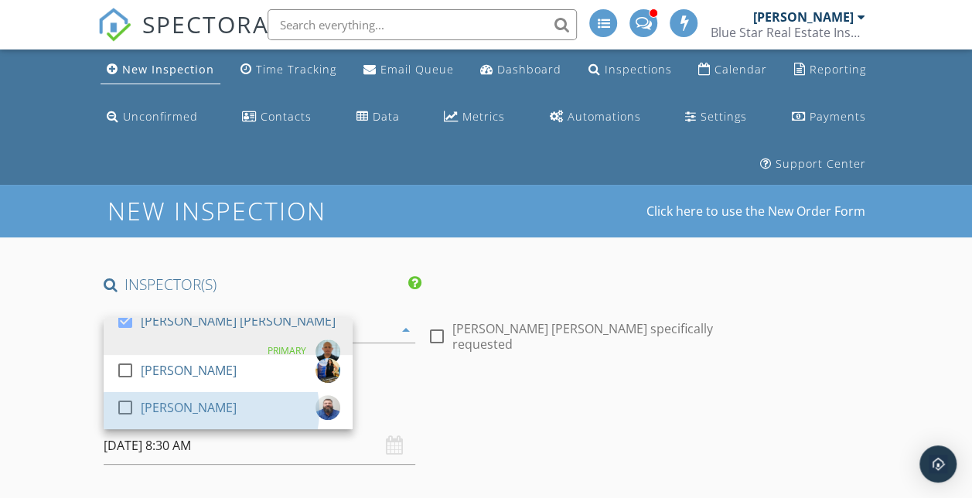
click at [167, 400] on div "Shane Smith" at bounding box center [189, 407] width 96 height 25
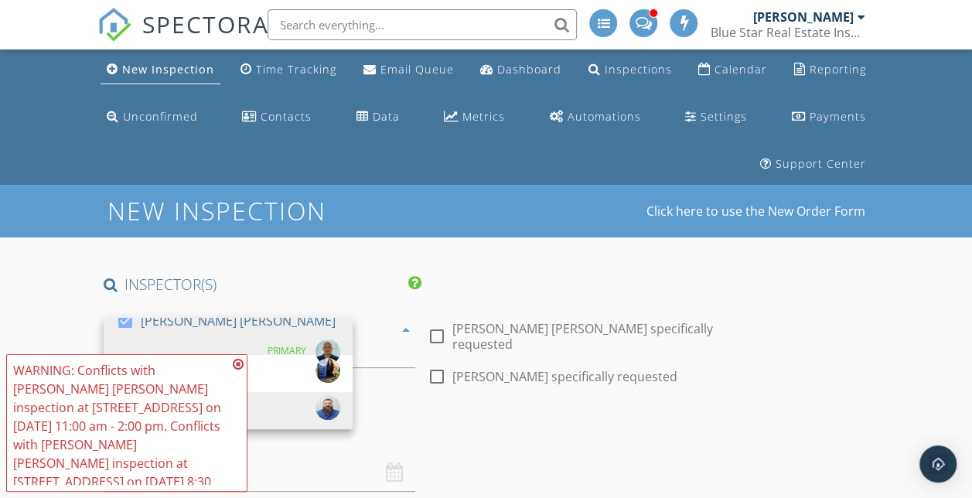
click at [137, 323] on div at bounding box center [125, 321] width 26 height 26
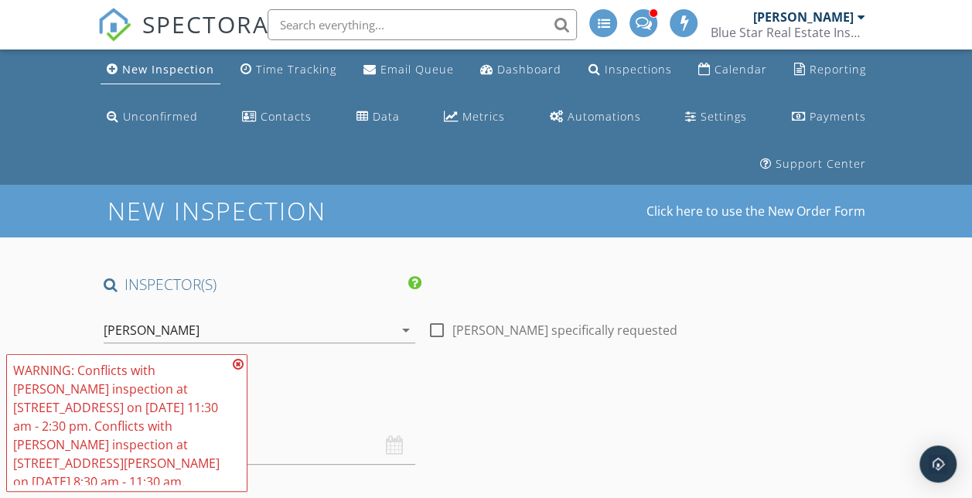
click at [240, 370] on icon at bounding box center [238, 364] width 11 height 12
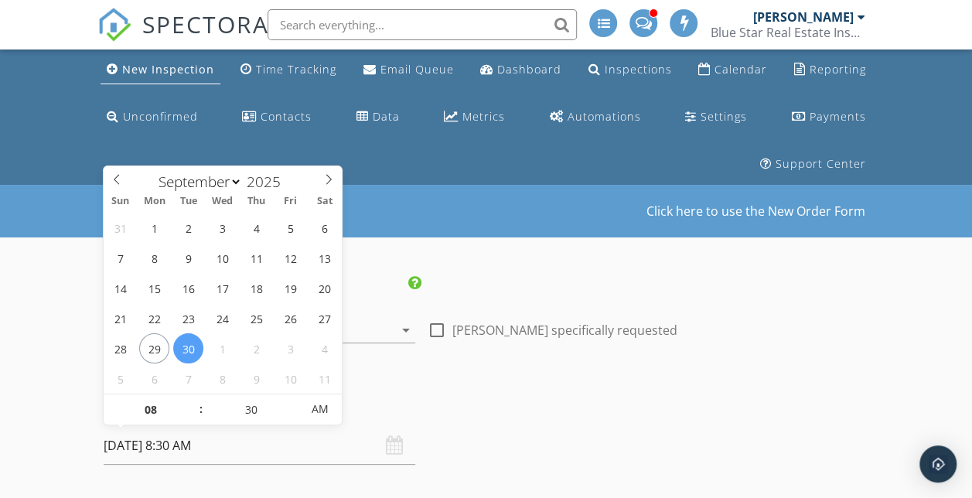
click at [144, 450] on input "09/30/2025 8:30 AM" at bounding box center [259, 446] width 311 height 38
select select "9"
type input "10/03/2025 8:30 AM"
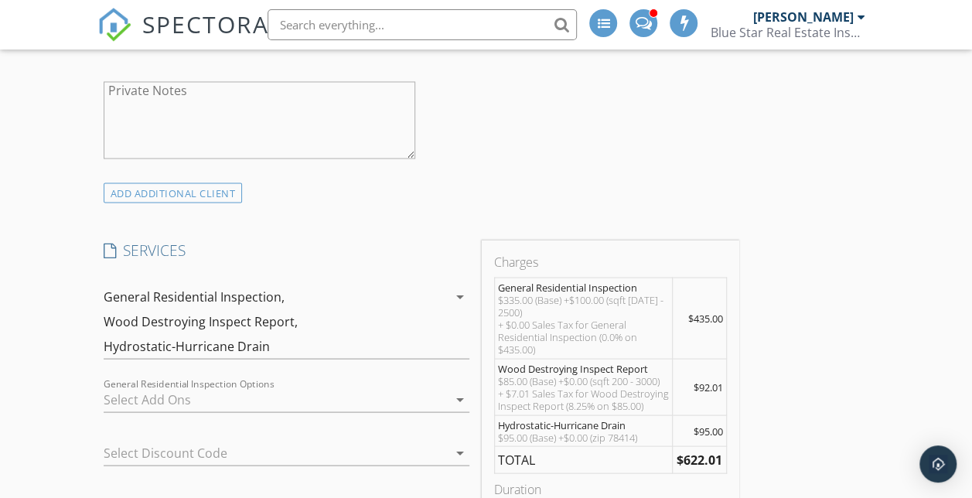
scroll to position [1560, 0]
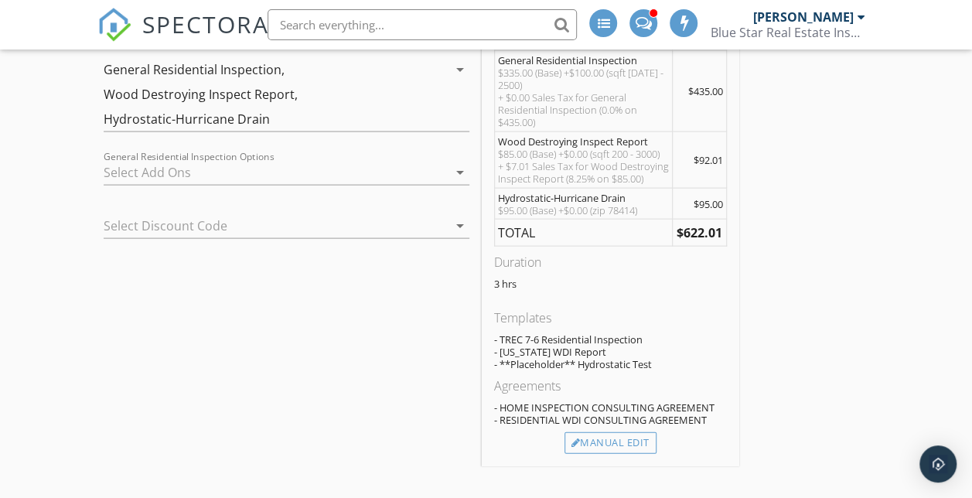
click at [240, 223] on div at bounding box center [265, 225] width 322 height 25
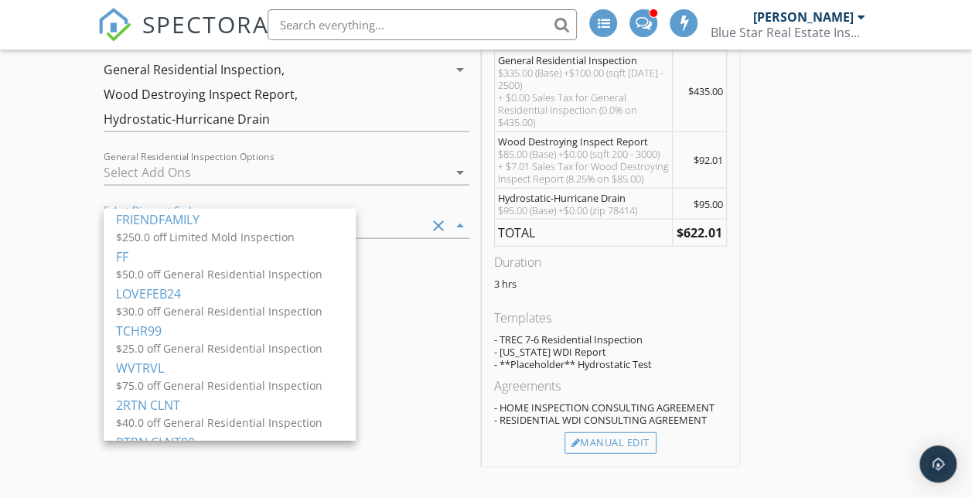
scroll to position [362, 0]
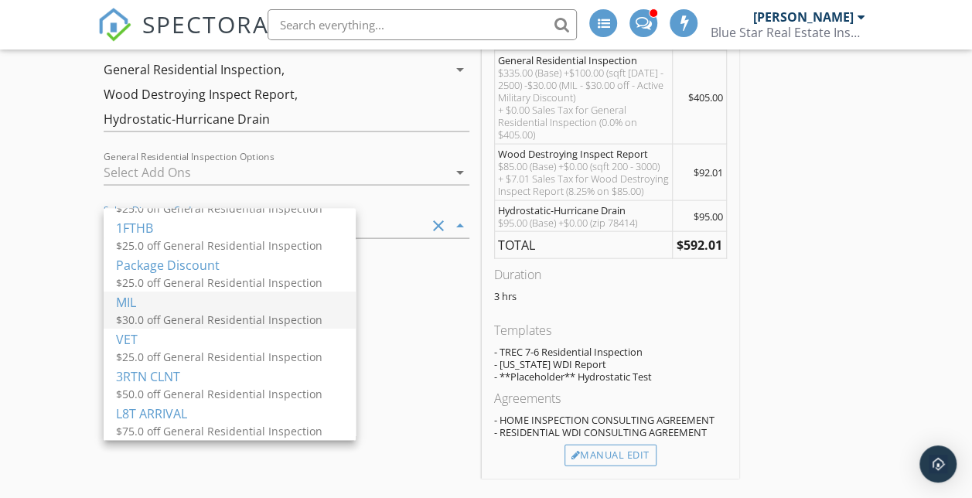
click at [192, 308] on div "MIL" at bounding box center [229, 303] width 227 height 19
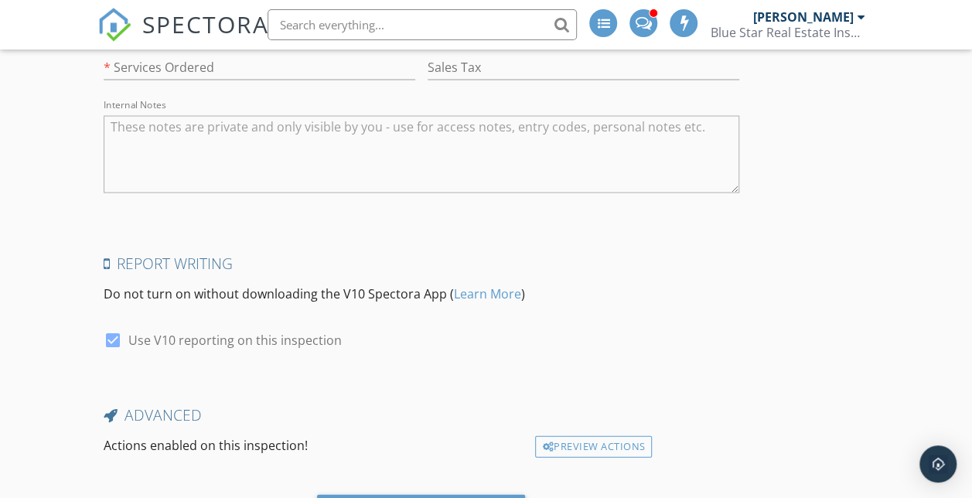
scroll to position [4320, 0]
click at [158, 26] on input "text" at bounding box center [259, 13] width 311 height 26
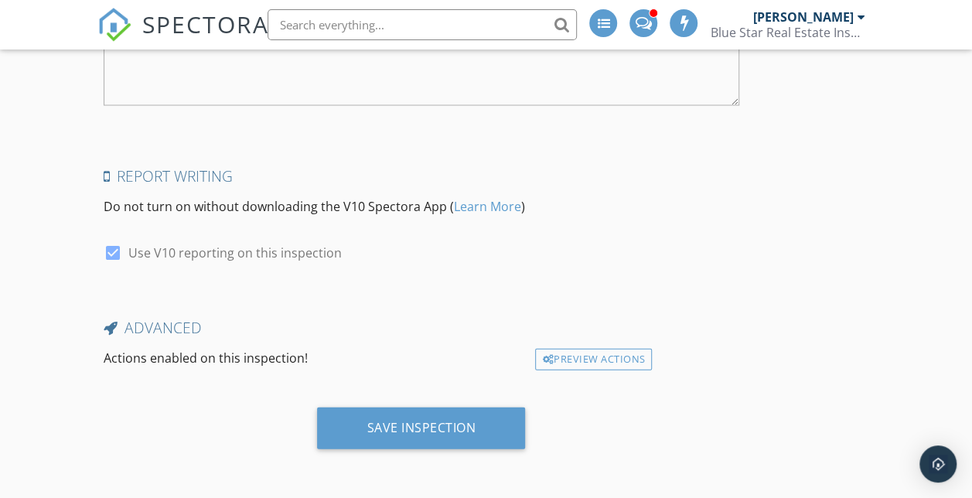
scroll to position [4590, 0]
type input "462932"
click at [317, 431] on div "Save Inspection" at bounding box center [421, 428] width 208 height 42
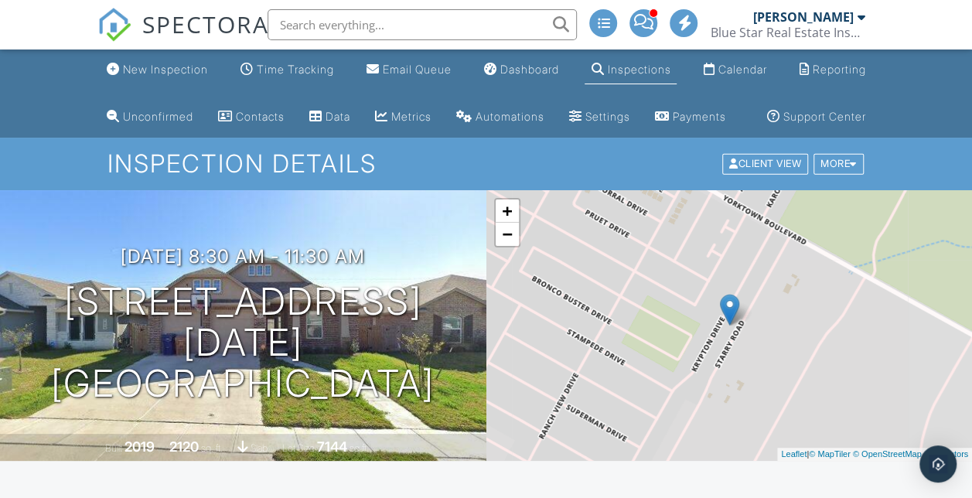
click at [120, 29] on img at bounding box center [114, 25] width 34 height 34
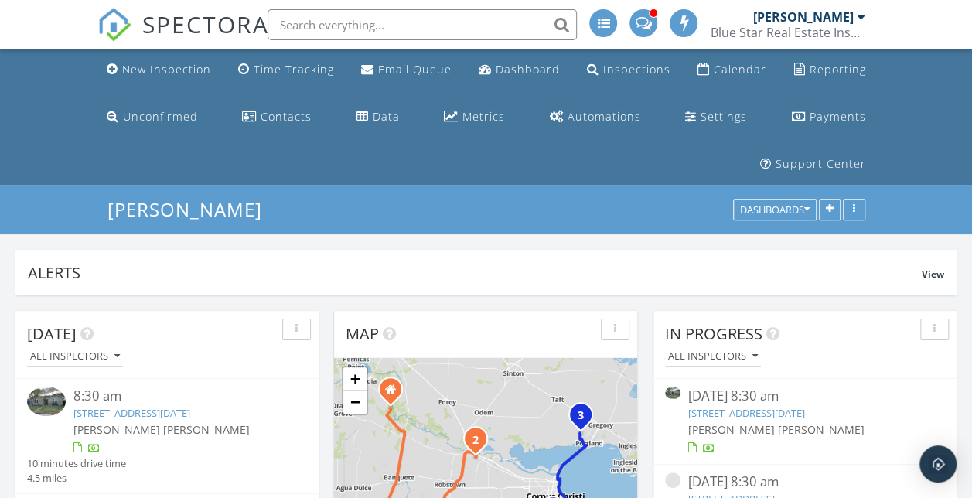
click at [700, 80] on link "Calendar" at bounding box center [731, 70] width 81 height 29
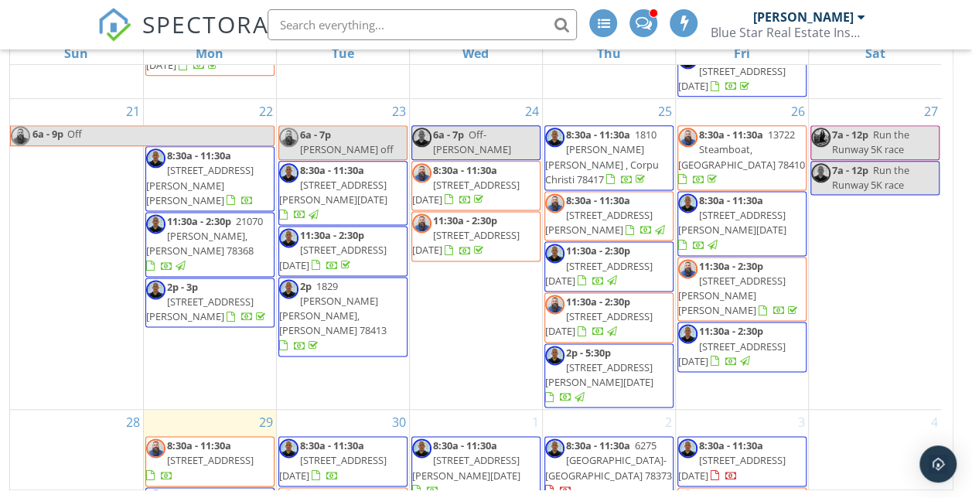
scroll to position [1121, 0]
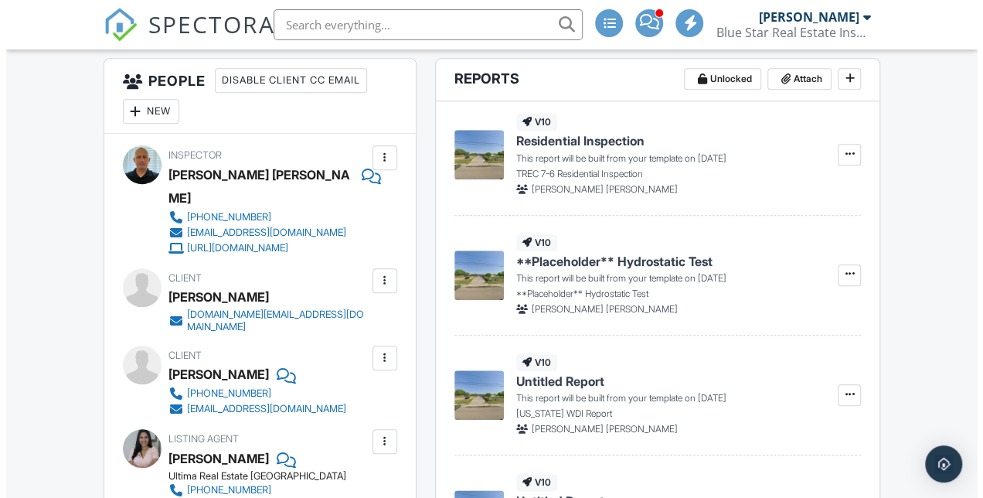
scroll to position [604, 0]
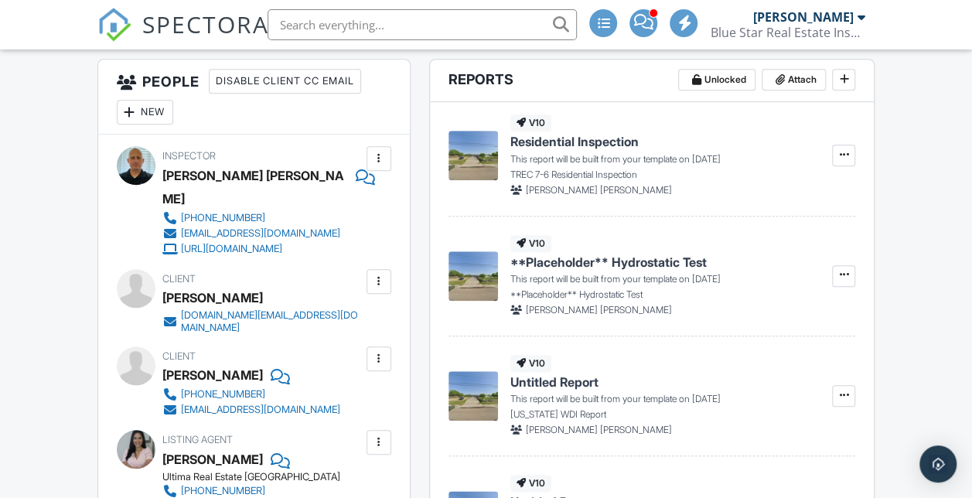
click at [136, 124] on div "New" at bounding box center [145, 112] width 56 height 25
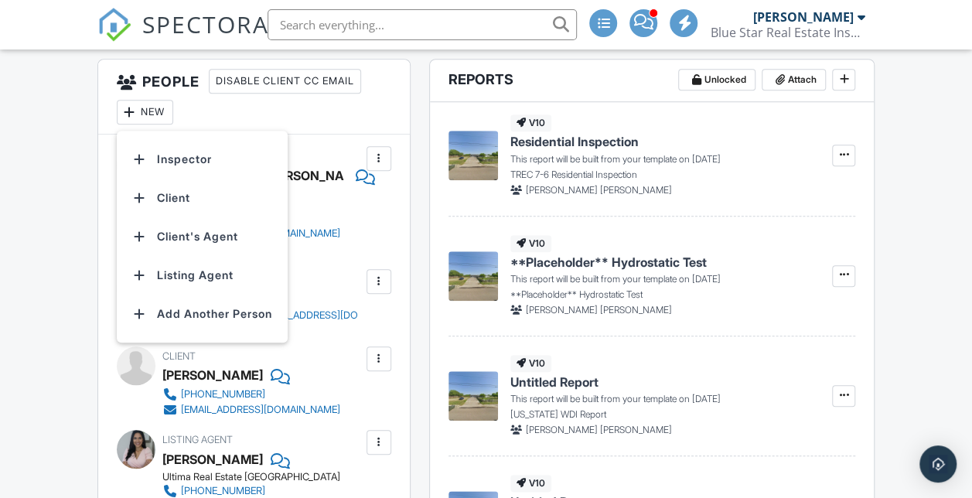
click at [201, 333] on li "Add Another Person" at bounding box center [202, 313] width 152 height 39
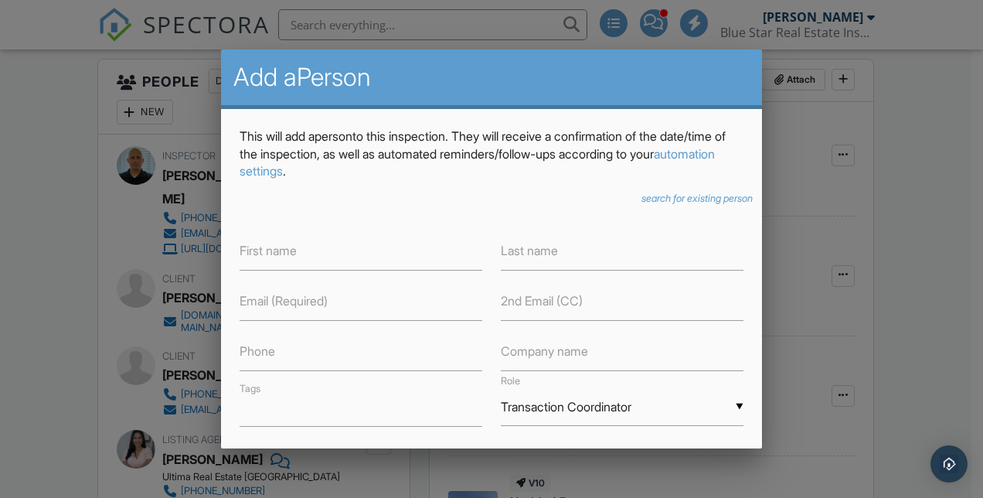
click at [646, 195] on icon "search for existing person" at bounding box center [697, 198] width 111 height 12
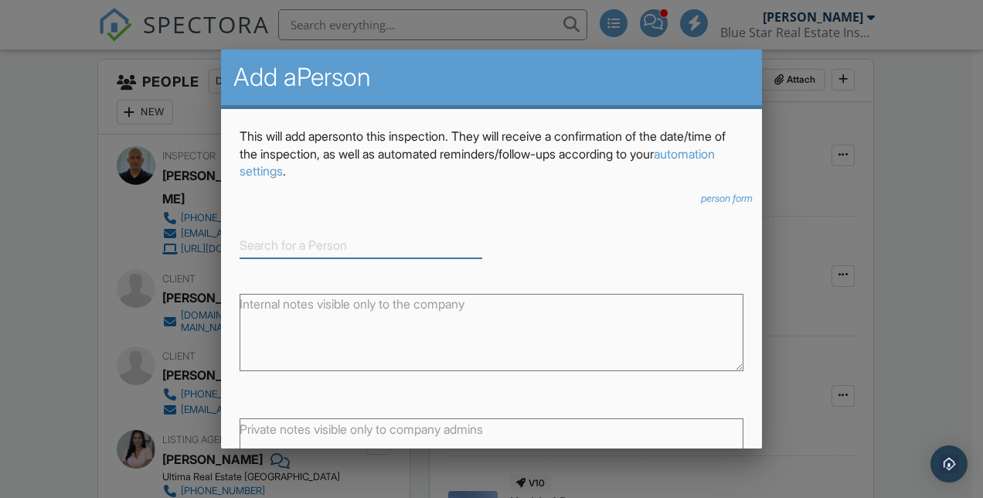
click at [331, 243] on input at bounding box center [361, 246] width 243 height 26
click at [308, 264] on div "Hurricane Drain" at bounding box center [360, 269] width 235 height 17
type input "Hurricane Drain"
type input "Other"
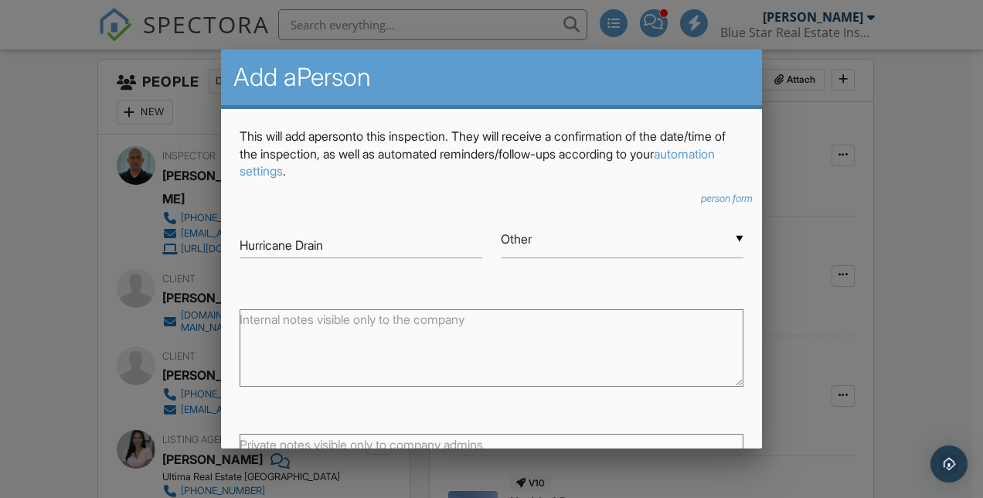
scroll to position [148, 0]
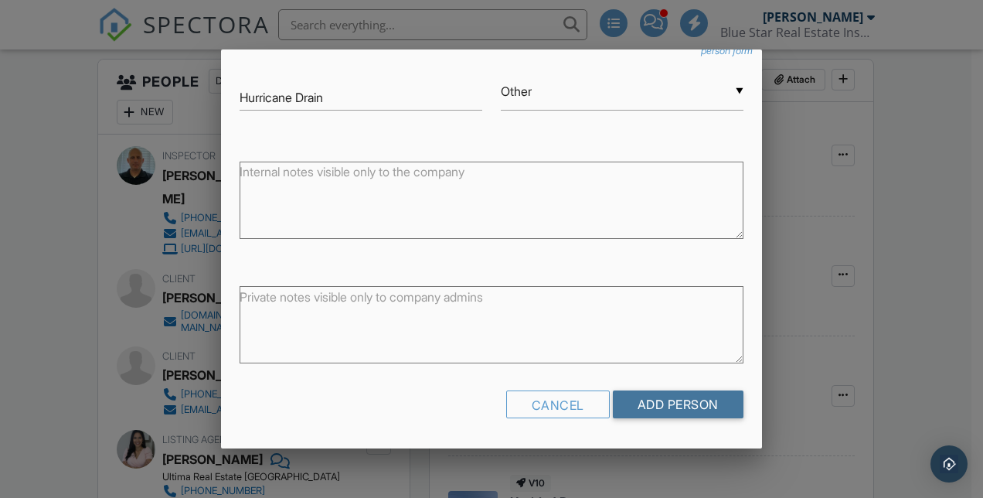
click at [631, 403] on input "Add Person" at bounding box center [678, 404] width 131 height 28
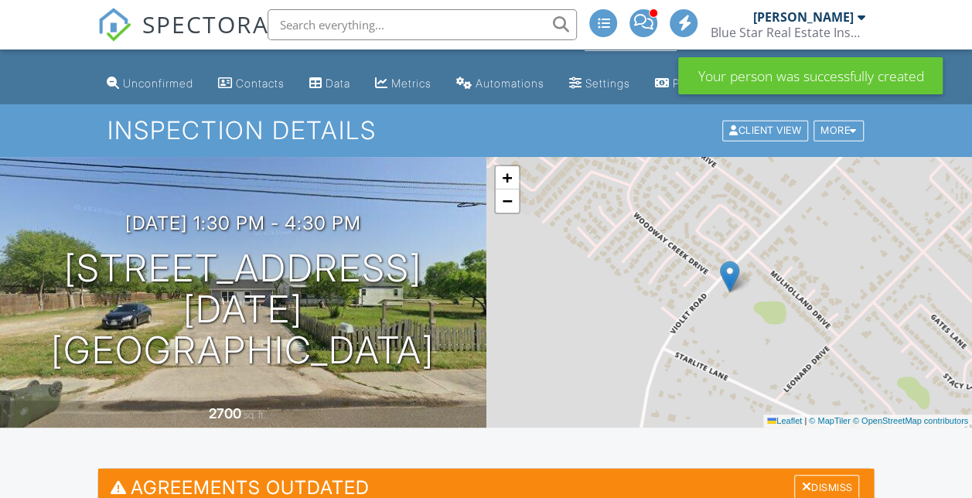
scroll to position [192, 0]
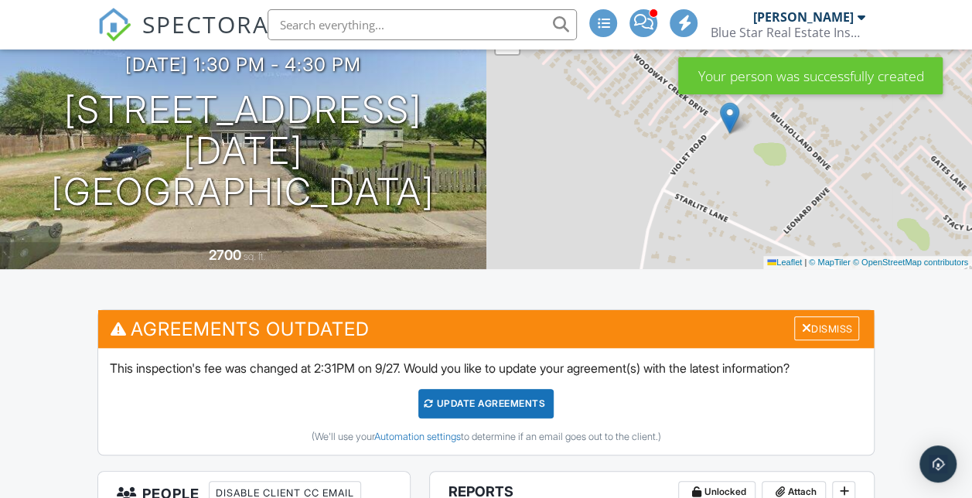
click at [836, 340] on div "Dismiss" at bounding box center [826, 328] width 65 height 24
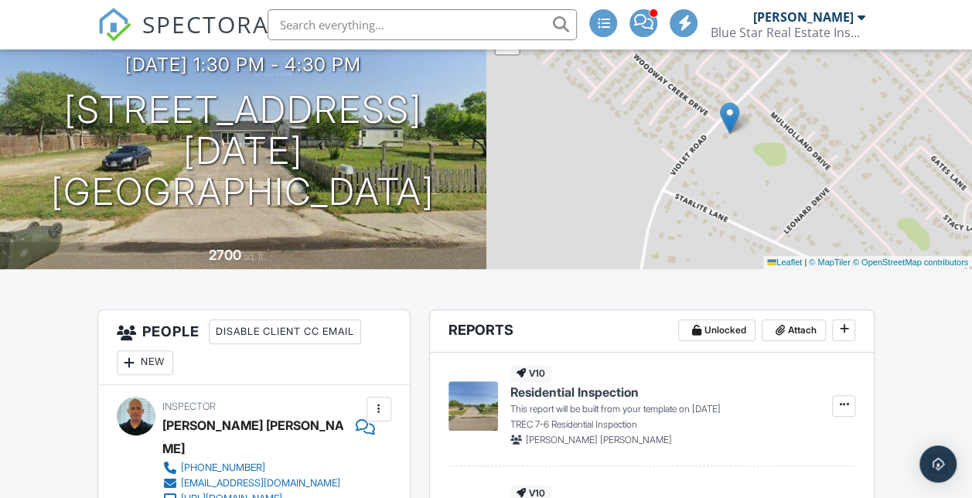
click at [124, 29] on img at bounding box center [114, 25] width 34 height 34
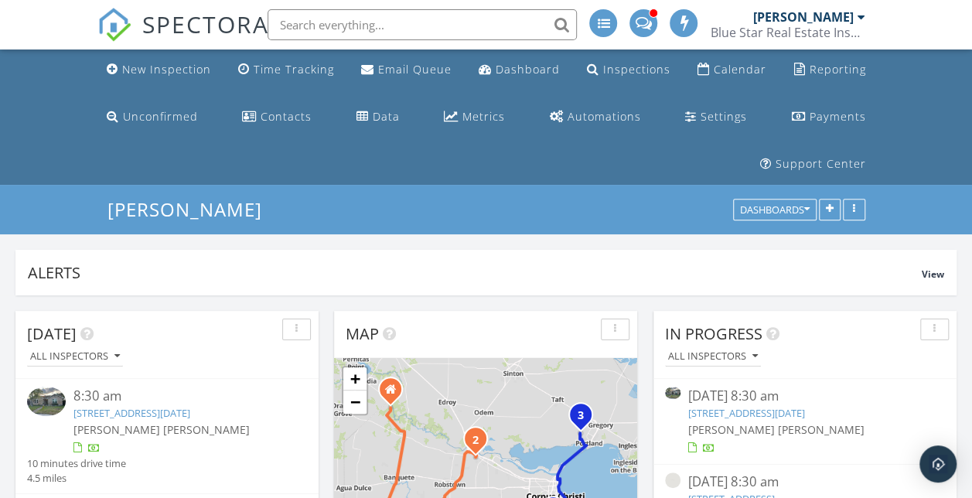
click at [305, 105] on link "Contacts" at bounding box center [277, 117] width 82 height 29
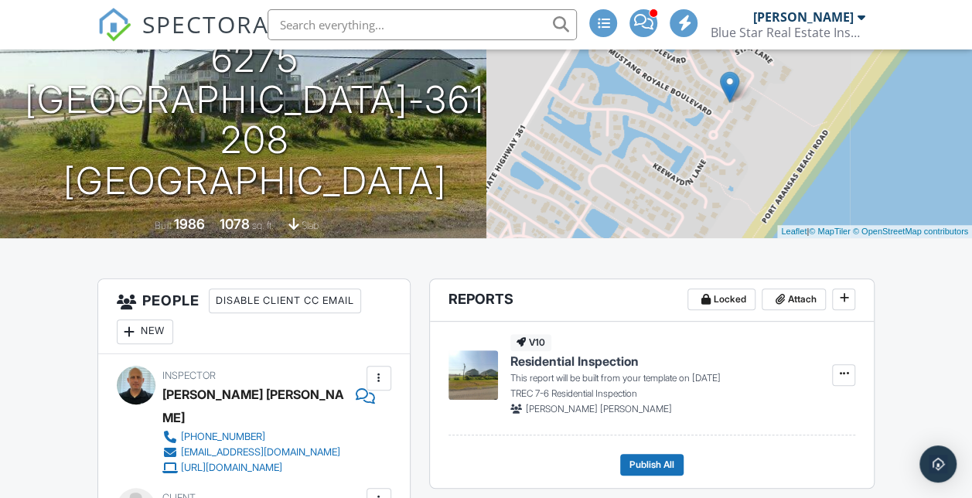
scroll to position [222, 0]
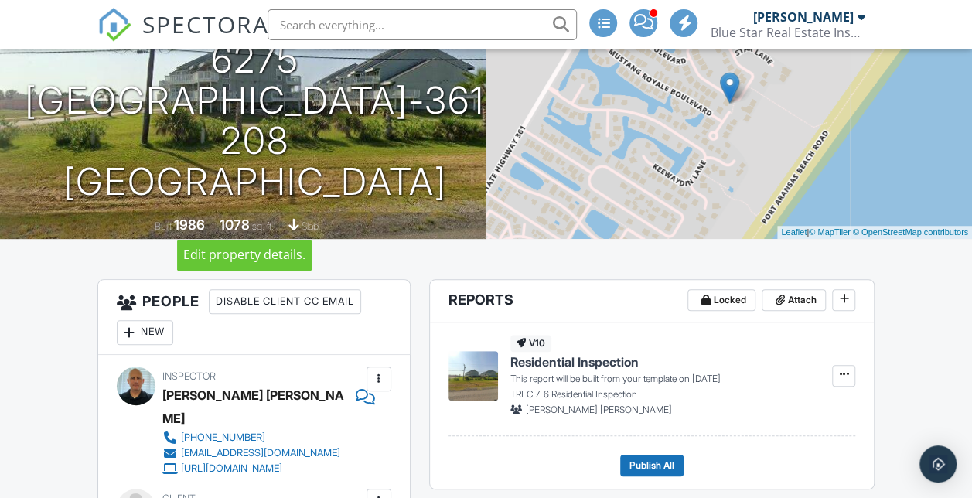
click at [0, 0] on div at bounding box center [0, 0] width 0 height 0
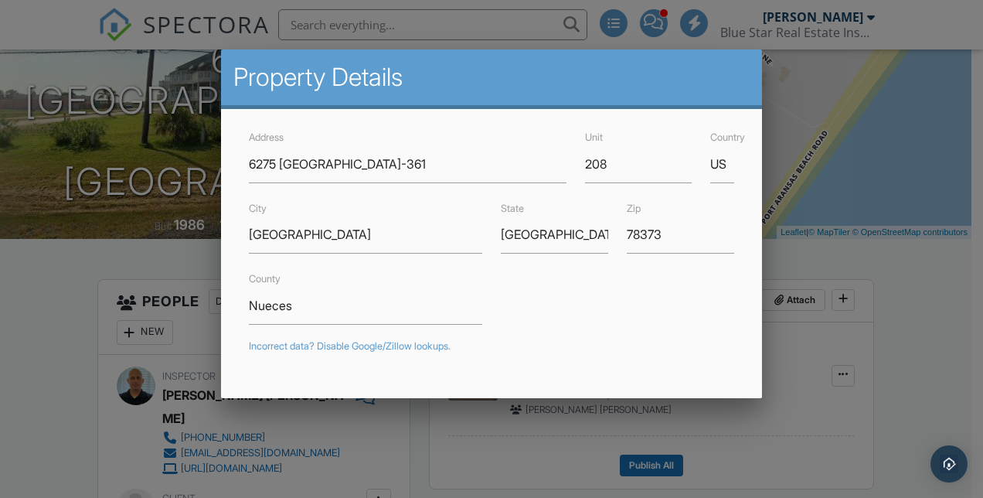
click at [37, 430] on div at bounding box center [491, 234] width 983 height 622
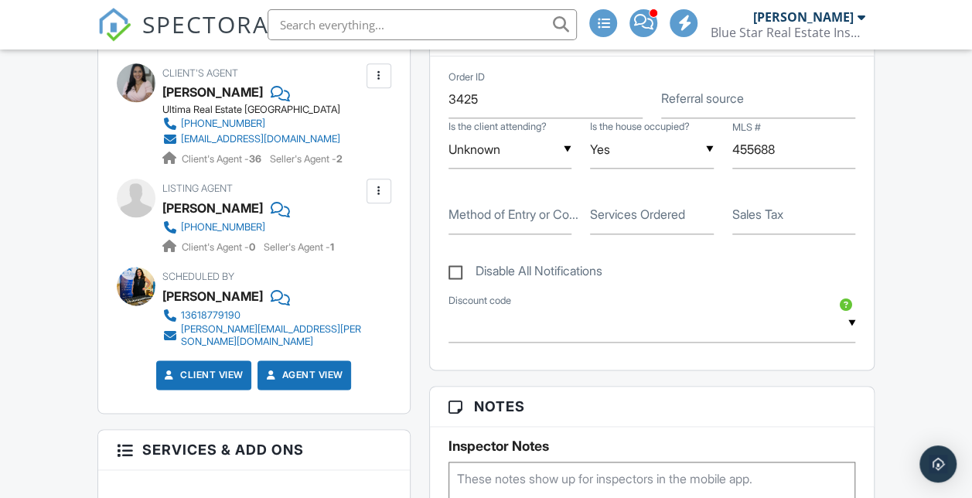
scroll to position [865, 0]
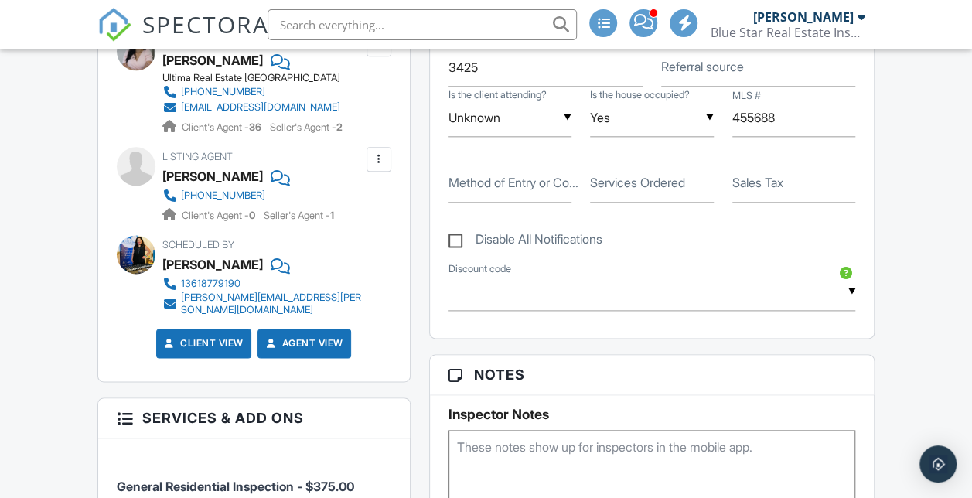
click at [651, 311] on div "▼ FRIENDFAMILY - $250.00 off - A targeted mold assessment using visuals, moistu…" at bounding box center [651, 292] width 407 height 38
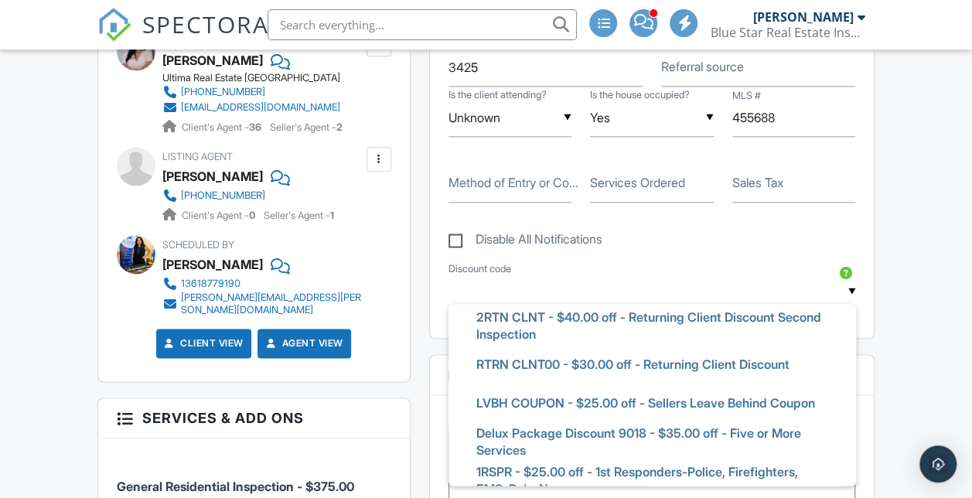
scroll to position [201, 0]
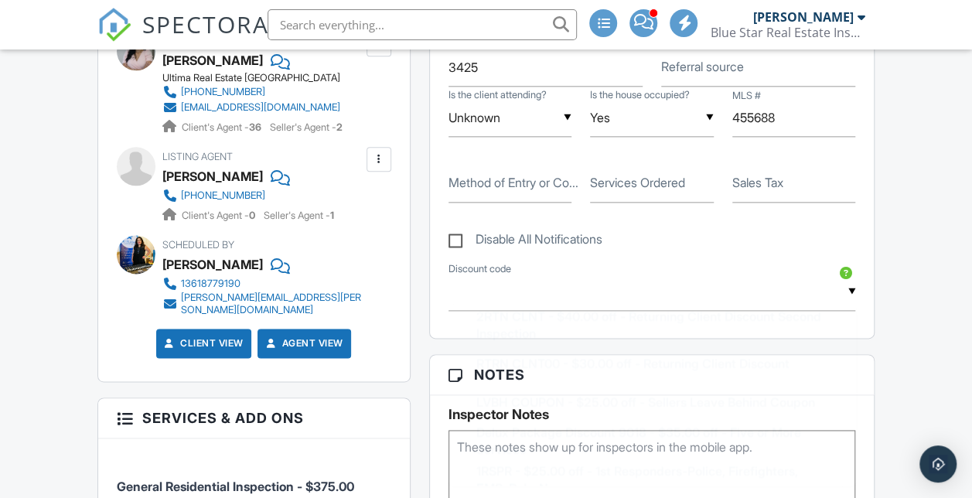
click at [556, 383] on span "RTRN CLNT00 - $30.00 off - Returning Client Discount" at bounding box center [633, 363] width 338 height 39
type input "RTRN CLNT00 - $30.00 off - Returning Client Discount"
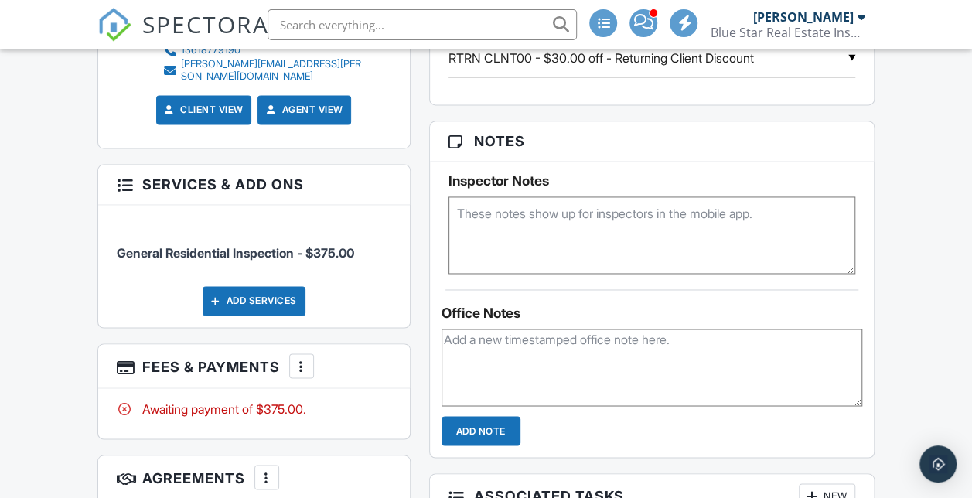
click at [127, 29] on img at bounding box center [114, 25] width 34 height 34
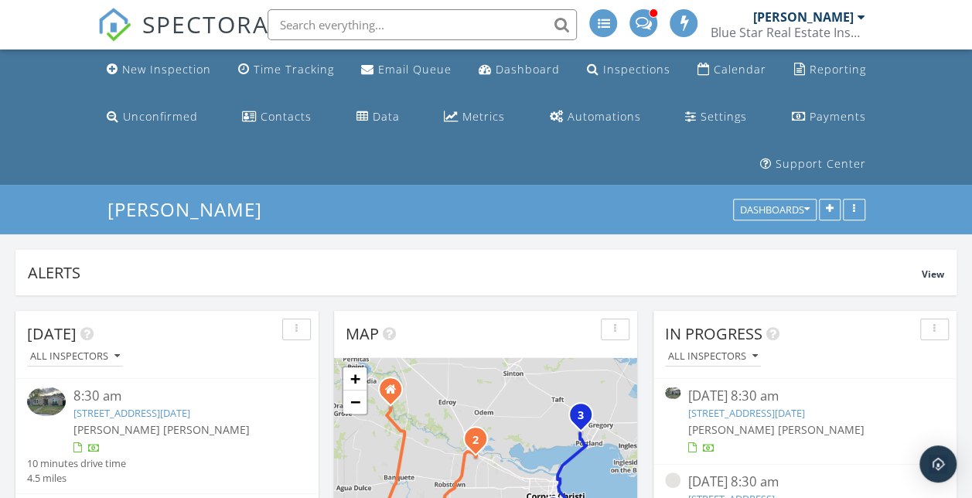
click at [740, 66] on div "Calendar" at bounding box center [739, 69] width 53 height 15
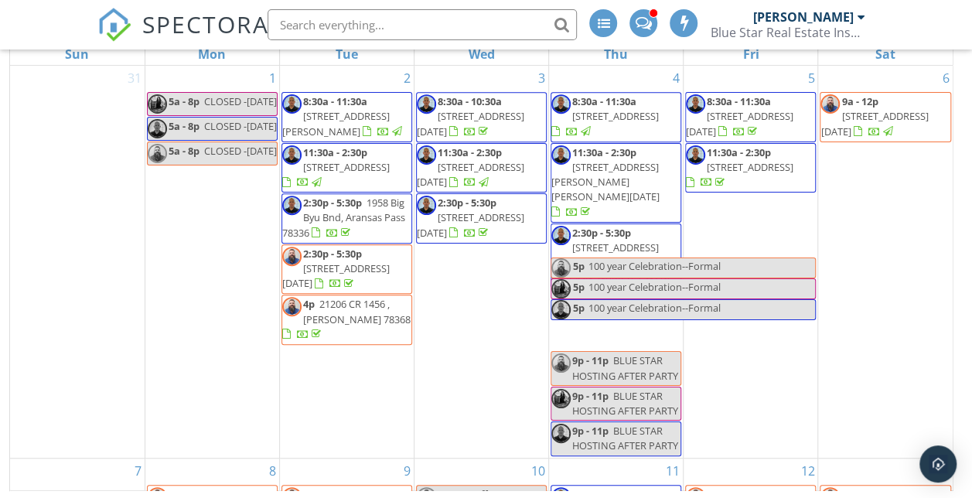
scroll to position [230, 0]
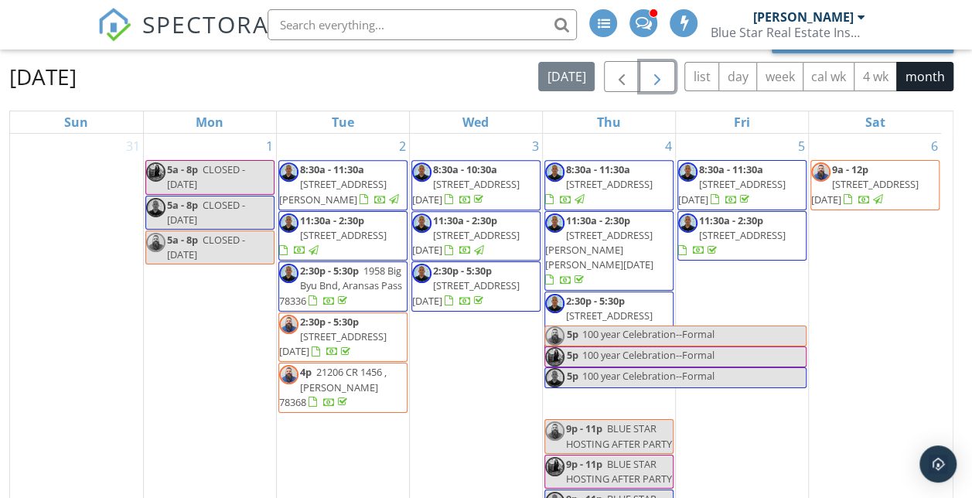
click at [656, 87] on span "button" at bounding box center [657, 77] width 19 height 19
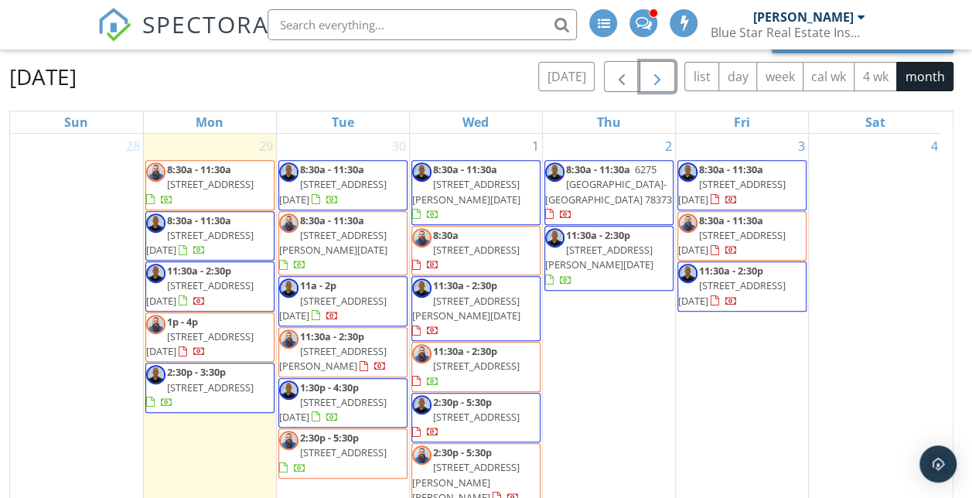
click at [530, 395] on span "2:30p - 5:30p 109 W Ligustrum Blvd, Robstown 78380" at bounding box center [476, 418] width 128 height 46
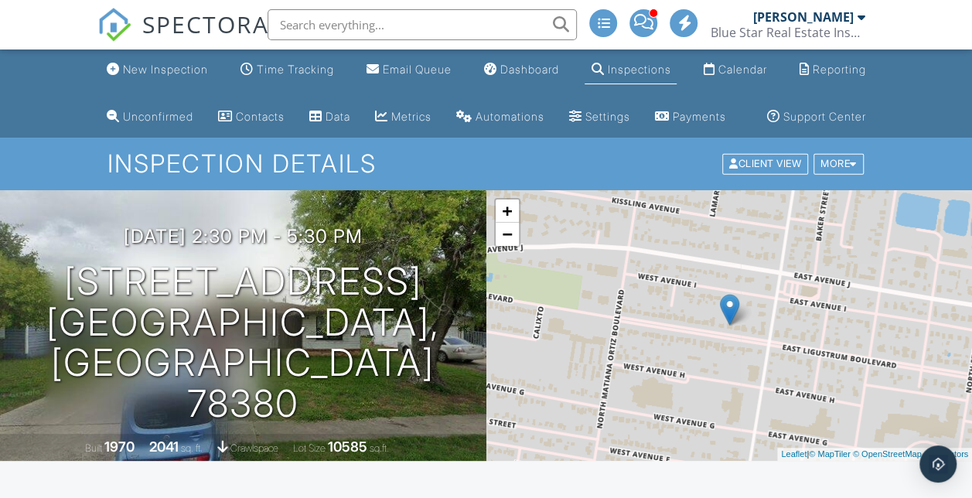
drag, startPoint x: 0, startPoint y: 0, endPoint x: 111, endPoint y: 8, distance: 111.6
click at [111, 8] on div "SPECTORA" at bounding box center [183, 24] width 172 height 49
click at [108, 32] on img at bounding box center [114, 25] width 34 height 34
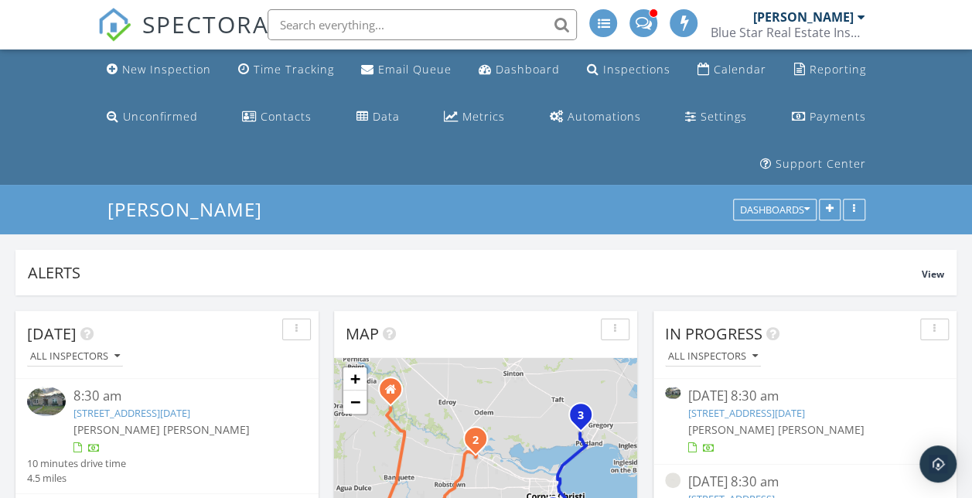
click at [714, 70] on div "Calendar" at bounding box center [739, 69] width 53 height 15
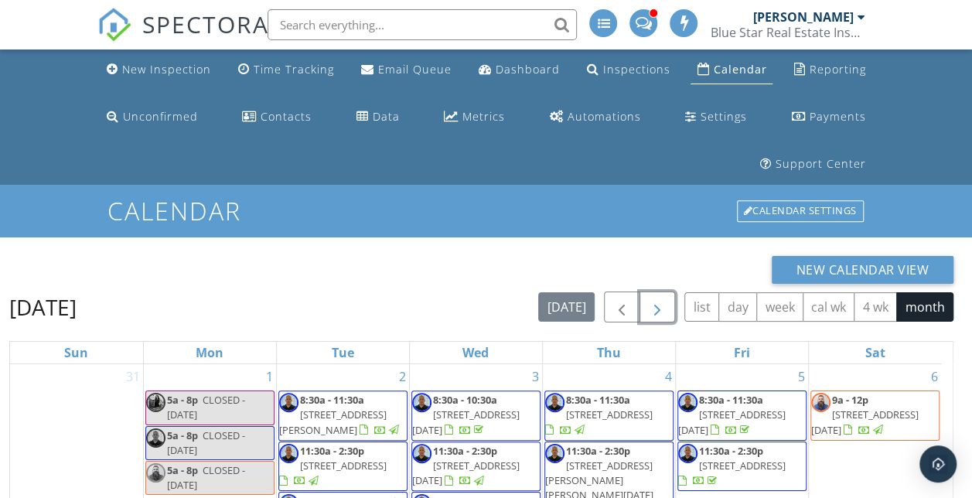
click at [665, 305] on span "button" at bounding box center [657, 307] width 19 height 19
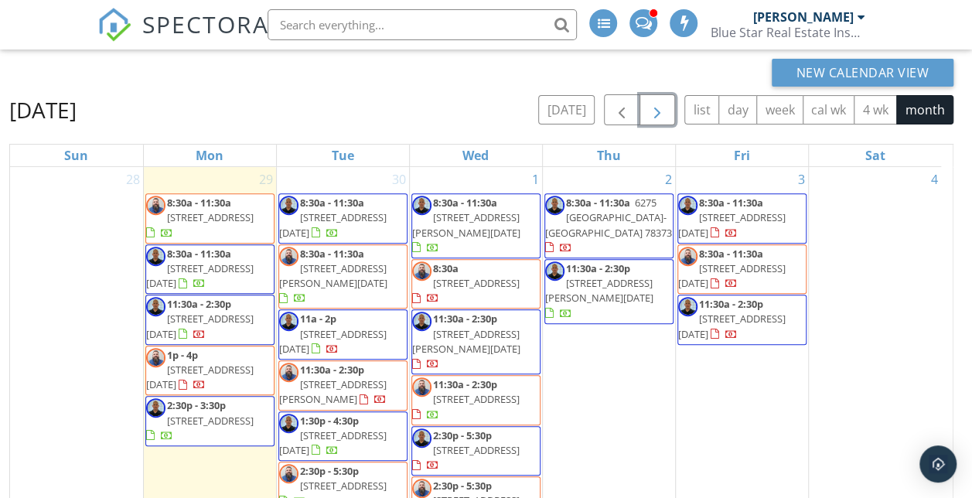
scroll to position [196, 0]
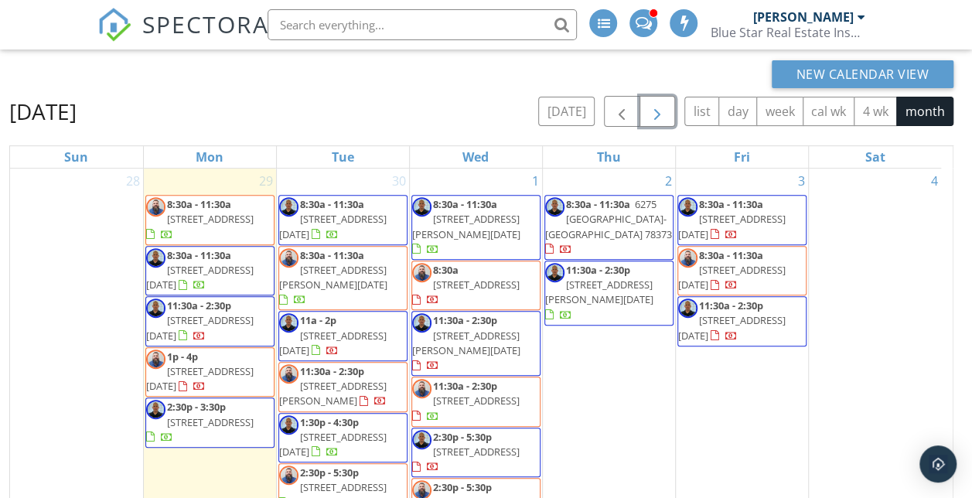
click at [248, 359] on span "1p - 4p 11901 Black Peak Dr, Corpus Christi 78410" at bounding box center [210, 372] width 128 height 46
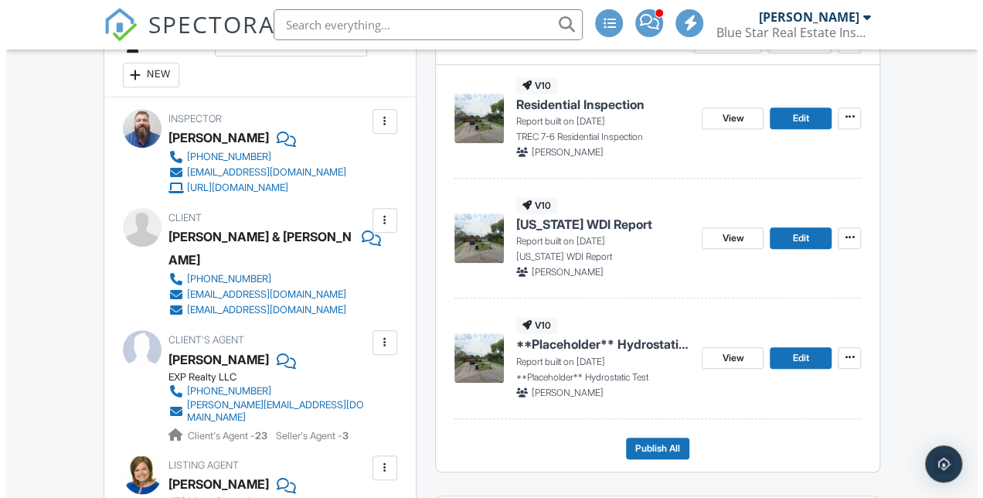
scroll to position [558, 0]
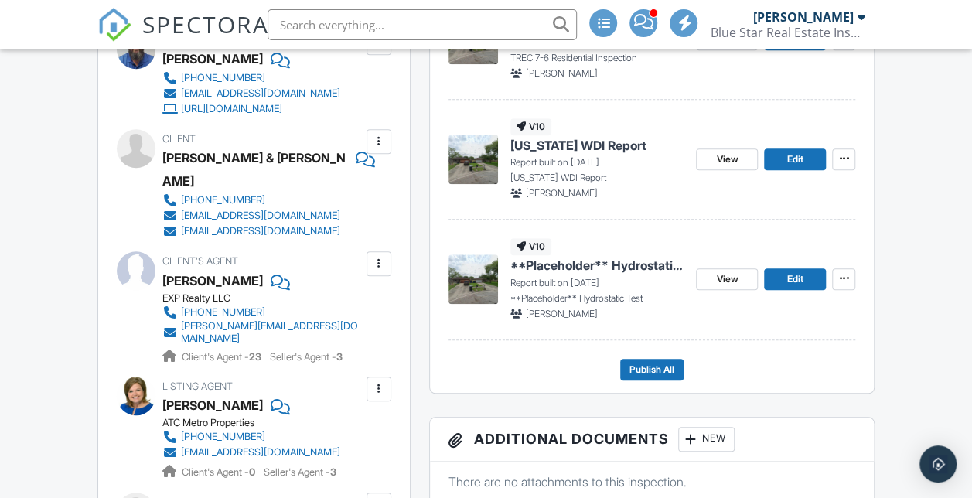
click at [381, 149] on div at bounding box center [378, 141] width 15 height 15
click at [343, 208] on li "Edit" at bounding box center [342, 188] width 79 height 39
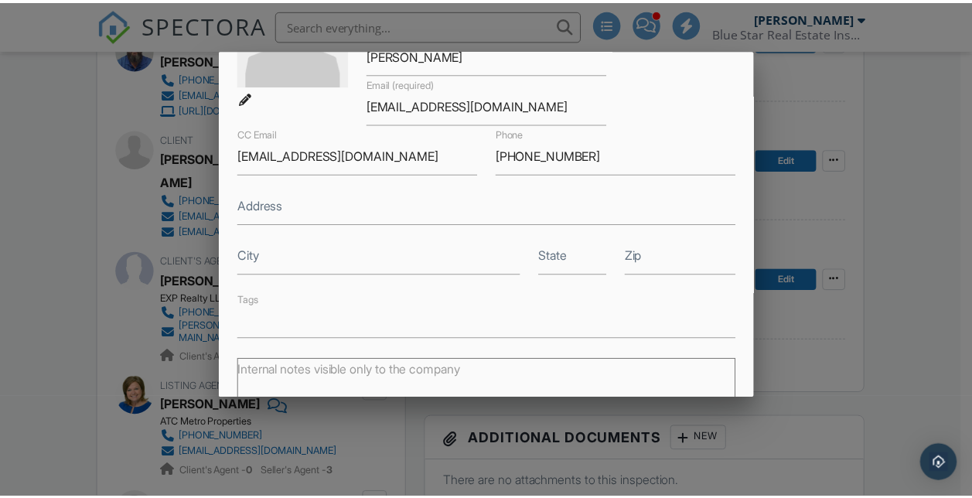
scroll to position [167, 0]
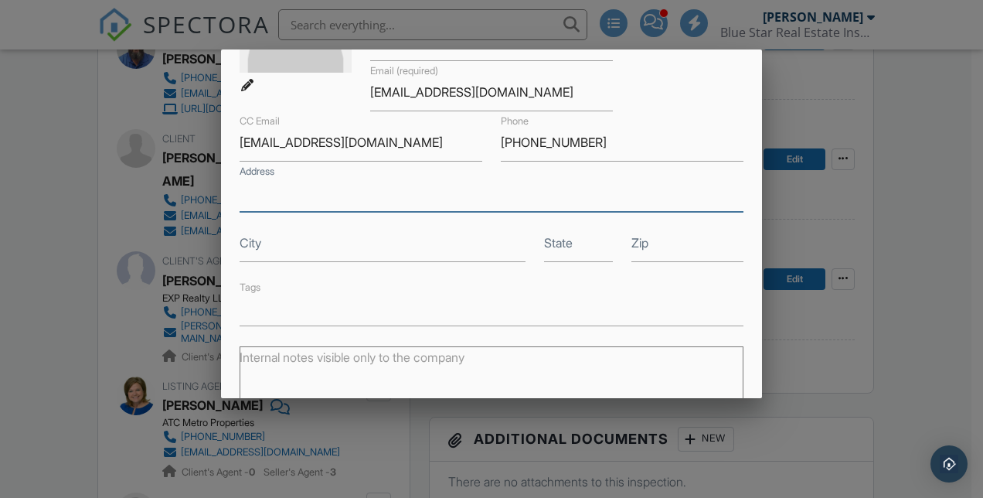
click at [314, 192] on input "Address" at bounding box center [492, 193] width 504 height 38
type input "2"
click at [59, 211] on div at bounding box center [491, 234] width 983 height 622
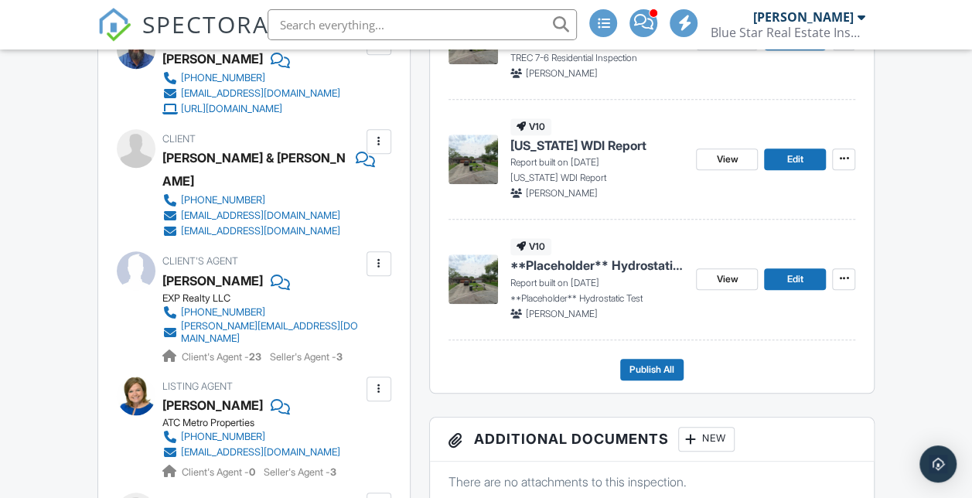
click at [93, 36] on nav "SPECTORA Angela Lynch Blue Star Real Estate Inspection Services Role: Inspector…" at bounding box center [486, 24] width 972 height 49
click at [107, 30] on img at bounding box center [114, 25] width 34 height 34
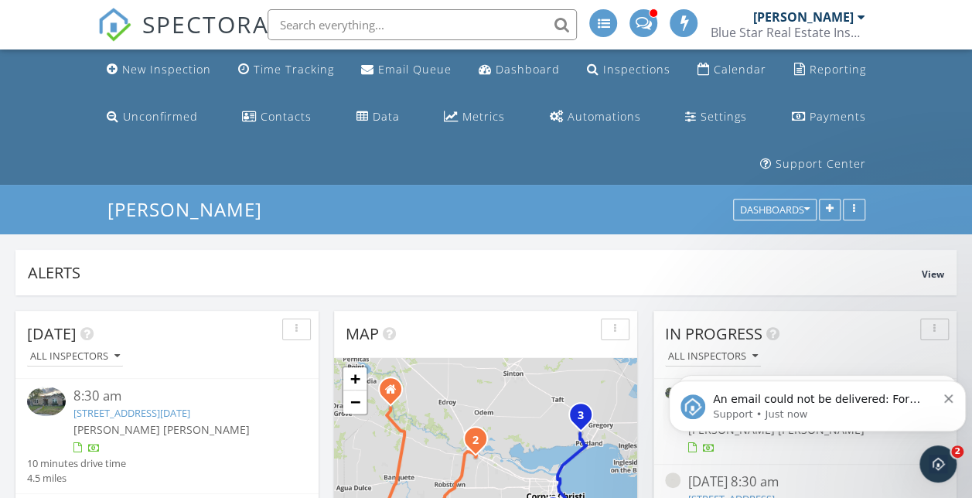
click at [744, 73] on div "Calendar" at bounding box center [739, 69] width 53 height 15
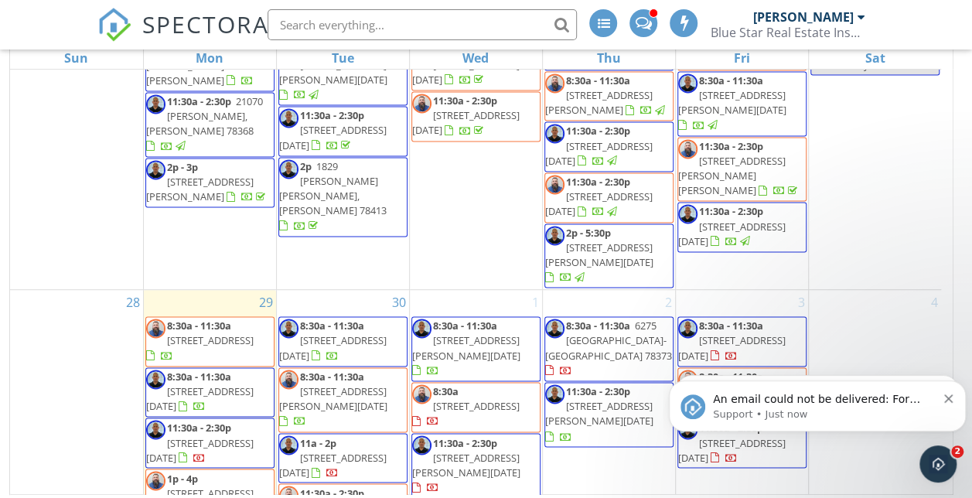
scroll to position [299, 0]
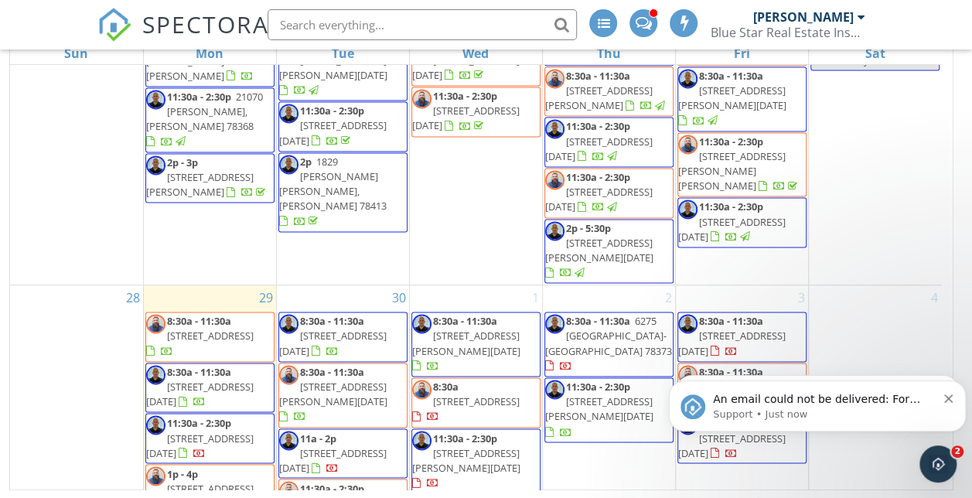
click at [945, 397] on icon "Dismiss notification" at bounding box center [948, 398] width 9 height 9
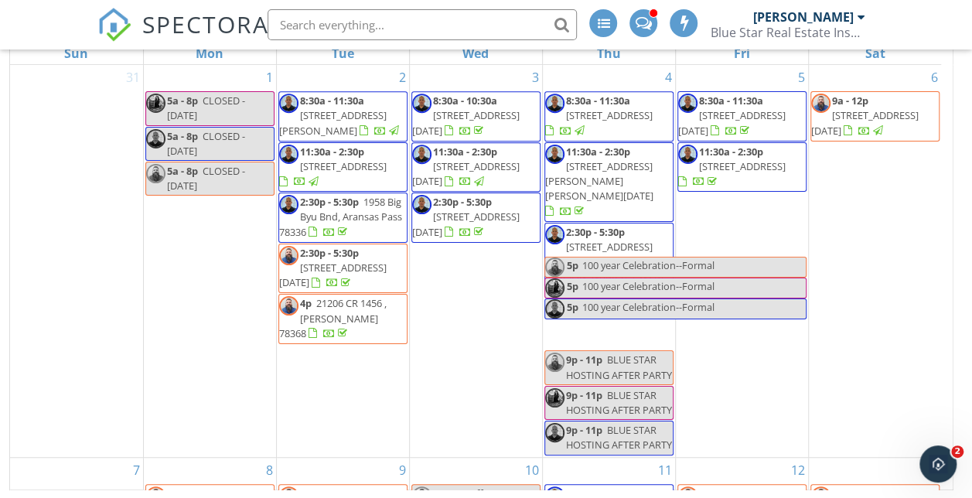
scroll to position [0, 0]
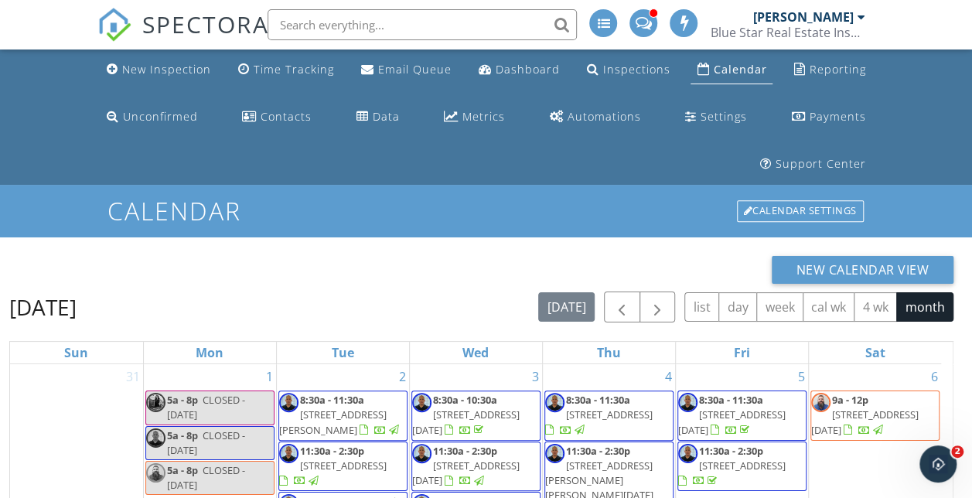
click at [148, 58] on link "New Inspection" at bounding box center [158, 70] width 117 height 29
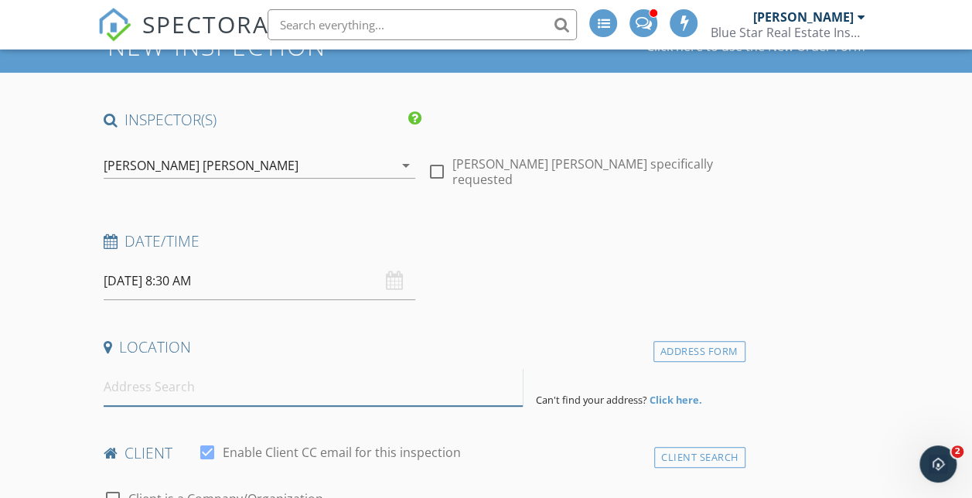
drag, startPoint x: 0, startPoint y: 0, endPoint x: 247, endPoint y: 387, distance: 459.5
click at [247, 387] on input at bounding box center [314, 387] width 420 height 38
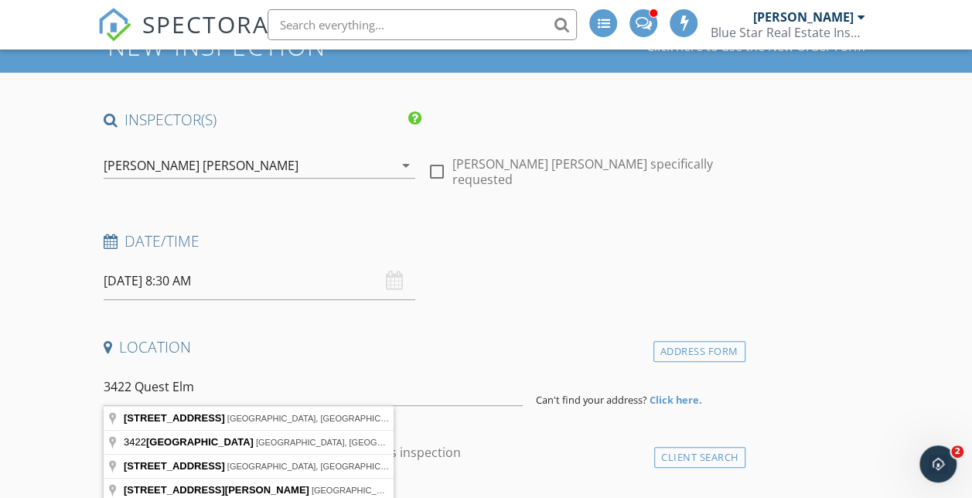
type input "[STREET_ADDRESS][DATE]"
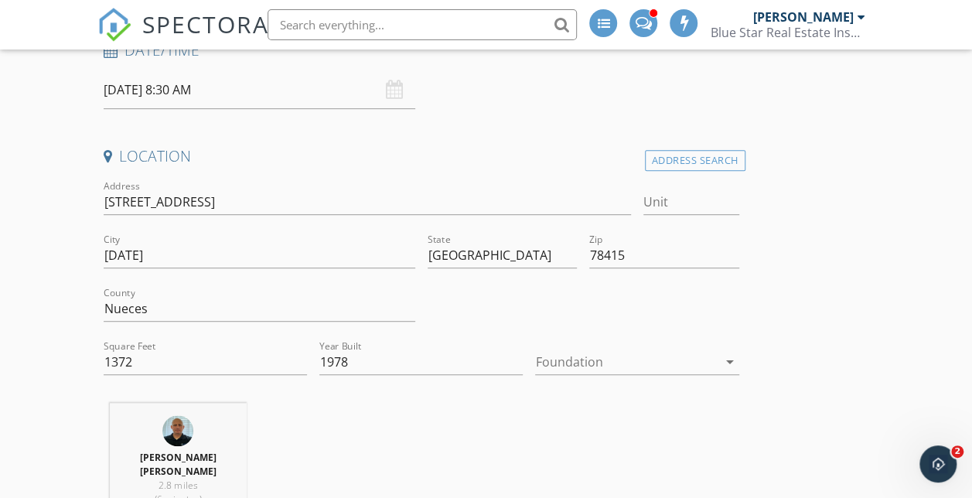
scroll to position [356, 0]
click at [535, 364] on div at bounding box center [626, 361] width 182 height 25
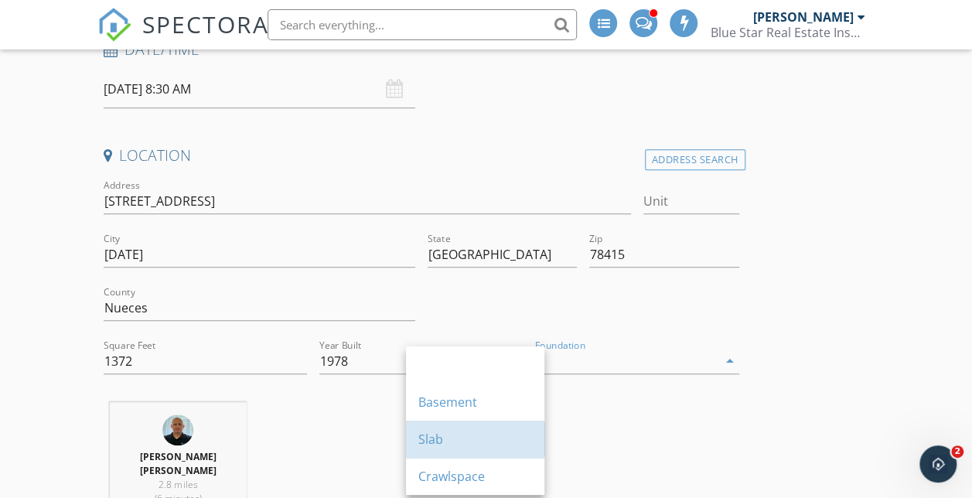
click at [476, 437] on div "Slab" at bounding box center [475, 439] width 114 height 19
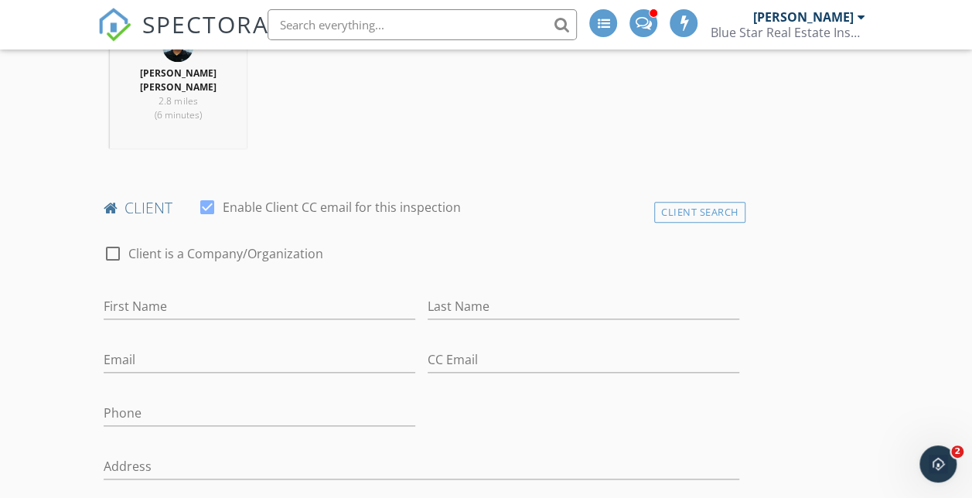
scroll to position [742, 0]
click at [189, 317] on input "First Name" at bounding box center [259, 304] width 311 height 26
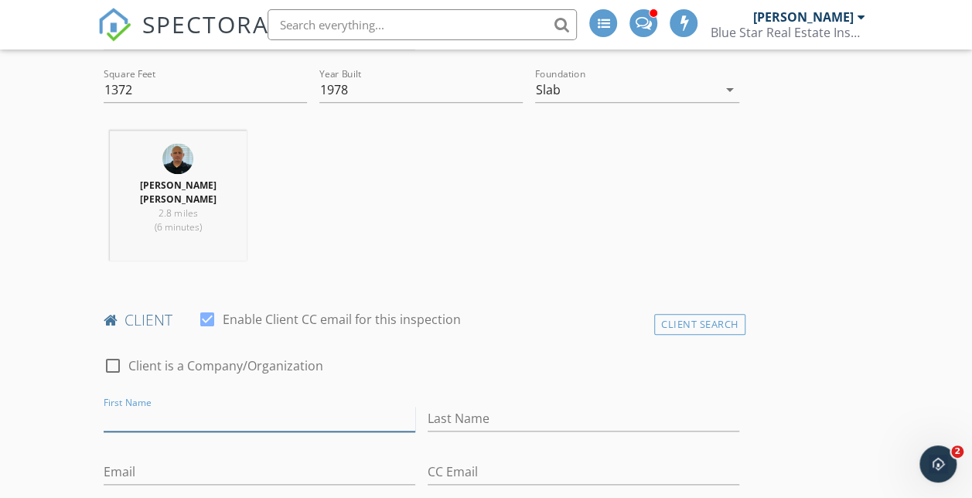
scroll to position [689, 0]
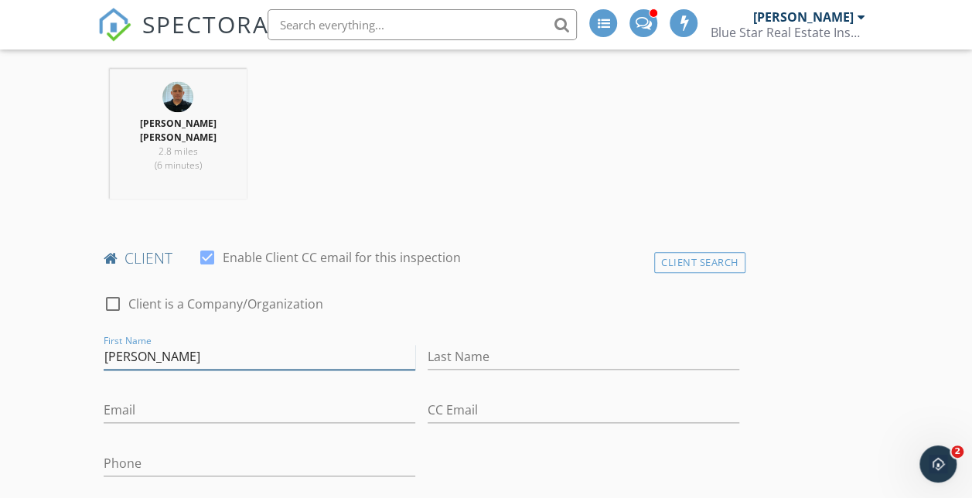
type input "[PERSON_NAME]"
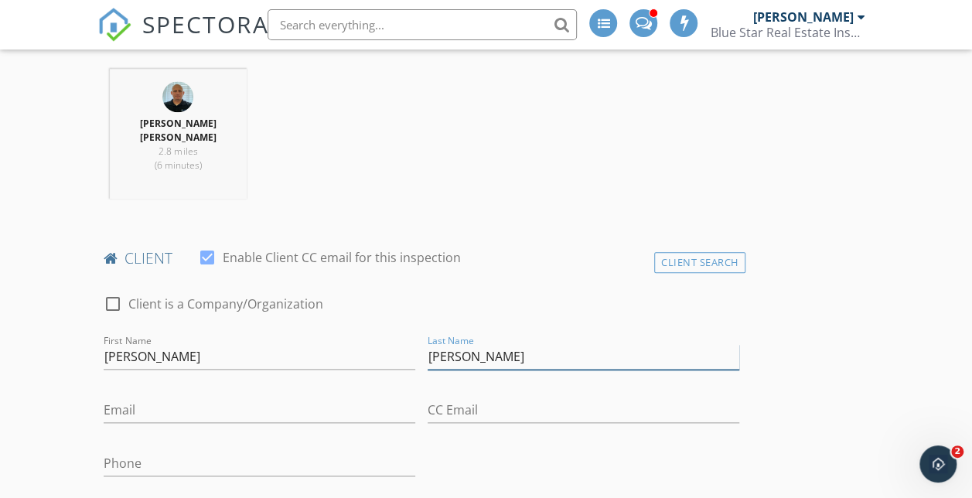
type input "[PERSON_NAME]"
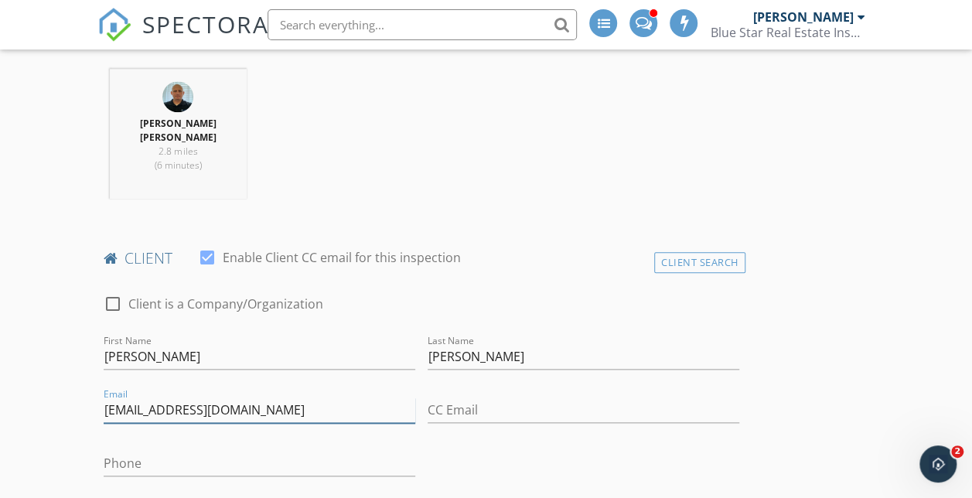
type input "[EMAIL_ADDRESS][DOMAIN_NAME]"
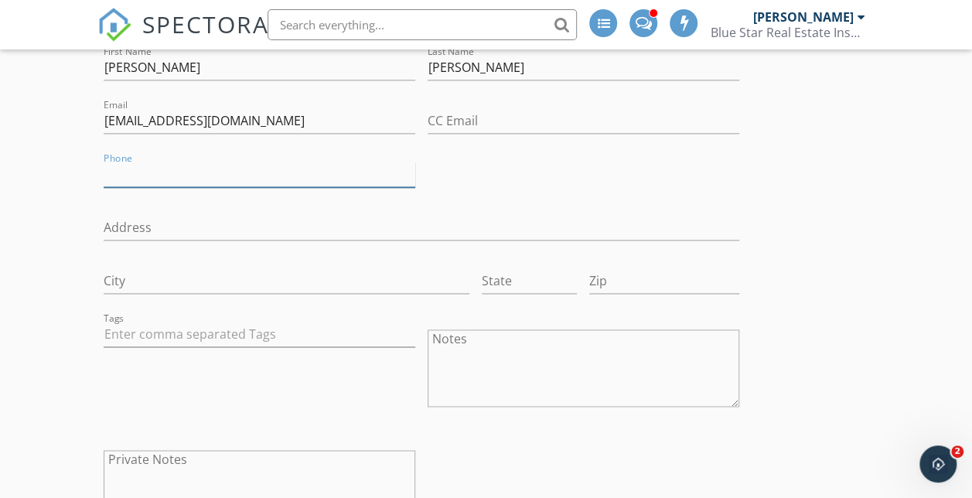
scroll to position [978, 0]
click at [190, 181] on input "Phone" at bounding box center [259, 175] width 311 height 26
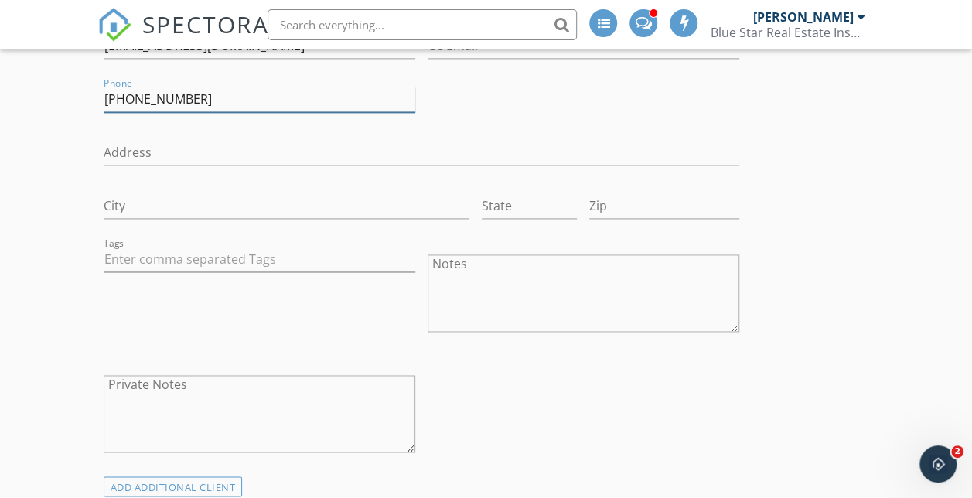
scroll to position [1261, 0]
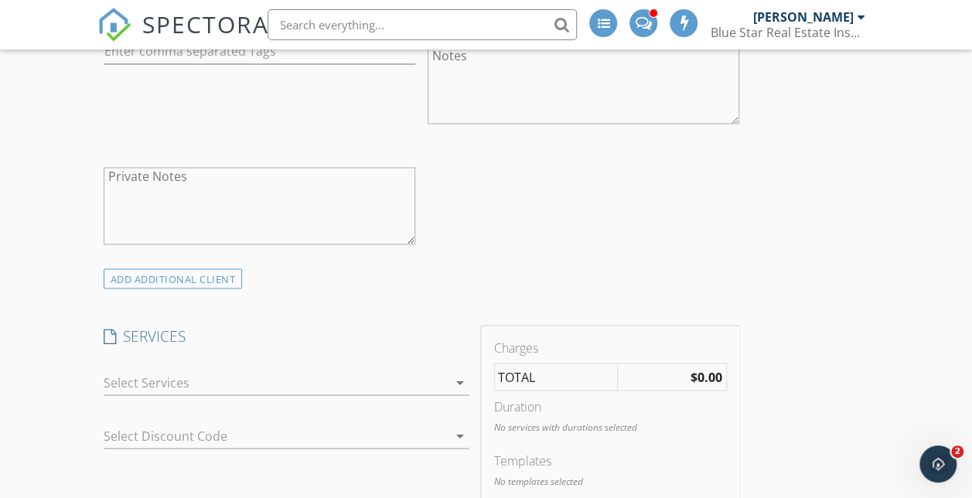
type input "956-607-8838"
click at [180, 391] on div at bounding box center [276, 381] width 344 height 25
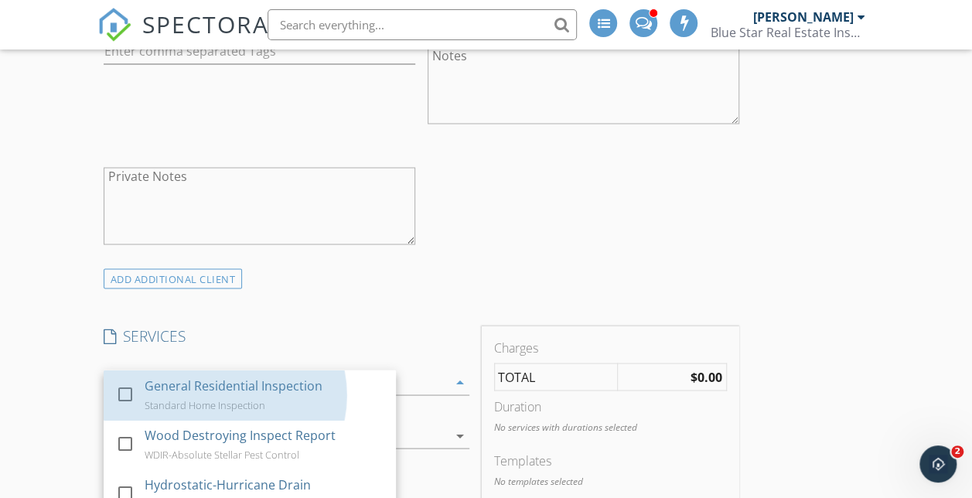
click at [180, 391] on div "General Residential Inspection" at bounding box center [234, 385] width 178 height 19
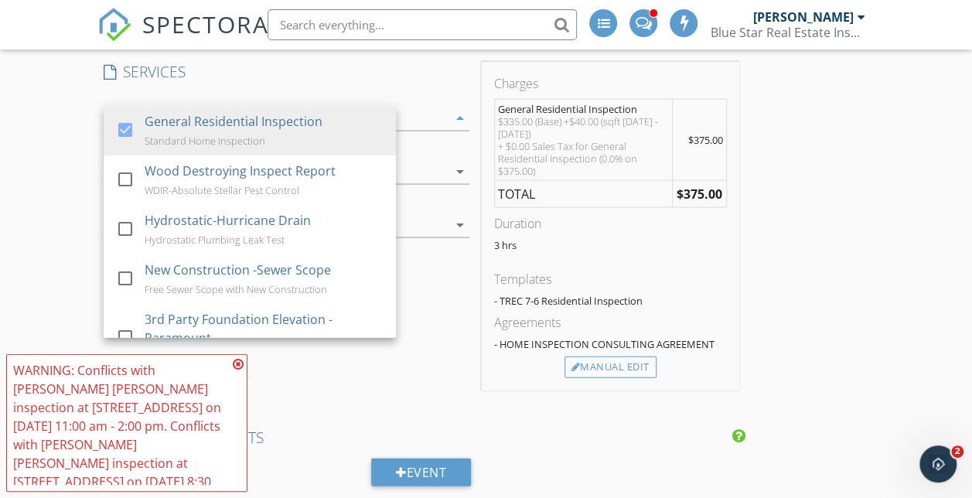
scroll to position [1526, 0]
click at [238, 361] on icon at bounding box center [238, 364] width 11 height 12
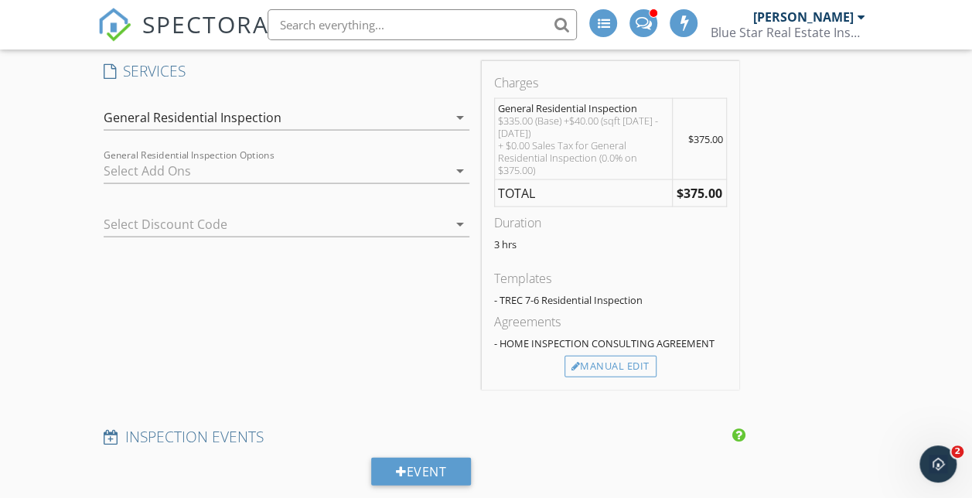
click at [325, 125] on div "General Residential Inspection" at bounding box center [276, 117] width 344 height 25
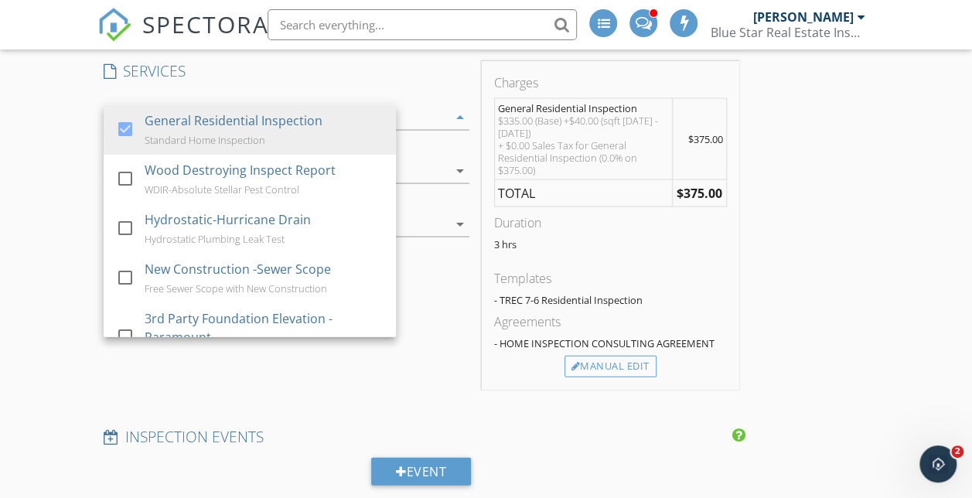
click at [278, 179] on div "Wood Destroying Inspect Report" at bounding box center [240, 170] width 191 height 19
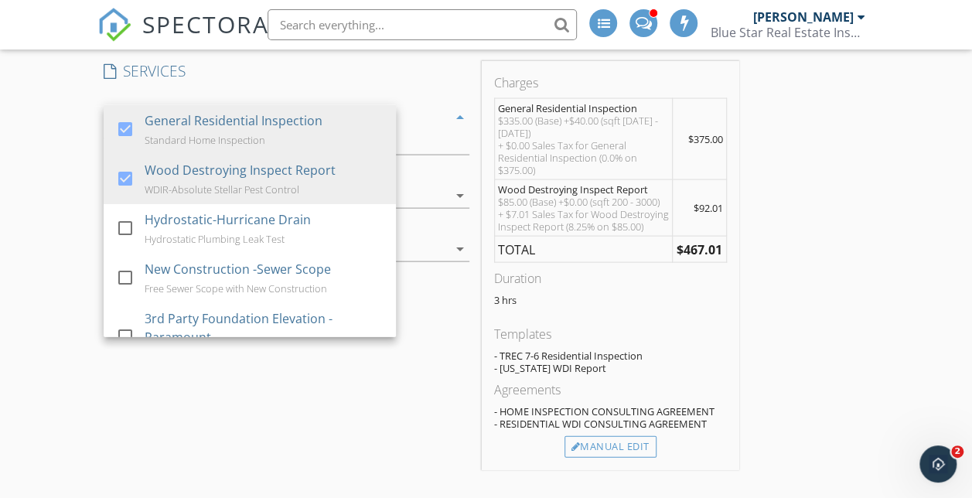
click at [168, 360] on div "SERVICES check_box General Residential Inspection Standard Home Inspection chec…" at bounding box center [286, 265] width 378 height 409
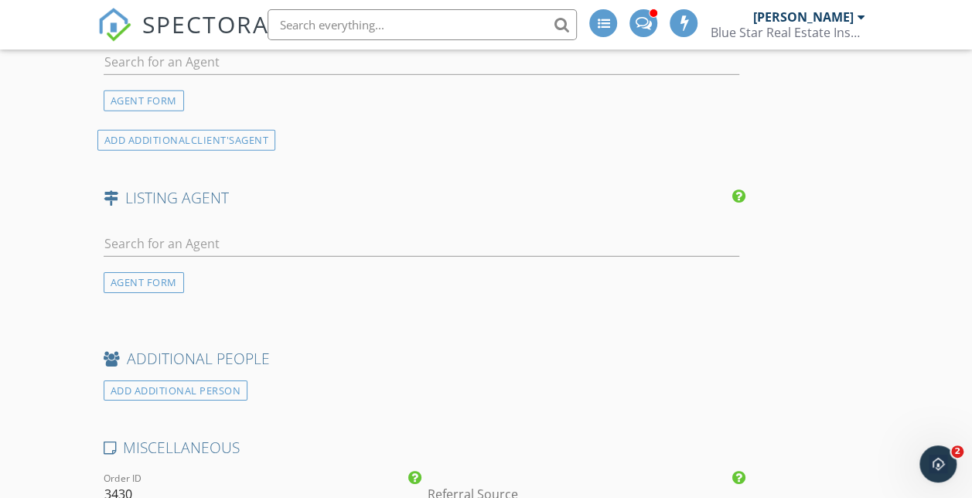
scroll to position [2323, 0]
click at [181, 76] on input "text" at bounding box center [421, 63] width 635 height 26
click at [198, 257] on input "text" at bounding box center [421, 245] width 635 height 26
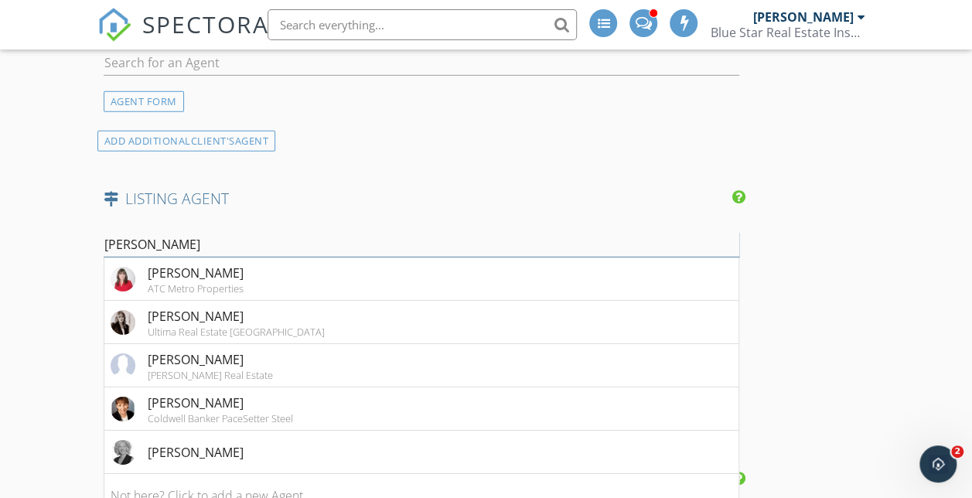
type input "Vick"
click at [190, 294] on div "ATC Metro Properties" at bounding box center [196, 288] width 96 height 12
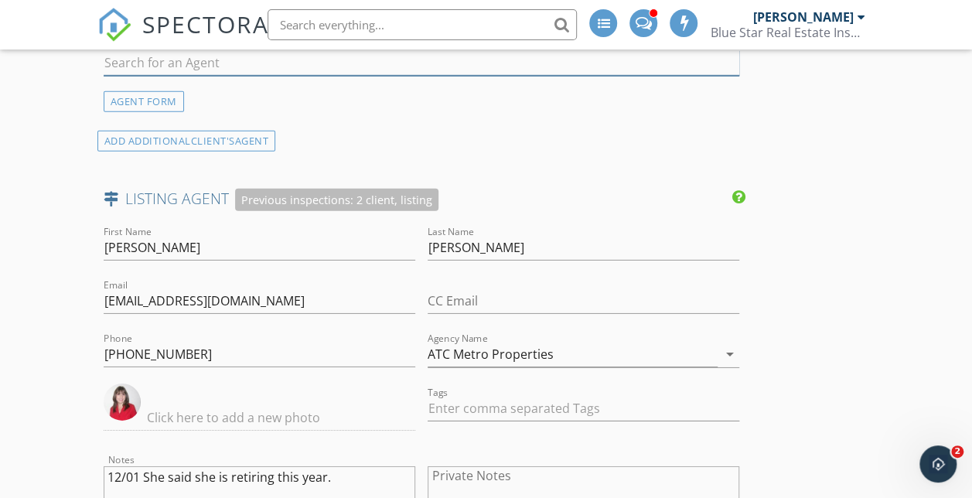
click at [179, 76] on input "text" at bounding box center [421, 63] width 635 height 26
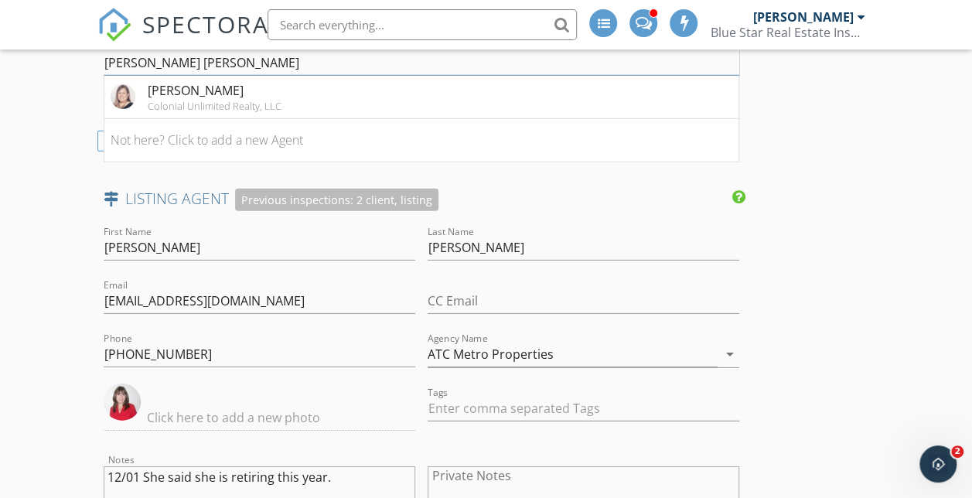
type input "Becky Sal"
click at [211, 100] on div "Becky Salinas" at bounding box center [215, 90] width 134 height 19
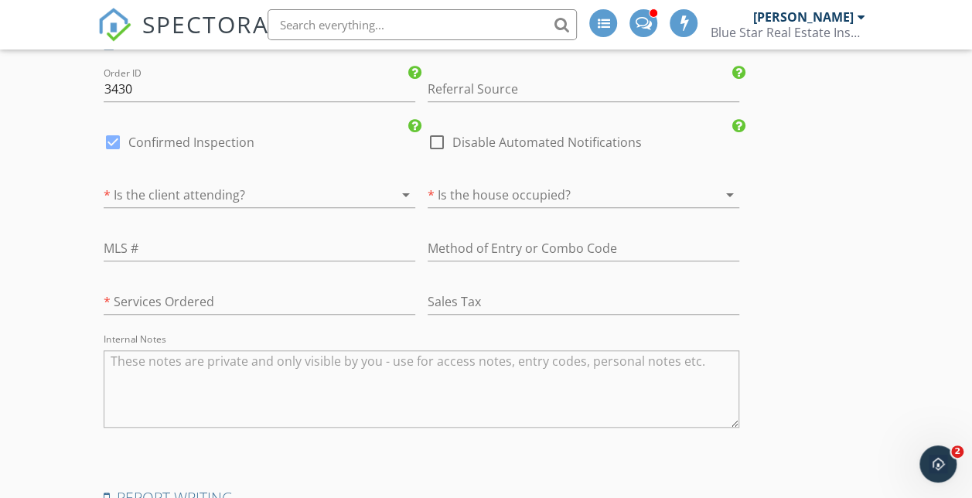
scroll to position [3444, 0]
click at [427, 260] on input "text" at bounding box center [582, 248] width 311 height 26
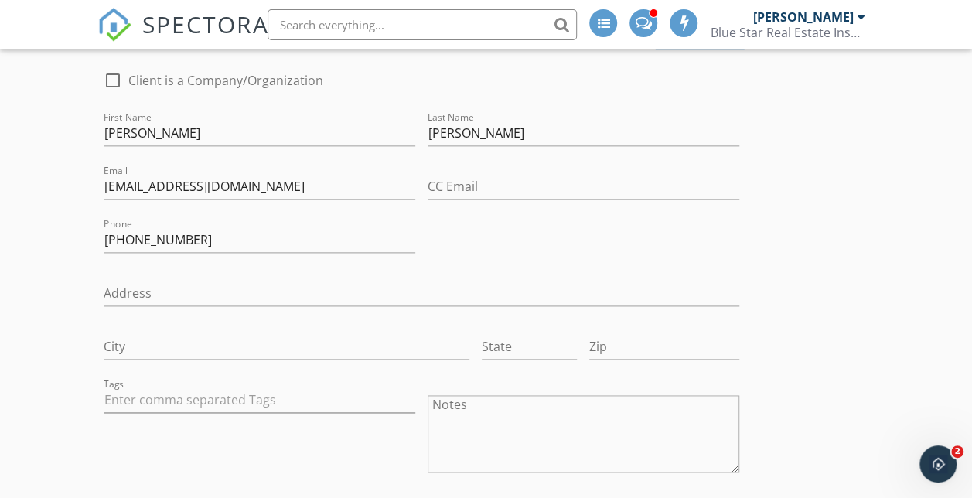
scroll to position [747, 0]
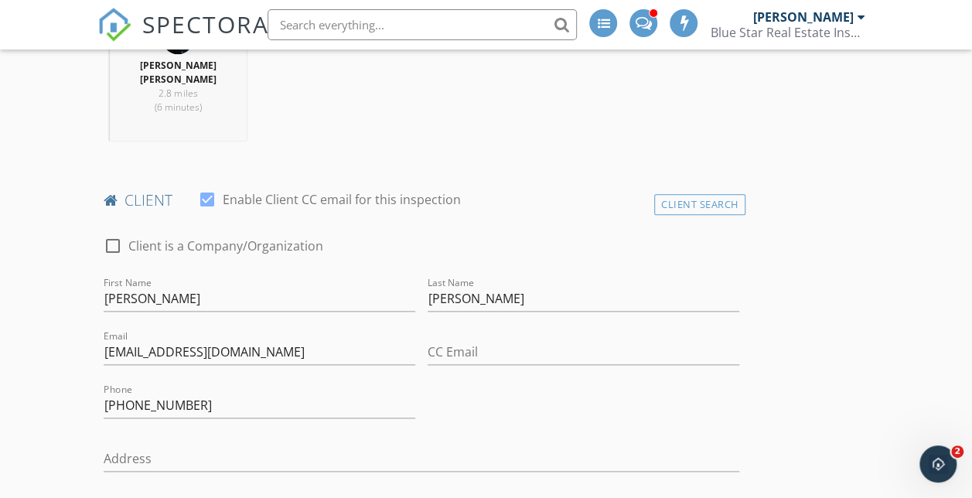
type input "Supra lockbox left of front door"
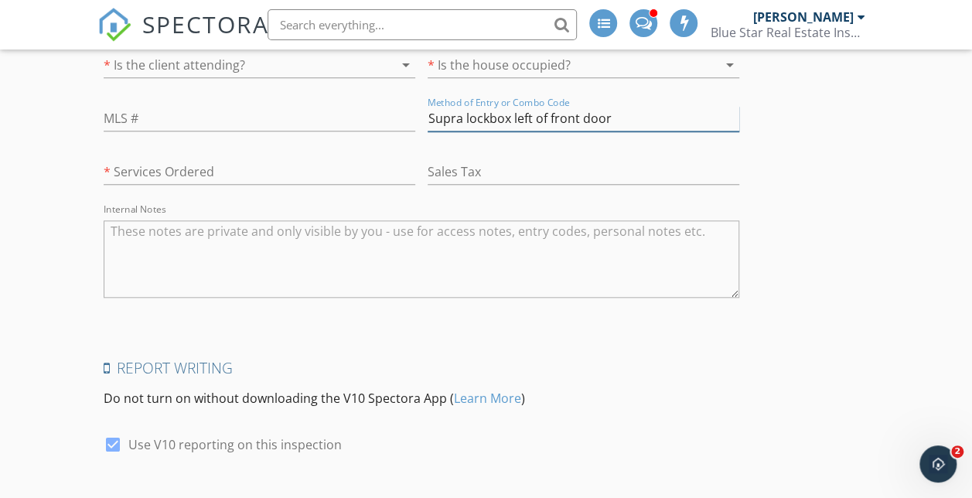
scroll to position [3572, 0]
click at [375, 75] on div at bounding box center [384, 65] width 19 height 19
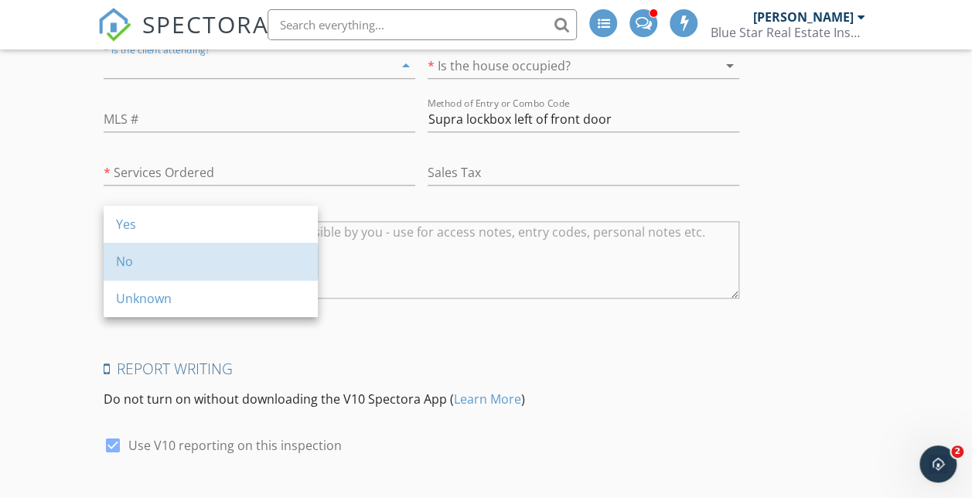
click at [227, 269] on div "No" at bounding box center [210, 261] width 189 height 19
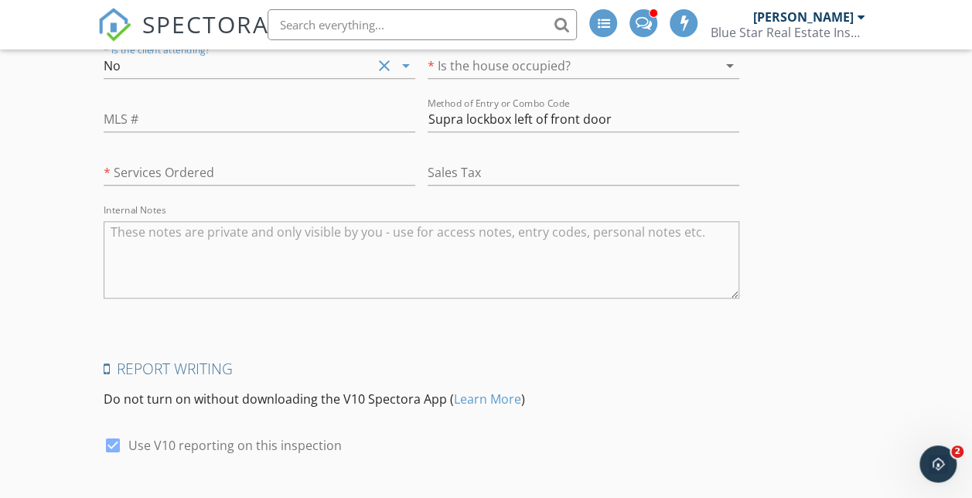
click at [427, 78] on div at bounding box center [561, 65] width 268 height 25
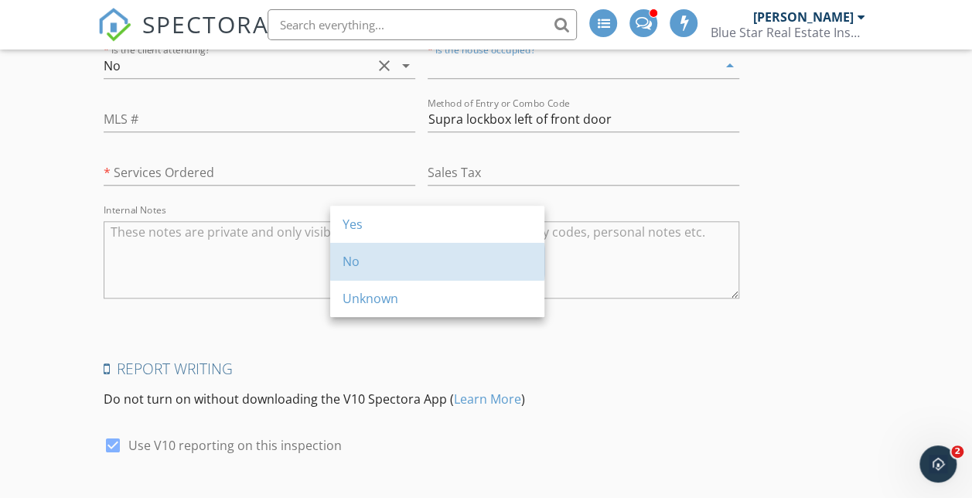
click at [396, 257] on div "No" at bounding box center [436, 261] width 189 height 19
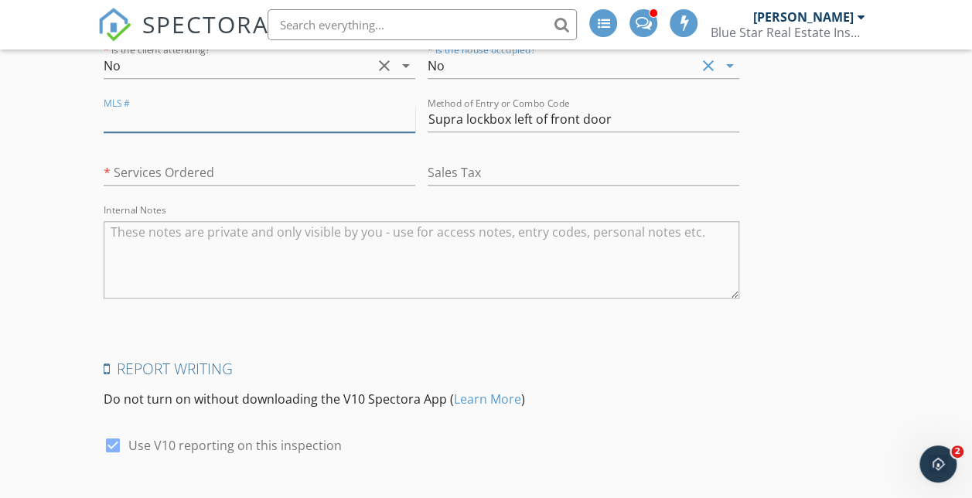
click at [244, 132] on input "text" at bounding box center [259, 120] width 311 height 26
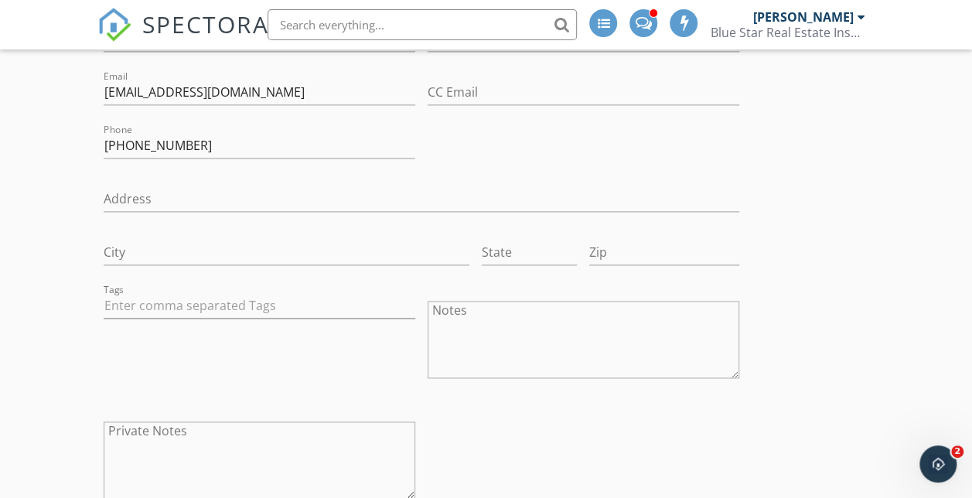
scroll to position [1006, 0]
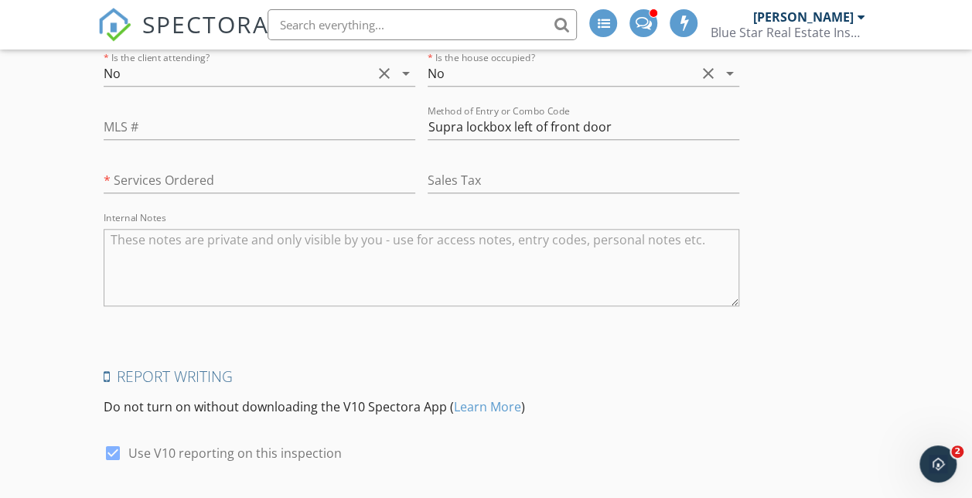
scroll to position [3565, 0]
click at [203, 139] on input "text" at bounding box center [259, 127] width 311 height 26
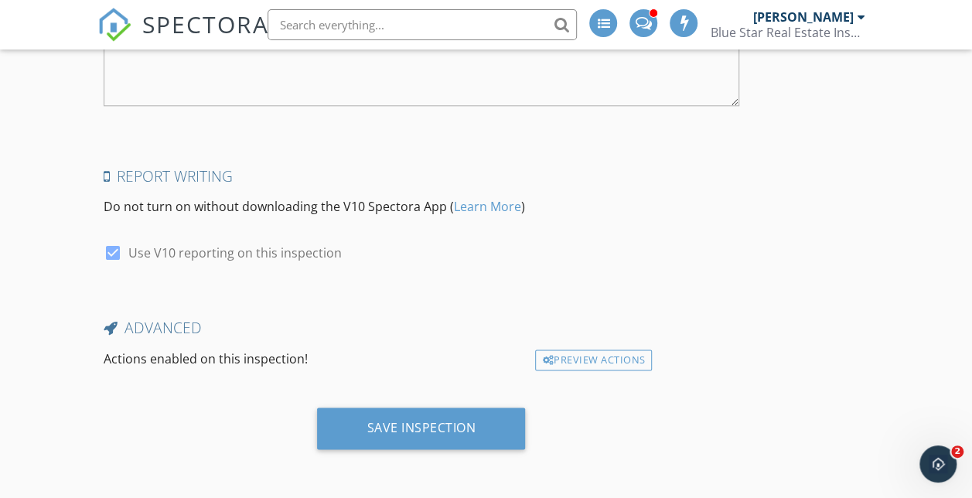
scroll to position [3916, 0]
type input "458201"
click at [366, 431] on div "Save Inspection" at bounding box center [420, 427] width 109 height 15
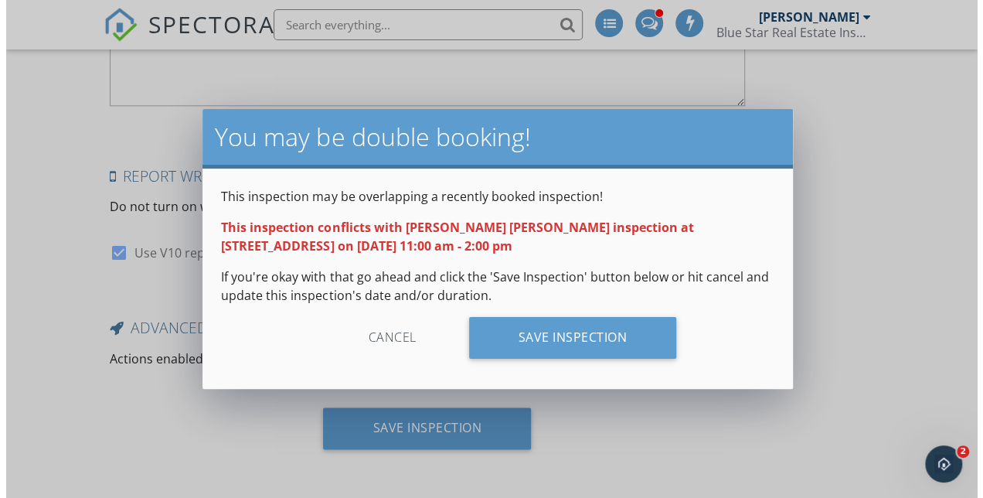
scroll to position [3831, 0]
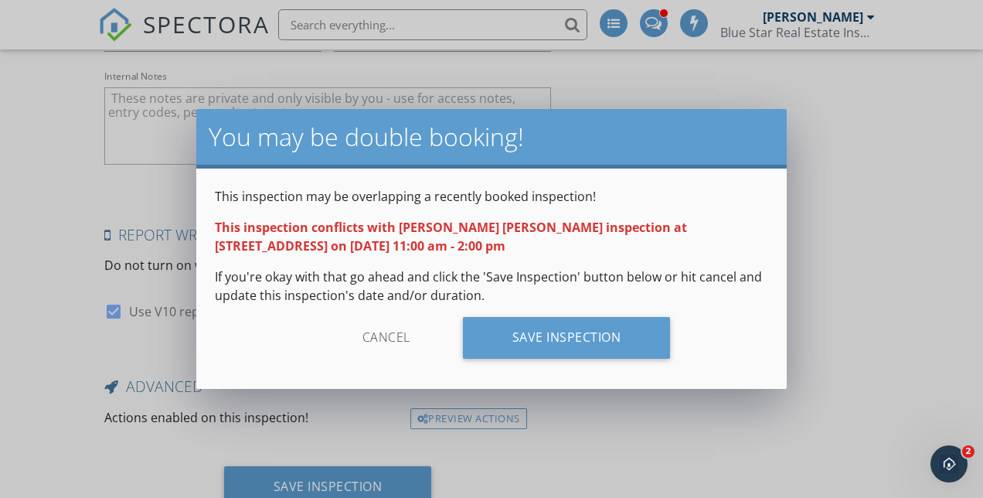
click at [488, 357] on div "Save Inspection" at bounding box center [567, 338] width 208 height 42
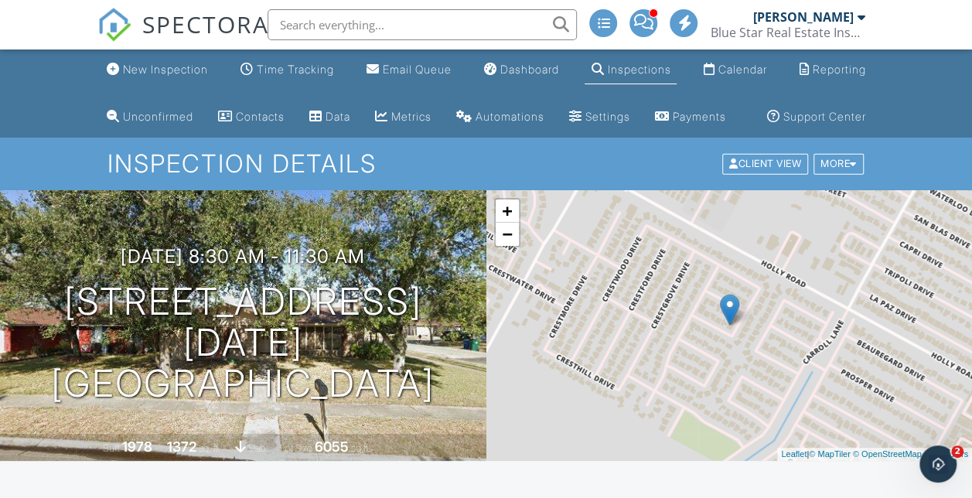
click at [103, 24] on img at bounding box center [114, 25] width 34 height 34
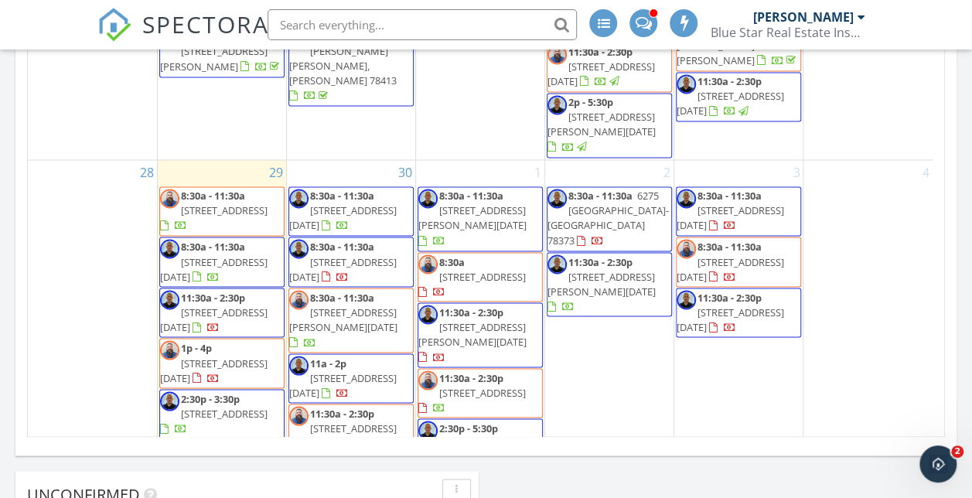
scroll to position [1192, 0]
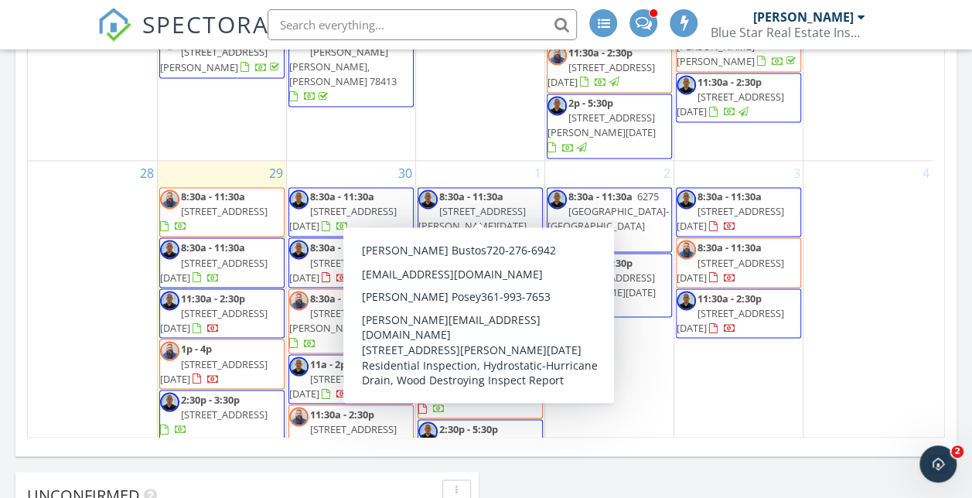
drag, startPoint x: 470, startPoint y: 169, endPoint x: 464, endPoint y: 192, distance: 23.3
click at [464, 320] on span "[STREET_ADDRESS][PERSON_NAME][DATE]" at bounding box center [472, 334] width 108 height 29
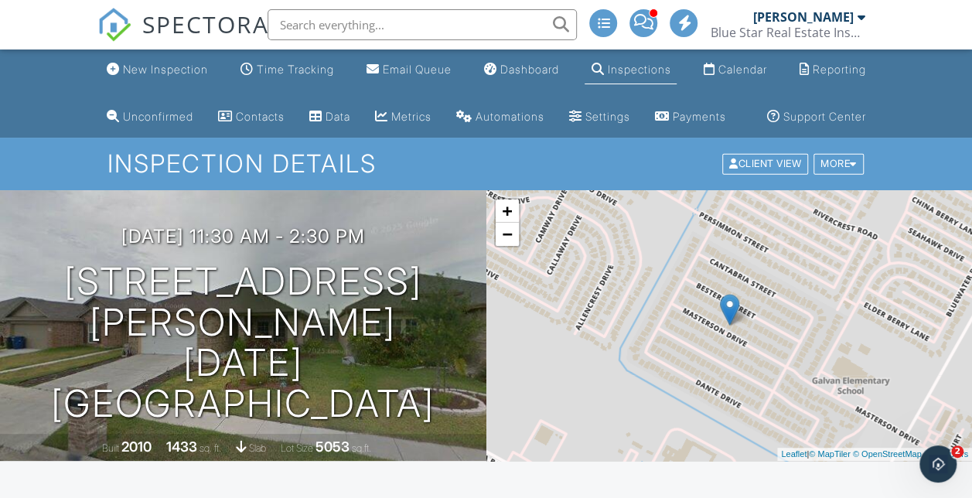
click at [714, 64] on link "Calendar" at bounding box center [734, 70] width 76 height 29
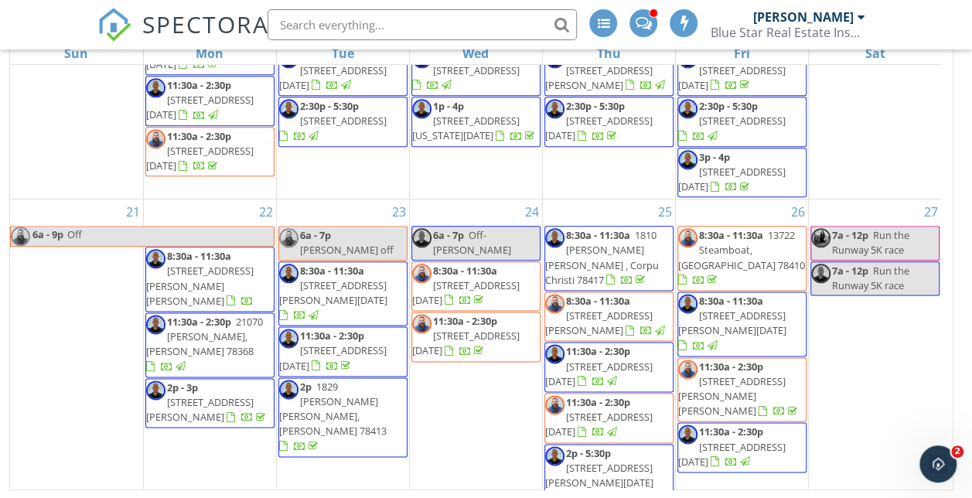
scroll to position [1172, 0]
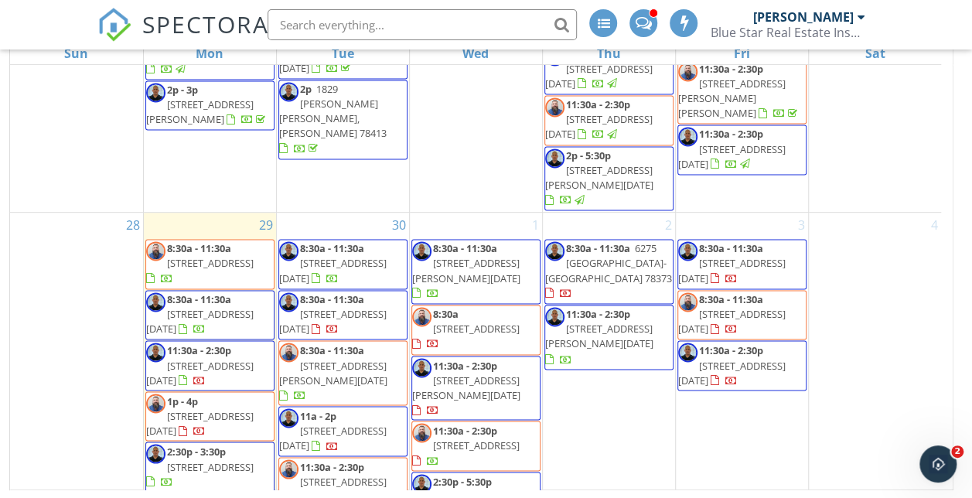
click at [472, 488] on span "109 W Ligustrum Blvd, Robstown 78380" at bounding box center [476, 495] width 87 height 14
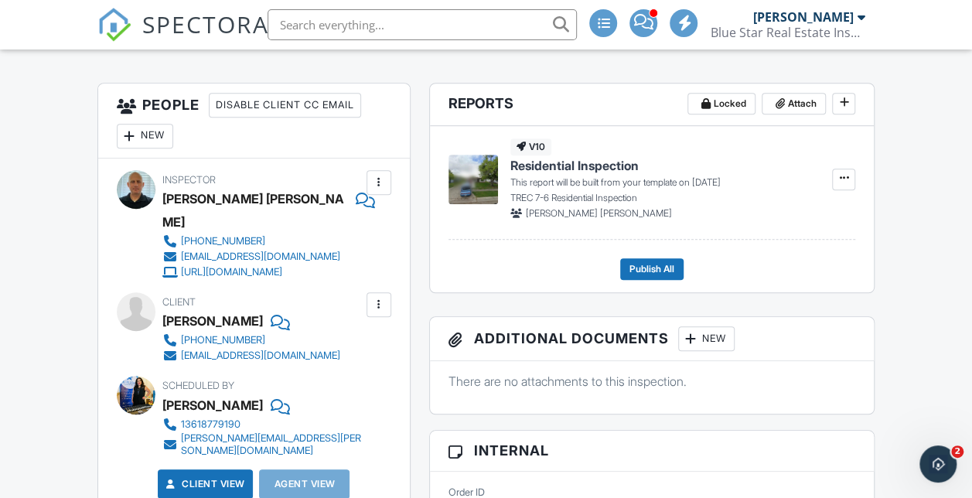
scroll to position [422, 0]
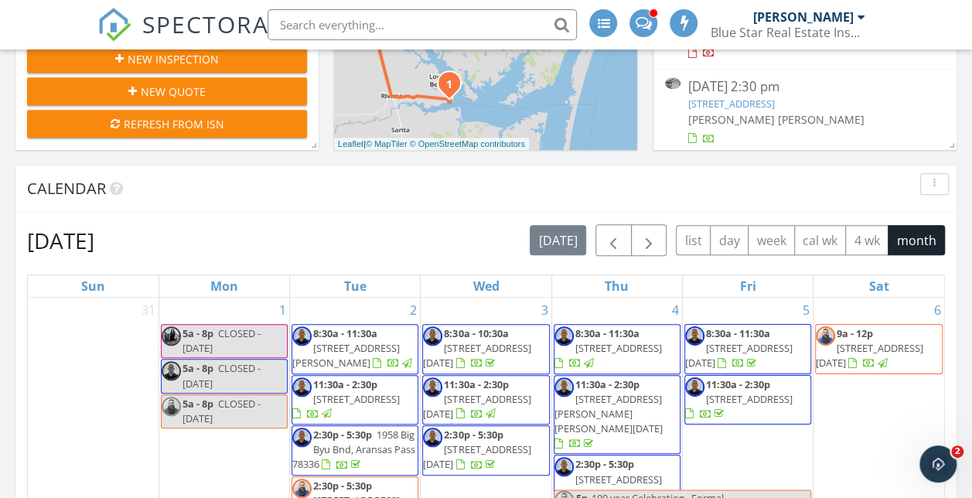
scroll to position [610, 0]
click at [649, 245] on span "button" at bounding box center [648, 240] width 19 height 19
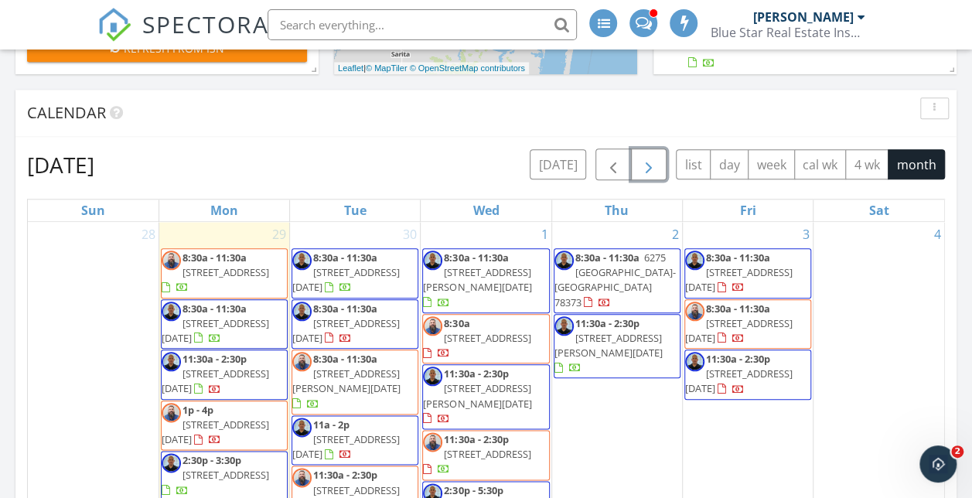
scroll to position [686, 0]
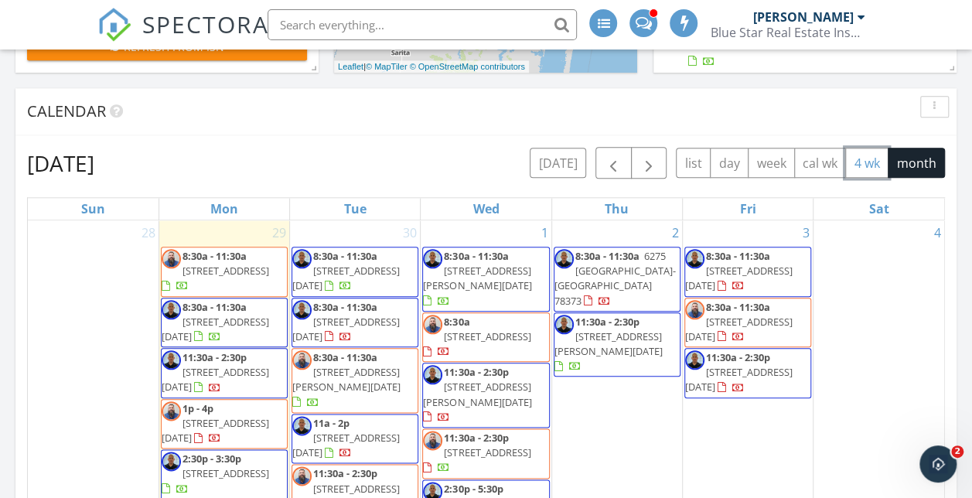
click at [862, 162] on button "4 wk" at bounding box center [866, 163] width 43 height 30
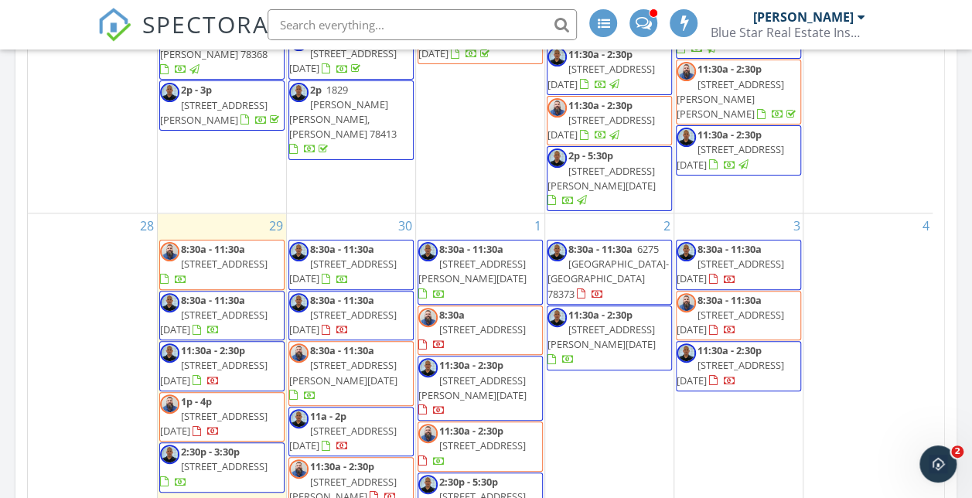
scroll to position [1188, 0]
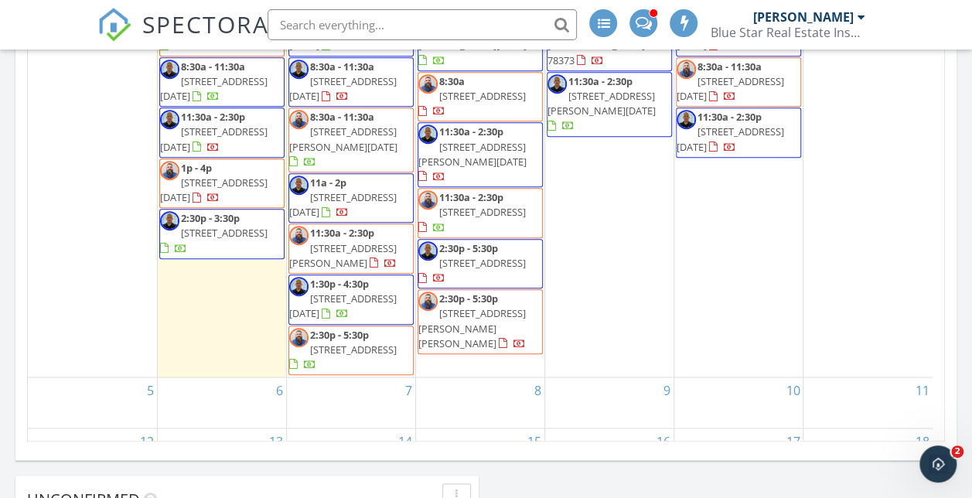
click at [445, 271] on span at bounding box center [431, 278] width 27 height 14
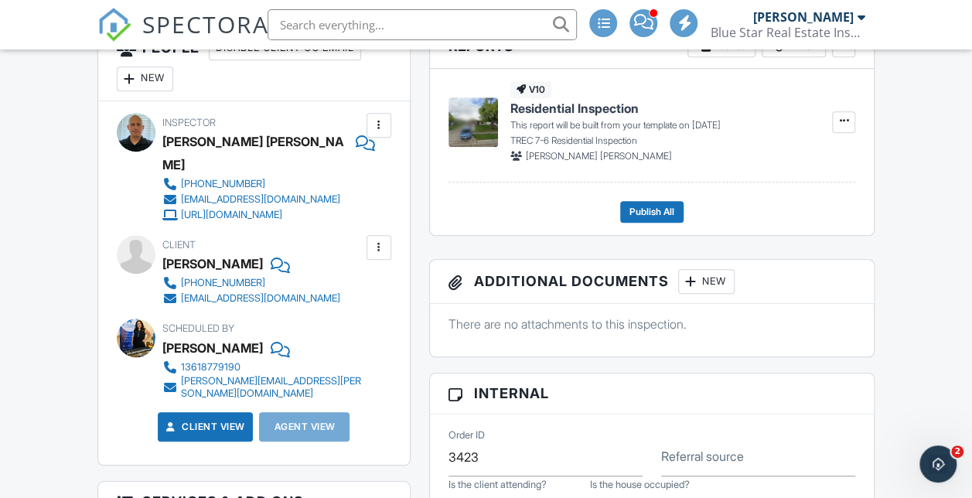
scroll to position [473, 0]
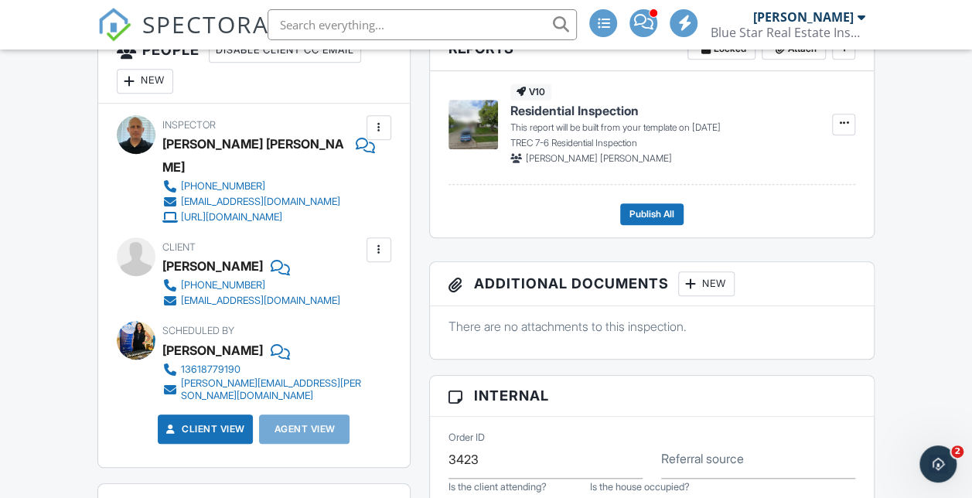
click at [388, 262] on div at bounding box center [378, 249] width 25 height 25
click at [352, 314] on li "Edit" at bounding box center [342, 296] width 79 height 39
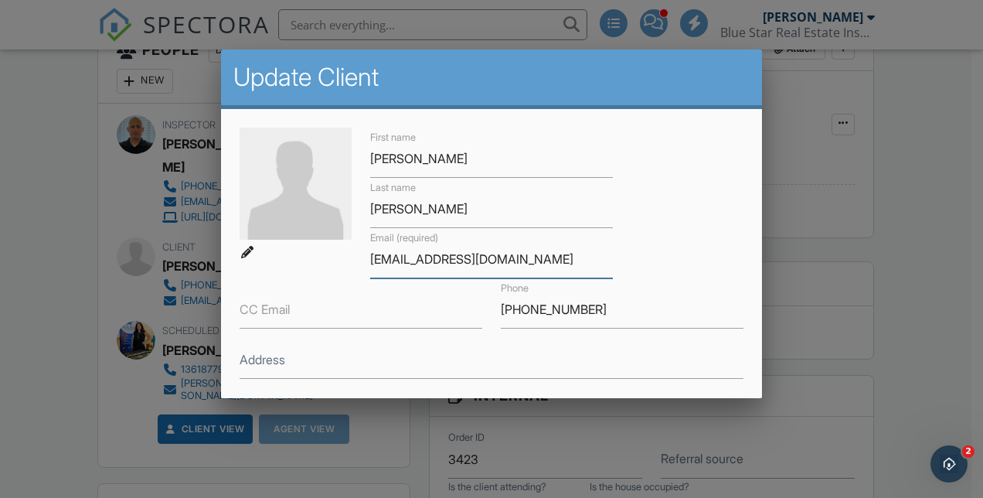
drag, startPoint x: 507, startPoint y: 257, endPoint x: 116, endPoint y: 243, distance: 391.3
click at [923, 331] on div at bounding box center [491, 234] width 983 height 622
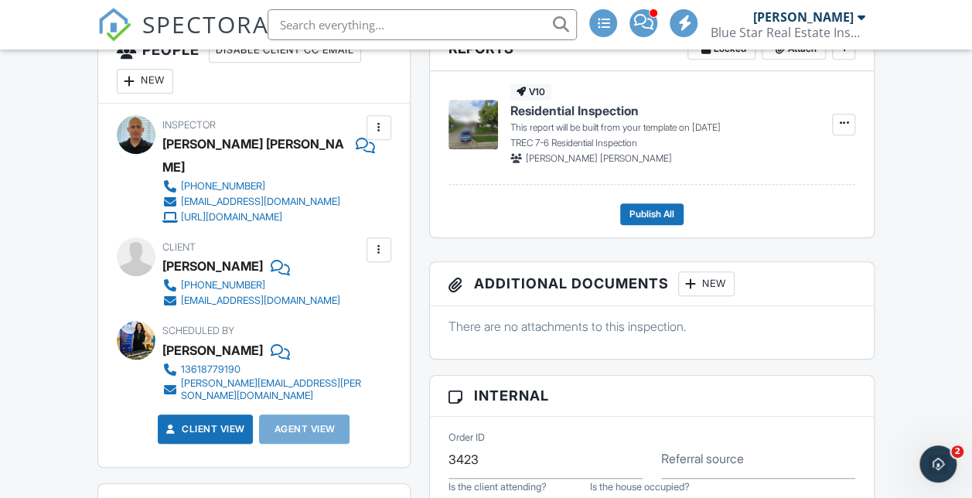
click at [118, 15] on img at bounding box center [114, 25] width 34 height 34
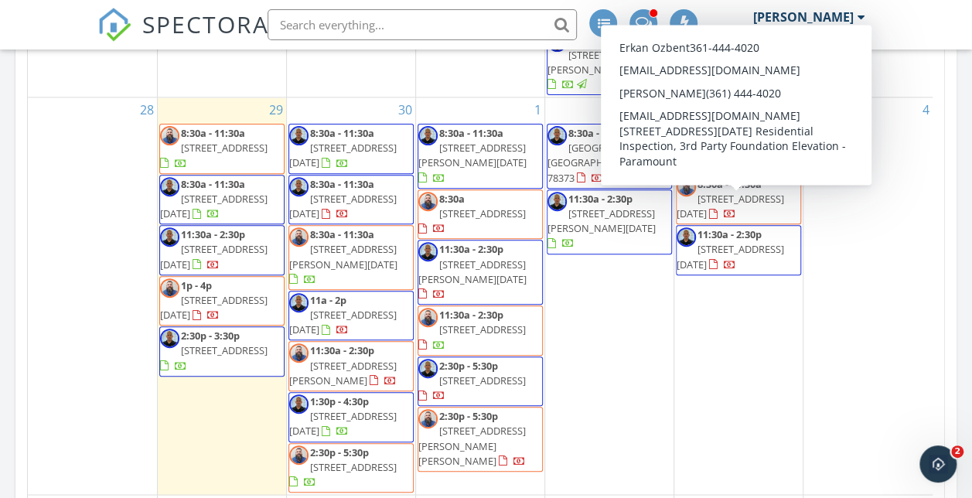
scroll to position [1071, 0]
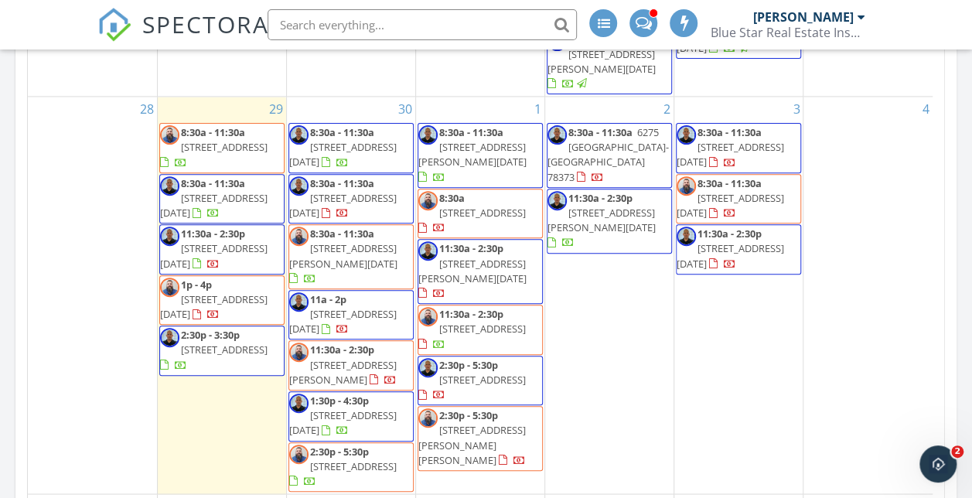
click at [789, 125] on span "8:30a - 11:30a 3837 Las Bahias Dr, Corpus Christi 78414" at bounding box center [738, 148] width 124 height 46
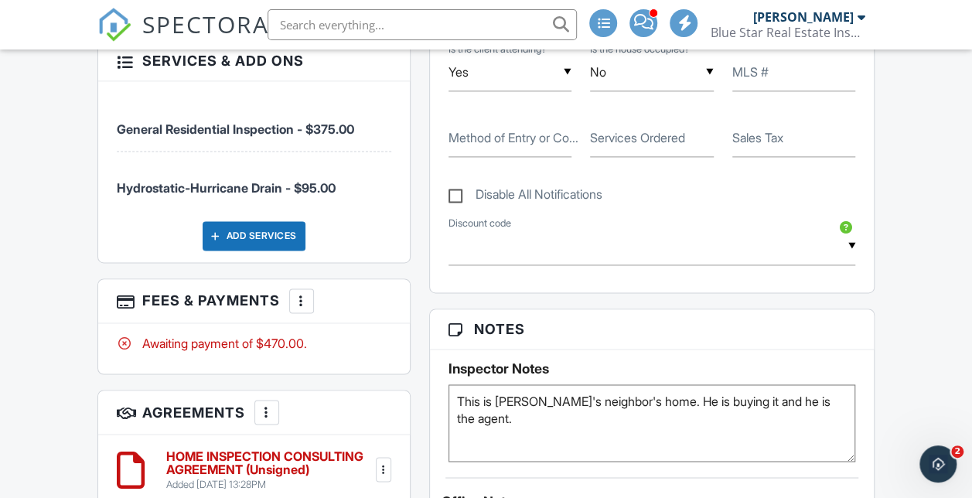
scroll to position [1029, 0]
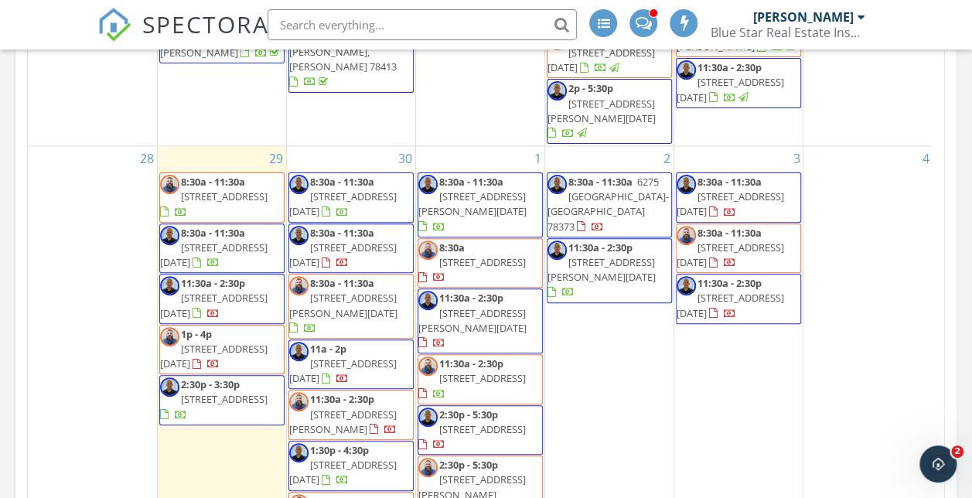
click at [720, 240] on span "[STREET_ADDRESS][DATE]" at bounding box center [729, 254] width 107 height 29
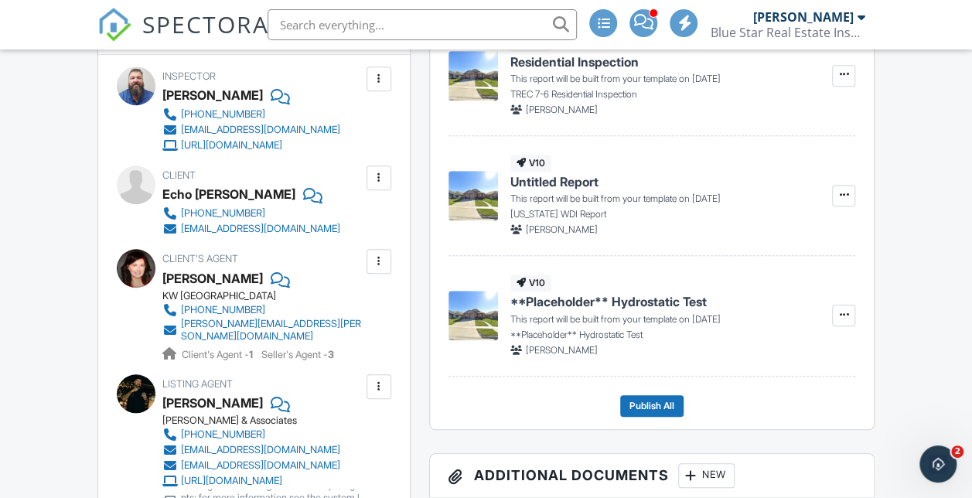
scroll to position [521, 0]
click at [121, 17] on img at bounding box center [114, 25] width 34 height 34
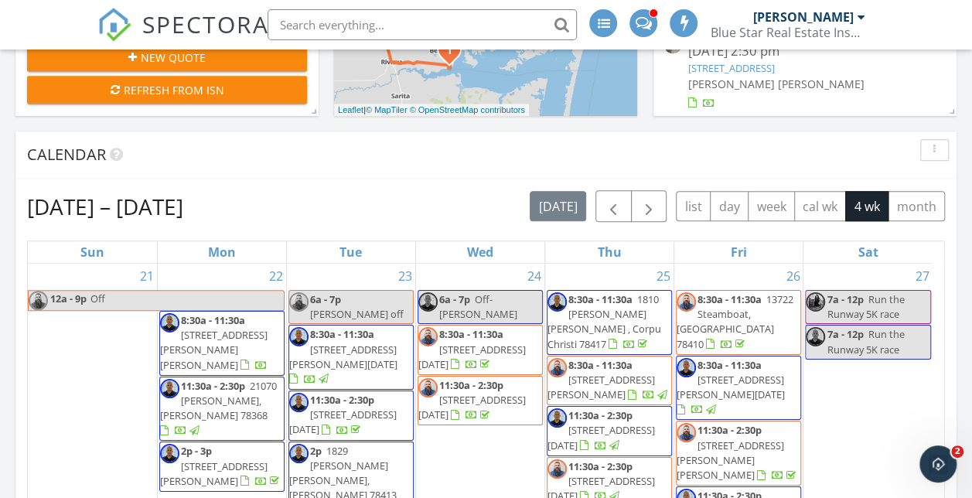
scroll to position [633, 0]
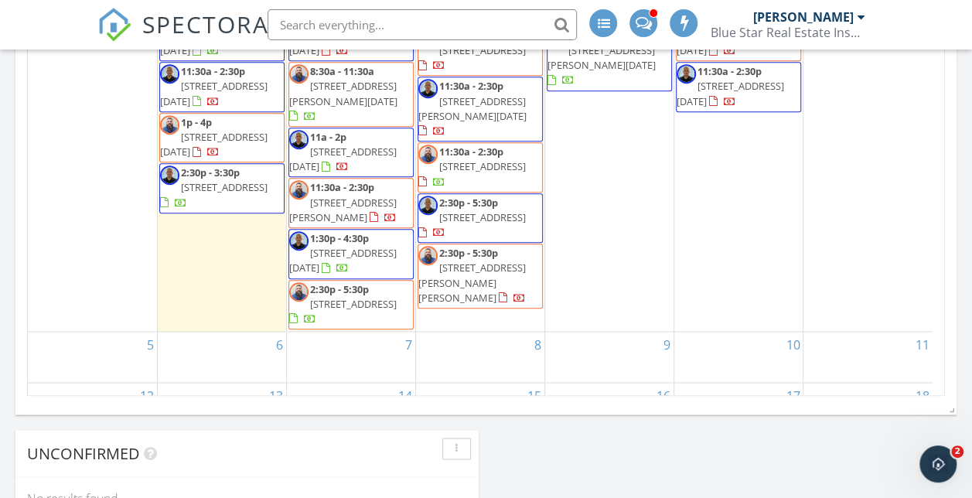
click at [116, 28] on img at bounding box center [114, 25] width 34 height 34
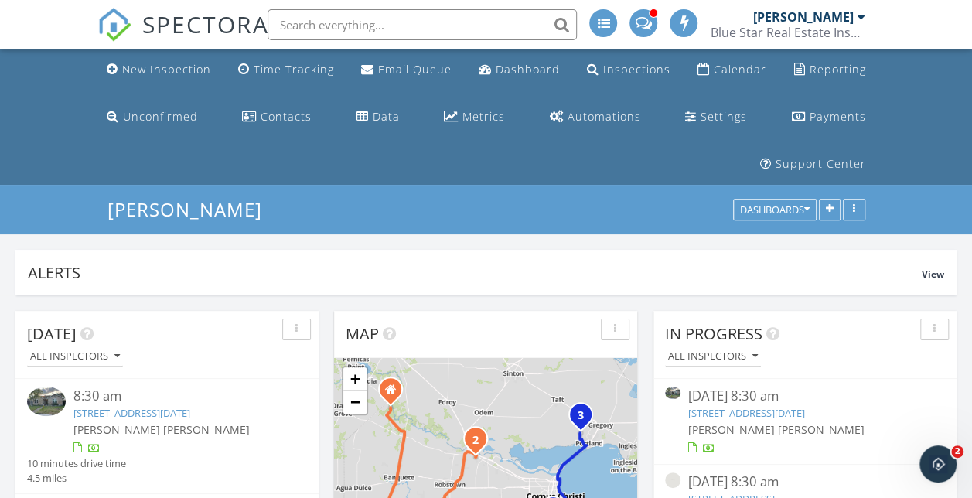
click at [742, 62] on div "Calendar" at bounding box center [739, 69] width 53 height 15
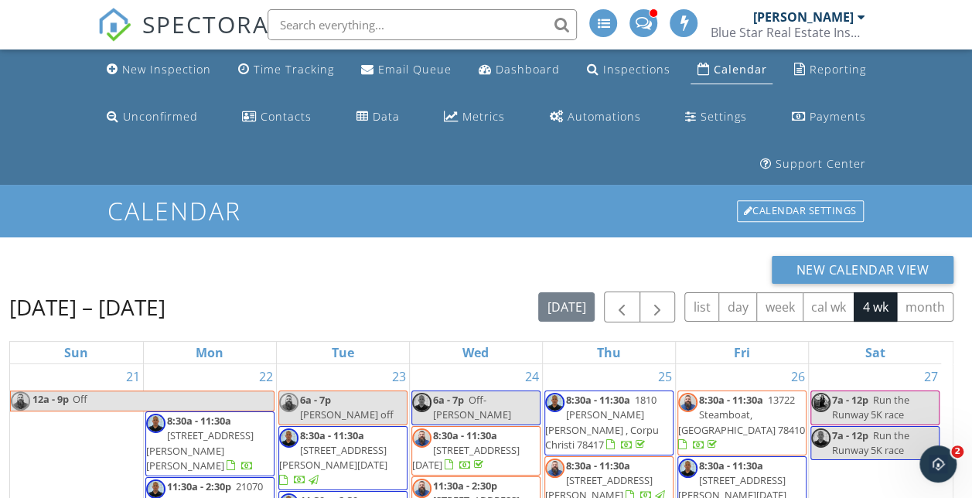
click at [919, 471] on html at bounding box center [937, 463] width 37 height 37
click at [943, 469] on icon "Open Intercom Messenger" at bounding box center [938, 464] width 26 height 26
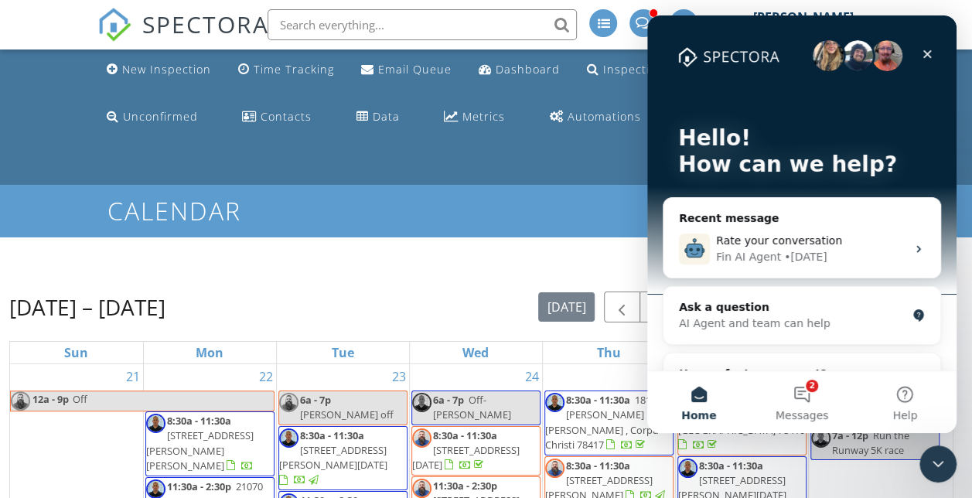
click at [817, 410] on span "Messages" at bounding box center [801, 415] width 53 height 11
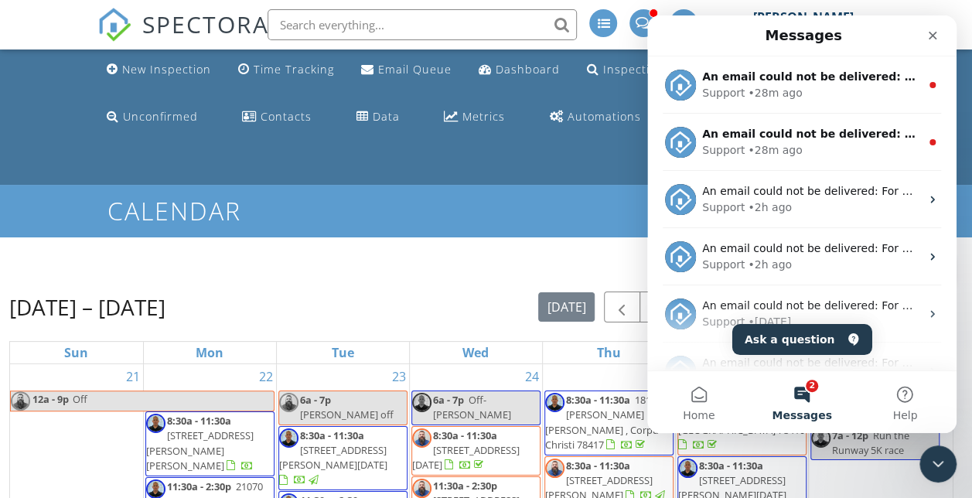
click at [800, 145] on div "Support • 28m ago" at bounding box center [811, 150] width 218 height 16
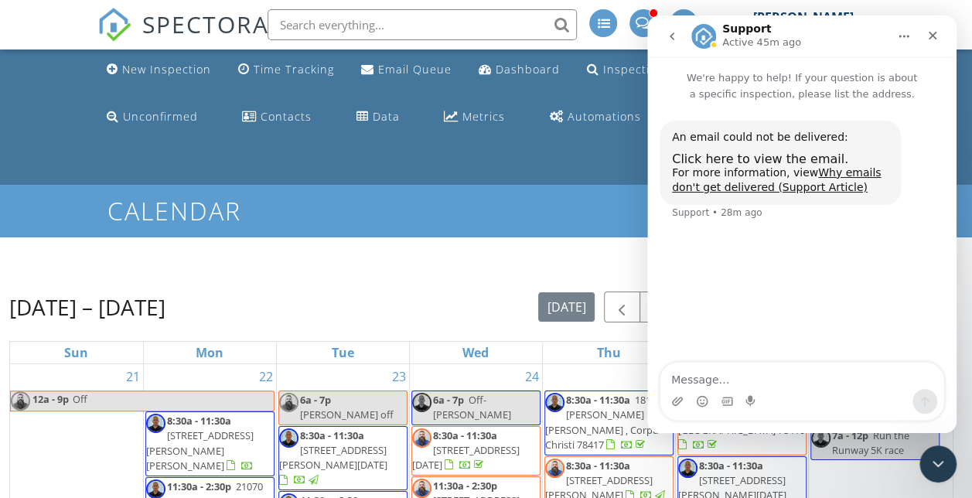
click at [744, 162] on span "Click here to view the email." at bounding box center [760, 158] width 176 height 15
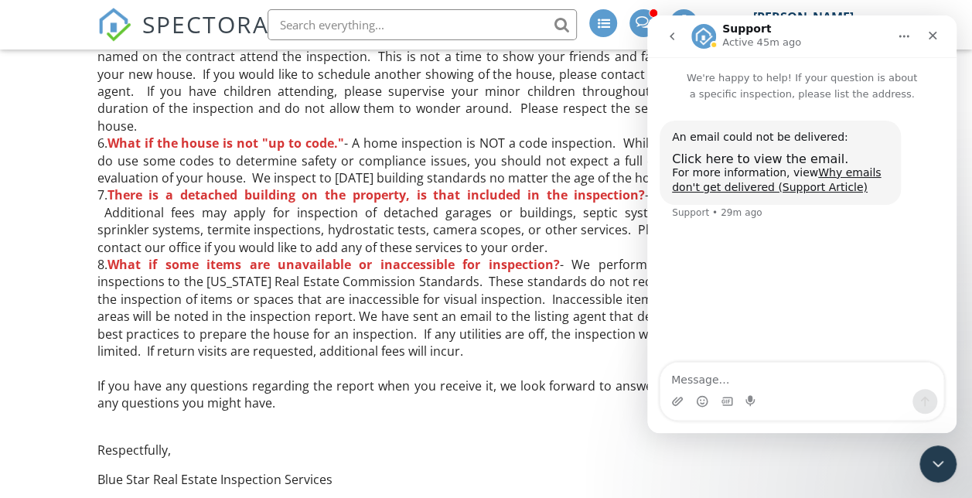
scroll to position [1530, 0]
click at [938, 471] on icon "Close Intercom Messenger" at bounding box center [937, 463] width 19 height 19
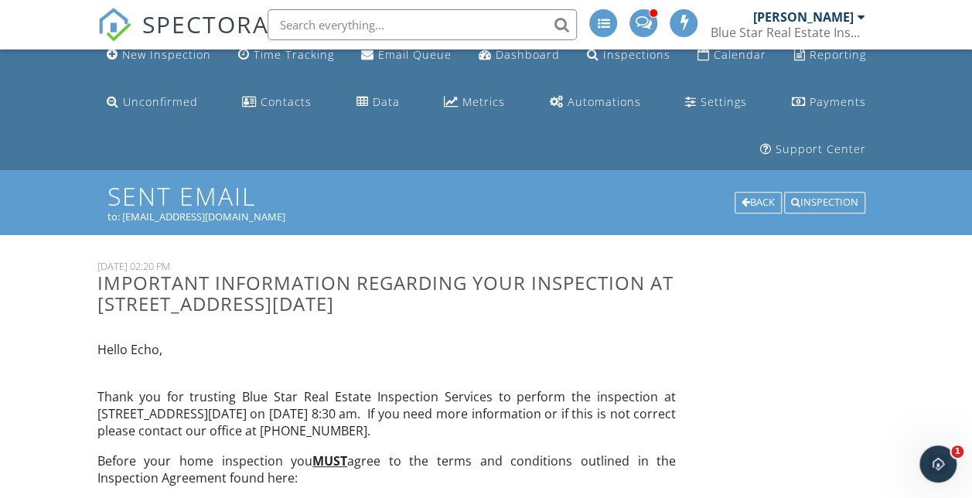
scroll to position [0, 0]
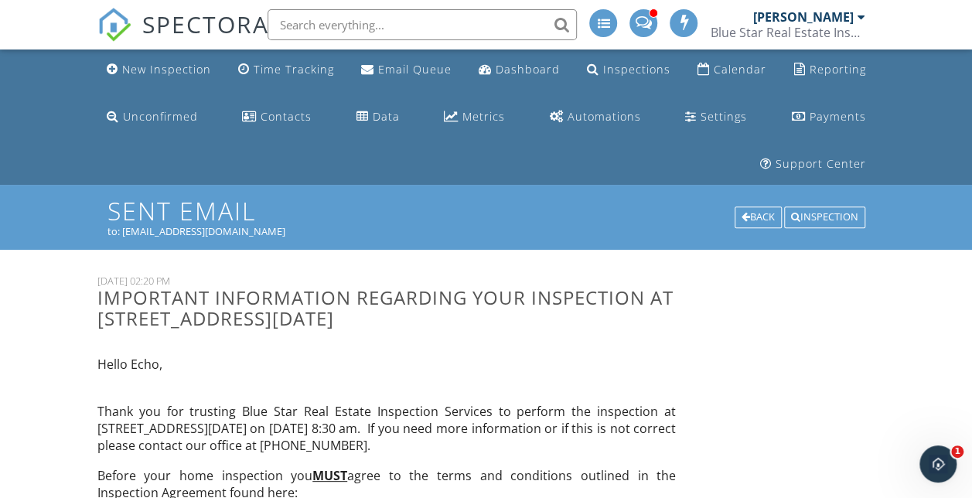
click at [121, 19] on img at bounding box center [114, 25] width 34 height 34
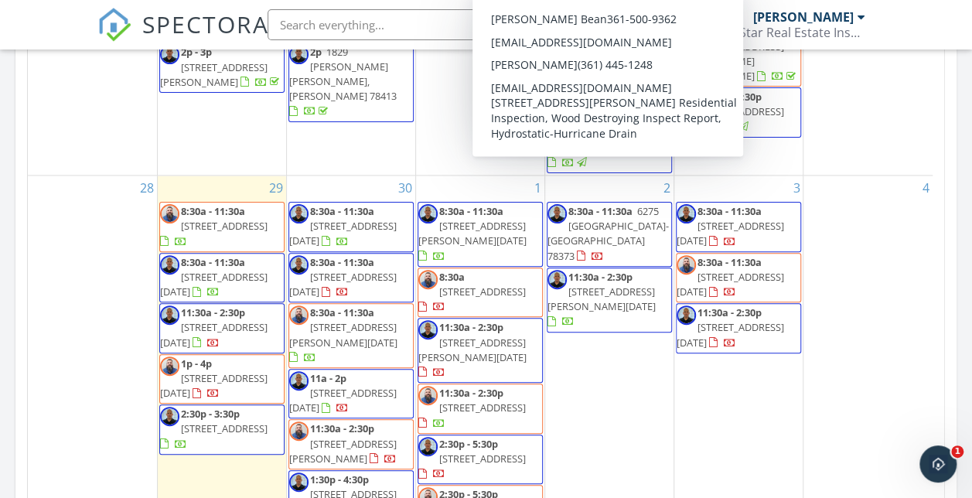
scroll to position [993, 0]
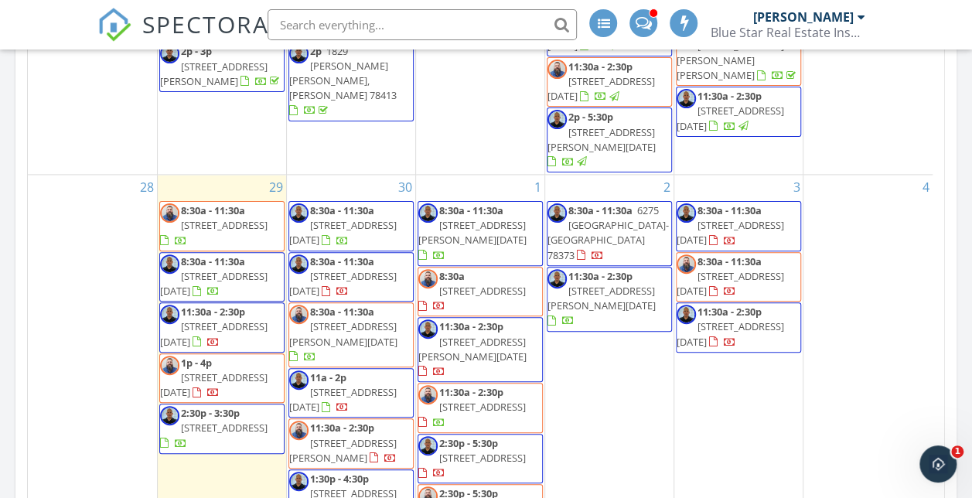
click at [733, 269] on span "7622 Krypton Dr, Corpus Christi 78414" at bounding box center [729, 283] width 107 height 29
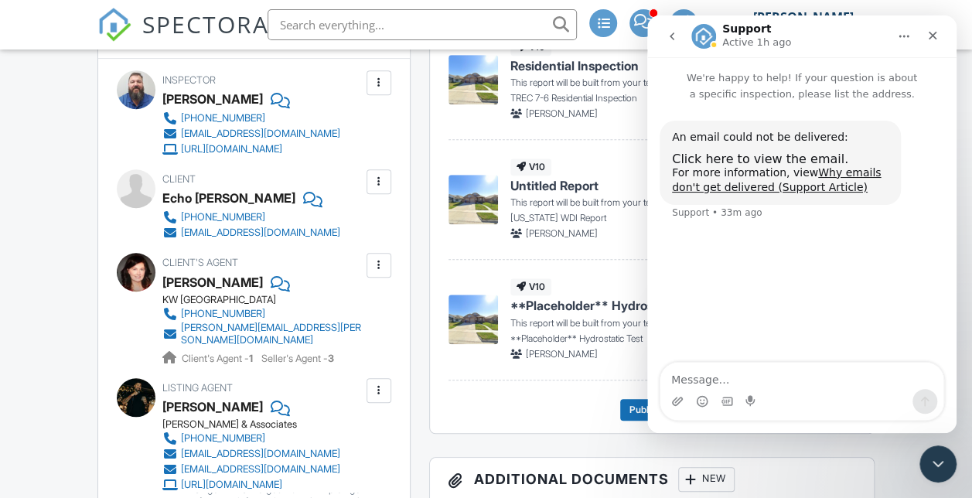
click at [938, 445] on html at bounding box center [937, 463] width 37 height 37
click at [374, 189] on div at bounding box center [378, 181] width 15 height 15
click at [343, 248] on li "Edit" at bounding box center [342, 228] width 79 height 39
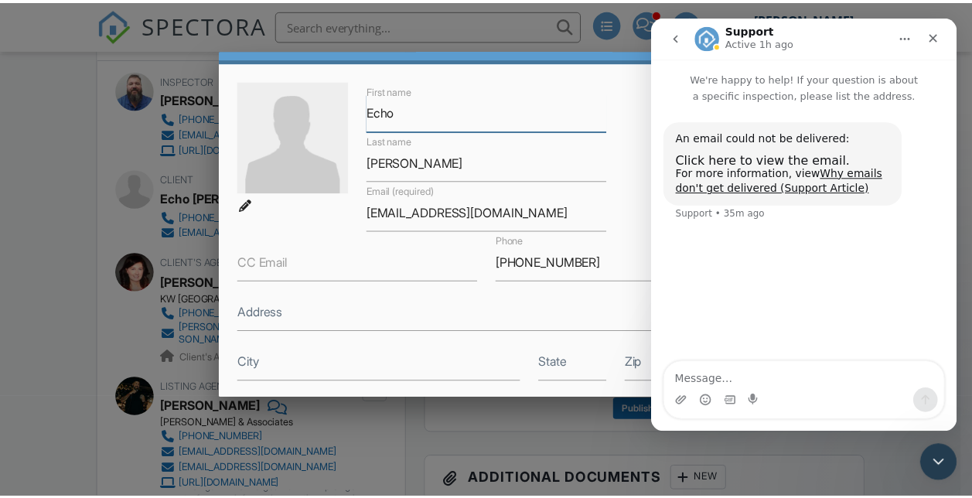
scroll to position [48, 0]
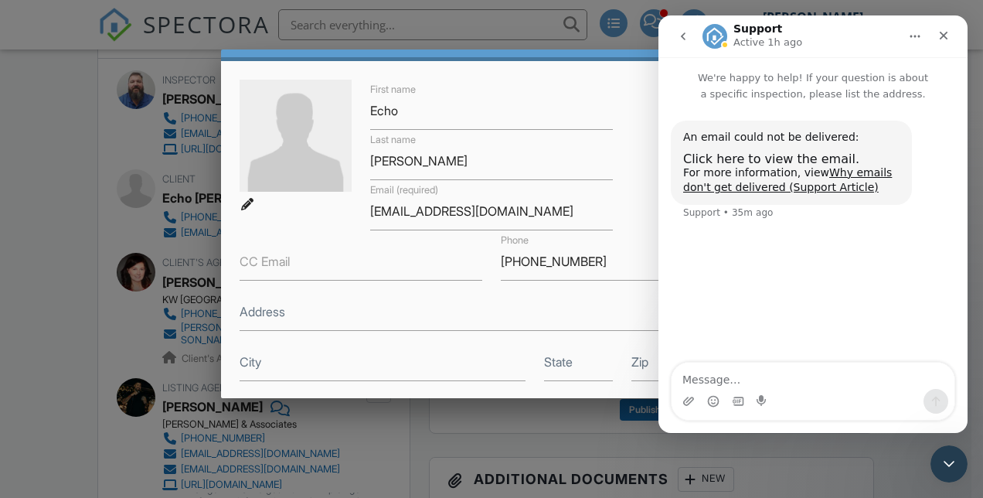
click at [427, 458] on div at bounding box center [491, 234] width 983 height 622
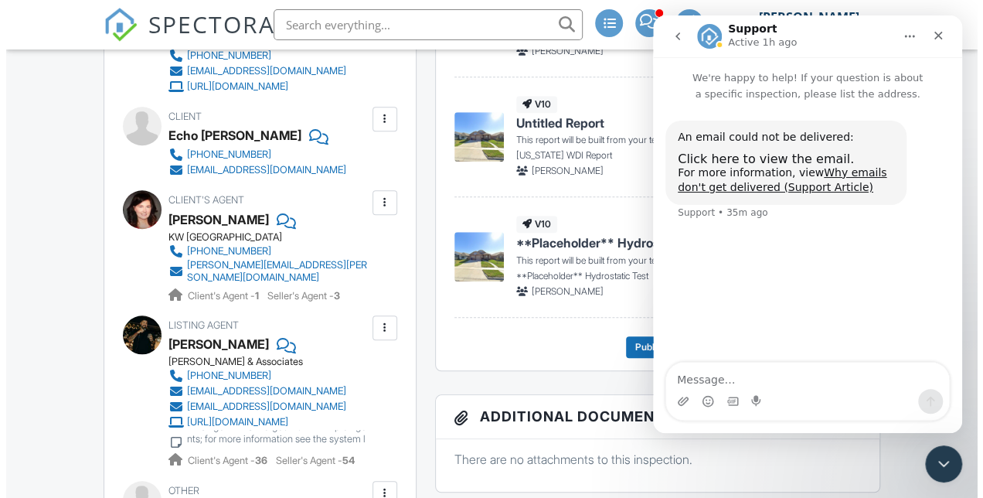
scroll to position [580, 0]
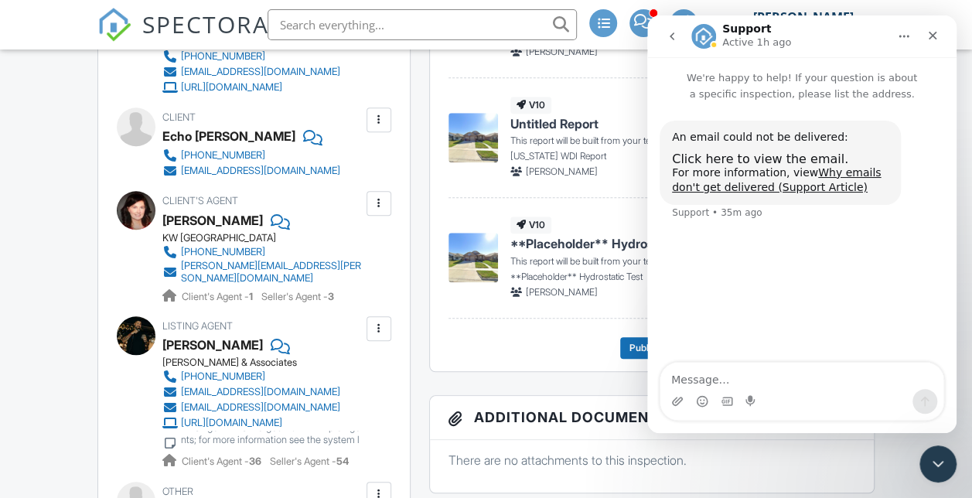
click at [375, 128] on div at bounding box center [378, 119] width 15 height 15
click at [341, 186] on li "Edit" at bounding box center [342, 167] width 79 height 39
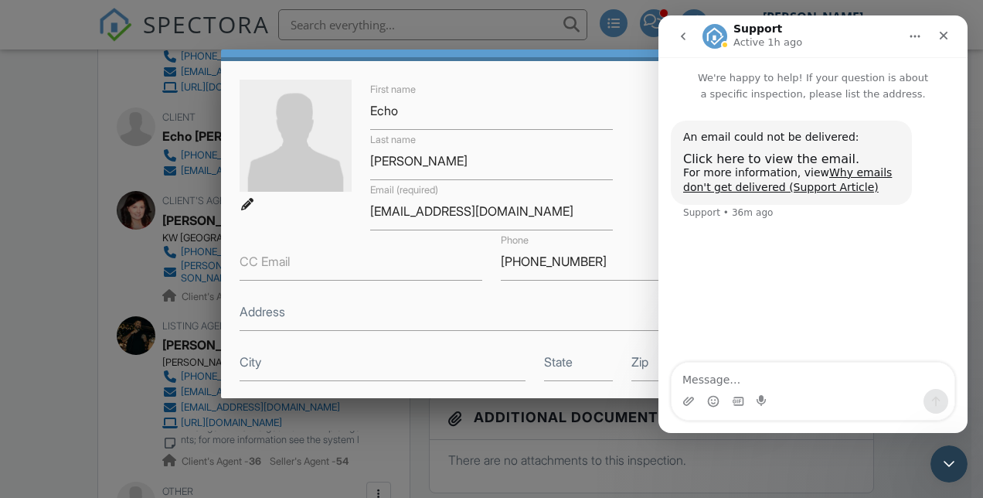
click at [946, 36] on icon "Close" at bounding box center [944, 35] width 12 height 12
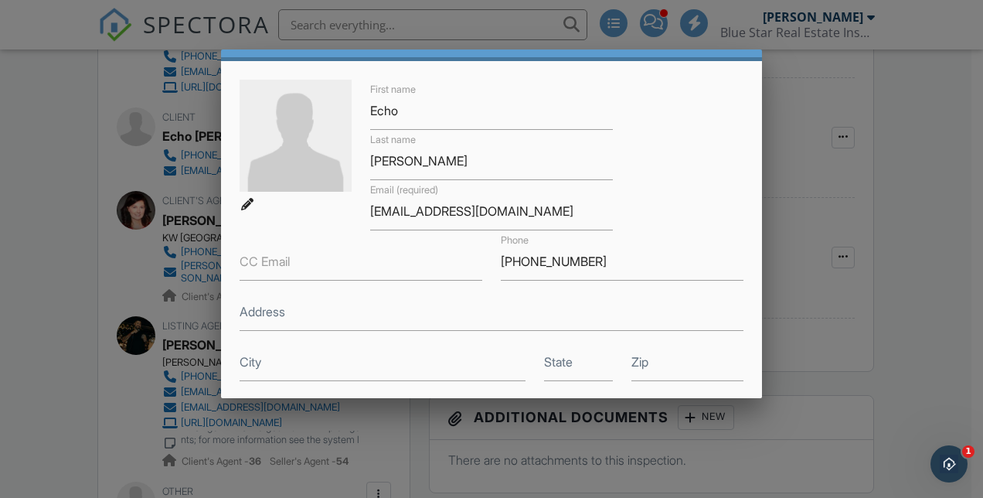
scroll to position [0, 0]
click at [433, 209] on input "echorurack@gmail.com" at bounding box center [491, 211] width 243 height 38
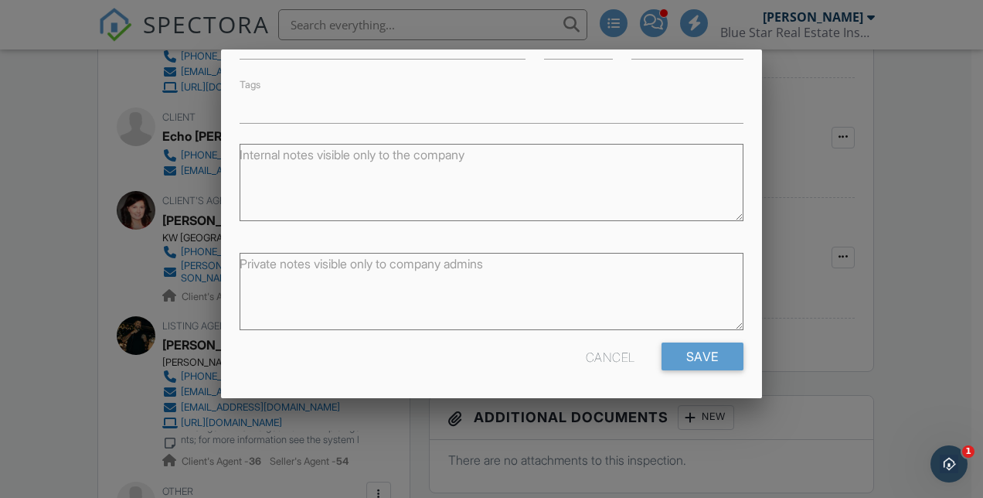
type input "echorurak@gmail.com"
click at [694, 358] on input "Save" at bounding box center [703, 356] width 82 height 28
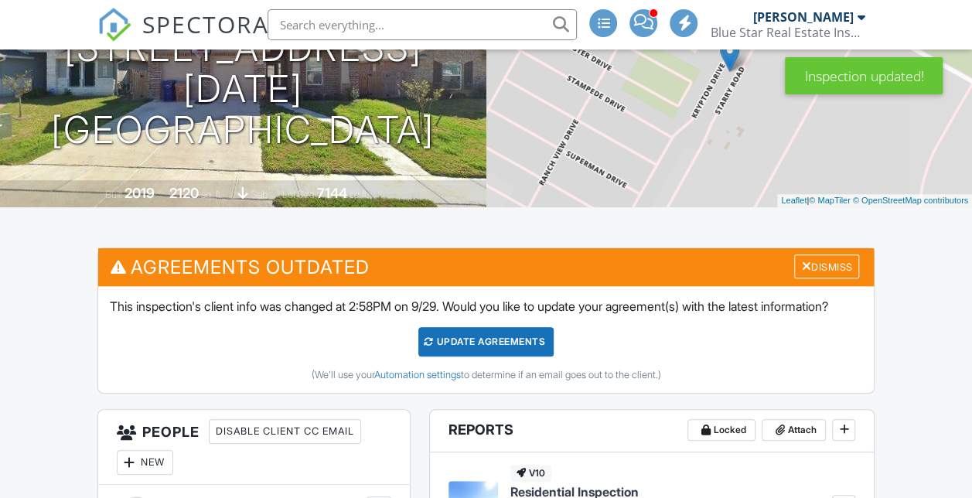
click at [836, 278] on div "Dismiss" at bounding box center [826, 266] width 65 height 24
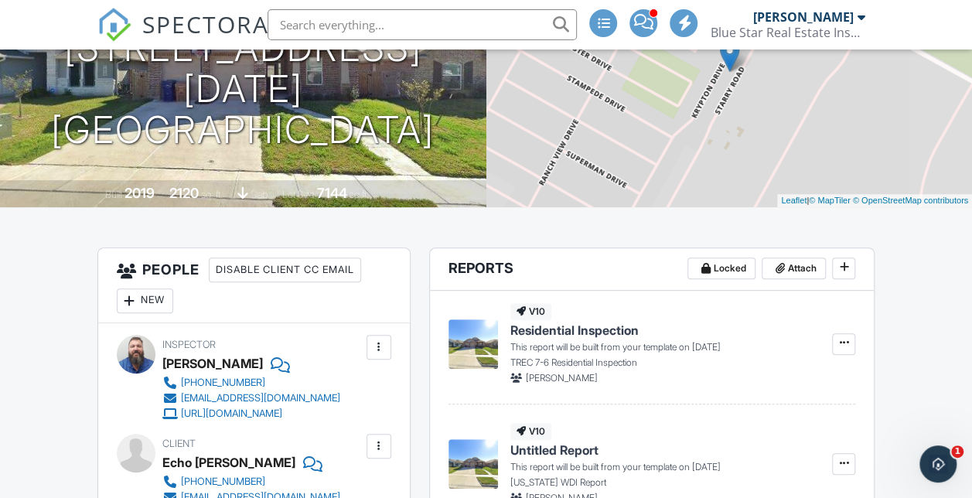
click at [937, 478] on div "Open Intercom Messenger" at bounding box center [937, 463] width 51 height 51
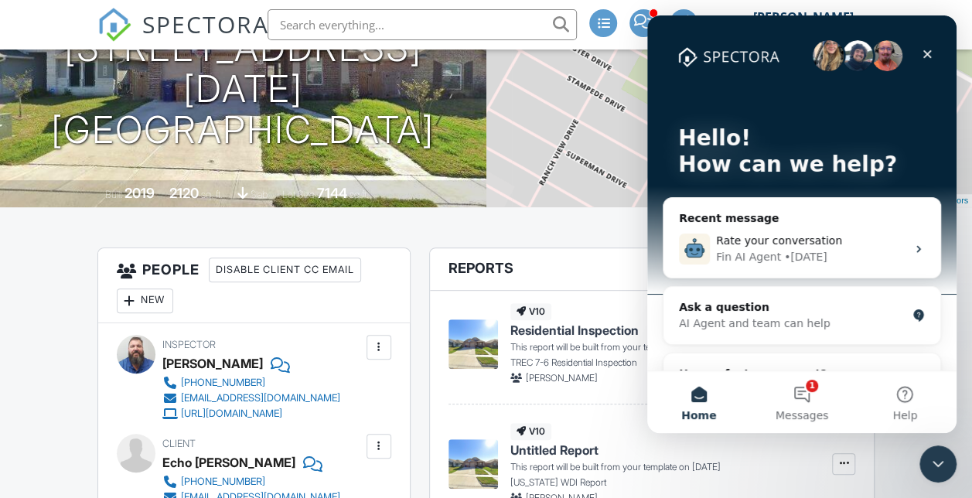
click at [791, 407] on button "1 Messages" at bounding box center [801, 402] width 103 height 62
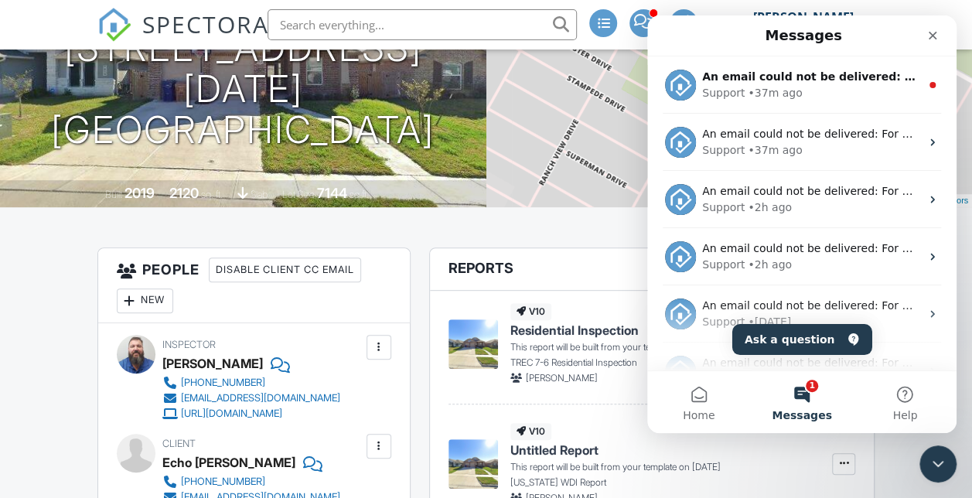
click at [919, 455] on div "Close Intercom Messenger" at bounding box center [937, 463] width 37 height 37
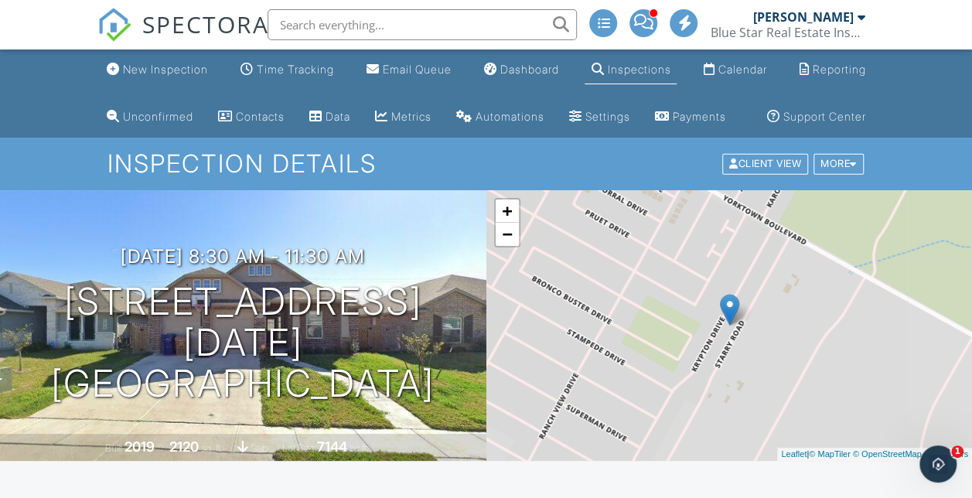
click at [745, 73] on div "Calendar" at bounding box center [741, 69] width 49 height 13
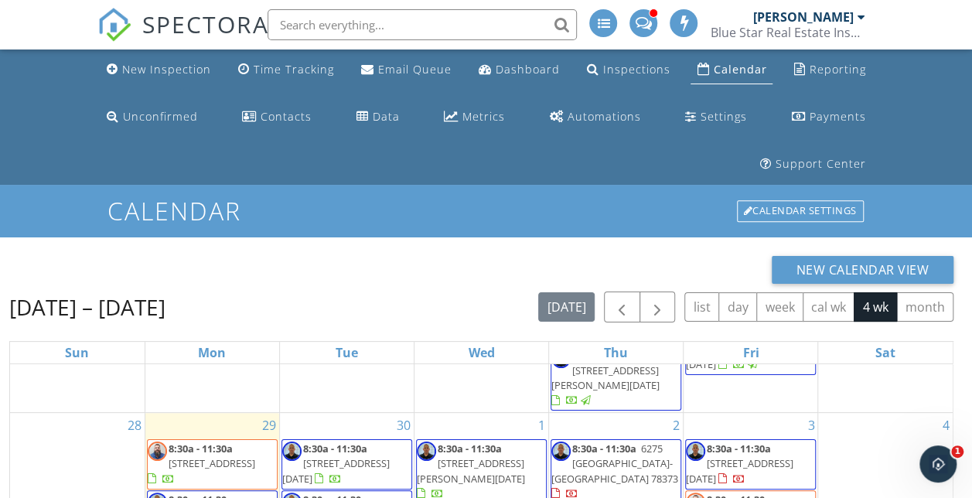
scroll to position [263, 0]
click at [663, 305] on span "button" at bounding box center [657, 307] width 19 height 19
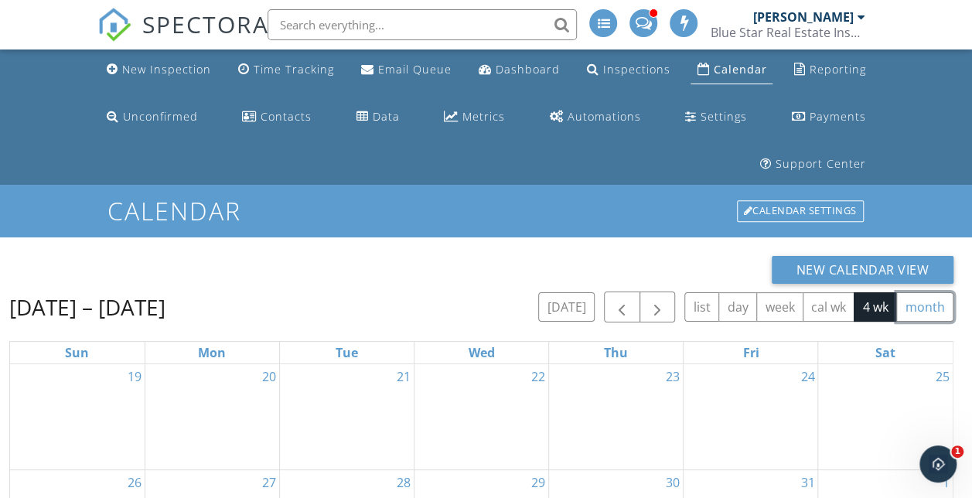
click at [949, 300] on button "month" at bounding box center [924, 307] width 57 height 30
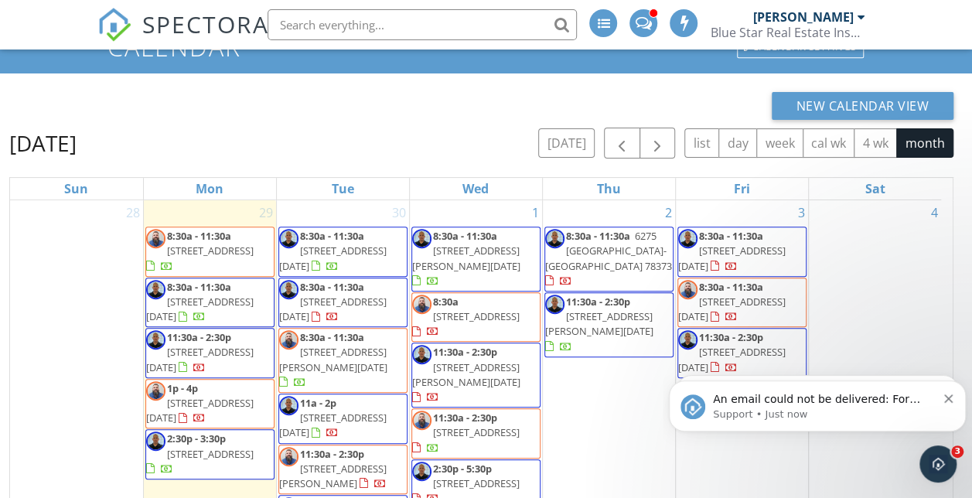
click at [948, 400] on icon "Dismiss notification" at bounding box center [948, 398] width 9 height 9
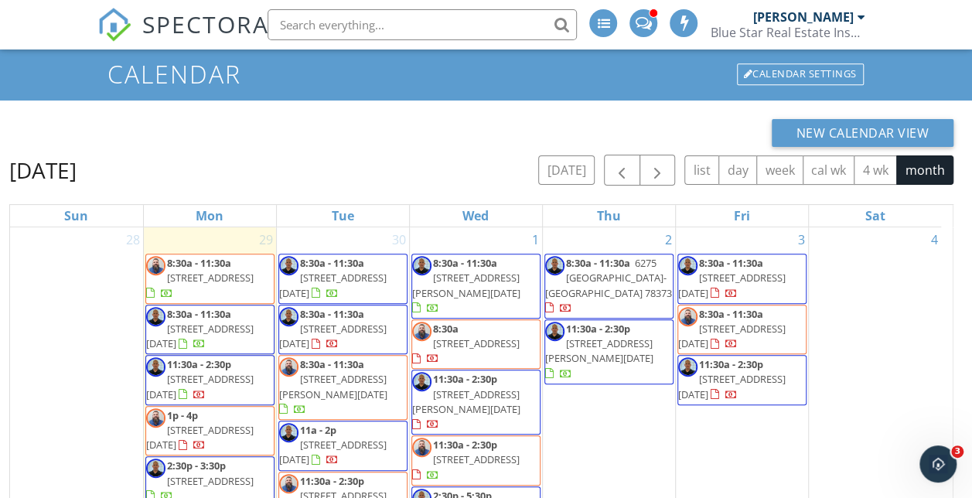
scroll to position [299, 0]
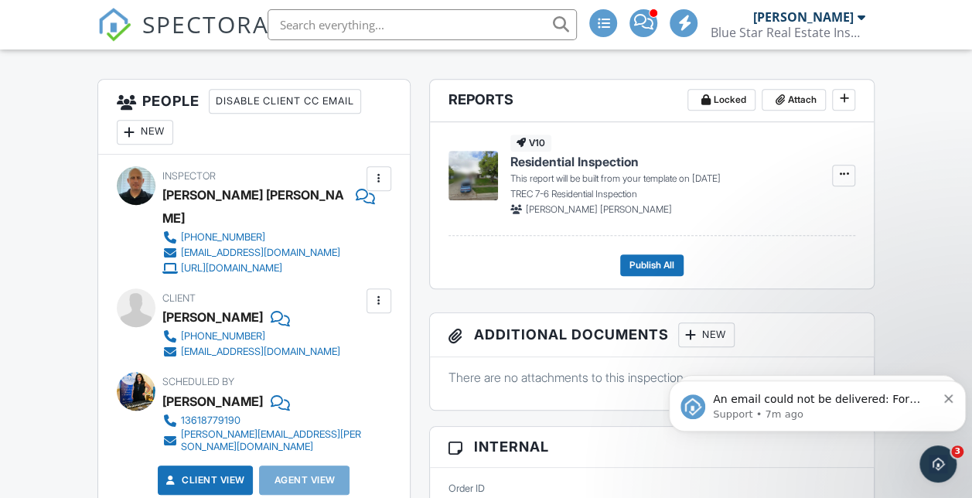
click at [955, 394] on div "An email could not be delivered: For more information, view Why emails don't ge…" at bounding box center [817, 405] width 297 height 51
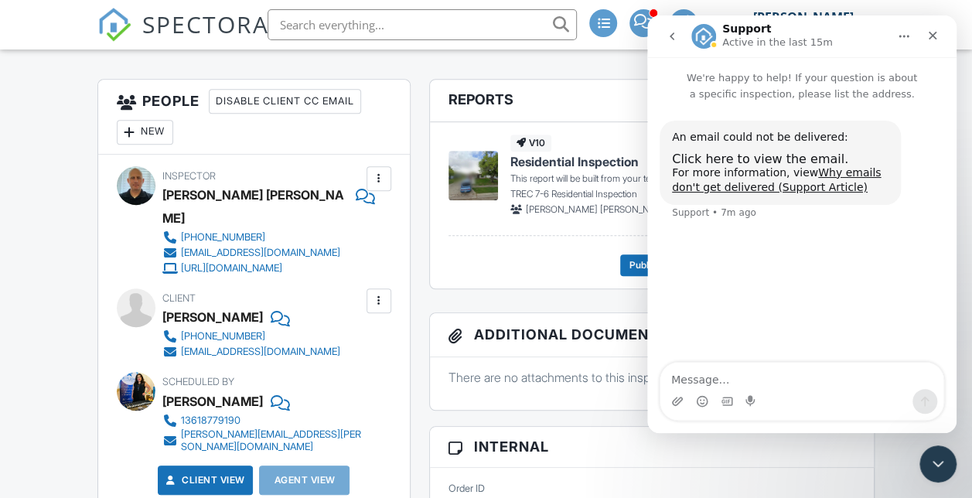
click at [941, 471] on icon "Close Intercom Messenger" at bounding box center [937, 463] width 19 height 19
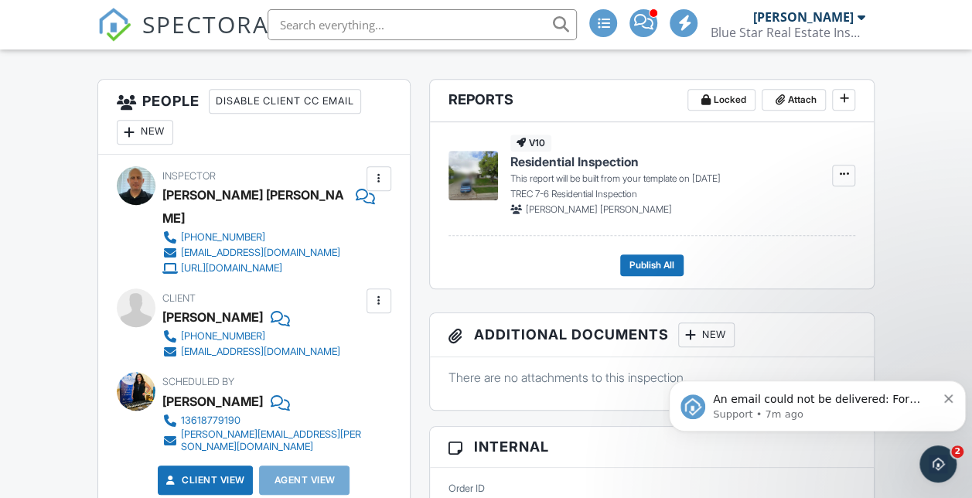
click at [955, 386] on div "An email could not be delivered: For more information, view Why emails don't ge…" at bounding box center [817, 405] width 297 height 51
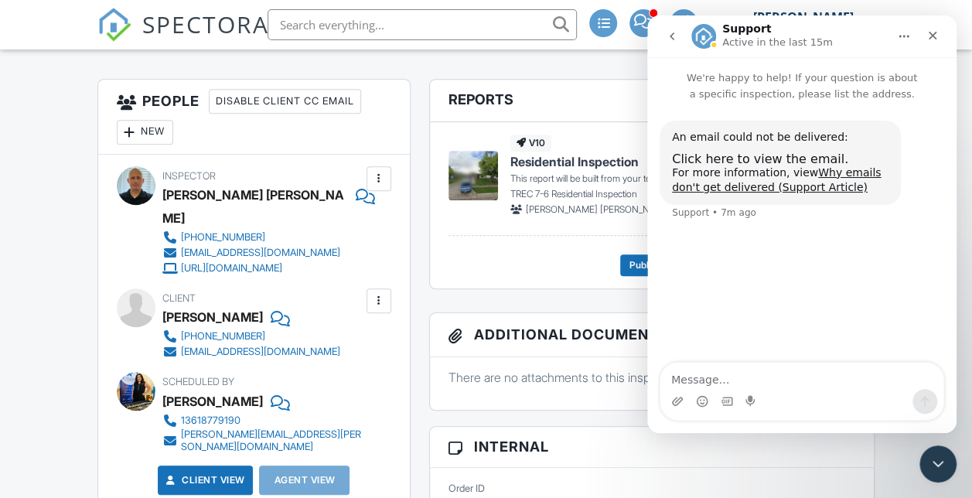
click at [936, 466] on icon "Close Intercom Messenger" at bounding box center [937, 463] width 19 height 19
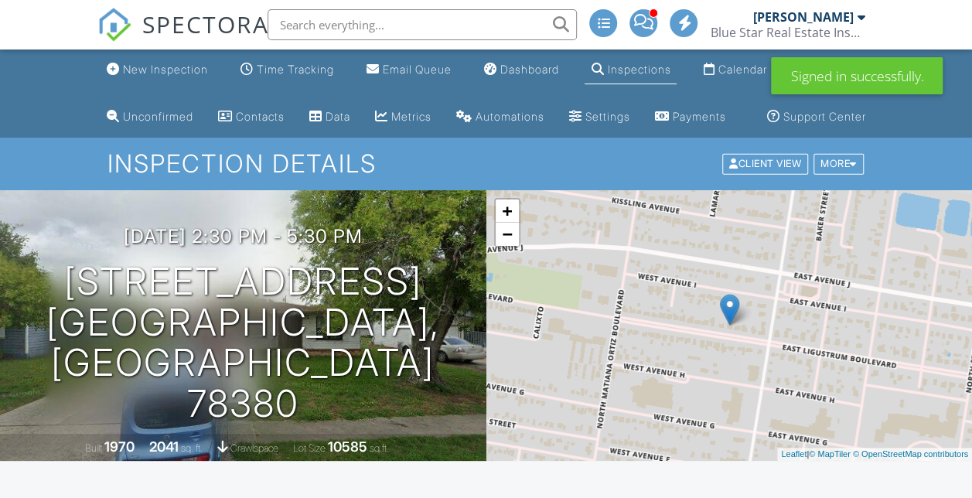
click at [941, 133] on ul "New Inspection Time Tracking Email Queue Dashboard Inspections Calendar Reporti…" at bounding box center [486, 93] width 972 height 88
click at [73, 138] on ul "New Inspection Time Tracking Email Queue Dashboard Inspections Calendar Reporti…" at bounding box center [486, 93] width 972 height 88
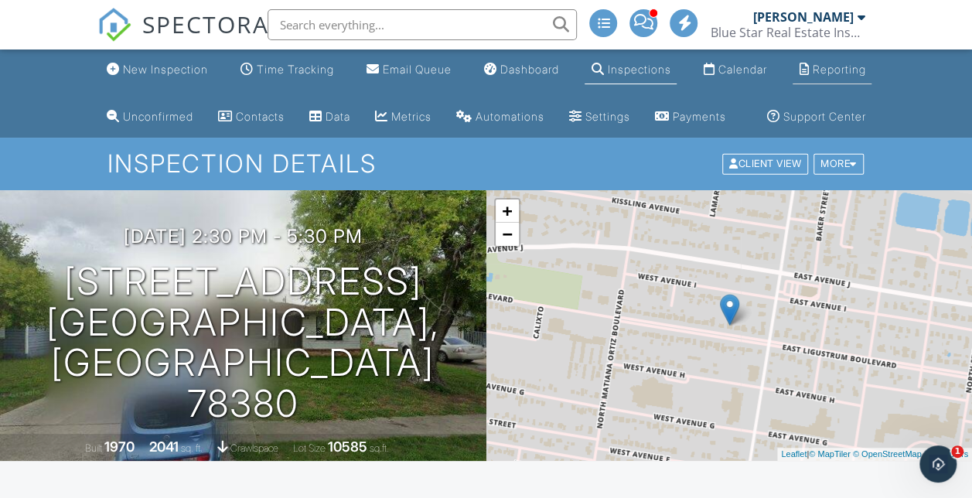
click at [835, 63] on div "Reporting" at bounding box center [838, 69] width 53 height 13
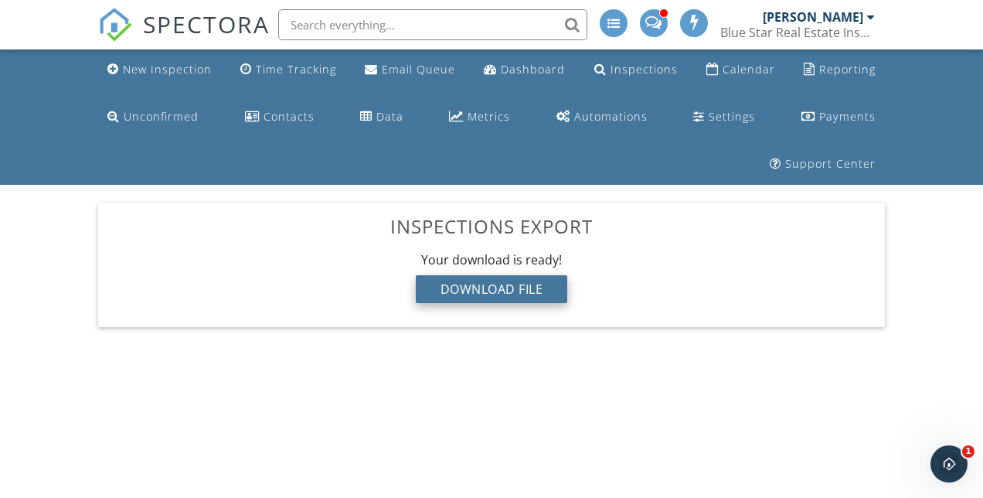
click at [533, 275] on div "Download File" at bounding box center [492, 289] width 152 height 28
click at [124, 19] on img at bounding box center [115, 25] width 34 height 34
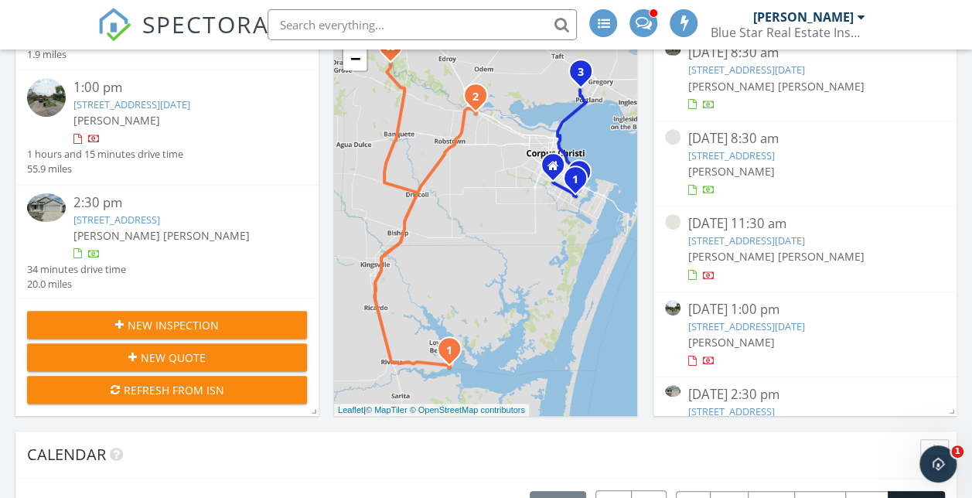
scroll to position [355, 0]
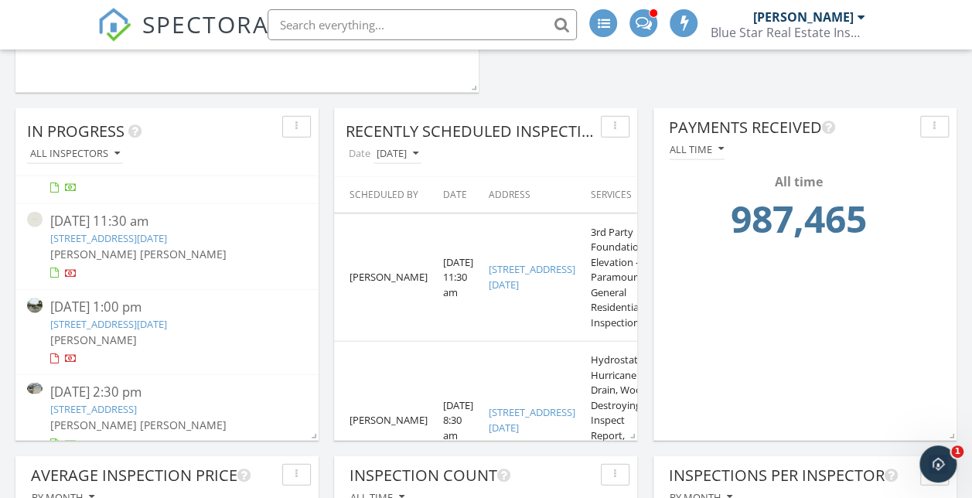
scroll to position [159, 0]
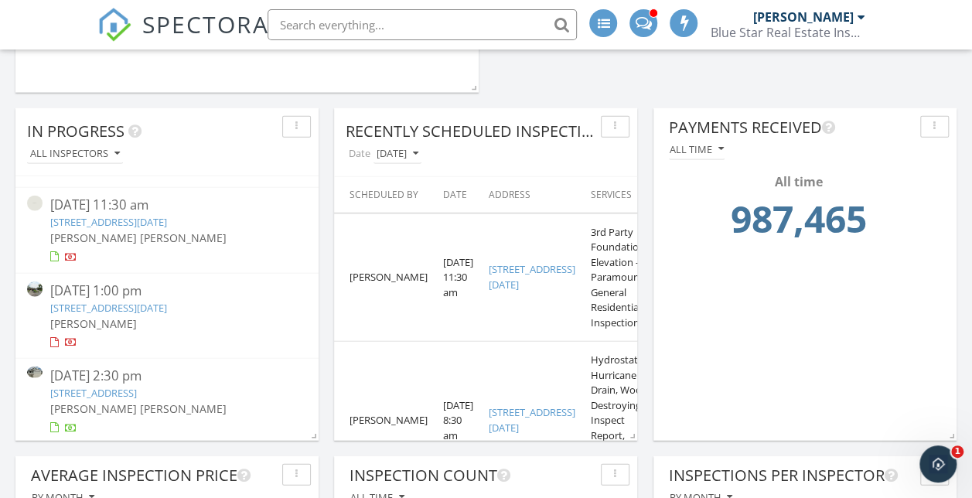
click at [167, 310] on link "11901 Black Peak Dr, Corpus Christi, TX 78410" at bounding box center [108, 308] width 117 height 14
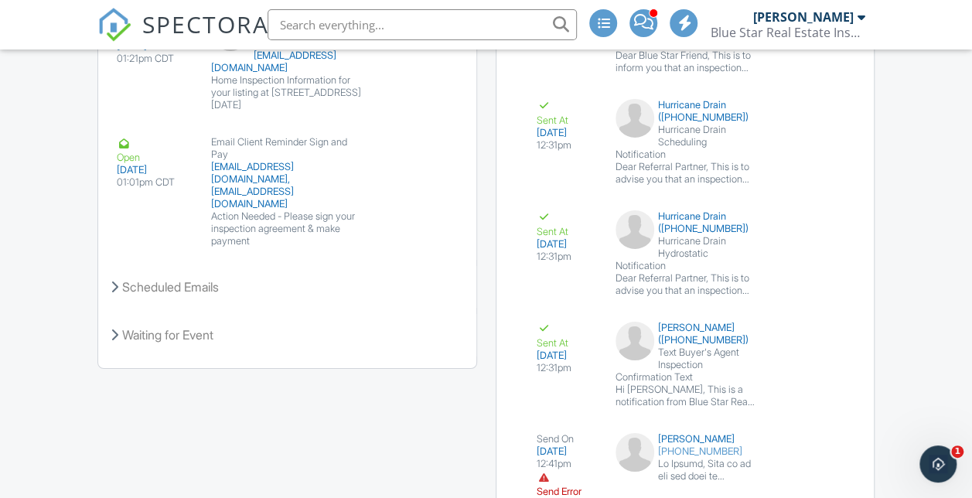
click at [931, 461] on icon "Open Intercom Messenger" at bounding box center [938, 464] width 26 height 26
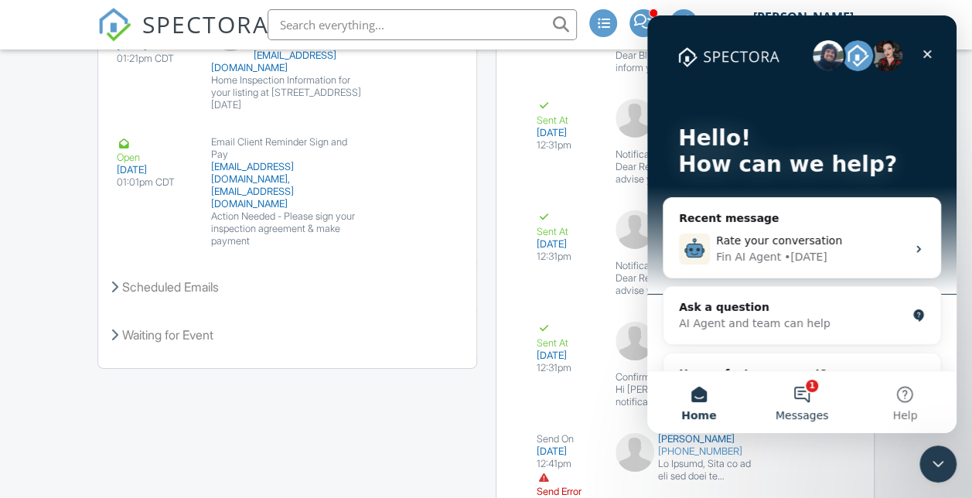
click at [805, 393] on button "1 Messages" at bounding box center [801, 402] width 103 height 62
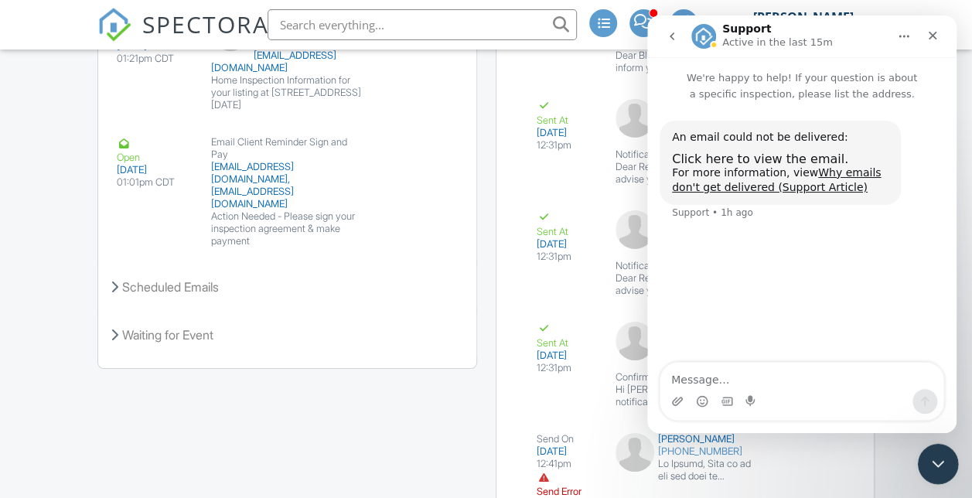
click at [917, 469] on div "Close Intercom Messenger" at bounding box center [935, 461] width 37 height 37
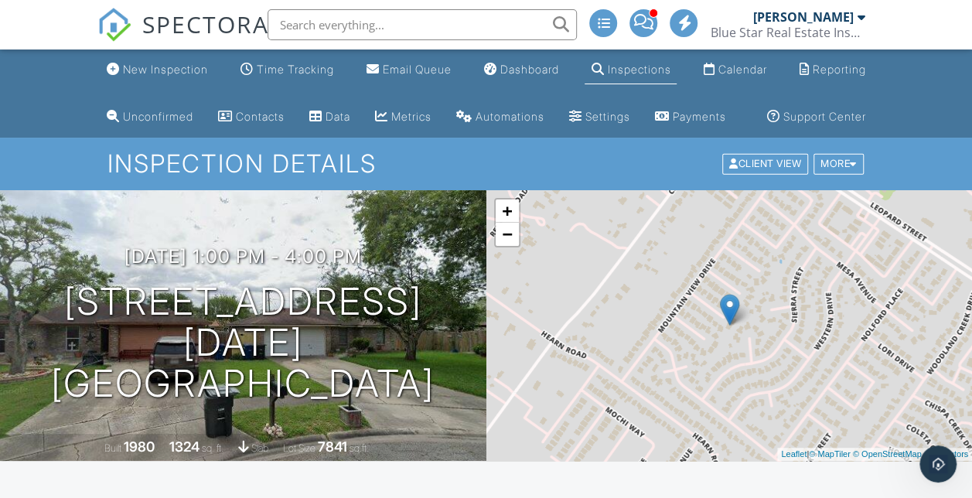
click at [115, 21] on img at bounding box center [114, 25] width 34 height 34
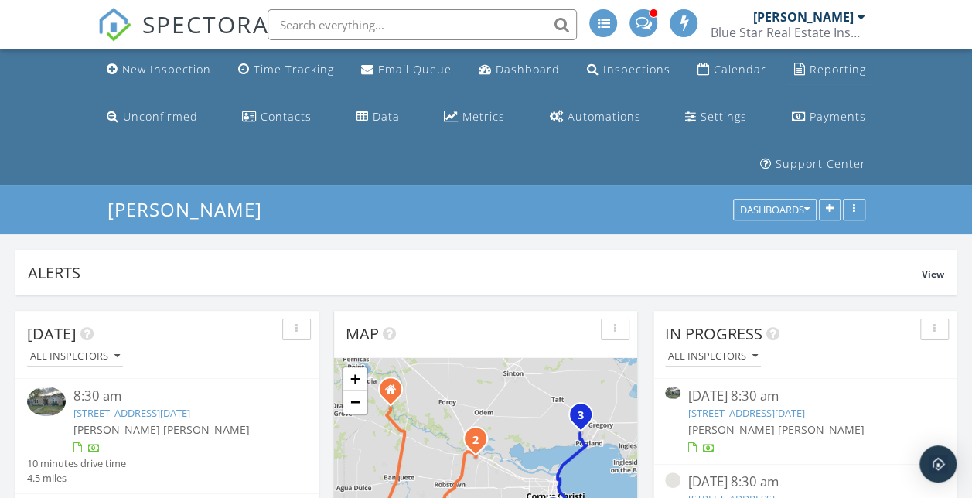
click at [852, 59] on link "Reporting" at bounding box center [829, 70] width 84 height 29
